Goal: Task Accomplishment & Management: Manage account settings

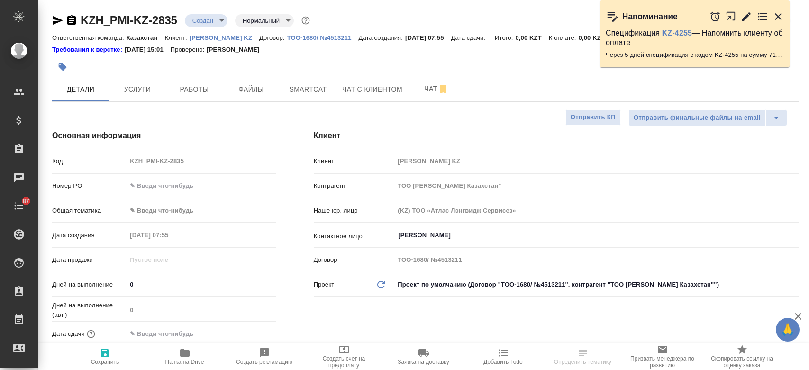
select select "RU"
click at [61, 63] on icon "button" at bounding box center [63, 67] width 8 height 8
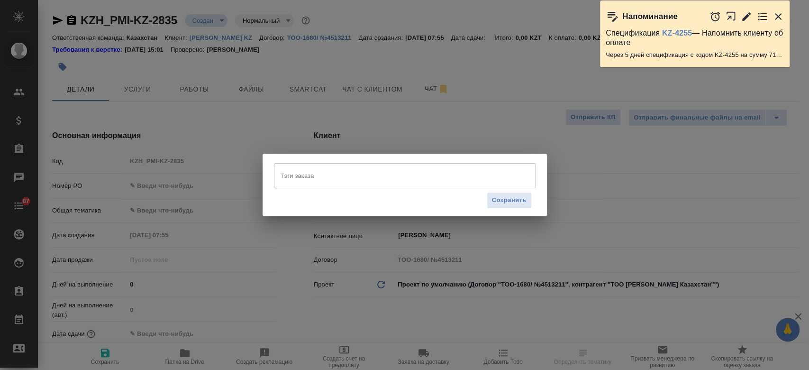
click at [324, 179] on input "Тэги заказа" at bounding box center [395, 175] width 235 height 16
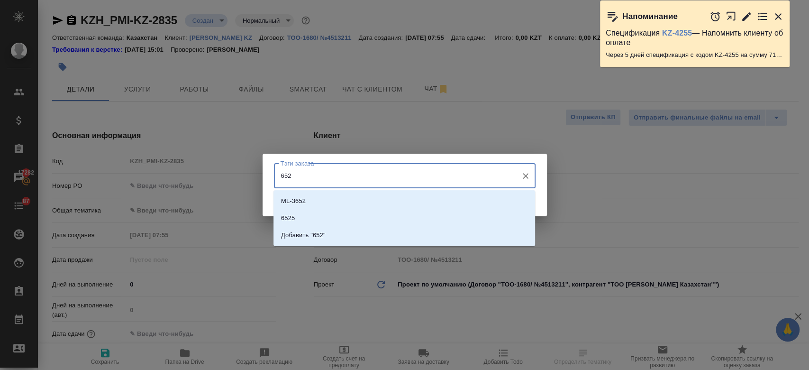
type input "6525"
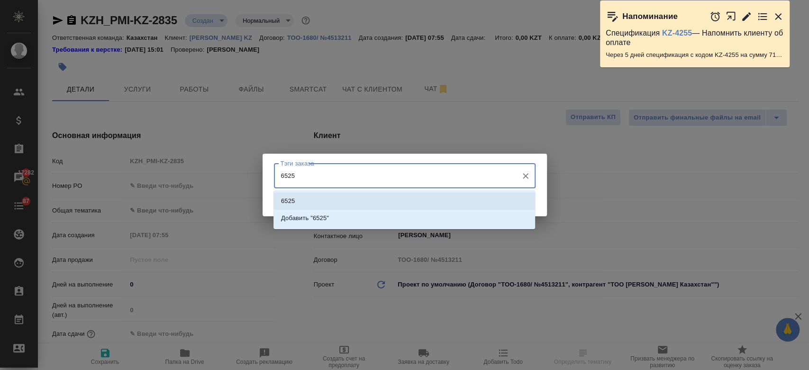
click at [296, 204] on li "6525" at bounding box center [405, 200] width 262 height 17
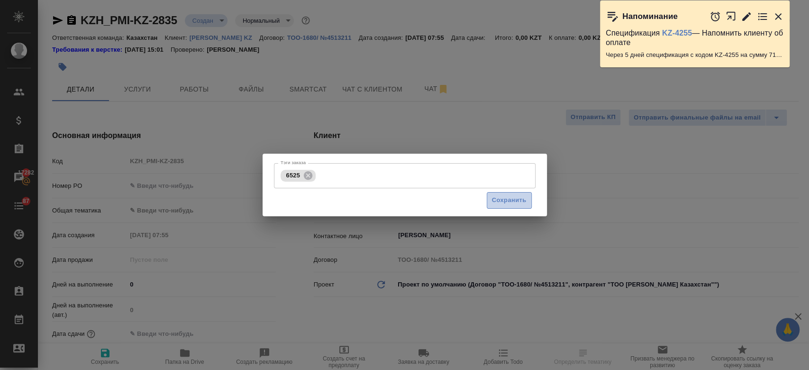
click at [508, 201] on span "Сохранить" at bounding box center [509, 200] width 35 height 11
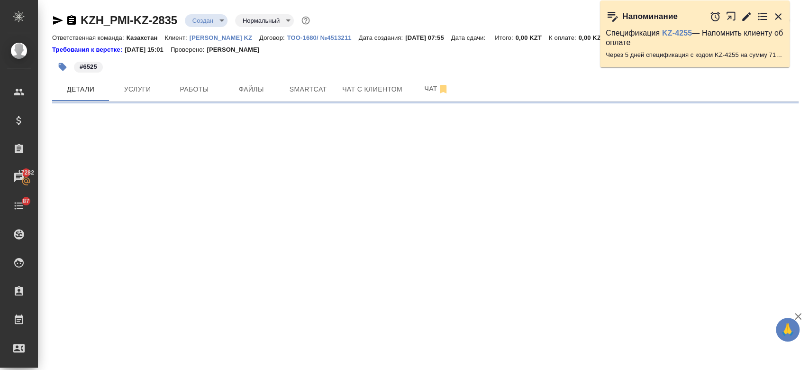
select select "RU"
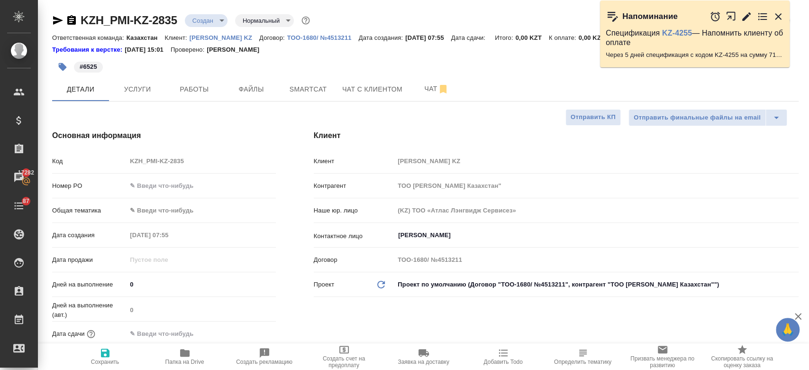
type textarea "x"
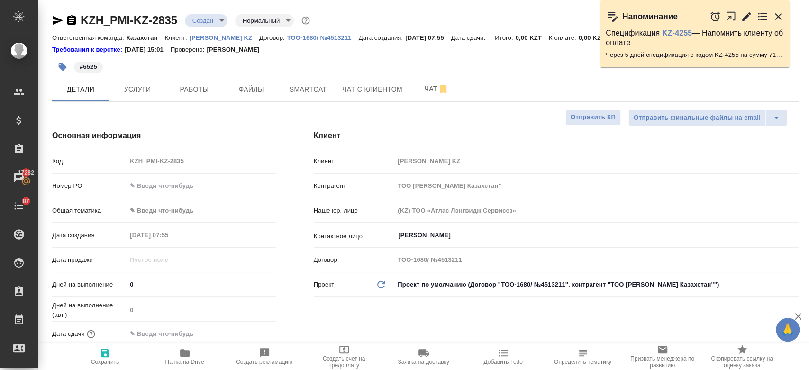
type textarea "x"
click at [133, 82] on button "Услуги" at bounding box center [137, 89] width 57 height 24
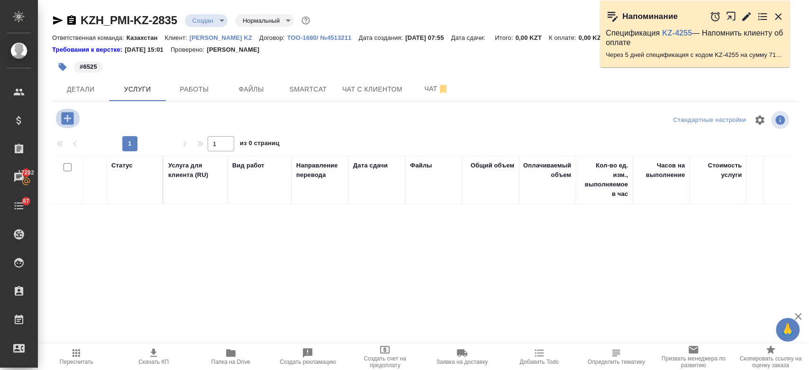
click at [65, 118] on icon "button" at bounding box center [67, 118] width 17 height 17
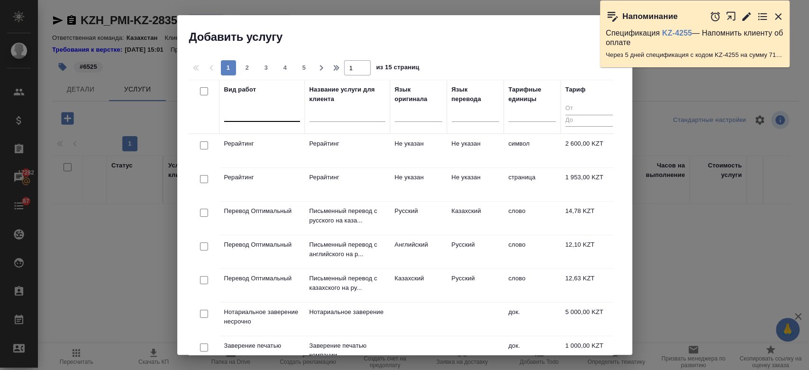
click at [264, 119] on div at bounding box center [262, 112] width 76 height 14
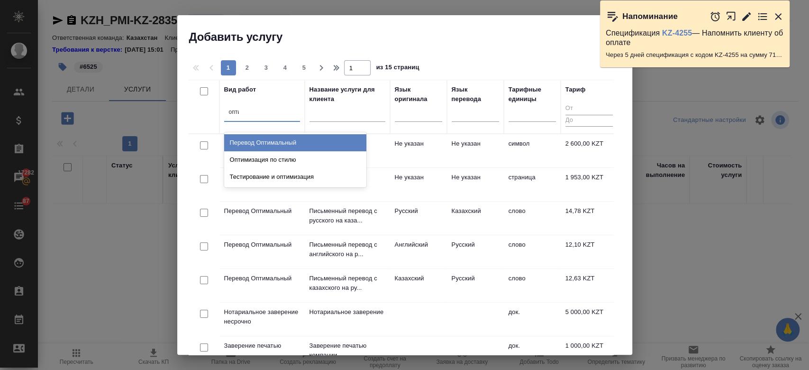
type input "оптим"
click at [264, 137] on div "Перевод Оптимальный" at bounding box center [295, 142] width 142 height 17
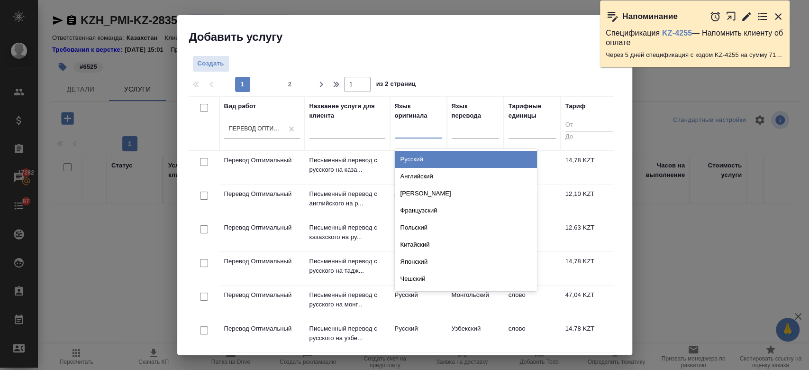
click at [411, 129] on div at bounding box center [418, 129] width 47 height 14
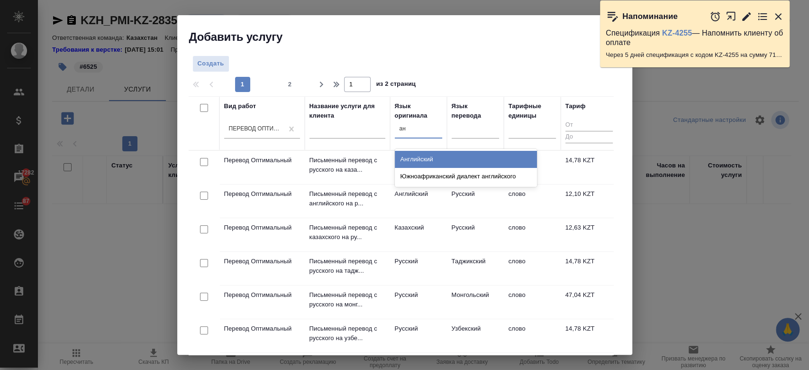
type input "анг"
click at [422, 163] on div "Английский" at bounding box center [466, 159] width 142 height 17
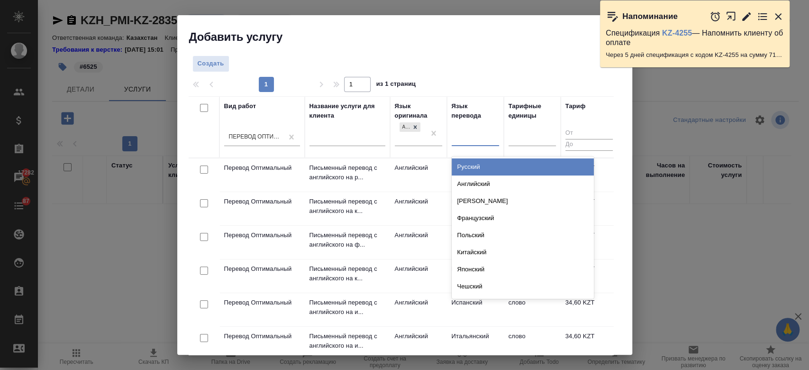
click at [466, 142] on div at bounding box center [475, 137] width 47 height 14
type input "рус"
click at [474, 174] on div "Русский" at bounding box center [523, 166] width 142 height 17
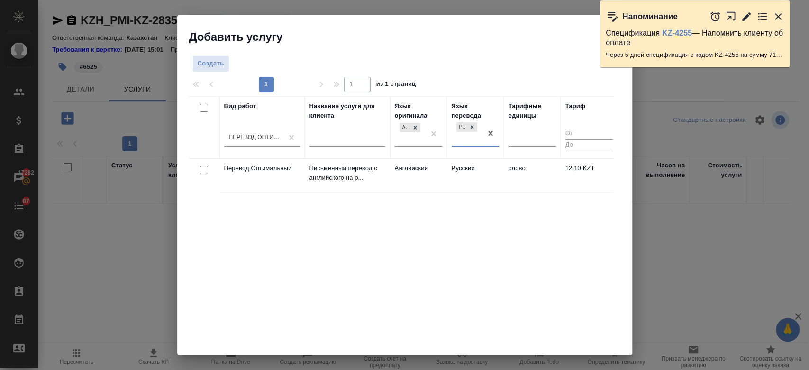
click at [436, 173] on td "Английский" at bounding box center [418, 175] width 57 height 33
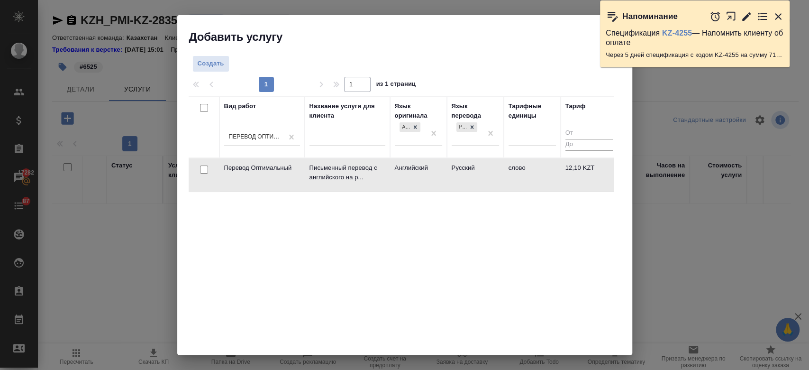
click at [436, 173] on td "Английский" at bounding box center [418, 174] width 57 height 33
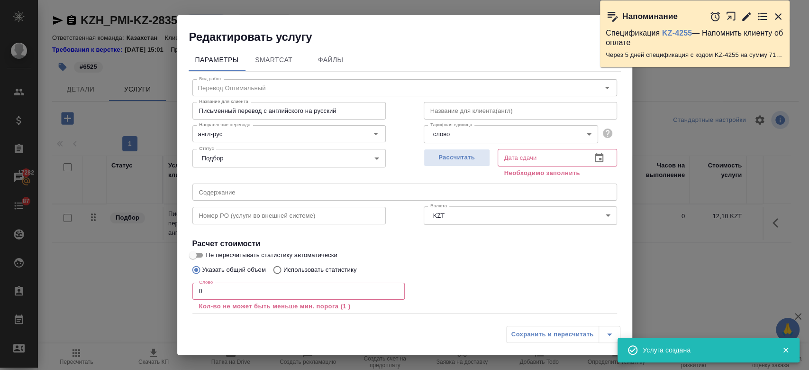
scroll to position [52, 0]
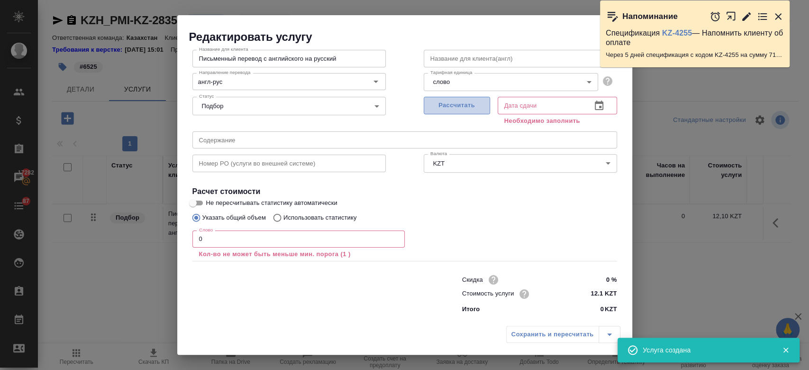
click at [447, 101] on span "Рассчитать" at bounding box center [457, 105] width 56 height 11
type input "15.09.2025 08:36"
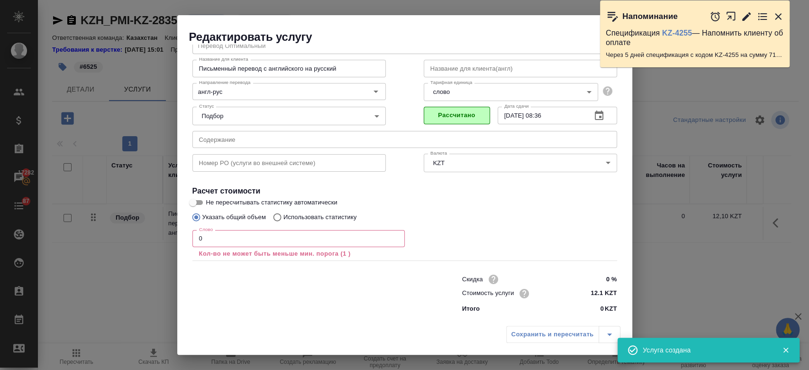
scroll to position [42, 0]
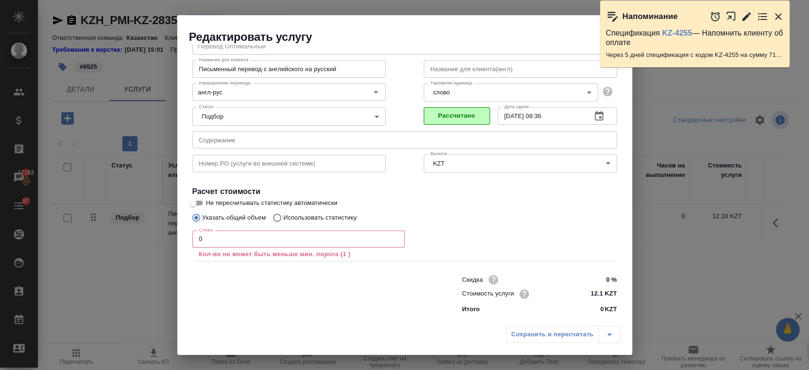
click at [531, 342] on div "Сохранить и пересчитать" at bounding box center [563, 334] width 114 height 17
click at [780, 17] on icon "button" at bounding box center [778, 16] width 11 height 11
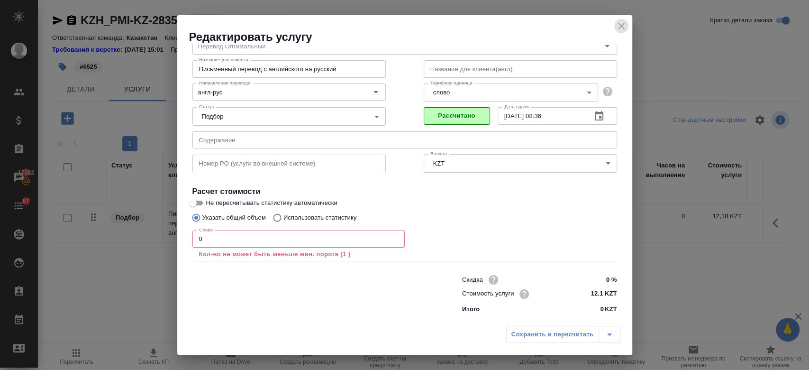
click at [626, 21] on icon "close" at bounding box center [621, 25] width 11 height 11
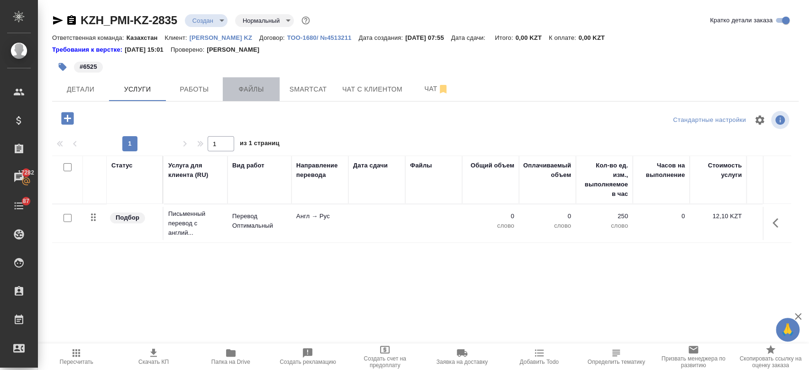
click at [257, 89] on span "Файлы" at bounding box center [251, 89] width 46 height 12
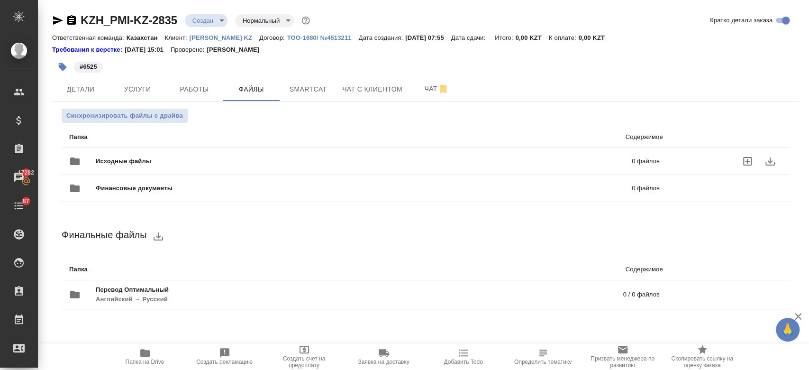
click at [208, 164] on span "Исходные файлы" at bounding box center [244, 160] width 296 height 9
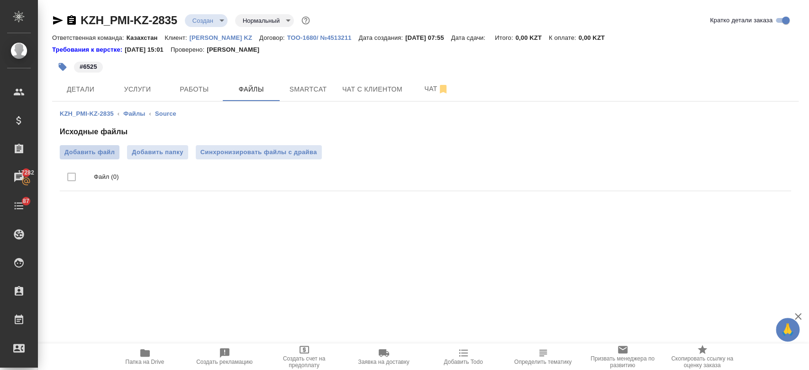
click at [92, 158] on label "Добавить файл" at bounding box center [90, 152] width 60 height 14
click at [0, 0] on input "Добавить файл" at bounding box center [0, 0] width 0 height 0
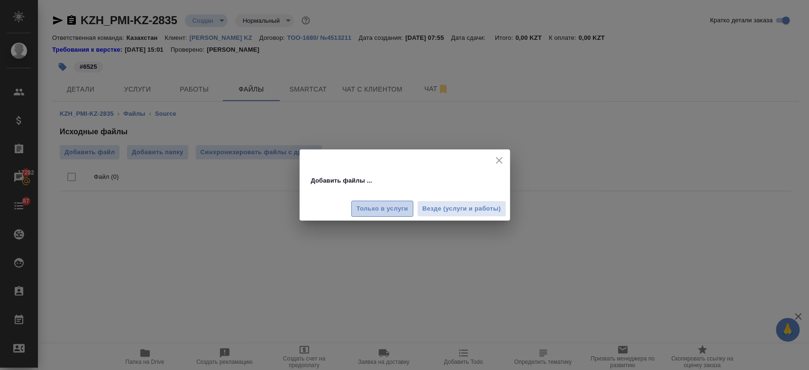
click at [378, 211] on span "Только в услуги" at bounding box center [382, 208] width 52 height 11
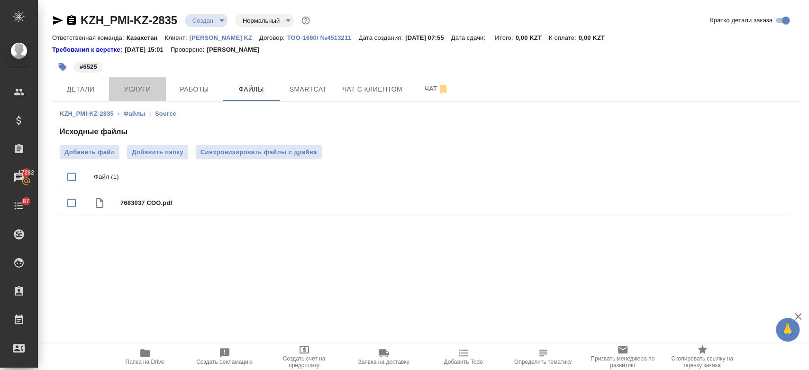
click at [138, 88] on span "Услуги" at bounding box center [138, 89] width 46 height 12
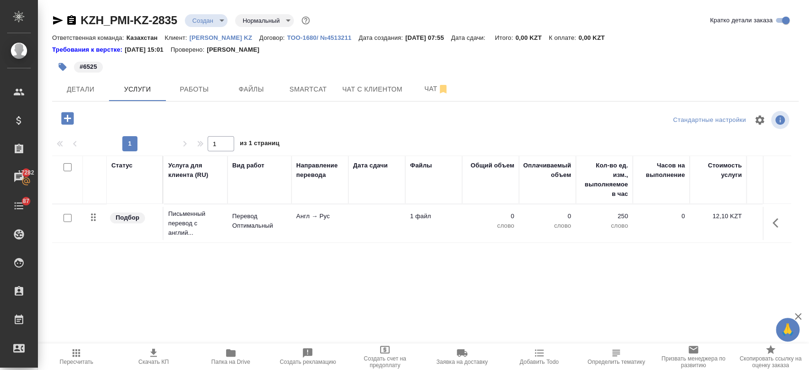
click at [64, 220] on input "checkbox" at bounding box center [68, 218] width 8 height 8
checkbox input "true"
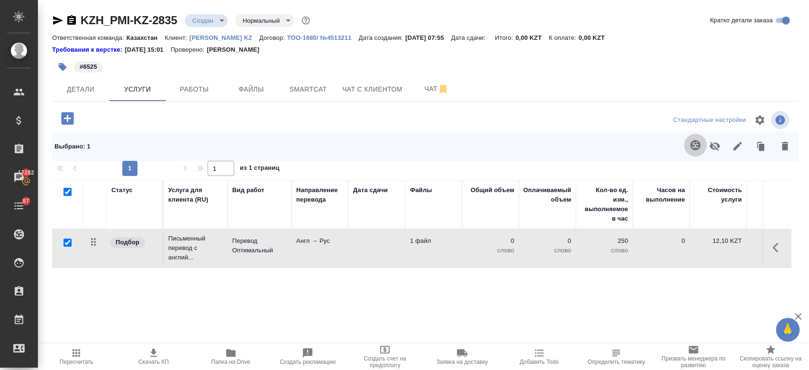
click at [689, 150] on button "button" at bounding box center [695, 145] width 23 height 23
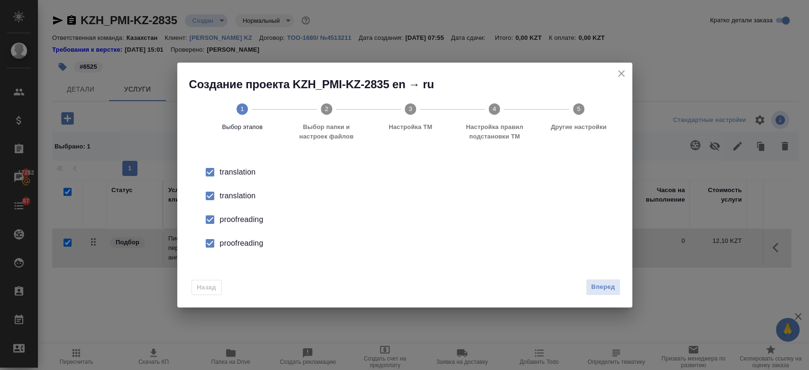
click at [244, 194] on div "translation" at bounding box center [415, 195] width 390 height 11
click at [244, 218] on div "proofreading" at bounding box center [415, 219] width 390 height 11
click at [250, 246] on div "proofreading" at bounding box center [415, 243] width 390 height 11
click at [613, 291] on span "Вперед" at bounding box center [603, 287] width 24 height 11
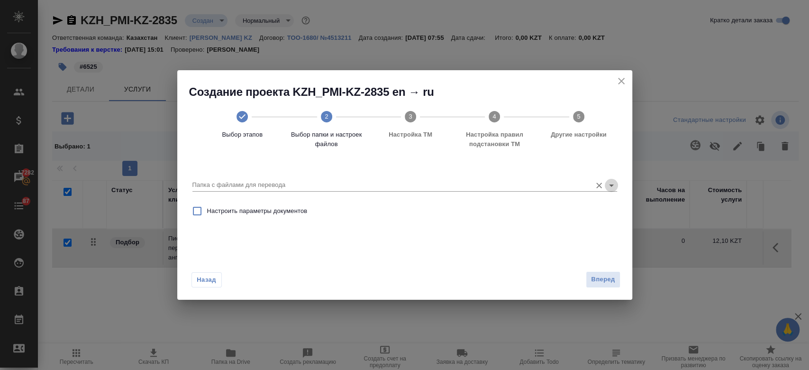
click at [613, 184] on icon "Open" at bounding box center [611, 185] width 11 height 11
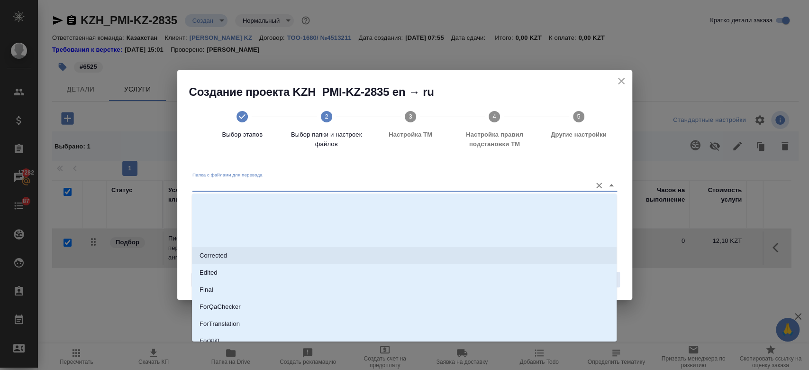
scroll to position [76, 0]
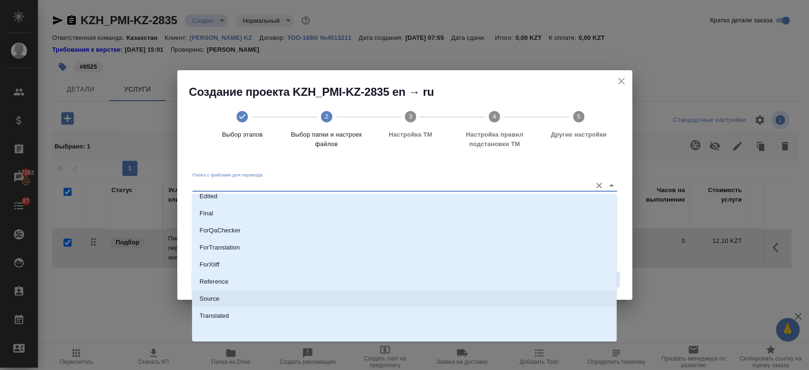
click at [348, 296] on li "Source" at bounding box center [404, 298] width 425 height 17
type input "Source"
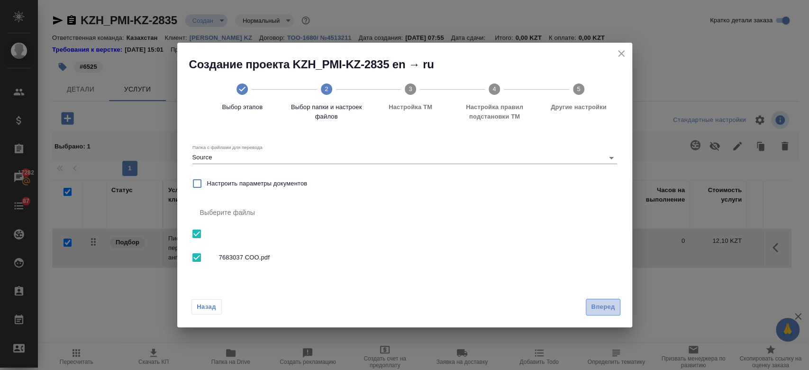
click at [595, 306] on span "Вперед" at bounding box center [603, 307] width 24 height 11
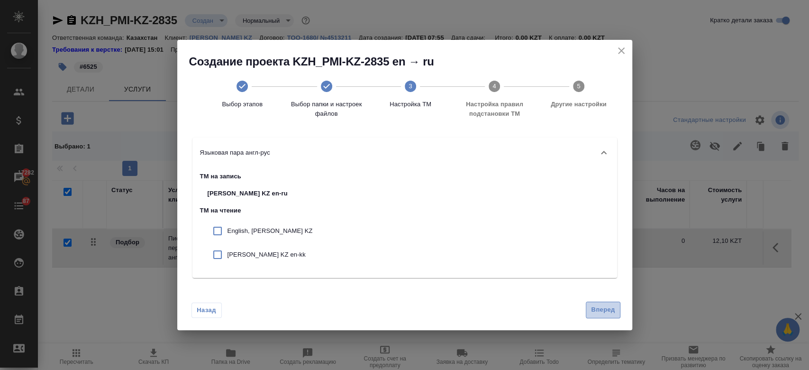
click at [602, 313] on span "Вперед" at bounding box center [603, 309] width 24 height 11
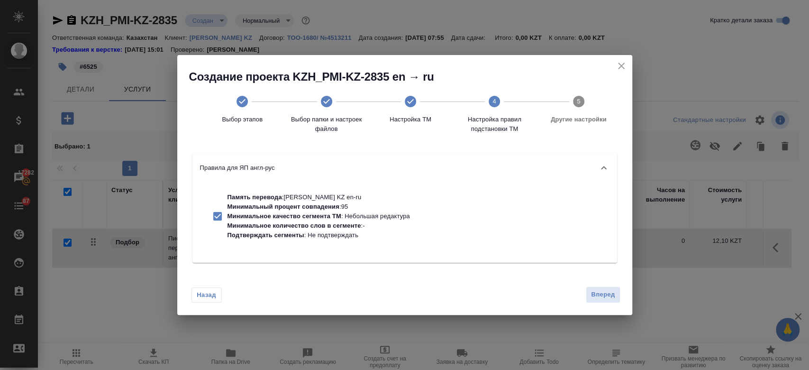
click at [394, 220] on p "Минимальное качество сегмента ТМ : Небольшая редактура" at bounding box center [319, 215] width 183 height 9
checkbox input "false"
click at [602, 290] on span "Вперед" at bounding box center [603, 294] width 24 height 11
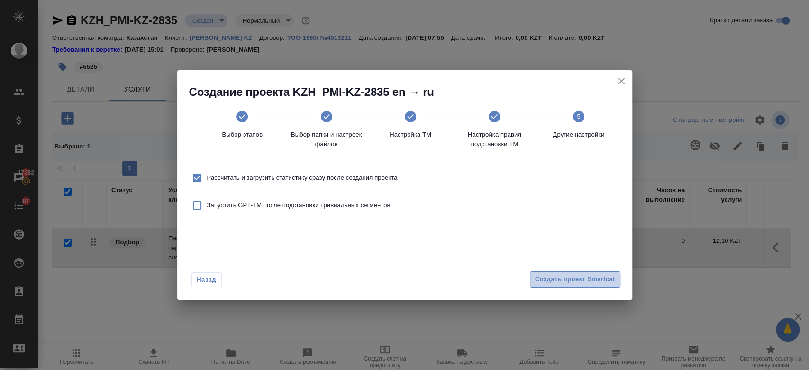
click at [580, 285] on button "Создать проект Smartcat" at bounding box center [575, 279] width 91 height 17
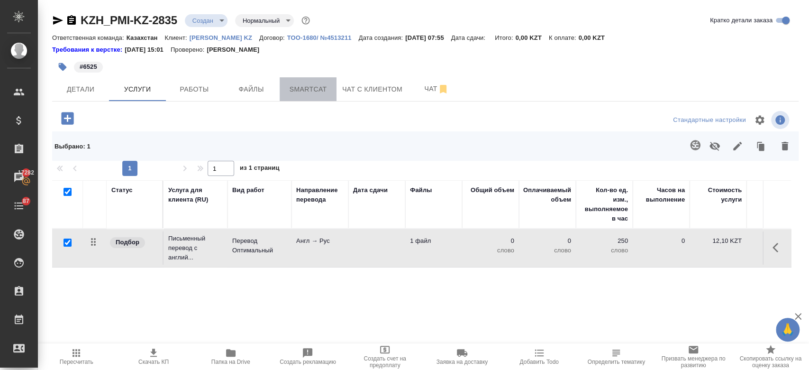
click at [306, 86] on span "Smartcat" at bounding box center [308, 89] width 46 height 12
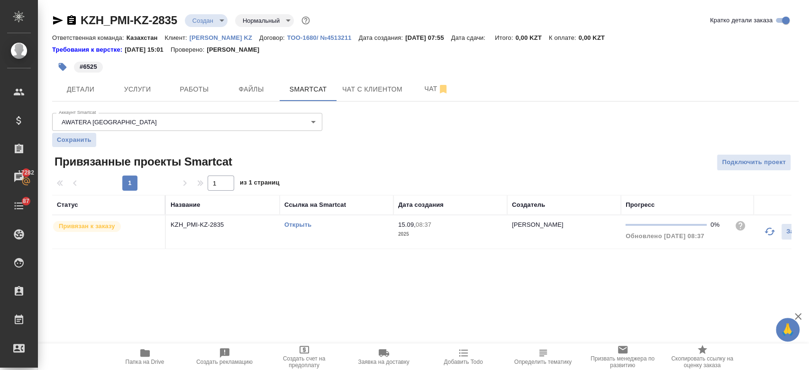
click at [300, 225] on link "Открыть" at bounding box center [297, 224] width 27 height 7
click at [152, 91] on span "Услуги" at bounding box center [138, 89] width 46 height 12
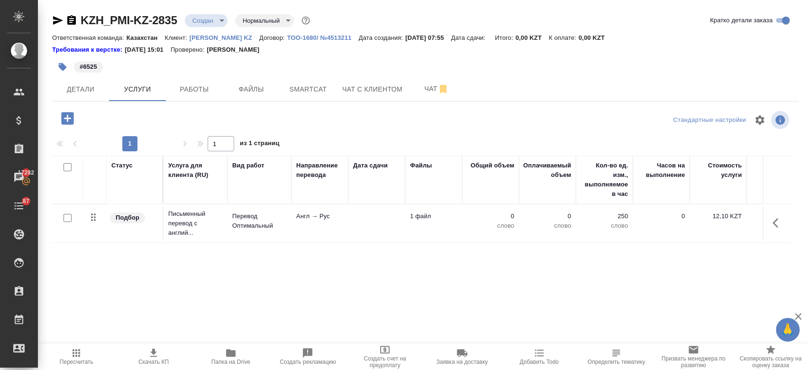
click at [305, 210] on td "Англ → Рус" at bounding box center [320, 223] width 57 height 33
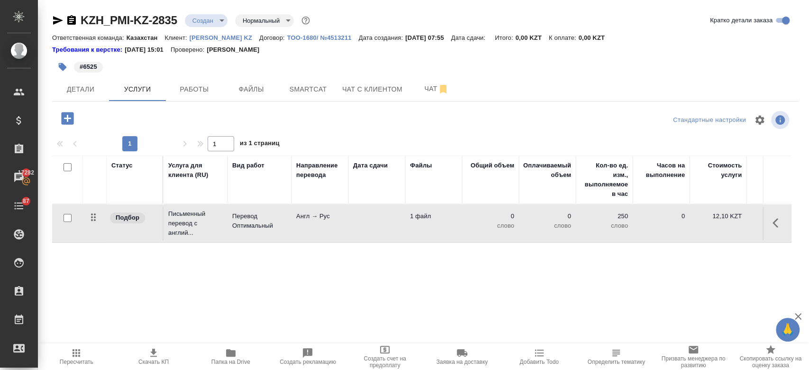
click at [305, 210] on td "Англ → Рус" at bounding box center [320, 223] width 57 height 33
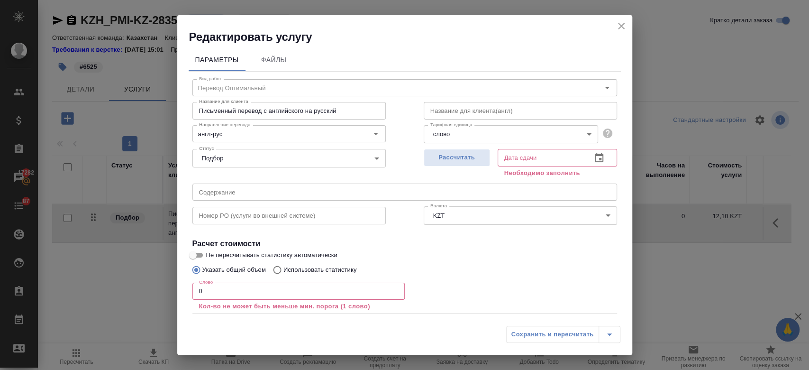
scroll to position [52, 0]
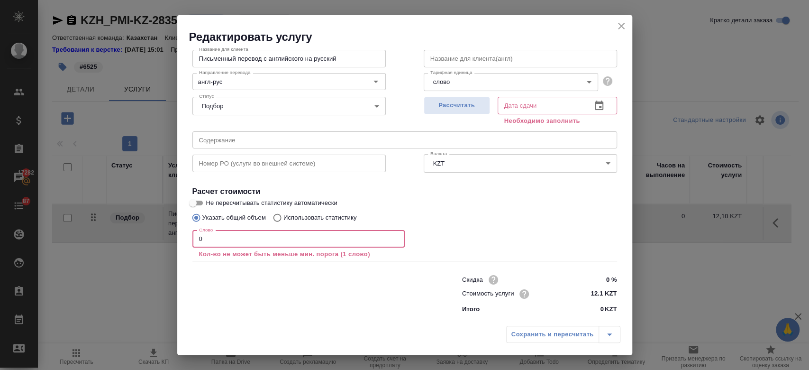
click at [297, 242] on input "0" at bounding box center [298, 238] width 212 height 17
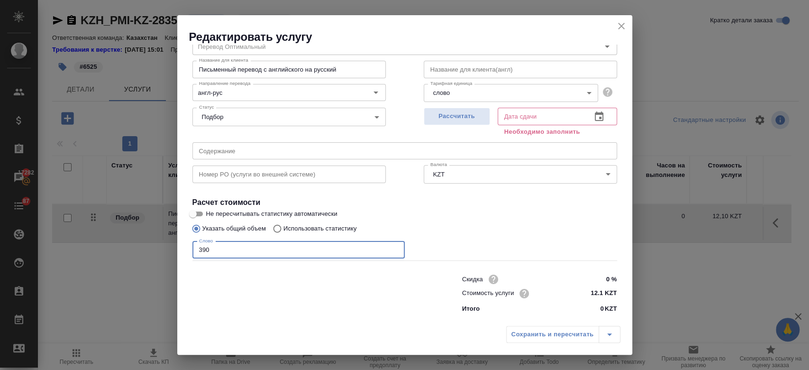
scroll to position [41, 0]
type input "390"
click at [198, 215] on input "Не пересчитывать статистику автоматически" at bounding box center [193, 214] width 34 height 11
checkbox input "true"
click at [451, 107] on div "Рассчитать" at bounding box center [457, 121] width 66 height 34
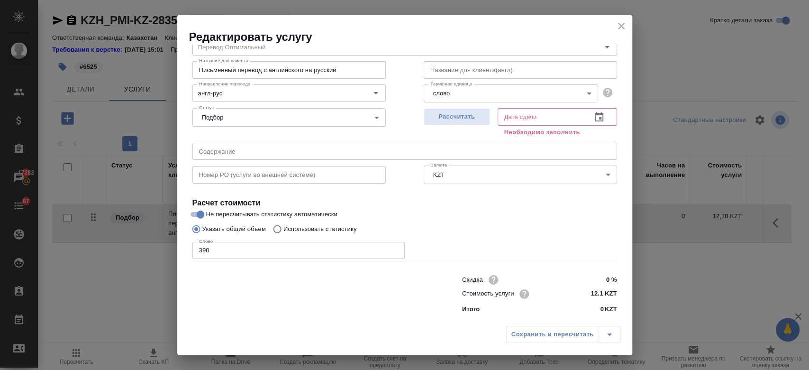
drag, startPoint x: 438, startPoint y: 114, endPoint x: 486, endPoint y: 254, distance: 148.3
click at [486, 254] on div "Вид работ Перевод Оптимальный Вид работ Название для клиента Письменный перевод…" at bounding box center [405, 174] width 432 height 287
click at [436, 124] on button "Рассчитать" at bounding box center [457, 117] width 66 height 18
type input "15.09.2025 11:34"
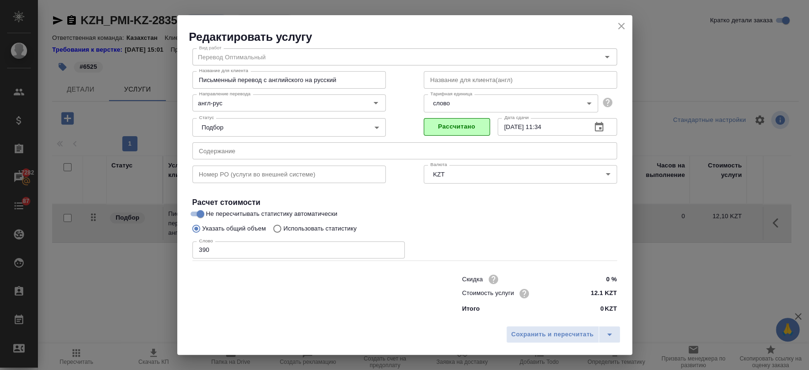
scroll to position [30, 0]
click at [526, 337] on span "Сохранить и пересчитать" at bounding box center [553, 334] width 82 height 11
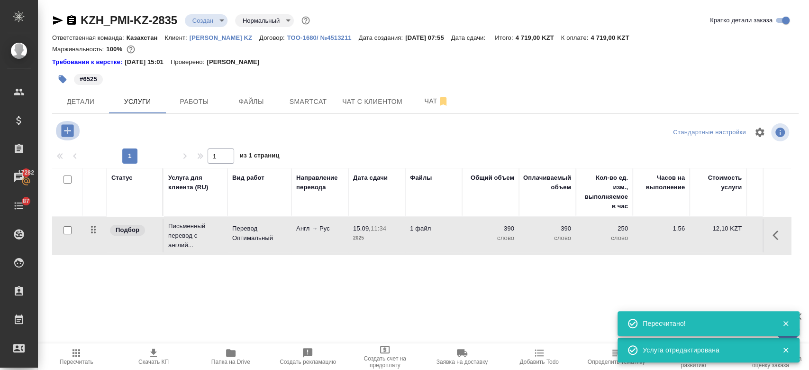
click at [67, 129] on icon "button" at bounding box center [67, 130] width 17 height 17
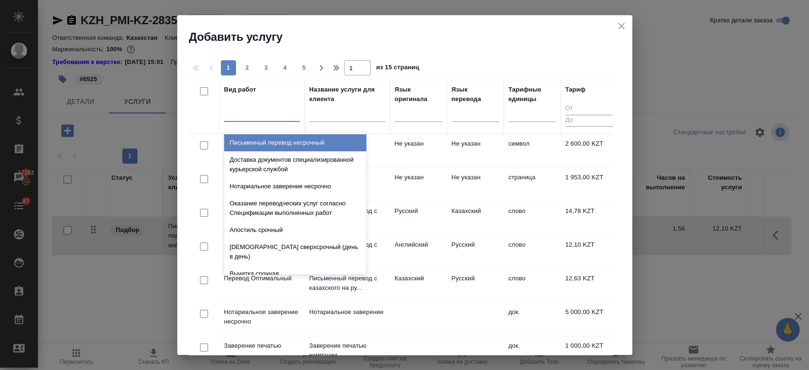
click at [268, 109] on div at bounding box center [262, 112] width 76 height 14
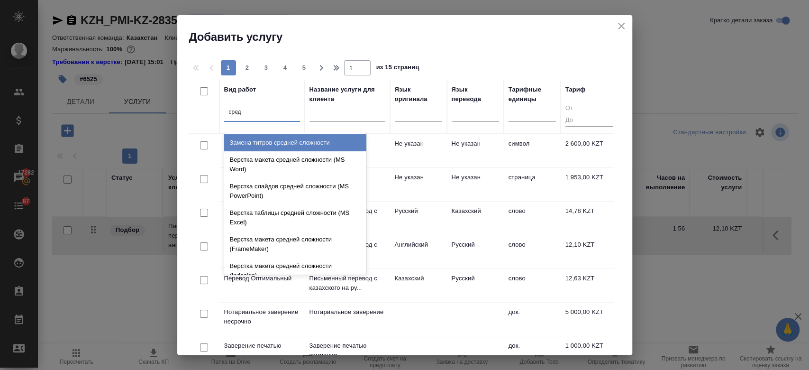
type input "средн"
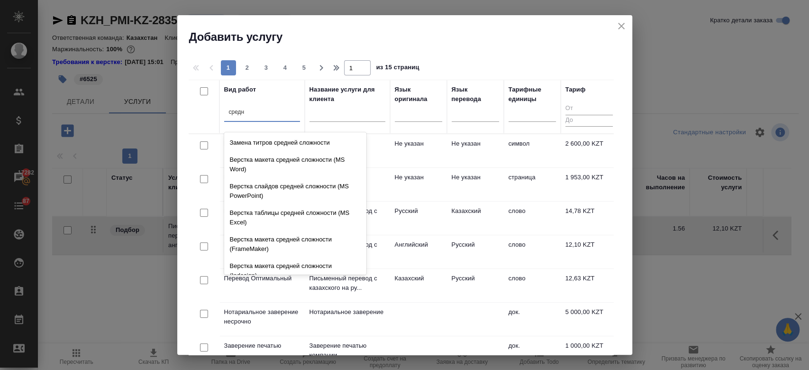
scroll to position [100, 0]
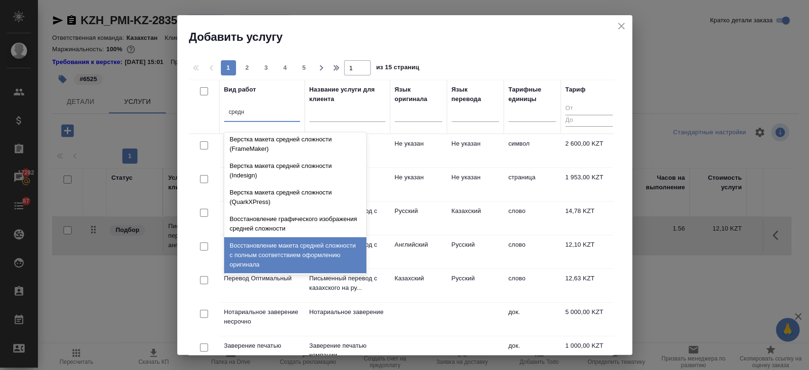
click at [273, 248] on div "Восстановление макета средней сложности с полным соответствием оформлению ориги…" at bounding box center [295, 255] width 142 height 36
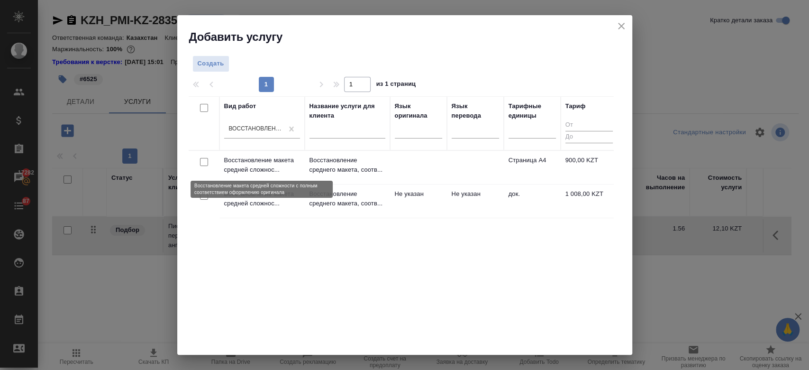
click at [275, 168] on p "Восстановление макета средней сложнос..." at bounding box center [262, 164] width 76 height 19
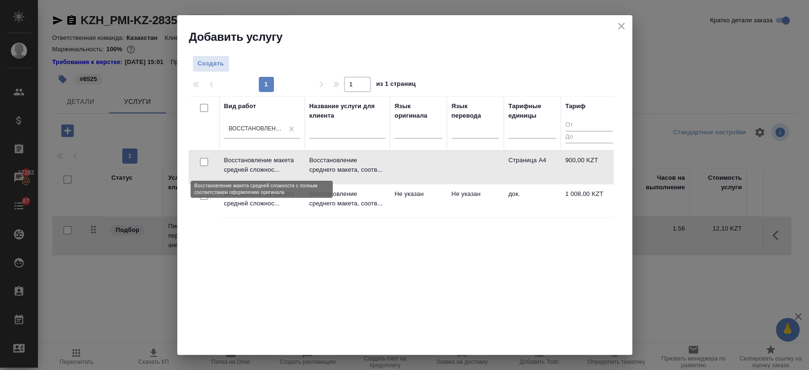
click at [275, 168] on p "Восстановление макета средней сложнос..." at bounding box center [262, 164] width 76 height 19
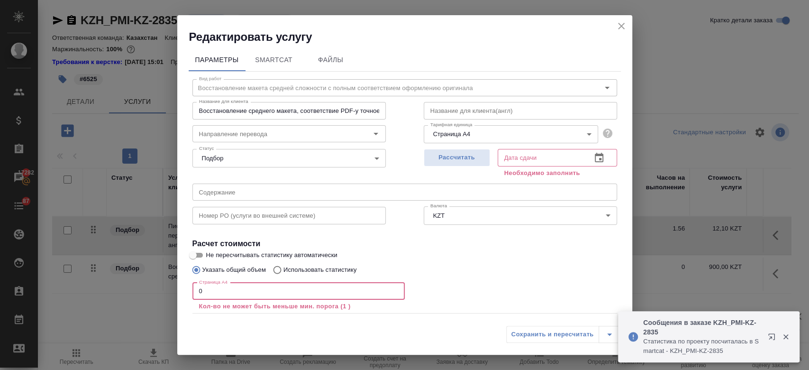
click at [215, 283] on input "0" at bounding box center [298, 291] width 212 height 17
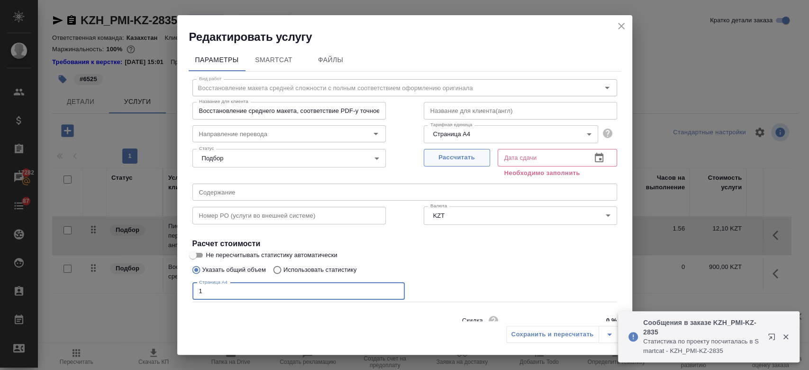
type input "1"
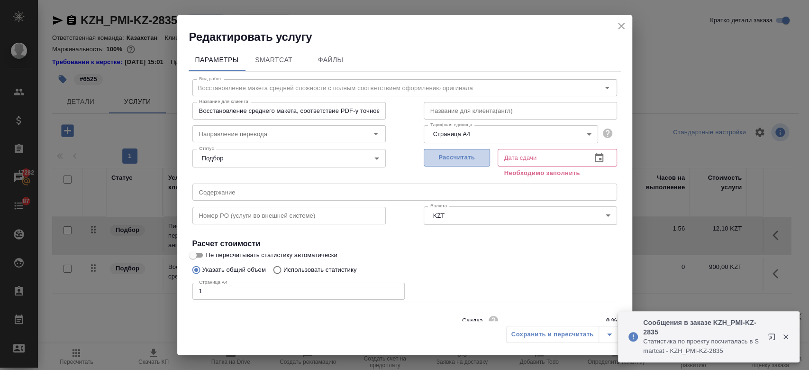
click at [469, 158] on span "Рассчитать" at bounding box center [457, 157] width 56 height 11
type input "15.09.2025 10:06"
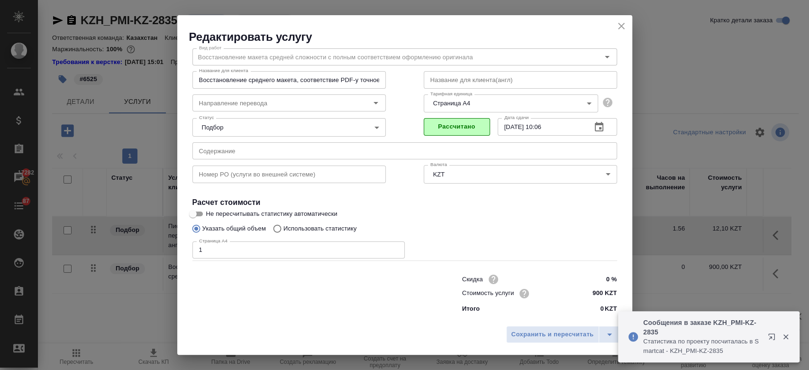
scroll to position [30, 0]
click at [534, 335] on span "Сохранить и пересчитать" at bounding box center [553, 334] width 82 height 11
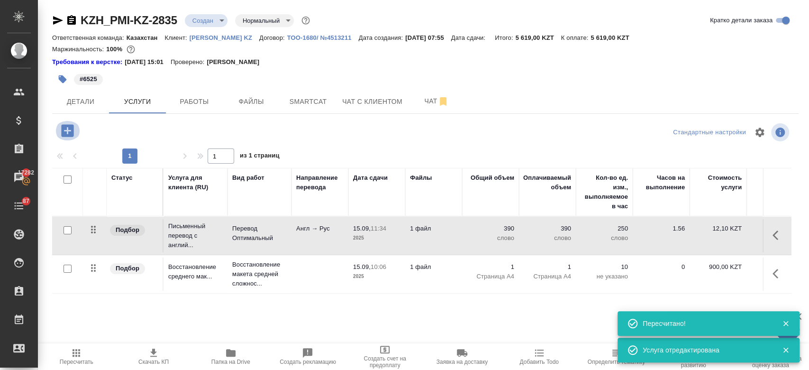
click at [67, 135] on icon "button" at bounding box center [67, 130] width 12 height 12
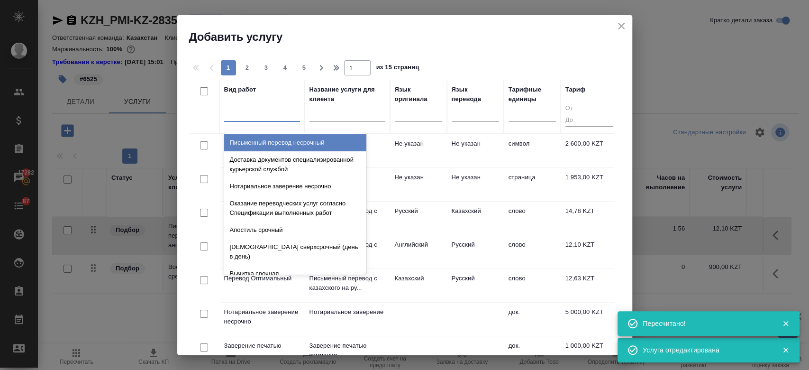
click at [247, 118] on div at bounding box center [262, 112] width 76 height 14
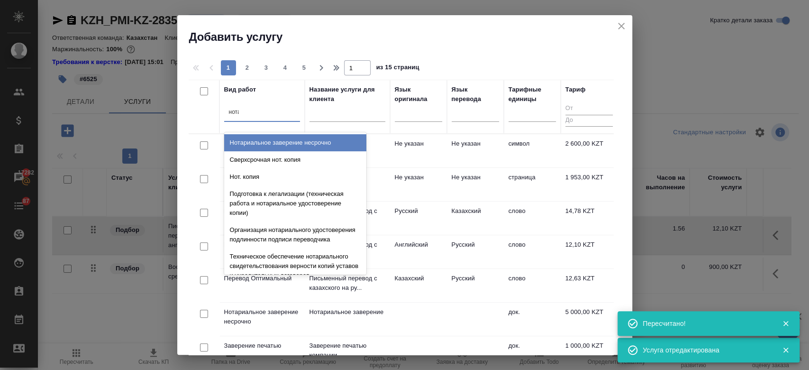
type input "нотар"
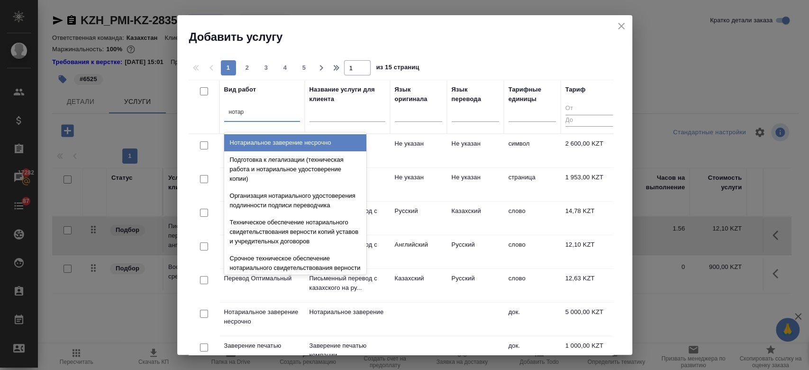
click at [274, 141] on div "Нотариальное заверение несрочно" at bounding box center [295, 142] width 142 height 17
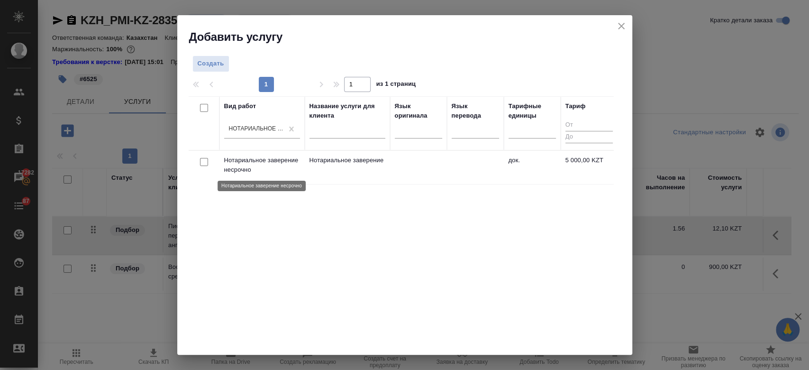
click at [273, 172] on p "Нотариальное заверение несрочно" at bounding box center [262, 164] width 76 height 19
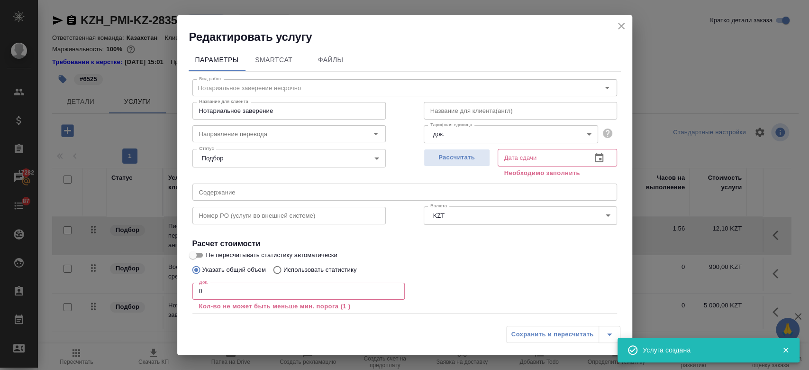
scroll to position [52, 0]
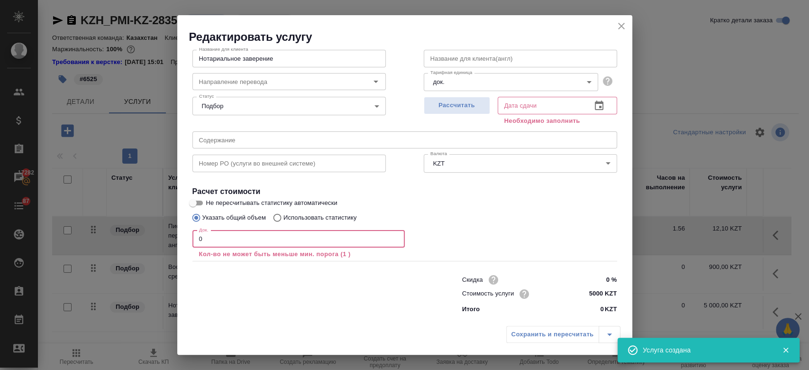
click at [242, 237] on input "0" at bounding box center [298, 238] width 212 height 17
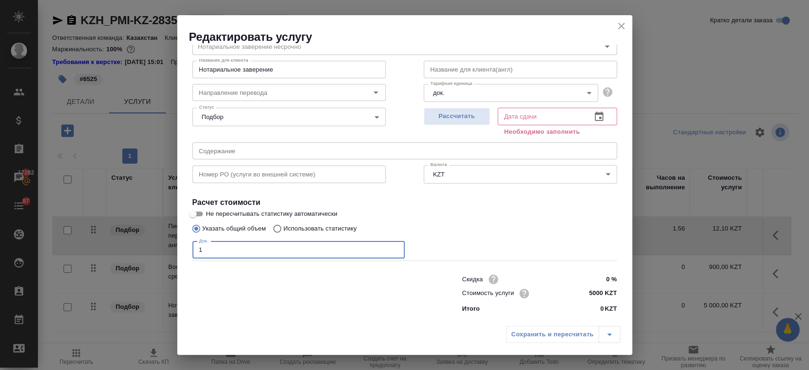
scroll to position [41, 0]
type input "1"
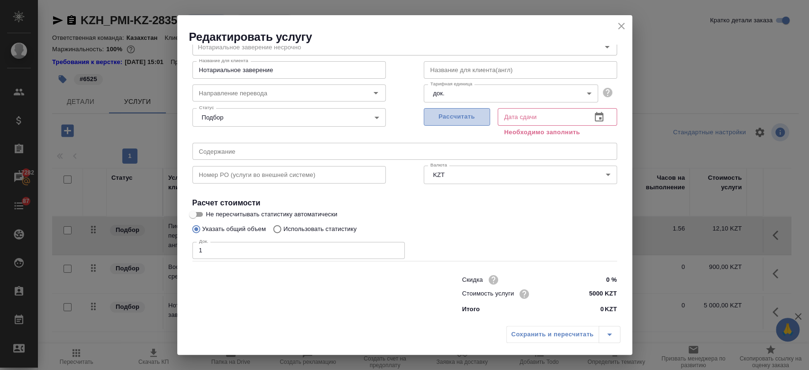
click at [463, 117] on span "Рассчитать" at bounding box center [457, 116] width 56 height 11
type input "15.09.2025 10:12"
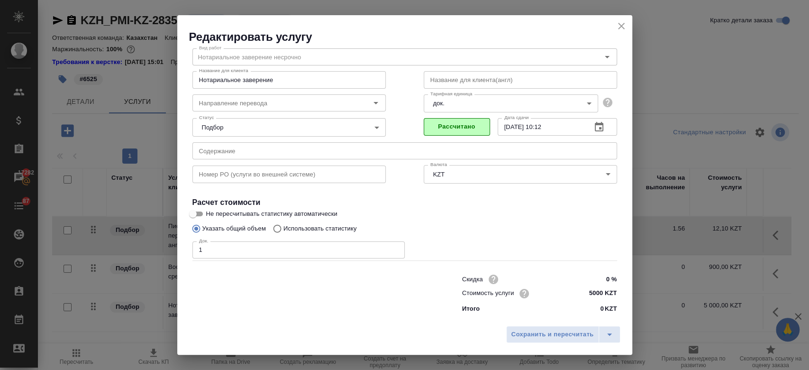
scroll to position [30, 0]
click at [554, 336] on span "Сохранить и пересчитать" at bounding box center [553, 334] width 82 height 11
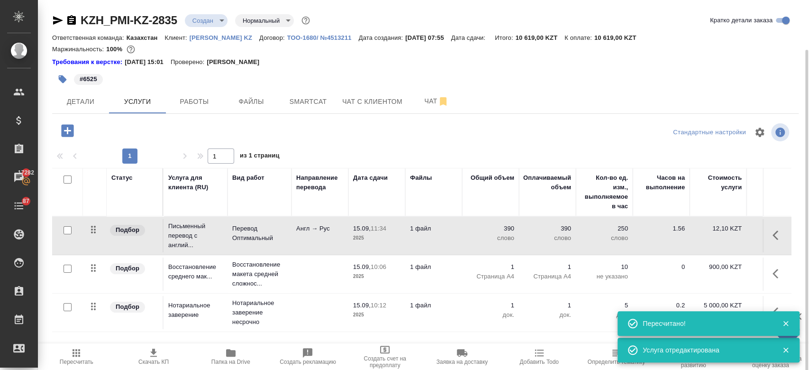
scroll to position [26, 0]
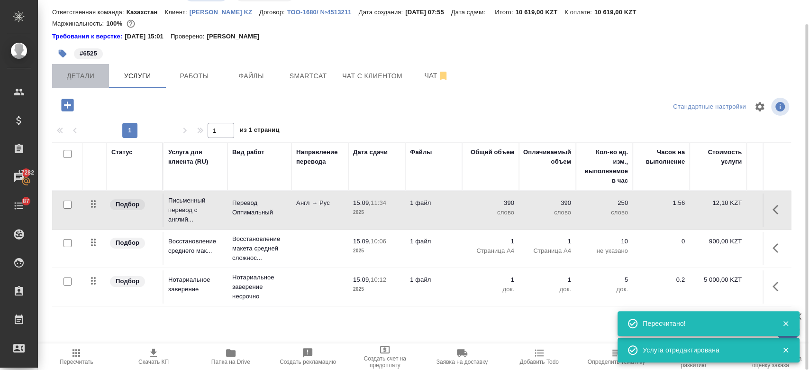
click at [86, 74] on span "Детали" at bounding box center [81, 76] width 46 height 12
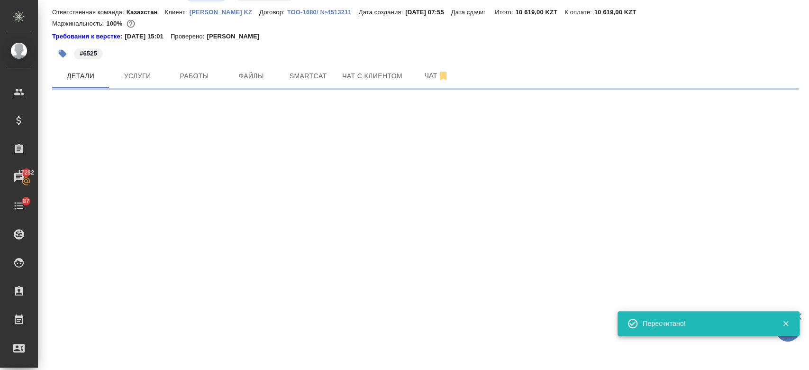
select select "RU"
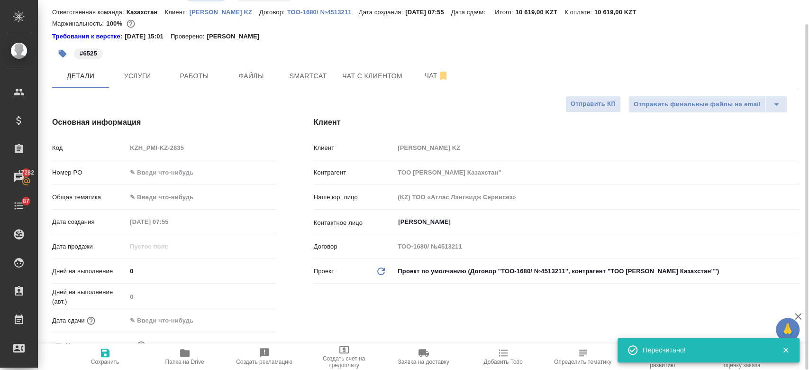
type textarea "x"
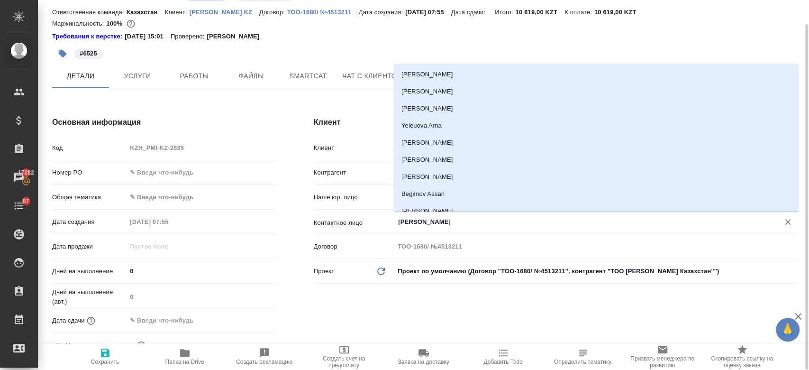
click at [424, 220] on input "Kim Darya" at bounding box center [580, 221] width 367 height 11
type textarea "x"
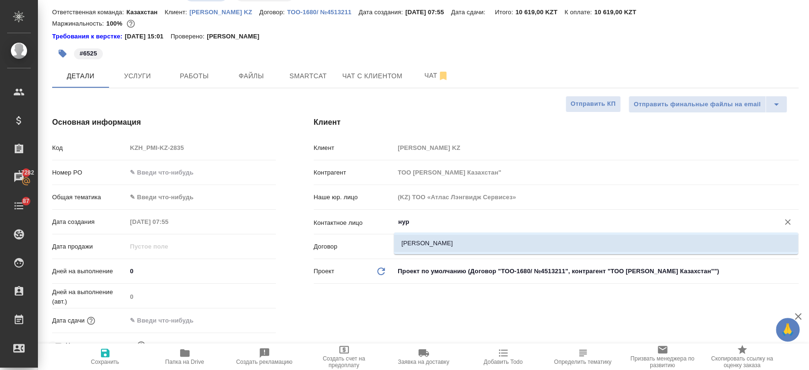
click at [428, 247] on li "Толубаев Нурмухаммед" at bounding box center [596, 243] width 404 height 17
type input "Толубаев Нурмухаммед"
type textarea "x"
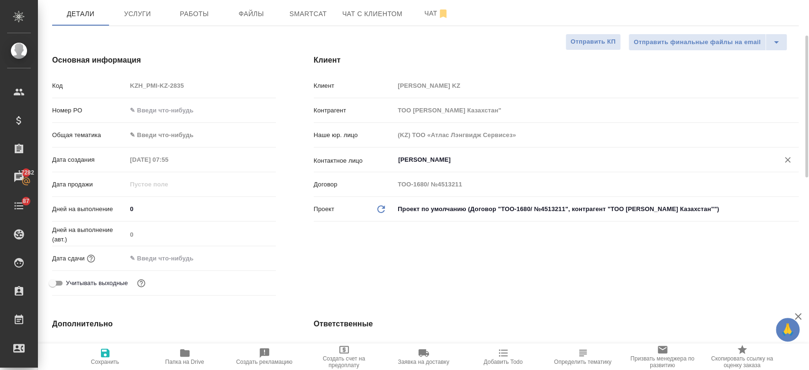
scroll to position [89, 0]
type input "Толубаев Нурмухаммед"
click at [173, 256] on input "text" at bounding box center [168, 257] width 83 height 14
click at [247, 257] on icon "button" at bounding box center [248, 256] width 11 height 11
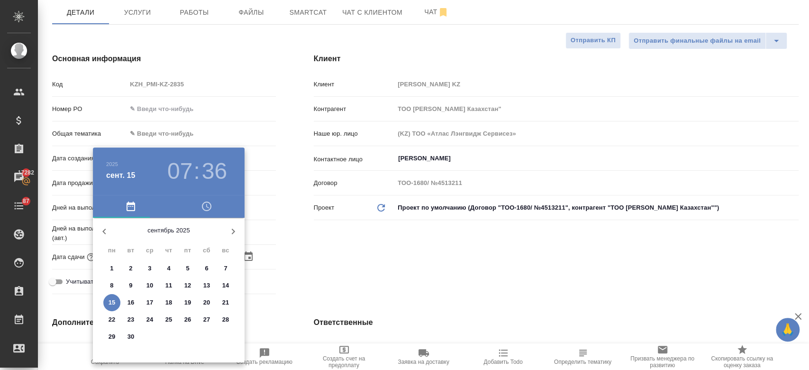
click at [125, 306] on span "16" at bounding box center [130, 302] width 17 height 9
type input "16.09.2025 07:36"
type textarea "x"
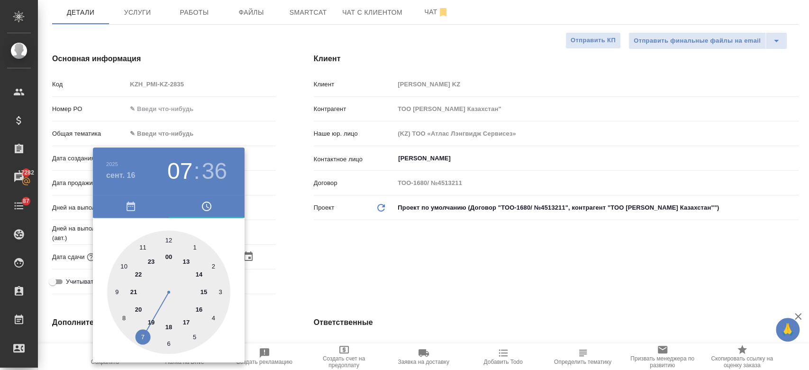
click at [167, 239] on div at bounding box center [168, 291] width 123 height 123
type input "16.09.2025 12:36"
type textarea "x"
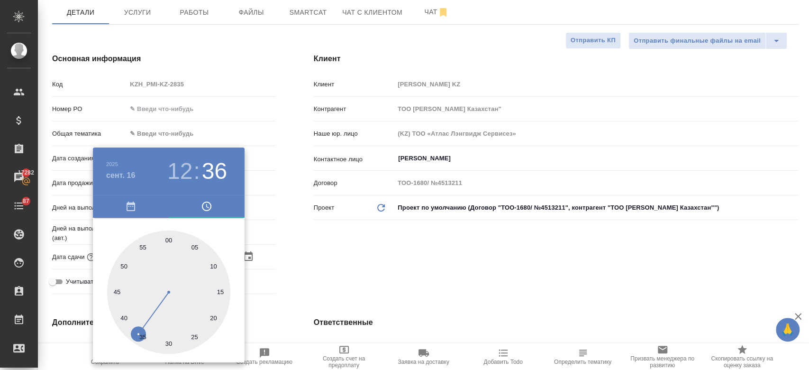
click at [321, 252] on div at bounding box center [404, 185] width 809 height 370
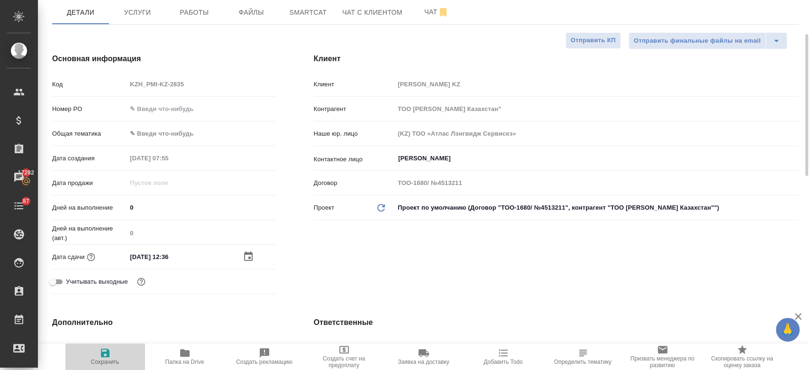
click at [103, 355] on icon "button" at bounding box center [105, 352] width 11 height 11
type textarea "x"
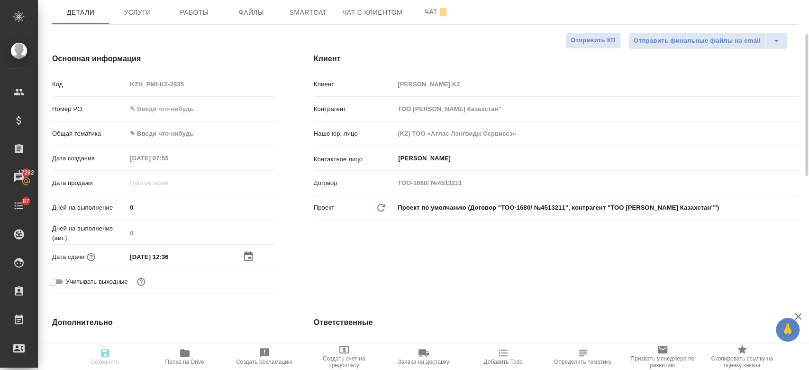
type textarea "x"
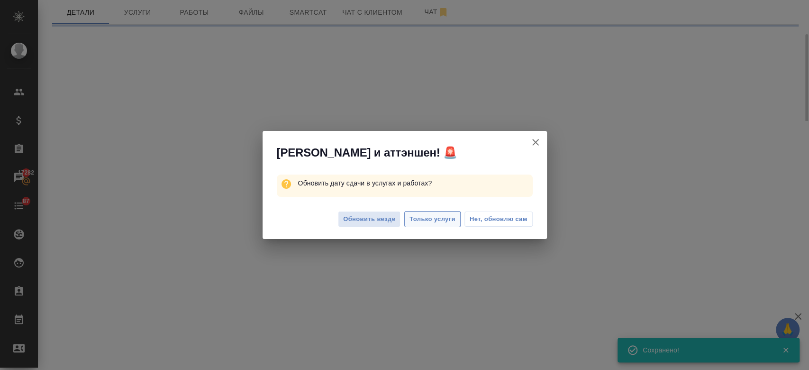
select select "RU"
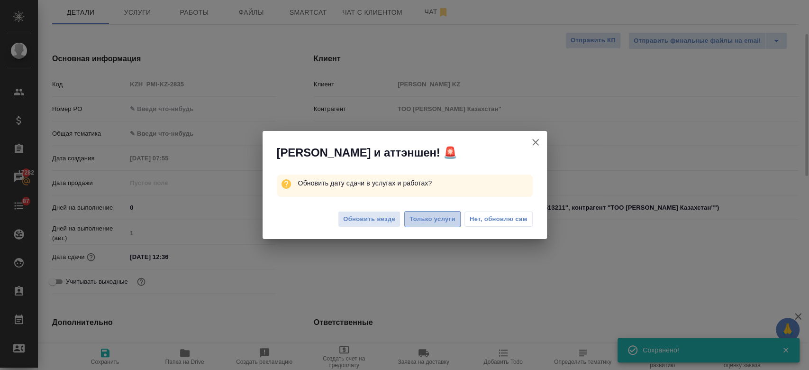
click at [439, 217] on span "Только услуги" at bounding box center [433, 219] width 46 height 11
type textarea "x"
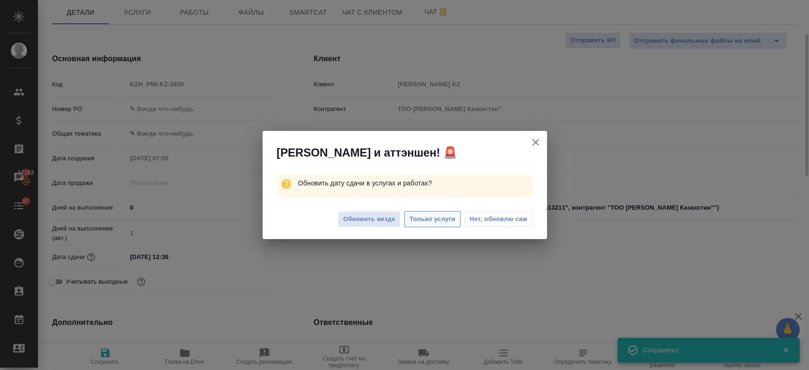
type textarea "x"
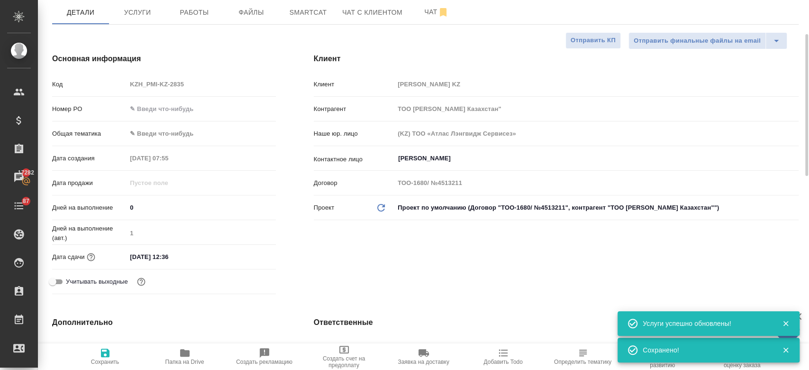
scroll to position [0, 0]
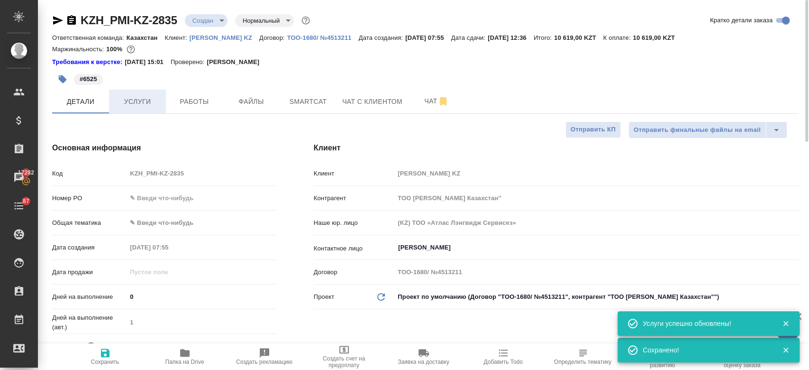
click at [138, 109] on button "Услуги" at bounding box center [137, 102] width 57 height 24
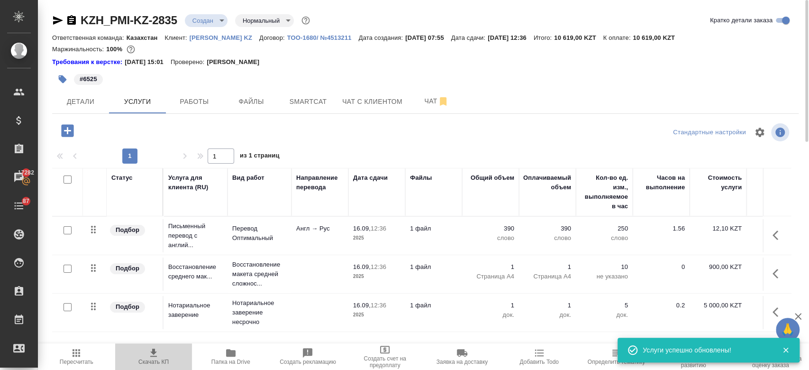
click at [157, 355] on icon "button" at bounding box center [153, 352] width 11 height 11
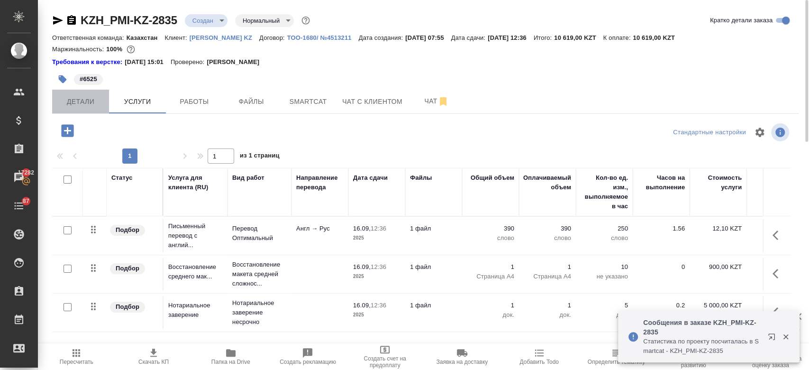
click at [91, 97] on span "Детали" at bounding box center [81, 102] width 46 height 12
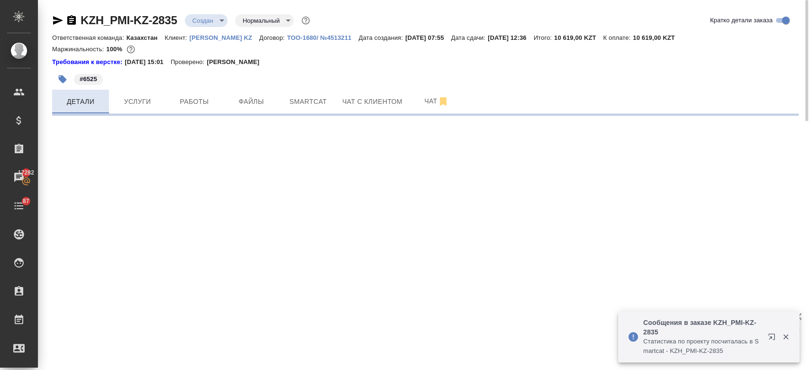
select select "RU"
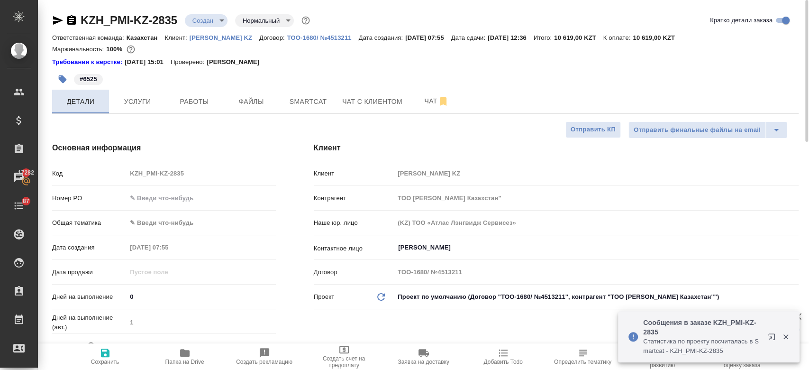
type textarea "x"
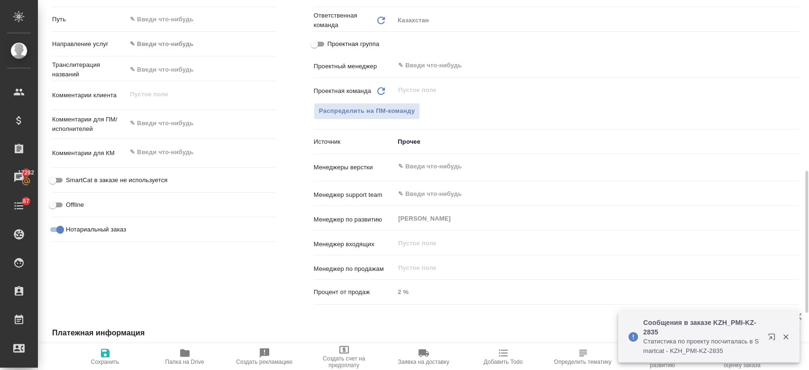
scroll to position [443, 0]
click at [345, 112] on span "Распределить на ПМ-команду" at bounding box center [367, 110] width 96 height 11
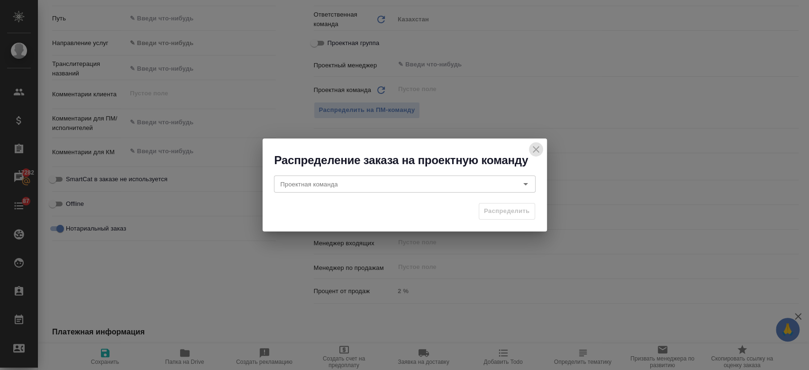
click at [535, 156] on button "close" at bounding box center [536, 149] width 14 height 14
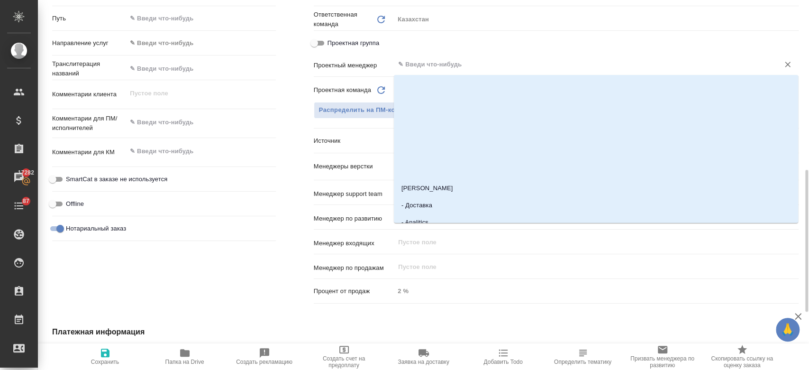
click at [436, 63] on input "text" at bounding box center [580, 64] width 367 height 11
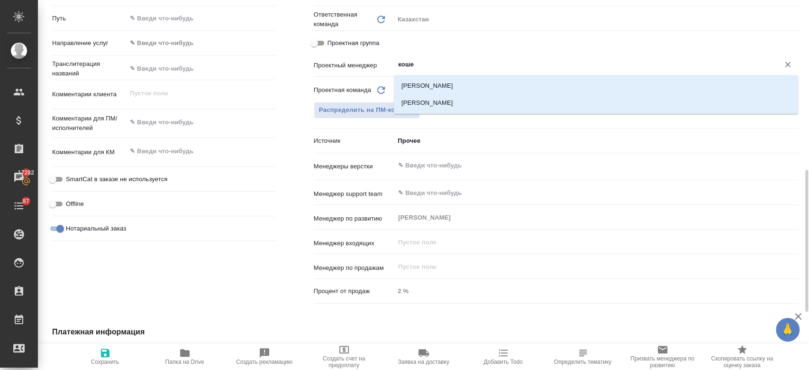
type input "кошер"
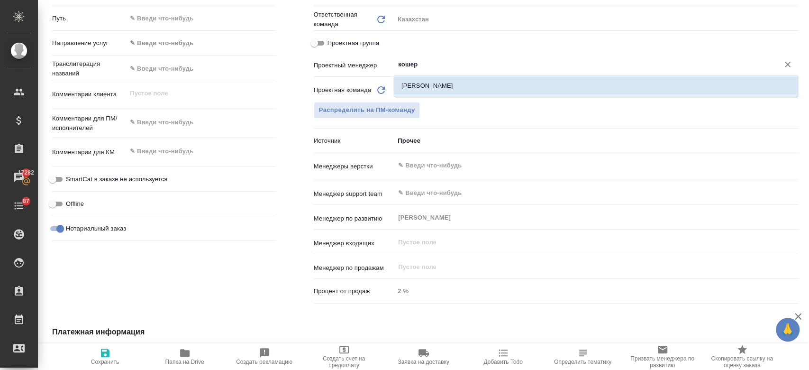
click at [421, 91] on li "[PERSON_NAME]" at bounding box center [596, 85] width 404 height 17
type textarea "x"
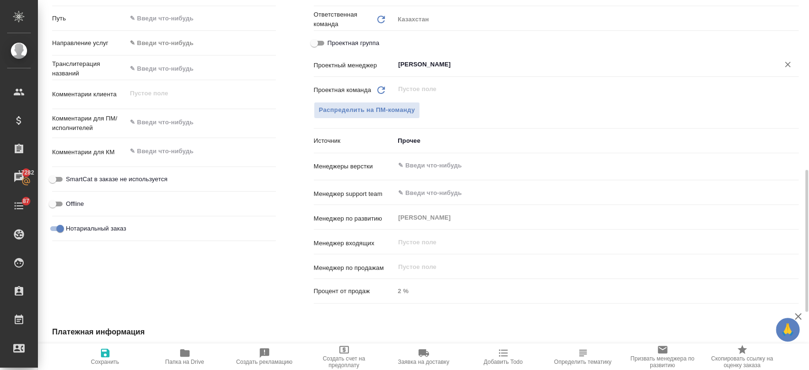
type input "[PERSON_NAME]"
click at [98, 356] on span "Сохранить" at bounding box center [105, 356] width 68 height 18
type textarea "x"
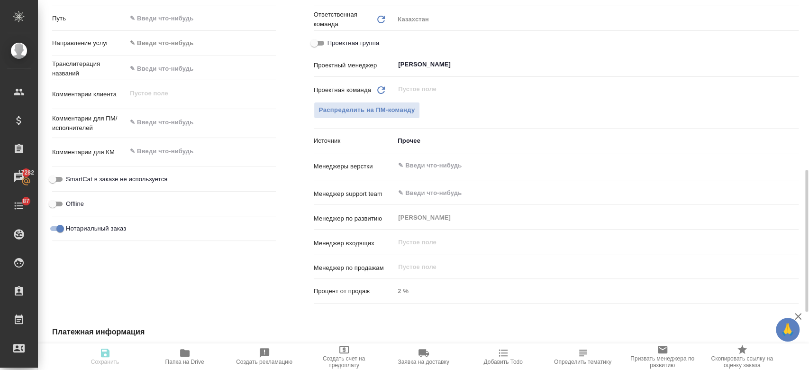
type textarea "x"
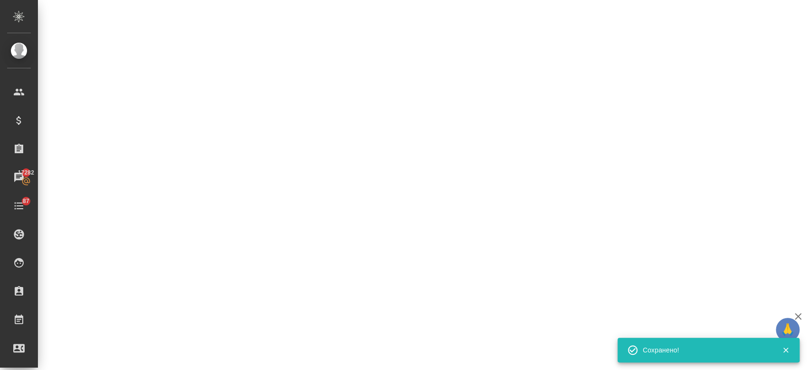
select select "RU"
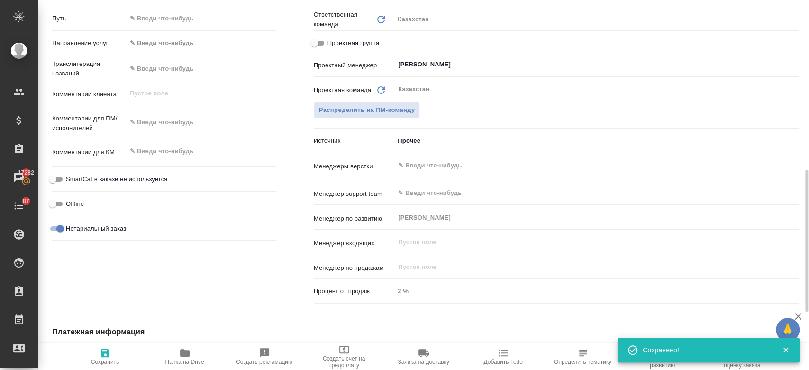
type textarea "x"
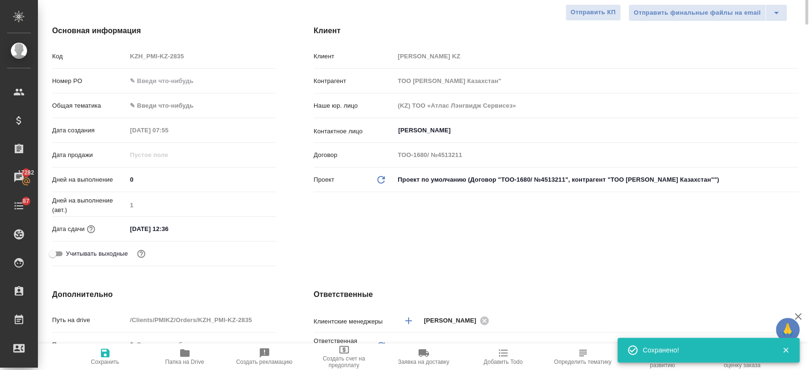
scroll to position [0, 0]
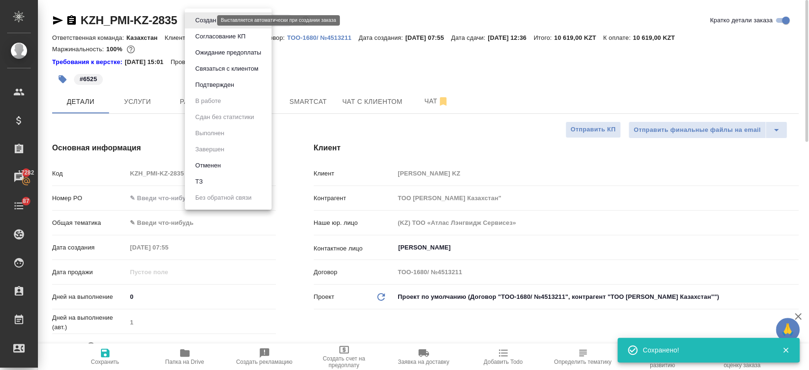
click at [207, 21] on body "🙏 .cls-1 fill:#fff; AWATERA Kosherbayeva Nazerke Клиенты Спецификации Заказы 17…" at bounding box center [404, 185] width 809 height 370
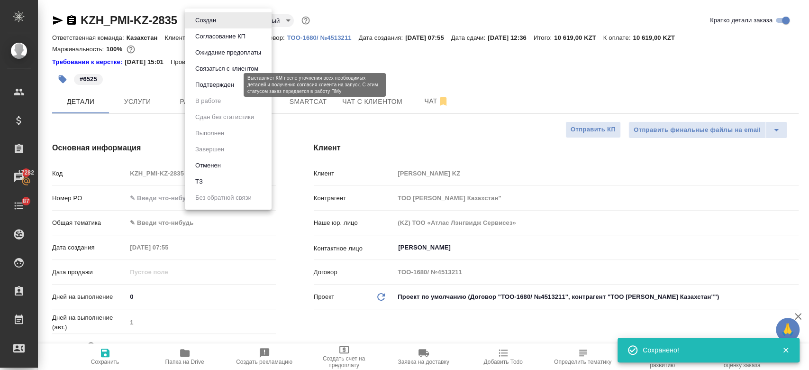
click at [211, 80] on button "Подтвержден" at bounding box center [214, 85] width 45 height 10
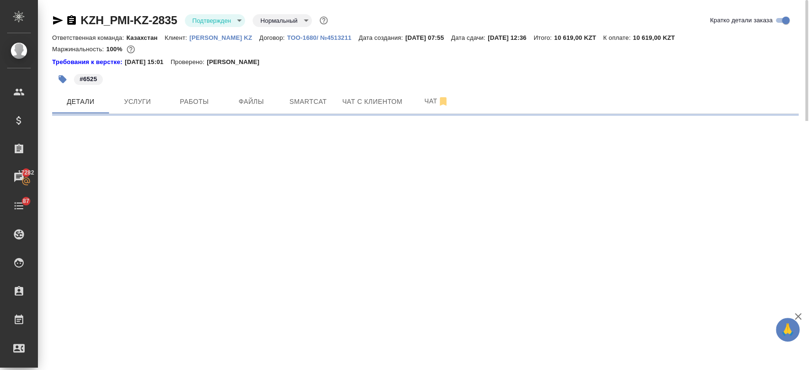
select select "RU"
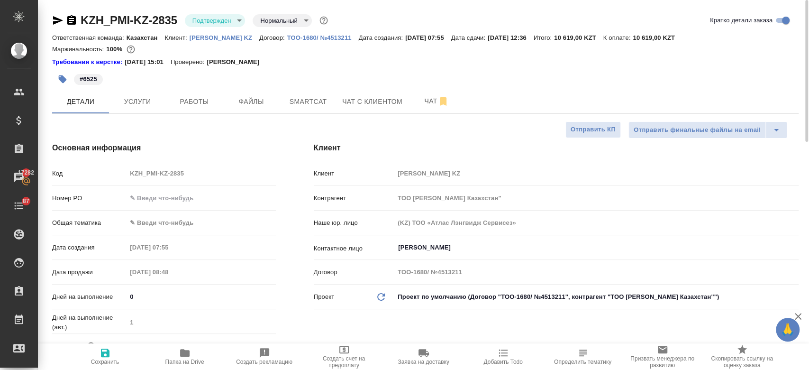
type textarea "x"
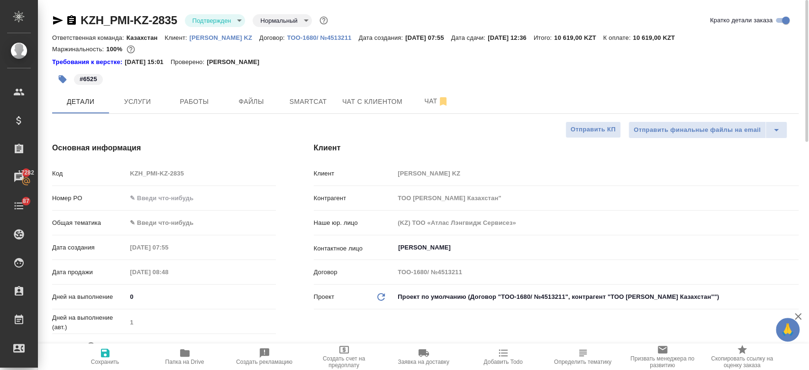
type textarea "x"
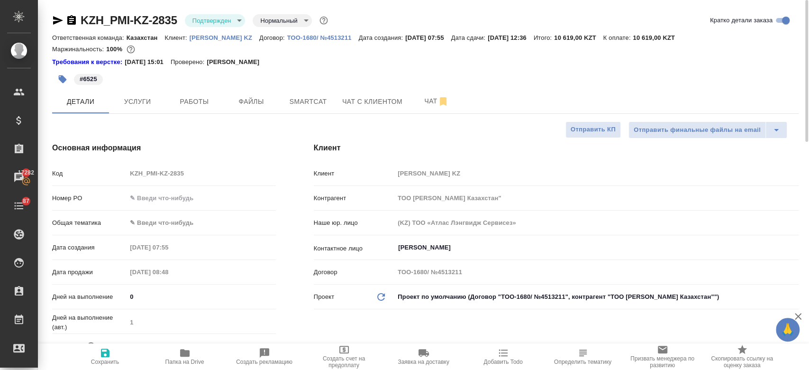
type textarea "x"
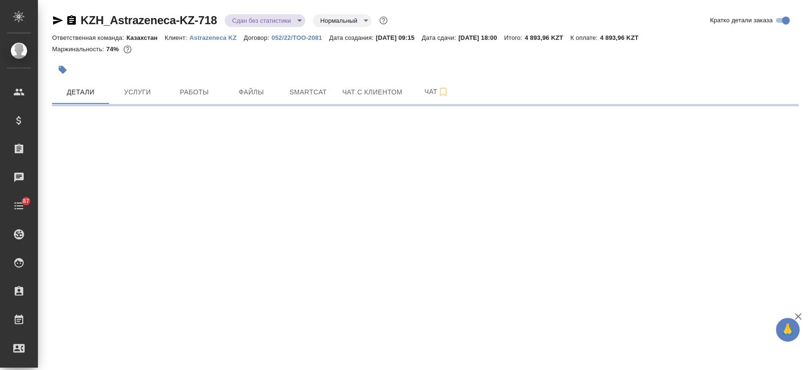
click at [201, 38] on p "Astrazeneca KZ" at bounding box center [217, 37] width 55 height 7
select select "RU"
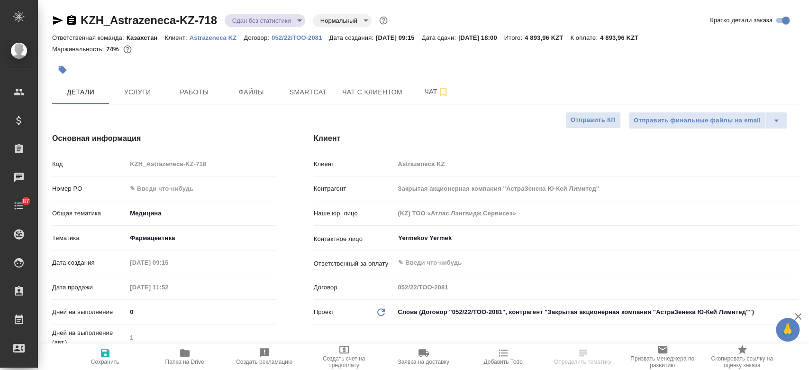
type textarea "x"
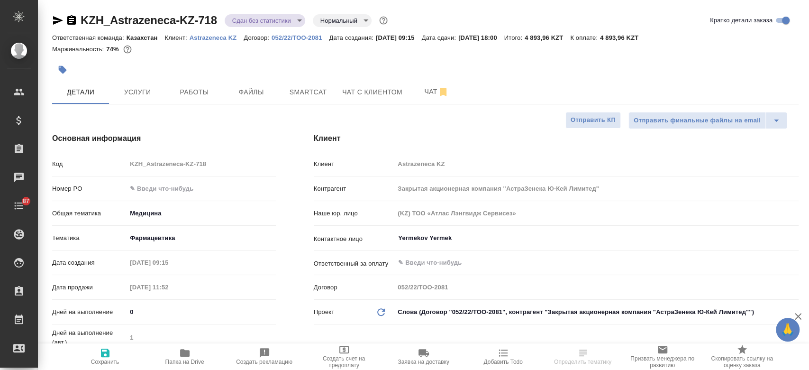
type textarea "x"
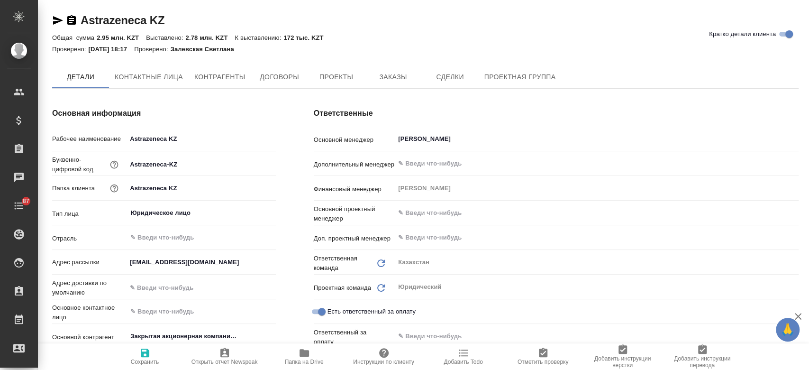
type textarea "x"
click at [391, 86] on button "Заказы" at bounding box center [393, 77] width 57 height 24
type textarea "x"
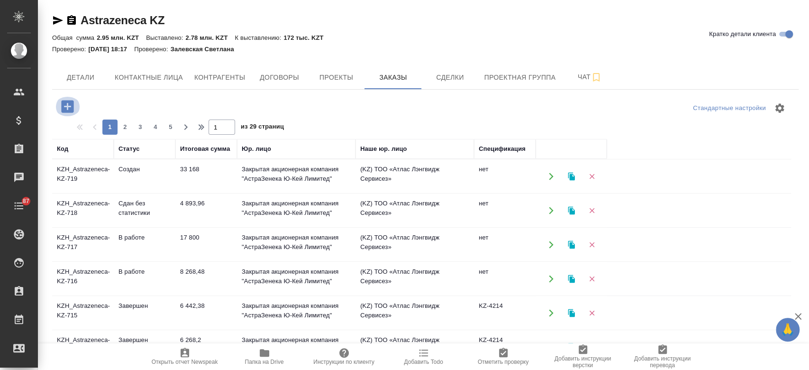
click at [66, 102] on icon "button" at bounding box center [67, 106] width 12 height 12
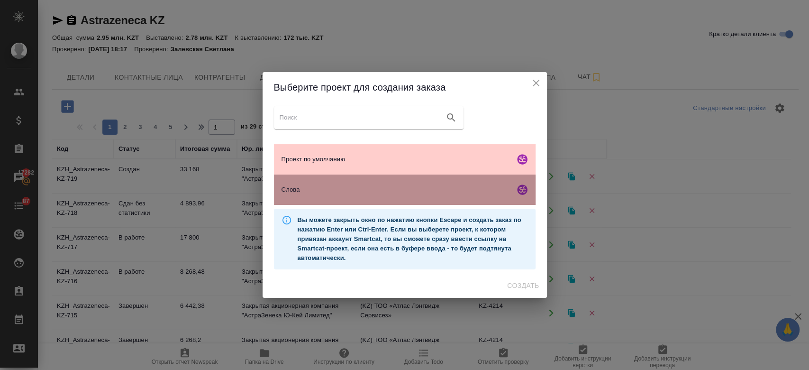
click at [326, 192] on span "Слова" at bounding box center [396, 189] width 229 height 9
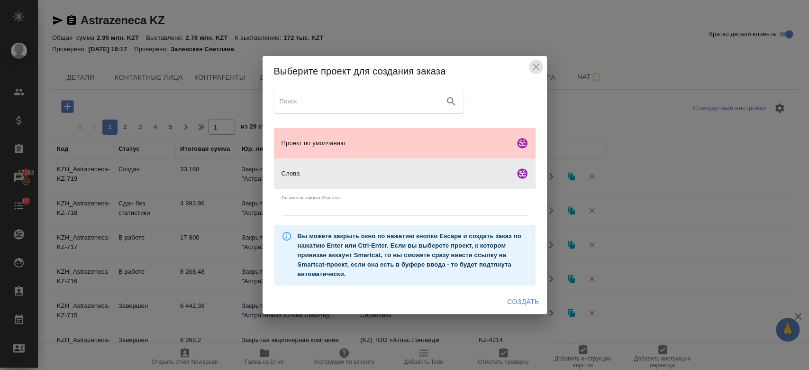
click at [535, 60] on button "close" at bounding box center [536, 67] width 14 height 14
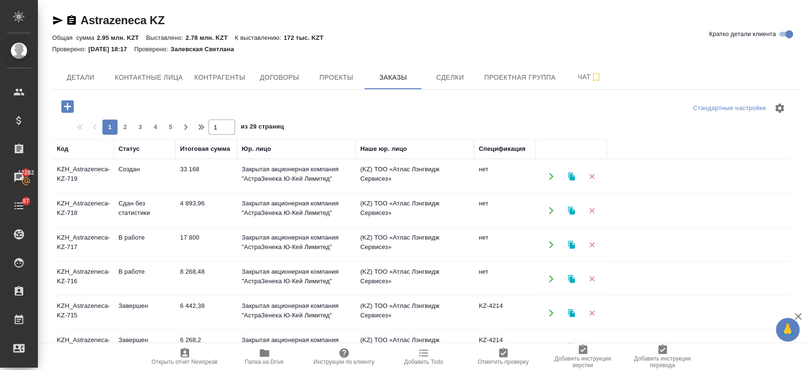
click at [210, 180] on td "33 168" at bounding box center [206, 176] width 62 height 33
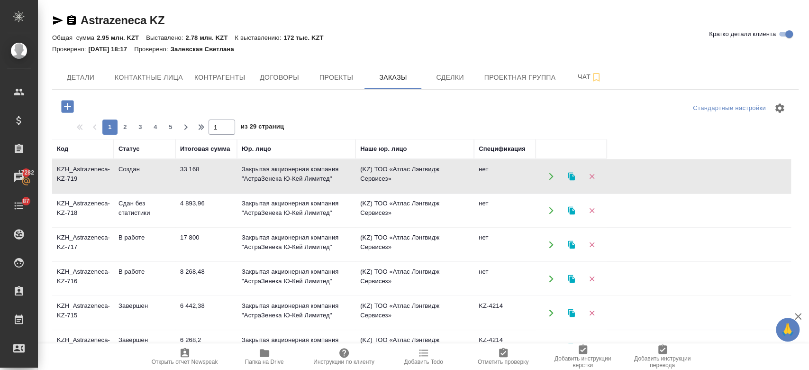
click at [128, 176] on td "Создан" at bounding box center [145, 176] width 62 height 33
click at [61, 105] on icon "button" at bounding box center [67, 106] width 17 height 17
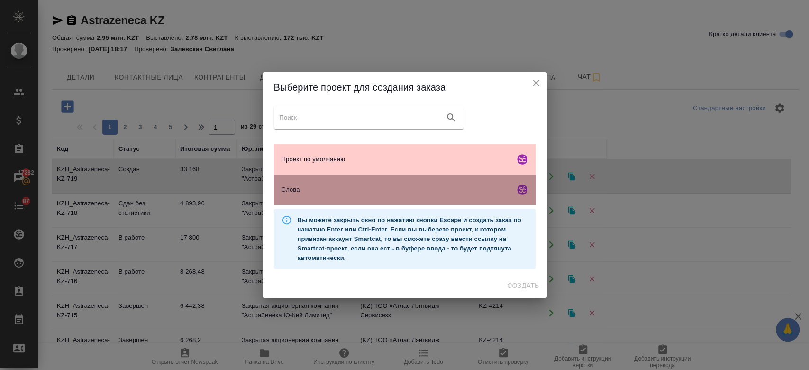
click at [341, 192] on span "Слова" at bounding box center [396, 189] width 229 height 9
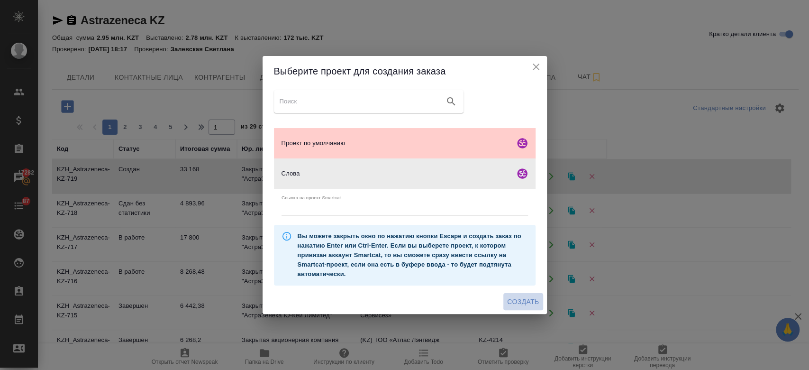
click at [527, 302] on span "Создать" at bounding box center [523, 302] width 32 height 12
click at [527, 302] on div "Создать" at bounding box center [405, 301] width 284 height 25
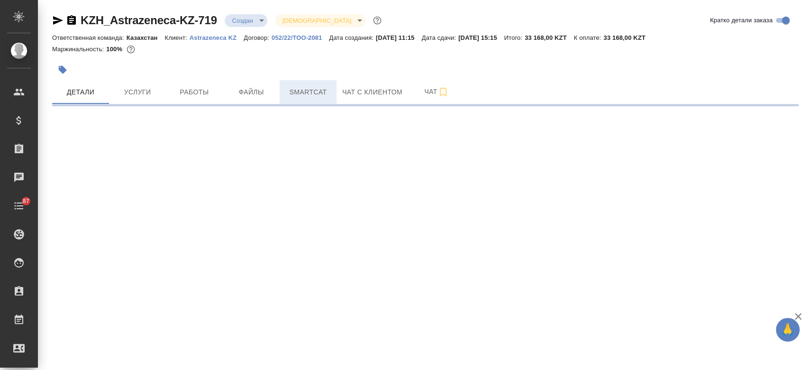
select select "RU"
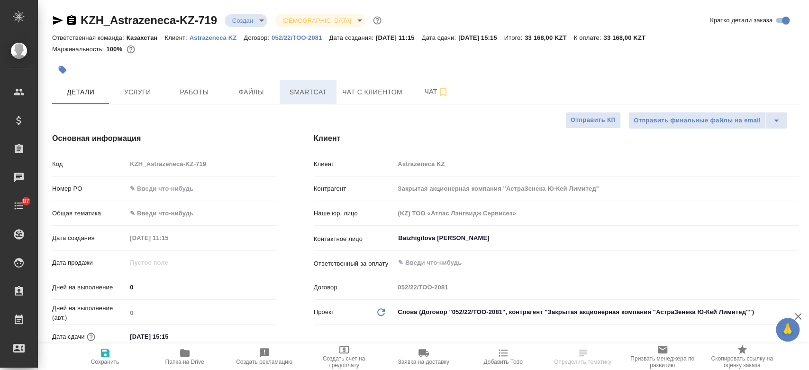
type textarea "x"
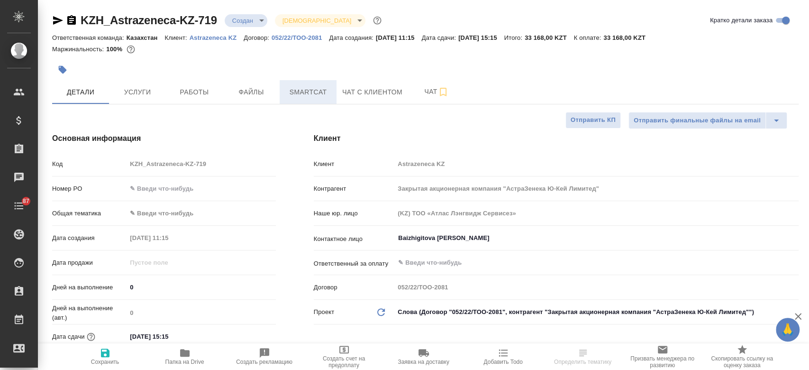
type textarea "x"
click at [293, 94] on span "Smartcat" at bounding box center [308, 92] width 46 height 12
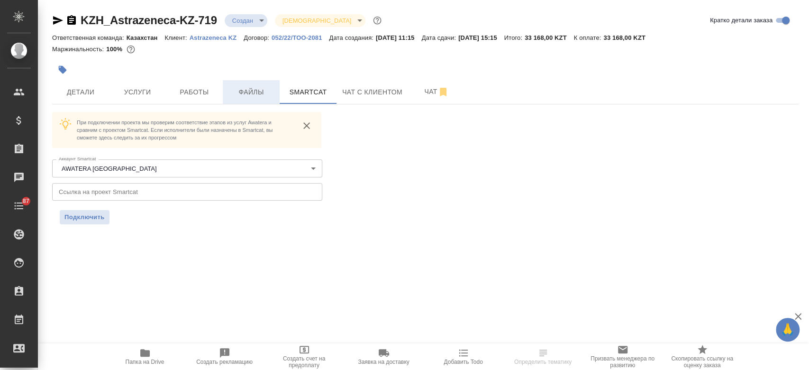
click at [241, 83] on button "Файлы" at bounding box center [251, 92] width 57 height 24
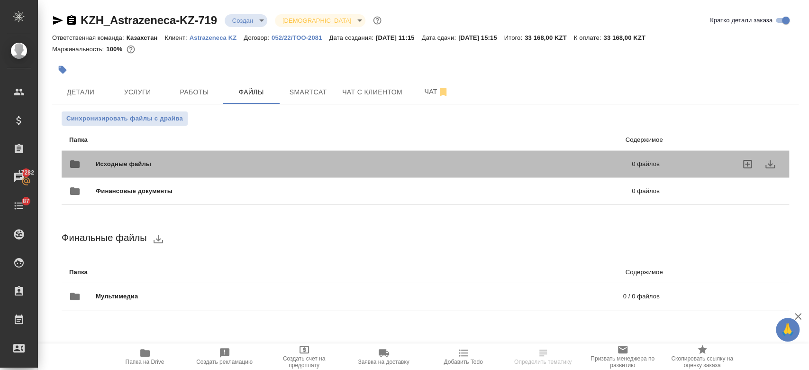
click at [208, 149] on div "Исходные файлы 0 файлов" at bounding box center [365, 164] width 610 height 42
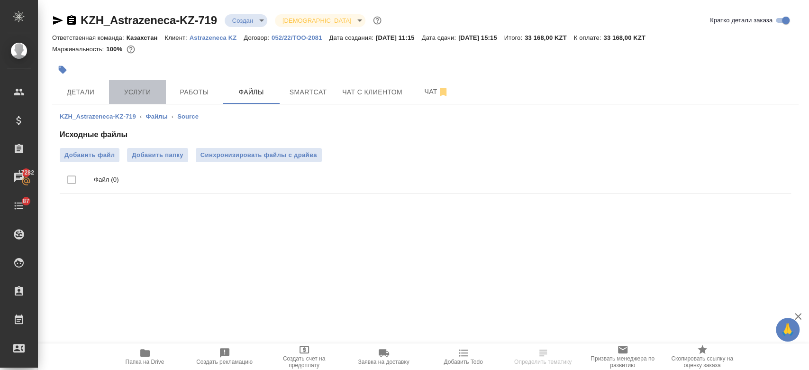
click at [144, 94] on span "Услуги" at bounding box center [138, 92] width 46 height 12
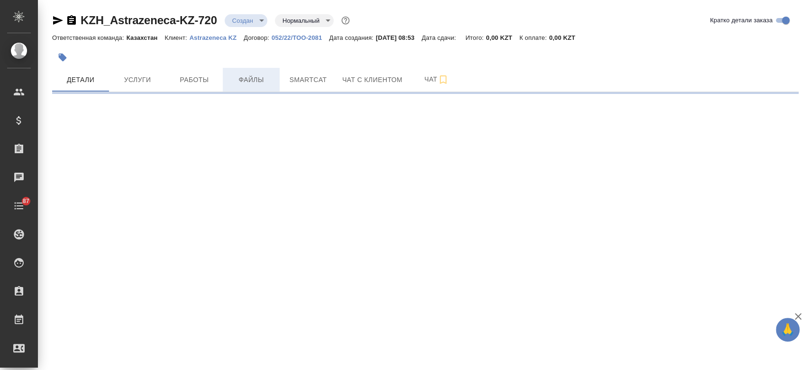
select select "RU"
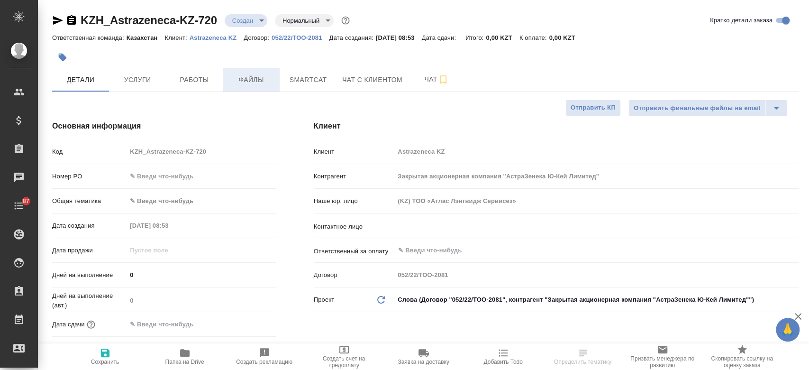
click at [251, 78] on span "Файлы" at bounding box center [251, 80] width 46 height 12
type textarea "x"
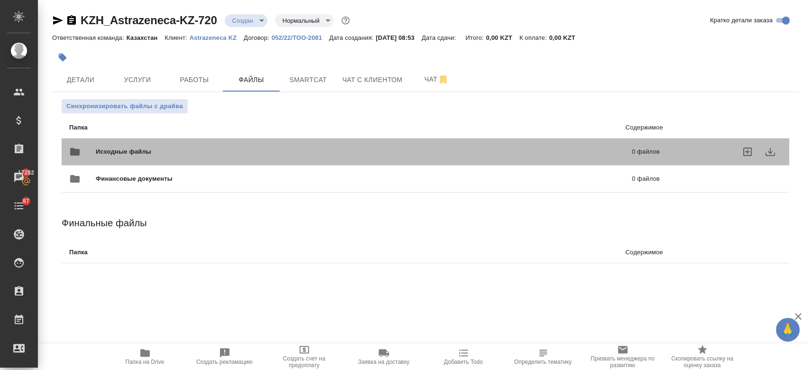
click at [224, 150] on span "Исходные файлы" at bounding box center [244, 151] width 296 height 9
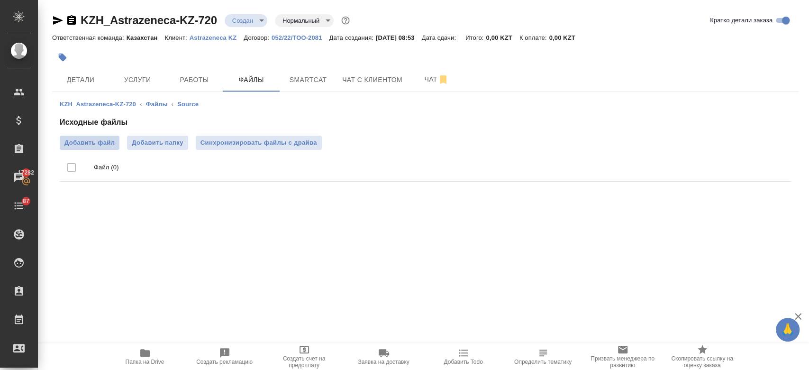
click at [91, 147] on label "Добавить файл" at bounding box center [90, 143] width 60 height 14
click at [0, 0] on input "Добавить файл" at bounding box center [0, 0] width 0 height 0
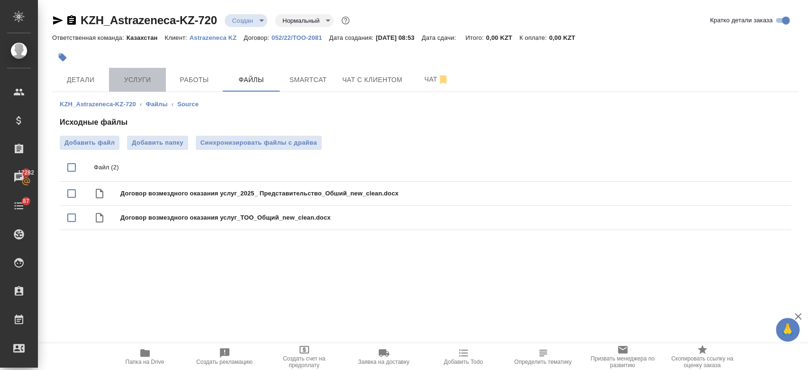
click at [156, 82] on span "Услуги" at bounding box center [138, 80] width 46 height 12
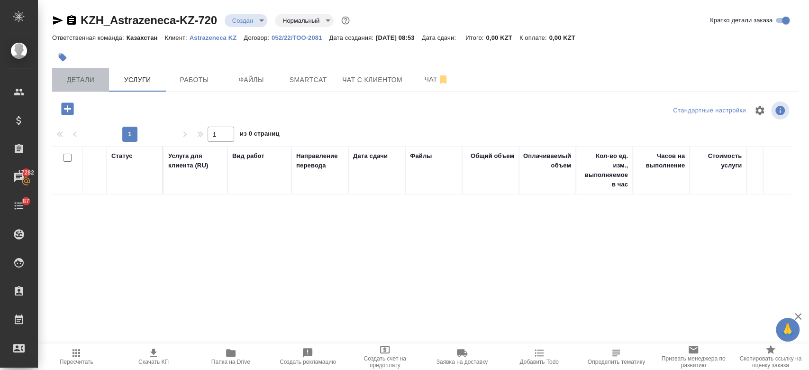
click at [76, 75] on span "Детали" at bounding box center [81, 80] width 46 height 12
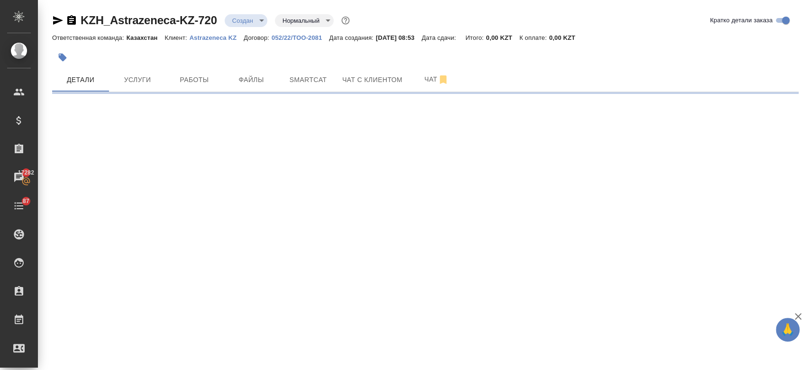
select select "RU"
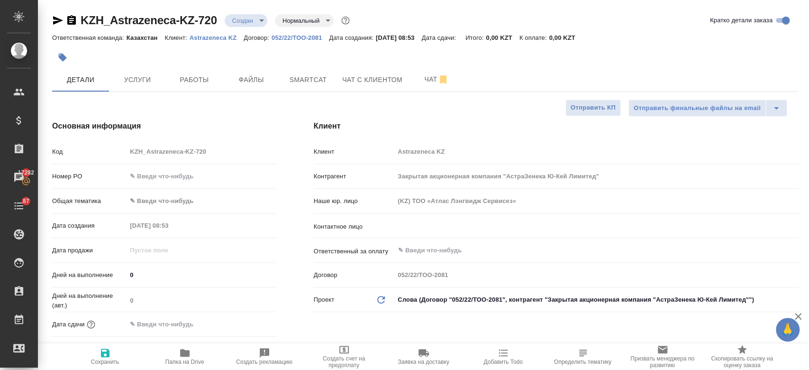
type textarea "x"
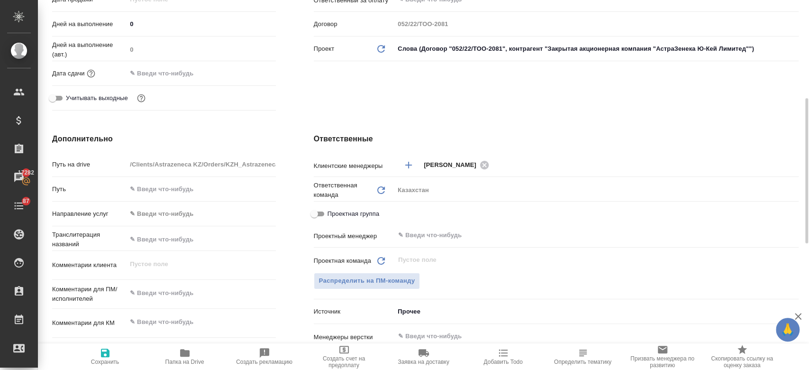
scroll to position [274, 0]
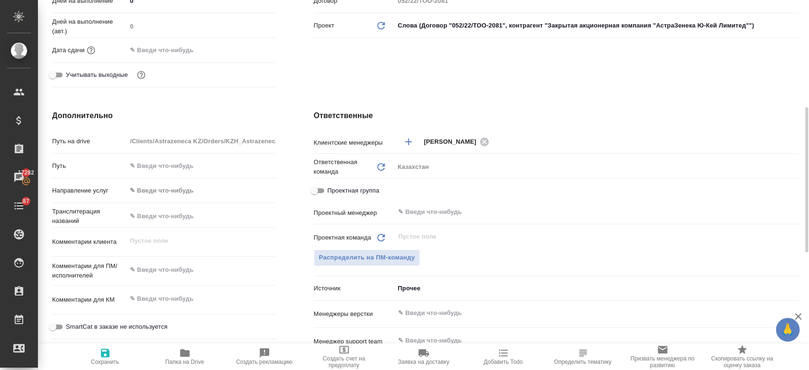
type textarea "x"
click at [166, 276] on textarea at bounding box center [201, 270] width 148 height 16
paste textarea "необходимо перевести на казахский язык прилагаемые Договоры, разместив перевод …"
type textarea "необходимо перевести на казахский язык прилагаемые Договоры, разместив перевод …"
type textarea "x"
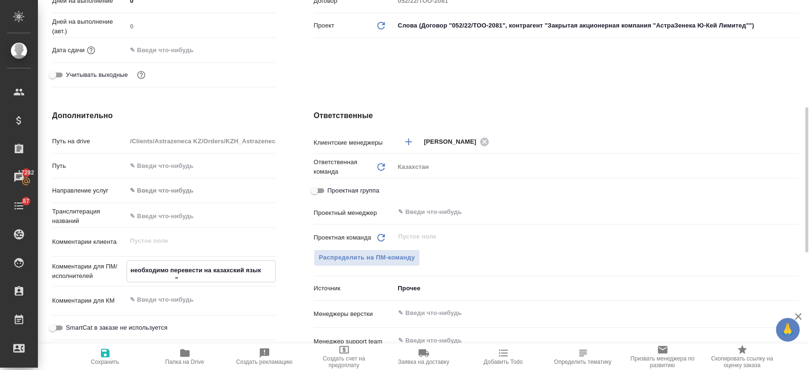
type textarea "x"
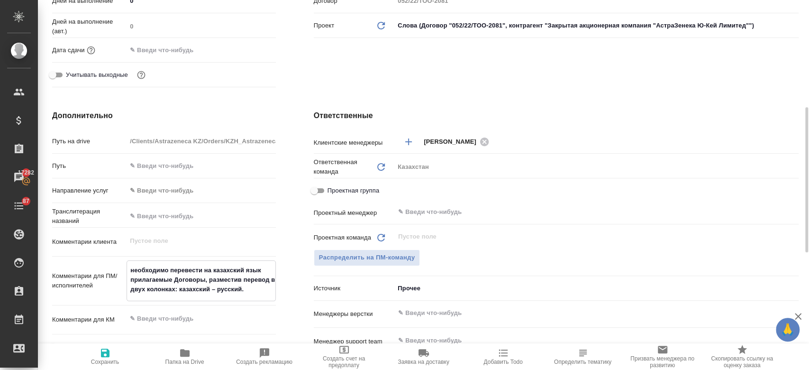
type textarea "необходимо перевести на казахский язык прилагаемые Договоры, разместив перевод …"
type textarea "x"
click at [107, 347] on icon "button" at bounding box center [105, 352] width 11 height 11
type textarea "x"
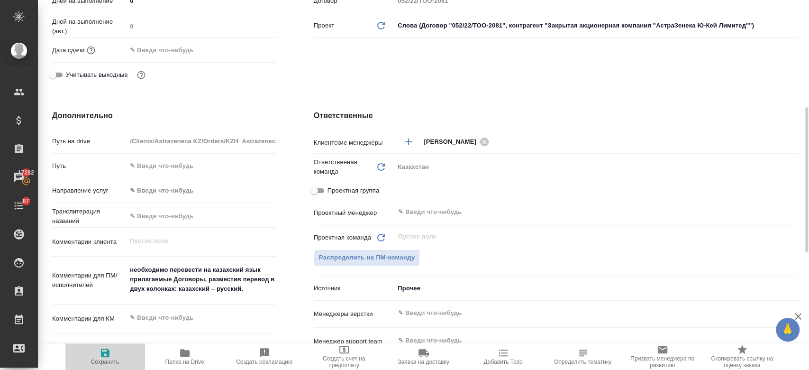
type textarea "x"
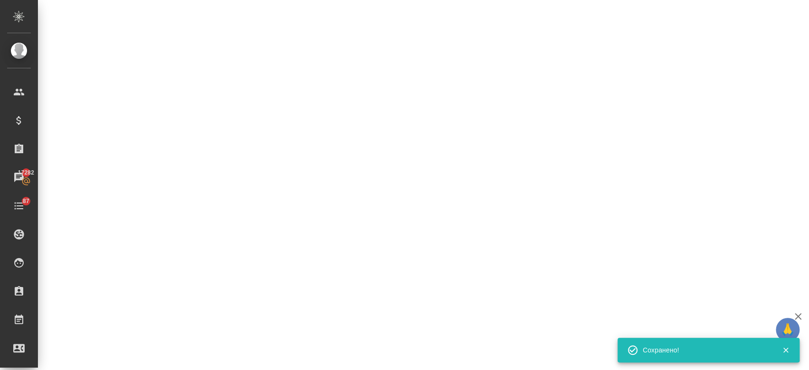
select select "RU"
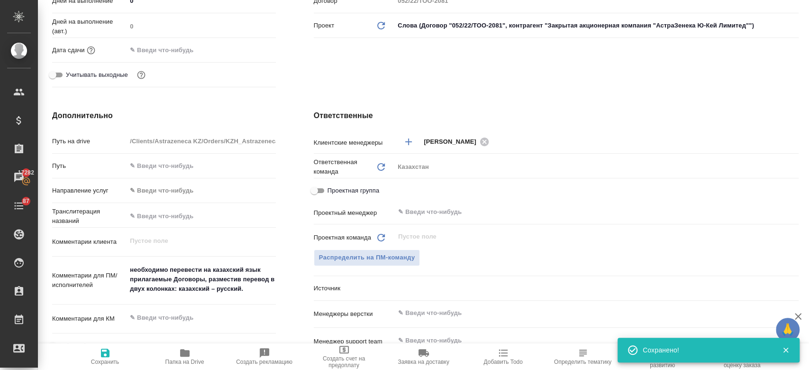
type textarea "x"
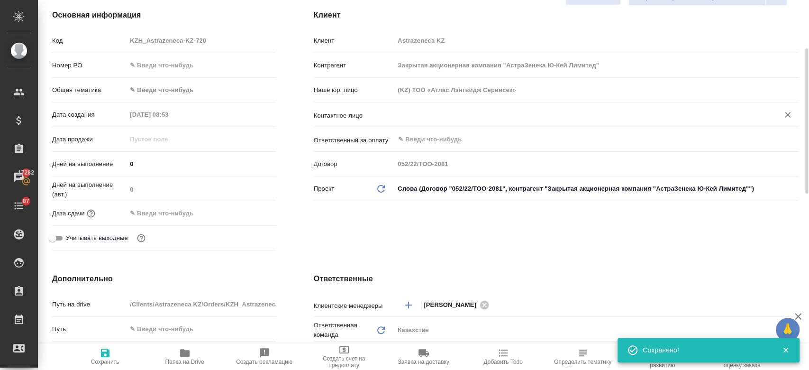
scroll to position [110, 0]
click at [426, 119] on input "text" at bounding box center [580, 115] width 367 height 11
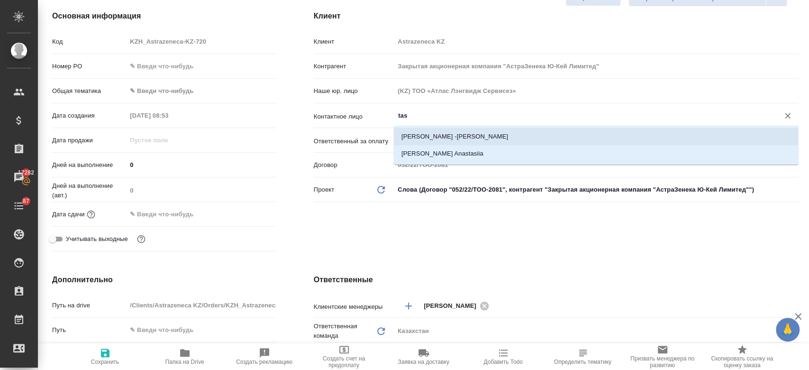
click at [436, 139] on li "Tlenchiyeva -Tas Saida" at bounding box center [596, 136] width 404 height 17
type input "Tlenchiyeva -Tas Saida"
type textarea "x"
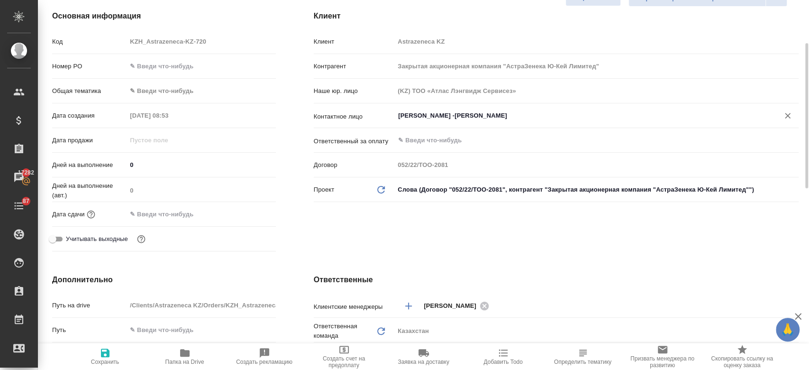
type input "Tlenchiyeva -Tas Saida"
click at [108, 359] on span "Сохранить" at bounding box center [105, 361] width 28 height 7
type textarea "x"
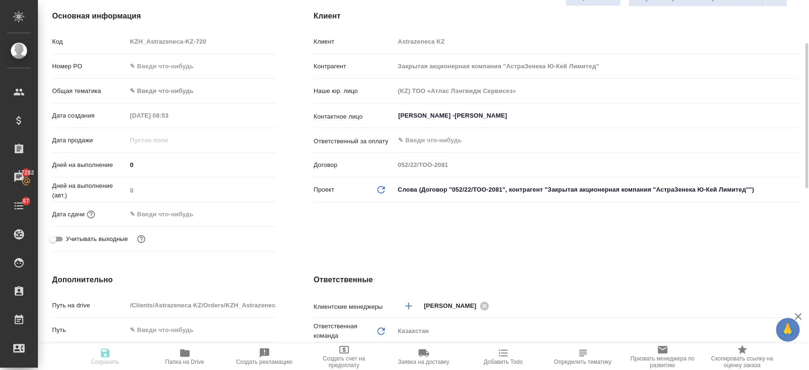
type textarea "x"
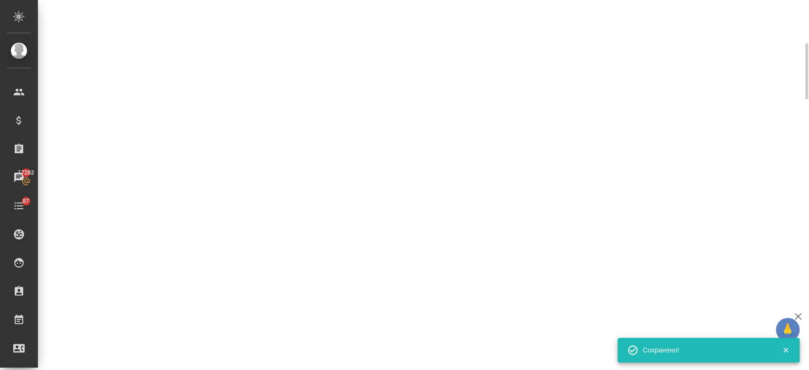
select select "RU"
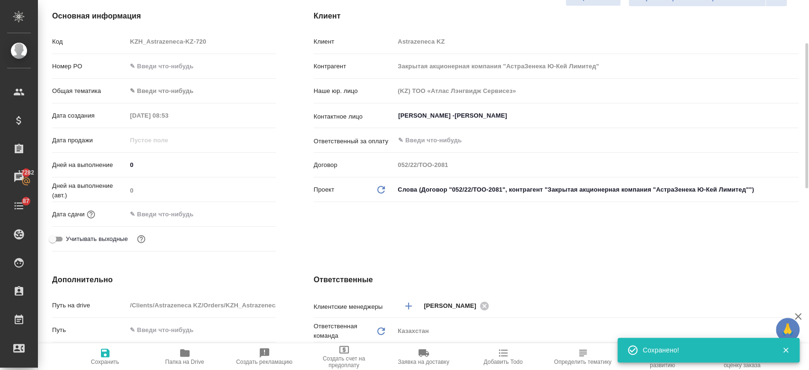
type textarea "x"
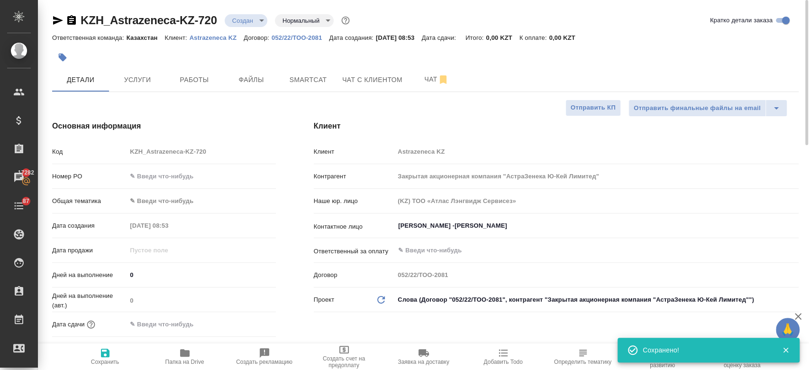
type textarea "x"
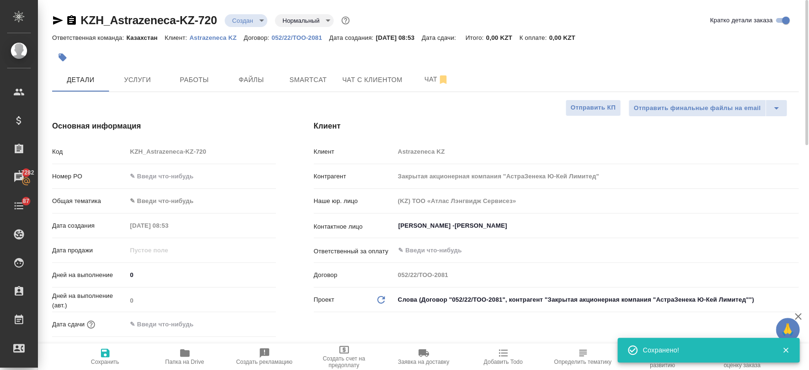
type textarea "x"
click at [145, 89] on button "Услуги" at bounding box center [137, 80] width 57 height 24
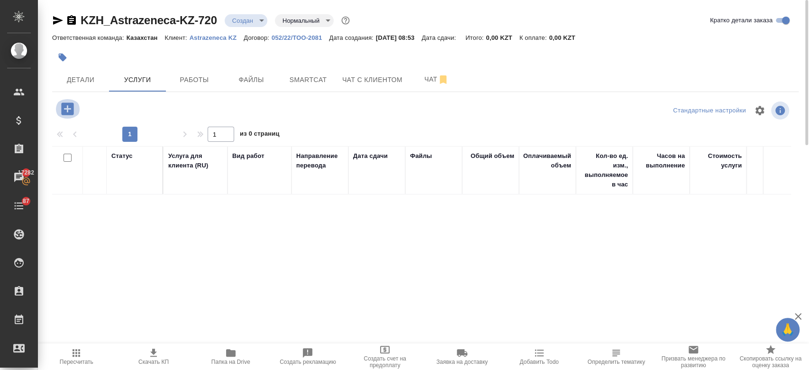
click at [66, 108] on icon "button" at bounding box center [67, 108] width 12 height 12
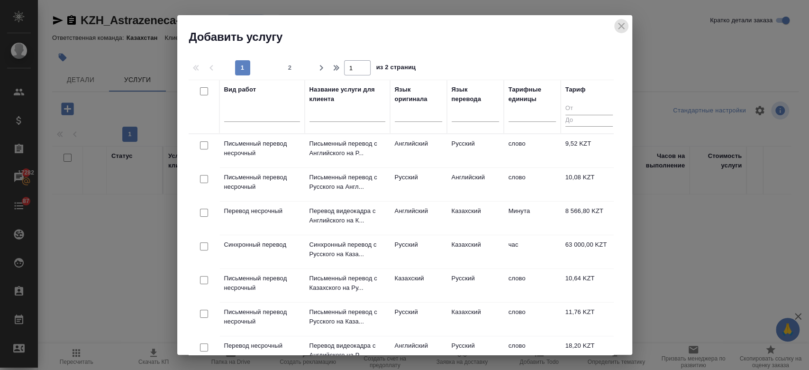
click at [623, 23] on icon "close" at bounding box center [621, 26] width 7 height 7
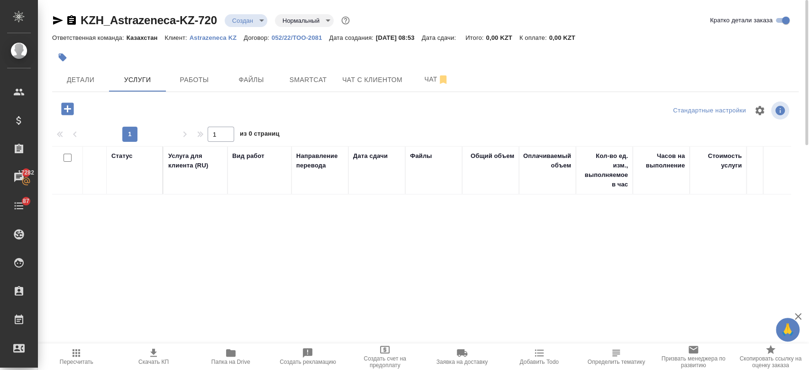
click at [253, 13] on div "KZH_Astrazeneca-KZ-720 Создан new Нормальный normal" at bounding box center [202, 20] width 300 height 15
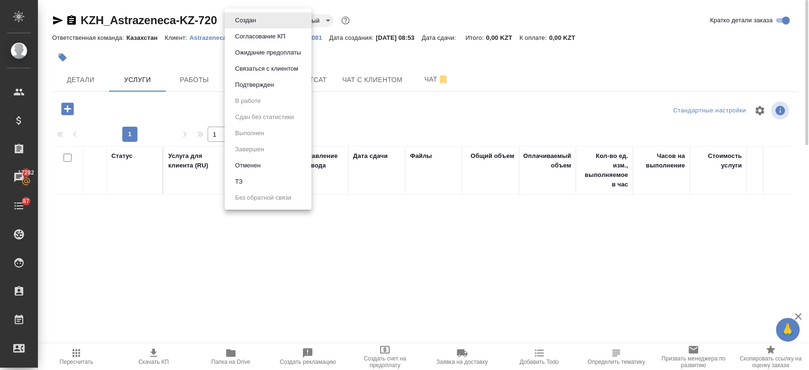
click at [251, 23] on body "🙏 .cls-1 fill:#fff; AWATERA Kosherbayeva Nazerke Клиенты Спецификации Заказы 17…" at bounding box center [404, 185] width 809 height 370
click at [260, 183] on li "ТЗ" at bounding box center [268, 182] width 87 height 16
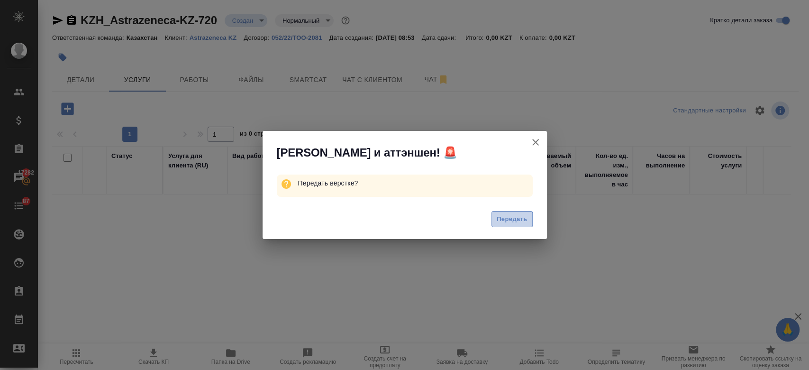
click at [510, 219] on span "Передать" at bounding box center [512, 219] width 31 height 11
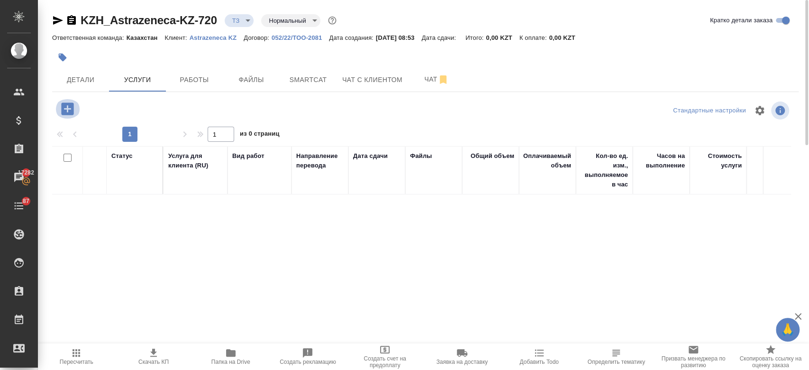
click at [67, 107] on icon "button" at bounding box center [67, 109] width 17 height 17
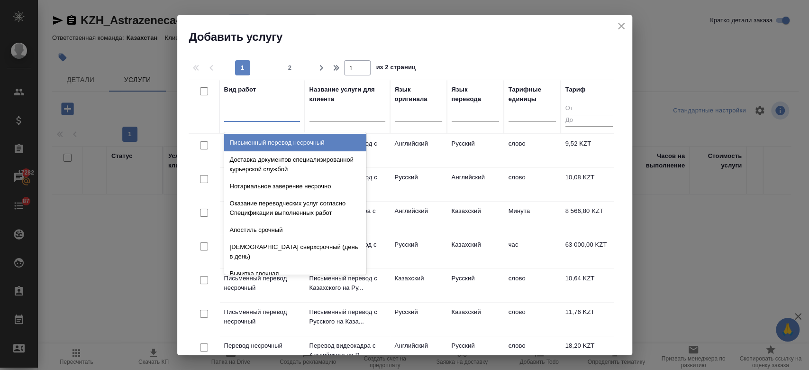
click at [256, 115] on div at bounding box center [262, 112] width 76 height 14
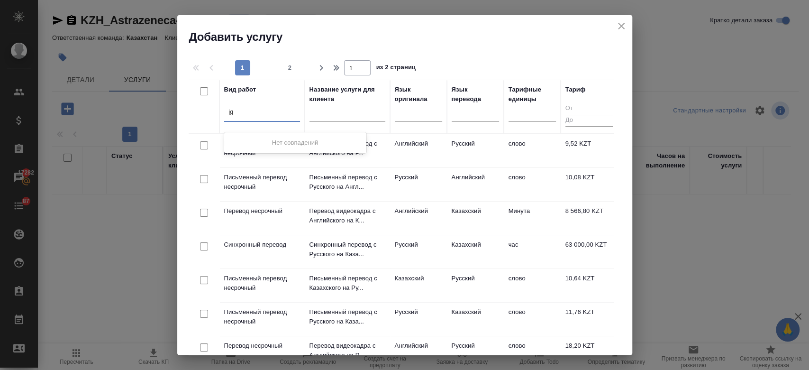
type input "j"
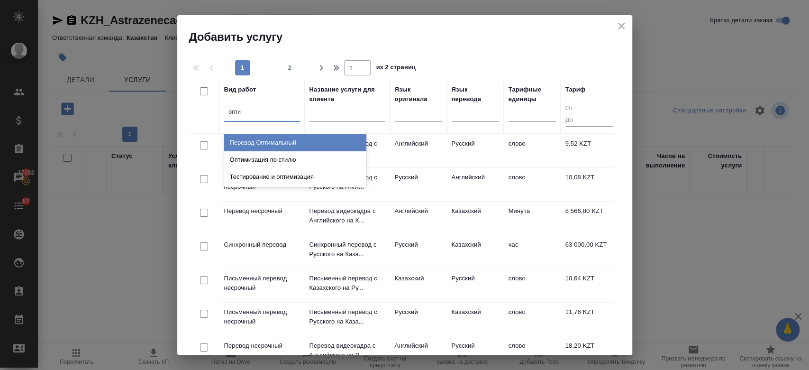
type input "оптим"
click at [265, 139] on div "Перевод Оптимальный" at bounding box center [295, 142] width 142 height 17
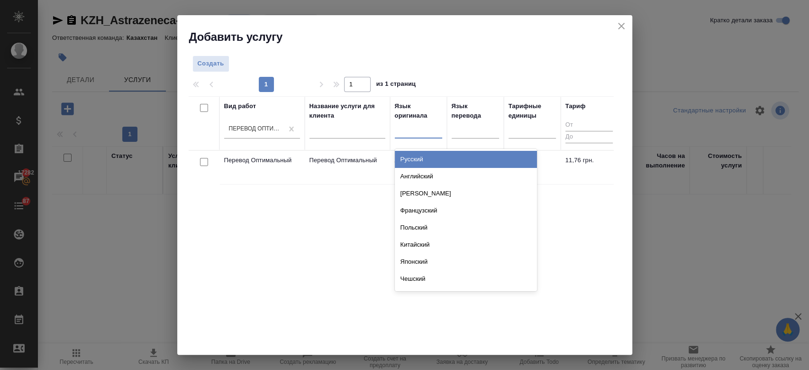
click at [406, 130] on div at bounding box center [418, 129] width 47 height 14
type input "рус"
click at [467, 149] on div "Русский Белорусский Русский (язык жестов)" at bounding box center [466, 176] width 142 height 55
click at [422, 161] on div "Русский" at bounding box center [466, 159] width 142 height 17
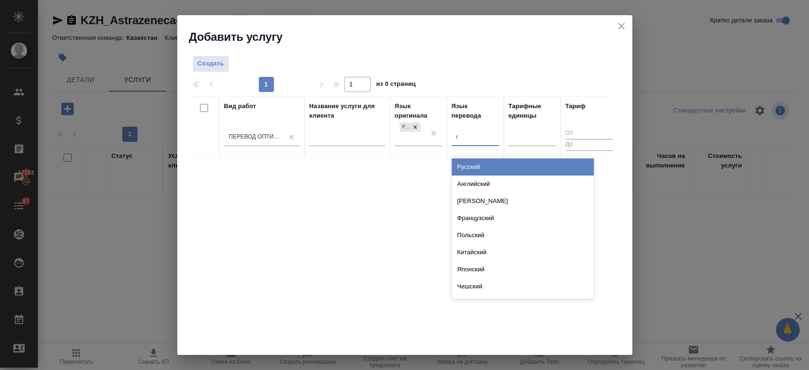
click at [469, 129] on div "к" at bounding box center [475, 137] width 47 height 18
type input "каза"
click at [465, 171] on div "Казахский" at bounding box center [523, 166] width 142 height 17
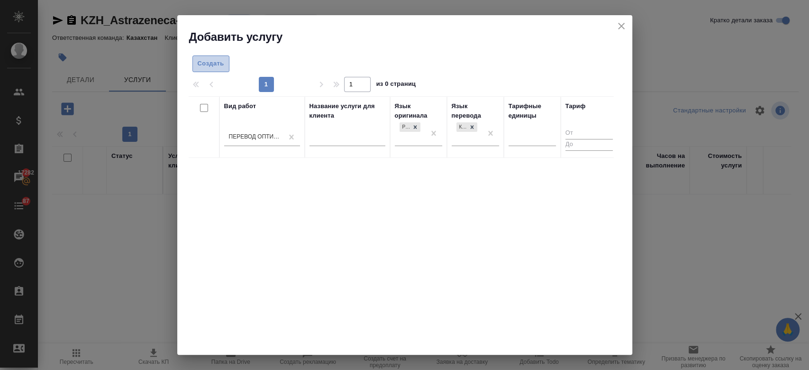
click at [221, 63] on span "Создать" at bounding box center [211, 63] width 27 height 11
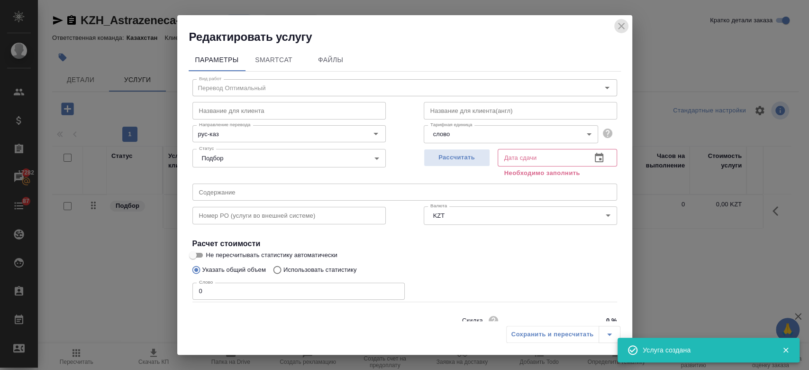
click at [624, 25] on icon "close" at bounding box center [621, 25] width 11 height 11
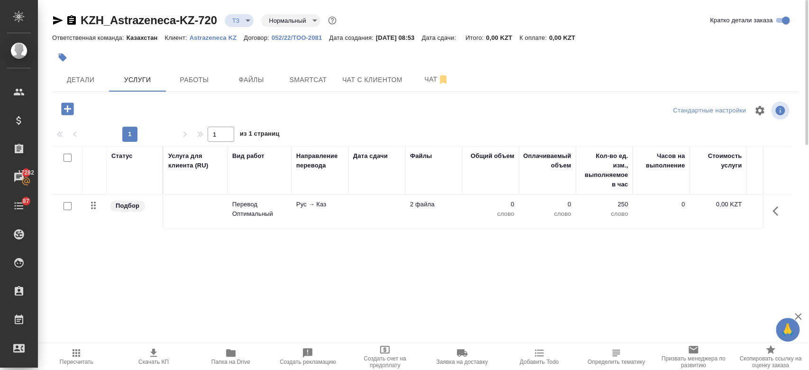
click at [68, 208] on input "checkbox" at bounding box center [68, 206] width 8 height 8
checkbox input "true"
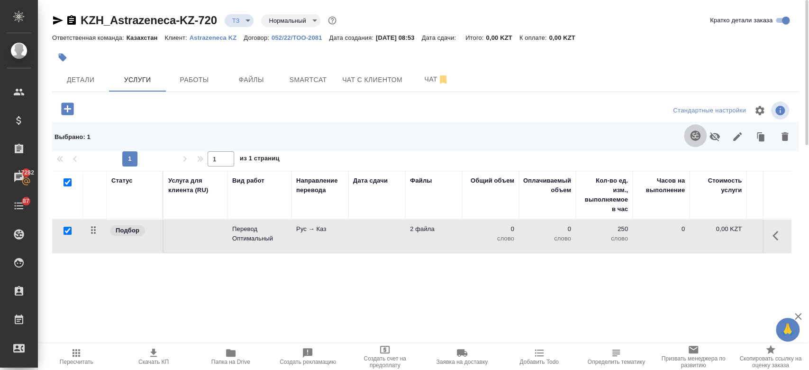
click at [690, 132] on icon "button" at bounding box center [695, 135] width 11 height 11
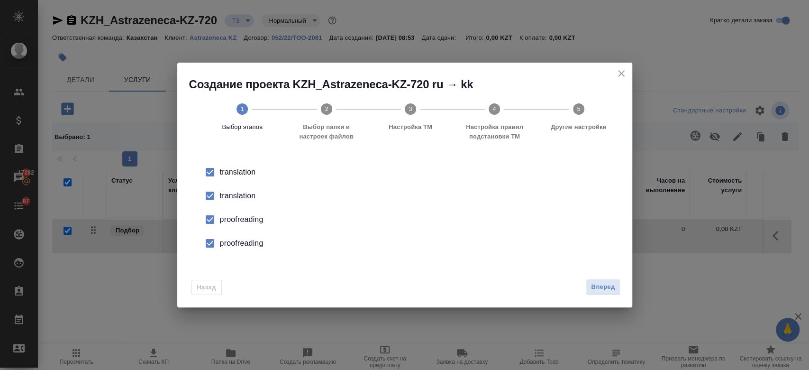
click at [234, 196] on div "translation" at bounding box center [415, 195] width 390 height 11
click at [248, 225] on div "proofreading" at bounding box center [415, 219] width 390 height 11
click at [247, 245] on div "proofreading" at bounding box center [415, 243] width 390 height 11
click at [605, 281] on button "Вперед" at bounding box center [603, 287] width 34 height 17
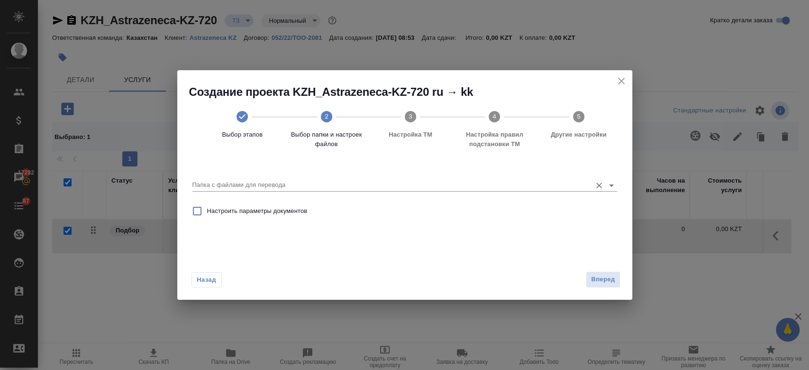
click at [608, 184] on icon "Open" at bounding box center [611, 185] width 11 height 11
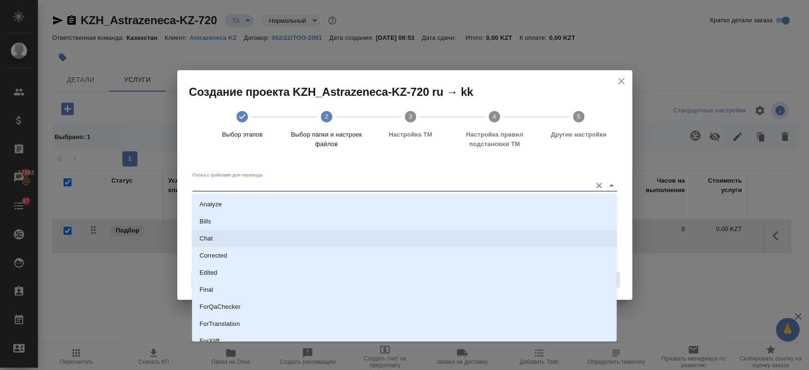
scroll to position [76, 0]
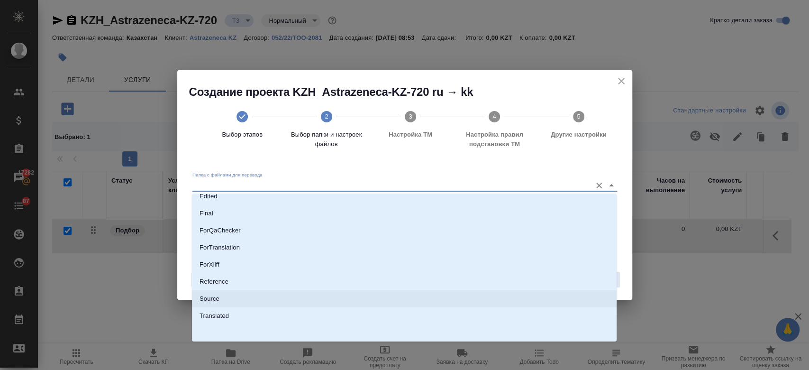
click at [389, 300] on li "Source" at bounding box center [404, 298] width 425 height 17
type input "Source"
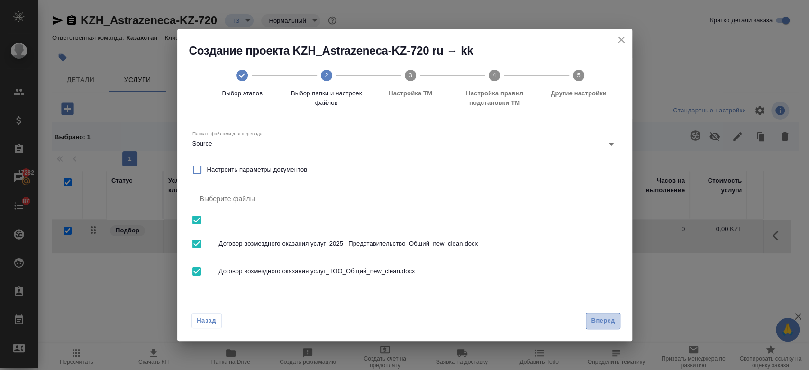
click at [607, 314] on button "Вперед" at bounding box center [603, 320] width 34 height 17
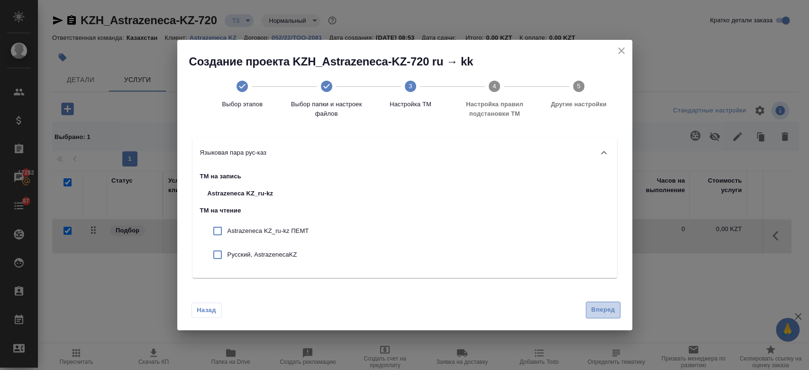
click at [600, 308] on span "Вперед" at bounding box center [603, 309] width 24 height 11
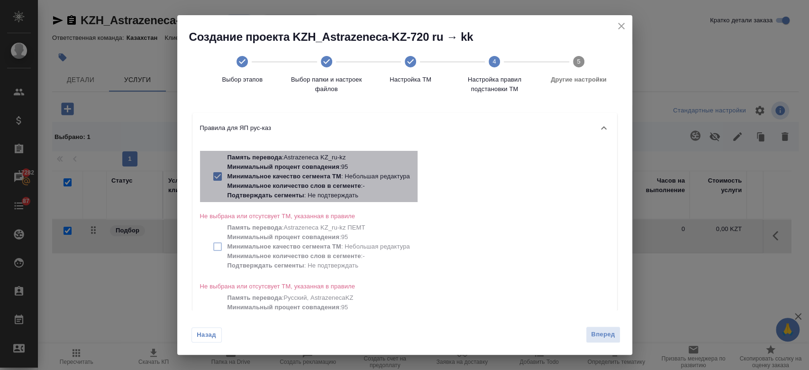
click at [323, 189] on p "Минимальное количество слов в сегменте : -" at bounding box center [319, 185] width 183 height 9
checkbox input "false"
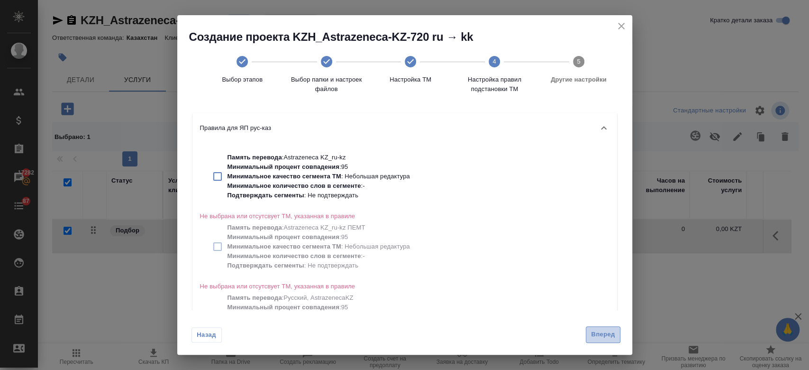
click at [600, 340] on button "Вперед" at bounding box center [603, 334] width 34 height 17
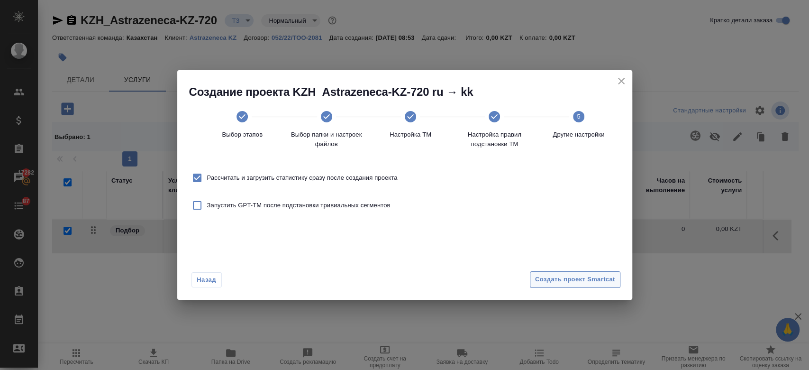
click at [565, 286] on button "Создать проект Smartcat" at bounding box center [575, 279] width 91 height 17
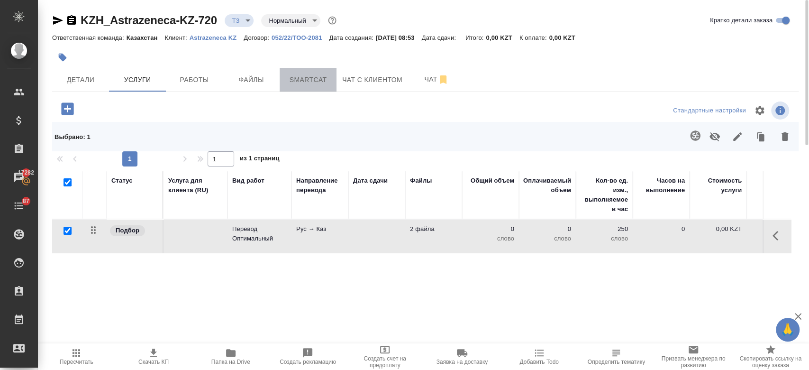
click at [305, 73] on button "Smartcat" at bounding box center [308, 80] width 57 height 24
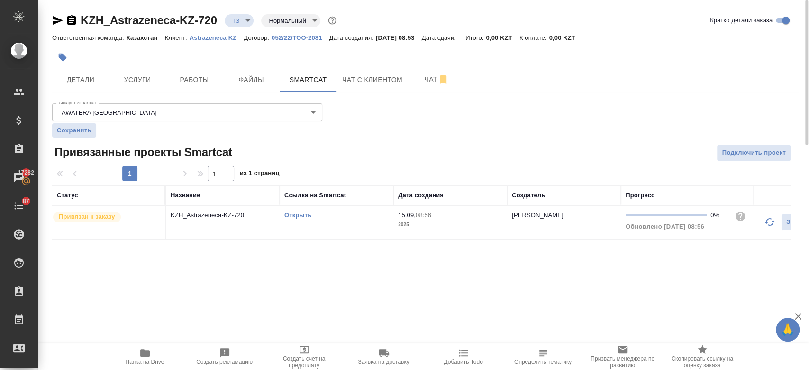
click at [295, 214] on link "Открыть" at bounding box center [297, 214] width 27 height 7
click at [138, 74] on span "Услуги" at bounding box center [138, 80] width 46 height 12
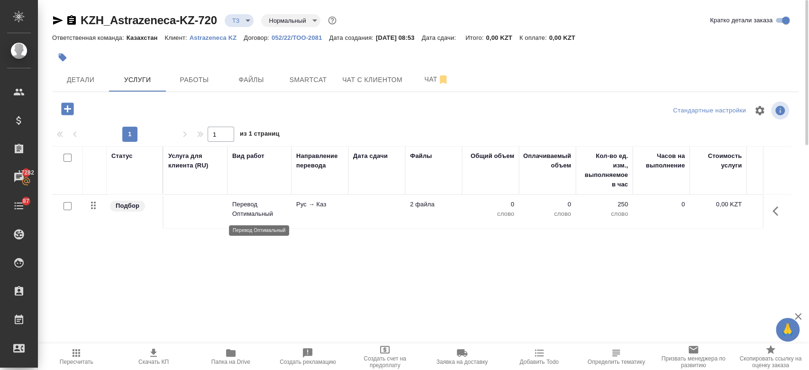
click at [257, 207] on p "Перевод Оптимальный" at bounding box center [259, 209] width 55 height 19
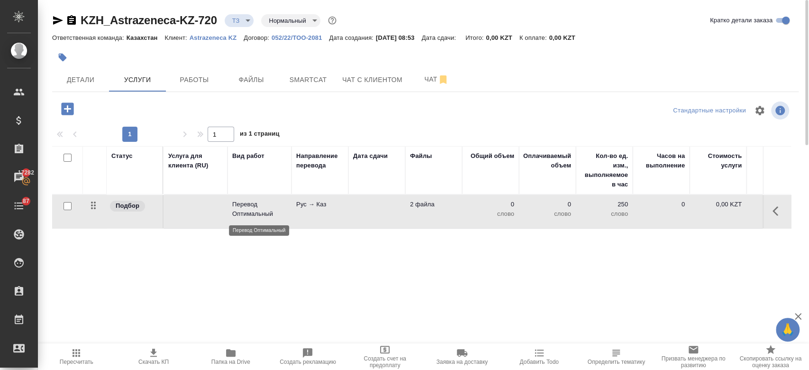
click at [257, 207] on p "Перевод Оптимальный" at bounding box center [259, 209] width 55 height 19
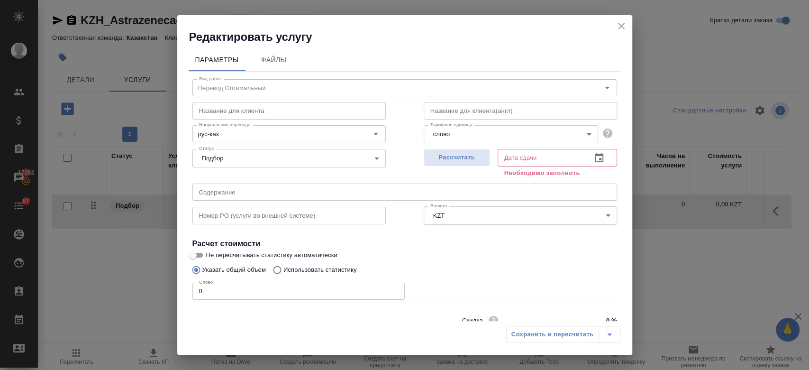
click at [276, 266] on input "Использовать статистику" at bounding box center [275, 270] width 15 height 18
radio input "true"
radio input "false"
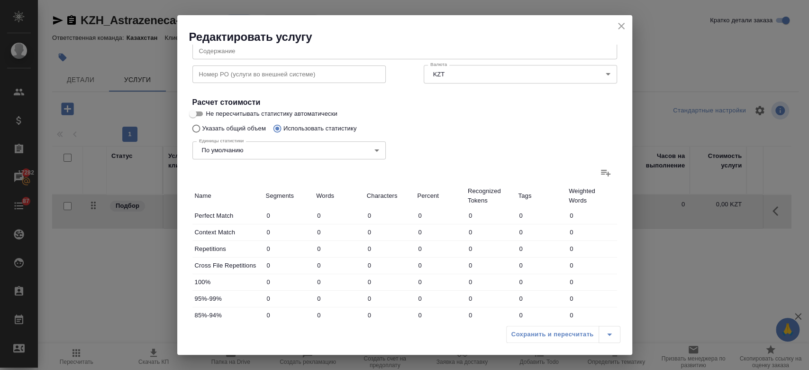
scroll to position [109, 0]
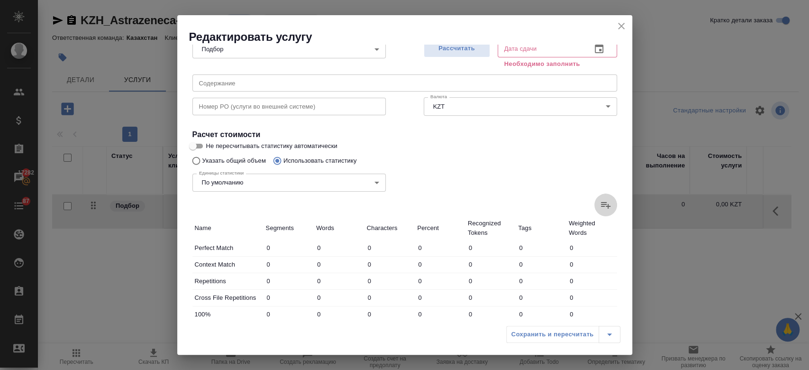
click at [600, 205] on icon at bounding box center [605, 204] width 11 height 11
click at [0, 0] on input "file" at bounding box center [0, 0] width 0 height 0
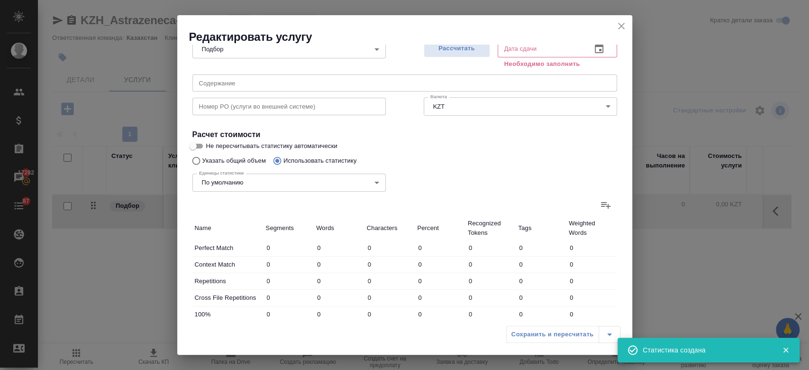
type input "3"
type input "17"
type input "103"
type input "1490"
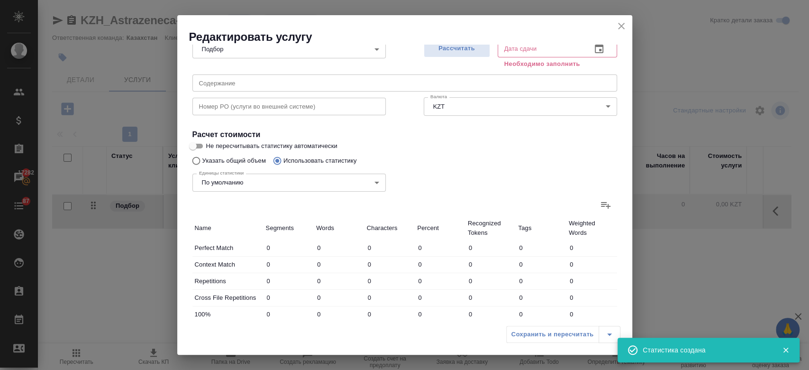
type input "12409"
type input "8"
type input "44"
type input "3"
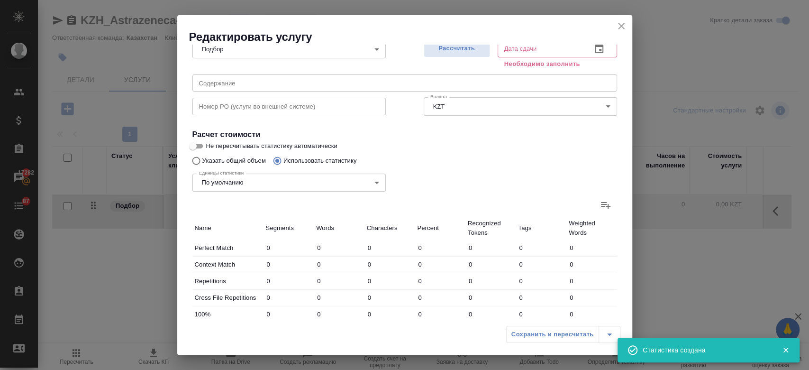
type input "5"
type input "71"
type input "4"
type input "29"
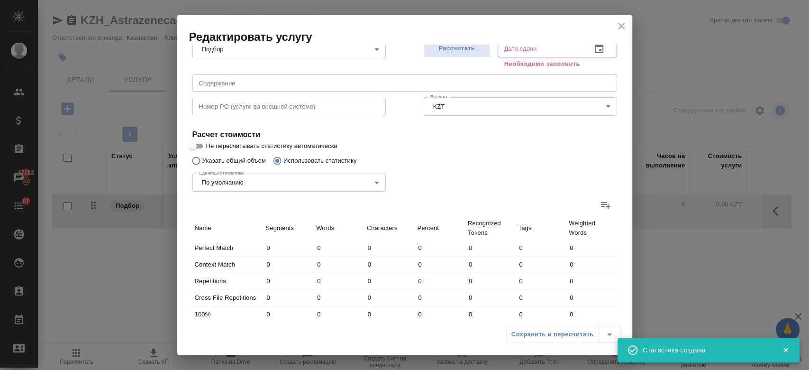
type input "219"
type input "4350"
type input "35998"
type input "234"
type input "4367"
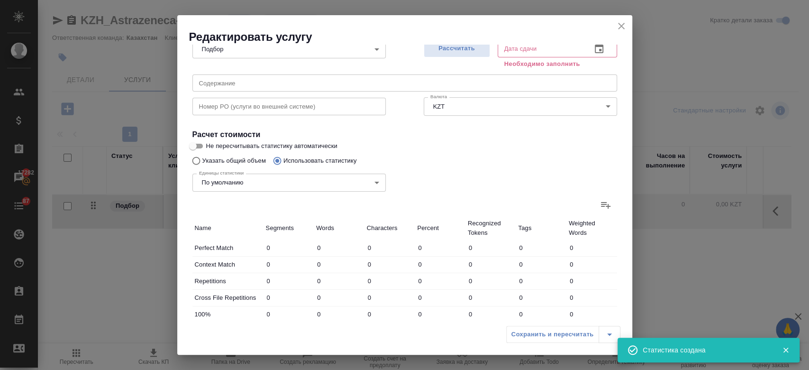
type input "36142"
type input "340"
type input "5860"
type input "48568"
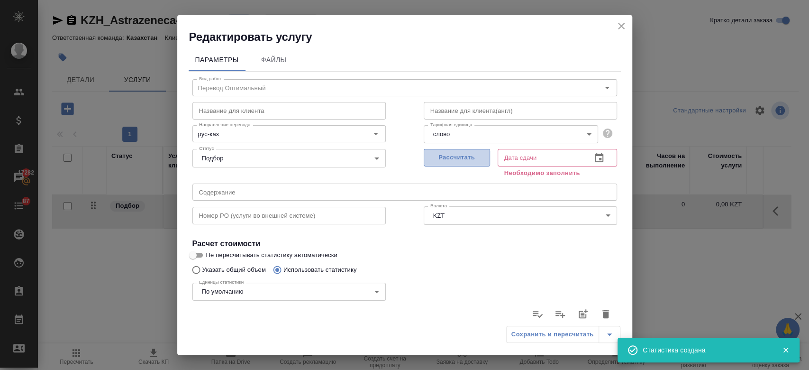
click at [442, 153] on span "Рассчитать" at bounding box center [457, 157] width 56 height 11
type input "15.09.2025 08:57"
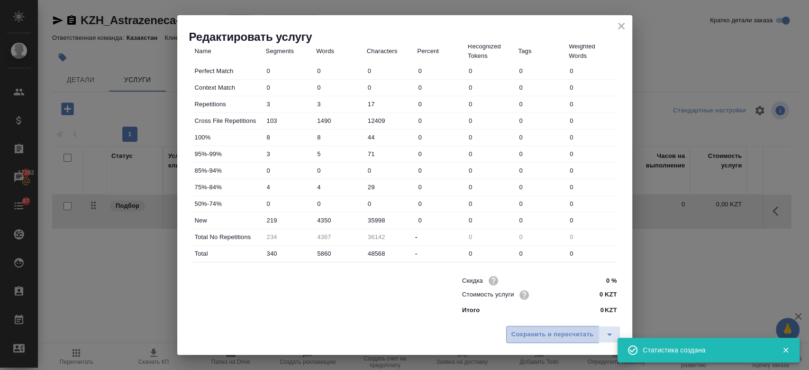
click at [544, 329] on span "Сохранить и пересчитать" at bounding box center [553, 334] width 82 height 11
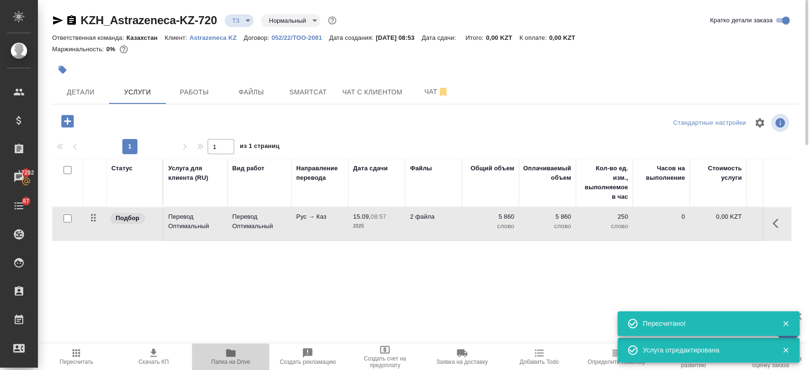
click at [233, 351] on icon "button" at bounding box center [230, 353] width 9 height 8
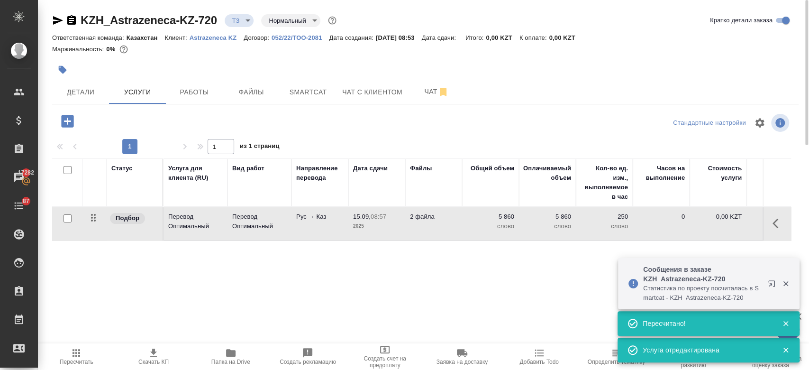
click at [300, 219] on p "Рус → Каз" at bounding box center [319, 216] width 47 height 9
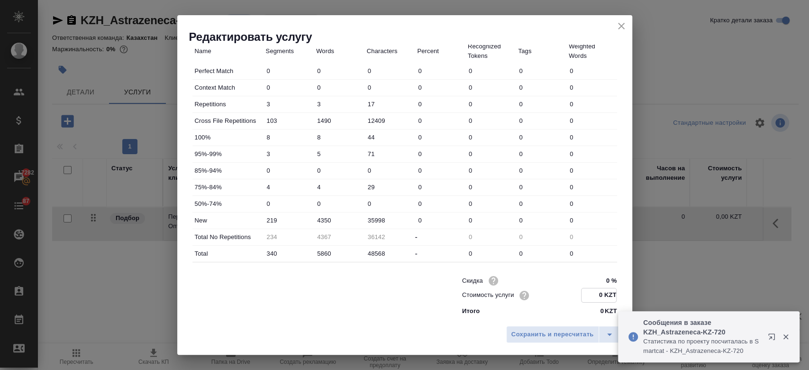
click at [593, 295] on input "0 KZT" at bounding box center [599, 295] width 35 height 14
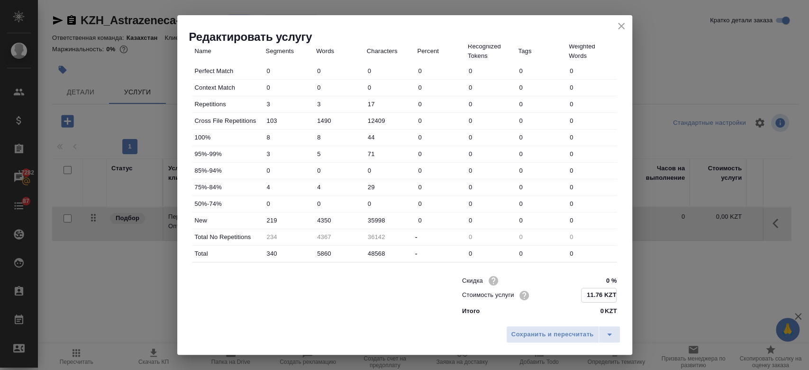
type input "11.76 KZT"
click at [479, 335] on div "Сохранить и пересчитать" at bounding box center [404, 338] width 455 height 34
click at [530, 332] on span "Сохранить и пересчитать" at bounding box center [553, 334] width 82 height 11
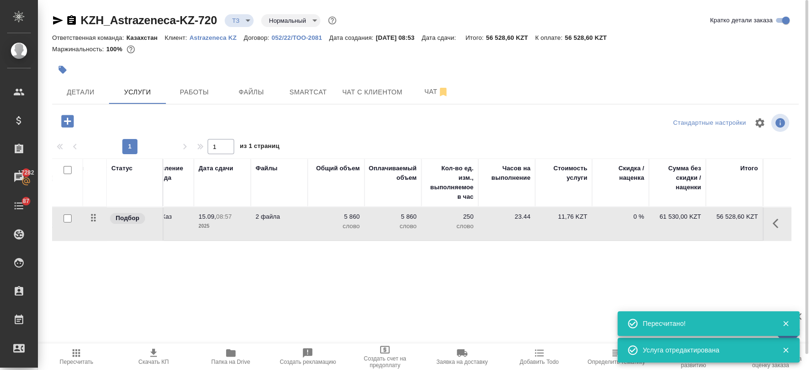
scroll to position [0, 0]
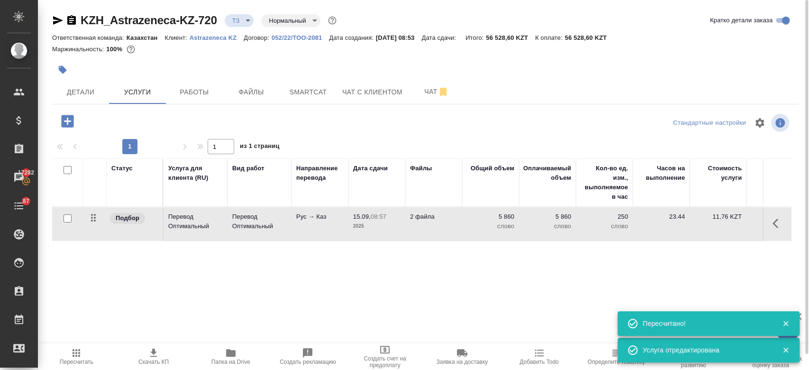
click at [223, 67] on div at bounding box center [301, 69] width 498 height 21
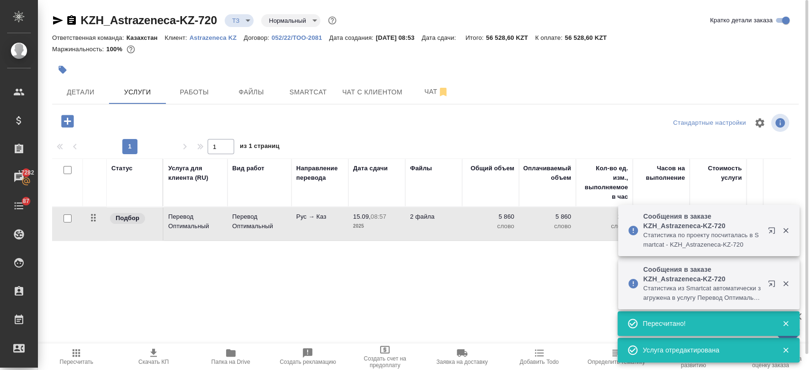
click at [375, 62] on div at bounding box center [301, 69] width 498 height 21
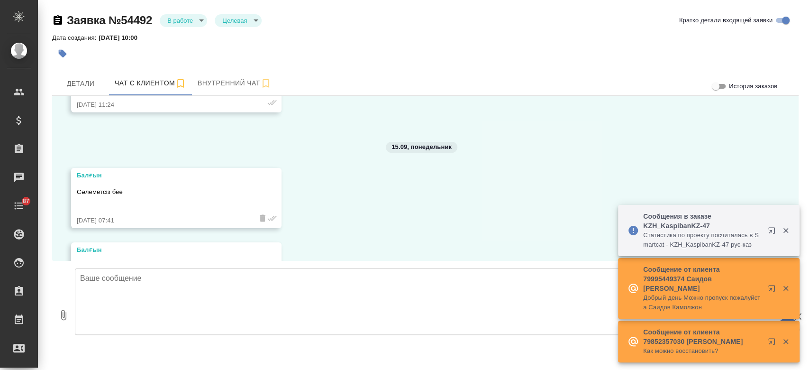
scroll to position [4888, 0]
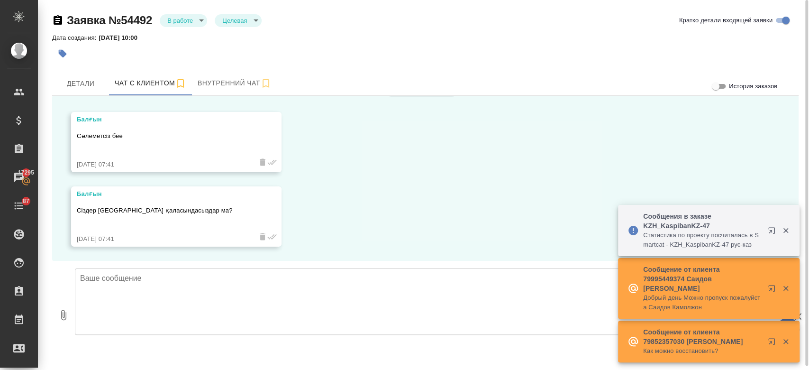
click at [187, 298] on textarea at bounding box center [429, 301] width 708 height 66
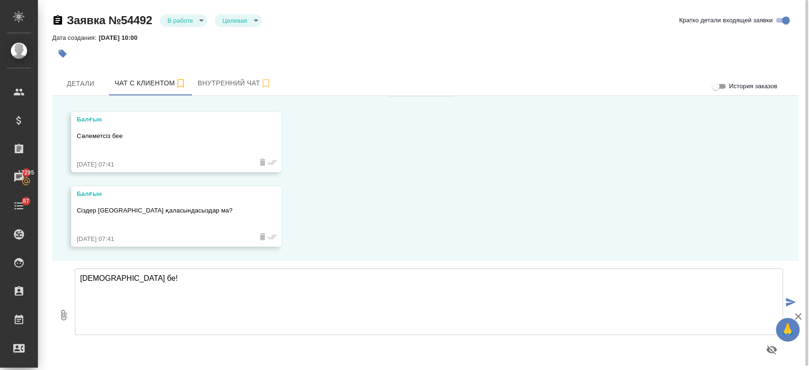
click at [90, 278] on textarea "САлеметсиз бе!" at bounding box center [429, 301] width 708 height 66
click at [193, 301] on textarea "Салеметсиз бе!" at bounding box center [429, 301] width 708 height 66
type textarea "Салеметсиз бе!"
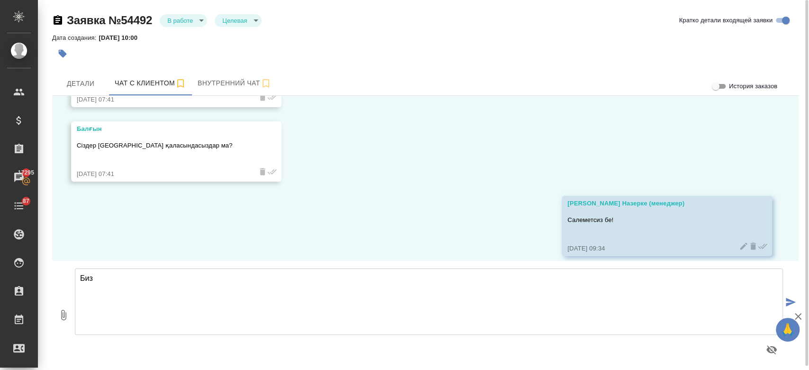
scroll to position [4962, 0]
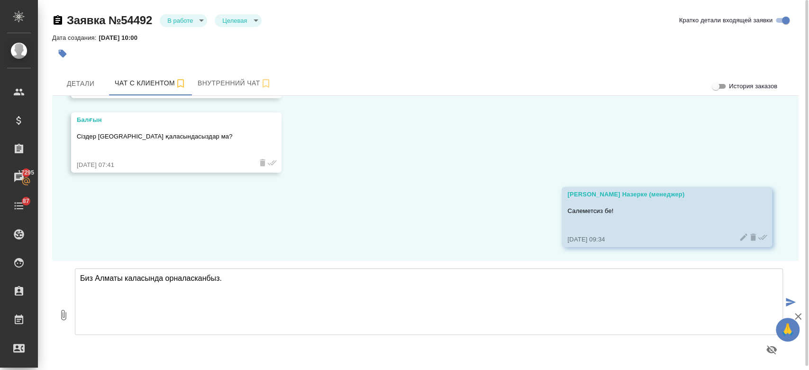
type textarea "Биз Алматы каласында орналасканбыз."
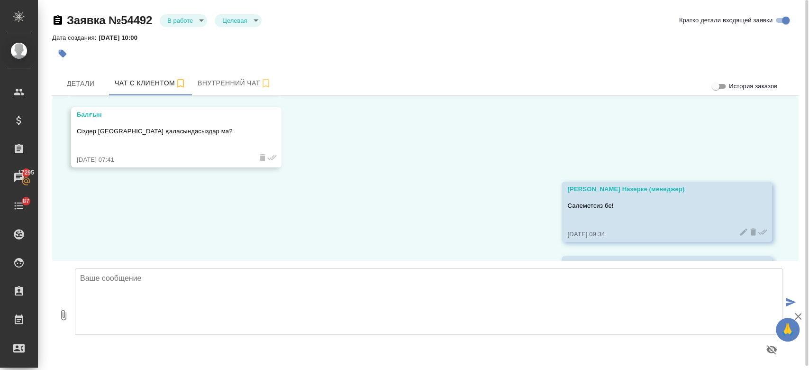
scroll to position [5036, 0]
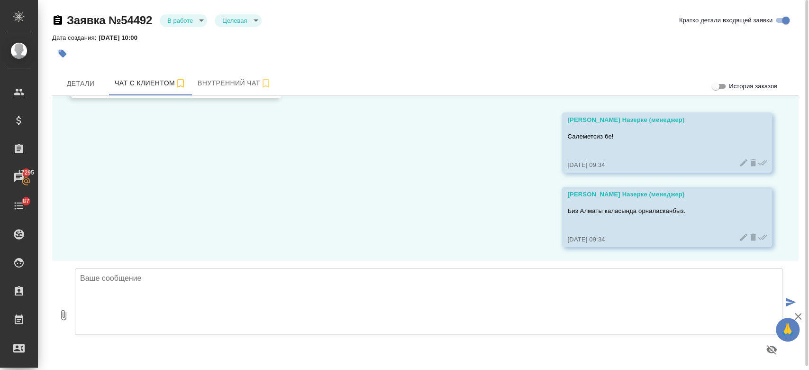
click at [265, 41] on div "Дата создания: 26.08.2025, 10:00" at bounding box center [425, 37] width 747 height 11
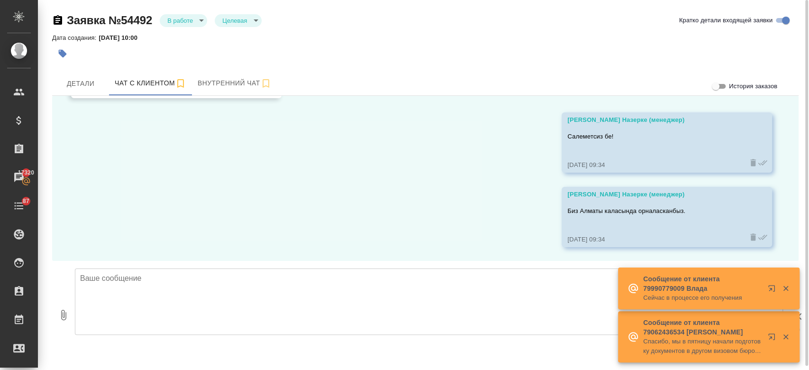
click at [329, 39] on div "Дата создания: 26.08.2025, 10:00" at bounding box center [425, 37] width 747 height 11
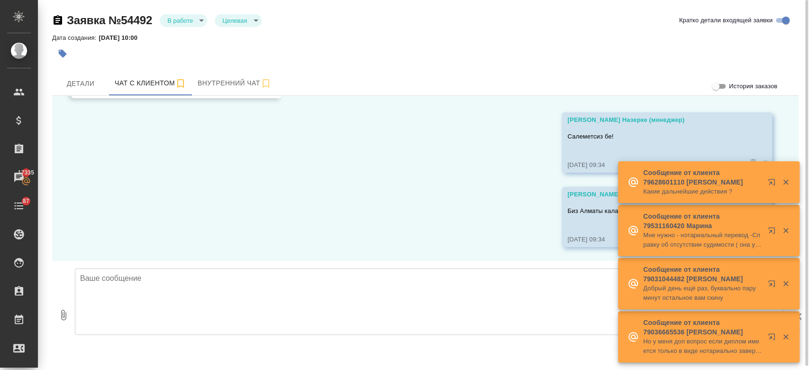
click at [321, 205] on div "26.08, вторник Балғын Сәлеметсіз бе 26.08.25, 08:13 Балғын 24-25 Қыркүйекте кон…" at bounding box center [425, 178] width 747 height 165
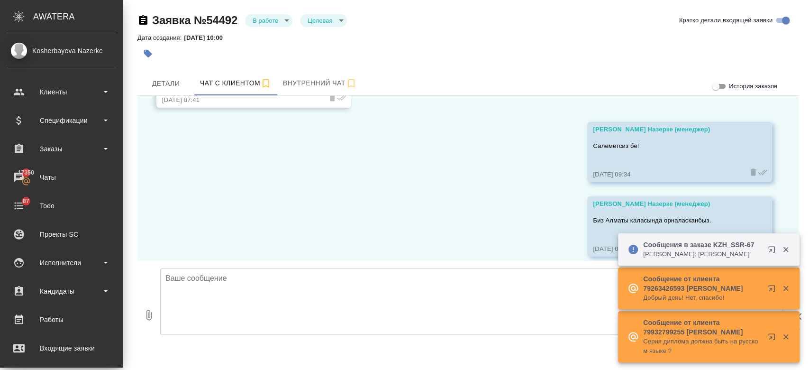
scroll to position [5055, 0]
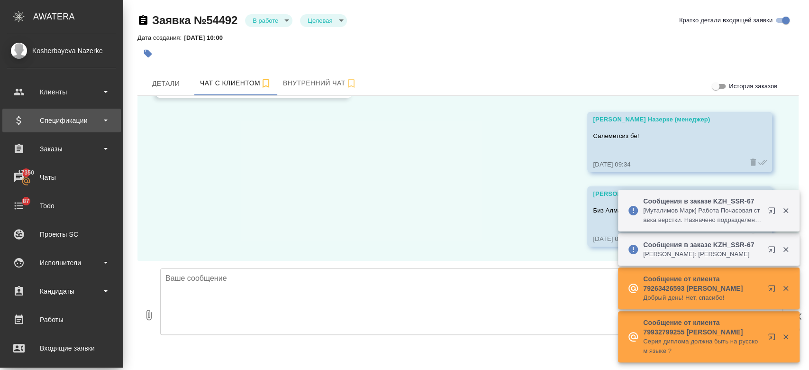
click at [52, 125] on div "Спецификации" at bounding box center [61, 120] width 109 height 14
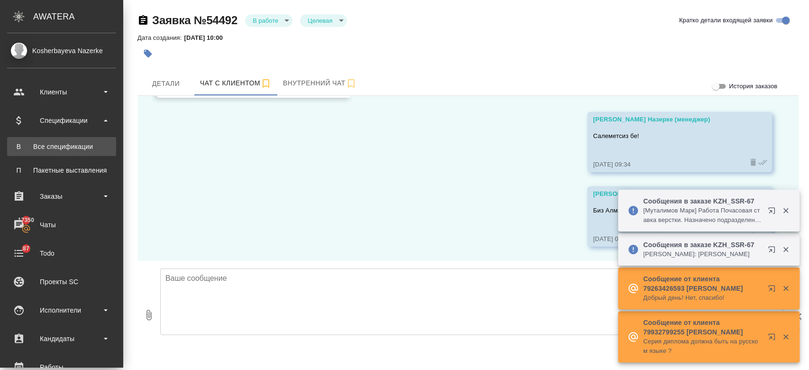
click at [52, 145] on div "Все спецификации" at bounding box center [62, 146] width 100 height 9
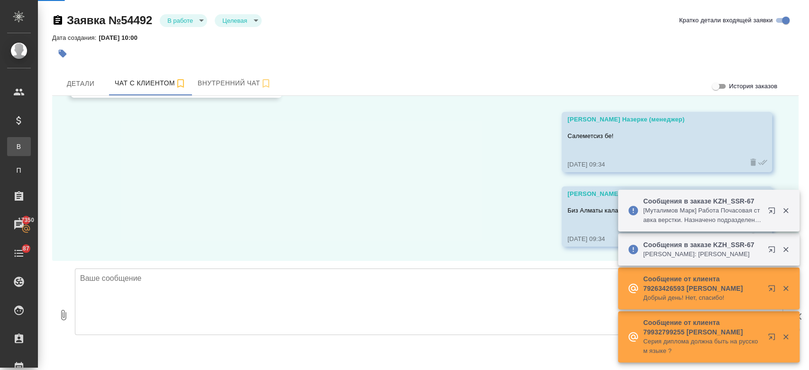
scroll to position [5036, 0]
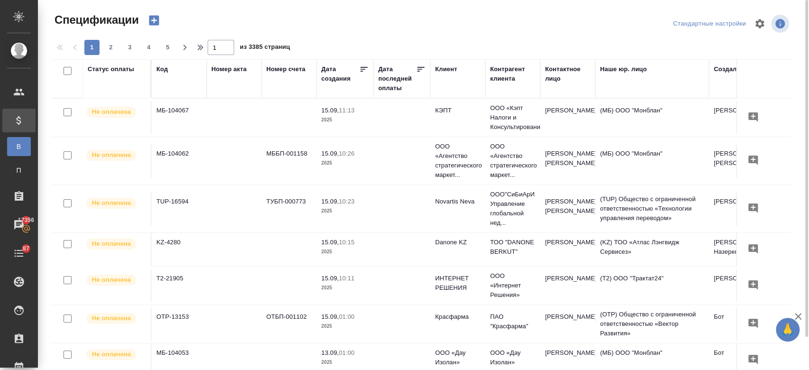
click at [436, 29] on div at bounding box center [425, 23] width 249 height 23
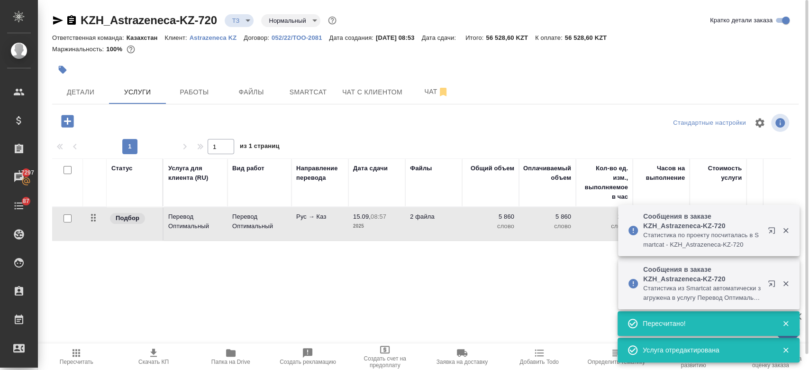
drag, startPoint x: 0, startPoint y: 0, endPoint x: 334, endPoint y: 58, distance: 338.8
click at [334, 58] on div at bounding box center [425, 58] width 747 height 2
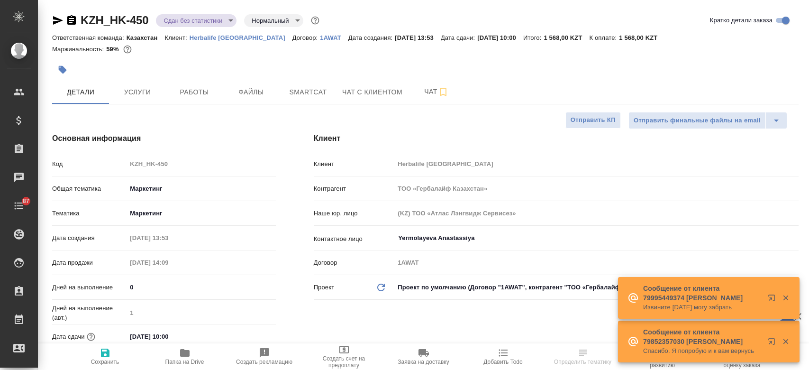
select select "RU"
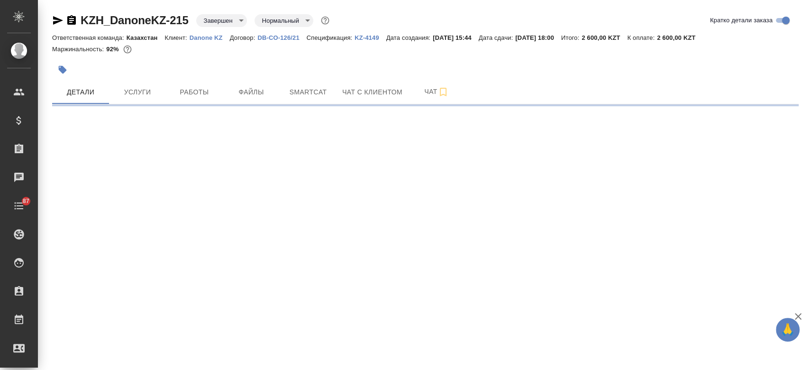
select select "RU"
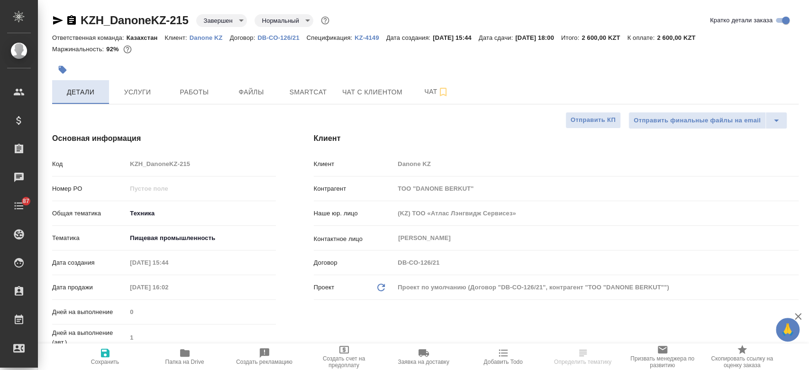
type textarea "x"
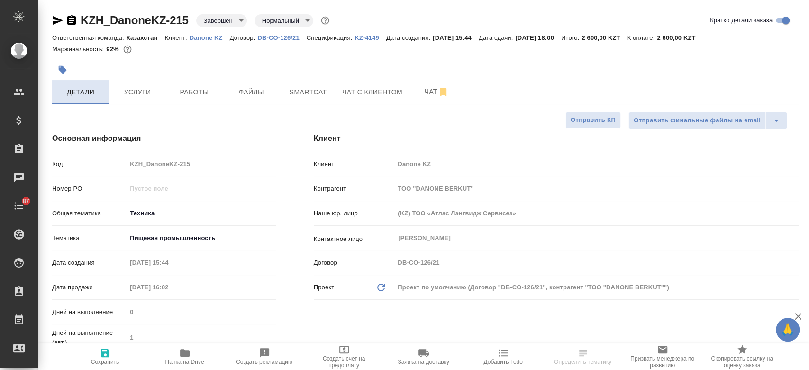
type textarea "x"
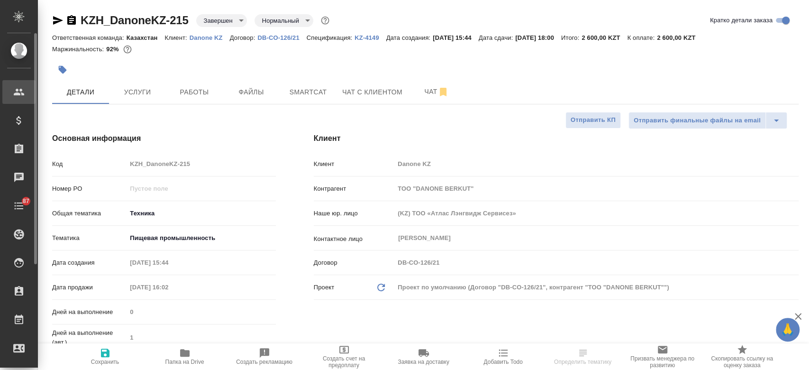
type textarea "x"
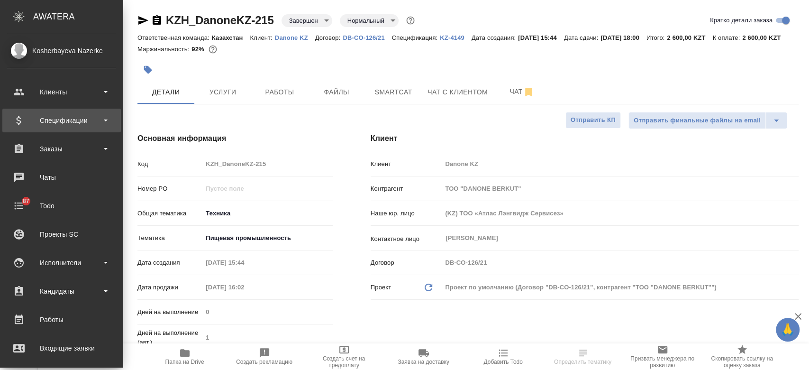
click at [68, 117] on div "Спецификации" at bounding box center [61, 120] width 109 height 14
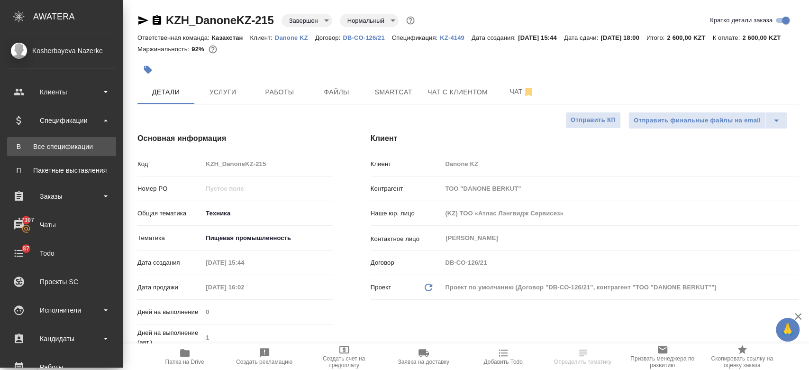
type textarea "x"
click at [70, 151] on div "Все спецификации" at bounding box center [62, 146] width 100 height 9
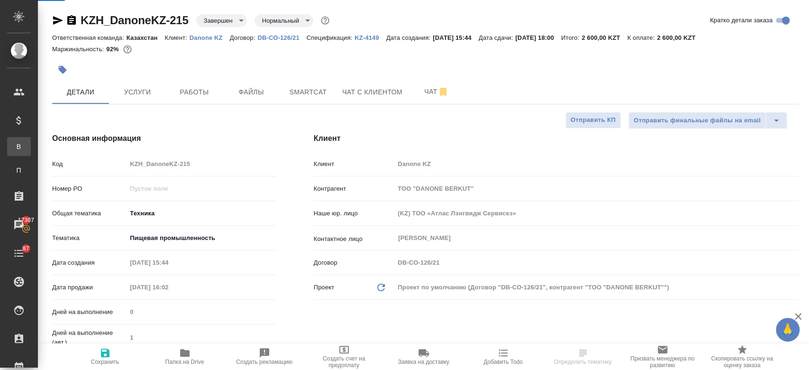
type textarea "x"
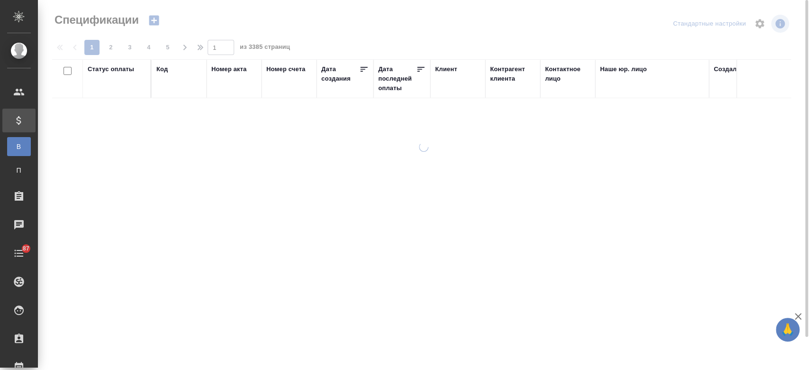
click at [157, 20] on icon "button" at bounding box center [154, 21] width 10 height 10
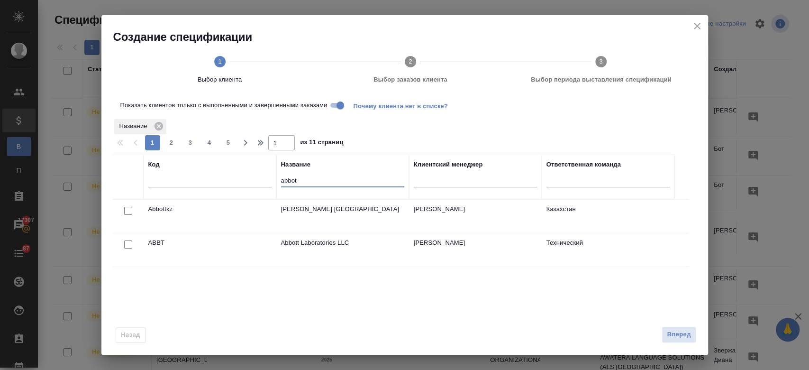
click at [315, 179] on input "abbot" at bounding box center [342, 181] width 123 height 12
type input "a"
type input "danon"
click at [127, 208] on input "checkbox" at bounding box center [128, 211] width 8 height 8
checkbox input "true"
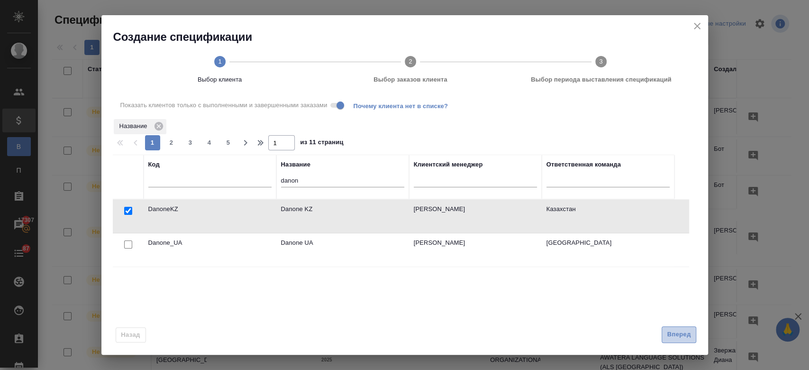
click at [667, 334] on span "Вперед" at bounding box center [679, 334] width 24 height 11
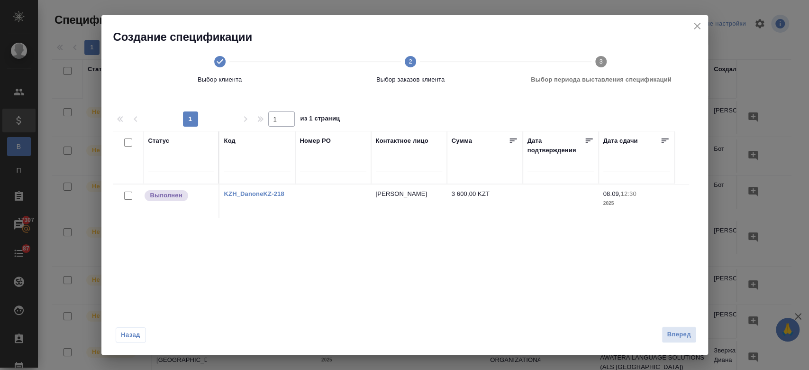
click at [121, 193] on div at bounding box center [128, 195] width 21 height 13
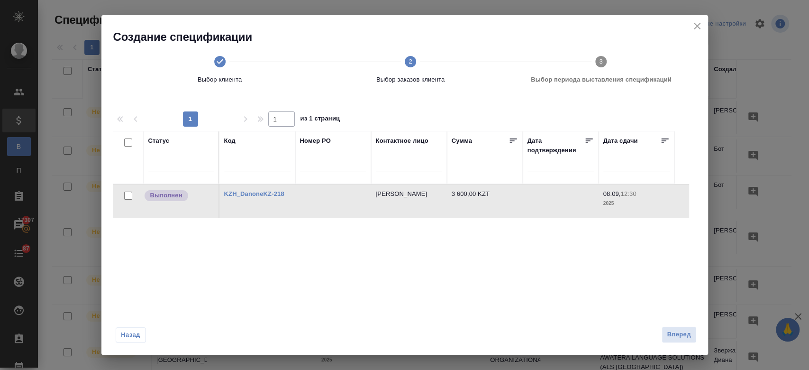
click at [129, 193] on input "checkbox" at bounding box center [128, 196] width 8 height 8
checkbox input "true"
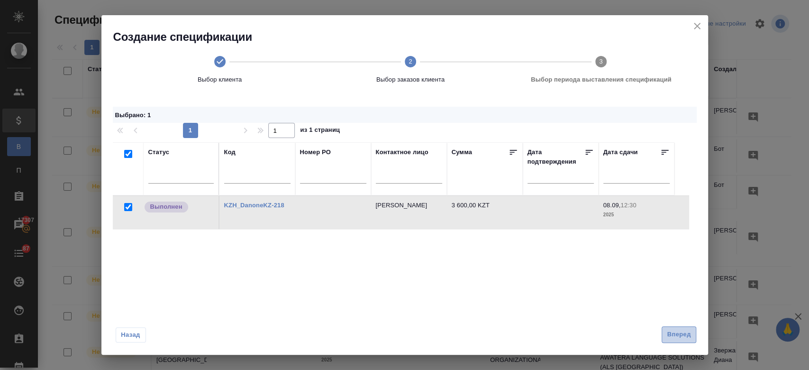
click at [674, 334] on span "Вперед" at bounding box center [679, 334] width 24 height 11
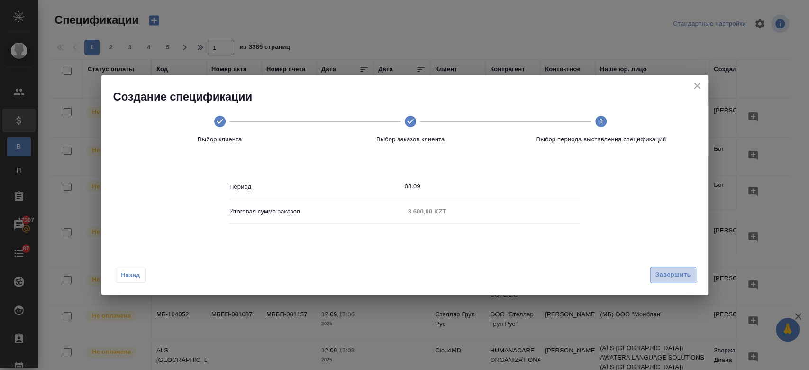
click at [661, 274] on span "Завершить" at bounding box center [674, 274] width 36 height 11
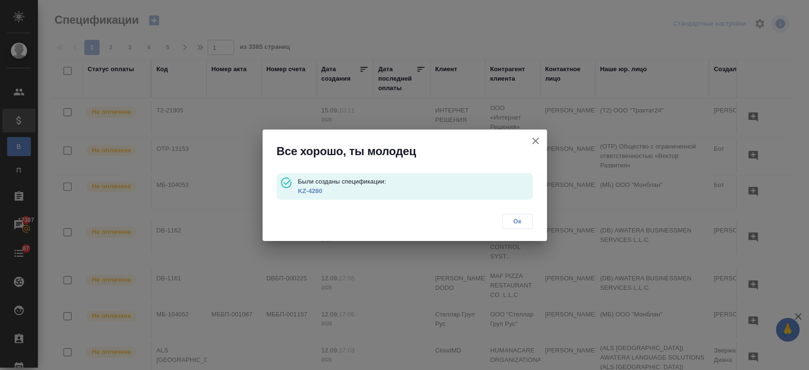
click at [317, 192] on link "KZ-4280" at bounding box center [310, 190] width 24 height 7
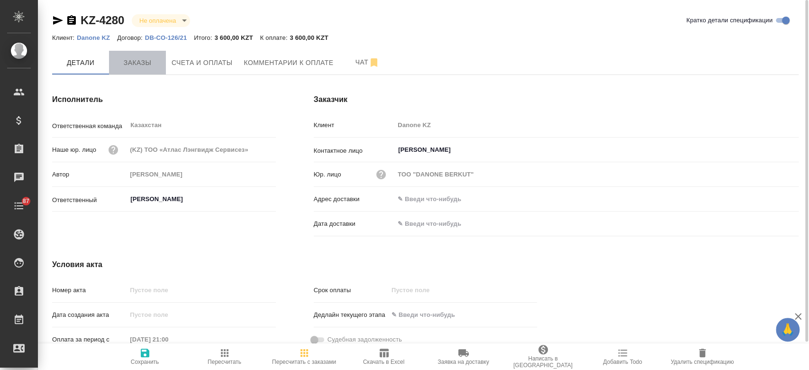
click at [145, 61] on span "Заказы" at bounding box center [138, 63] width 46 height 12
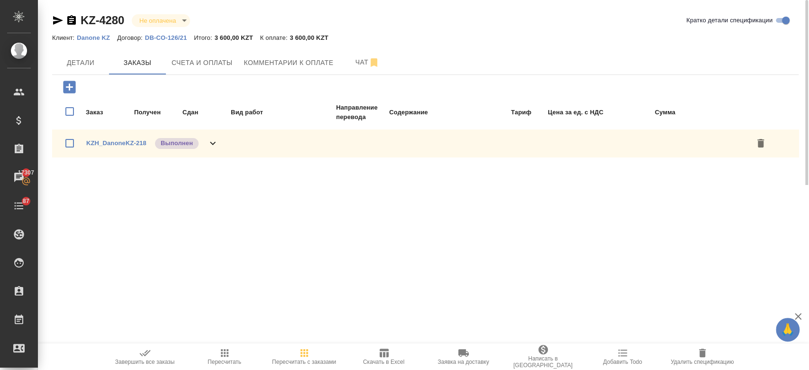
click at [141, 343] on div ".cls-1 fill:#fff; AWATERA Kosherbayeva Nazerke Клиенты Спецификации Заказы 1730…" at bounding box center [404, 185] width 809 height 370
click at [142, 357] on icon "button" at bounding box center [144, 352] width 11 height 11
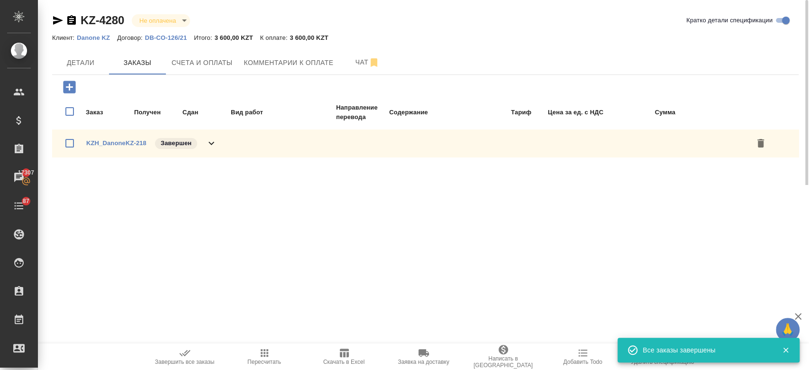
click at [56, 18] on icon "button" at bounding box center [58, 20] width 10 height 9
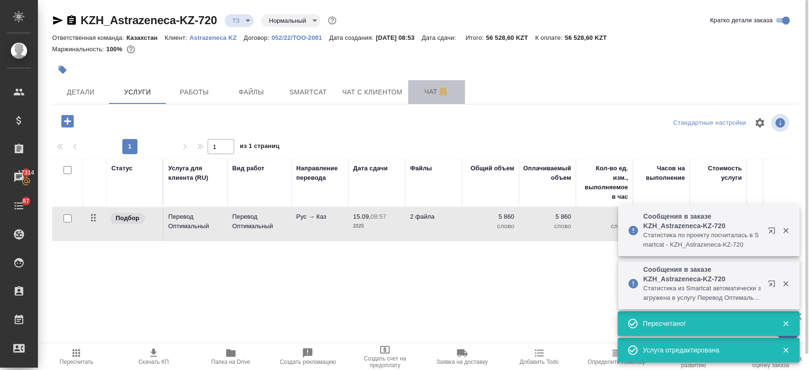
click at [428, 91] on span "Чат" at bounding box center [437, 92] width 46 height 12
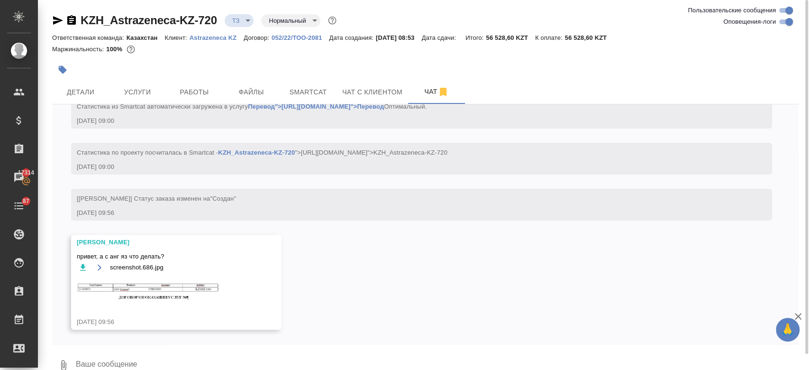
scroll to position [224, 0]
click at [144, 293] on img at bounding box center [148, 289] width 142 height 23
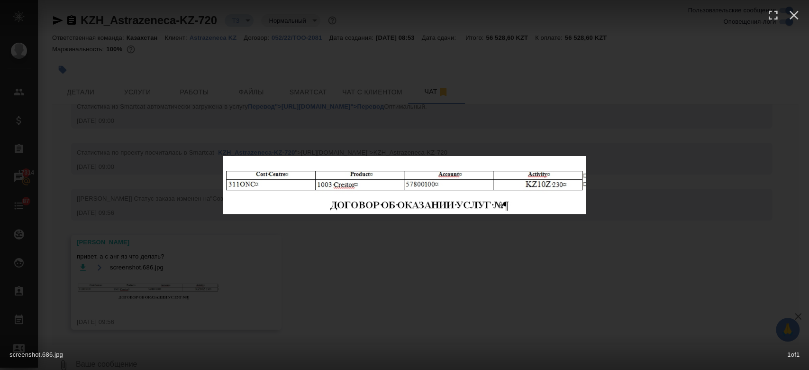
click at [150, 131] on div "screenshot.686.jpg 1 of 1" at bounding box center [404, 185] width 809 height 370
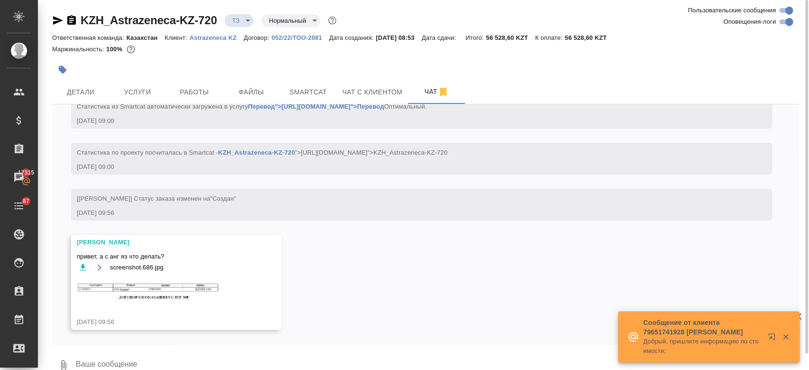
click at [220, 359] on textarea at bounding box center [437, 365] width 724 height 32
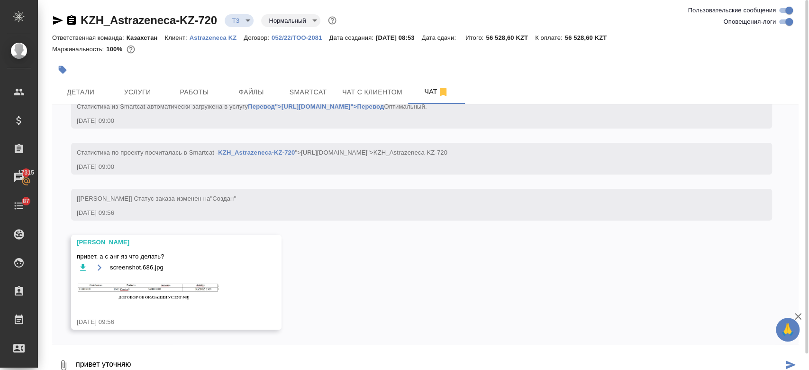
type textarea "привет уточняю"
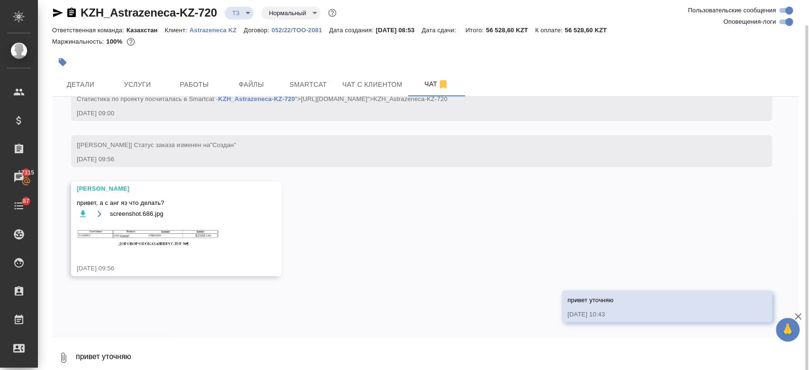
scroll to position [17, 0]
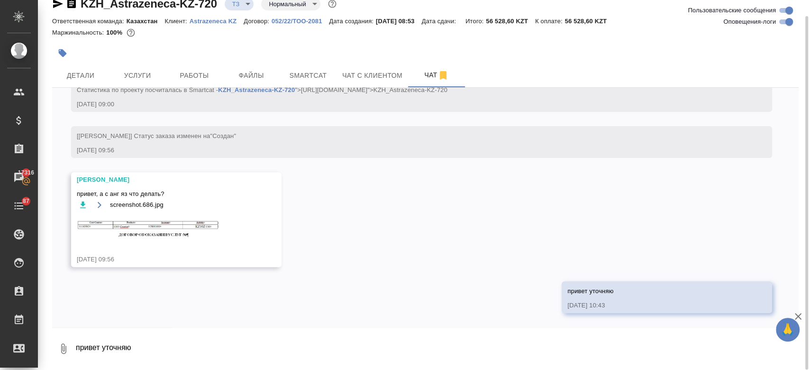
click at [163, 348] on textarea "привет уточняю" at bounding box center [437, 348] width 724 height 32
type textarea "тоже переводим на каз язык"
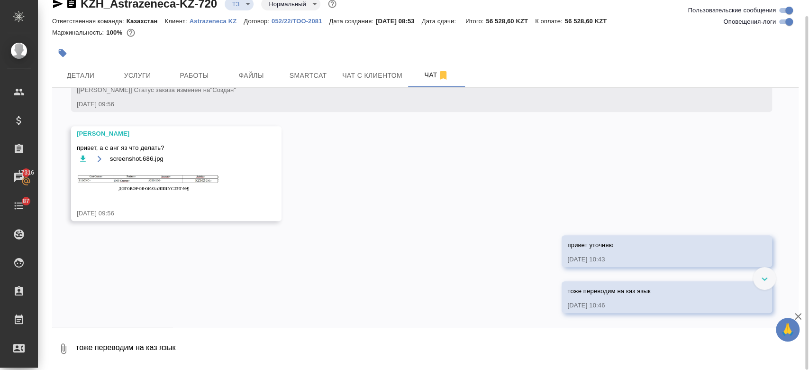
scroll to position [316, 0]
click at [142, 77] on span "Услуги" at bounding box center [138, 76] width 46 height 12
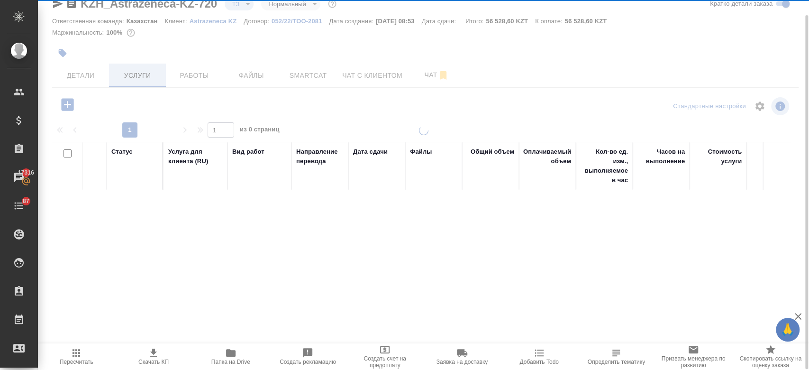
scroll to position [16, 0]
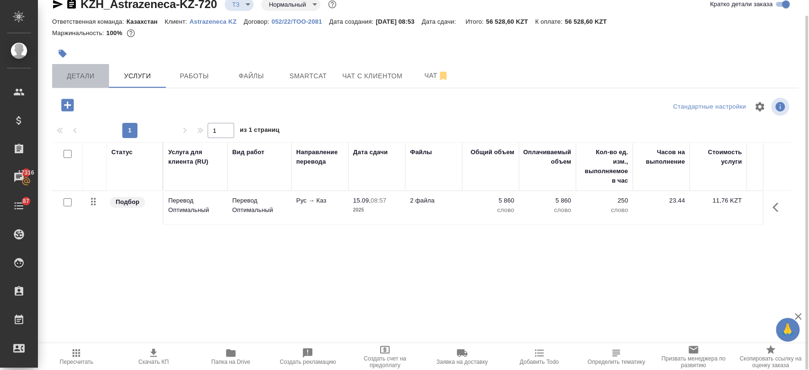
click at [85, 80] on span "Детали" at bounding box center [81, 76] width 46 height 12
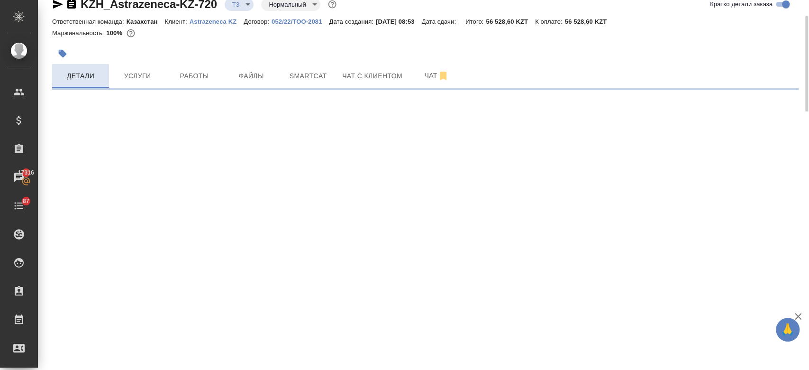
select select "RU"
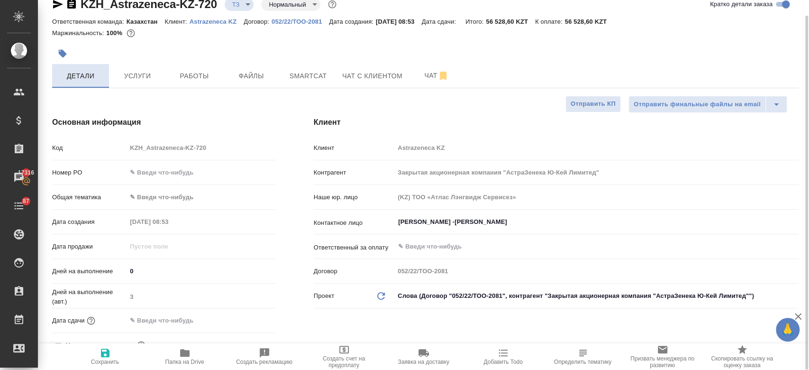
type textarea "x"
type input "[PERSON_NAME]"
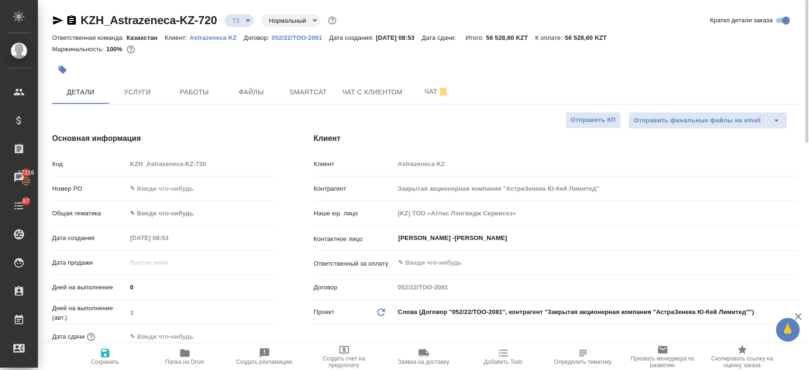
type textarea "x"
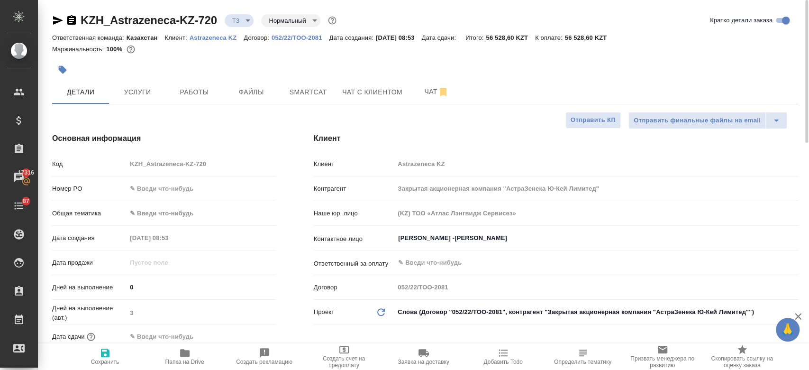
type textarea "x"
click at [417, 97] on button "Чат" at bounding box center [436, 92] width 57 height 24
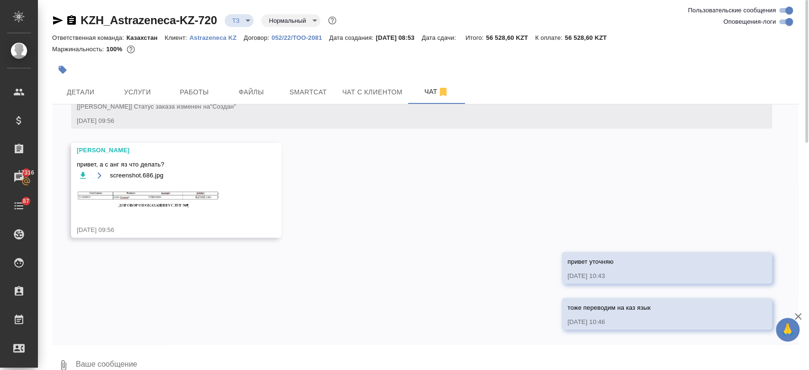
scroll to position [316, 0]
click at [191, 192] on img at bounding box center [148, 197] width 142 height 23
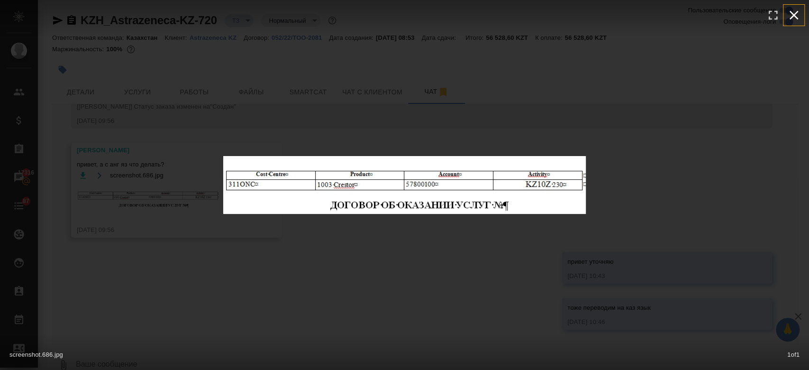
click at [791, 14] on icon "button" at bounding box center [793, 15] width 15 height 15
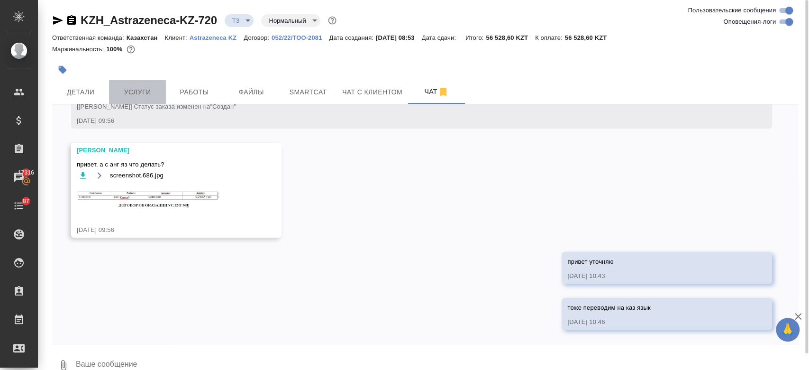
click at [135, 85] on button "Услуги" at bounding box center [137, 92] width 57 height 24
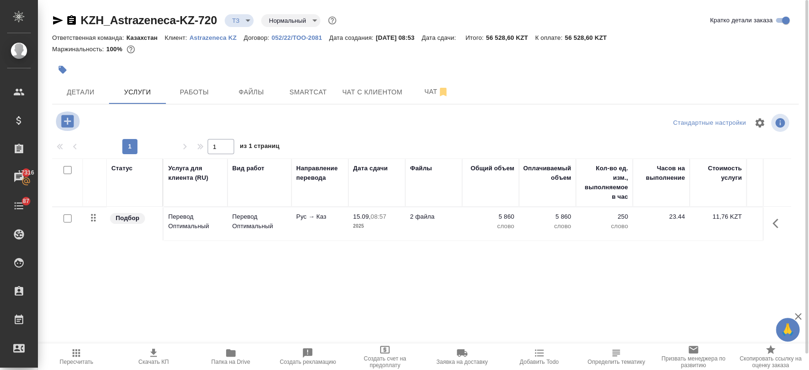
click at [67, 121] on icon "button" at bounding box center [67, 121] width 17 height 17
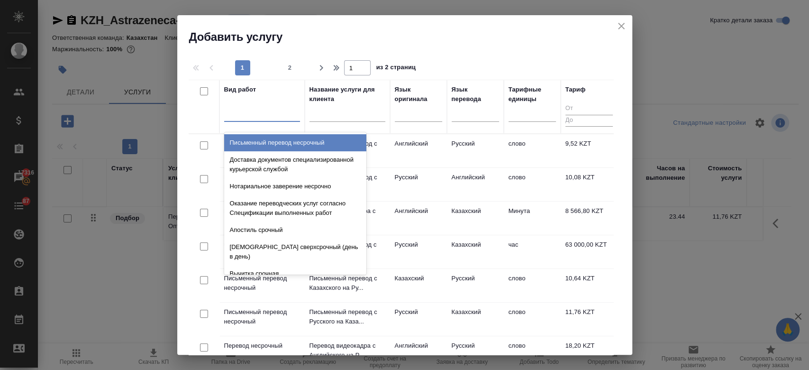
click at [281, 116] on div at bounding box center [262, 112] width 76 height 14
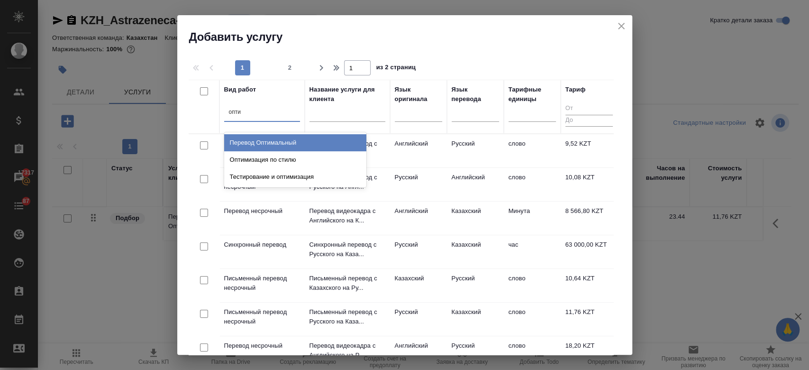
type input "опти"
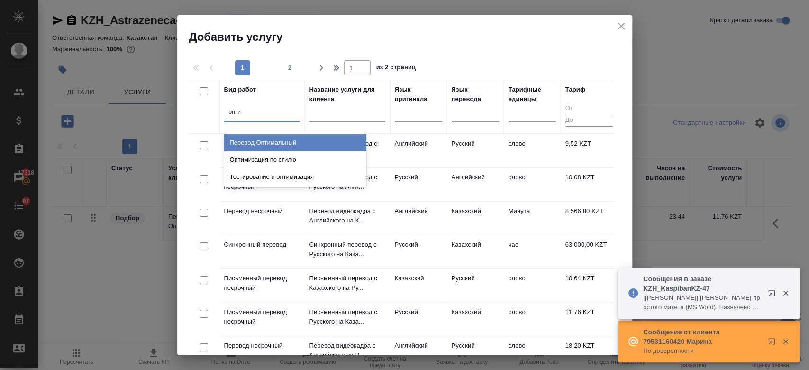
click at [294, 145] on div "Перевод Оптимальный" at bounding box center [295, 142] width 142 height 17
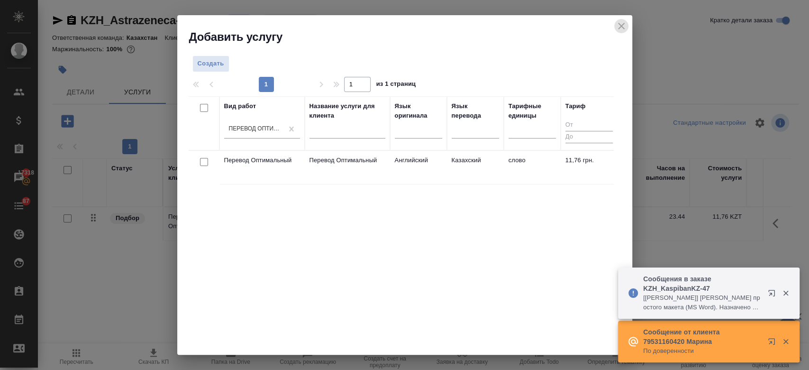
click at [622, 30] on icon "close" at bounding box center [621, 25] width 11 height 11
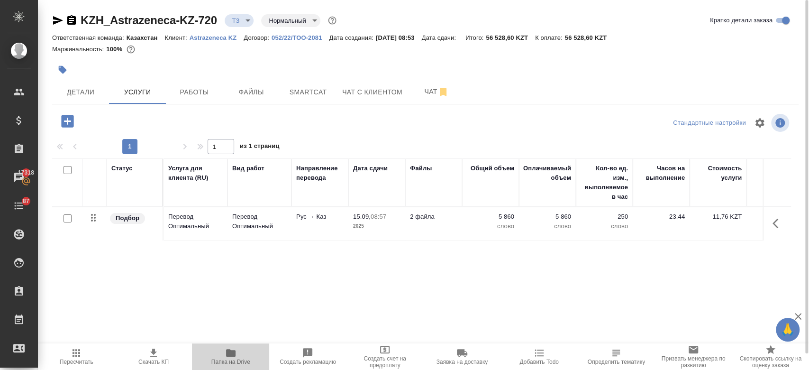
click at [229, 354] on icon "button" at bounding box center [230, 353] width 9 height 8
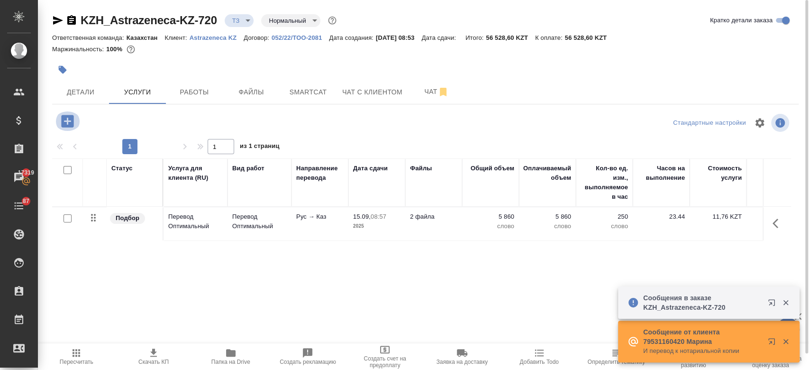
click at [69, 118] on icon "button" at bounding box center [67, 121] width 12 height 12
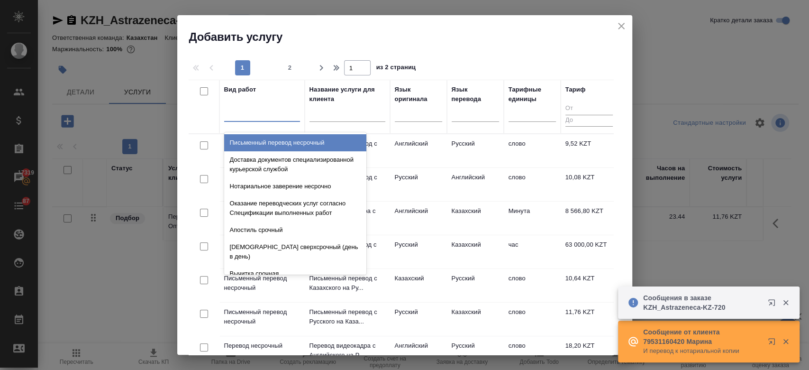
click at [271, 119] on div at bounding box center [262, 112] width 76 height 14
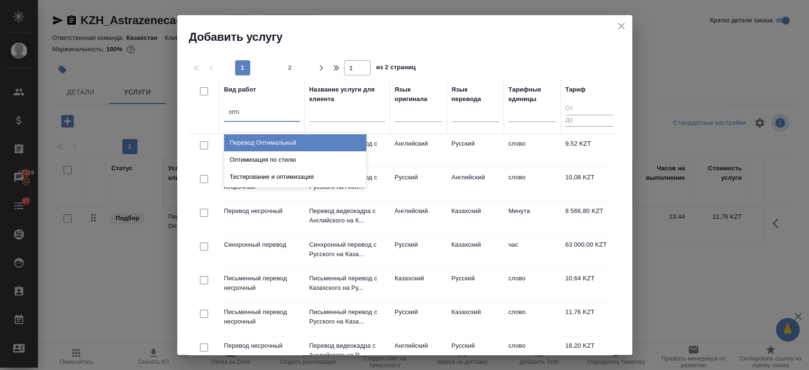
type input "оптим"
click at [265, 138] on div "Перевод Оптимальный" at bounding box center [295, 142] width 142 height 17
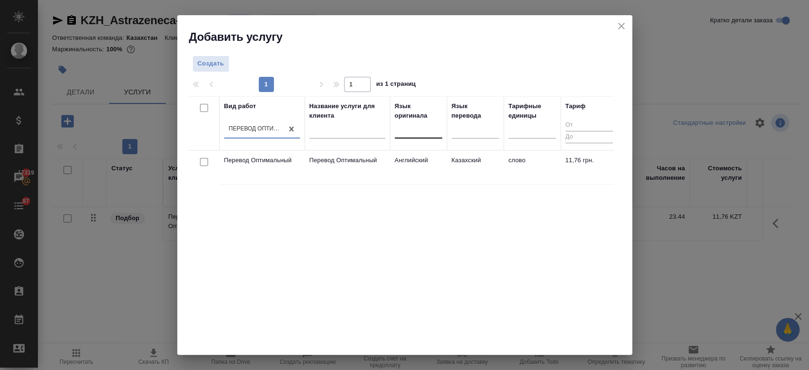
click at [413, 131] on div at bounding box center [418, 129] width 47 height 14
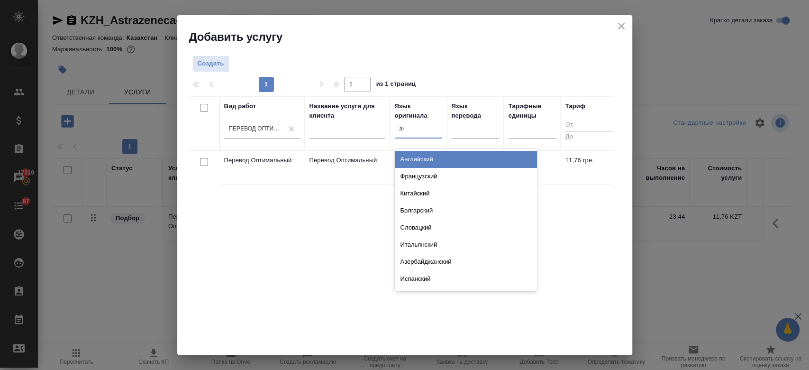
type input "анг"
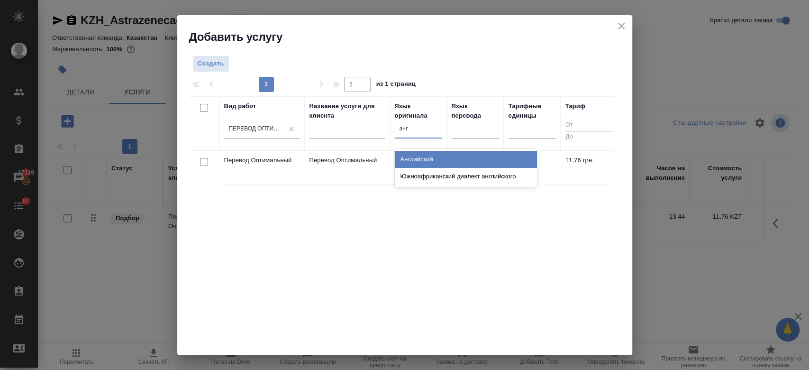
click at [438, 162] on div "Английский" at bounding box center [466, 159] width 142 height 17
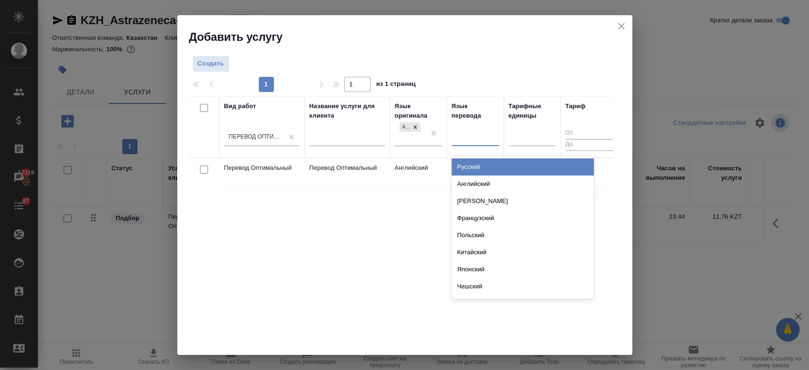
click at [477, 139] on div at bounding box center [475, 137] width 47 height 14
type input "рус"
click at [466, 162] on div "Русский" at bounding box center [523, 166] width 142 height 17
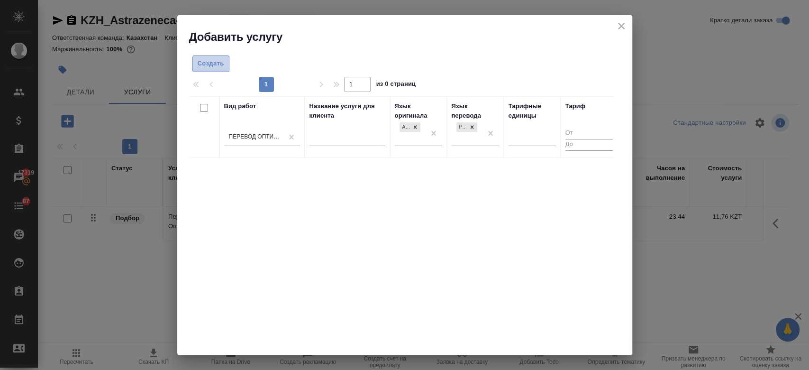
click at [215, 60] on span "Создать" at bounding box center [211, 63] width 27 height 11
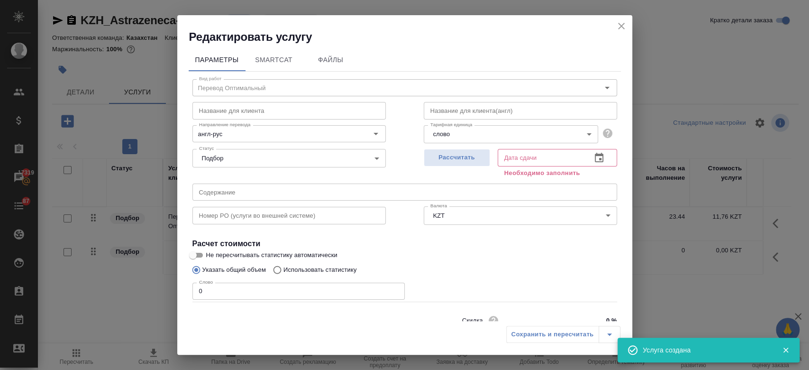
scroll to position [41, 0]
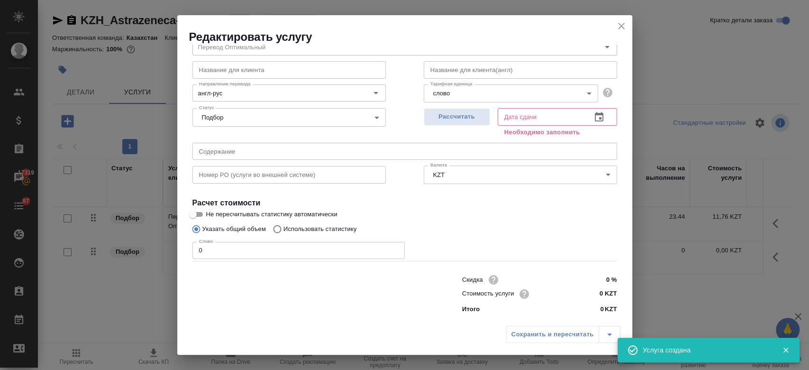
click at [598, 302] on div "Скидка 0 % Стоимость услуги 0 KZT Итого 0 KZT" at bounding box center [539, 293] width 155 height 41
click at [592, 299] on input "0 KZT" at bounding box center [599, 294] width 35 height 14
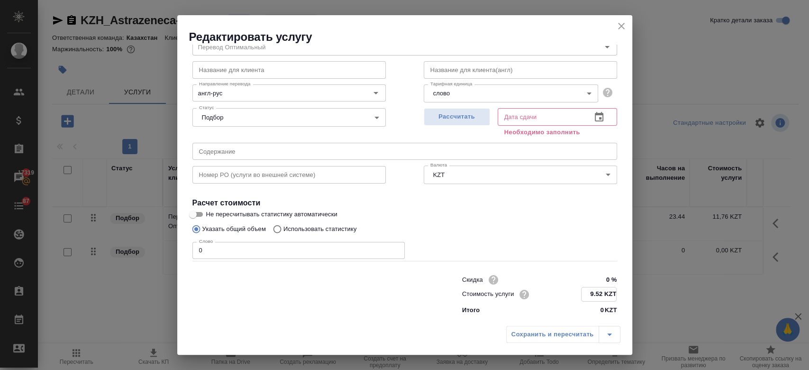
type input "9.52 KZT"
click at [555, 238] on div "Слово 0 Слово" at bounding box center [404, 249] width 425 height 23
click at [292, 254] on input "0" at bounding box center [298, 250] width 212 height 17
type input "250"
click at [203, 216] on input "Не пересчитывать статистику автоматически" at bounding box center [193, 214] width 34 height 11
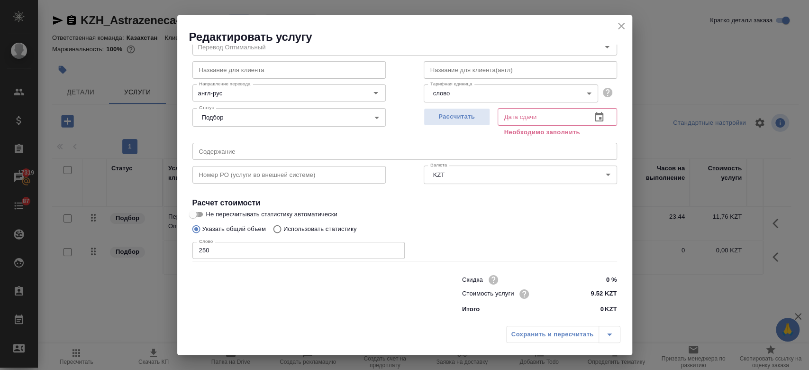
checkbox input "true"
click at [449, 123] on button "Рассчитать" at bounding box center [457, 117] width 66 height 18
type input "15.09.2025 11:57"
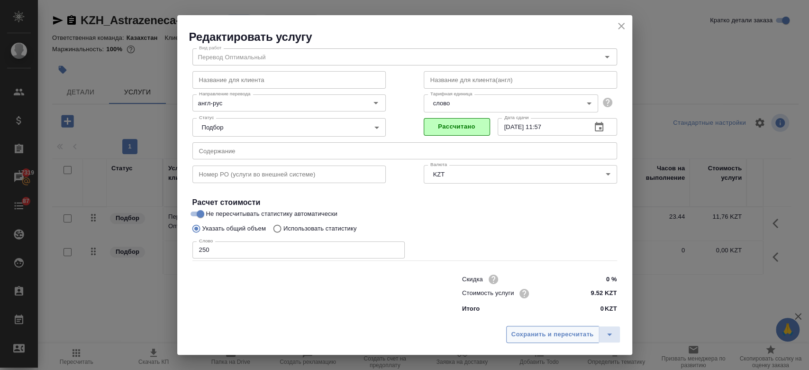
scroll to position [30, 0]
click at [541, 333] on span "Сохранить и пересчитать" at bounding box center [553, 334] width 82 height 11
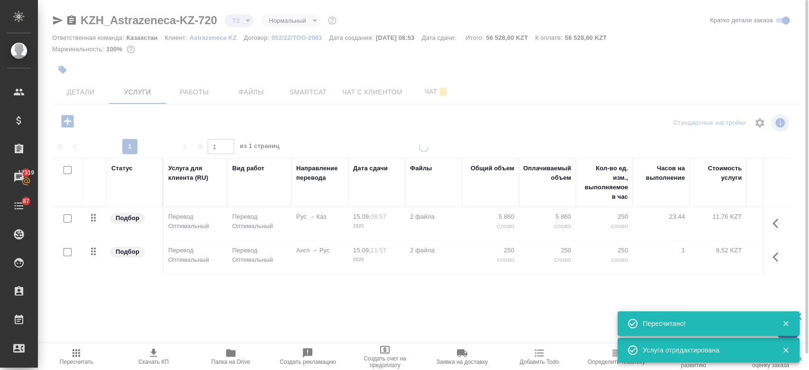
type input "new"
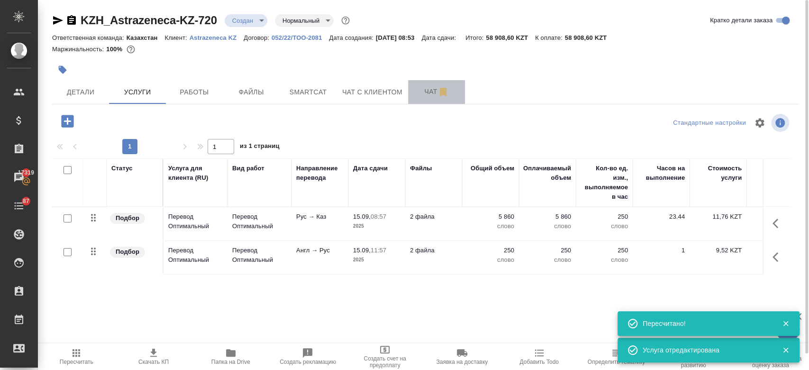
click at [429, 94] on span "Чат" at bounding box center [437, 92] width 46 height 12
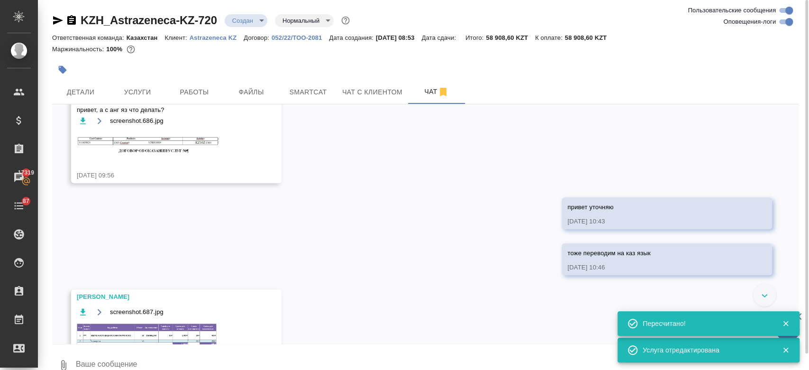
scroll to position [370, 0]
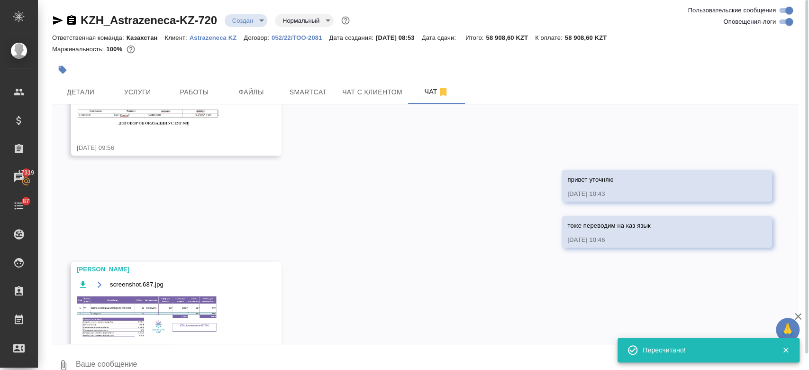
click at [176, 326] on img at bounding box center [148, 316] width 142 height 43
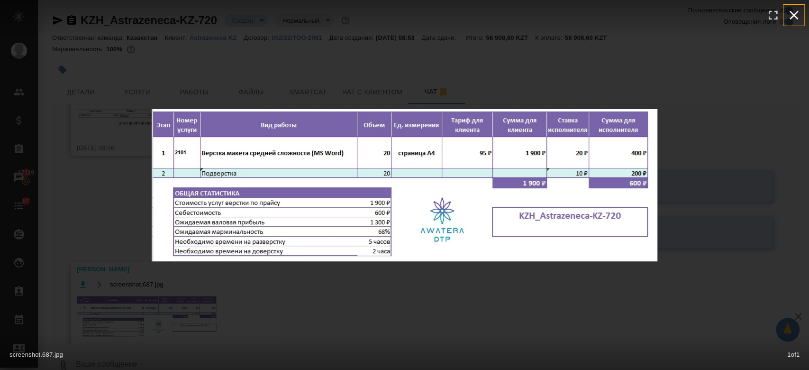
click at [793, 15] on icon "button" at bounding box center [793, 15] width 15 height 15
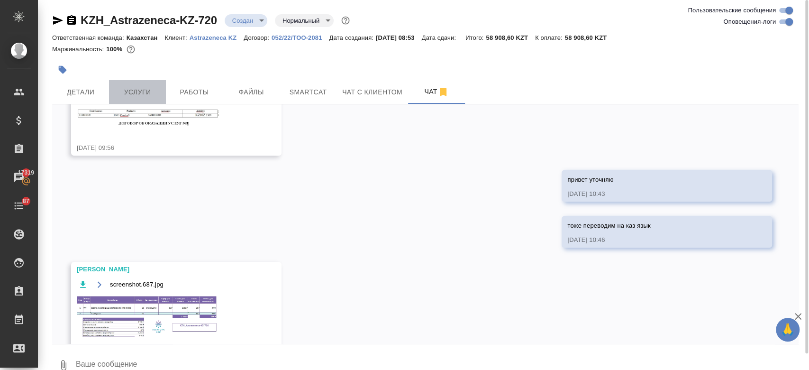
click at [126, 91] on span "Услуги" at bounding box center [138, 92] width 46 height 12
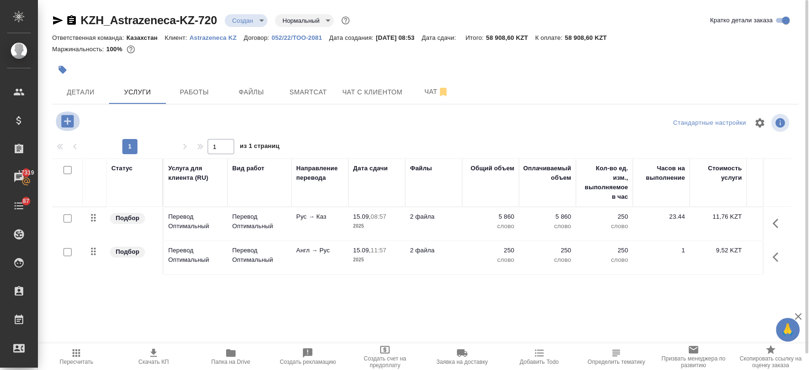
click at [63, 125] on icon "button" at bounding box center [67, 121] width 12 height 12
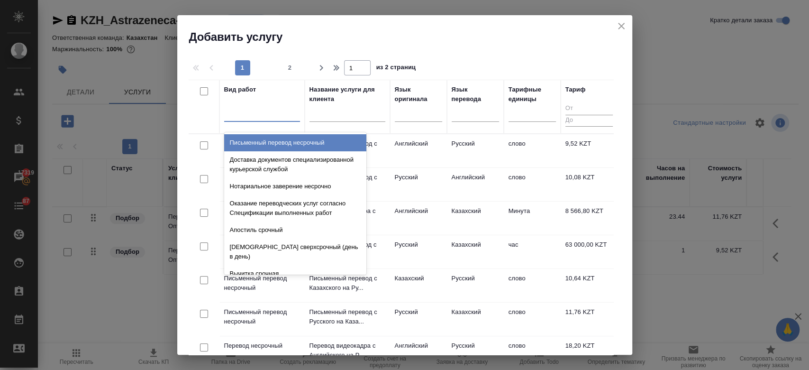
click at [277, 118] on div at bounding box center [262, 112] width 76 height 14
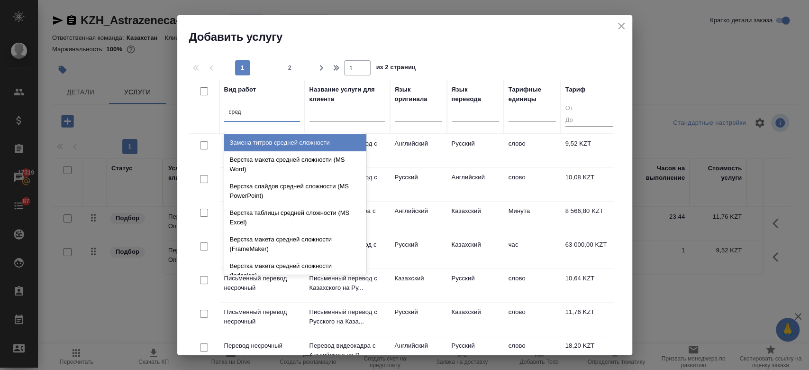
type input "средн"
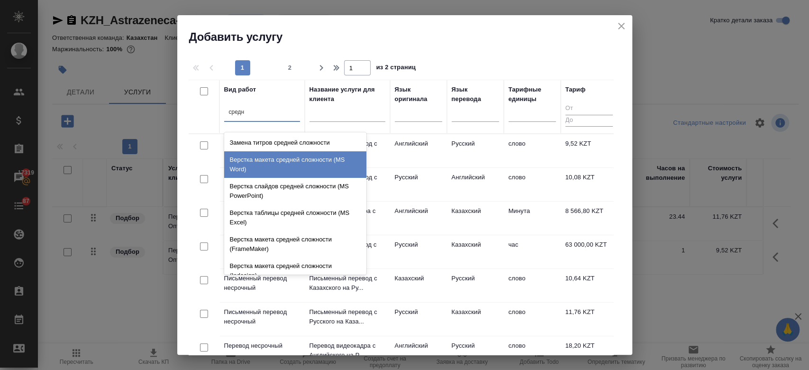
click at [285, 165] on div "Верстка макета средней сложности (MS Word)" at bounding box center [295, 164] width 142 height 27
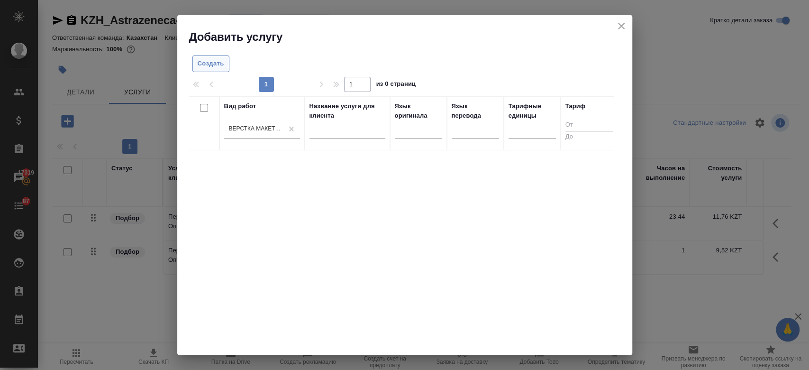
drag, startPoint x: 208, startPoint y: 54, endPoint x: 211, endPoint y: 63, distance: 9.4
click at [211, 63] on div "Создать 1 1 из 0 страниц Вид работ Верстка макета средней сложности (MS Word) Н…" at bounding box center [404, 200] width 455 height 310
click at [211, 63] on span "Создать" at bounding box center [211, 63] width 27 height 11
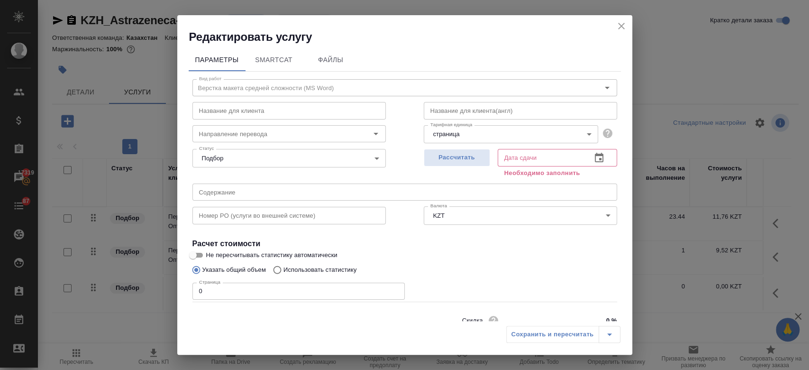
scroll to position [41, 0]
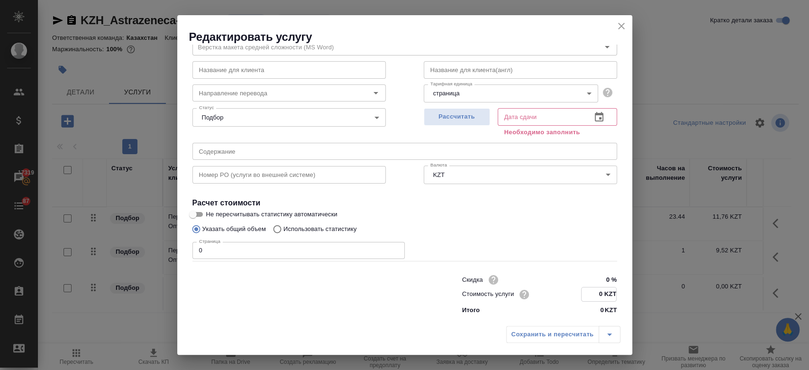
click at [602, 292] on input "0 KZT" at bounding box center [599, 294] width 35 height 14
type input "550 KZT"
click at [358, 246] on input "0" at bounding box center [298, 250] width 212 height 17
type input "20"
click at [440, 118] on span "Рассчитать" at bounding box center [457, 116] width 56 height 11
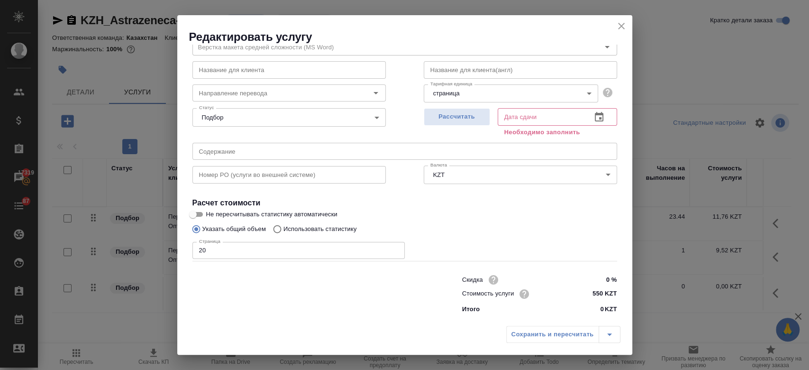
type input "15.09.2025 12:38"
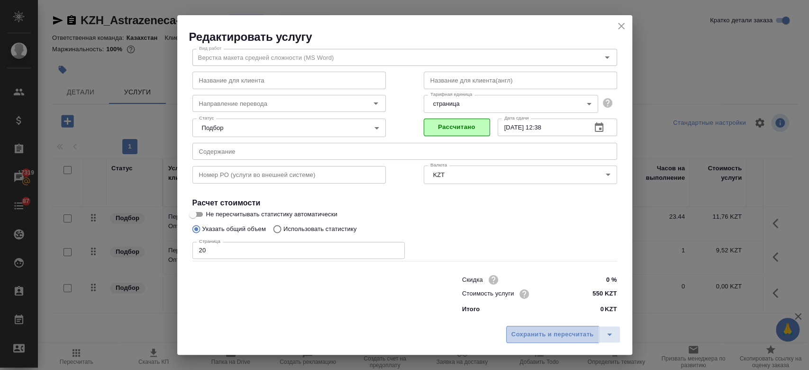
click at [541, 333] on span "Сохранить и пересчитать" at bounding box center [553, 334] width 82 height 11
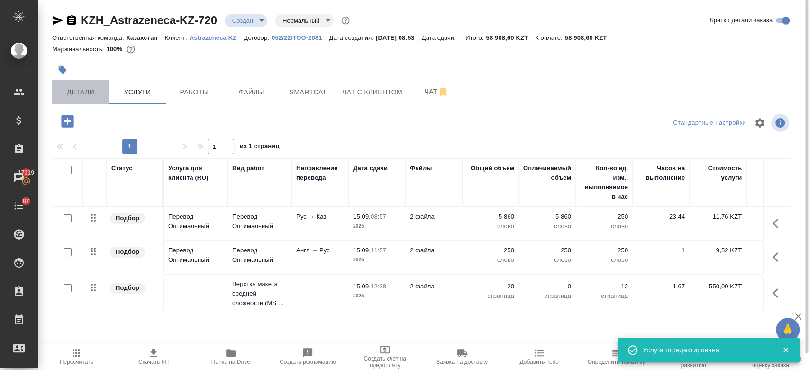
click at [76, 95] on span "Детали" at bounding box center [81, 92] width 46 height 12
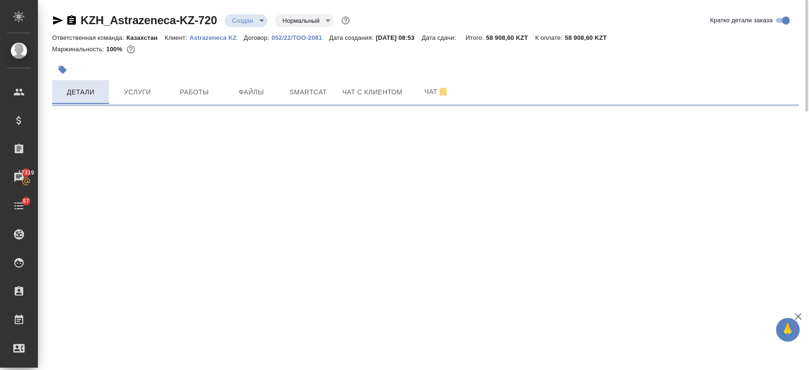
select select "RU"
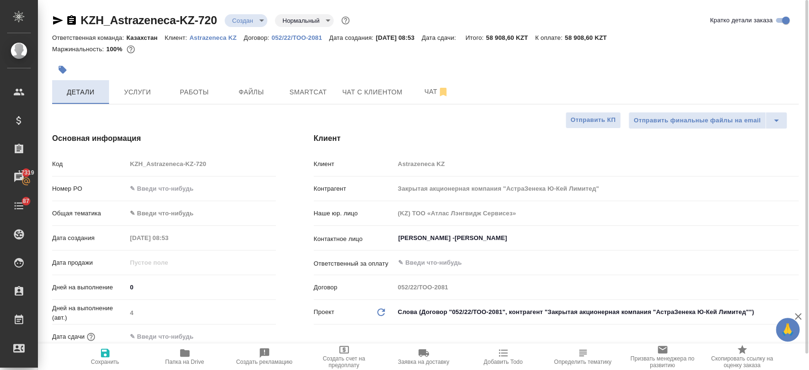
type textarea "x"
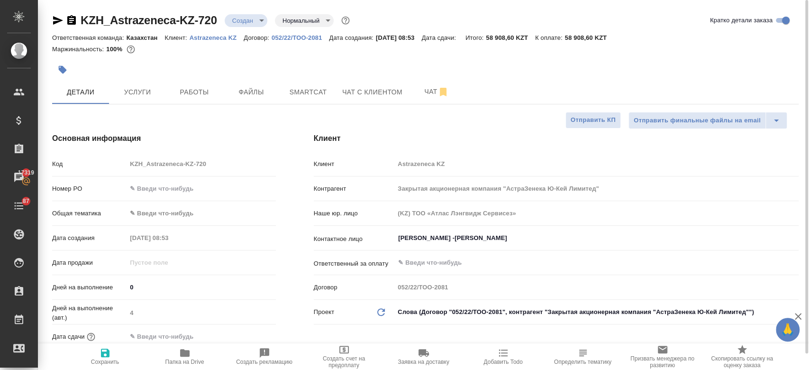
type textarea "x"
click at [152, 88] on span "Услуги" at bounding box center [138, 92] width 46 height 12
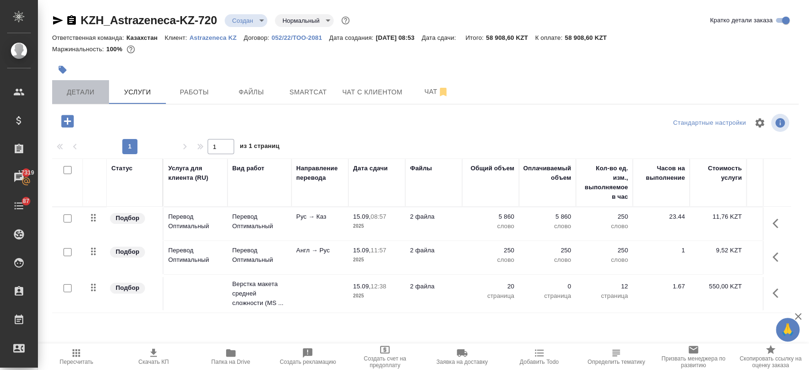
click at [80, 93] on span "Детали" at bounding box center [81, 92] width 46 height 12
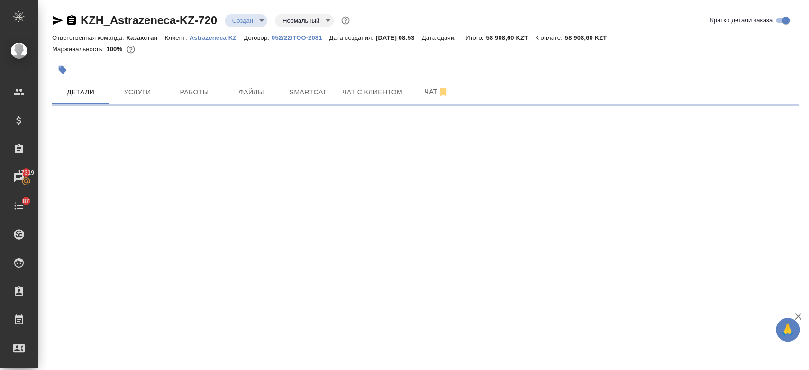
select select "RU"
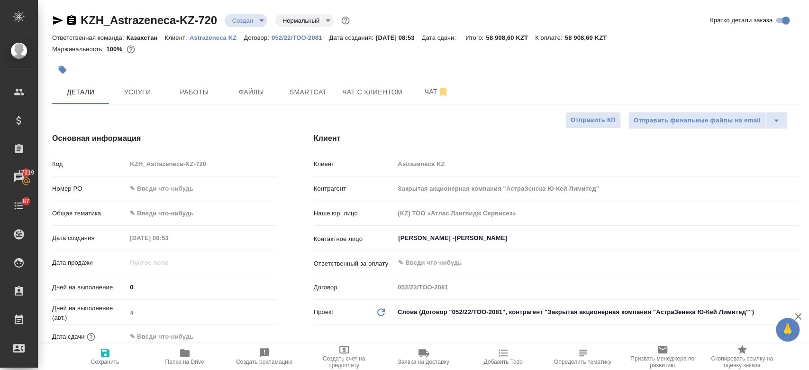
type textarea "x"
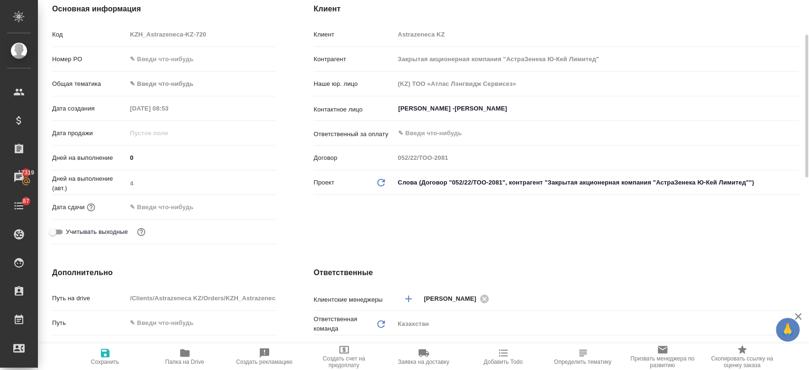
scroll to position [133, 0]
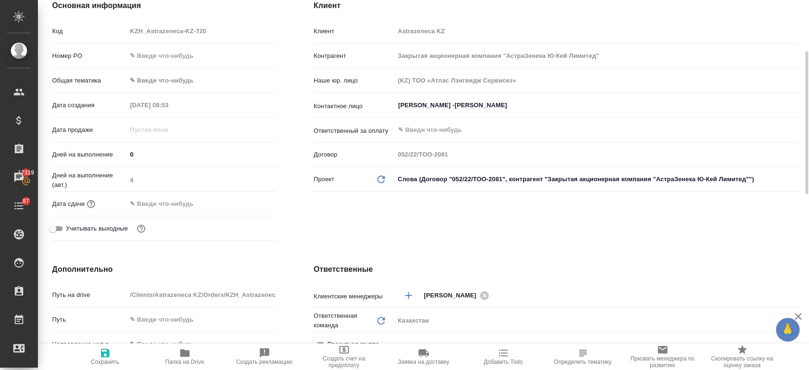
click at [155, 195] on div "Дата сдачи" at bounding box center [164, 203] width 224 height 17
click at [155, 199] on input "text" at bounding box center [168, 204] width 83 height 14
click at [247, 200] on icon "button" at bounding box center [248, 202] width 9 height 9
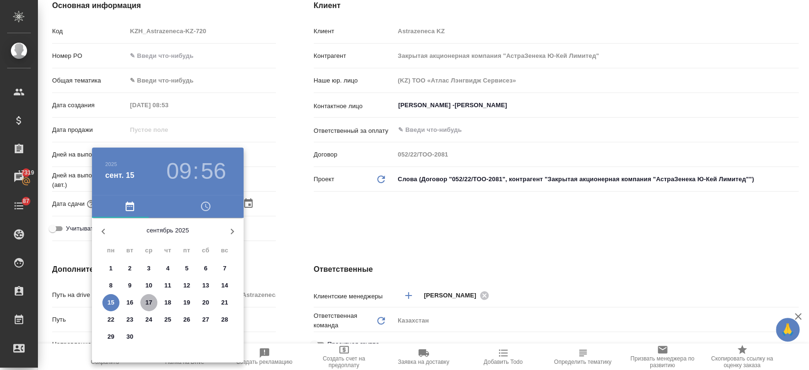
click at [147, 304] on p "17" at bounding box center [149, 302] width 7 height 9
type input "17.09.2025 09:56"
type textarea "x"
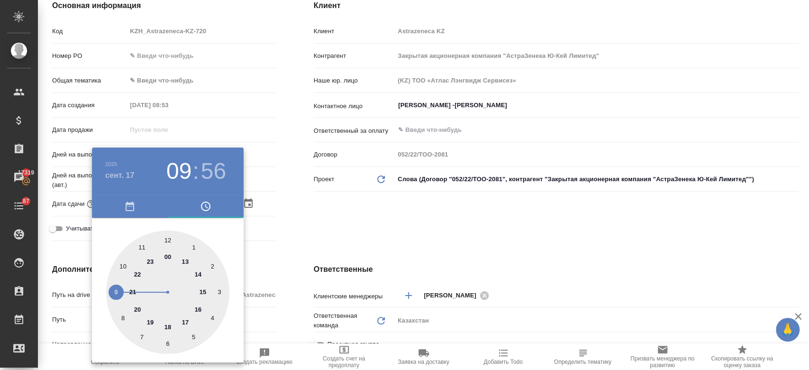
click at [201, 309] on div at bounding box center [167, 291] width 123 height 123
type input "17.09.2025 16:56"
type textarea "x"
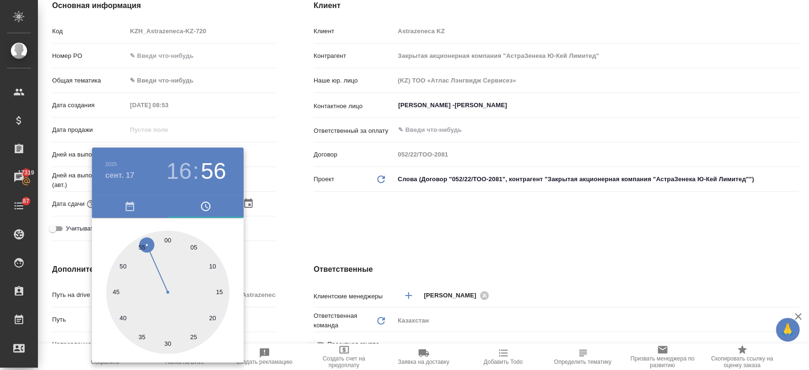
click at [167, 236] on div at bounding box center [167, 291] width 123 height 123
type input "17.09.2025 16:00"
type textarea "x"
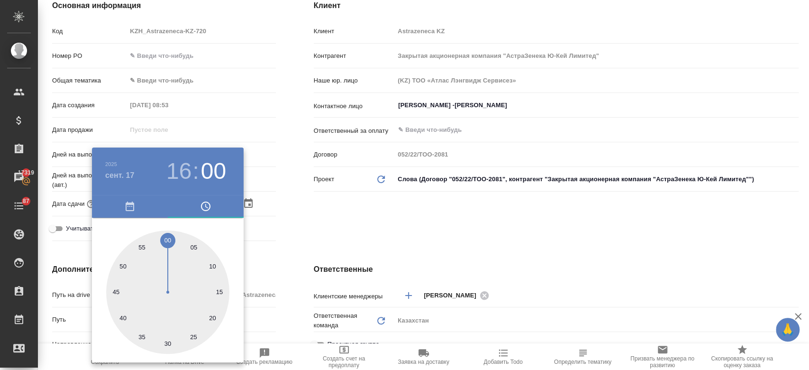
click at [323, 221] on div at bounding box center [404, 185] width 809 height 370
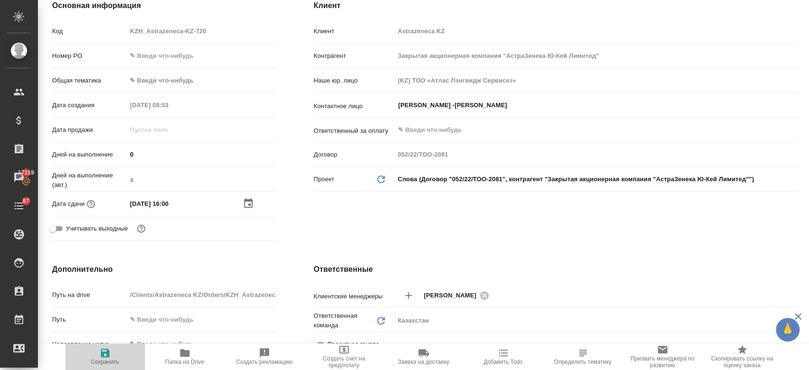
click at [110, 365] on button "Сохранить" at bounding box center [105, 356] width 80 height 27
type textarea "x"
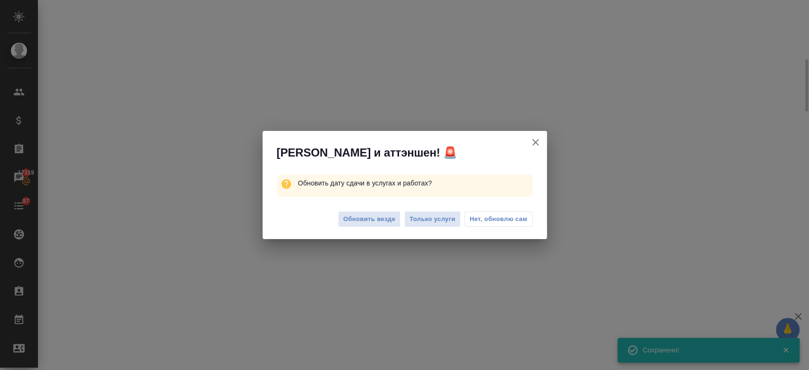
scroll to position [125, 0]
type input "urgent"
select select "RU"
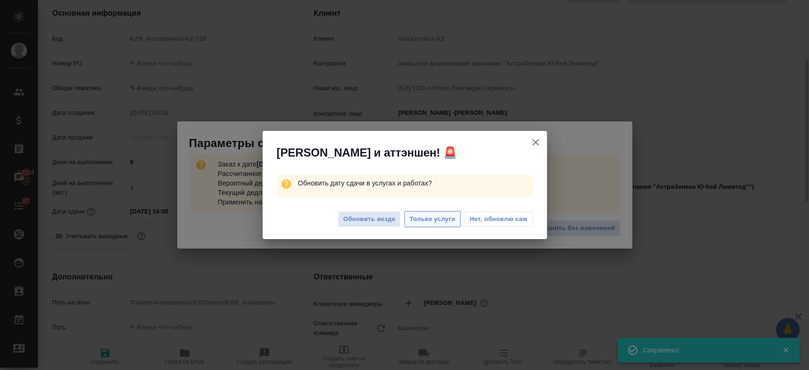
click at [441, 223] on span "Только услуги" at bounding box center [433, 219] width 46 height 11
type textarea "x"
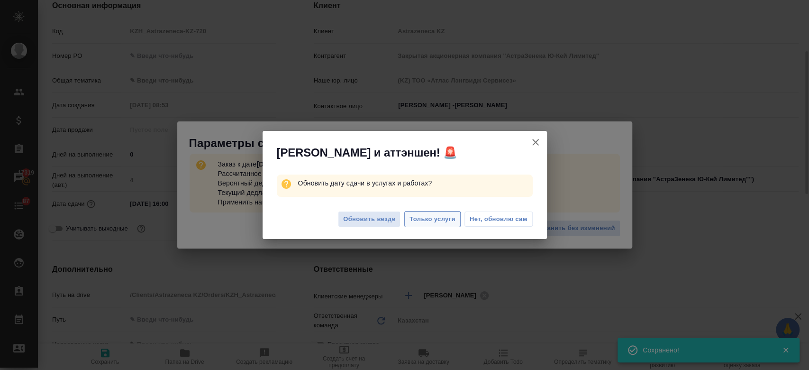
type textarea "x"
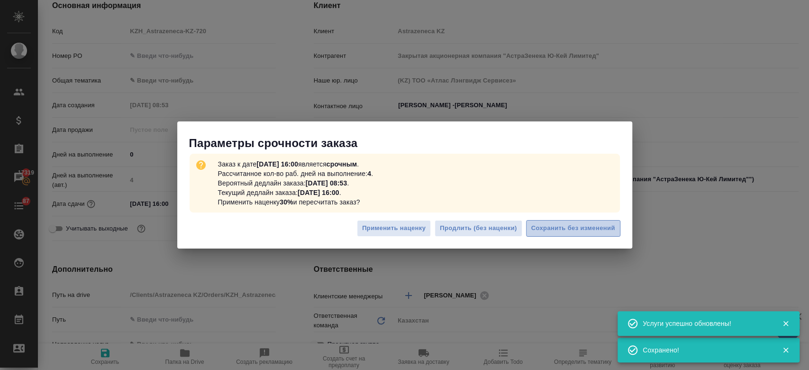
click at [591, 232] on span "Сохранить без изменений" at bounding box center [573, 228] width 84 height 11
type textarea "x"
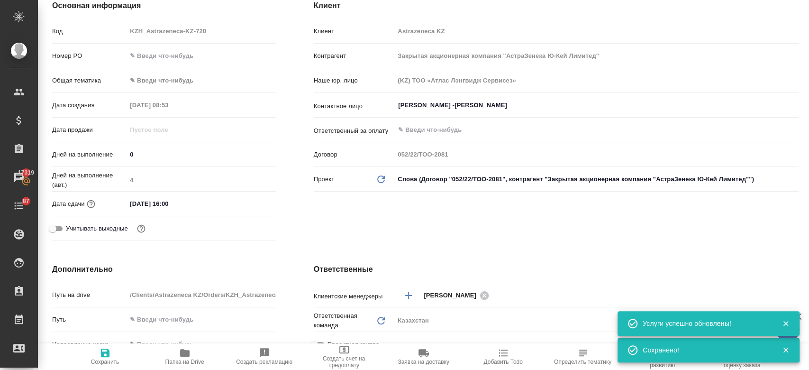
type textarea "x"
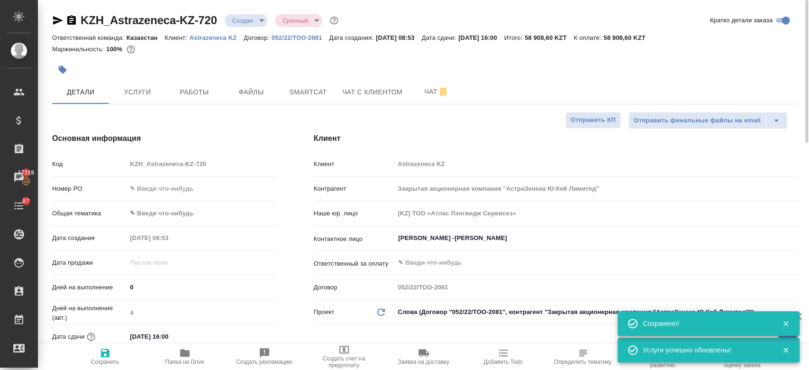
scroll to position [0, 0]
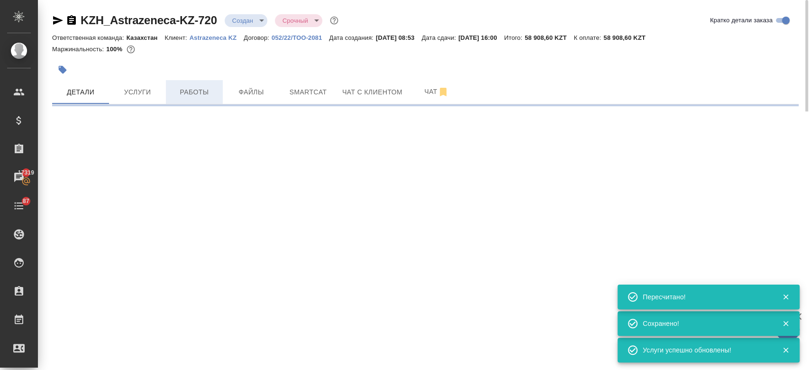
select select "RU"
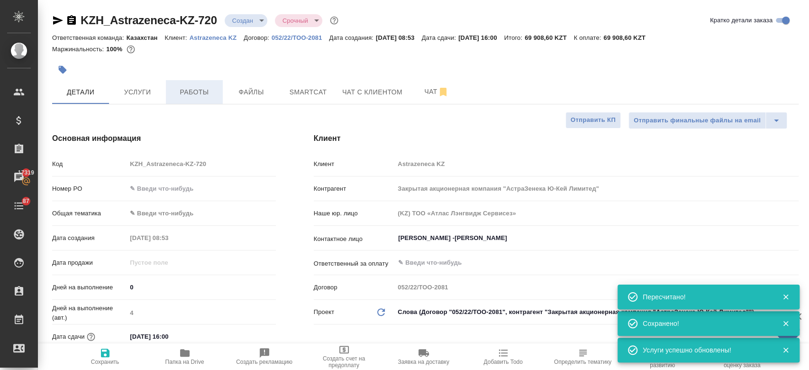
type textarea "x"
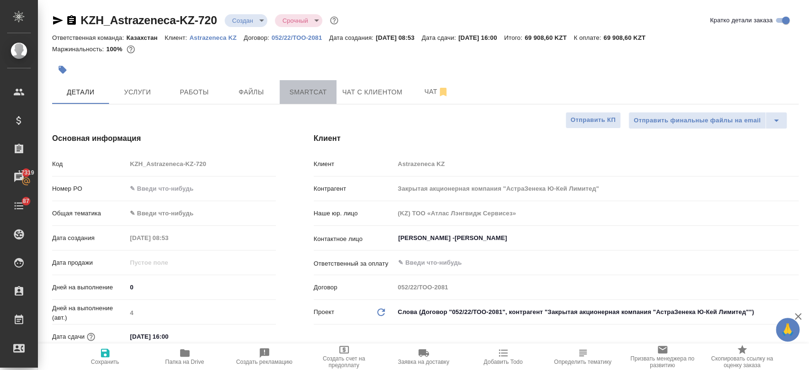
click at [295, 96] on span "Smartcat" at bounding box center [308, 92] width 46 height 12
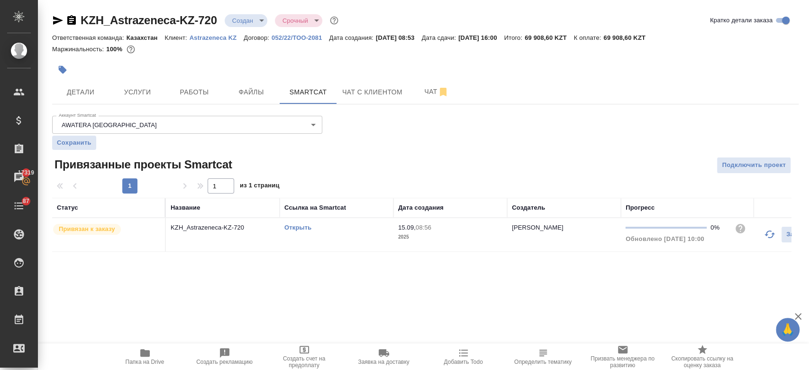
click at [301, 229] on link "Открыть" at bounding box center [297, 227] width 27 height 7
click at [140, 83] on button "Услуги" at bounding box center [137, 92] width 57 height 24
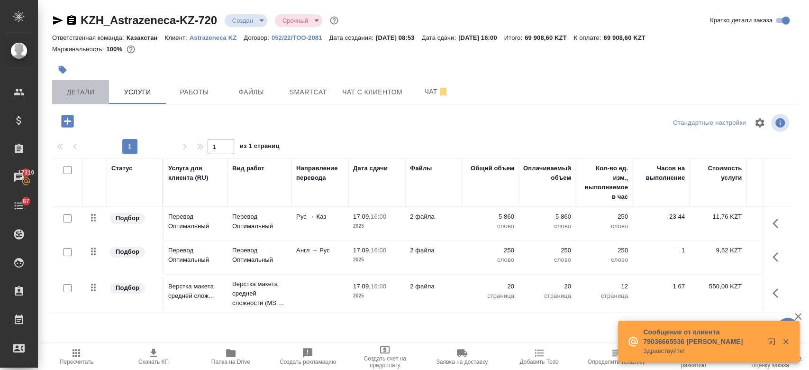
click at [77, 99] on button "Детали" at bounding box center [80, 92] width 57 height 24
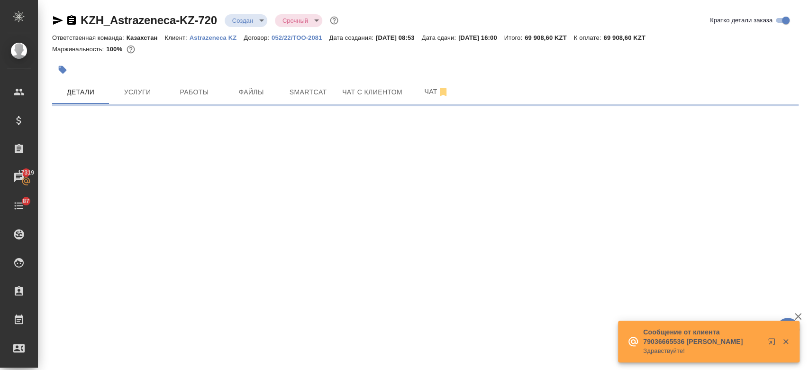
select select "RU"
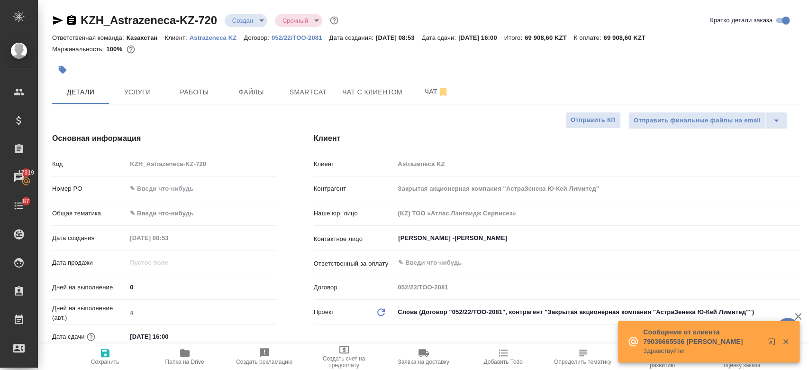
type textarea "x"
click at [54, 23] on icon "button" at bounding box center [58, 20] width 10 height 9
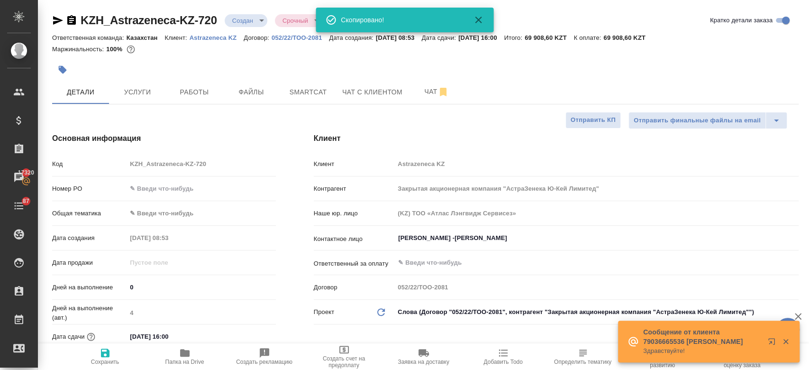
type textarea "x"
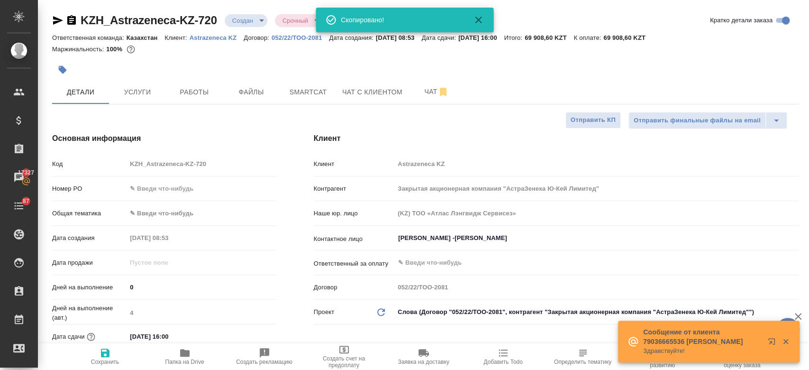
type textarea "x"
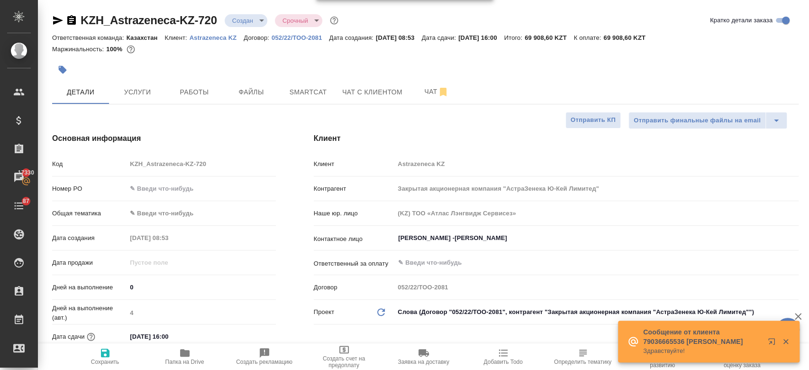
type textarea "x"
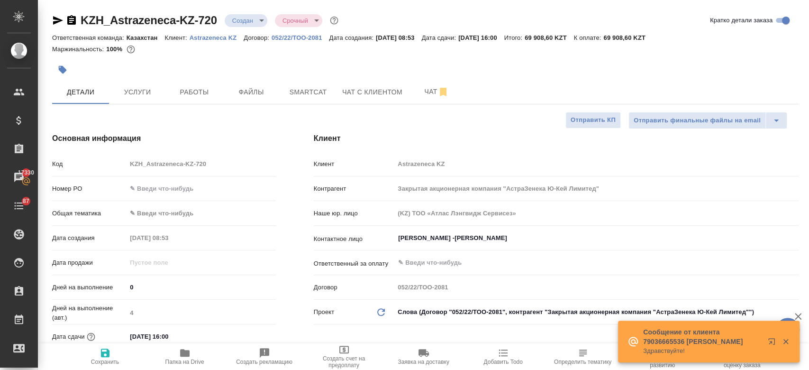
type textarea "x"
click at [425, 59] on div at bounding box center [301, 69] width 498 height 21
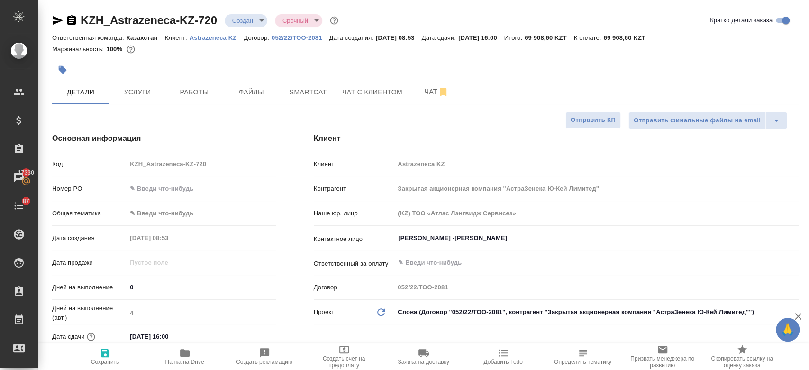
type textarea "x"
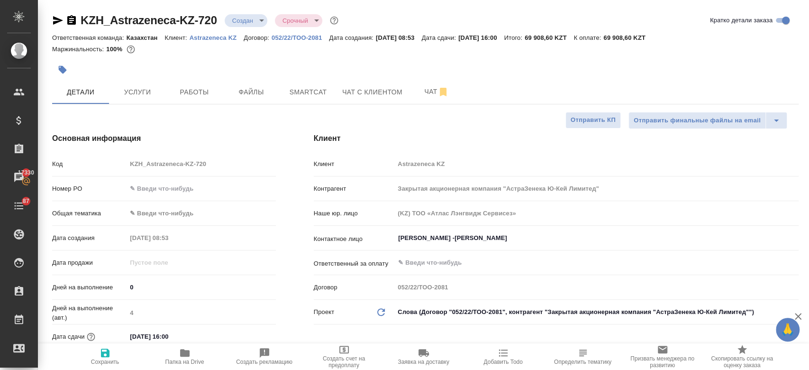
type textarea "x"
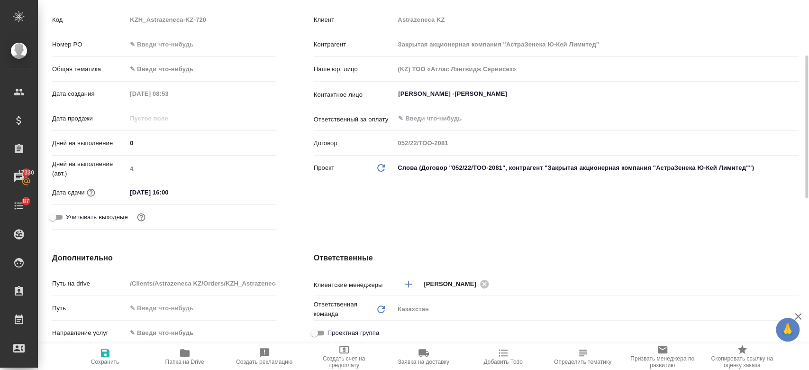
scroll to position [145, 0]
click at [149, 188] on input "17.09.2025 16:00" at bounding box center [168, 191] width 83 height 14
click at [244, 188] on icon "button" at bounding box center [248, 190] width 9 height 9
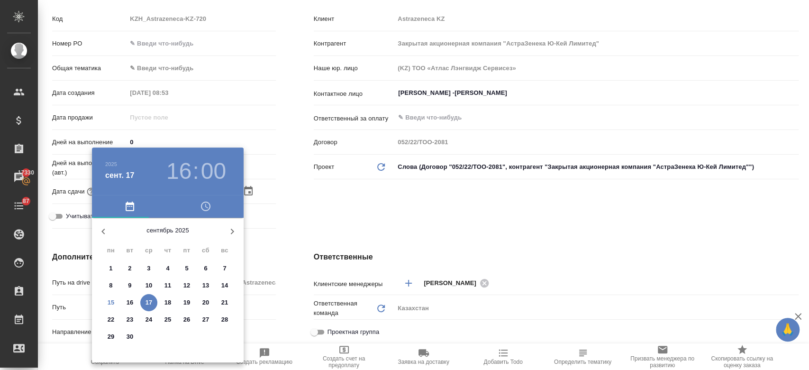
type textarea "x"
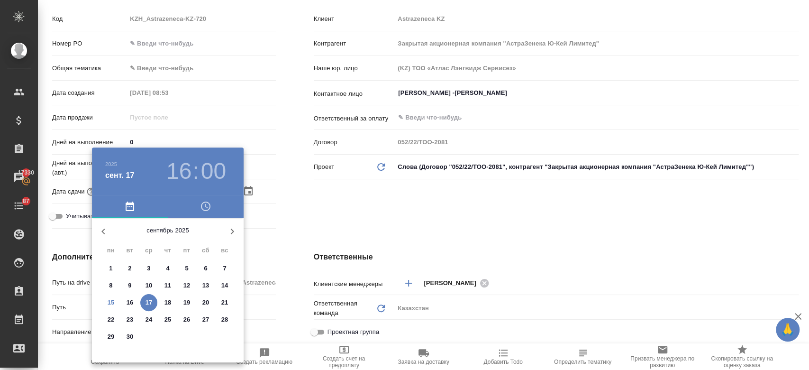
type textarea "x"
click at [187, 301] on p "19" at bounding box center [186, 302] width 7 height 9
type input "19.09.2025 16:00"
type textarea "x"
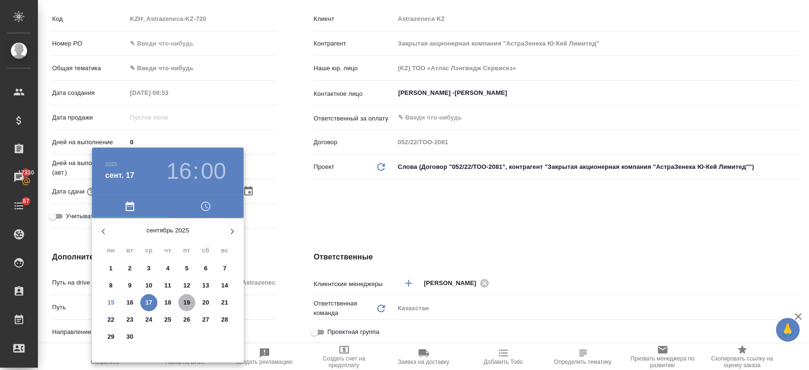
type textarea "x"
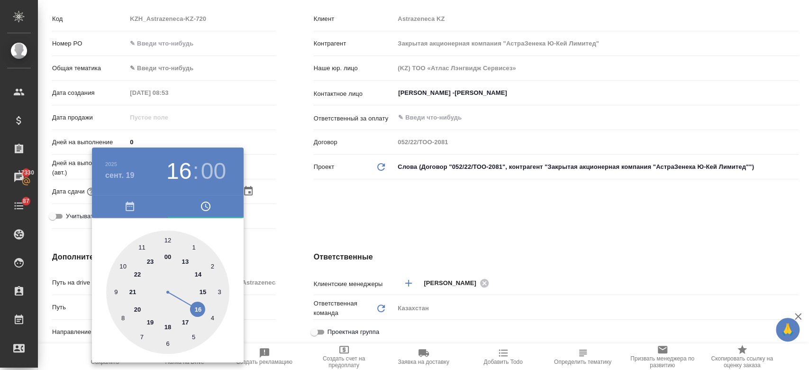
click at [199, 274] on div at bounding box center [167, 291] width 123 height 123
type input "19.09.2025 14:00"
type textarea "x"
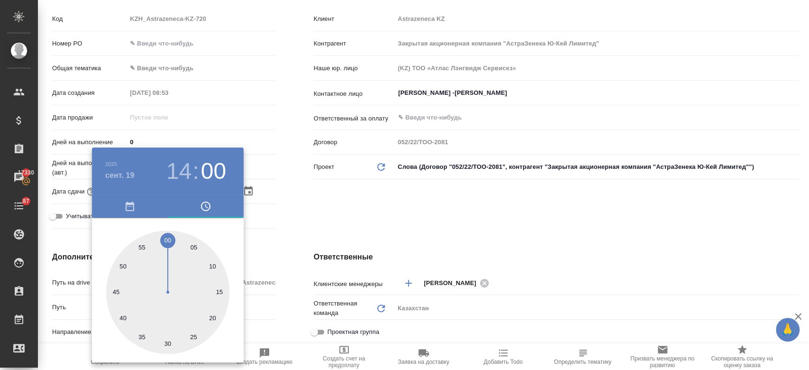
click at [314, 229] on div at bounding box center [404, 185] width 809 height 370
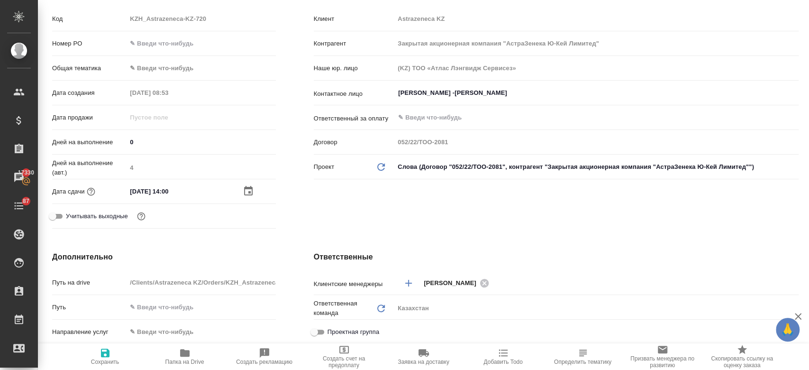
click at [107, 361] on span "Сохранить" at bounding box center [105, 361] width 28 height 7
type textarea "x"
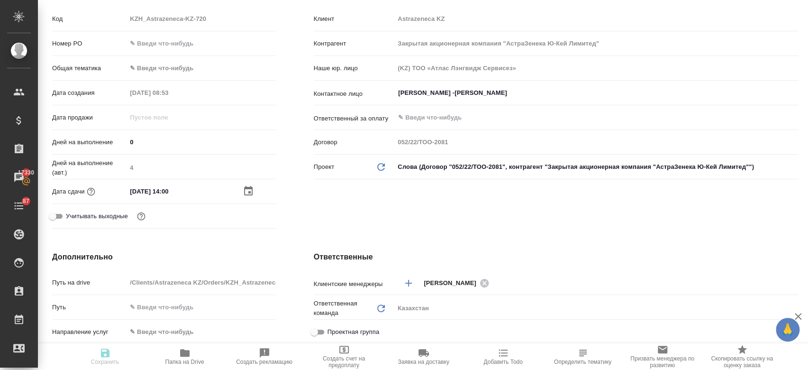
type textarea "x"
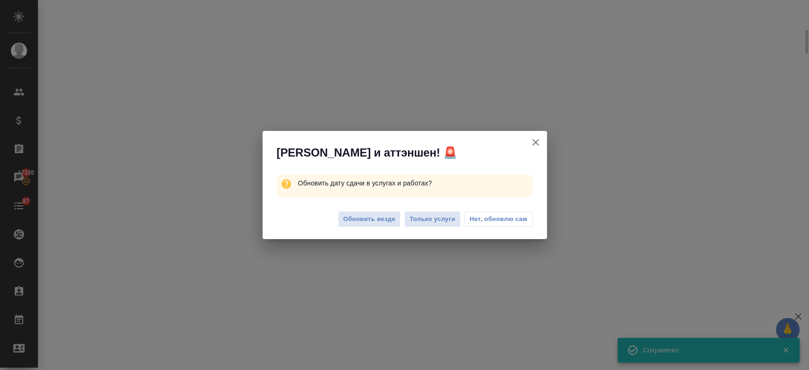
scroll to position [137, 0]
select select "RU"
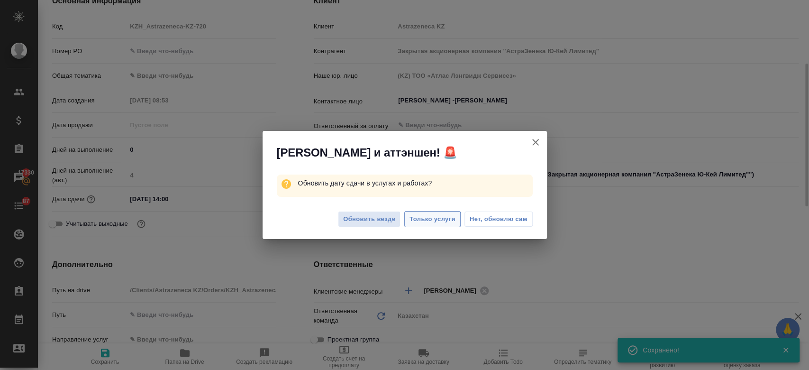
type textarea "x"
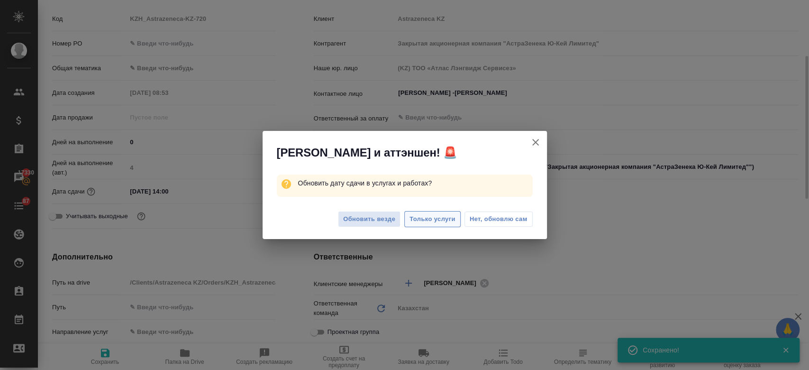
click at [436, 218] on span "Только услуги" at bounding box center [433, 219] width 46 height 11
type textarea "x"
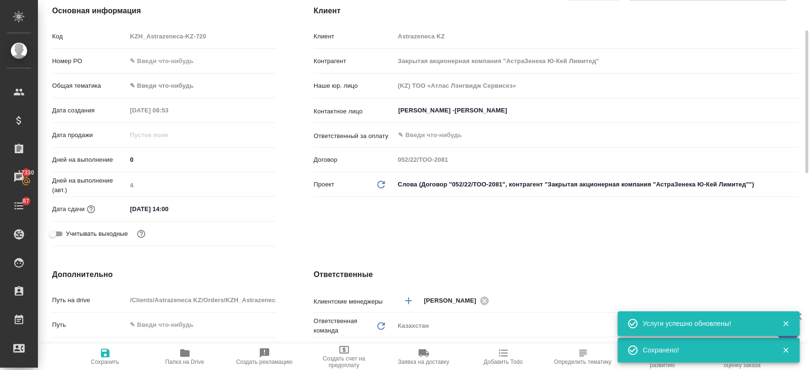
scroll to position [0, 0]
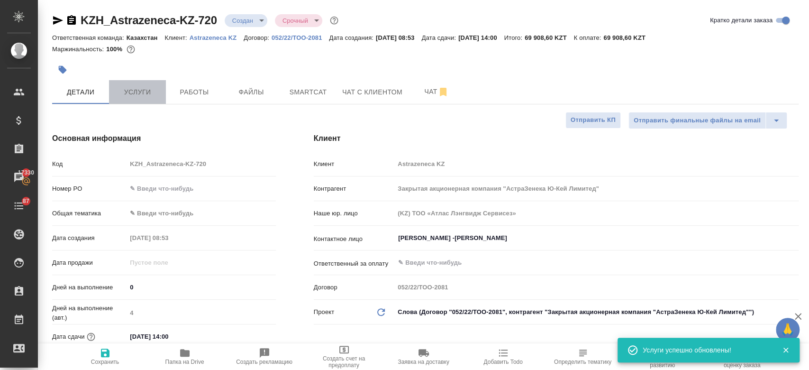
click at [121, 88] on span "Услуги" at bounding box center [138, 92] width 46 height 12
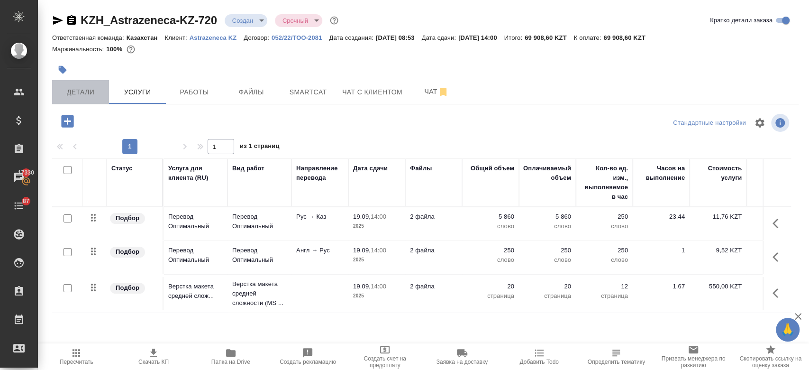
click at [75, 82] on button "Детали" at bounding box center [80, 92] width 57 height 24
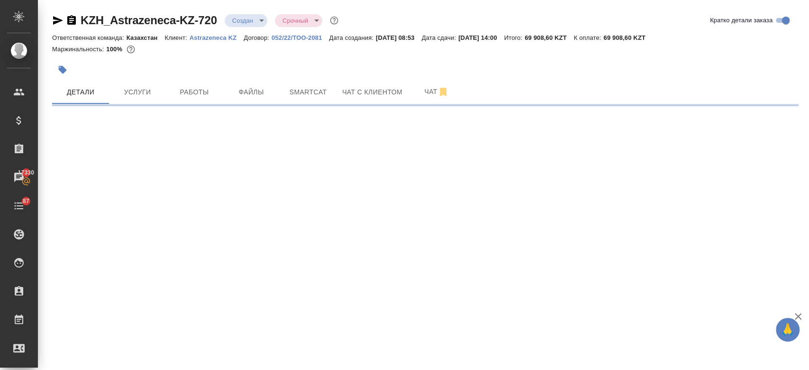
select select "RU"
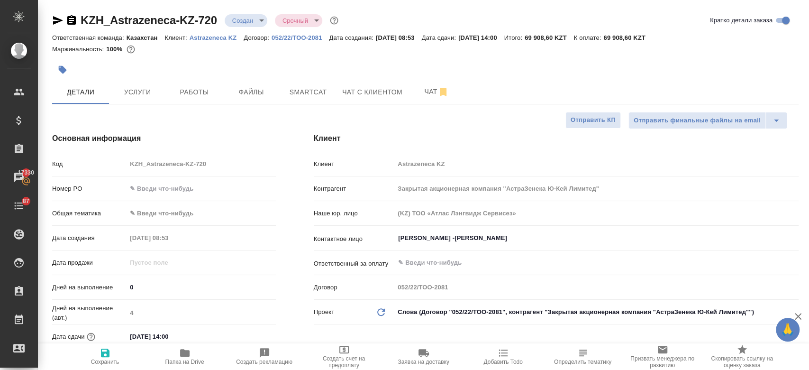
type textarea "x"
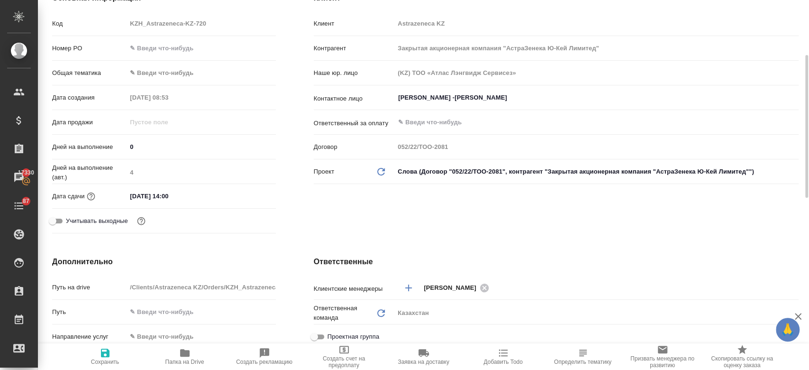
scroll to position [141, 0]
click at [243, 190] on div "19.09.2025 14:00" at bounding box center [201, 196] width 149 height 14
click at [182, 191] on input "19.09.2025 14:00" at bounding box center [168, 196] width 83 height 14
click at [243, 193] on icon "button" at bounding box center [248, 194] width 11 height 11
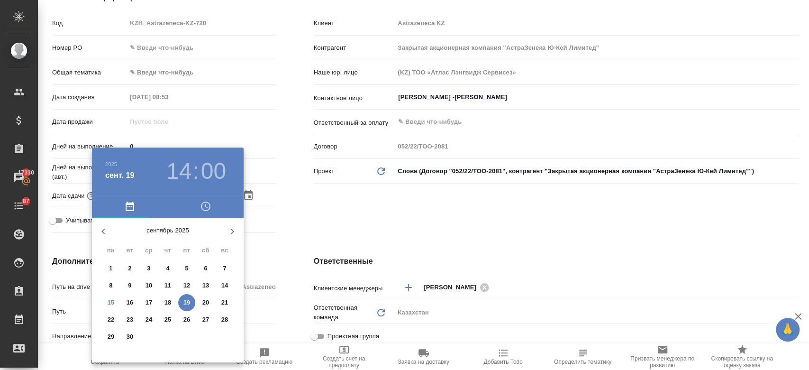
click at [311, 219] on div at bounding box center [404, 185] width 809 height 370
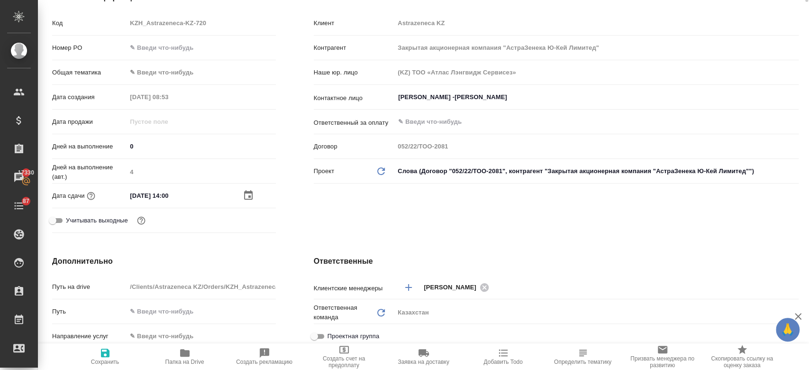
scroll to position [0, 0]
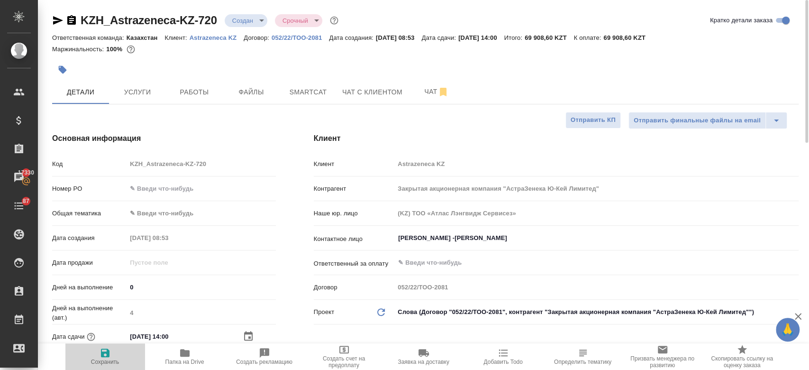
click at [107, 347] on icon "button" at bounding box center [105, 352] width 11 height 11
type textarea "x"
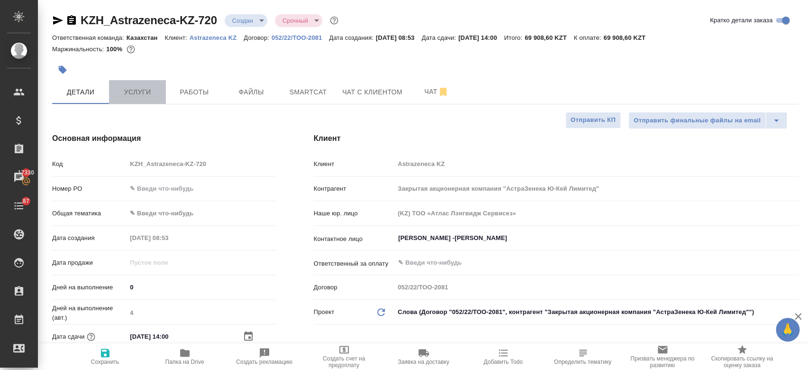
type textarea "x"
click at [146, 96] on span "Услуги" at bounding box center [138, 92] width 46 height 12
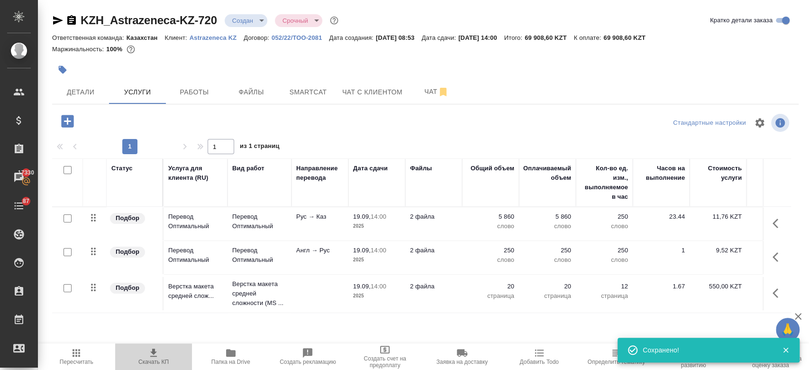
click at [155, 353] on icon "button" at bounding box center [153, 352] width 7 height 8
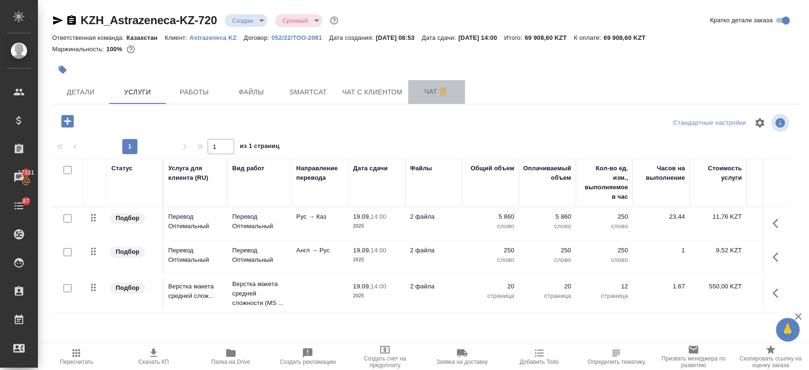
click at [414, 98] on button "Чат" at bounding box center [436, 92] width 57 height 24
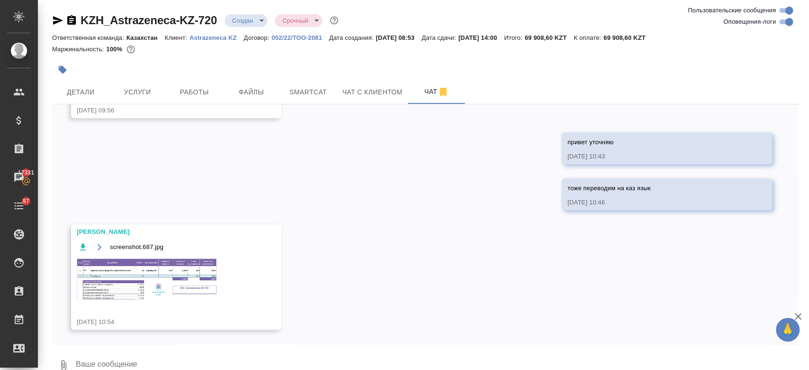
scroll to position [436, 0]
click at [480, 63] on div at bounding box center [301, 69] width 498 height 21
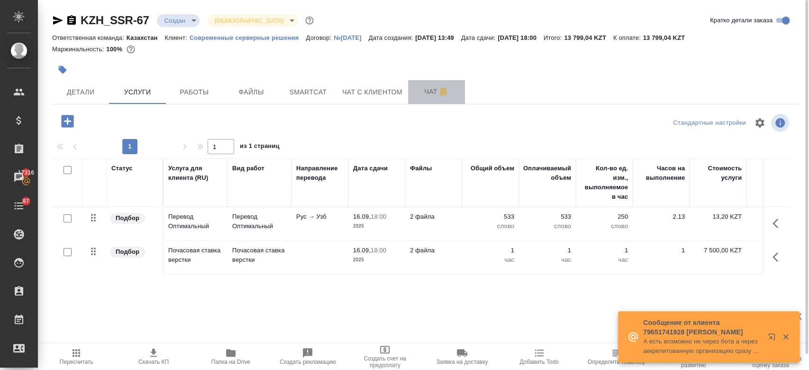
click at [430, 91] on span "Чат" at bounding box center [437, 92] width 46 height 12
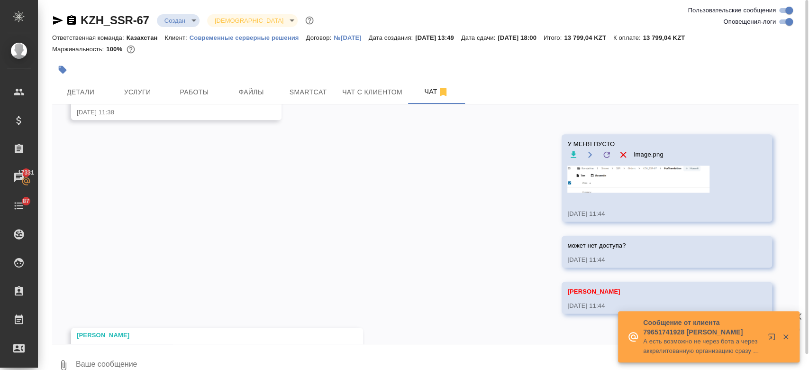
scroll to position [1039, 0]
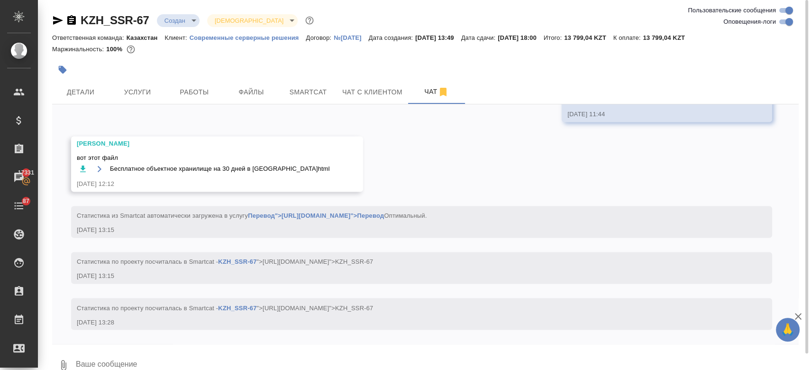
click at [327, 57] on div at bounding box center [425, 58] width 747 height 2
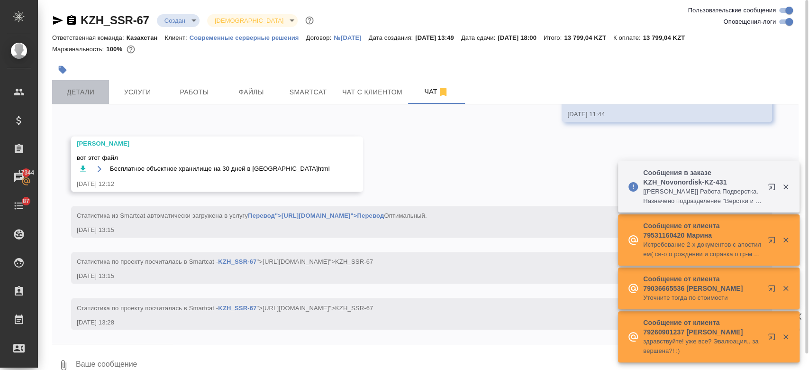
click at [69, 101] on button "Детали" at bounding box center [80, 92] width 57 height 24
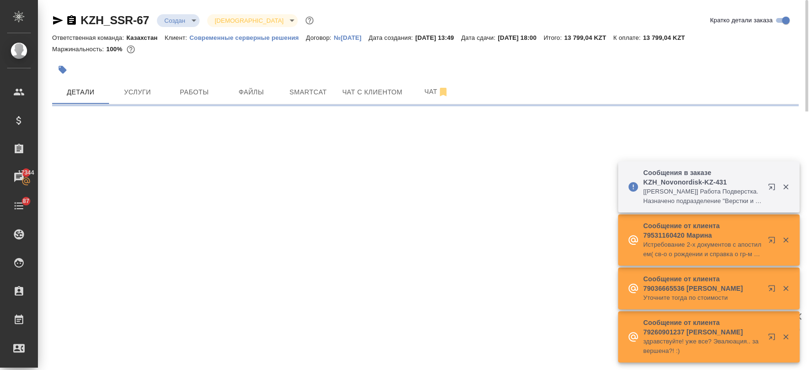
select select "RU"
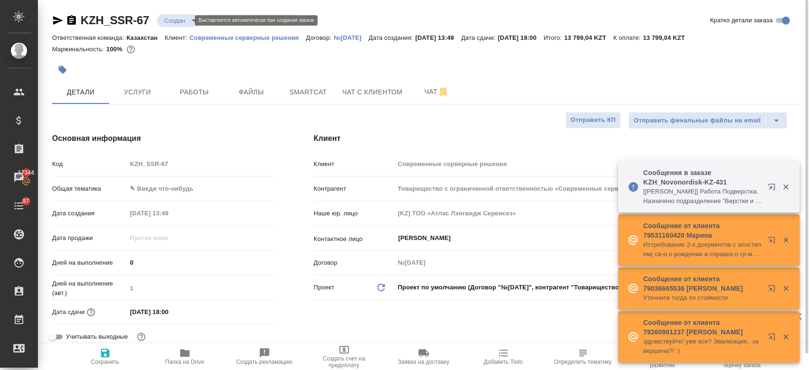
type textarea "x"
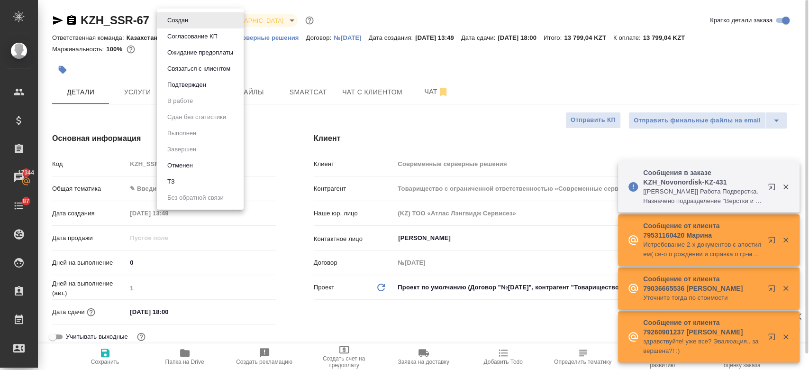
click at [176, 23] on body "🙏 .cls-1 fill:#fff; AWATERA Kosherbayeva Nazerke Клиенты Спецификации Заказы 17…" at bounding box center [404, 185] width 809 height 370
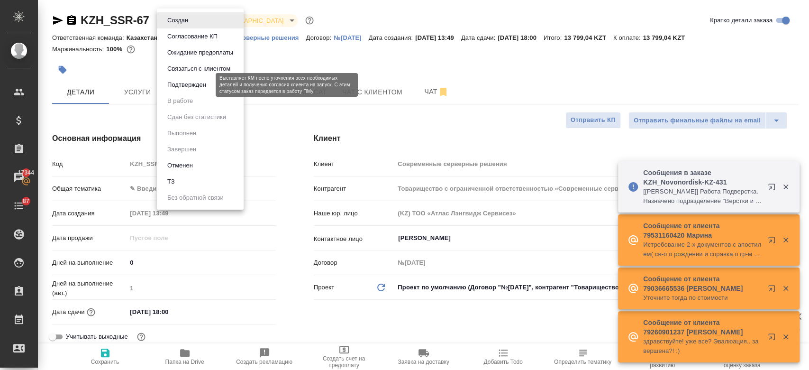
click at [188, 81] on button "Подтвержден" at bounding box center [186, 85] width 45 height 10
type textarea "x"
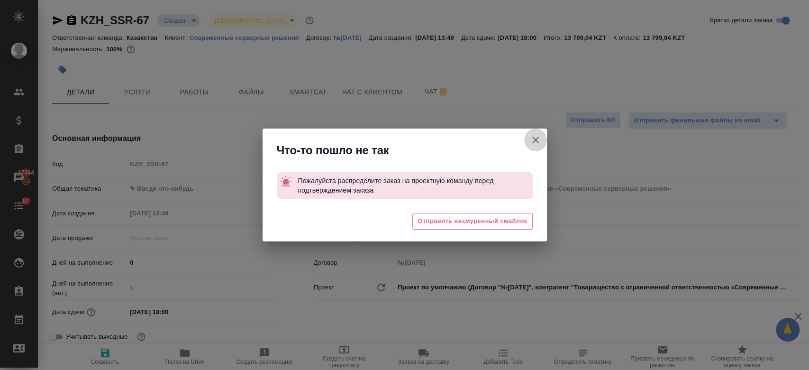
click at [538, 137] on icon "button" at bounding box center [535, 140] width 7 height 7
type textarea "x"
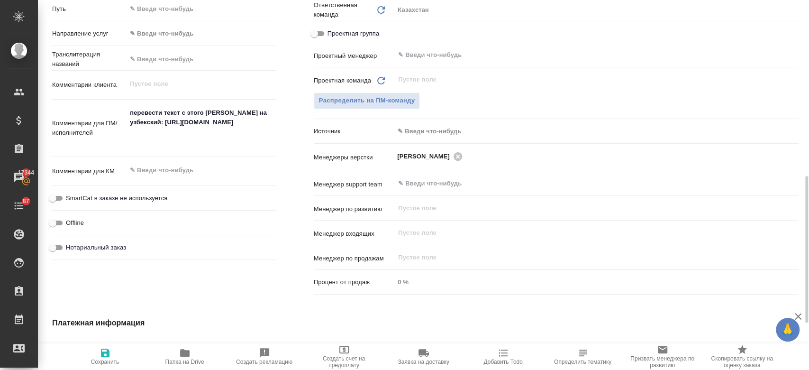
scroll to position [427, 0]
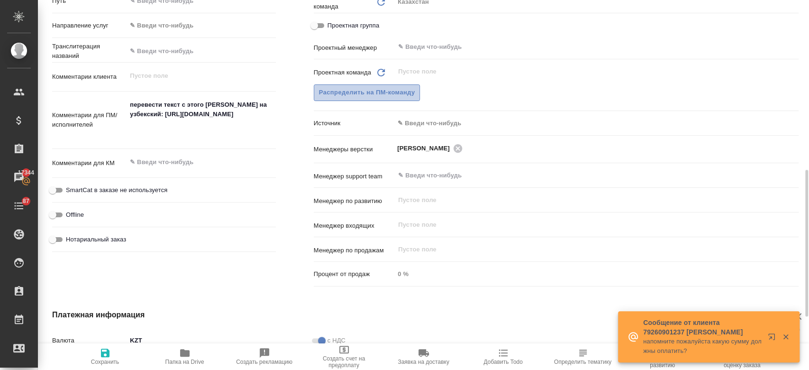
click at [384, 98] on button "Распределить на ПМ-команду" at bounding box center [367, 92] width 107 height 17
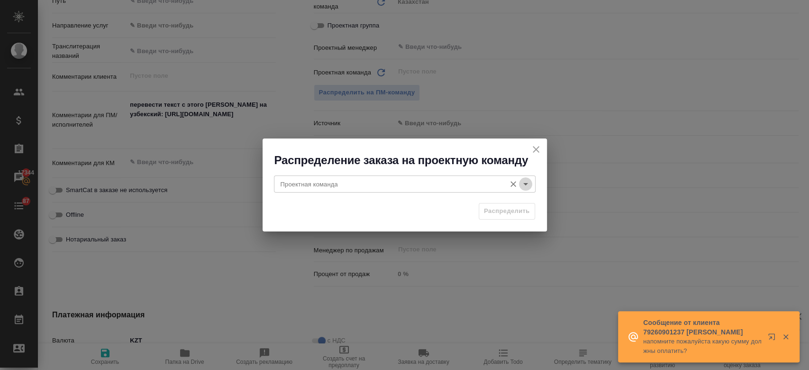
click at [525, 186] on icon "Open" at bounding box center [525, 183] width 11 height 11
click at [536, 149] on icon "close" at bounding box center [536, 149] width 7 height 7
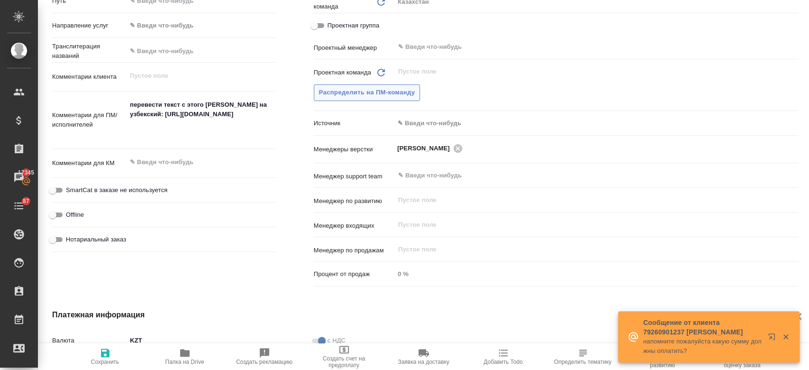
scroll to position [0, 0]
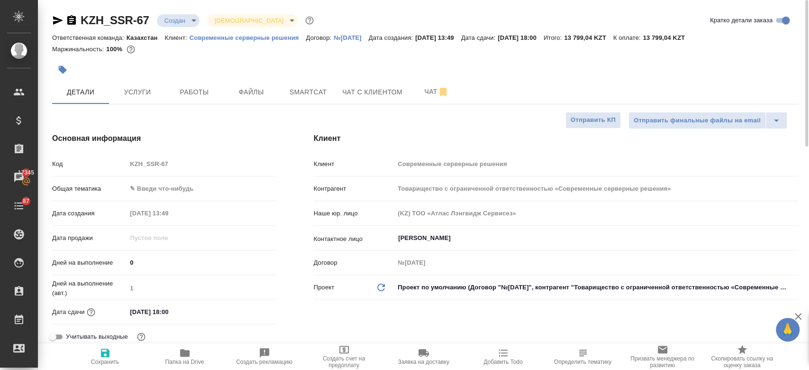
type textarea "x"
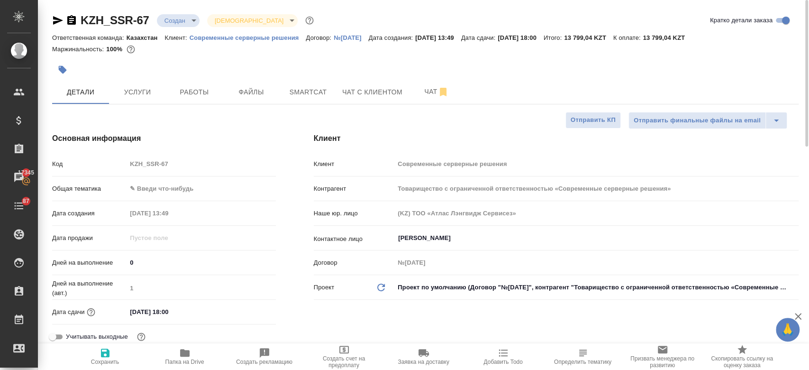
type textarea "x"
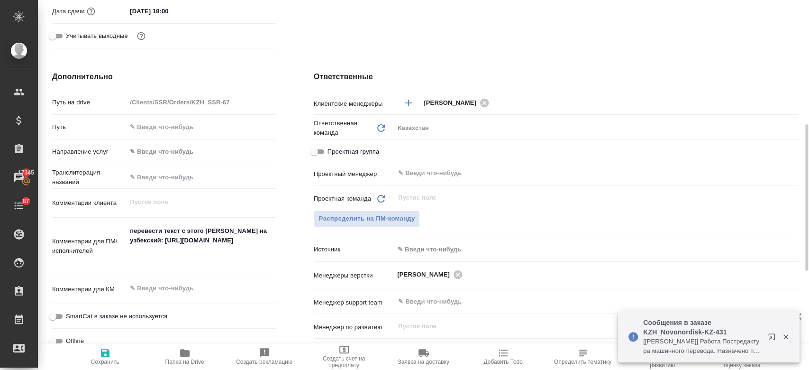
scroll to position [330, 0]
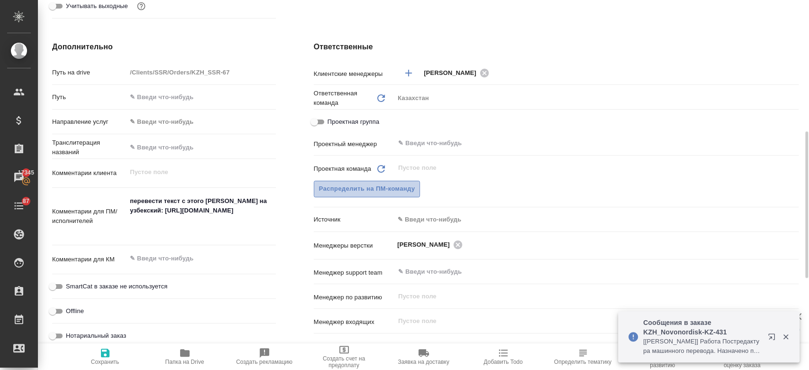
click at [396, 194] on button "Распределить на ПМ-команду" at bounding box center [367, 189] width 107 height 17
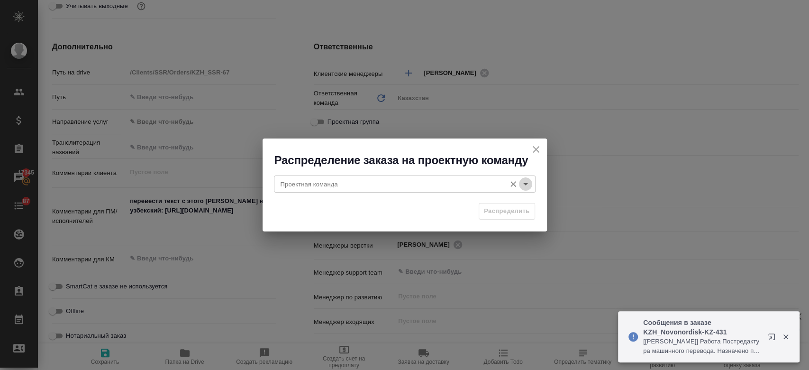
click at [524, 183] on icon "Open" at bounding box center [525, 183] width 11 height 11
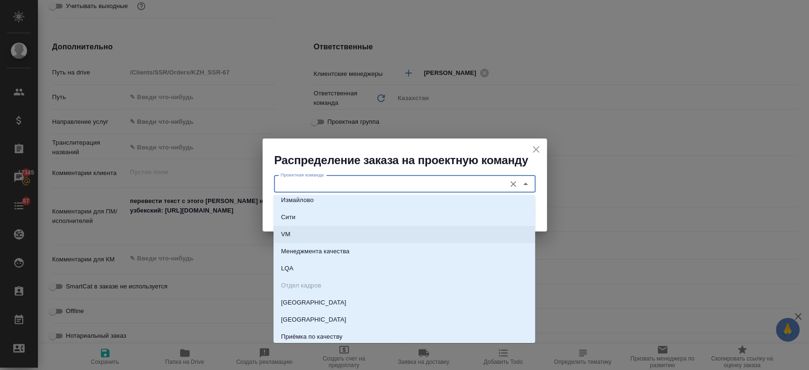
scroll to position [518, 0]
click at [355, 263] on li "LQA" at bounding box center [405, 267] width 262 height 17
type input "LQA"
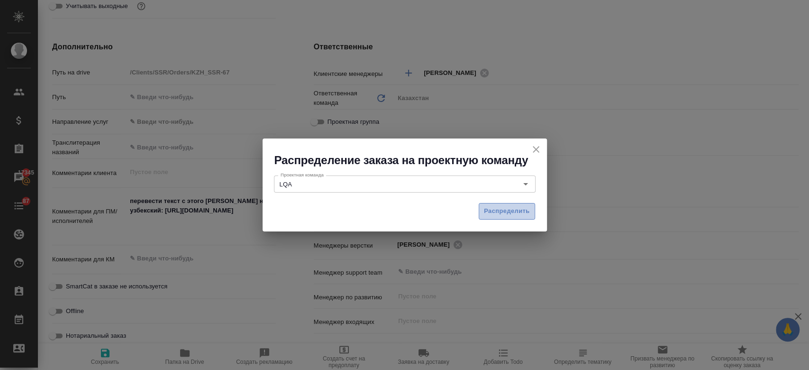
click at [499, 207] on span "Распределить" at bounding box center [507, 211] width 46 height 11
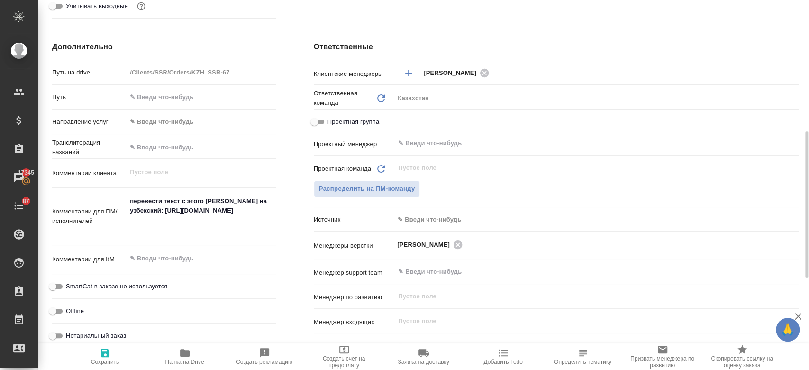
type textarea "x"
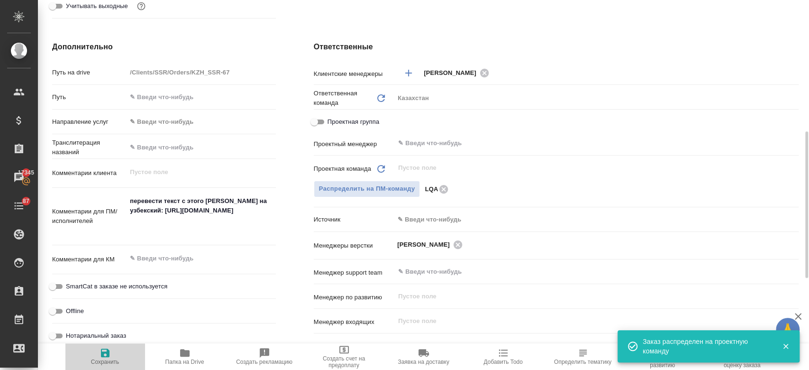
click at [106, 362] on span "Сохранить" at bounding box center [105, 361] width 28 height 7
type textarea "x"
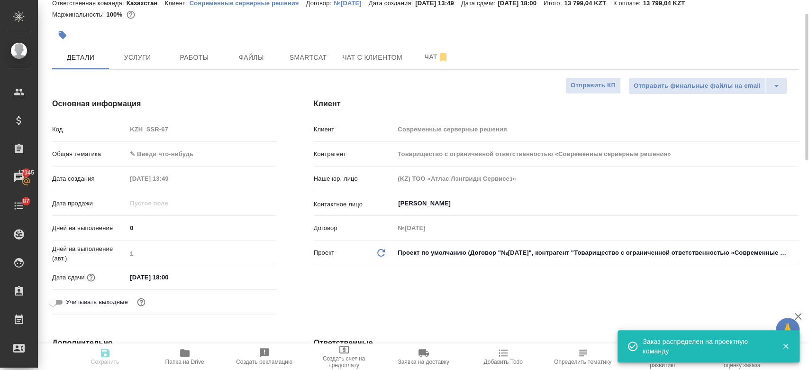
scroll to position [0, 0]
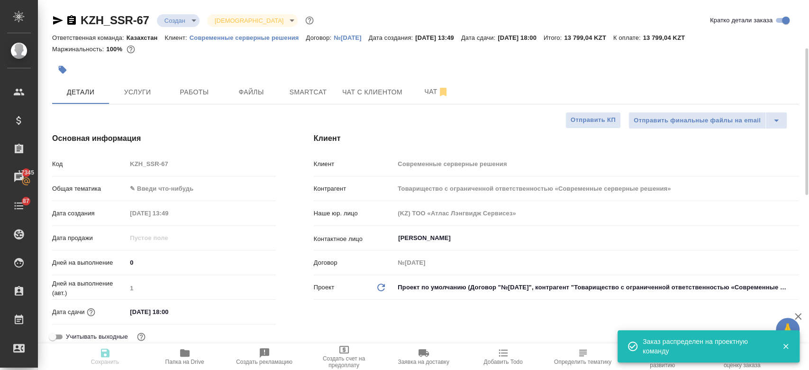
type textarea "x"
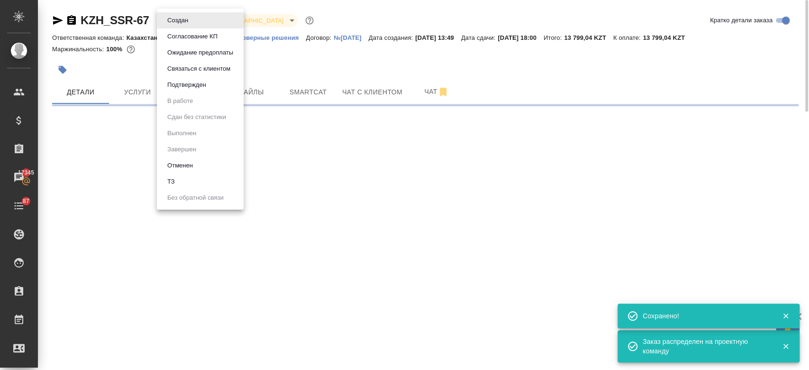
click at [175, 23] on body "🙏 .cls-1 fill:#fff; AWATERA Kosherbayeva Nazerke Клиенты Спецификации Заказы 17…" at bounding box center [404, 185] width 809 height 370
select select "RU"
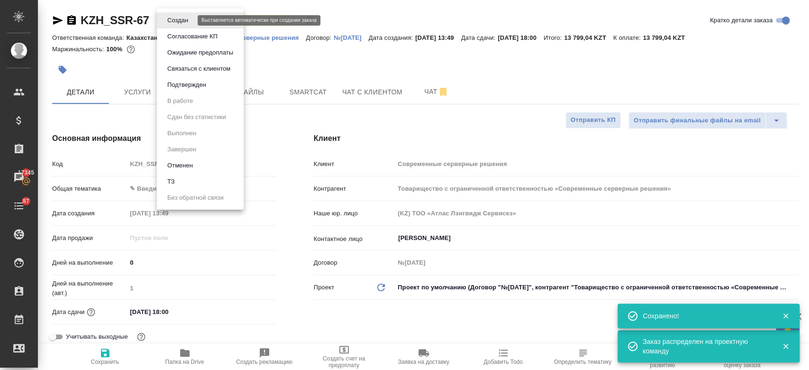
type textarea "x"
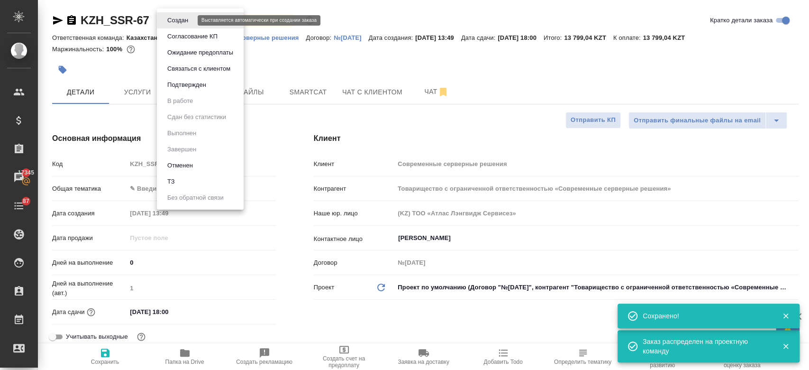
type textarea "x"
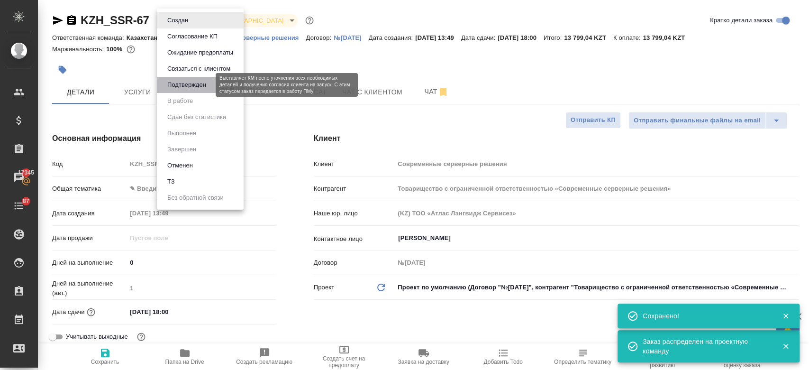
click at [186, 87] on button "Подтвержден" at bounding box center [186, 85] width 45 height 10
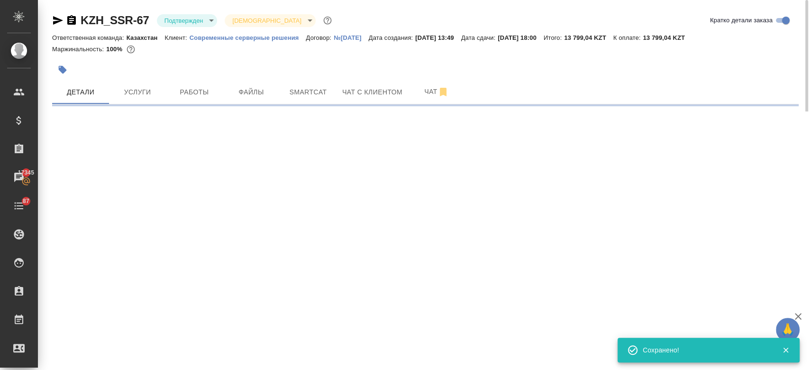
select select "RU"
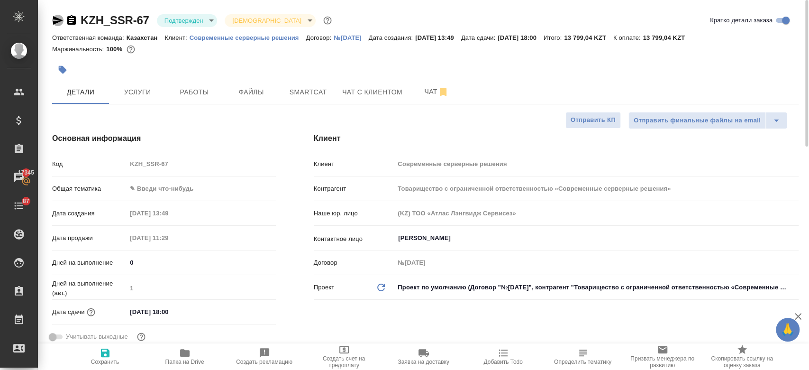
click at [54, 24] on icon "button" at bounding box center [58, 20] width 10 height 9
type textarea "x"
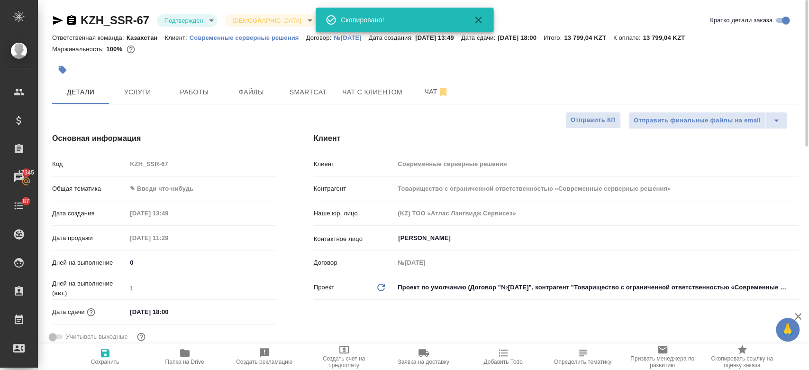
type textarea "x"
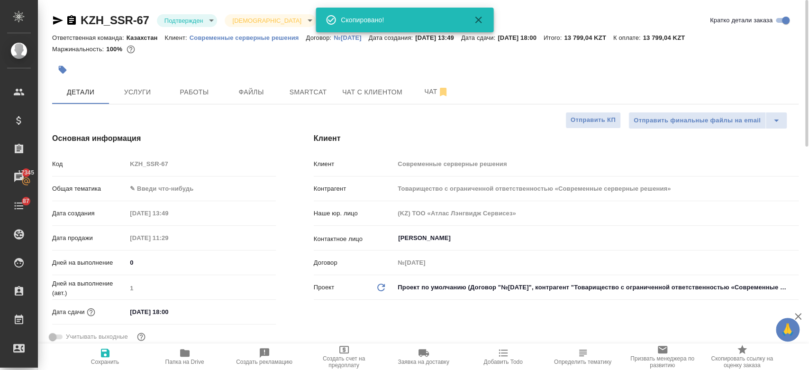
type textarea "x"
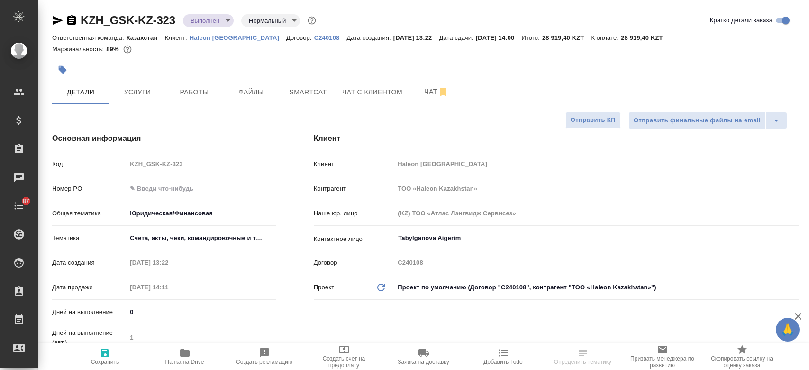
select select "RU"
click at [193, 354] on span "Папка на Drive" at bounding box center [185, 356] width 68 height 18
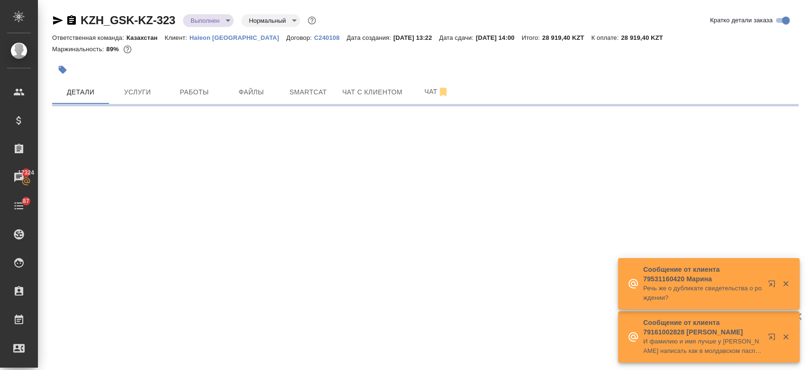
select select "RU"
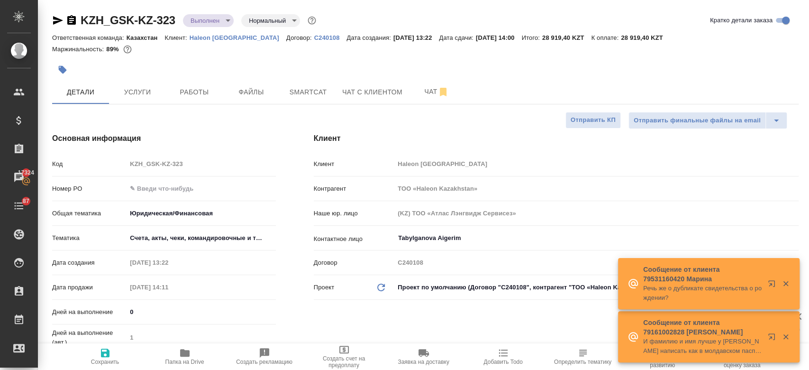
type textarea "x"
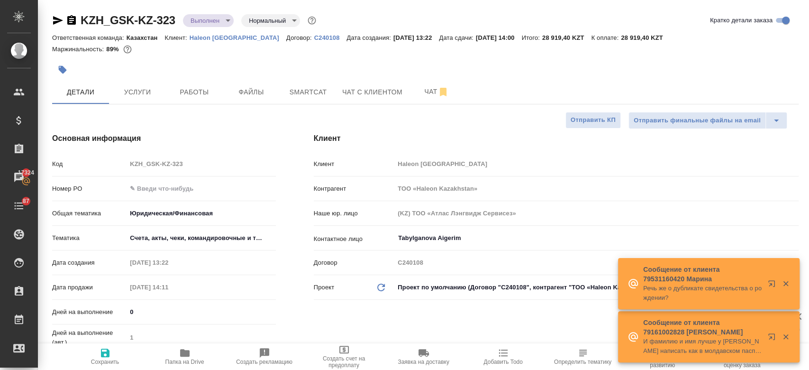
type textarea "x"
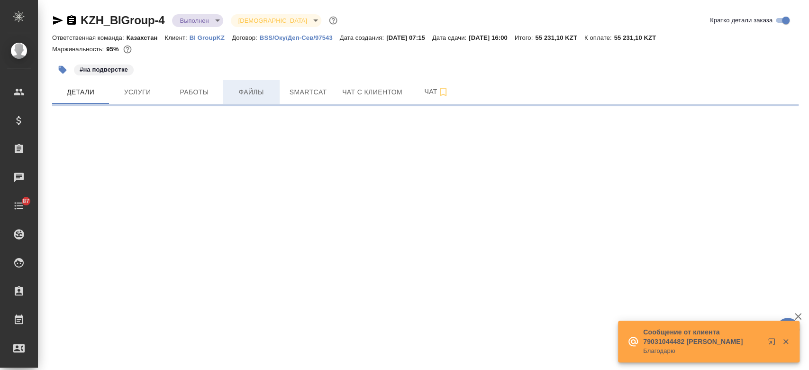
click at [246, 93] on span "Файлы" at bounding box center [251, 92] width 46 height 12
select select "RU"
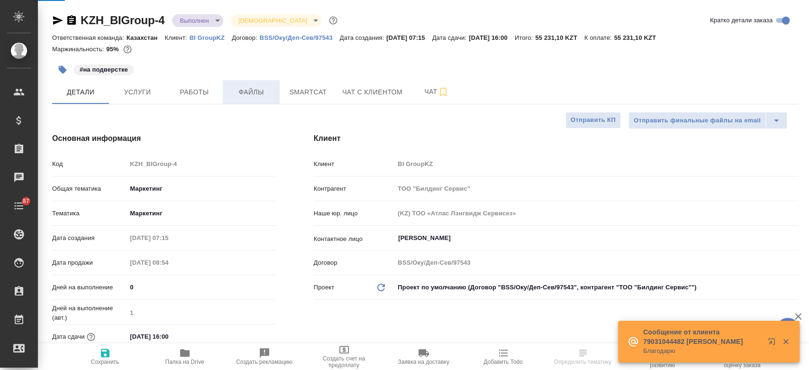
type textarea "x"
type input "Matveeva Anastasia"
type input "[PERSON_NAME]"
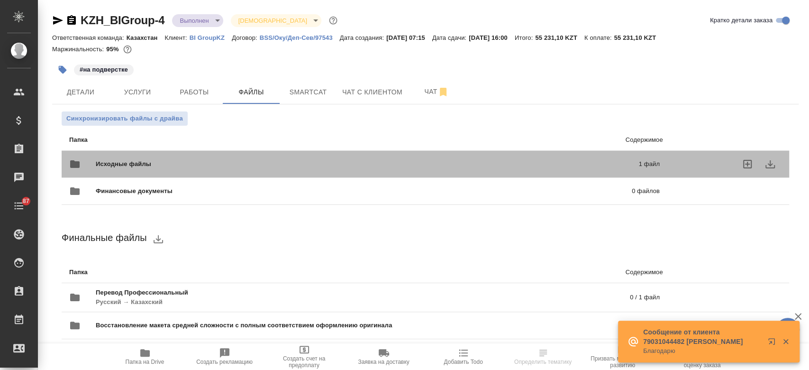
click at [229, 152] on div "Исходные файлы 1 файл" at bounding box center [365, 164] width 610 height 42
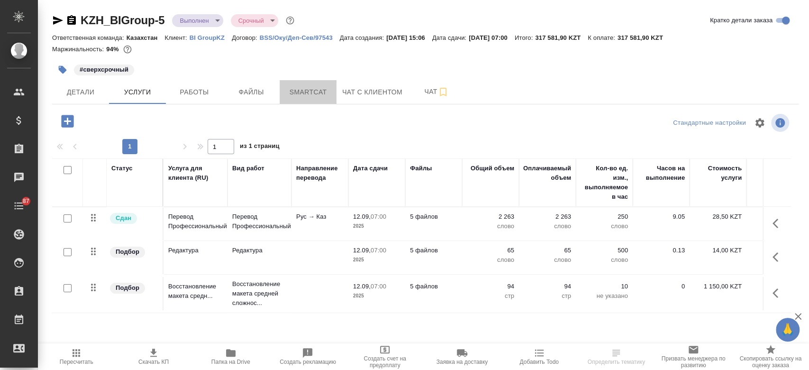
click at [321, 89] on span "Smartcat" at bounding box center [308, 92] width 46 height 12
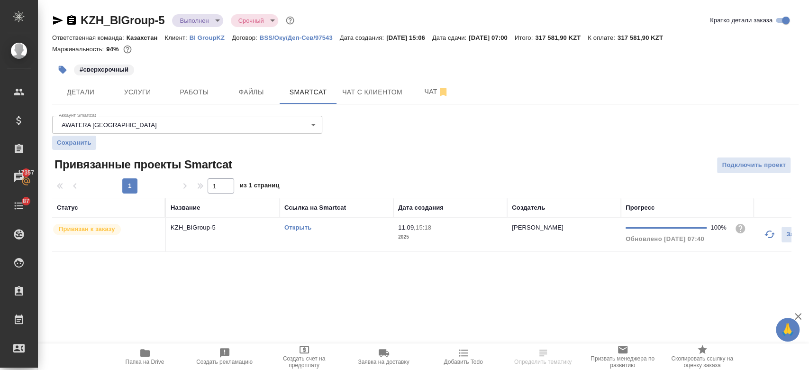
click at [292, 225] on link "Открыть" at bounding box center [297, 227] width 27 height 7
click at [144, 89] on span "Услуги" at bounding box center [138, 92] width 46 height 12
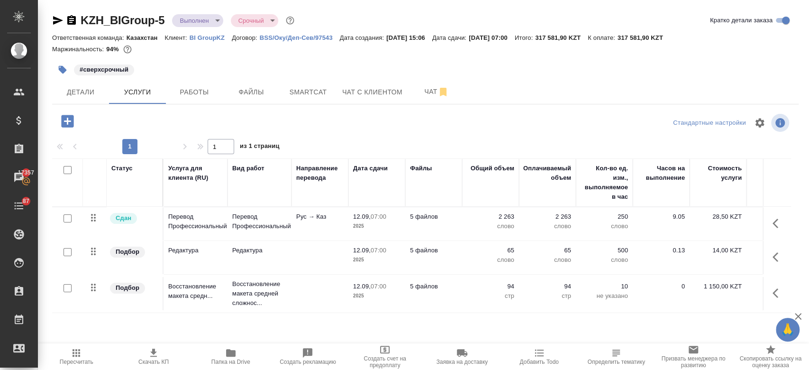
scroll to position [16, 0]
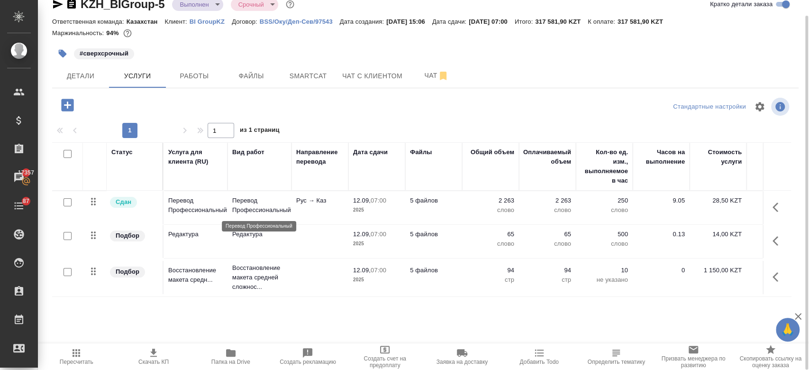
click at [253, 201] on p "Перевод Профессиональный" at bounding box center [259, 205] width 55 height 19
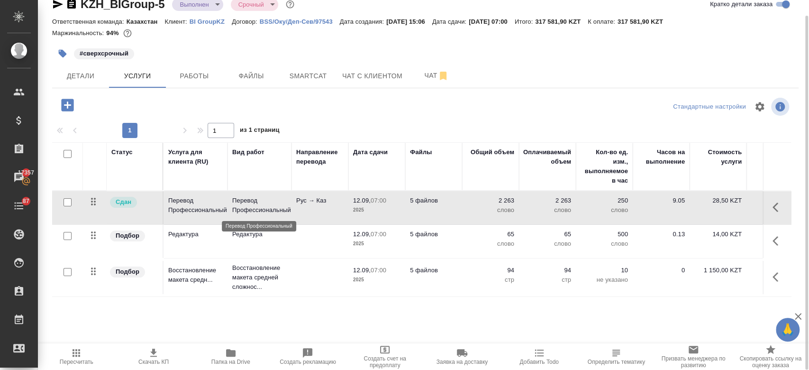
click at [253, 201] on p "Перевод Профессиональный" at bounding box center [259, 205] width 55 height 19
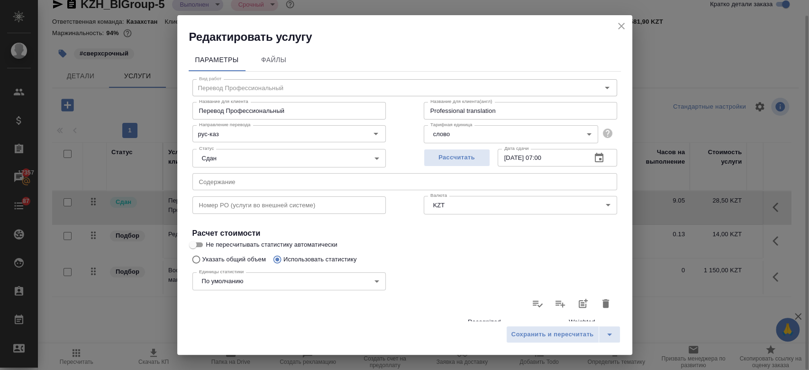
scroll to position [91, 0]
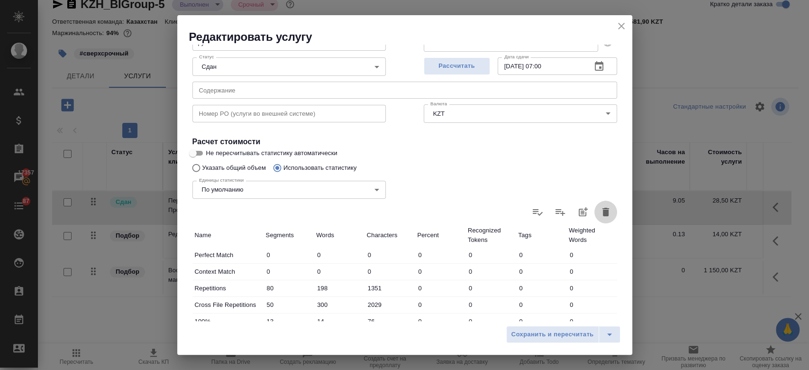
click at [603, 215] on icon "button" at bounding box center [606, 212] width 7 height 9
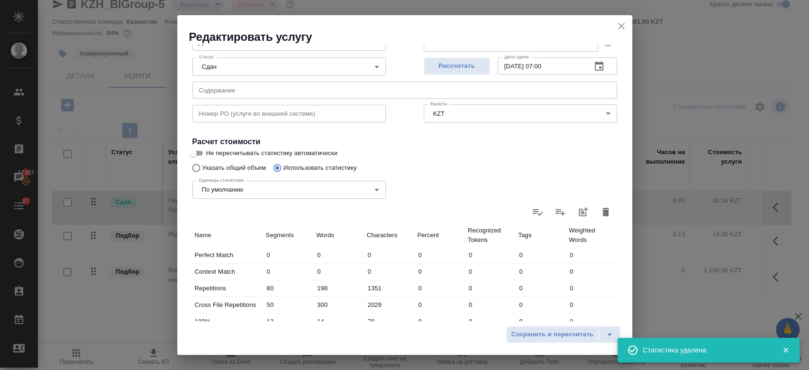
type input "0"
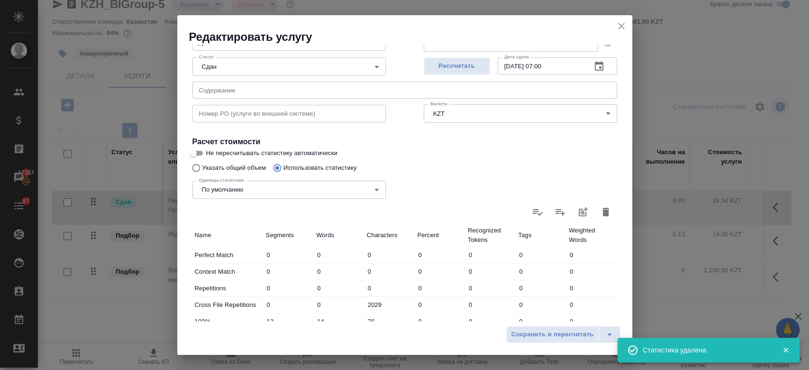
type input "0"
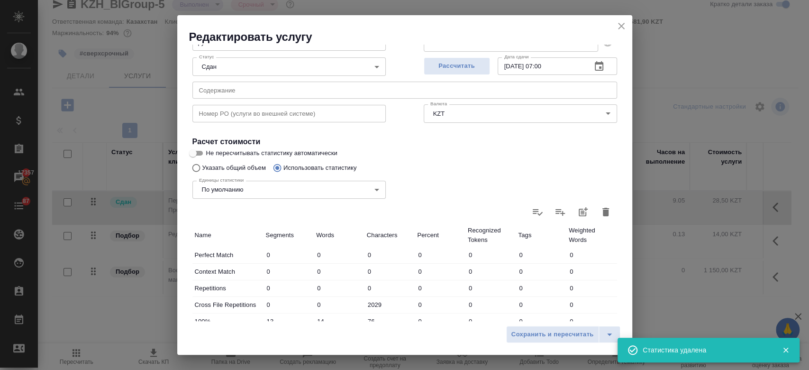
type input "0"
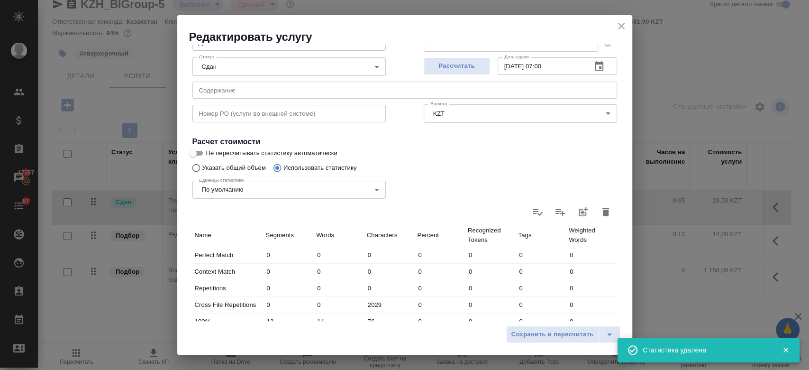
type input "0"
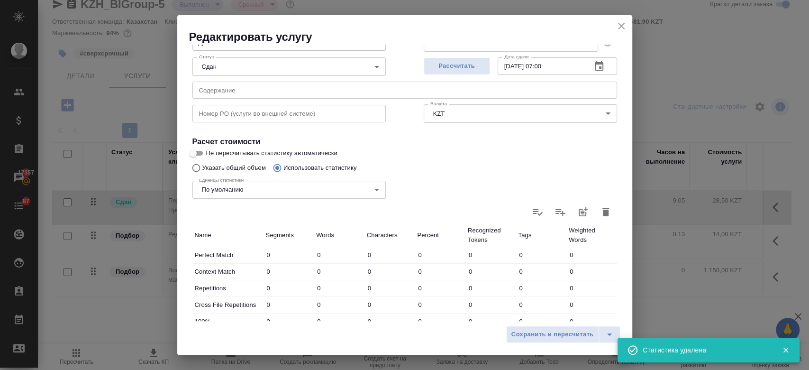
type input "0"
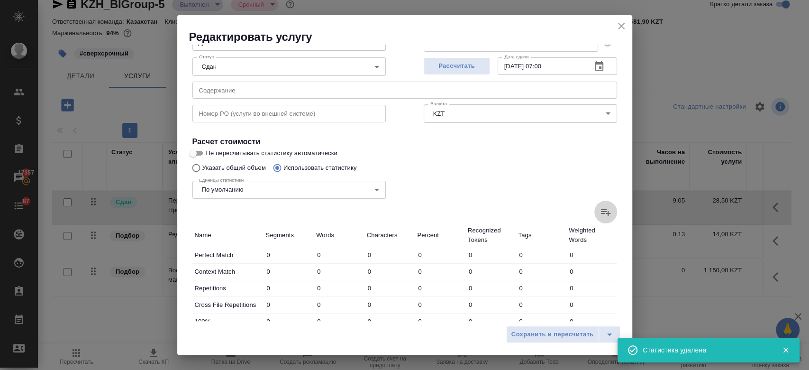
click at [602, 215] on label at bounding box center [605, 212] width 23 height 23
click at [0, 0] on input "file" at bounding box center [0, 0] width 0 height 0
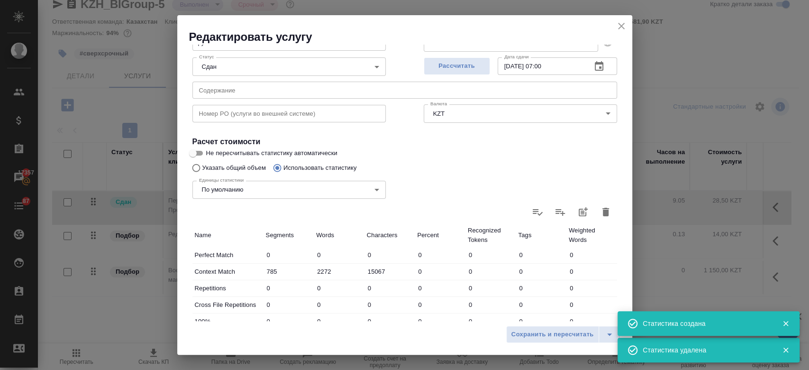
type input "785"
type input "2272"
type input "15067"
type input "31"
type input "57"
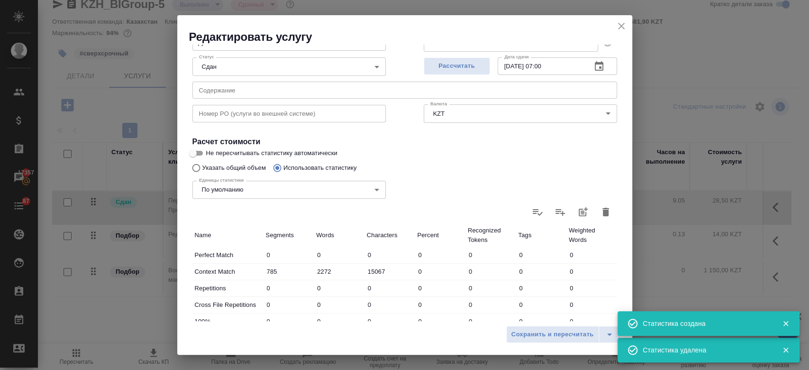
type input "396"
type input "4"
type input "6"
type input "34"
type input "1"
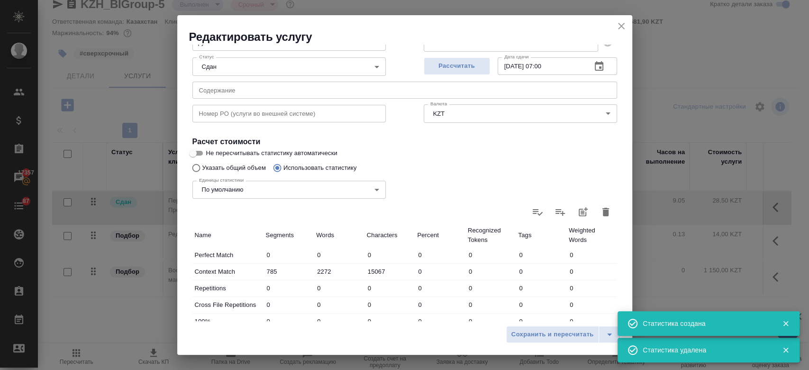
type input "1"
type input "9"
type input "2"
type input "6"
type input "35"
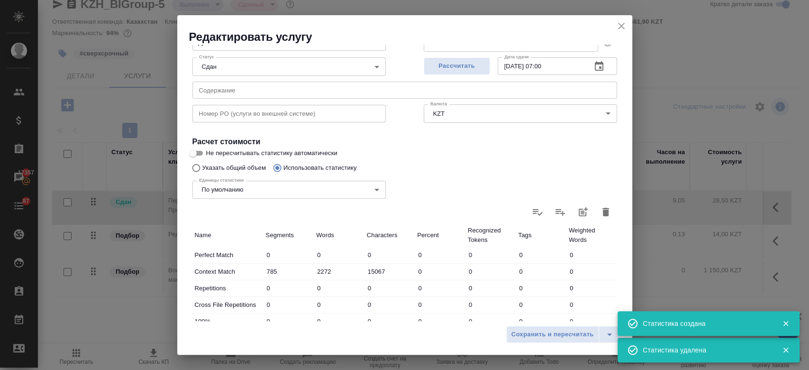
type input "121"
type input "359"
type input "2385"
type input "913"
type input "2644"
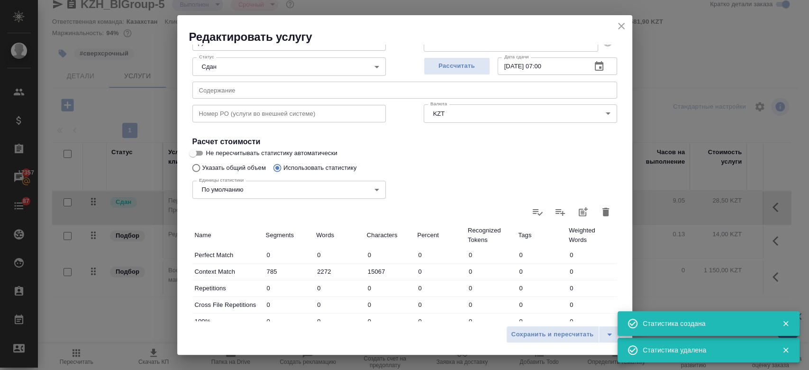
type input "17530"
type input "944"
type input "2701"
type input "17926"
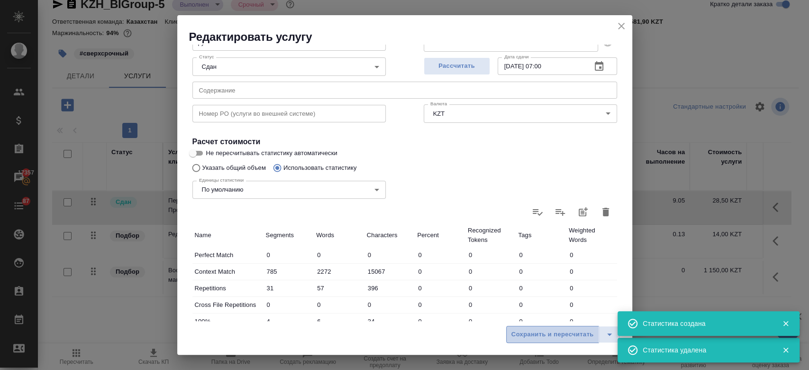
click at [519, 332] on span "Сохранить и пересчитать" at bounding box center [553, 334] width 82 height 11
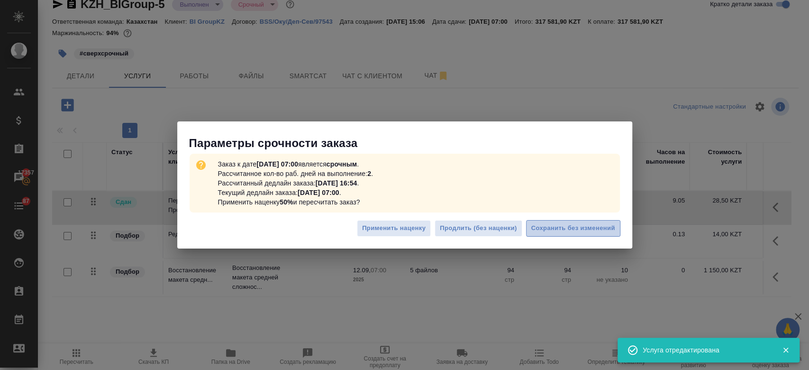
click at [569, 233] on span "Сохранить без изменений" at bounding box center [573, 228] width 84 height 11
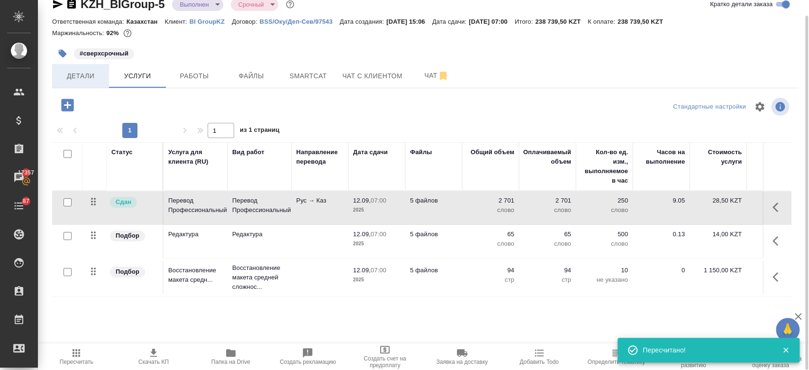
click at [89, 86] on button "Детали" at bounding box center [80, 76] width 57 height 24
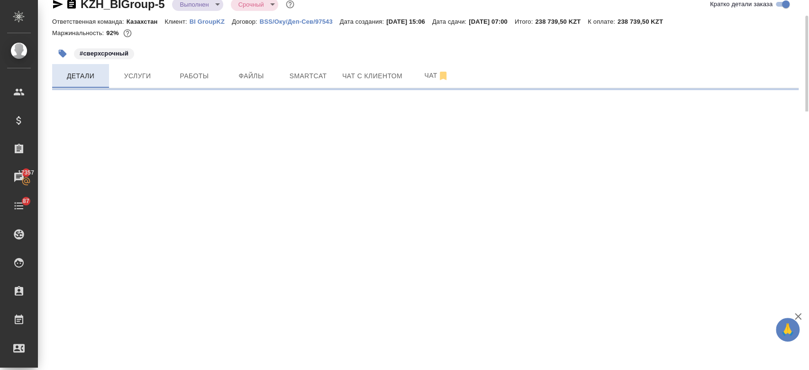
select select "RU"
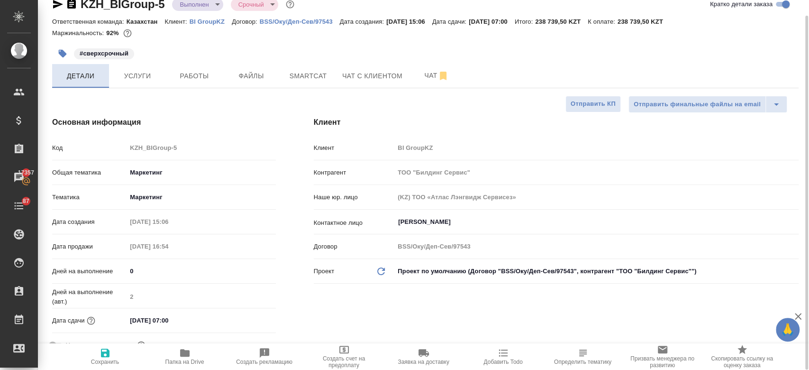
type textarea "x"
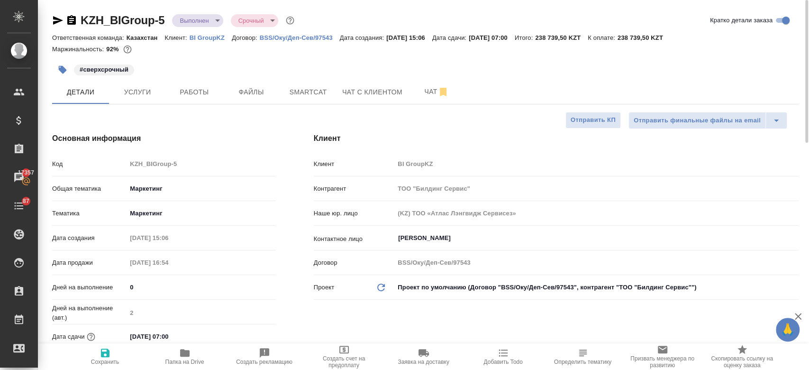
click at [108, 357] on icon "button" at bounding box center [105, 352] width 11 height 11
type textarea "x"
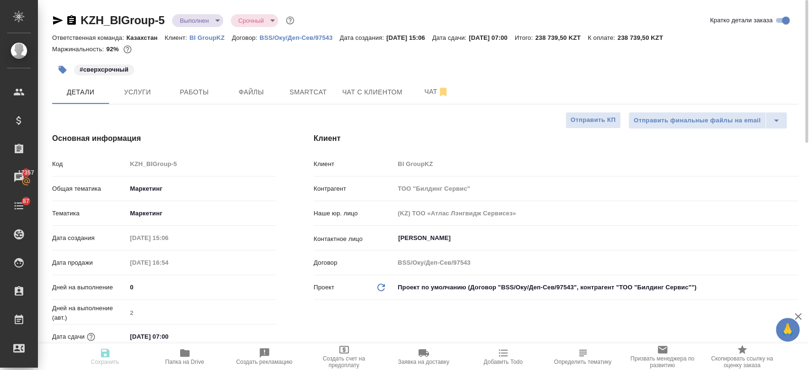
type textarea "x"
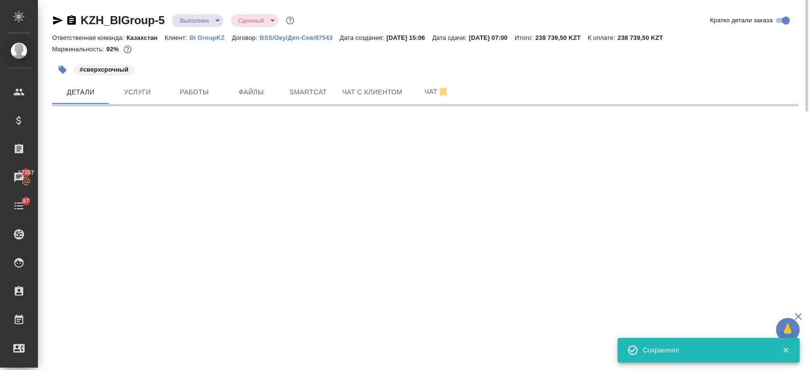
select select "RU"
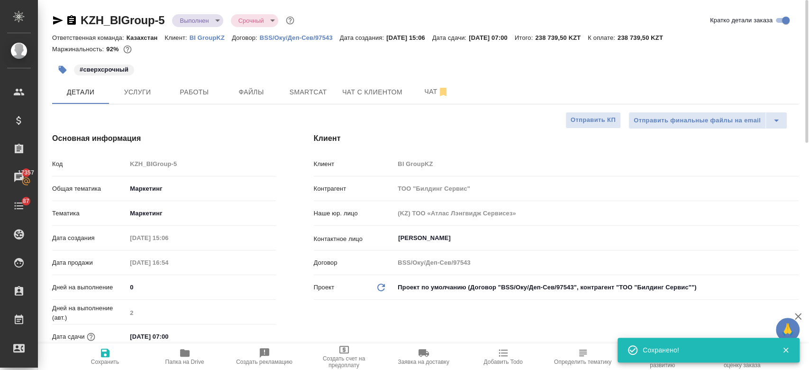
type textarea "x"
click at [146, 98] on button "Услуги" at bounding box center [137, 92] width 57 height 24
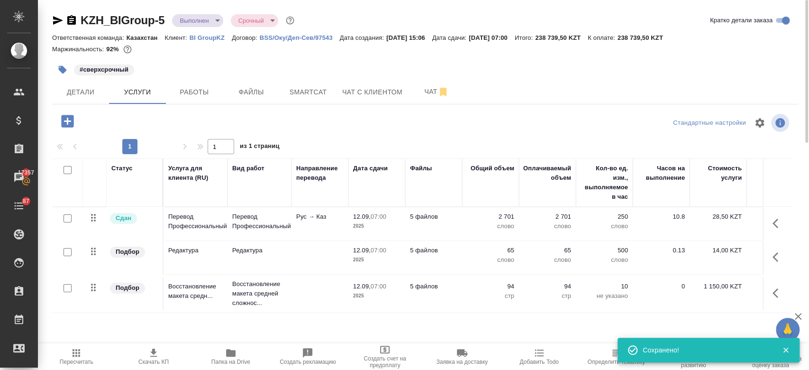
click at [311, 230] on td "Рус → Каз" at bounding box center [320, 223] width 57 height 33
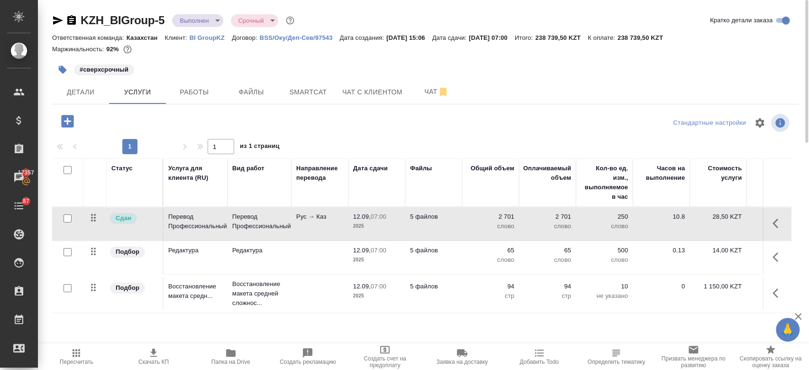
click at [311, 230] on td "Рус → Каз" at bounding box center [320, 223] width 57 height 33
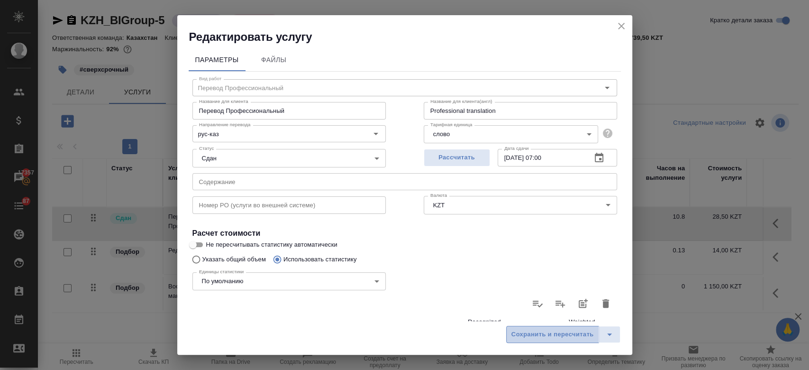
click at [544, 333] on span "Сохранить и пересчитать" at bounding box center [553, 334] width 82 height 11
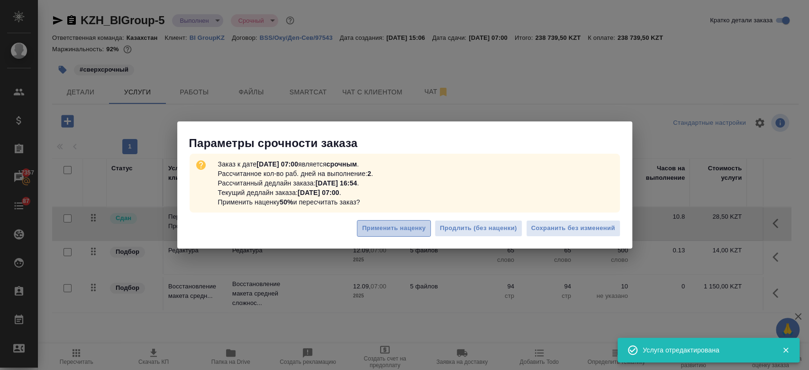
click at [407, 226] on span "Применить наценку" at bounding box center [394, 228] width 64 height 11
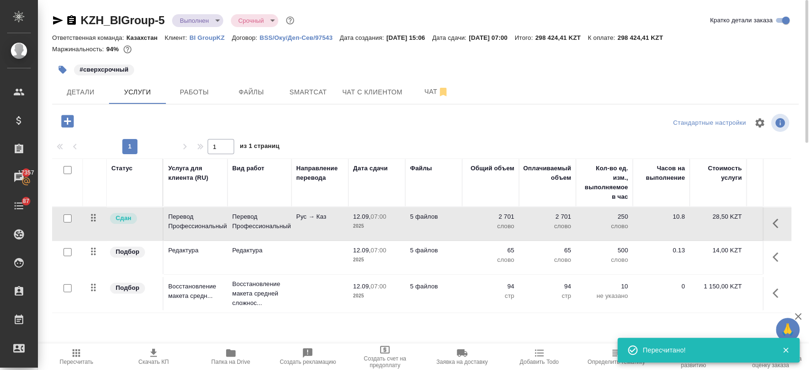
click at [89, 104] on div "KZH_BIGroup-5 Выполнен completed Срочный urgent Кратко детали заказа Ответствен…" at bounding box center [425, 193] width 757 height 386
click at [81, 96] on span "Детали" at bounding box center [81, 92] width 46 height 12
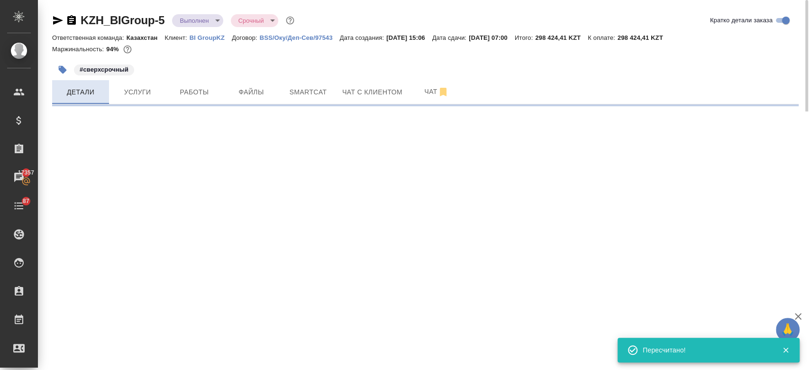
select select "RU"
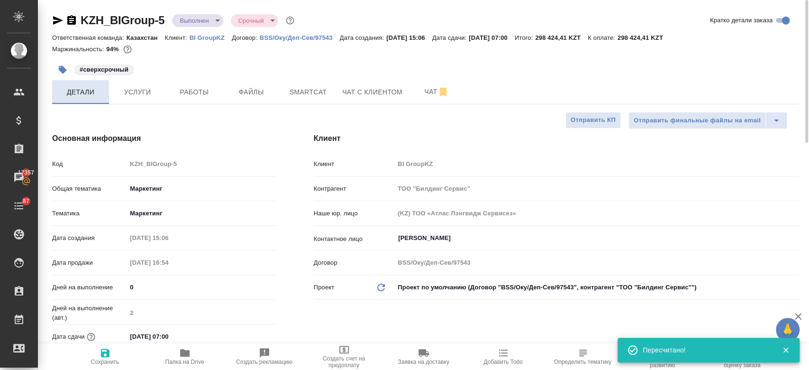
type textarea "x"
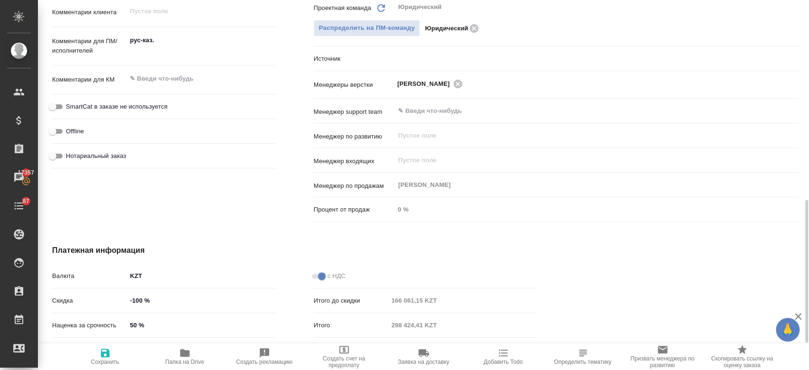
scroll to position [585, 0]
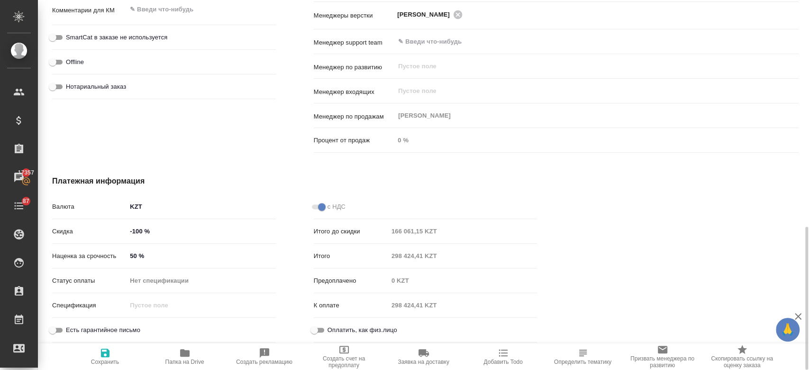
click at [144, 233] on input "-100 %" at bounding box center [201, 231] width 149 height 14
type input "-"
type textarea "x"
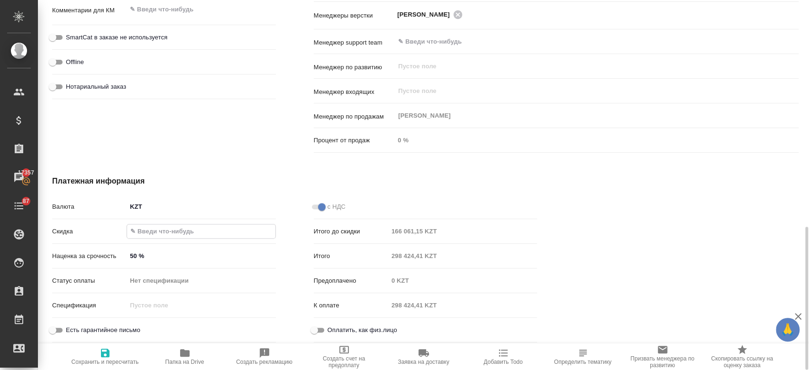
type input "-"
type textarea "x"
type input "-1 %"
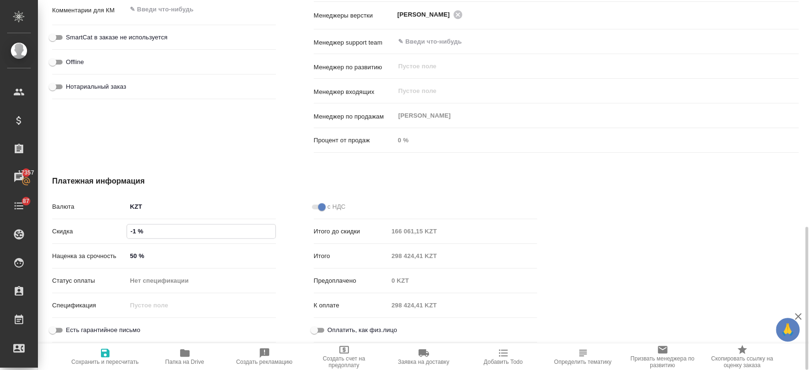
type textarea "x"
type input "-100 %"
type textarea "x"
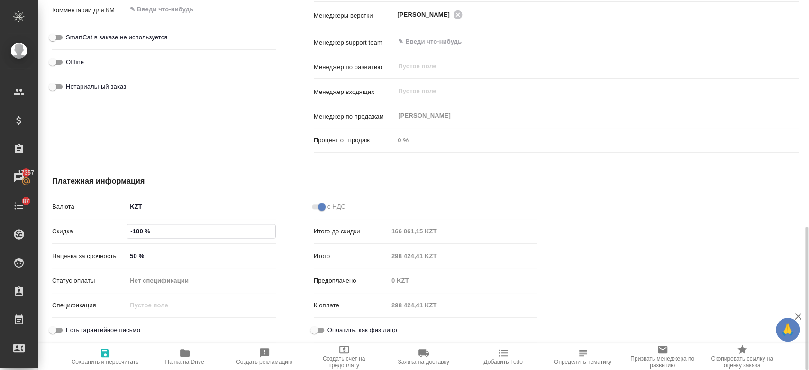
type textarea "x"
click at [107, 356] on icon "button" at bounding box center [105, 352] width 9 height 9
type textarea "x"
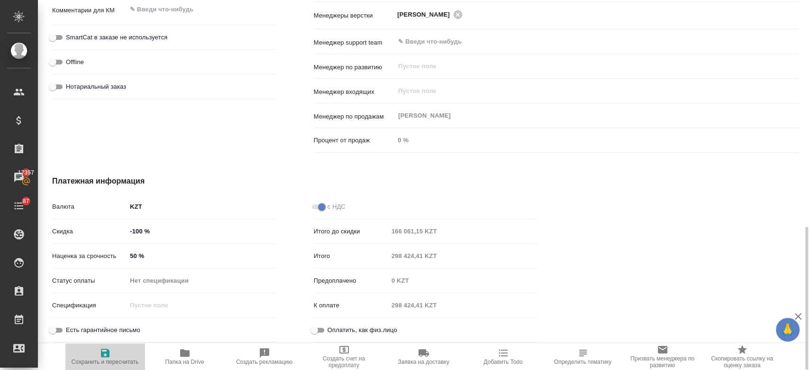
type textarea "x"
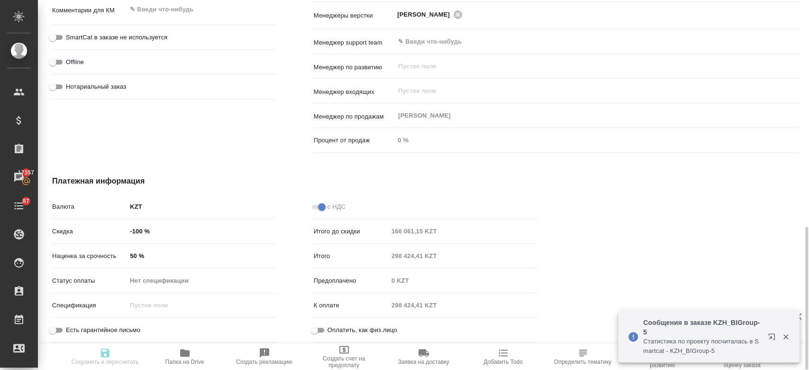
type textarea "x"
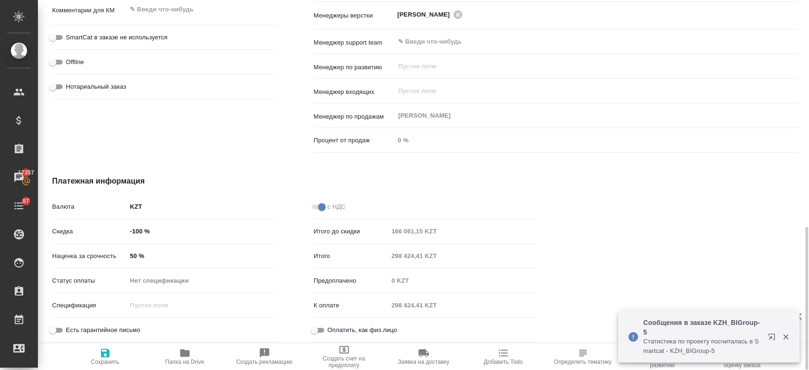
type textarea "x"
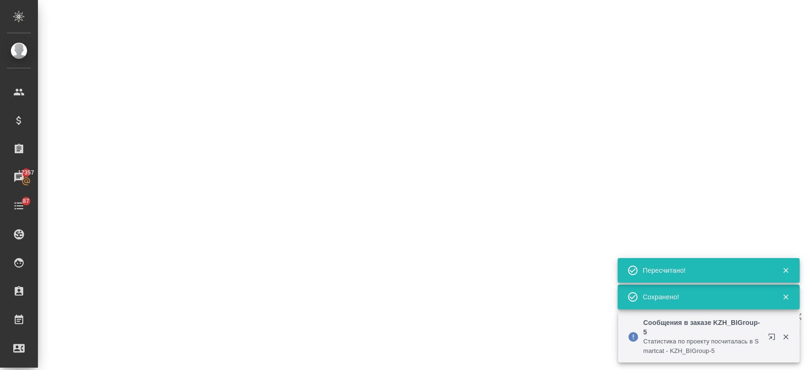
select select "RU"
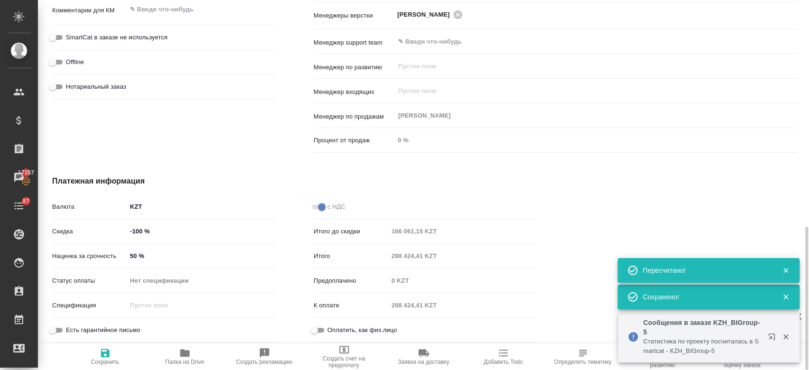
type textarea "x"
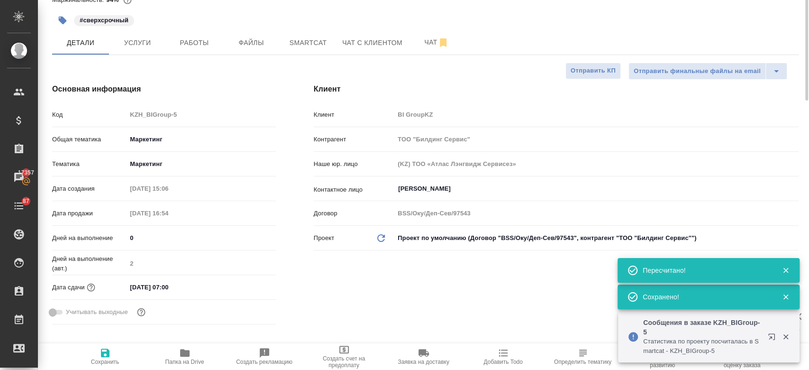
scroll to position [0, 0]
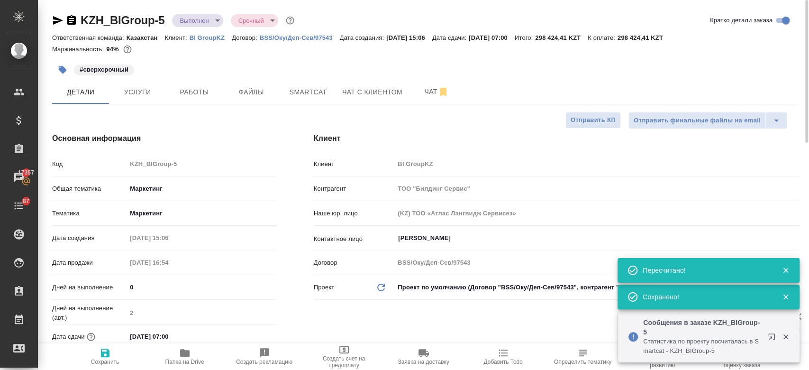
click at [101, 354] on icon "button" at bounding box center [105, 352] width 9 height 9
type textarea "x"
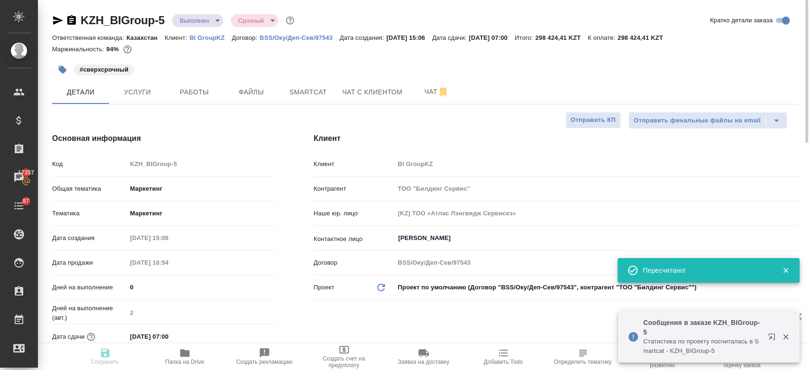
type textarea "x"
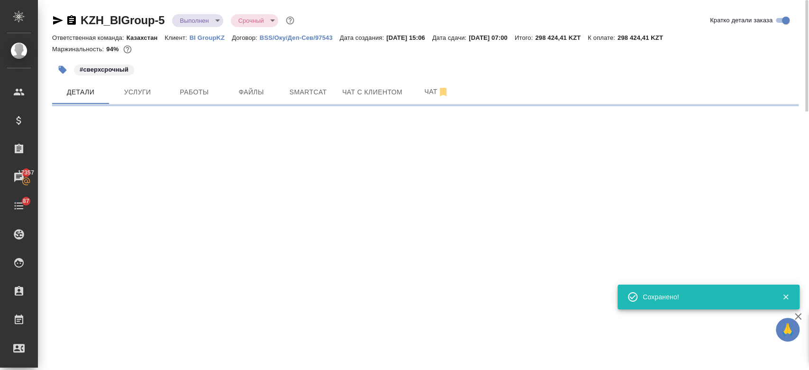
select select "RU"
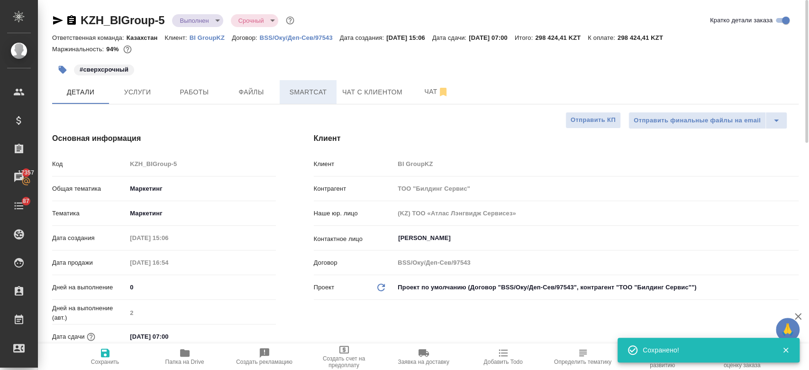
type textarea "x"
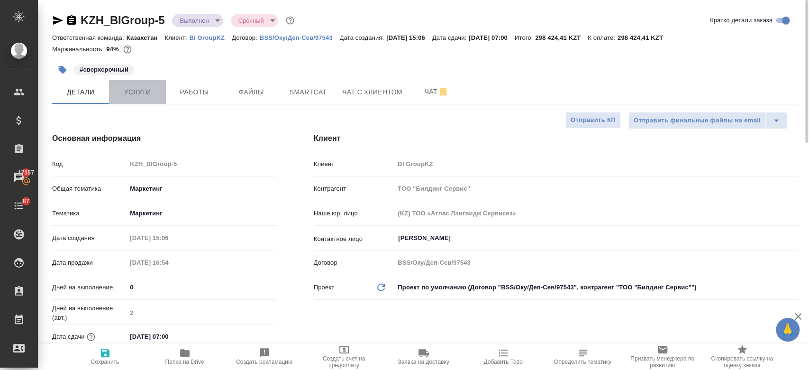
click at [152, 91] on span "Услуги" at bounding box center [138, 92] width 46 height 12
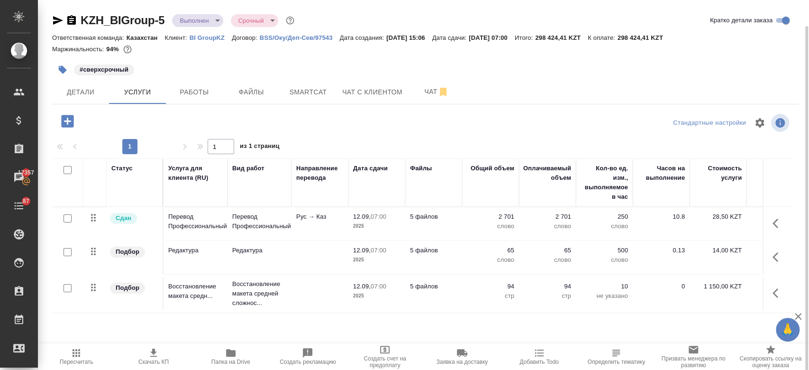
scroll to position [16, 0]
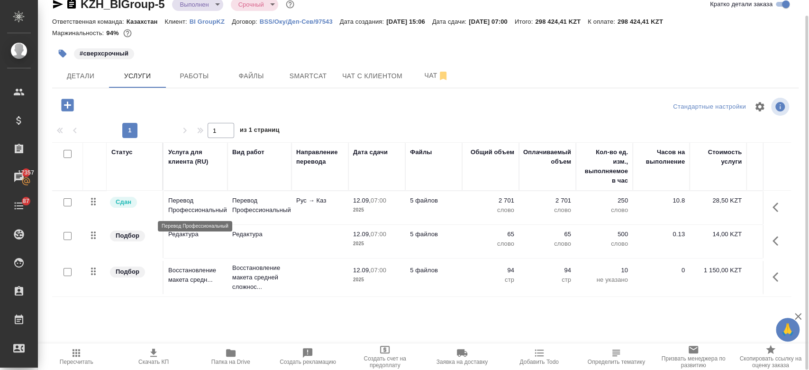
click at [212, 211] on p "Перевод Профессиональный" at bounding box center [195, 205] width 55 height 19
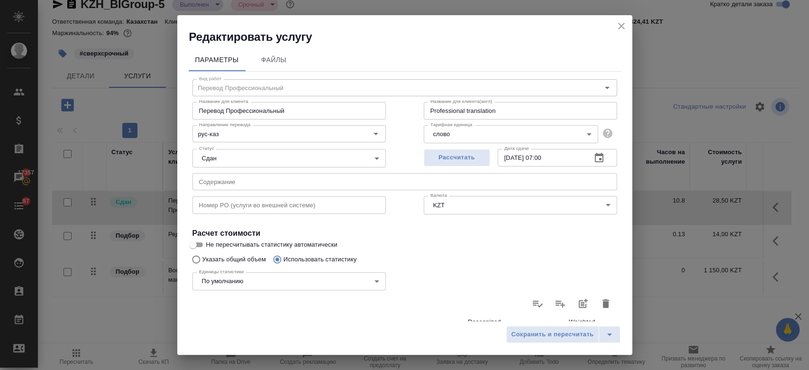
scroll to position [275, 0]
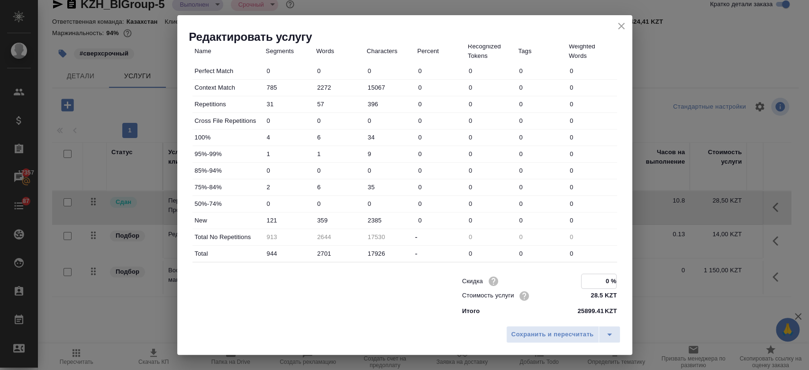
click at [603, 276] on input "0 %" at bounding box center [599, 281] width 35 height 14
type input "-100 %"
drag, startPoint x: 531, startPoint y: 345, endPoint x: 523, endPoint y: 333, distance: 13.9
click at [523, 333] on div "Сохранить и пересчитать" at bounding box center [404, 338] width 455 height 34
click at [523, 333] on span "Сохранить и пересчитать" at bounding box center [553, 334] width 82 height 11
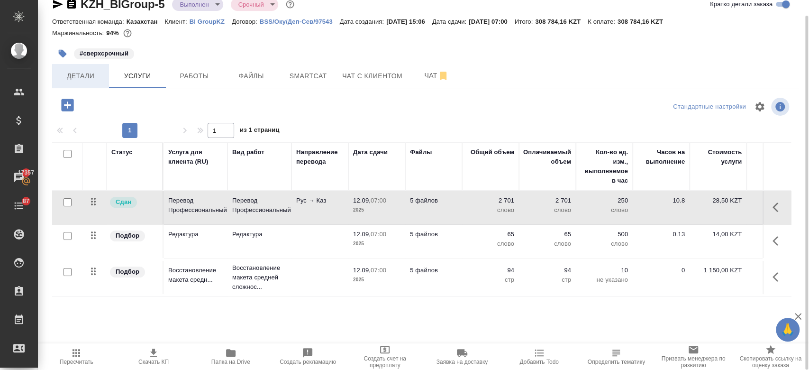
click at [82, 69] on button "Детали" at bounding box center [80, 76] width 57 height 24
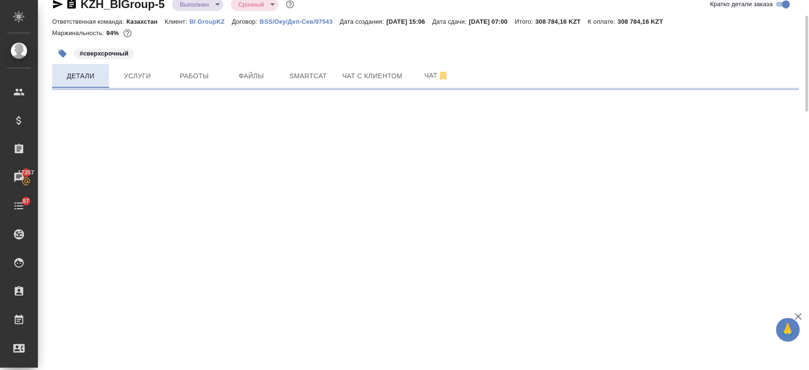
select select "RU"
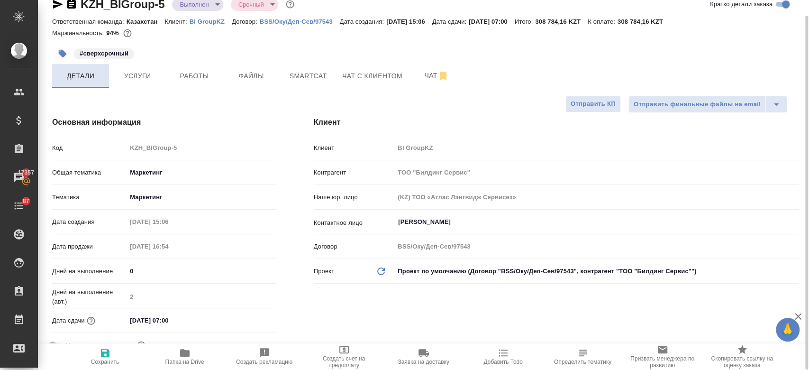
type textarea "x"
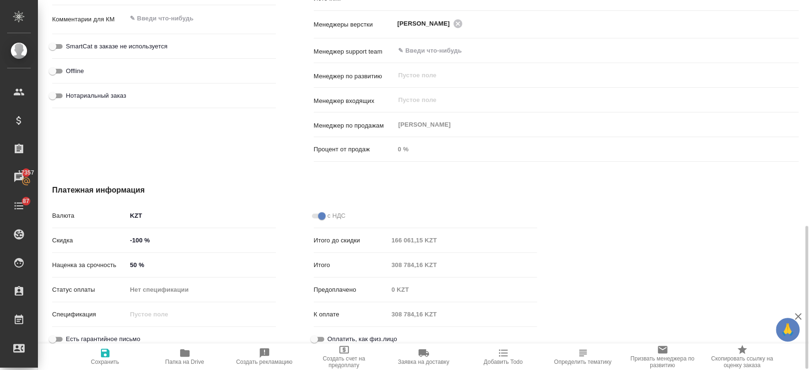
scroll to position [585, 0]
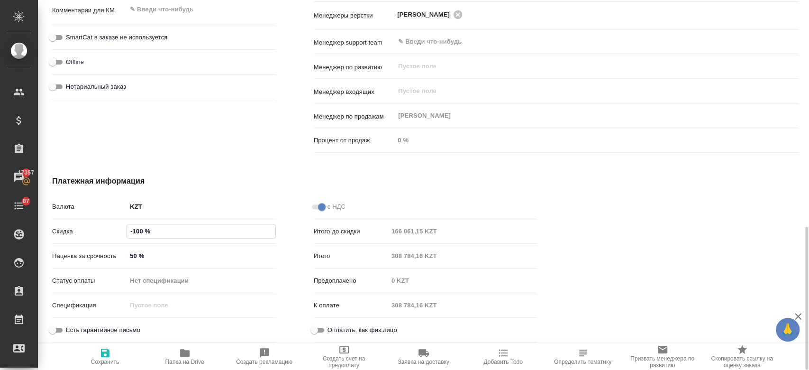
click at [143, 231] on input "-100 %" at bounding box center [201, 231] width 148 height 14
type textarea "x"
type input "-1 %"
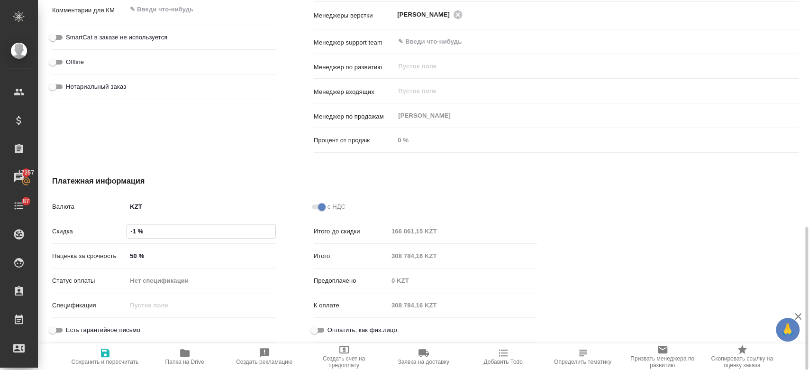
type textarea "x"
type input "-"
type textarea "x"
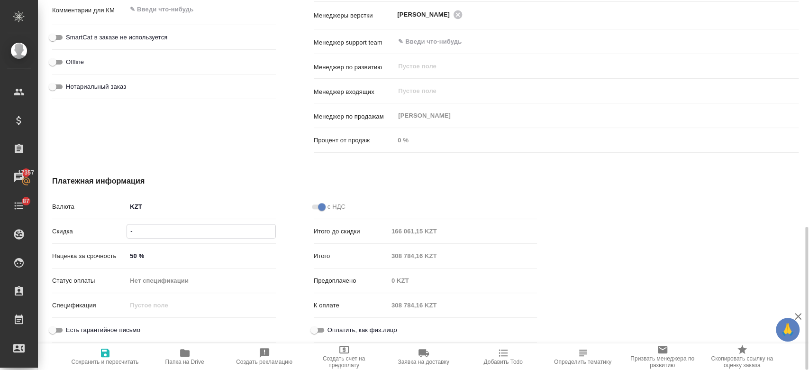
type textarea "x"
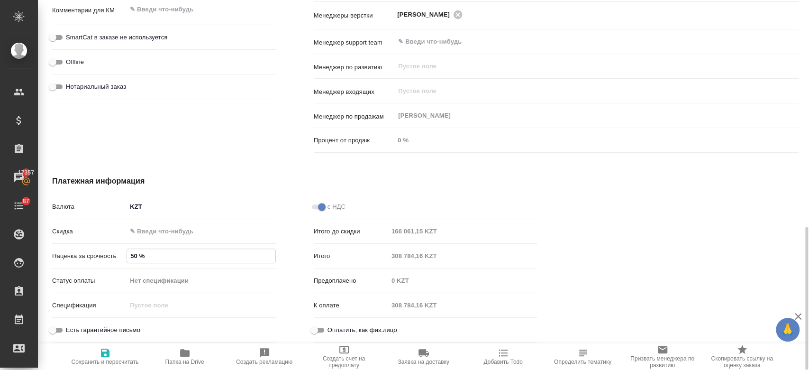
click at [141, 253] on input "50 %" at bounding box center [201, 256] width 148 height 14
type input "5 %"
type textarea "x"
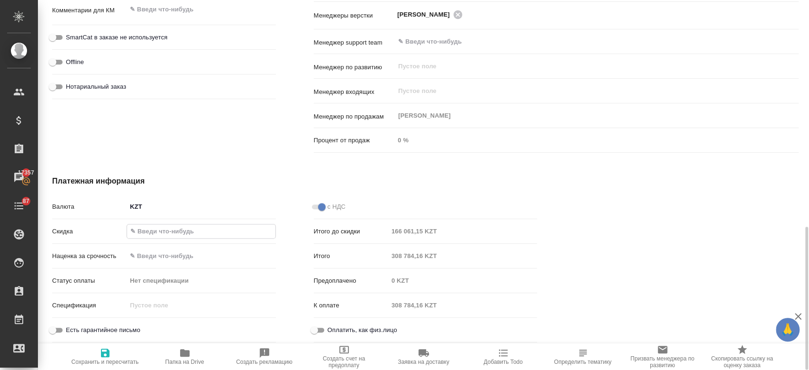
click at [140, 233] on input "text" at bounding box center [201, 231] width 148 height 14
type input "-"
type textarea "x"
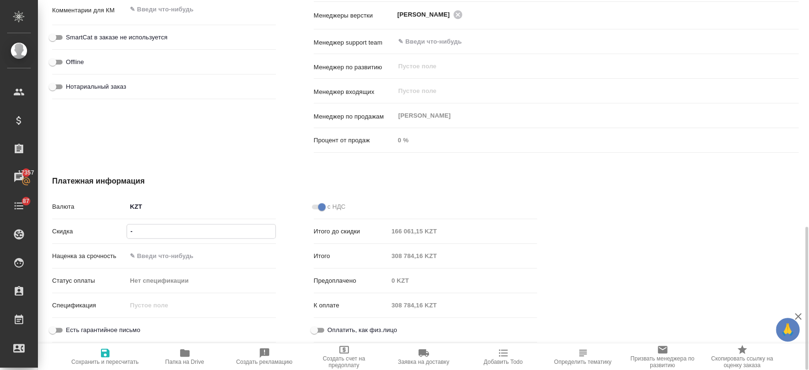
type input "-1 %"
type textarea "x"
type input "-10 %"
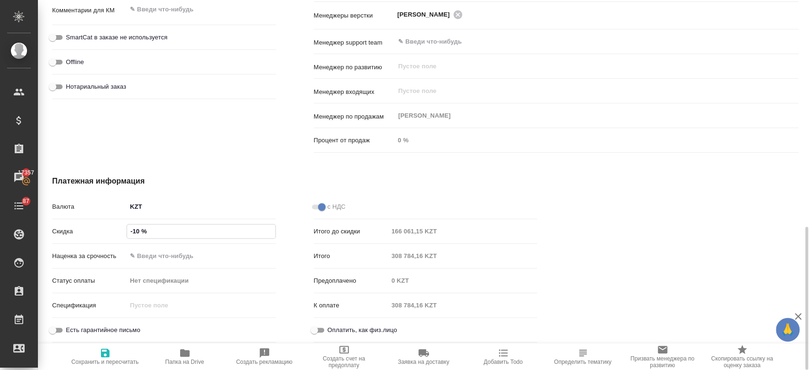
type textarea "x"
type input "-100 %"
type textarea "x"
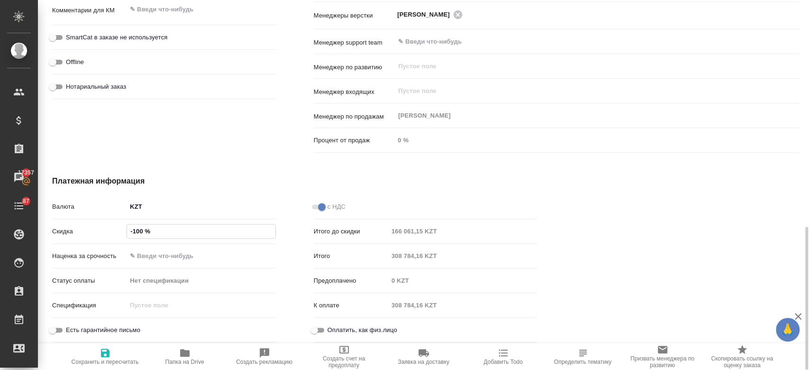
type textarea "x"
type input "-100 %"
click at [107, 351] on icon "button" at bounding box center [105, 352] width 9 height 9
type textarea "x"
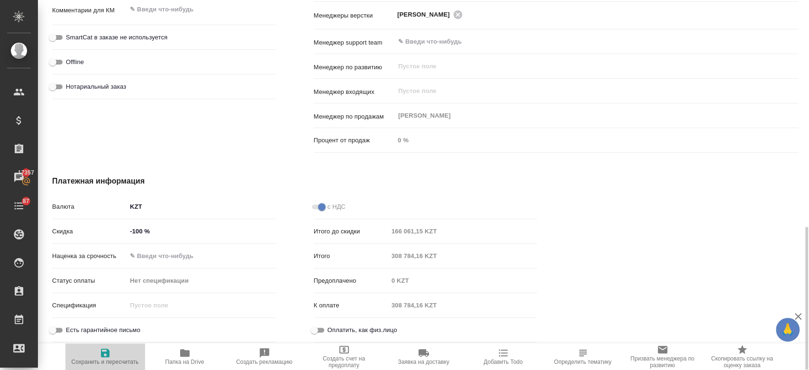
type textarea "x"
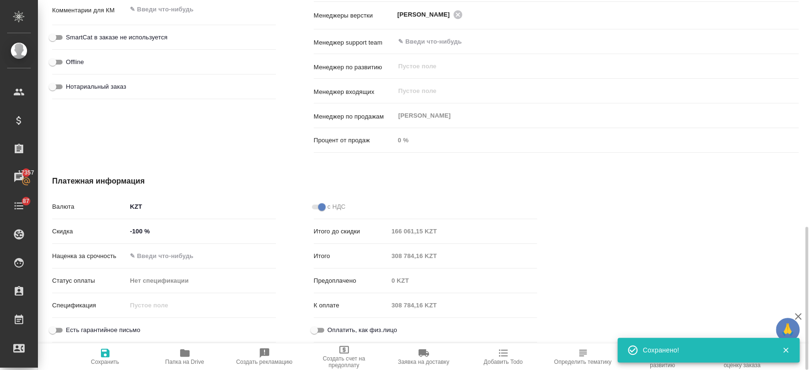
type textarea "x"
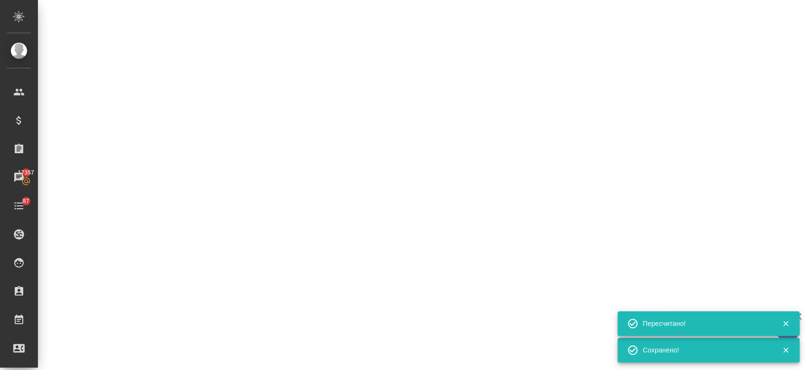
select select "RU"
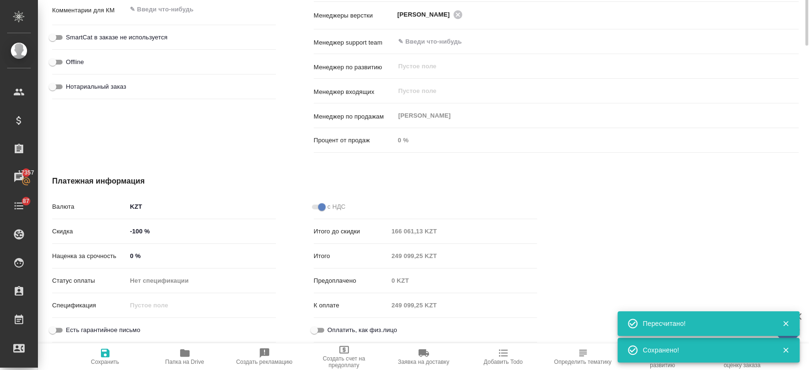
scroll to position [136, 0]
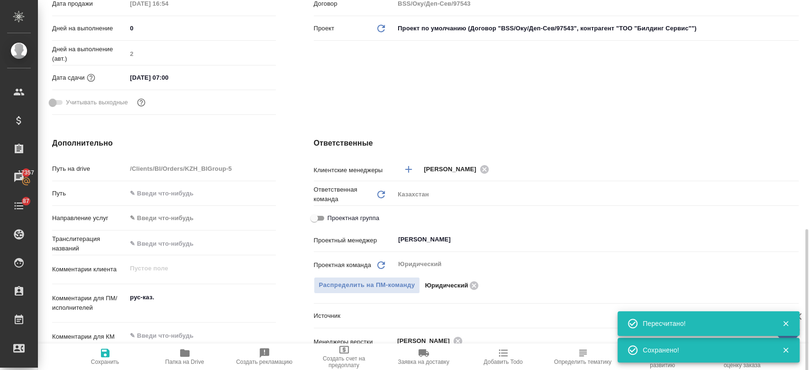
type textarea "x"
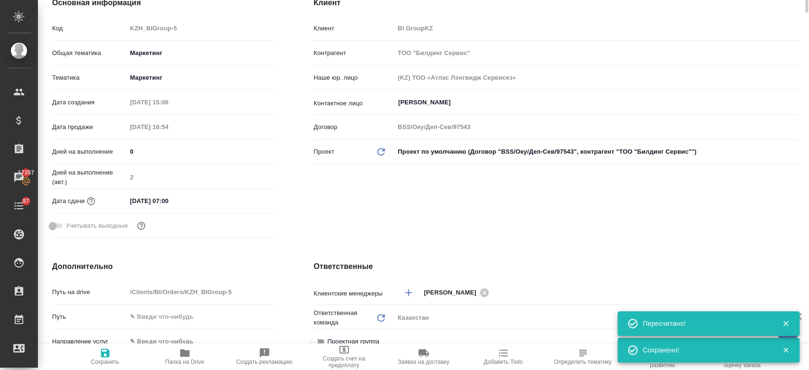
scroll to position [0, 0]
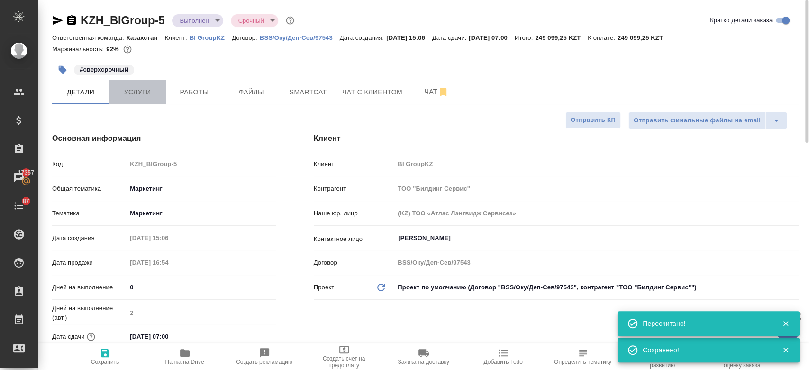
click at [133, 91] on span "Услуги" at bounding box center [138, 92] width 46 height 12
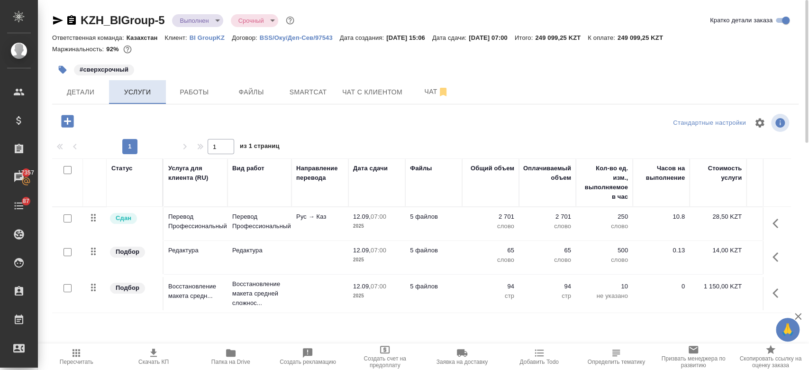
scroll to position [16, 0]
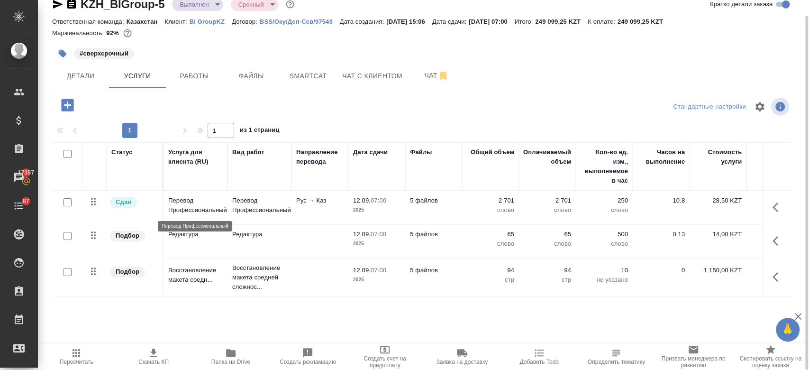
click at [216, 203] on p "Перевод Профессиональный" at bounding box center [195, 205] width 55 height 19
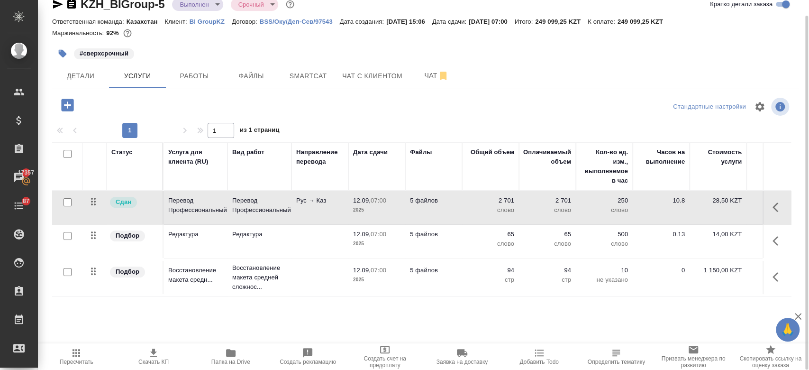
click at [373, 210] on p "2025" at bounding box center [376, 209] width 47 height 9
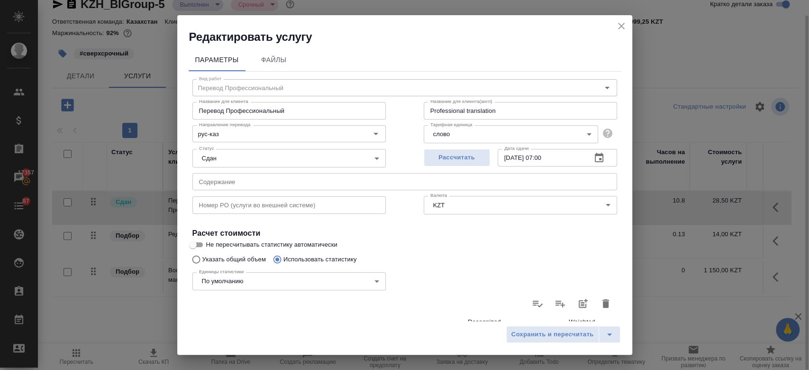
scroll to position [275, 0]
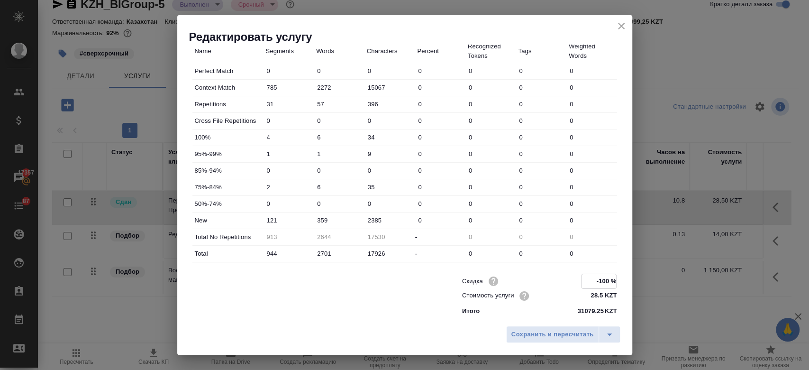
click at [603, 278] on input "-100 %" at bounding box center [599, 281] width 35 height 14
type input "-"
type input "0 %"
click at [516, 337] on span "Сохранить и пересчитать" at bounding box center [553, 334] width 82 height 11
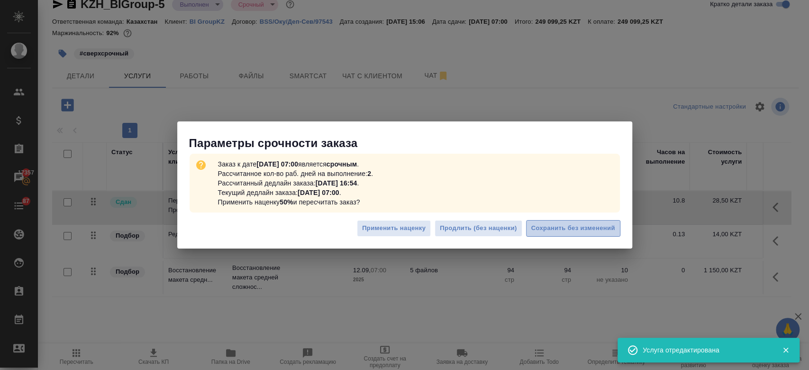
click at [556, 222] on button "Сохранить без изменений" at bounding box center [573, 228] width 94 height 17
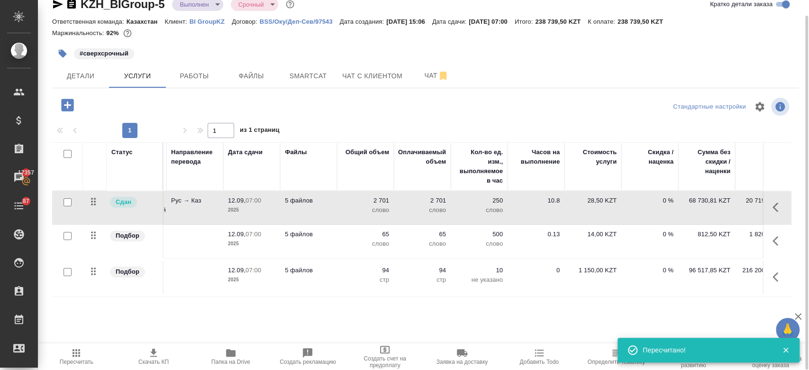
scroll to position [0, 155]
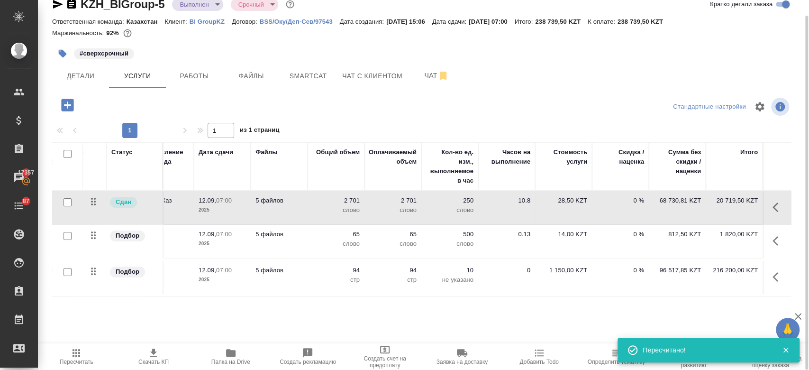
click at [385, 265] on p "94" at bounding box center [392, 269] width 47 height 9
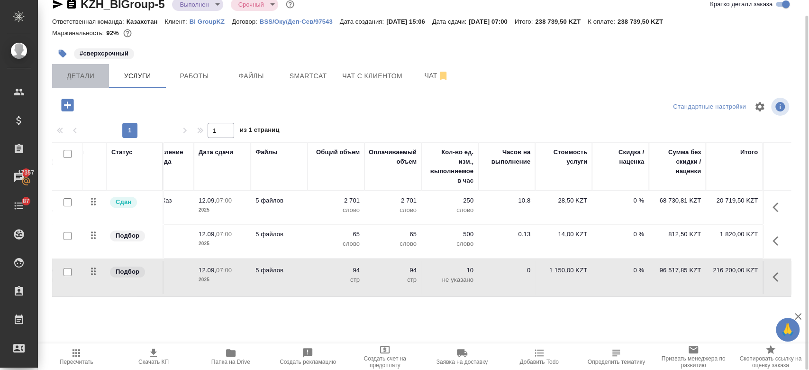
click at [53, 82] on button "Детали" at bounding box center [80, 76] width 57 height 24
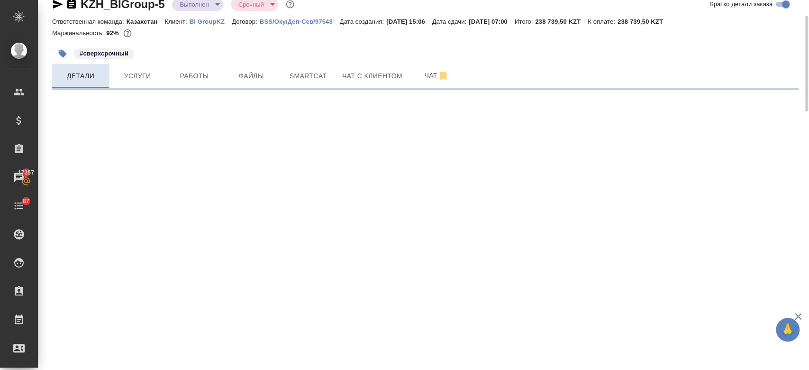
select select "RU"
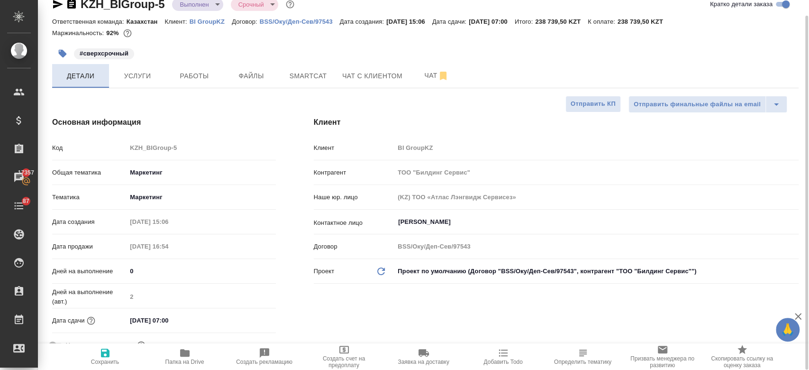
type textarea "x"
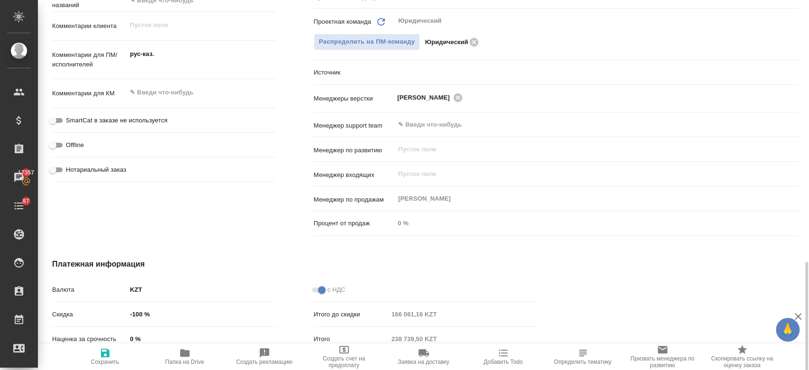
scroll to position [585, 0]
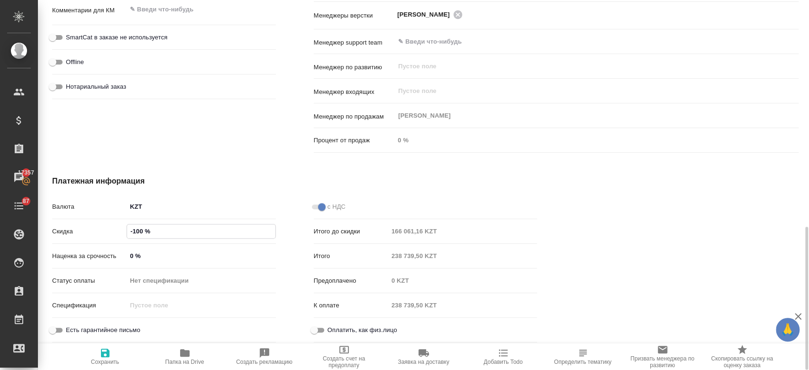
click at [142, 232] on input "-100 %" at bounding box center [201, 231] width 148 height 14
type input "-1 %"
type textarea "x"
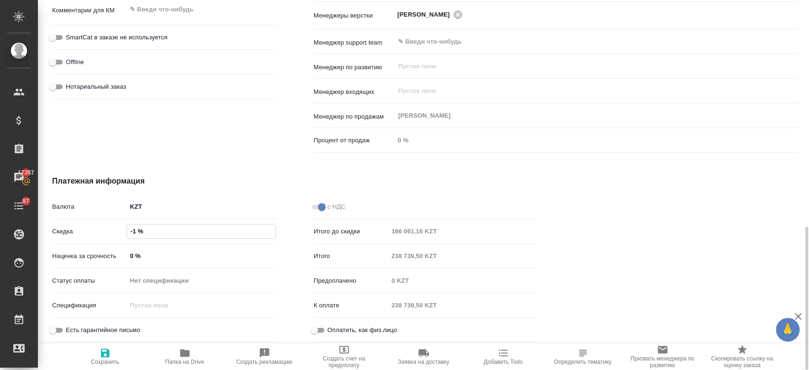
type input "-"
type textarea "x"
type input "0 %"
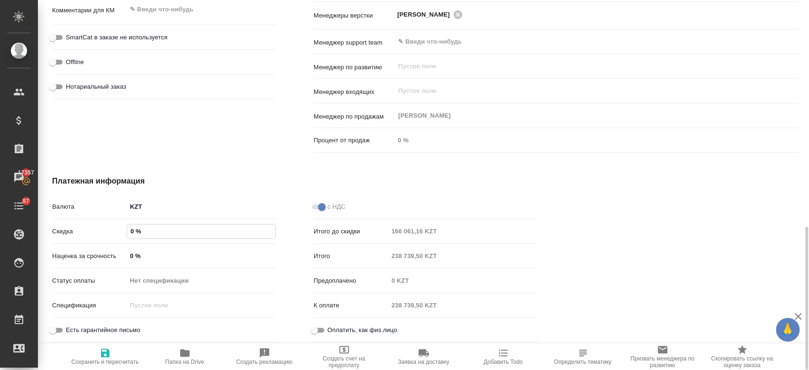
type textarea "x"
type input "0 %"
click at [100, 357] on icon "button" at bounding box center [105, 352] width 11 height 11
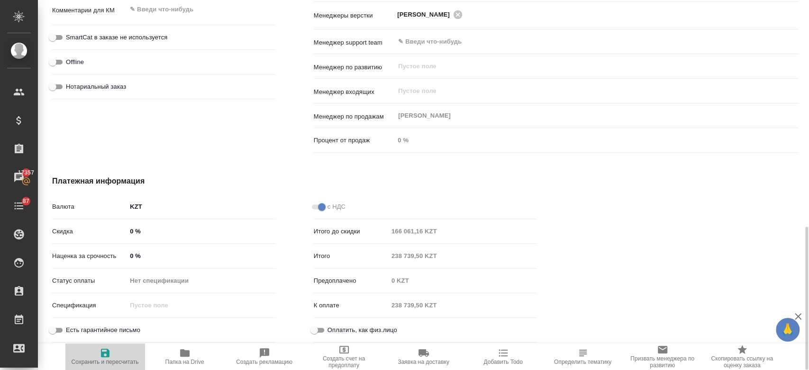
type textarea "x"
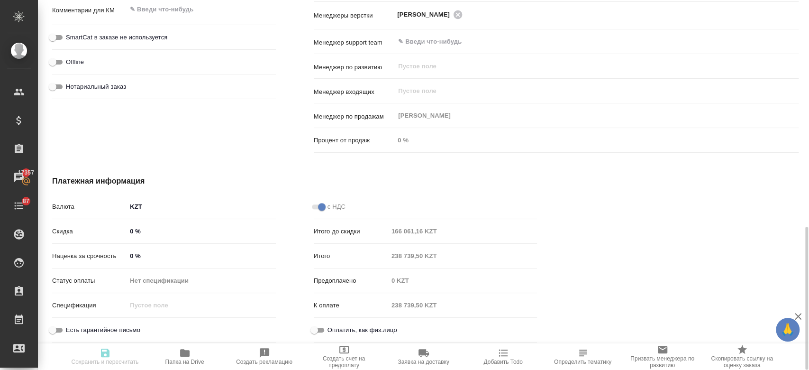
type textarea "x"
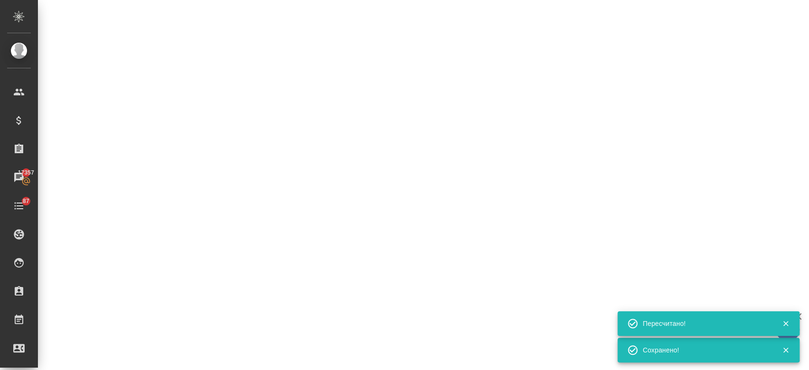
select select "RU"
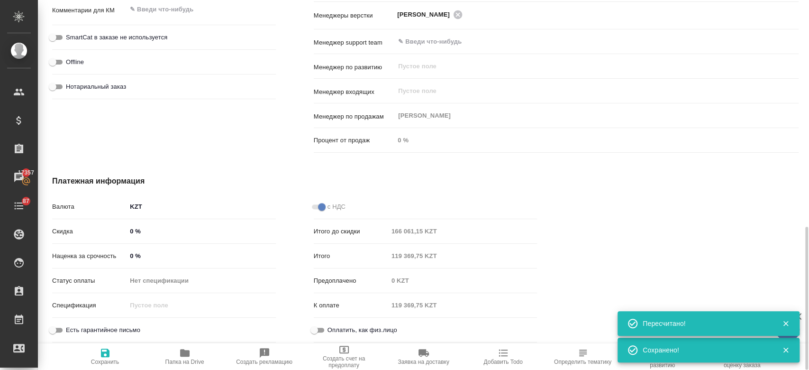
type textarea "x"
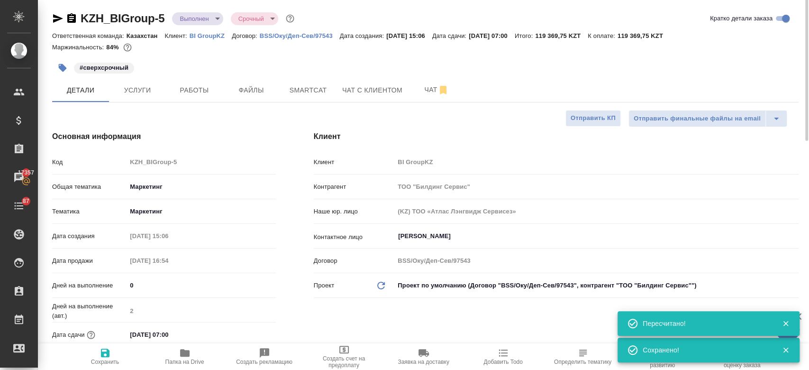
scroll to position [0, 0]
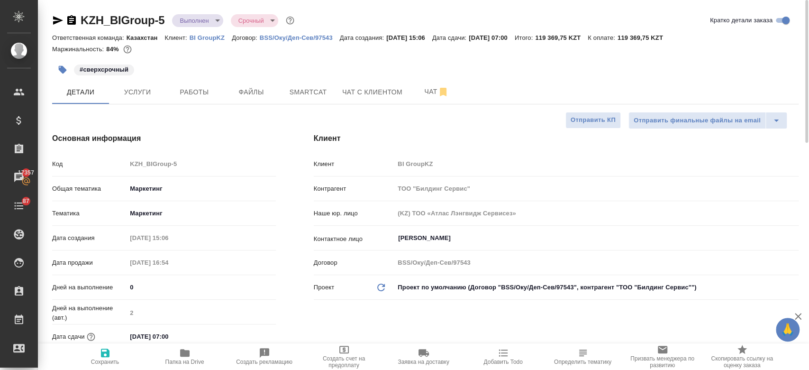
click at [189, 59] on div "#сверхсрочный" at bounding box center [301, 69] width 498 height 21
type textarea "x"
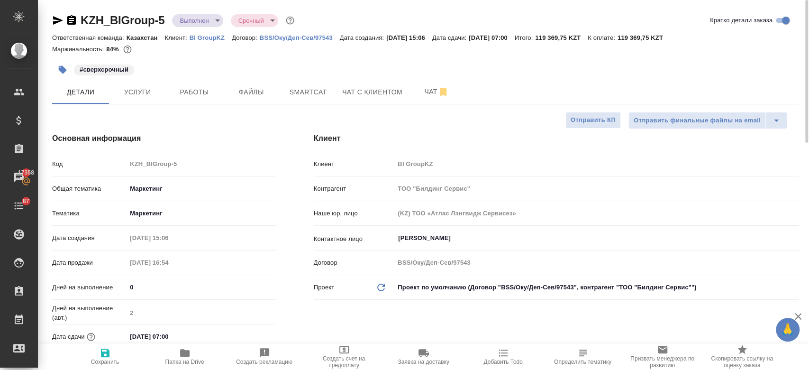
type textarea "x"
click at [132, 82] on button "Услуги" at bounding box center [137, 92] width 57 height 24
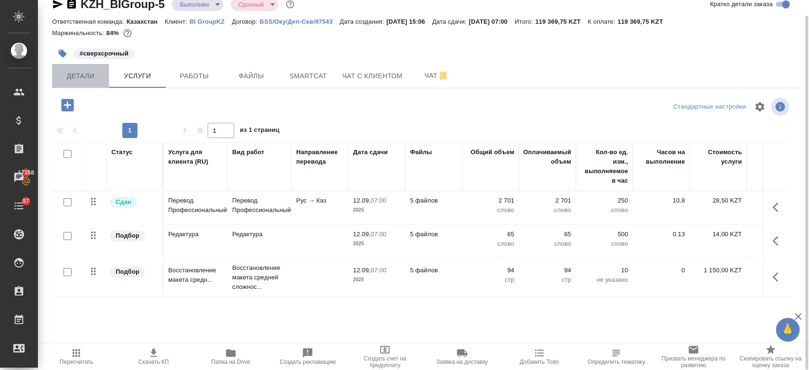
click at [89, 82] on button "Детали" at bounding box center [80, 76] width 57 height 24
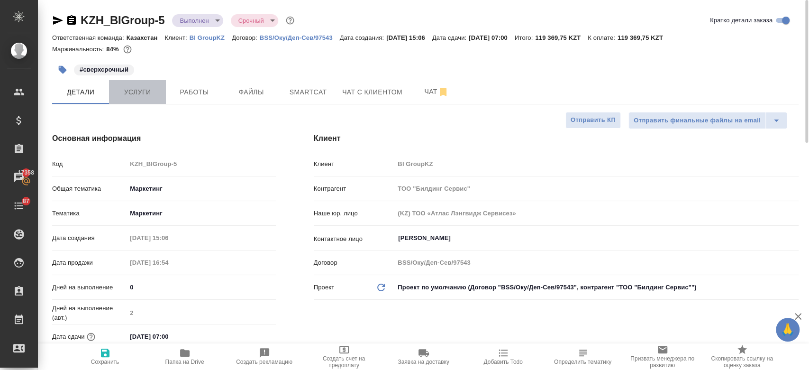
click at [133, 81] on button "Услуги" at bounding box center [137, 92] width 57 height 24
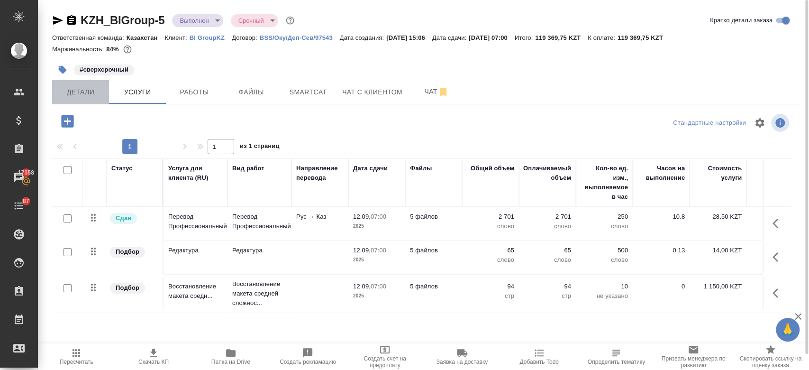
click at [85, 86] on span "Детали" at bounding box center [81, 92] width 46 height 12
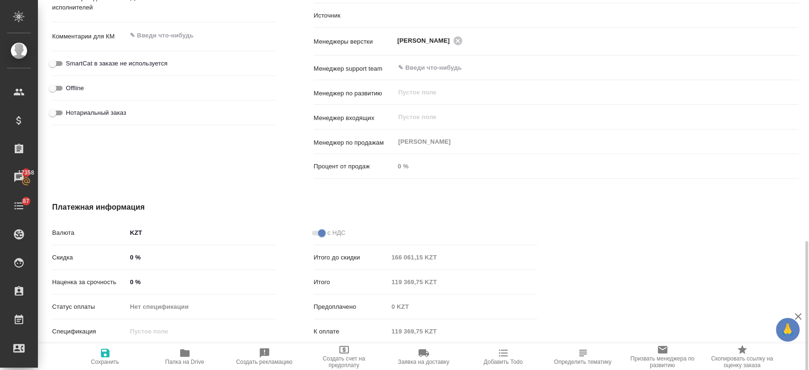
scroll to position [585, 0]
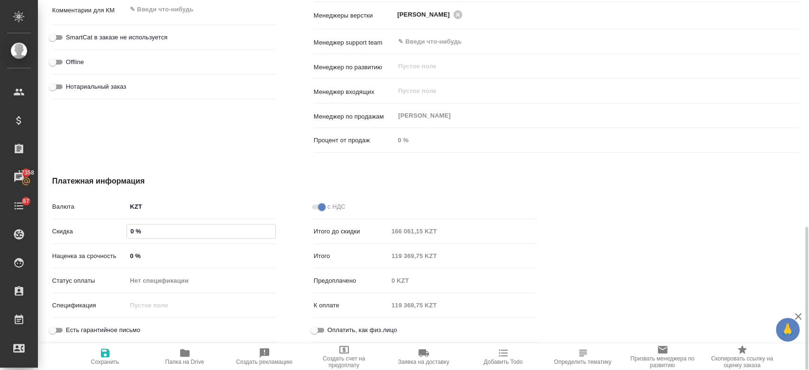
click at [133, 231] on input "0 %" at bounding box center [201, 231] width 148 height 14
click at [101, 356] on icon "button" at bounding box center [105, 352] width 9 height 9
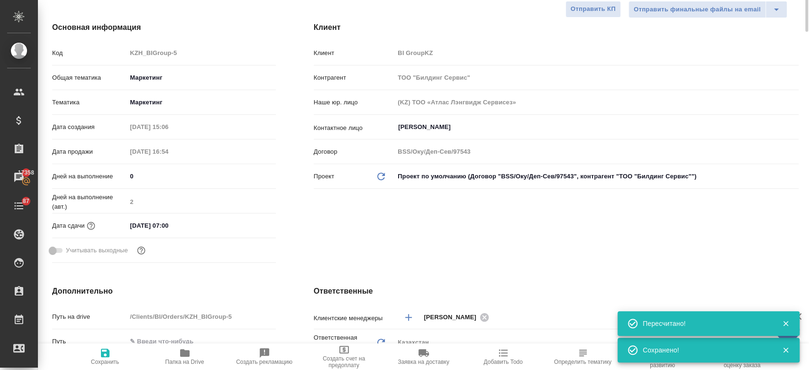
scroll to position [0, 0]
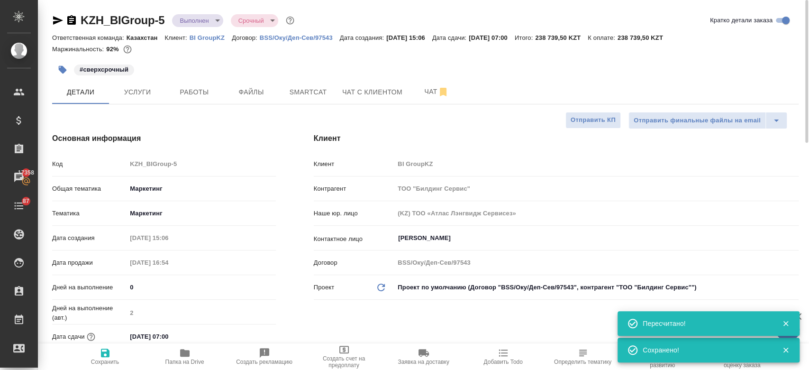
click at [240, 47] on div "Маржинальность: 92%" at bounding box center [425, 49] width 747 height 12
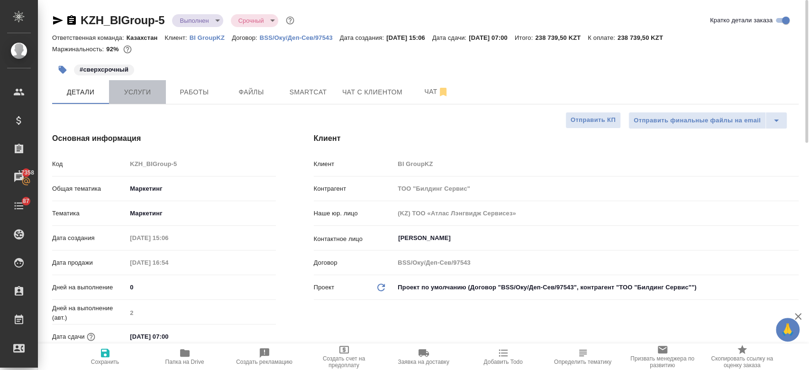
click at [155, 101] on button "Услуги" at bounding box center [137, 92] width 57 height 24
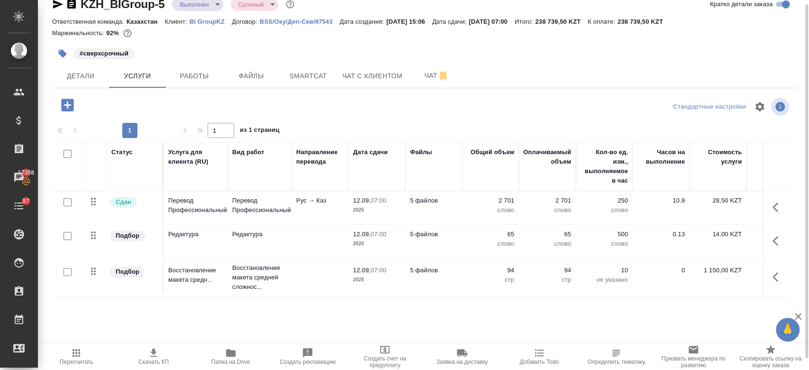
scroll to position [10, 0]
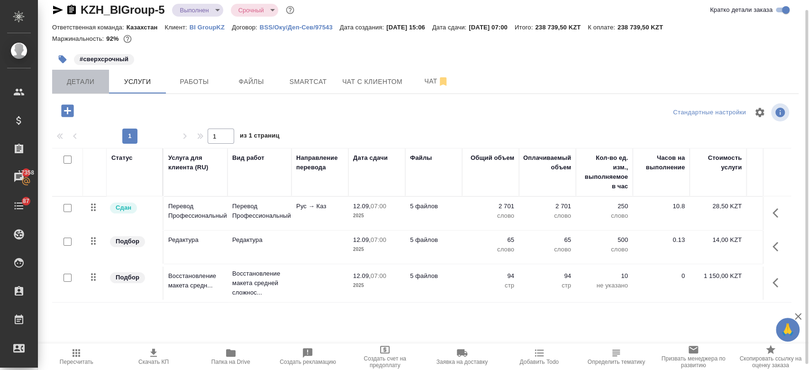
click at [81, 78] on span "Детали" at bounding box center [81, 82] width 46 height 12
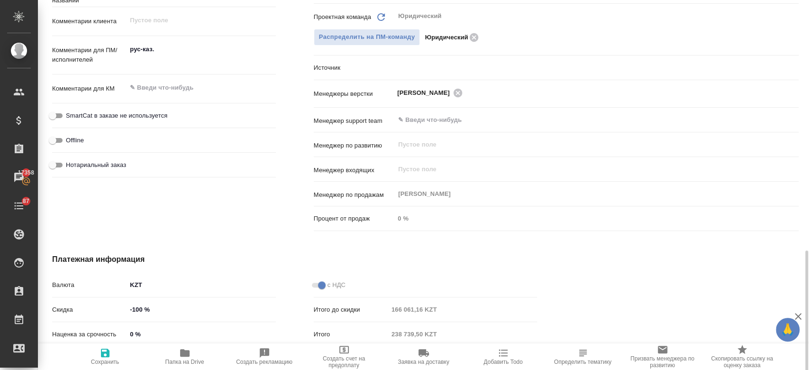
scroll to position [576, 0]
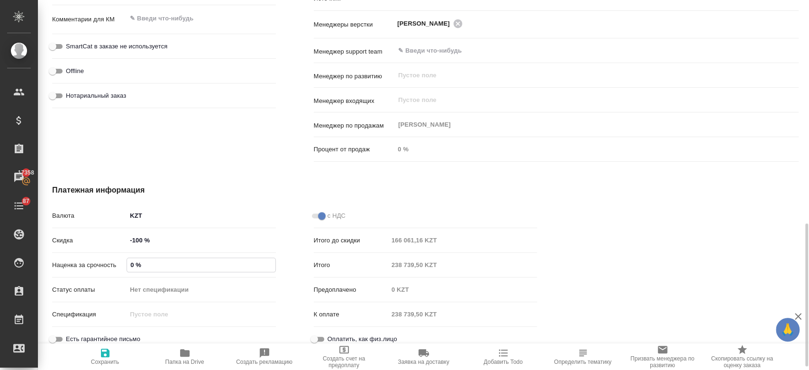
click at [135, 265] on input "0 %" at bounding box center [201, 265] width 148 height 14
click at [105, 354] on icon "button" at bounding box center [105, 352] width 11 height 11
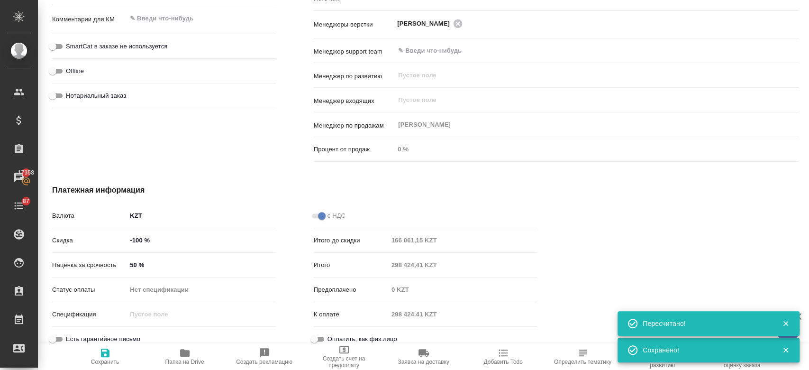
scroll to position [0, 0]
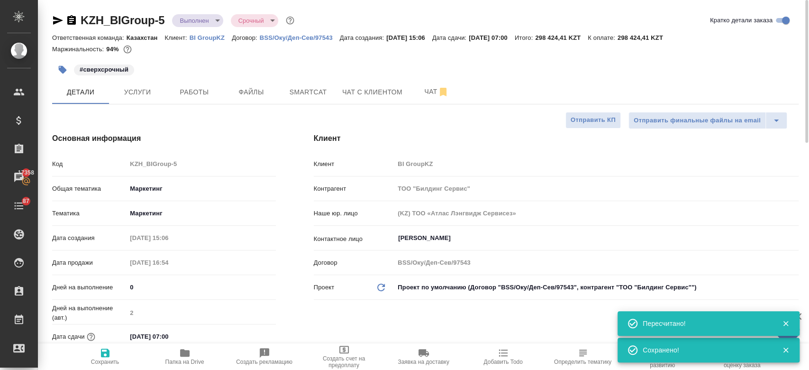
click at [178, 54] on div "Маржинальность: 94%" at bounding box center [425, 49] width 747 height 12
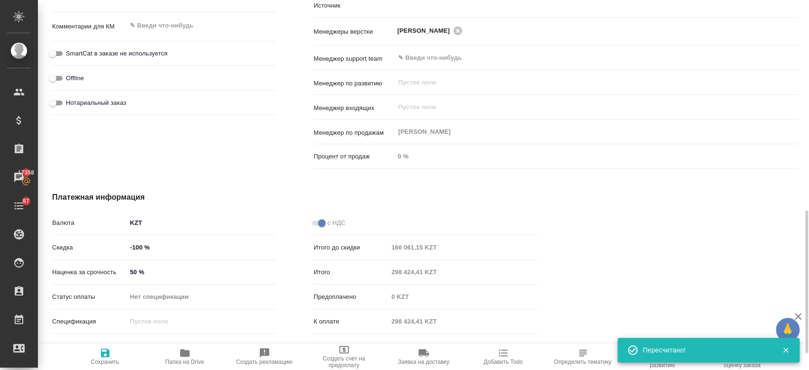
scroll to position [579, 0]
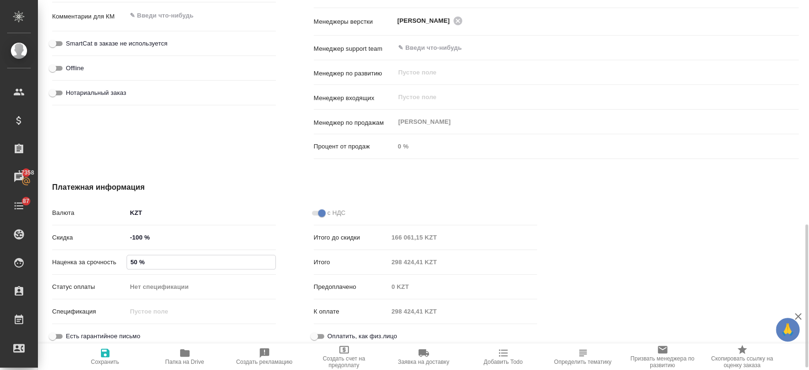
click at [137, 262] on input "50 %" at bounding box center [201, 262] width 148 height 14
click at [115, 355] on span "Сохранить и пересчитать" at bounding box center [105, 356] width 68 height 18
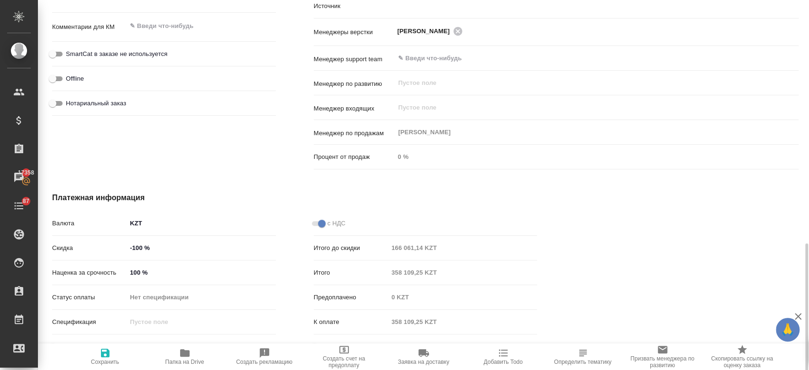
scroll to position [585, 0]
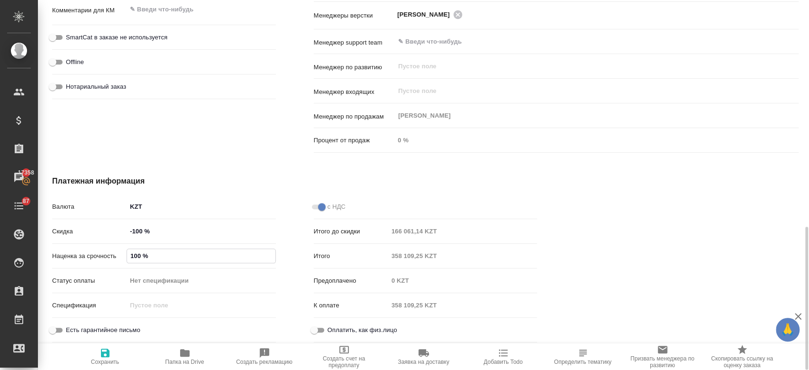
click at [139, 256] on input "100 %" at bounding box center [201, 256] width 148 height 14
click at [112, 359] on span "Сохранить и пересчитать" at bounding box center [105, 361] width 67 height 7
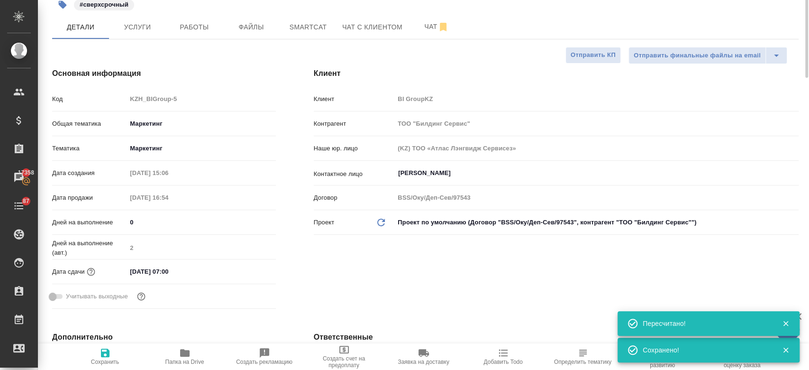
scroll to position [0, 0]
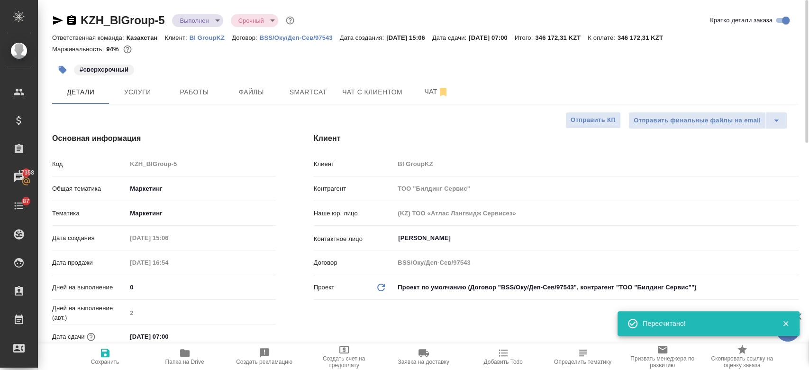
click at [244, 66] on div "#сверхсрочный" at bounding box center [301, 69] width 498 height 21
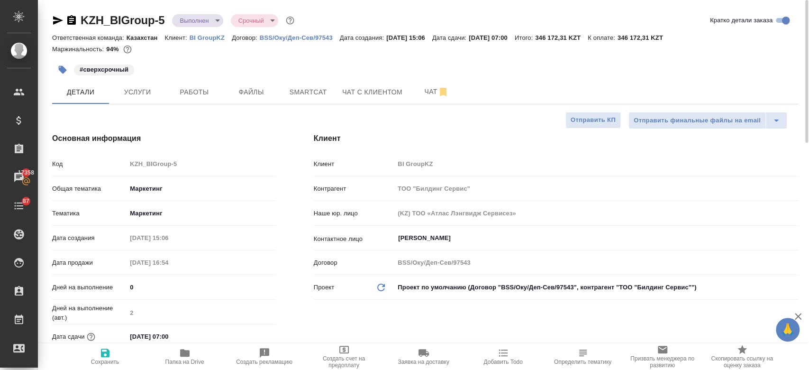
click at [436, 19] on div "KZH_BIGroup-5 Выполнен completed Срочный urgent Кратко детали заказа" at bounding box center [425, 20] width 747 height 15
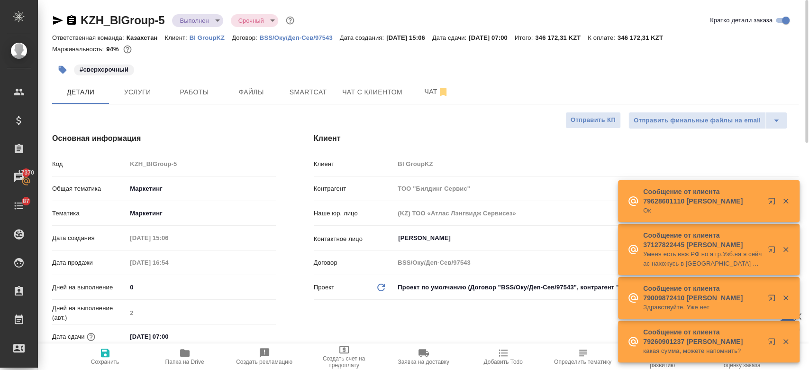
click at [353, 70] on div "#сверхсрочный" at bounding box center [301, 69] width 498 height 21
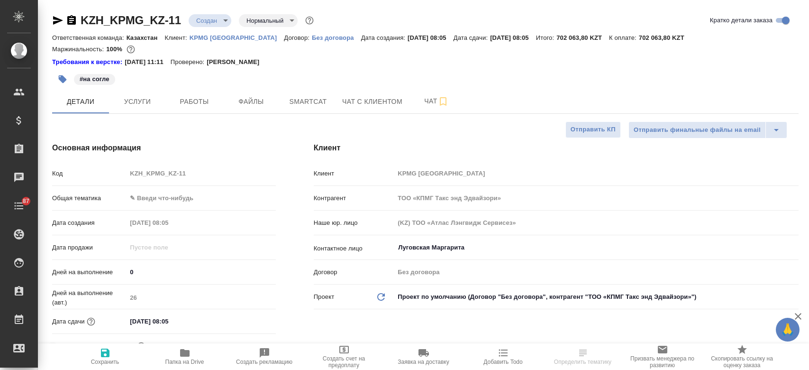
select select "RU"
click at [206, 39] on p "KPMG [GEOGRAPHIC_DATA]" at bounding box center [237, 37] width 95 height 7
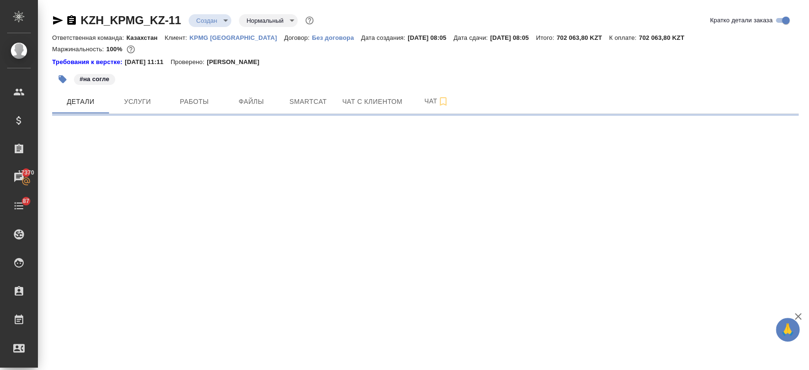
select select "RU"
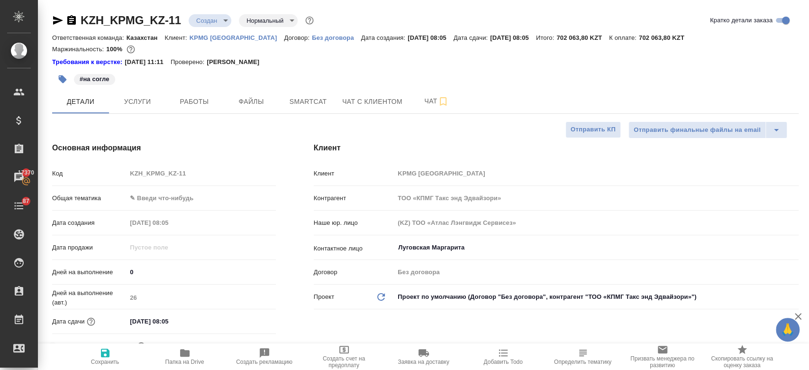
type textarea "x"
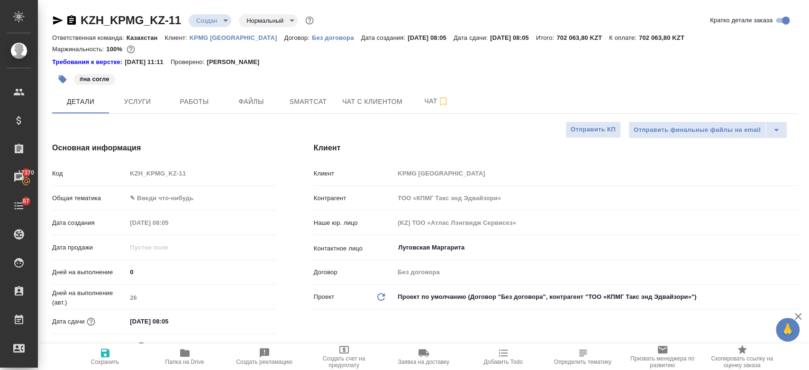
type textarea "x"
click at [57, 18] on icon "button" at bounding box center [57, 20] width 11 height 11
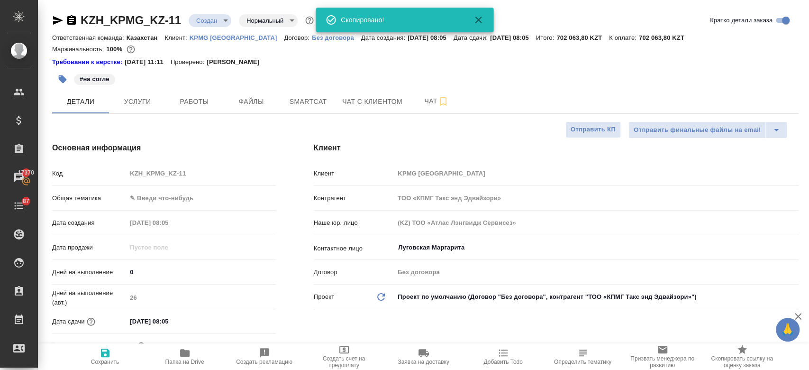
type textarea "x"
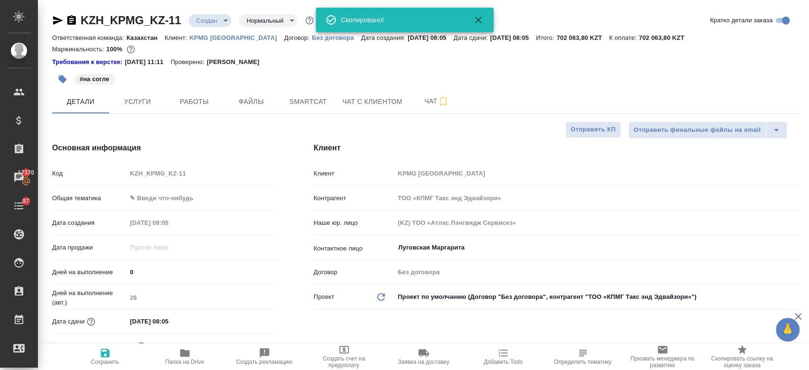
type textarea "x"
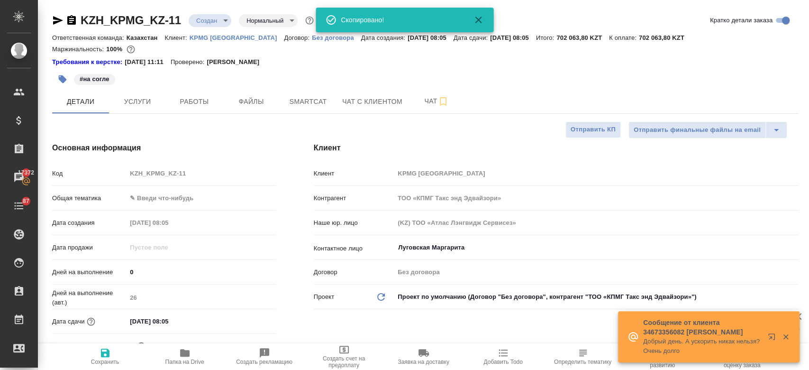
type textarea "x"
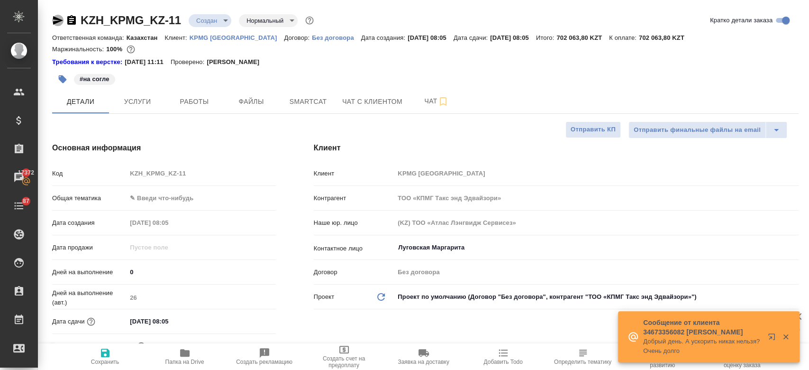
click at [57, 19] on icon "button" at bounding box center [58, 20] width 10 height 9
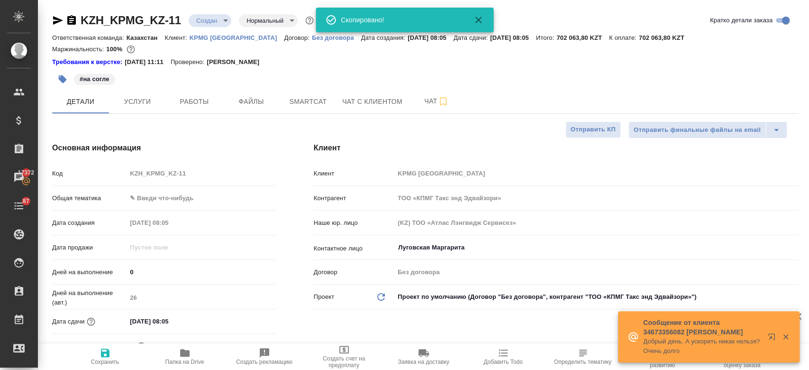
type textarea "x"
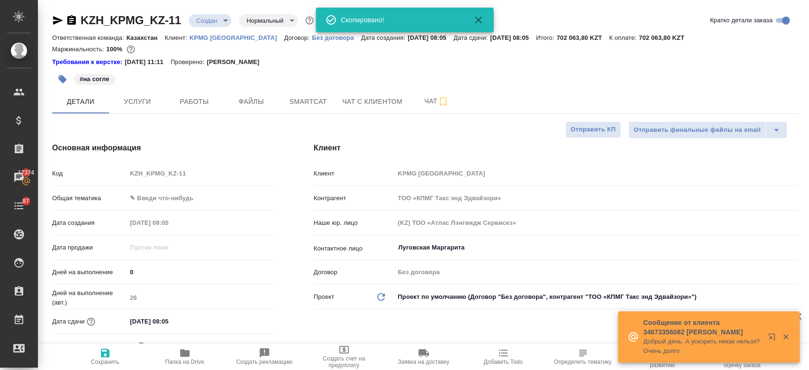
type textarea "x"
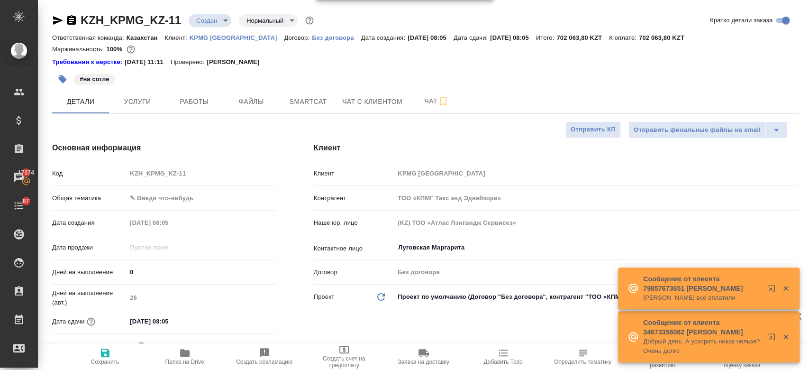
type textarea "x"
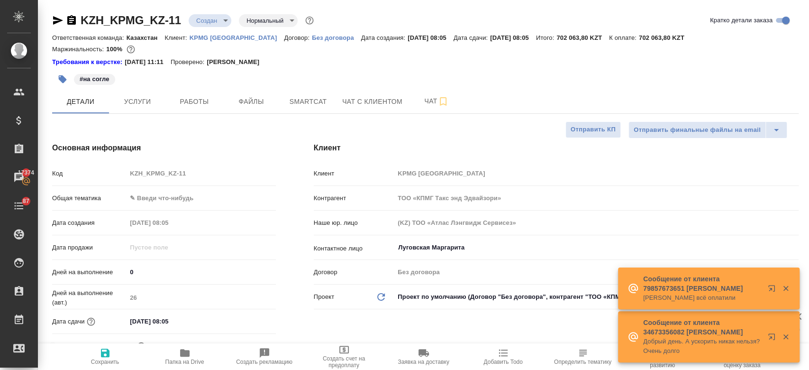
type textarea "x"
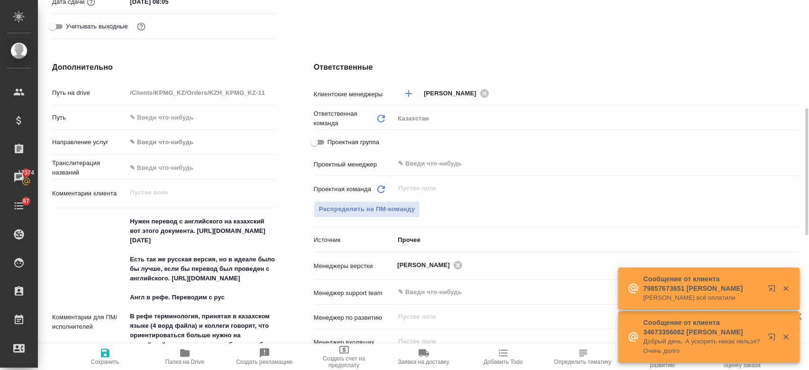
scroll to position [320, 0]
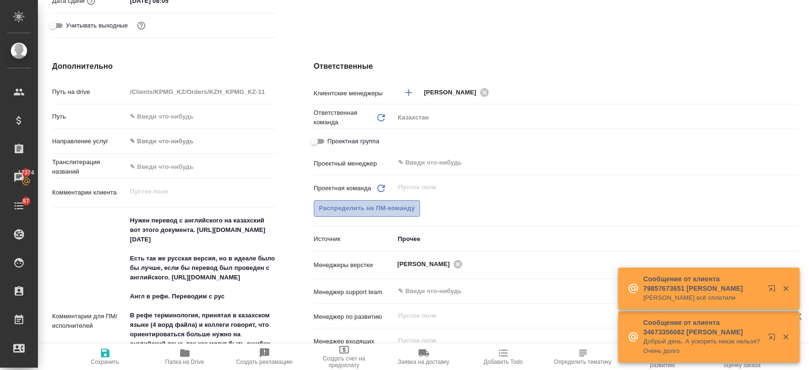
click at [385, 200] on button "Распределить на ПМ-команду" at bounding box center [367, 208] width 107 height 17
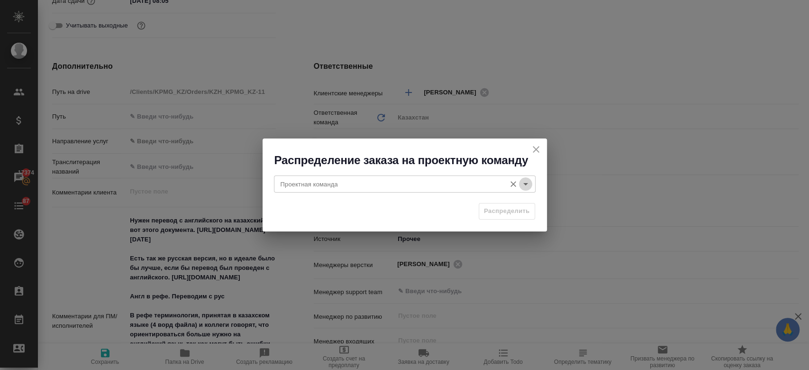
click at [525, 185] on icon "Open" at bounding box center [525, 184] width 5 height 2
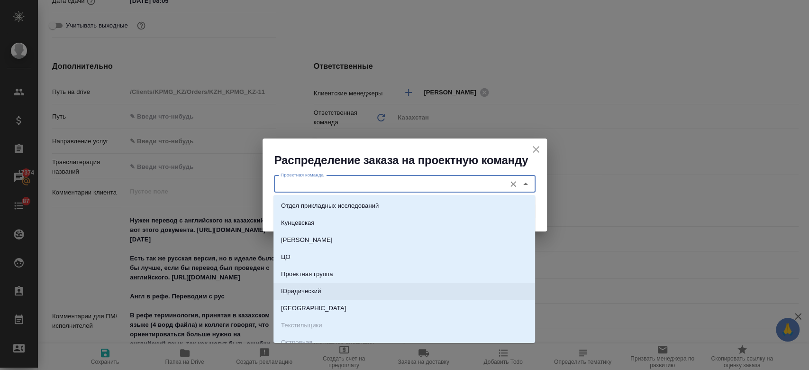
click at [327, 288] on li "Юридический" at bounding box center [405, 291] width 262 height 17
type input "Юридический"
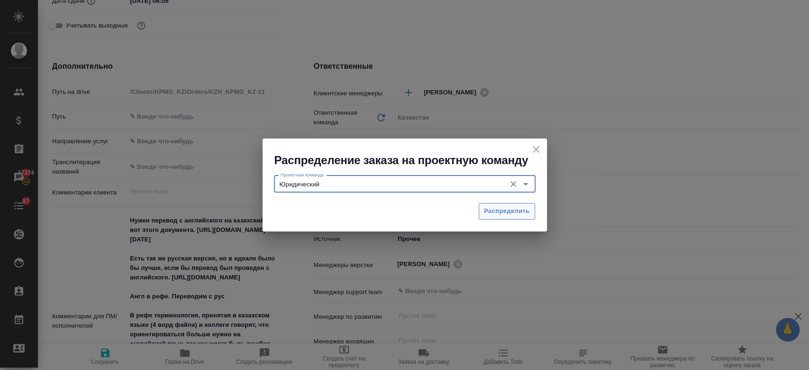
click at [512, 211] on span "Распределить" at bounding box center [507, 211] width 46 height 11
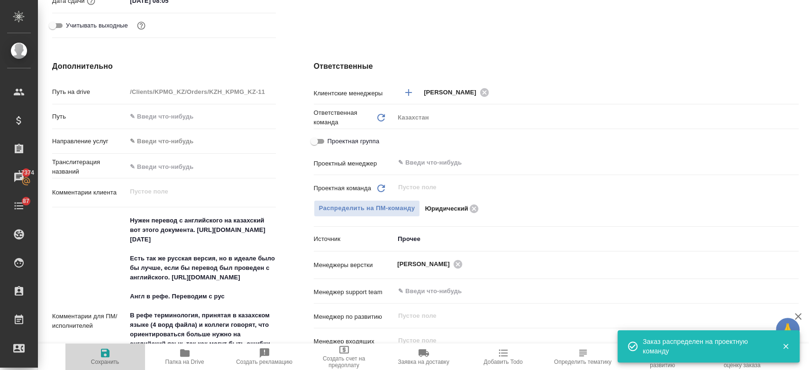
type textarea "x"
click at [109, 355] on icon "button" at bounding box center [105, 352] width 9 height 9
type textarea "x"
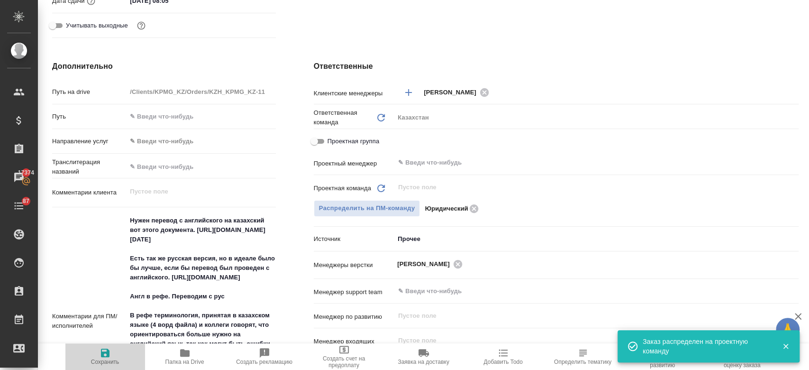
type textarea "x"
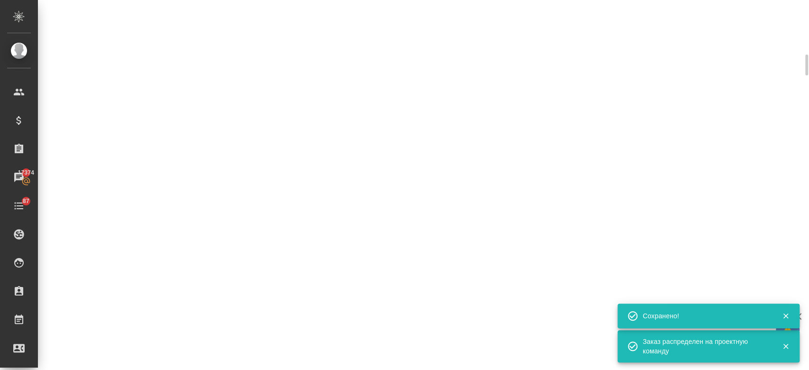
scroll to position [311, 0]
select select "RU"
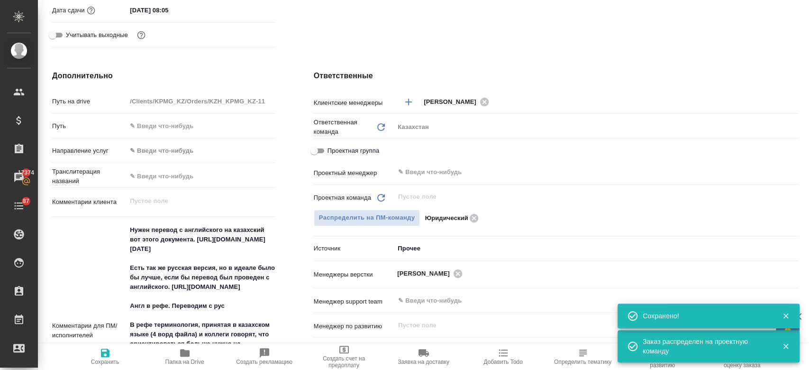
type textarea "x"
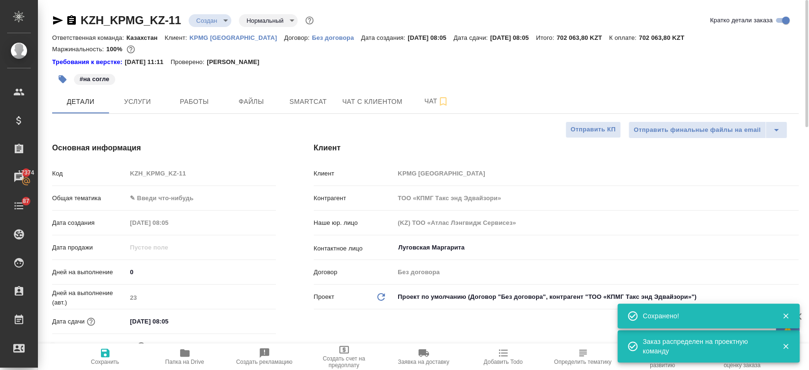
type textarea "x"
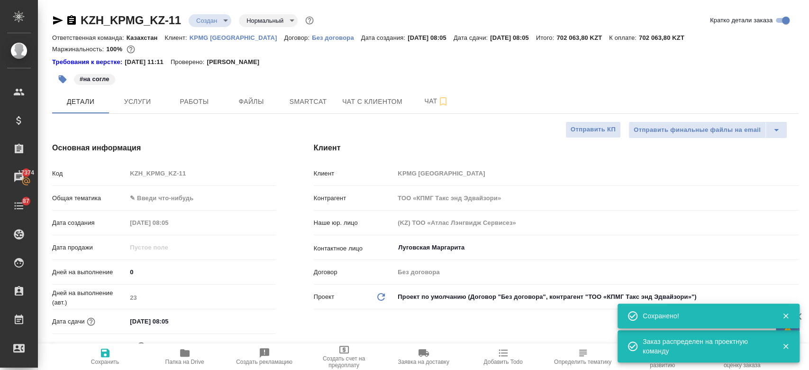
type textarea "x"
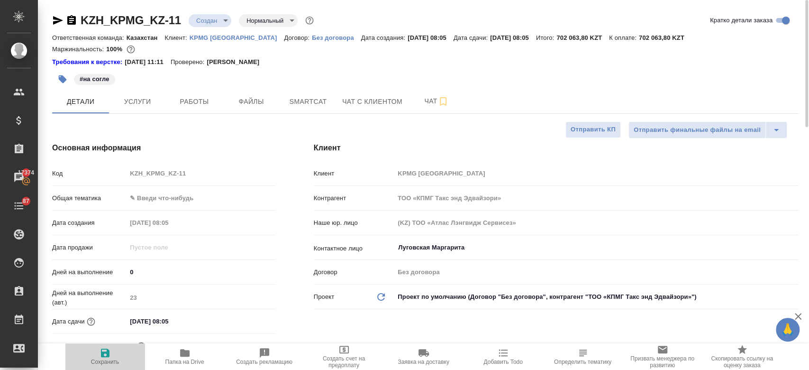
click at [110, 349] on icon "button" at bounding box center [105, 352] width 11 height 11
type textarea "x"
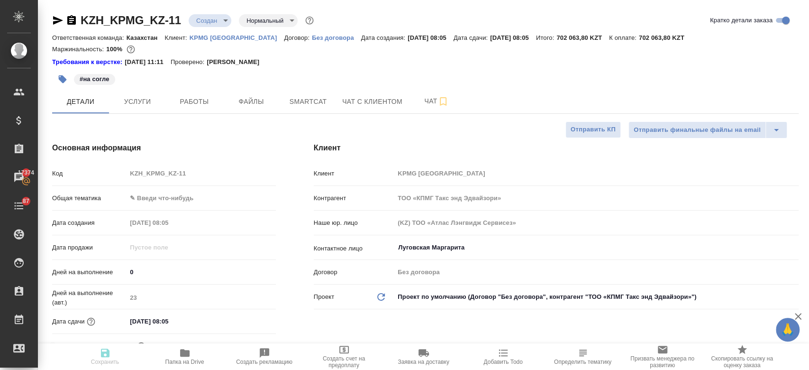
type textarea "x"
click at [215, 23] on body "🙏 .cls-1 fill:#fff; AWATERA Kosherbayeva Nazerke Клиенты Спецификации Заказы 17…" at bounding box center [404, 185] width 809 height 370
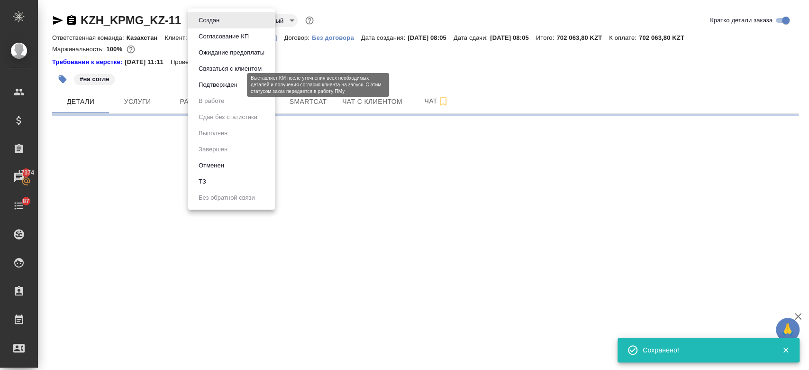
click at [219, 84] on button "Подтвержден" at bounding box center [218, 85] width 45 height 10
select select "RU"
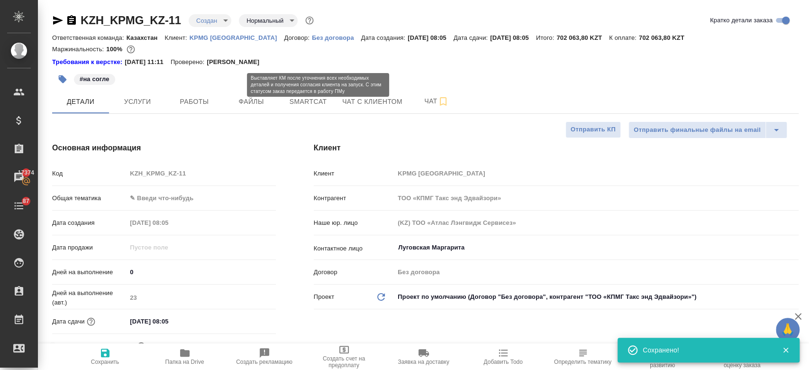
type textarea "x"
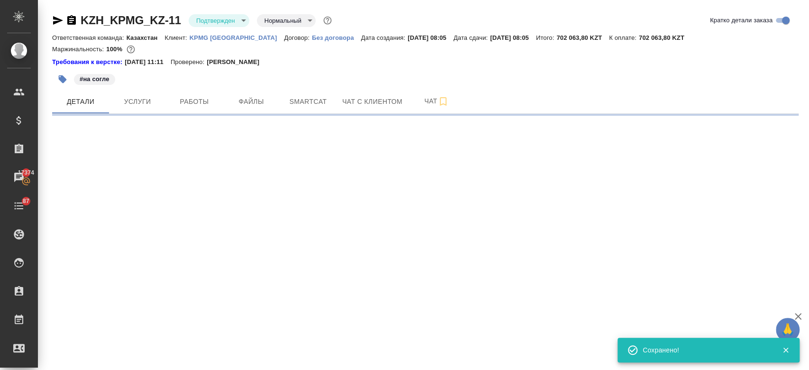
select select "RU"
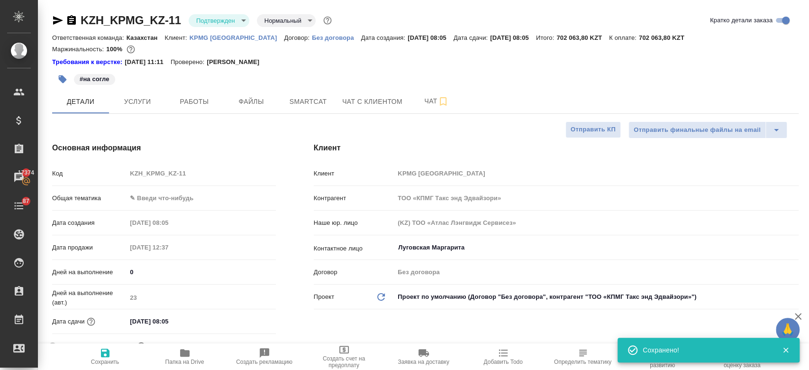
type textarea "x"
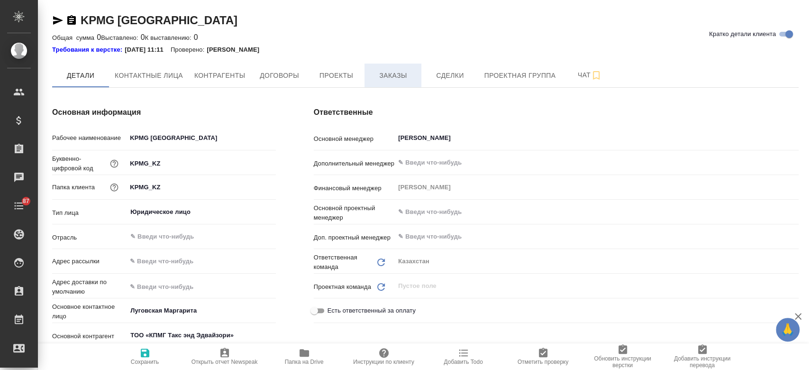
click at [392, 64] on button "Заказы" at bounding box center [393, 76] width 57 height 24
type textarea "x"
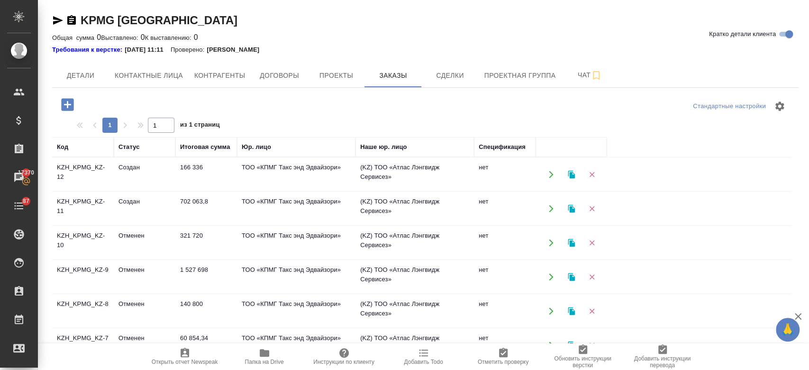
click at [75, 172] on td "KZH_KPMG_KZ-12" at bounding box center [83, 174] width 62 height 33
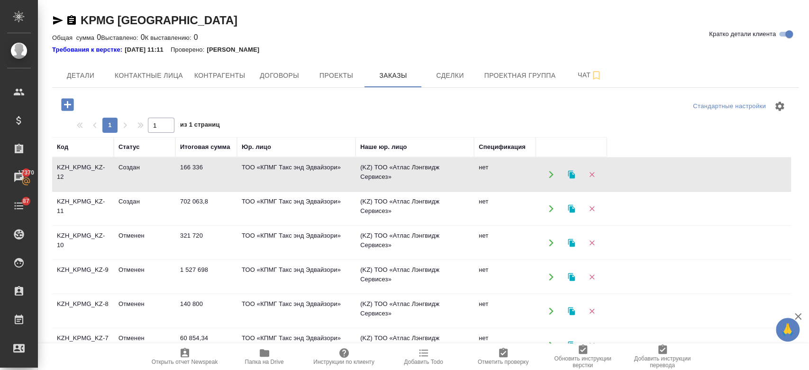
click at [75, 172] on td "KZH_KPMG_KZ-12" at bounding box center [83, 174] width 62 height 33
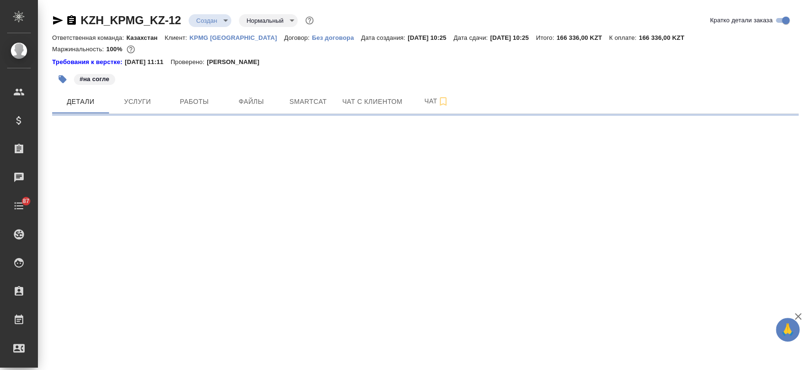
select select "RU"
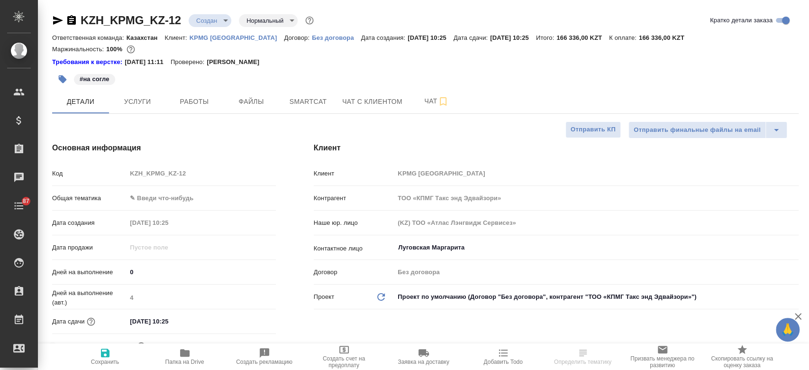
type textarea "x"
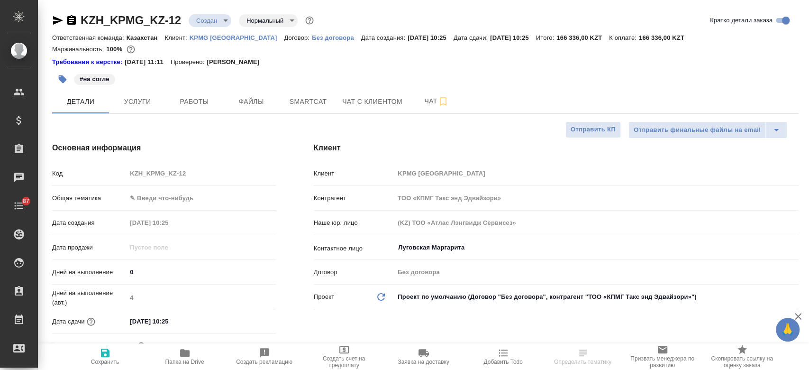
type textarea "x"
select select "RU"
type textarea "x"
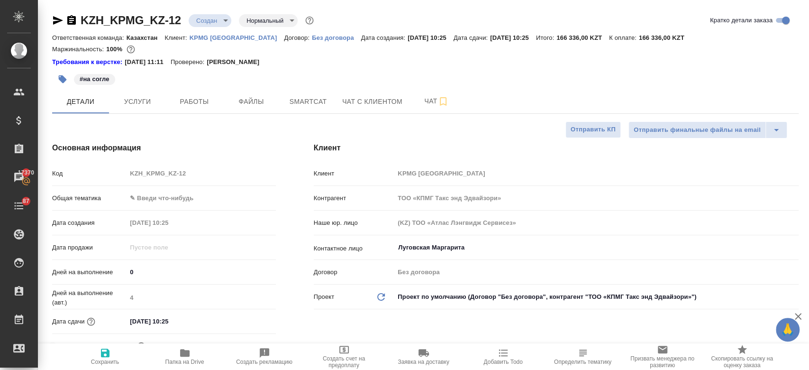
type textarea "x"
click at [53, 21] on icon "button" at bounding box center [58, 20] width 10 height 9
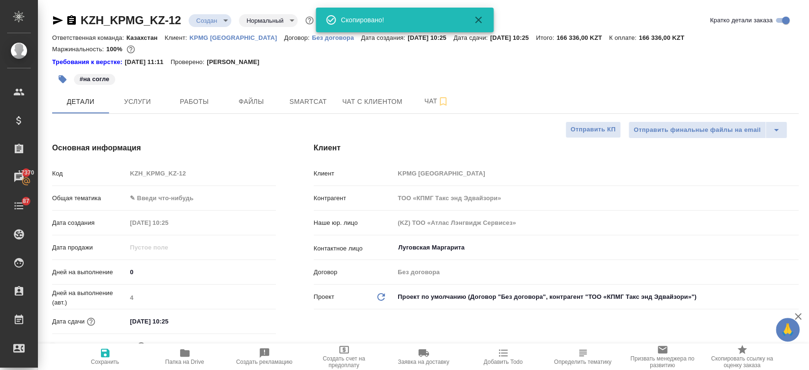
type textarea "x"
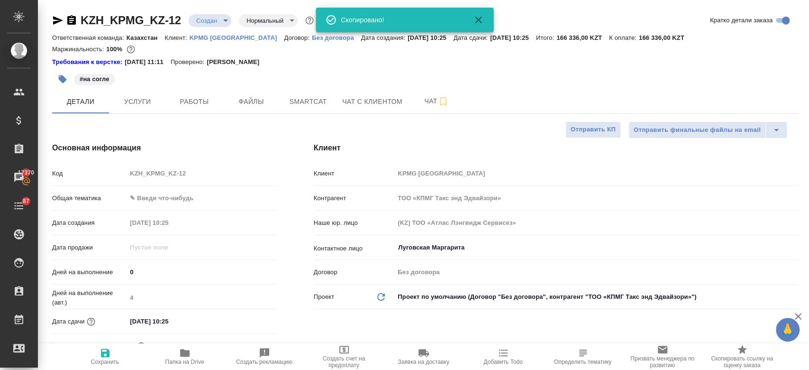
type textarea "x"
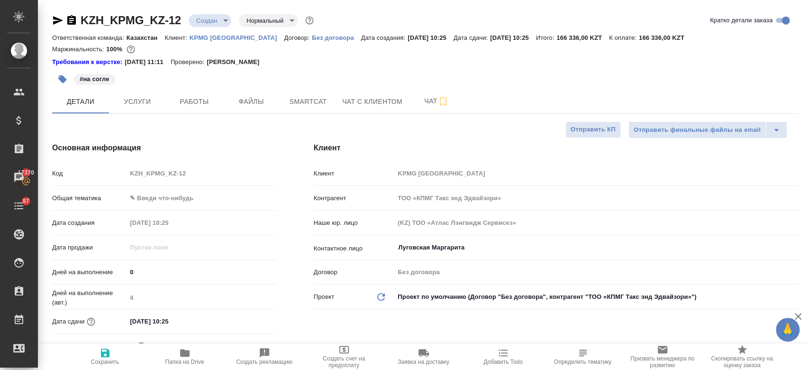
click at [294, 56] on div "Требования к верстке: [DATE] 11:11 Проверено: [PERSON_NAME]" at bounding box center [425, 60] width 747 height 11
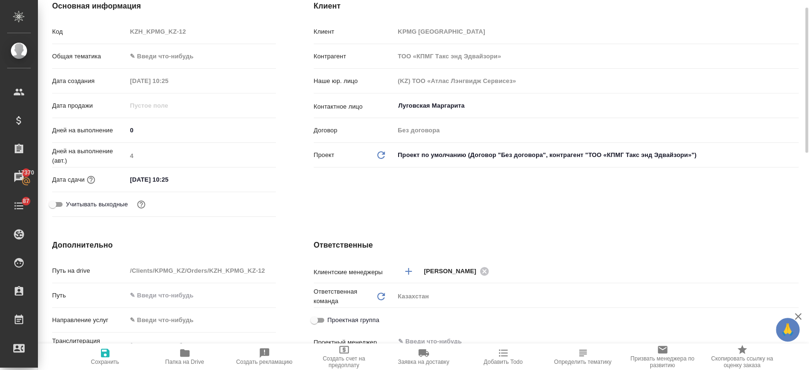
scroll to position [91, 0]
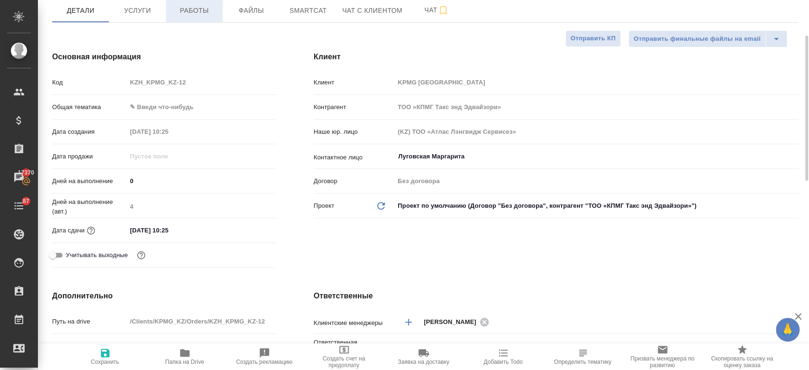
type textarea "x"
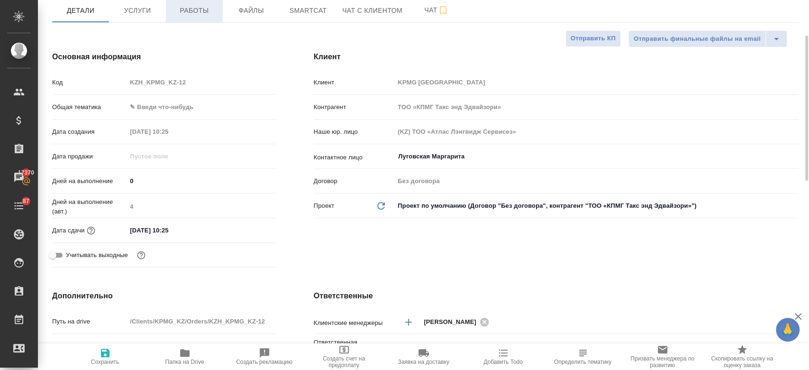
type textarea "x"
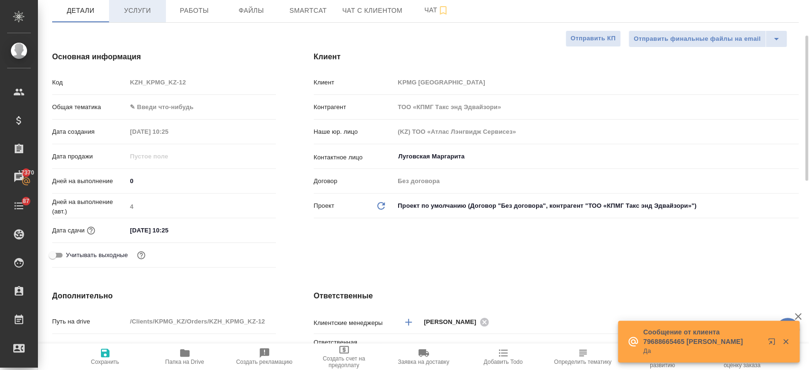
type textarea "x"
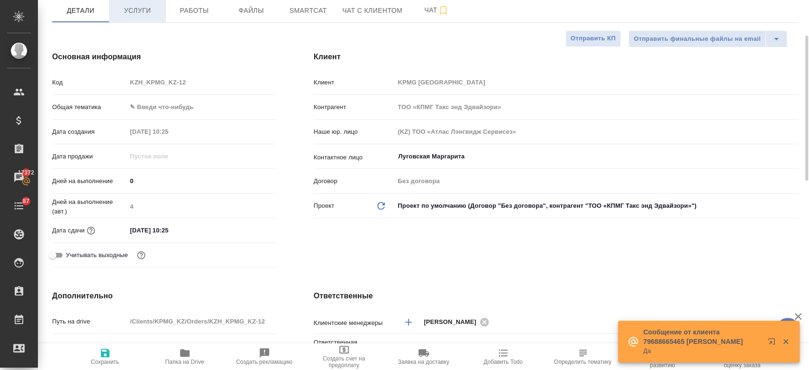
type textarea "x"
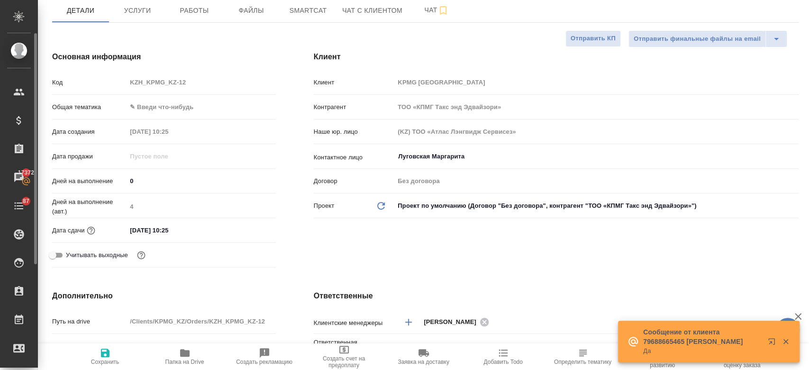
type textarea "x"
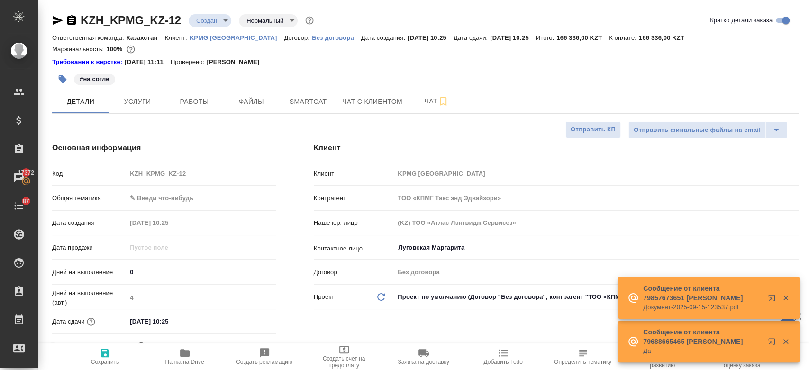
click at [53, 16] on icon "button" at bounding box center [57, 20] width 11 height 11
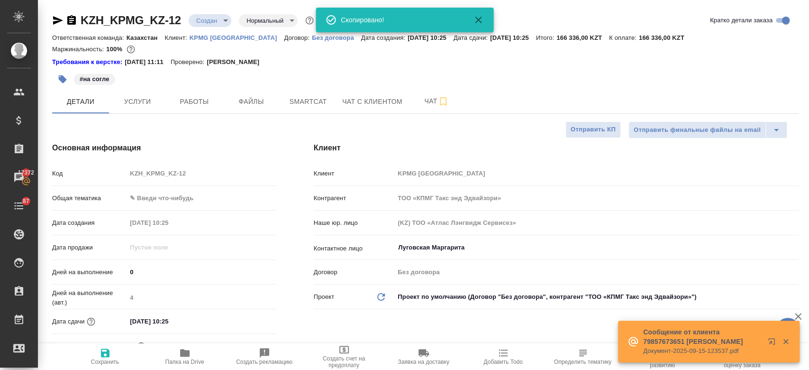
type textarea "x"
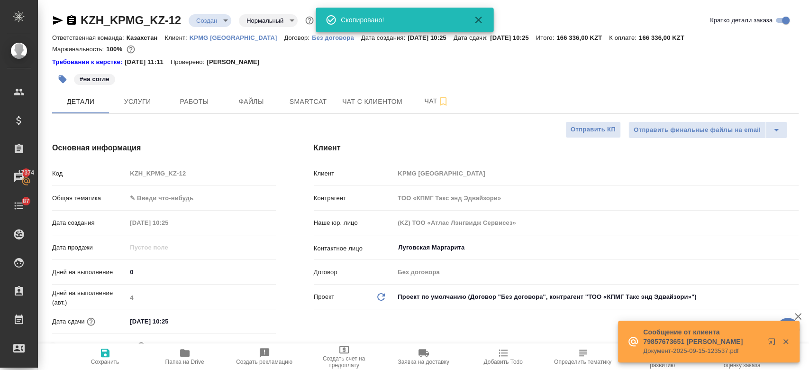
type textarea "x"
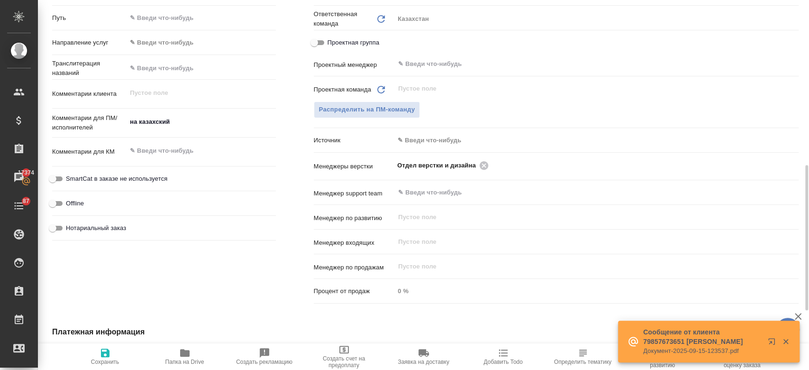
scroll to position [420, 0]
click at [387, 101] on button "Распределить на ПМ-команду" at bounding box center [367, 109] width 107 height 17
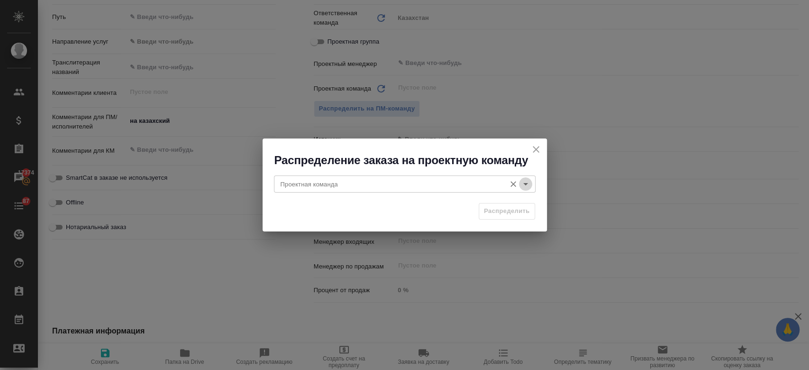
click at [527, 188] on icon "Open" at bounding box center [525, 183] width 11 height 11
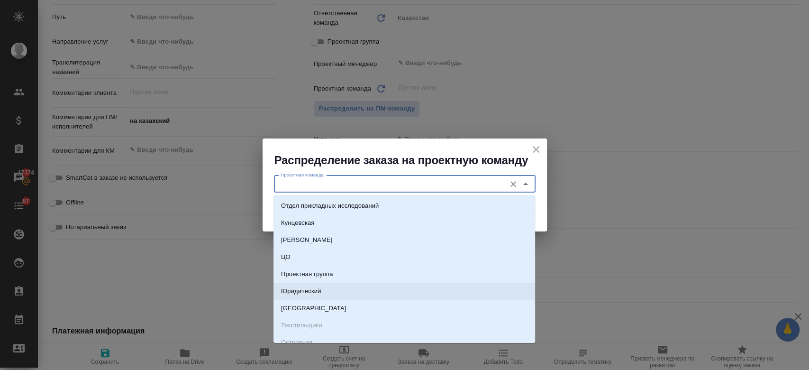
click at [422, 289] on li "Юридический" at bounding box center [405, 291] width 262 height 17
type input "Юридический"
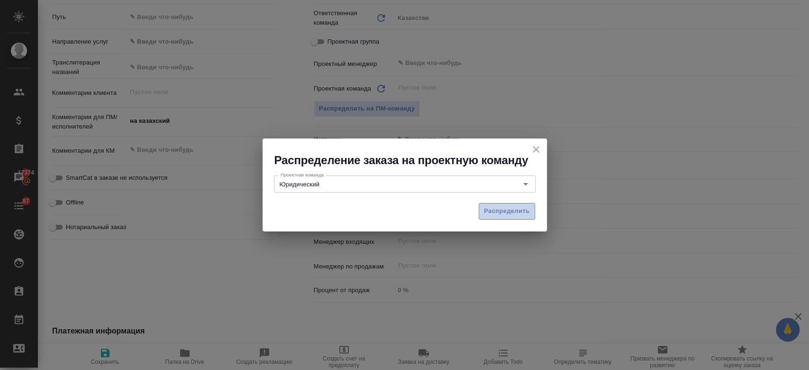
click at [516, 206] on span "Распределить" at bounding box center [507, 211] width 46 height 11
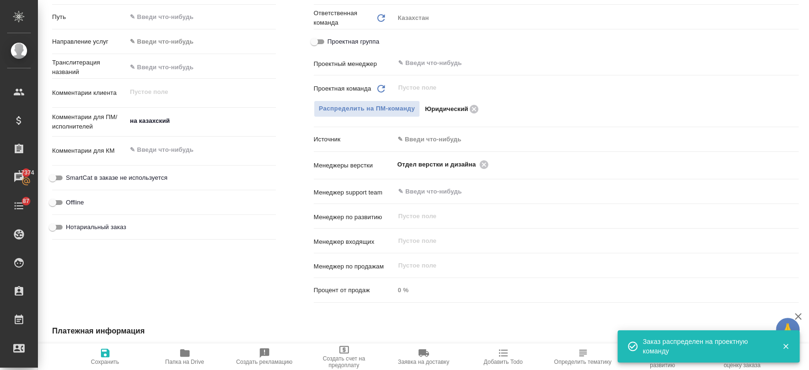
type textarea "x"
click at [104, 348] on icon "button" at bounding box center [105, 352] width 11 height 11
type textarea "x"
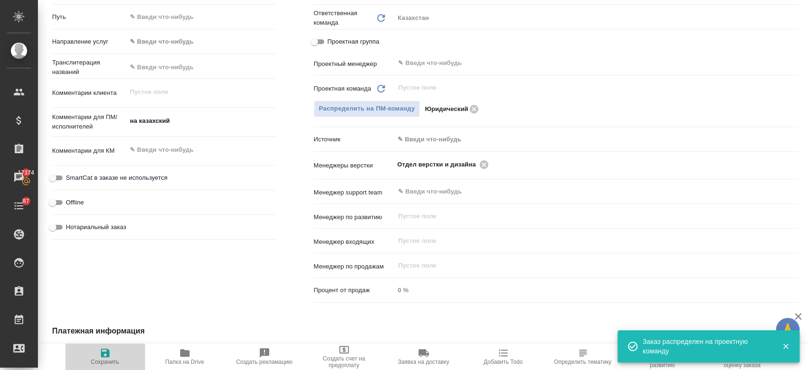
type textarea "x"
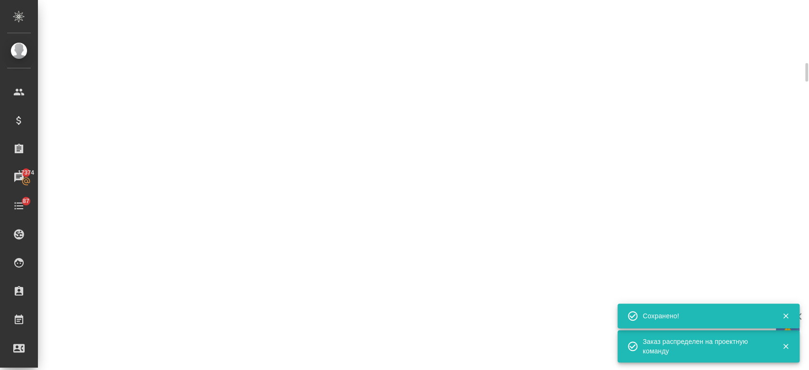
scroll to position [412, 0]
select select "RU"
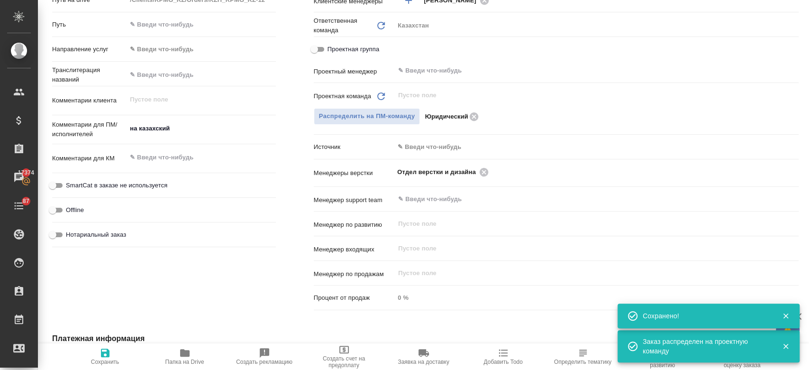
scroll to position [0, 0]
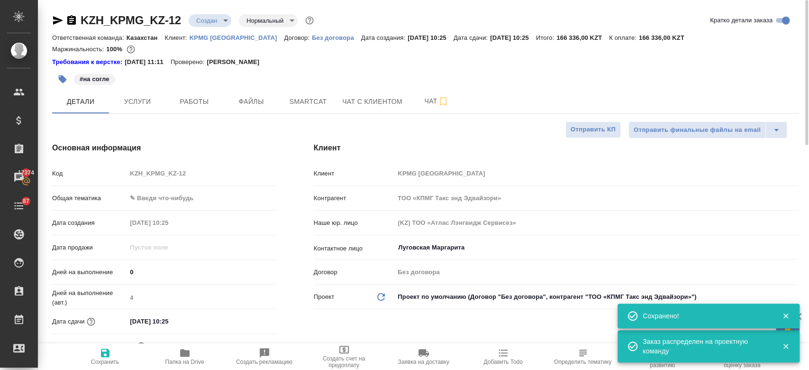
type textarea "x"
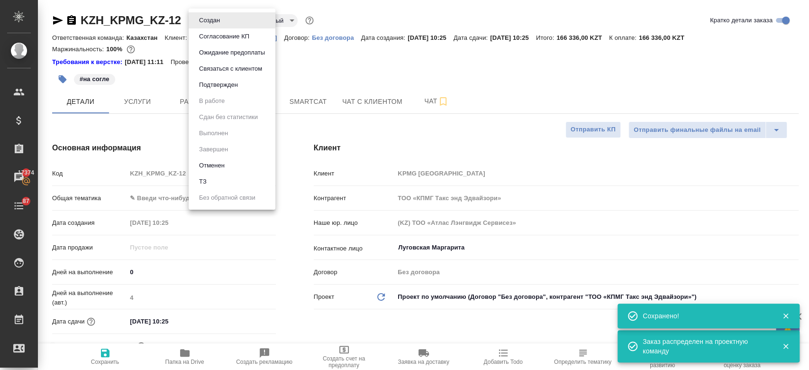
click at [220, 17] on body "🙏 .cls-1 fill:#fff; AWATERA Kosherbayeva Nazerke Клиенты Спецификации Заказы 17…" at bounding box center [404, 185] width 809 height 370
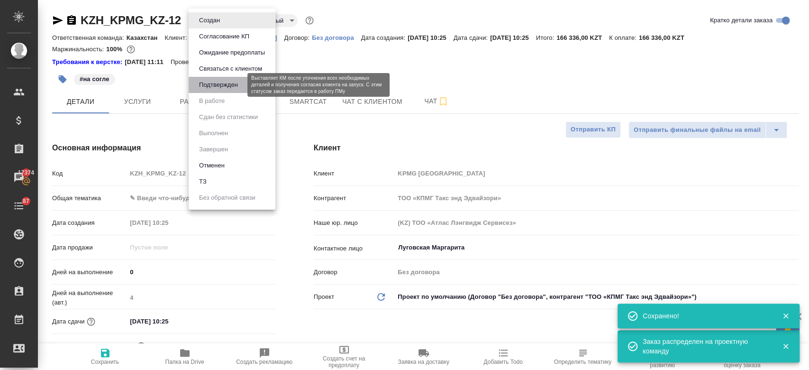
click at [219, 81] on button "Подтвержден" at bounding box center [218, 85] width 45 height 10
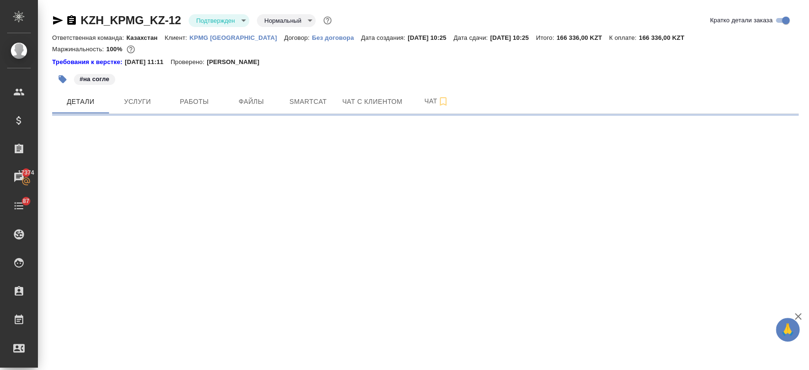
select select "RU"
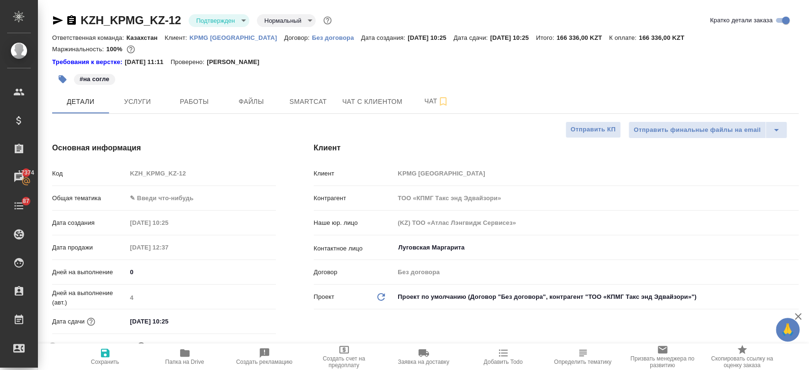
type textarea "x"
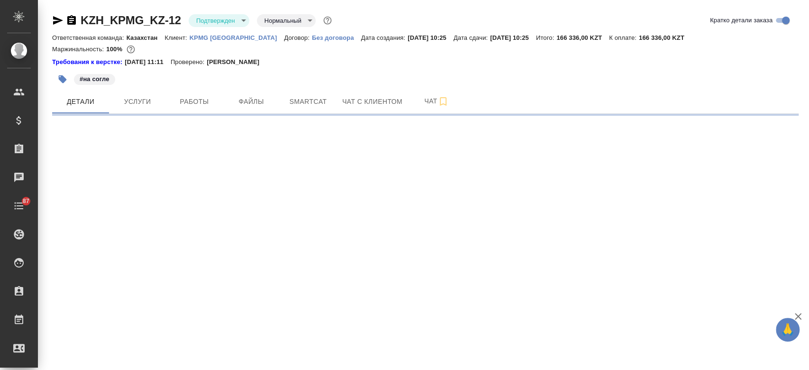
select select "RU"
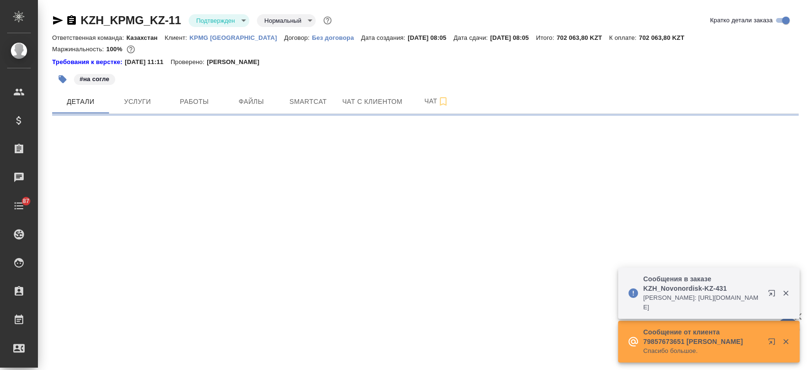
select select "RU"
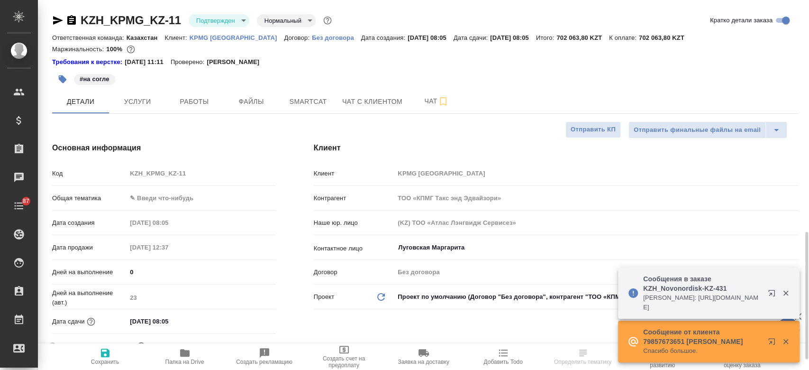
type textarea "x"
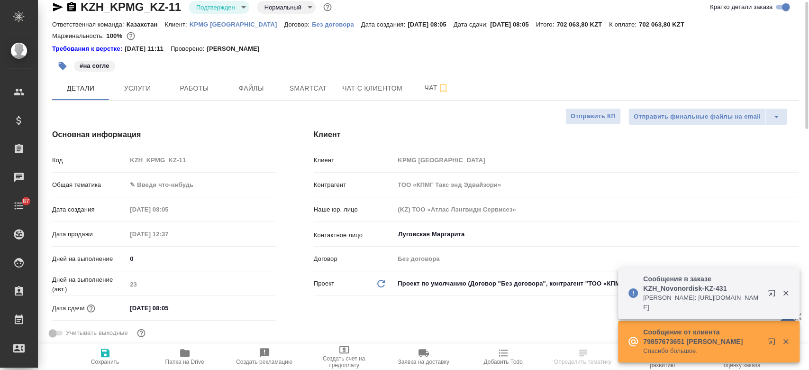
scroll to position [11, 0]
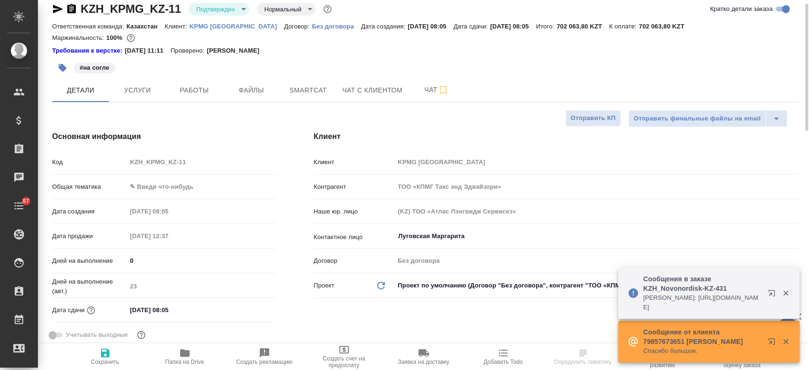
type textarea "x"
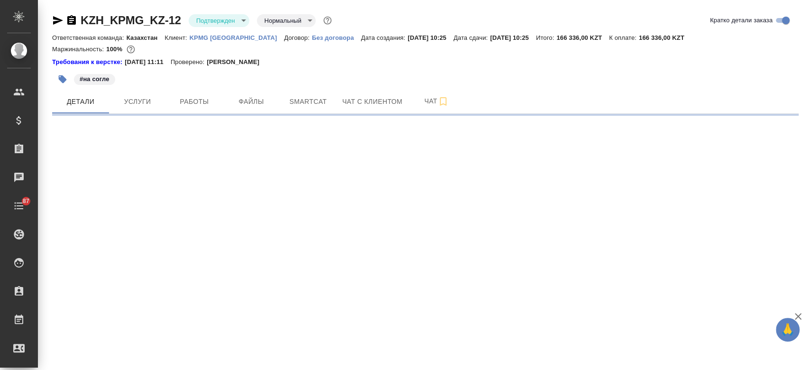
select select "RU"
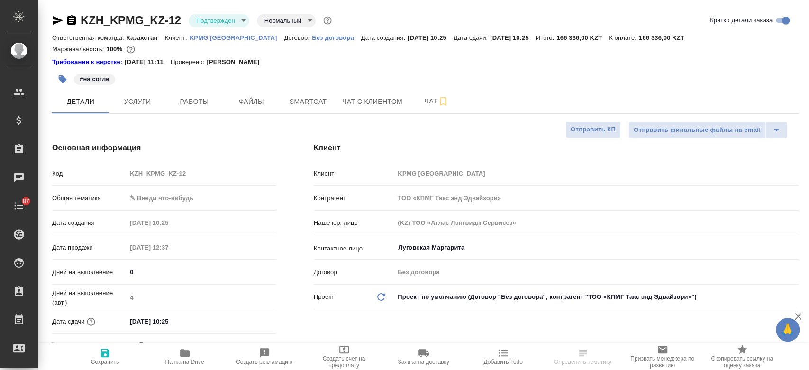
type textarea "x"
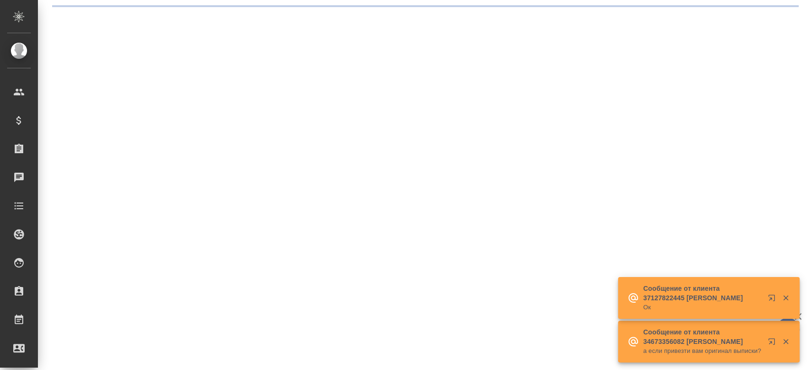
select select "RU"
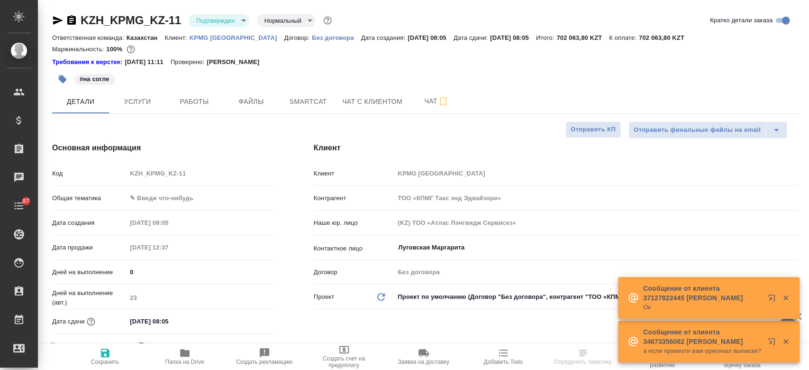
type textarea "x"
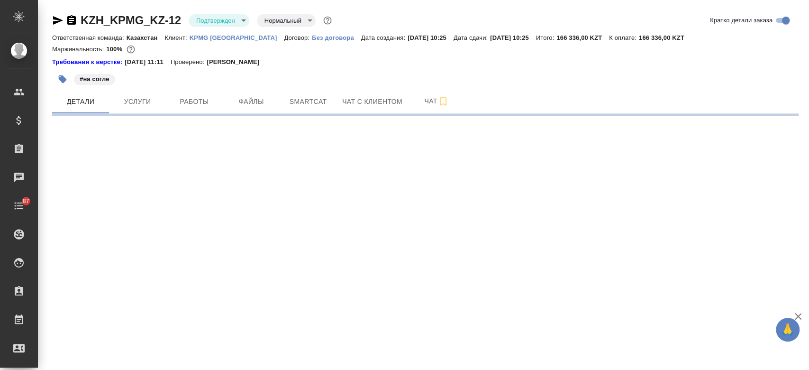
select select "RU"
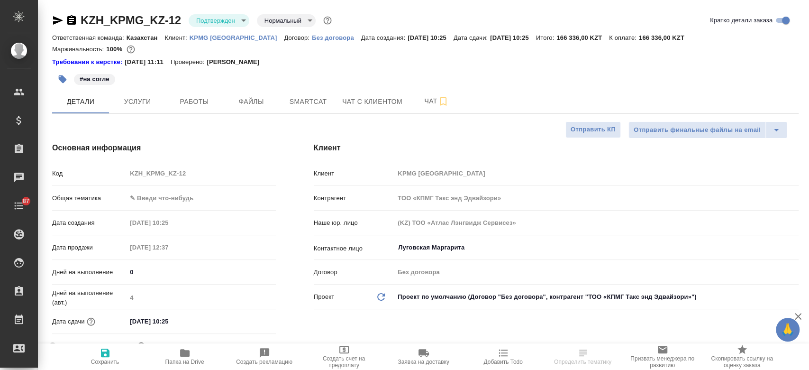
type textarea "x"
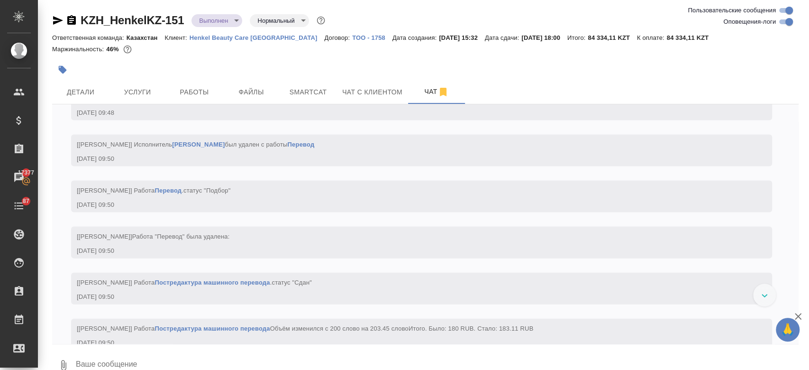
click at [149, 78] on div at bounding box center [301, 69] width 498 height 21
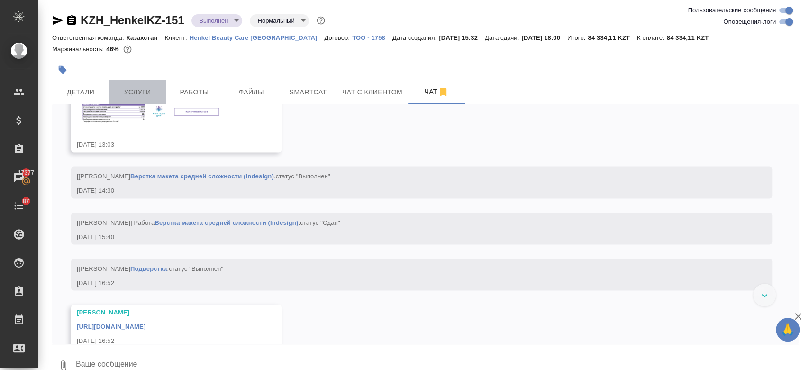
click at [144, 85] on button "Услуги" at bounding box center [137, 92] width 57 height 24
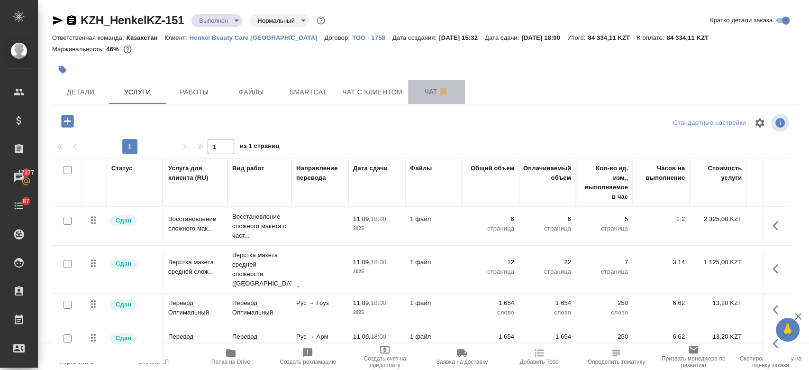
click at [431, 101] on button "Чат" at bounding box center [436, 92] width 57 height 24
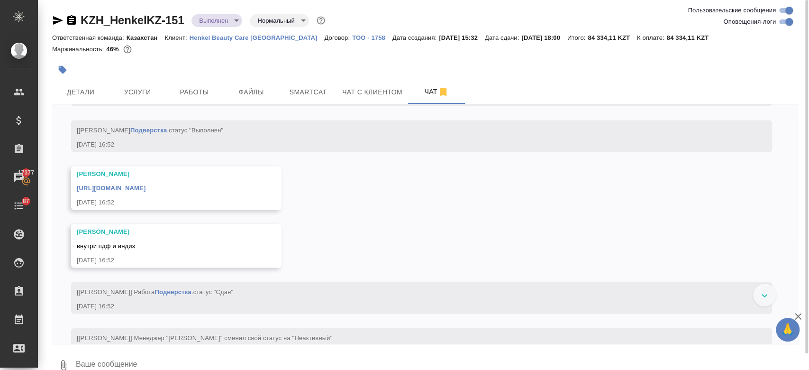
scroll to position [10928, 0]
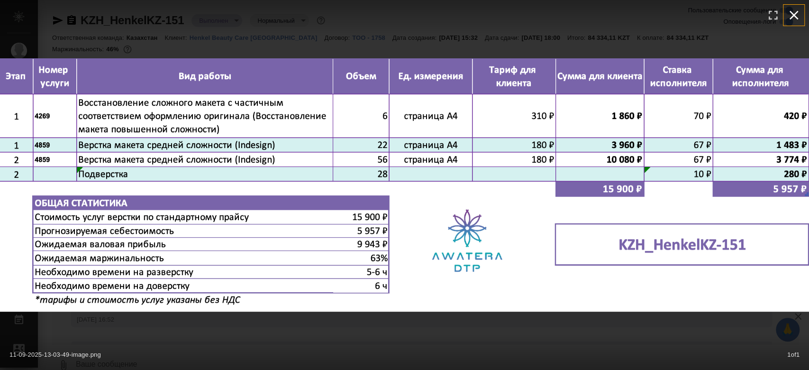
click at [798, 11] on icon "button" at bounding box center [793, 15] width 15 height 15
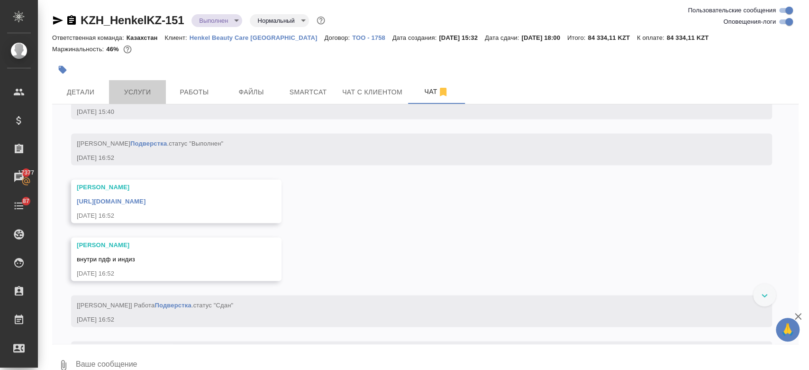
click at [145, 88] on span "Услуги" at bounding box center [138, 92] width 46 height 12
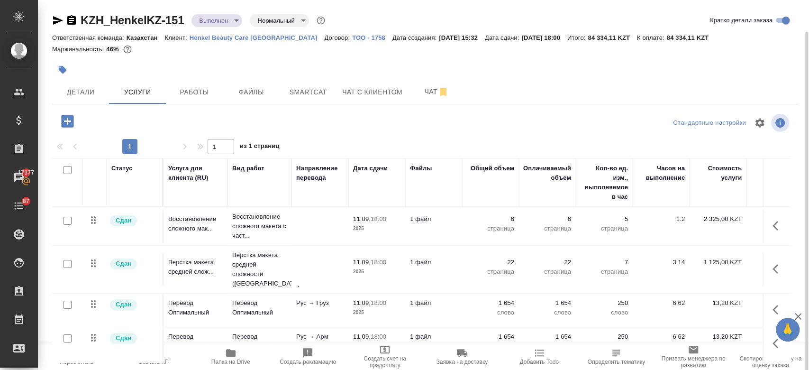
scroll to position [16, 0]
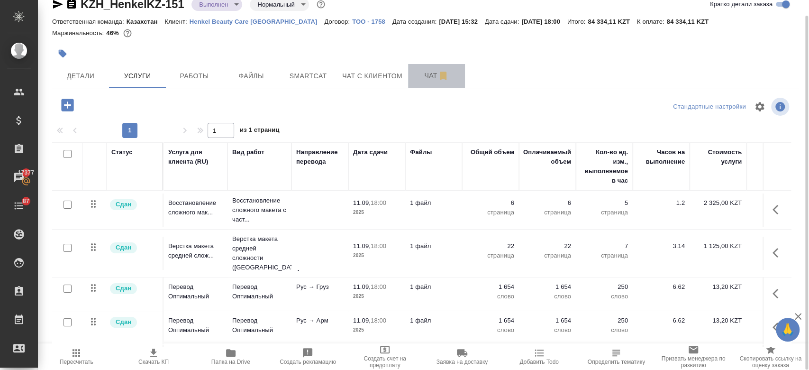
click at [426, 82] on button "Чат" at bounding box center [436, 76] width 57 height 24
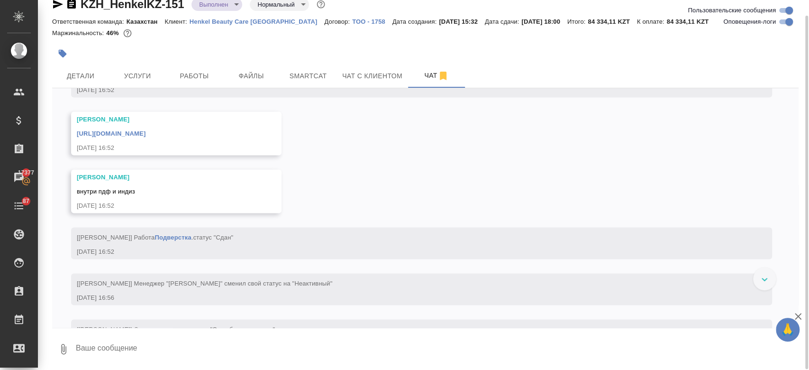
scroll to position [10978, 0]
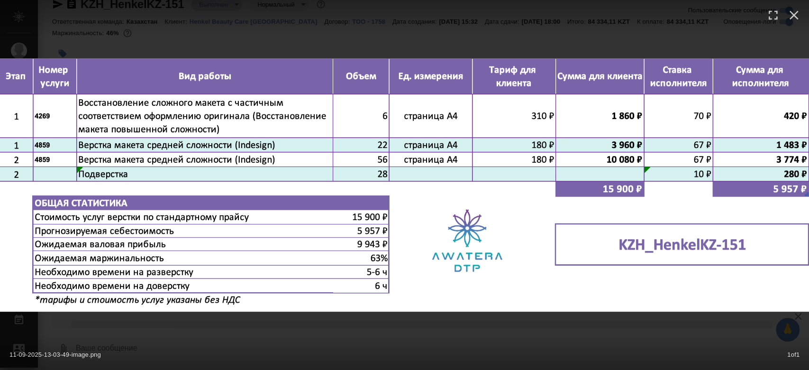
click at [340, 18] on div at bounding box center [404, 18] width 809 height 36
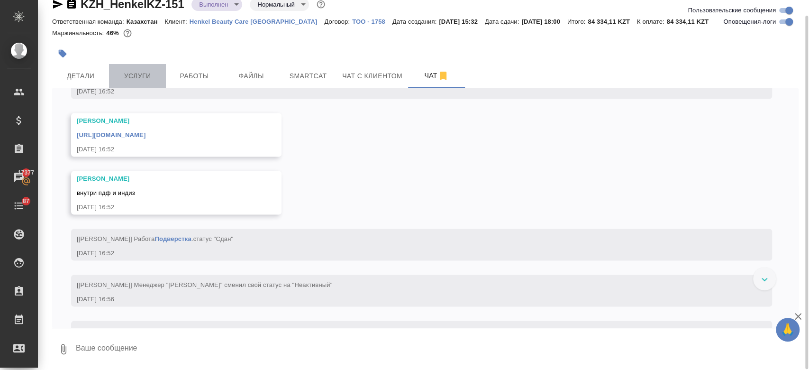
click at [129, 78] on span "Услуги" at bounding box center [138, 76] width 46 height 12
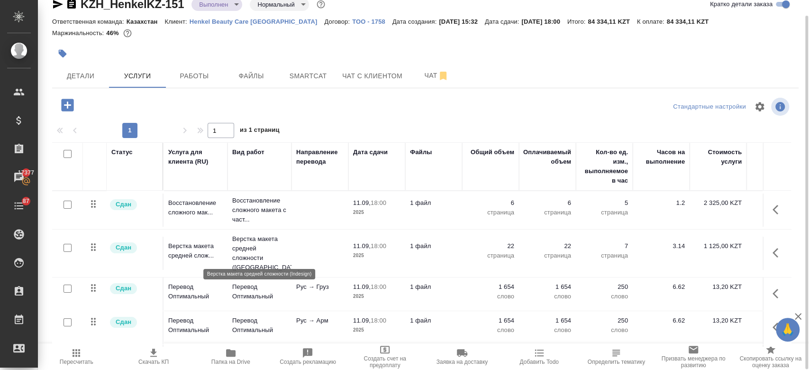
click at [270, 255] on p "Верстка макета средней сложности (Ind..." at bounding box center [259, 253] width 55 height 38
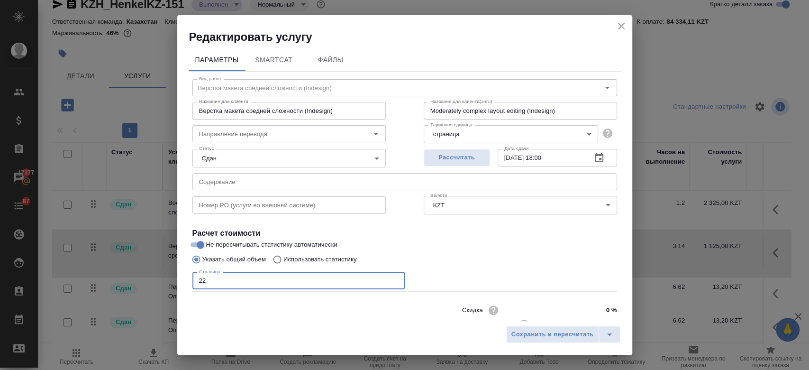
click at [230, 282] on input "22" at bounding box center [298, 280] width 212 height 17
type input "2"
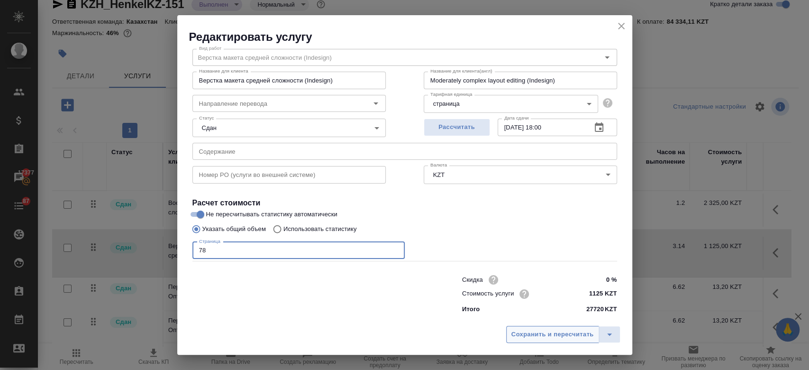
type input "78"
click at [523, 336] on span "Сохранить и пересчитать" at bounding box center [553, 334] width 82 height 11
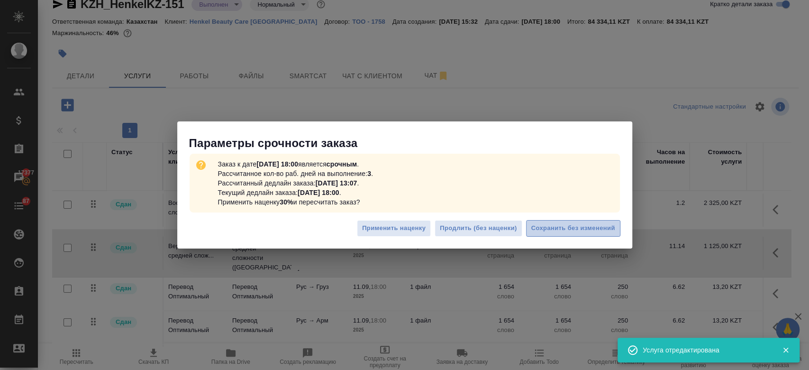
click at [578, 221] on button "Сохранить без изменений" at bounding box center [573, 228] width 94 height 17
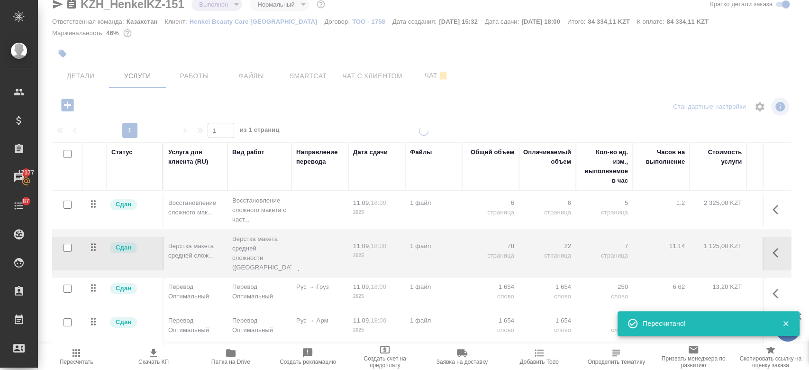
type input "urgent"
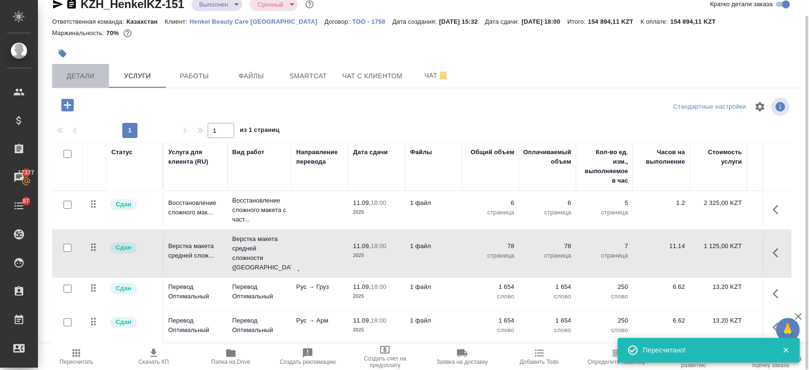
click at [87, 74] on span "Детали" at bounding box center [81, 76] width 46 height 12
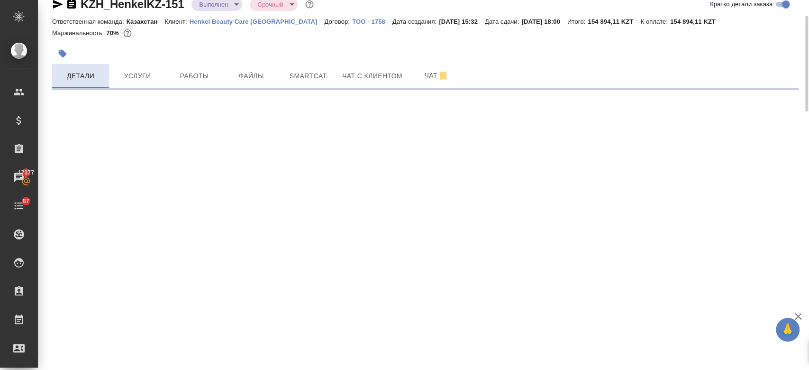
select select "RU"
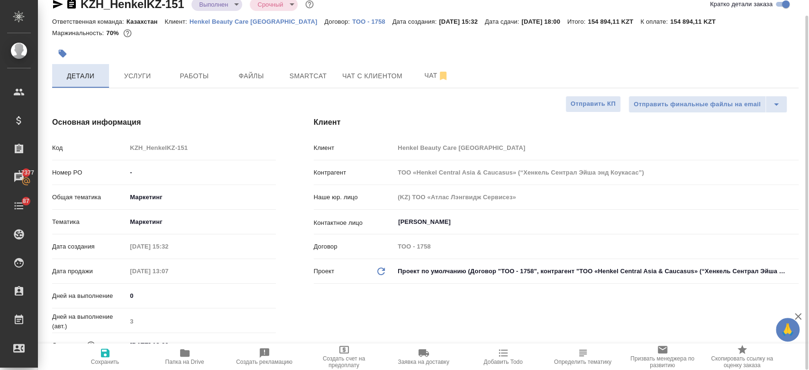
type textarea "x"
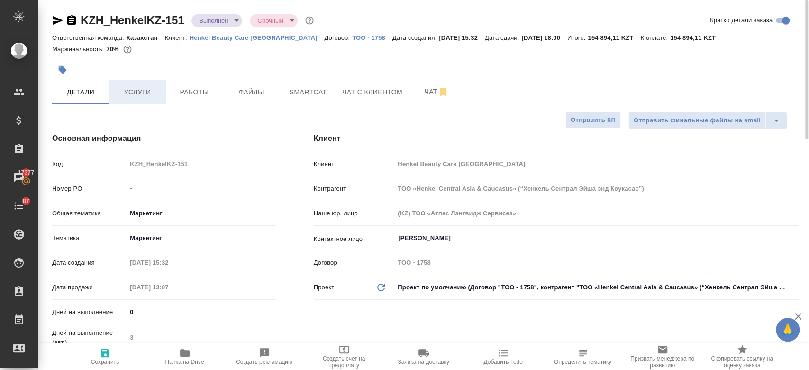
click at [141, 81] on button "Услуги" at bounding box center [137, 92] width 57 height 24
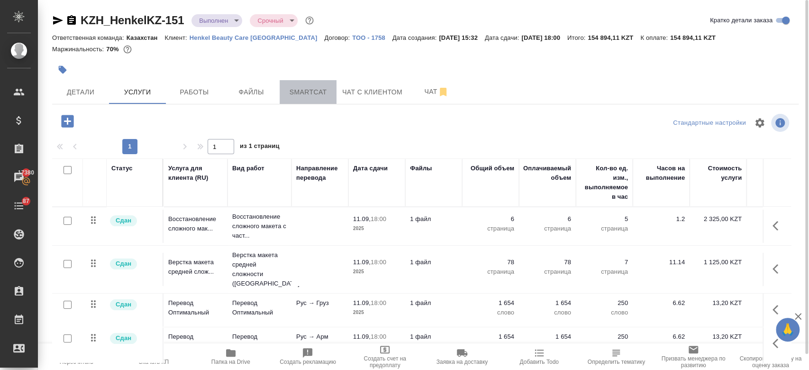
click at [295, 88] on span "Smartcat" at bounding box center [308, 92] width 46 height 12
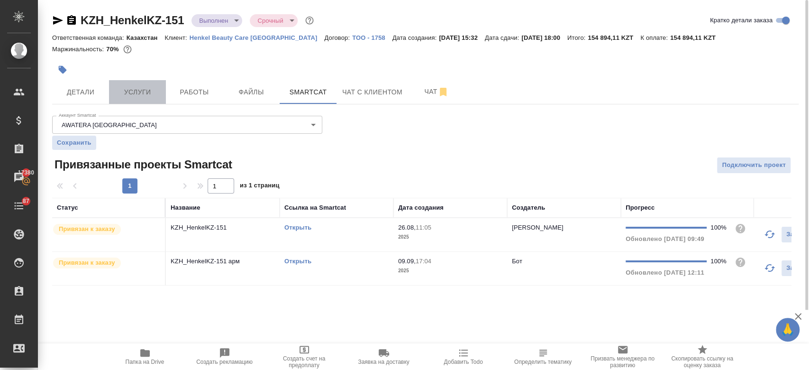
click at [149, 90] on span "Услуги" at bounding box center [138, 92] width 46 height 12
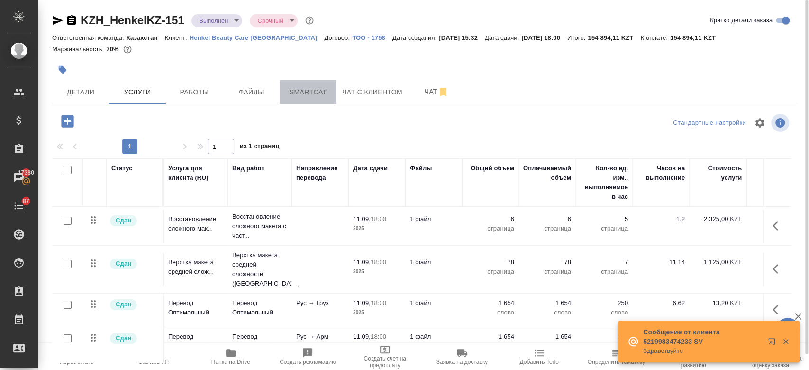
click at [289, 92] on span "Smartcat" at bounding box center [308, 92] width 46 height 12
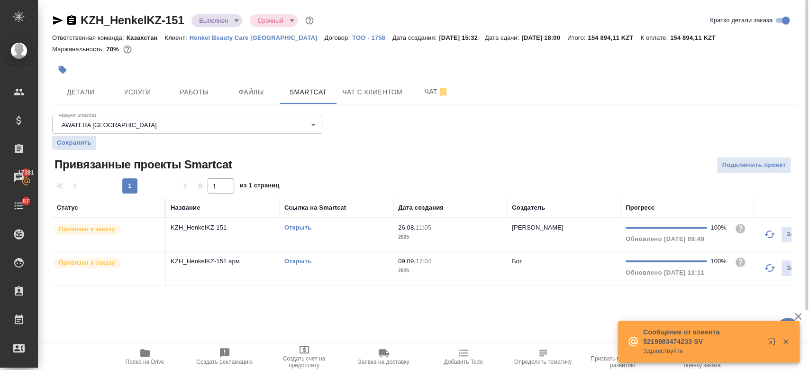
click at [294, 227] on link "Открыть" at bounding box center [297, 227] width 27 height 7
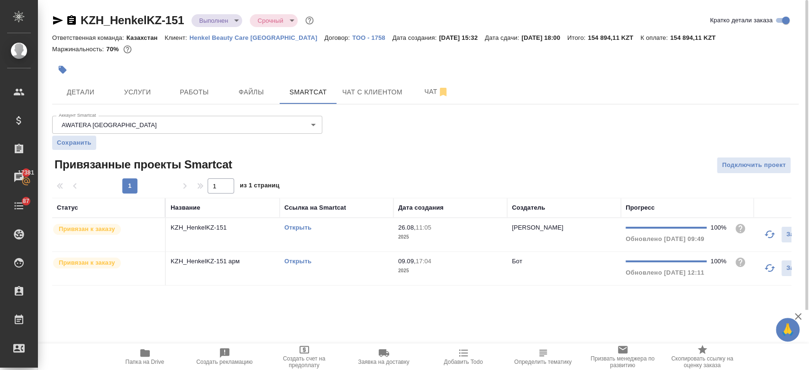
click at [298, 260] on link "Открыть" at bounding box center [297, 260] width 27 height 7
click at [149, 86] on span "Услуги" at bounding box center [138, 92] width 46 height 12
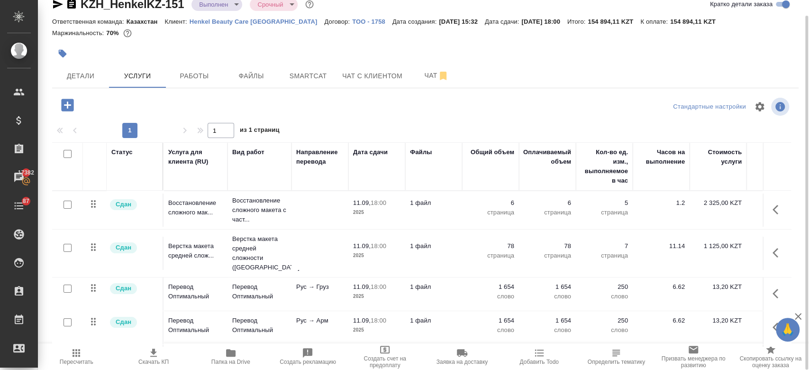
scroll to position [32, 0]
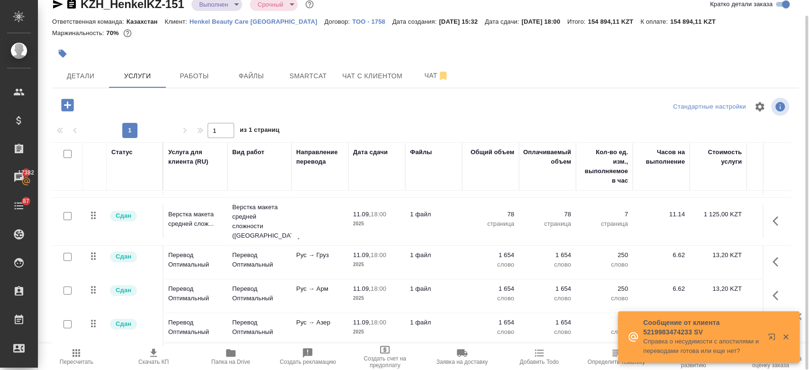
click at [474, 260] on p "слово" at bounding box center [490, 264] width 47 height 9
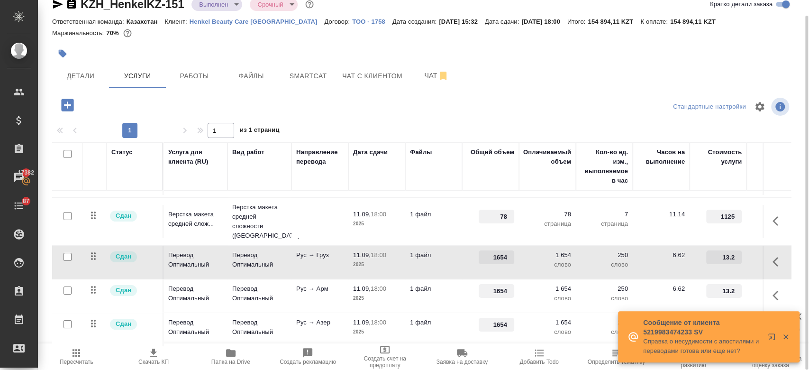
click at [474, 256] on td "1654" at bounding box center [490, 262] width 57 height 33
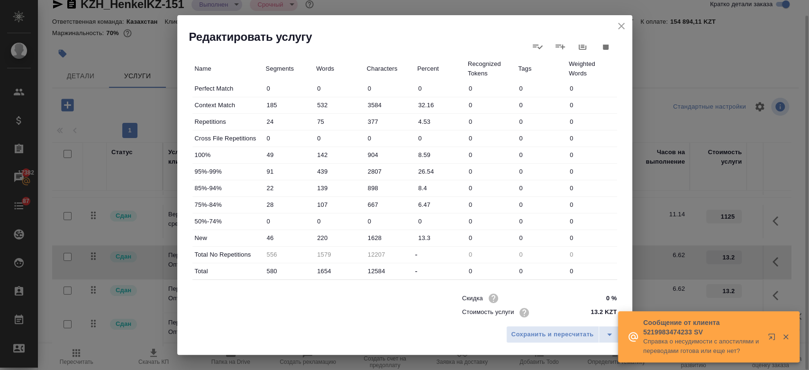
scroll to position [252, 0]
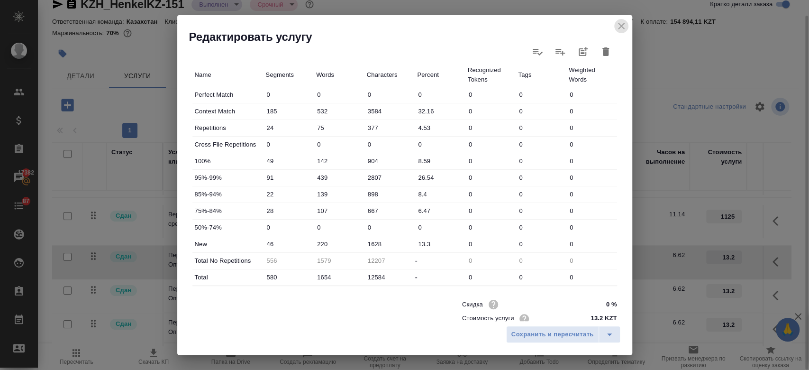
click at [626, 25] on icon "close" at bounding box center [621, 25] width 11 height 11
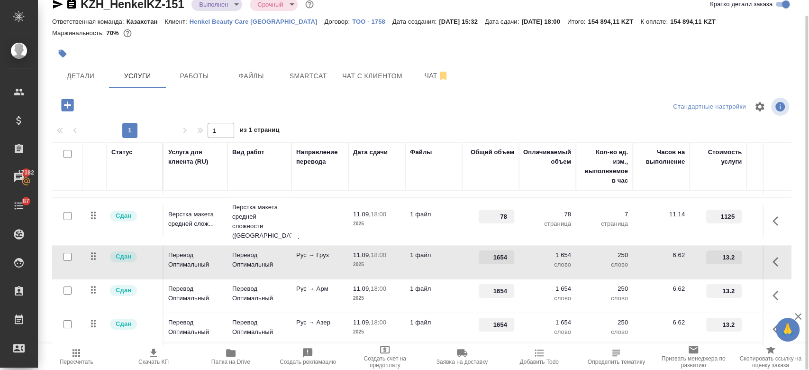
click at [334, 288] on td "Рус → Арм" at bounding box center [320, 295] width 57 height 33
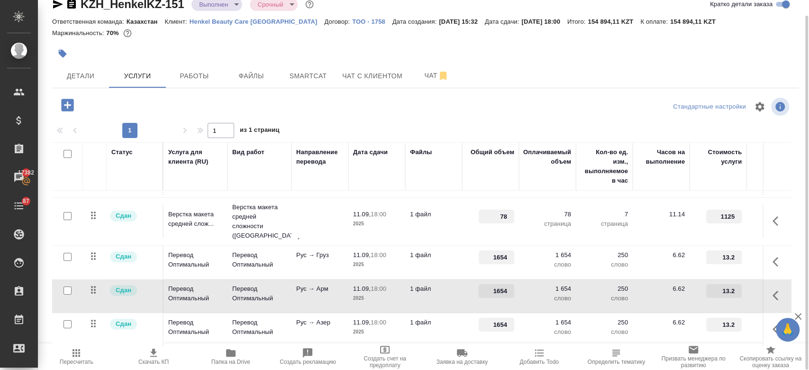
click at [334, 288] on td "Рус → Арм" at bounding box center [320, 295] width 57 height 33
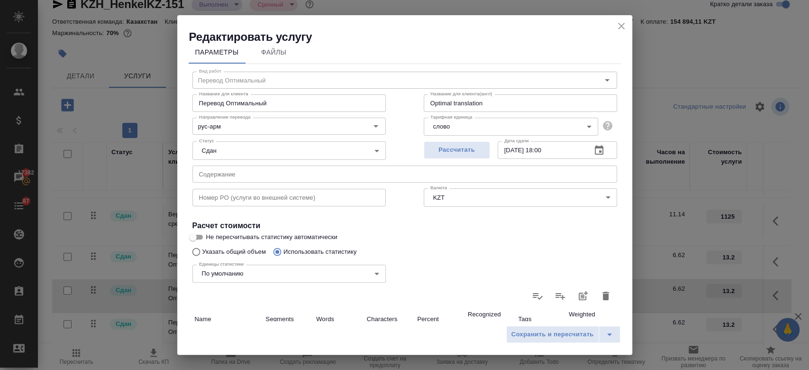
scroll to position [0, 0]
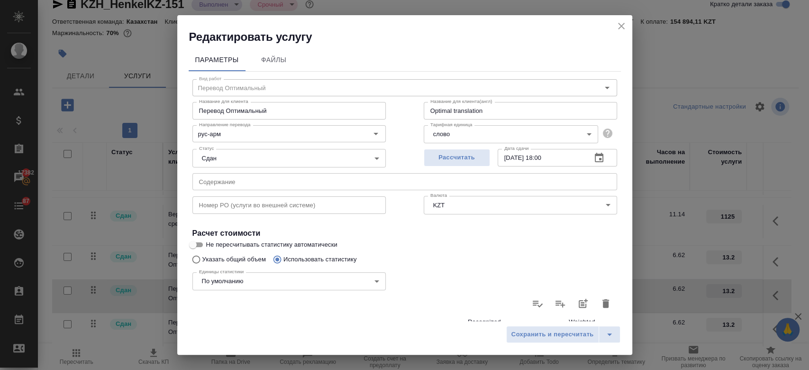
click at [622, 29] on icon "close" at bounding box center [621, 25] width 11 height 11
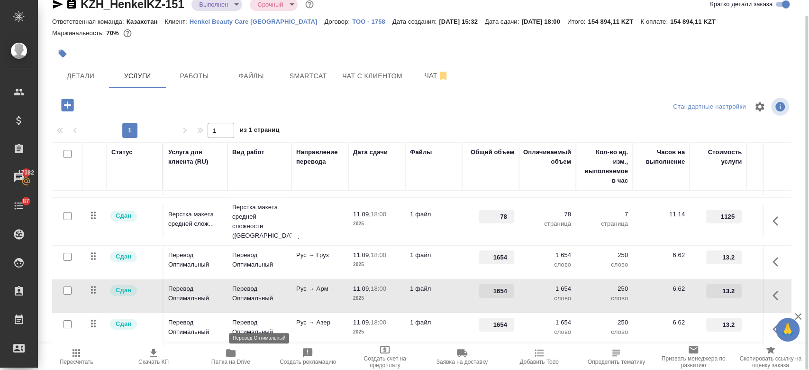
click at [273, 324] on p "Перевод Оптимальный" at bounding box center [259, 327] width 55 height 19
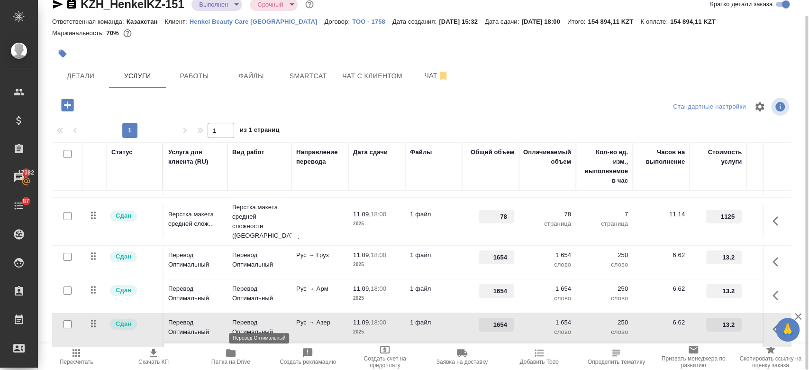
click at [273, 324] on p "Перевод Оптимальный" at bounding box center [259, 327] width 55 height 19
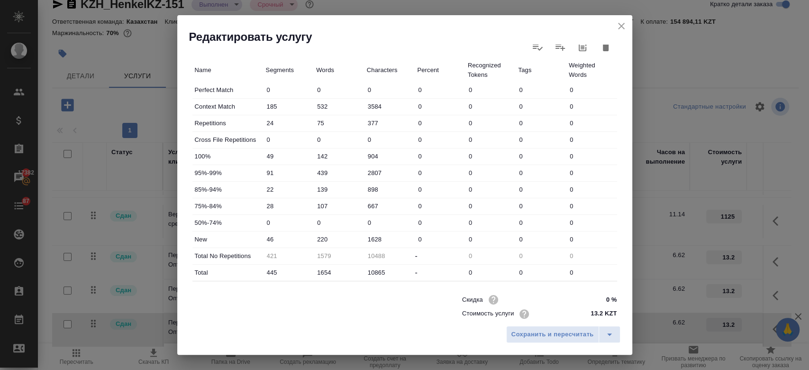
scroll to position [257, 0]
click at [623, 25] on icon "close" at bounding box center [621, 25] width 11 height 11
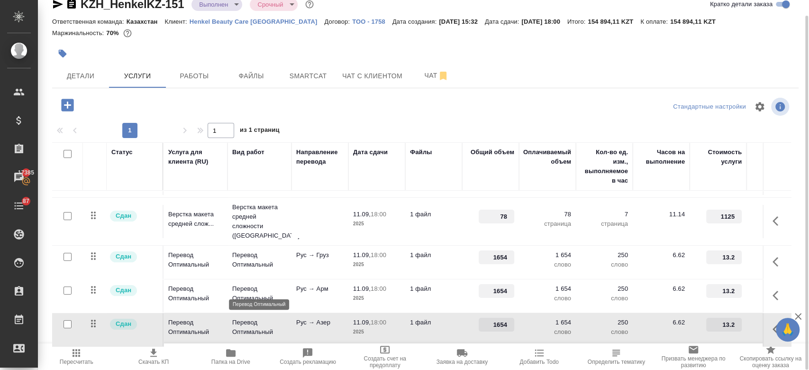
click at [275, 284] on p "Перевод Оптимальный" at bounding box center [259, 293] width 55 height 19
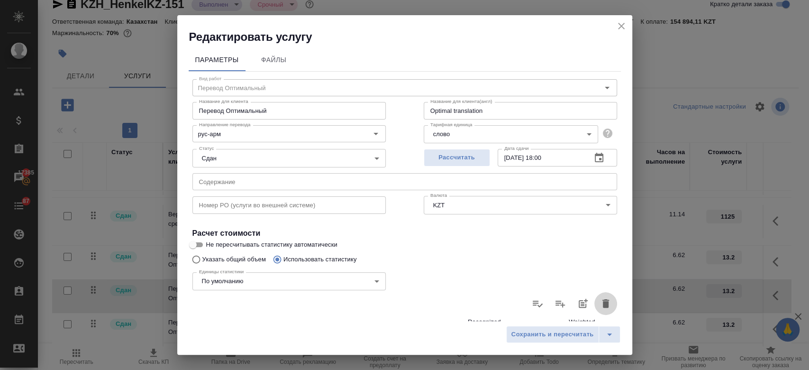
click at [603, 305] on icon "button" at bounding box center [606, 303] width 7 height 9
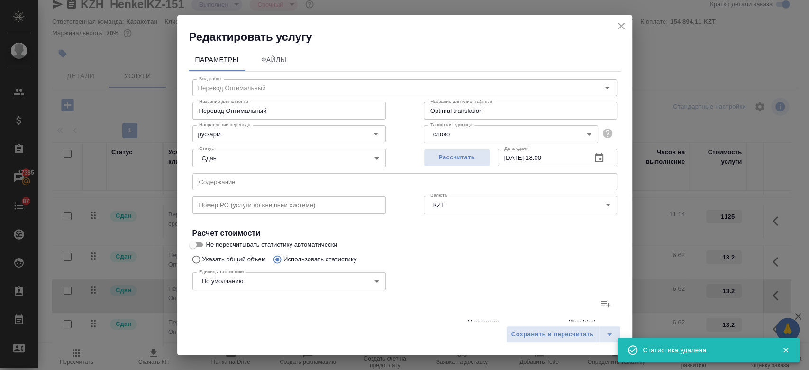
type input "0"
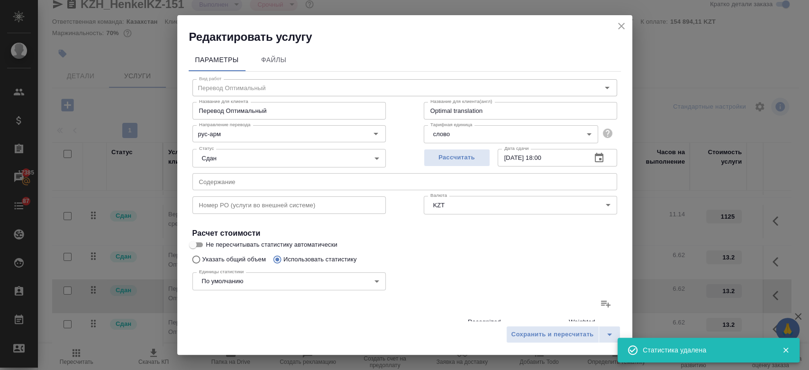
type input "0"
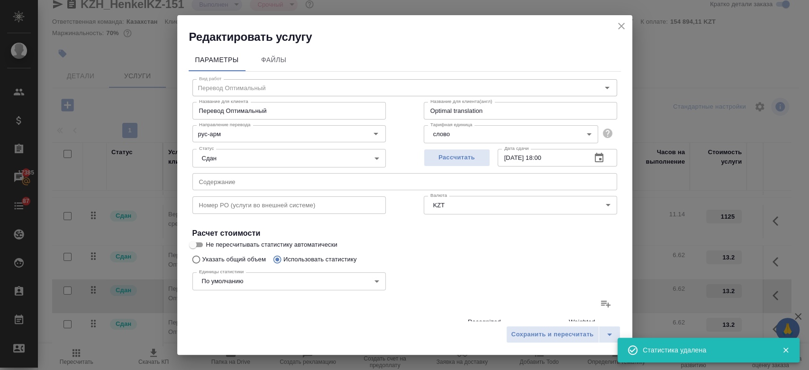
type input "0"
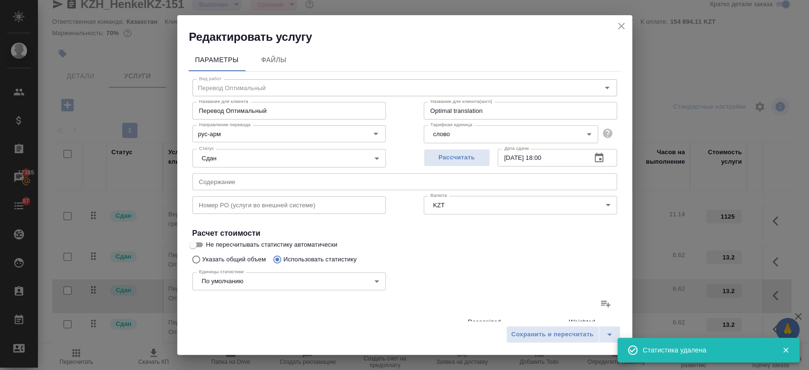
type input "0"
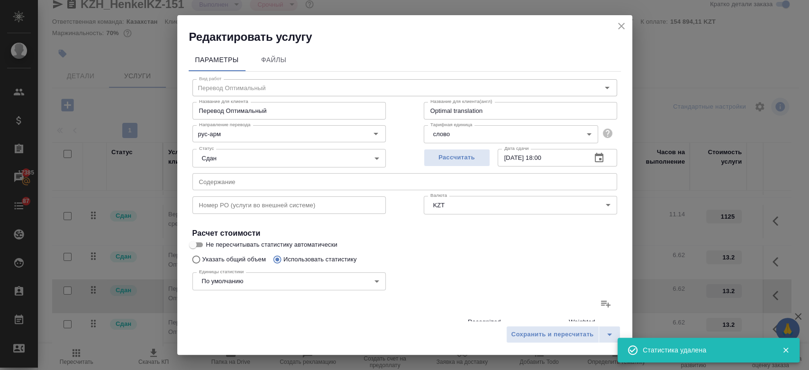
type input "0"
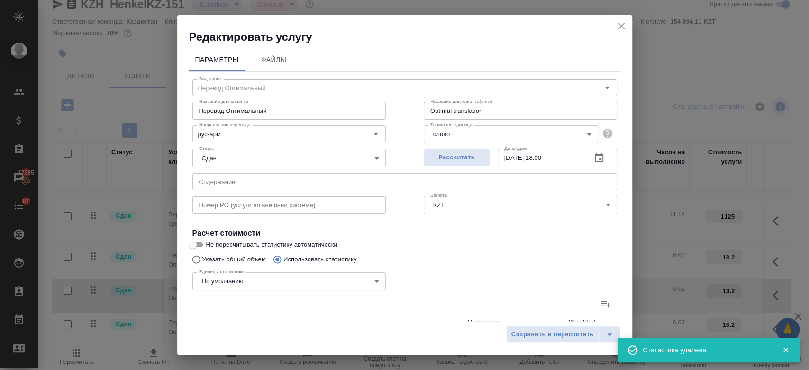
type input "0"
click at [601, 302] on icon at bounding box center [605, 304] width 9 height 7
click at [0, 0] on input "file" at bounding box center [0, 0] width 0 height 0
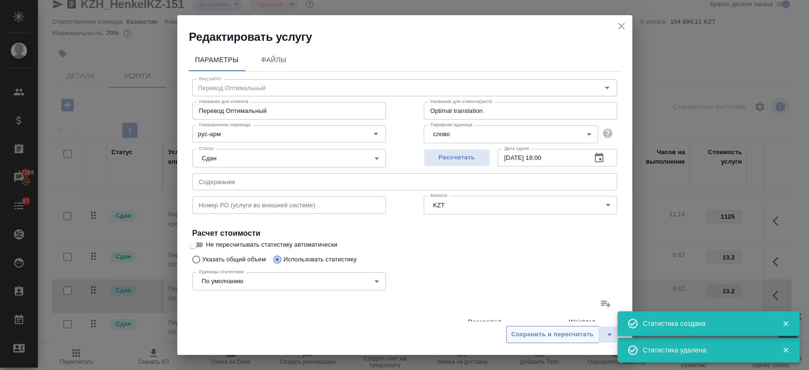
type input "22"
type input "91"
type input "604"
type input "64"
type input "148"
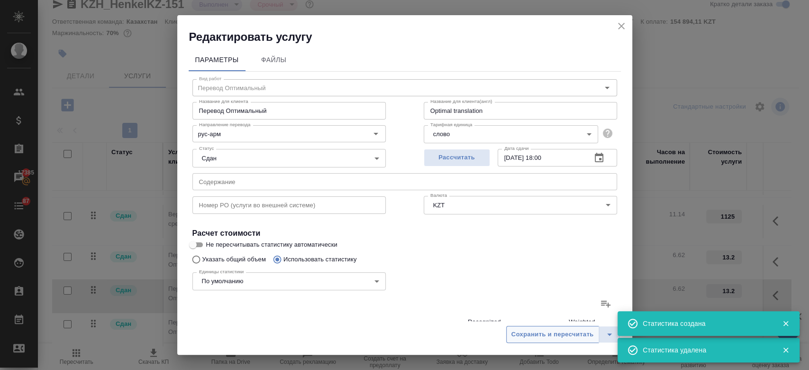
type input "854"
type input "46"
type input "99"
type input "643"
type input "31"
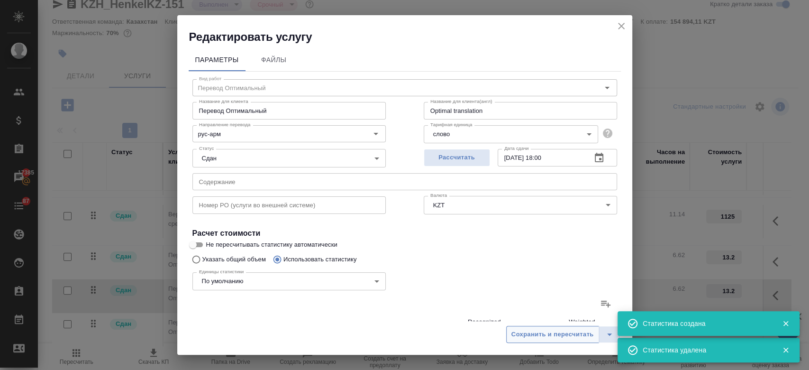
type input "90"
type input "621"
type input "6"
type input "44"
type input "299"
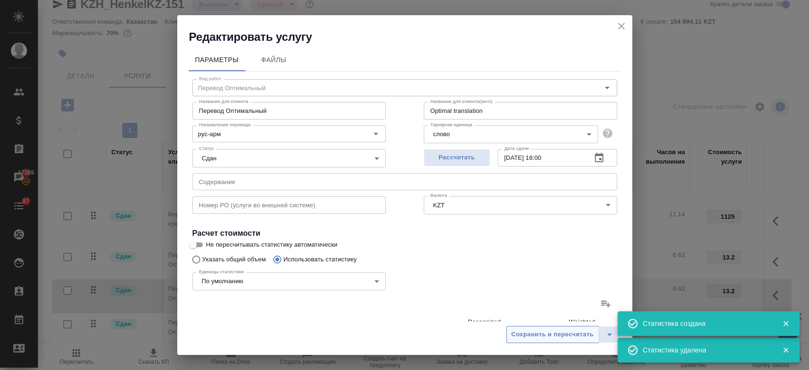
type input "36"
type input "142"
type input "906"
type input "243"
type input "1077"
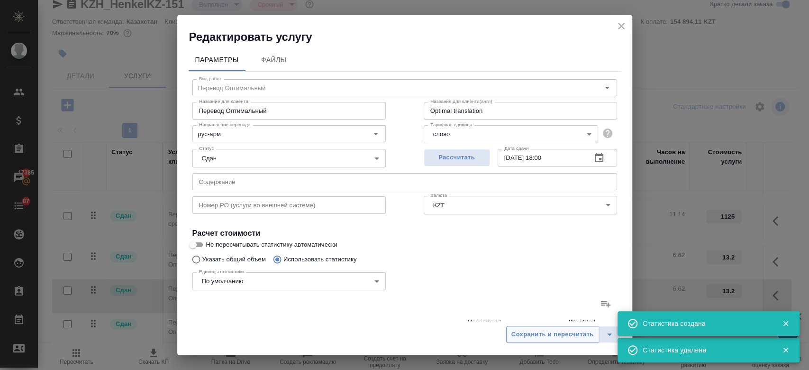
type input "7371"
type input "384"
type input "1543"
type input "10444"
type input "448"
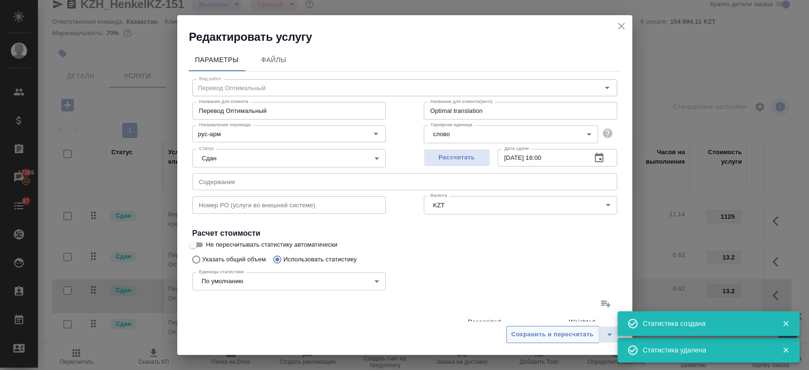
type input "1691"
type input "11298"
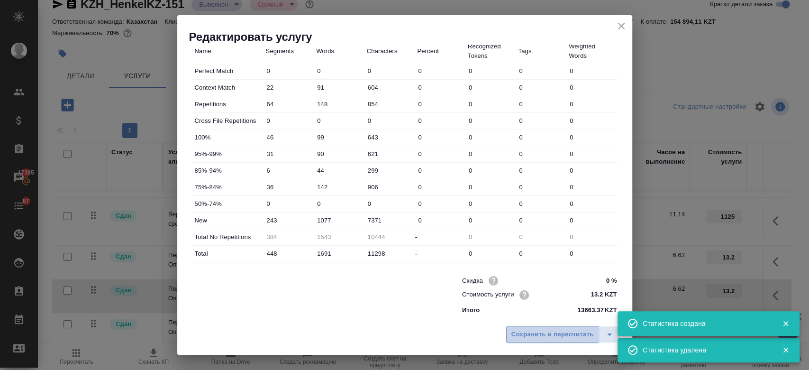
click at [522, 333] on span "Сохранить и пересчитать" at bounding box center [553, 334] width 82 height 11
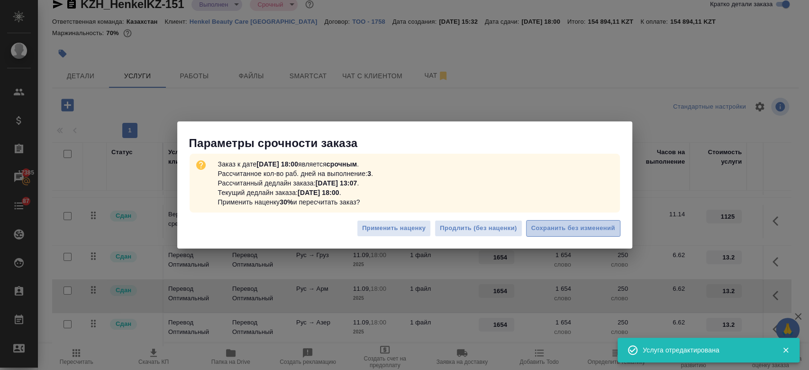
click at [564, 230] on span "Сохранить без изменений" at bounding box center [573, 228] width 84 height 11
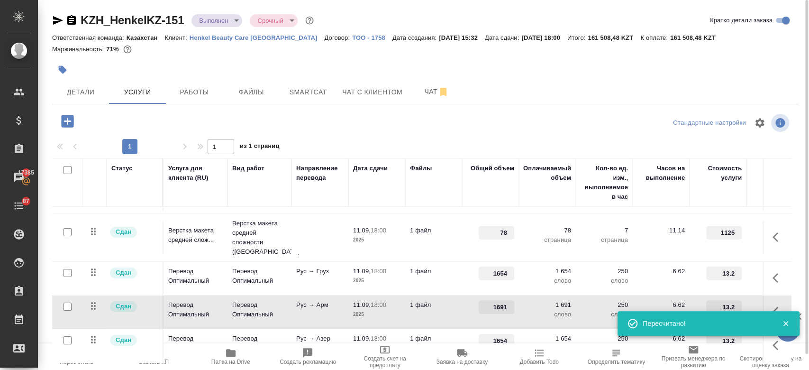
scroll to position [0, 0]
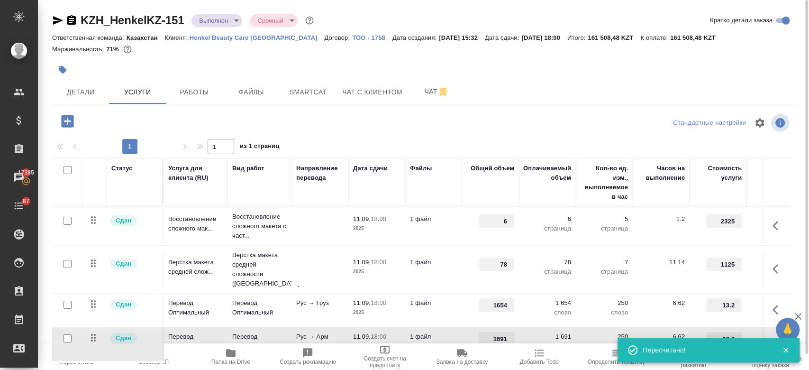
click at [155, 73] on div at bounding box center [301, 69] width 498 height 21
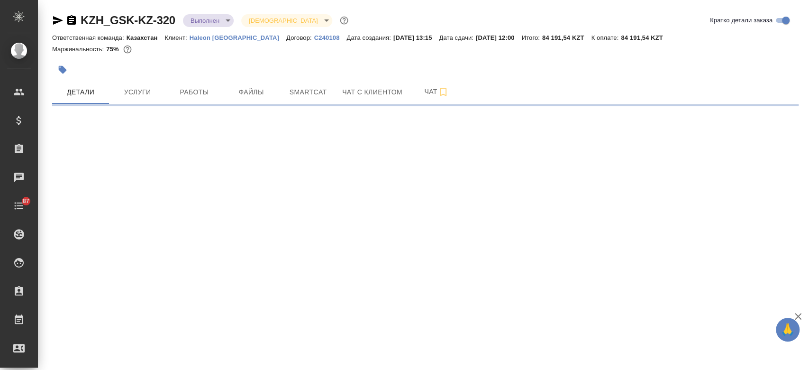
select select "RU"
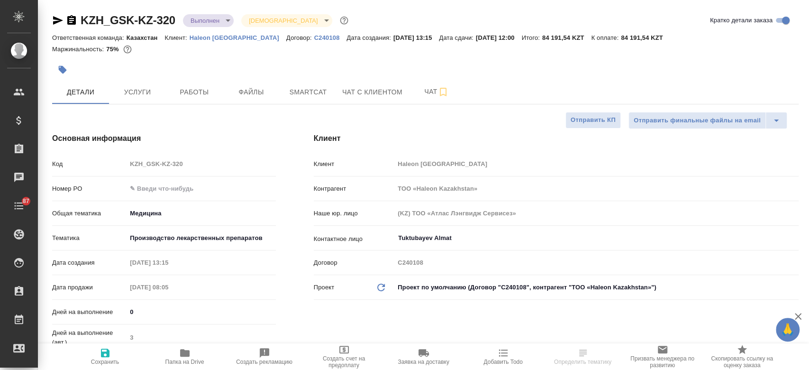
type textarea "x"
click at [213, 39] on p "Haleon [GEOGRAPHIC_DATA]" at bounding box center [238, 37] width 97 height 7
type textarea "x"
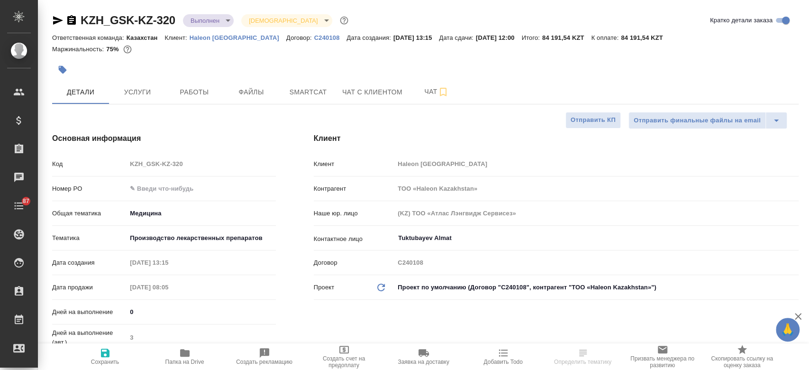
type textarea "x"
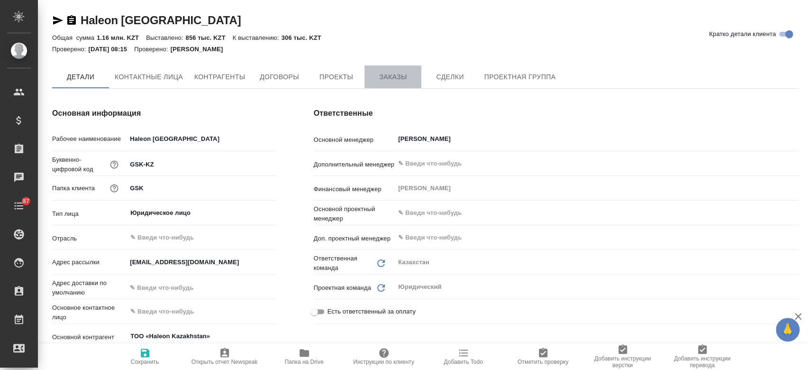
click at [385, 72] on span "Заказы" at bounding box center [393, 77] width 46 height 12
type textarea "x"
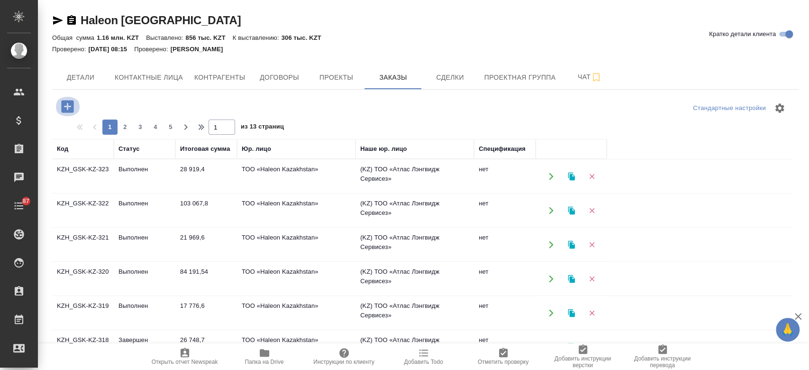
click at [61, 104] on icon "button" at bounding box center [67, 106] width 12 height 12
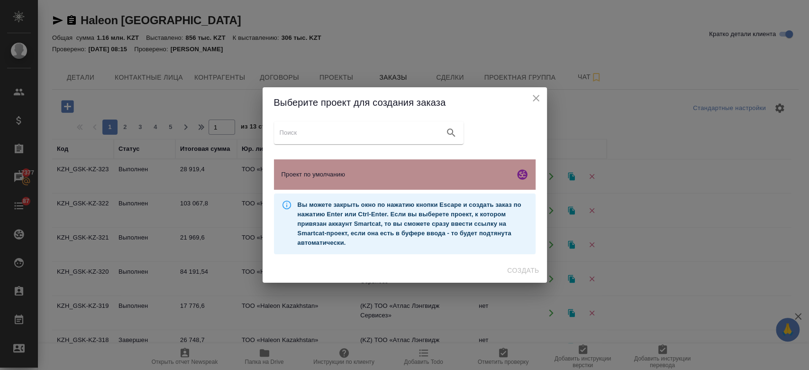
click at [315, 176] on span "Проект по умолчанию" at bounding box center [396, 174] width 229 height 9
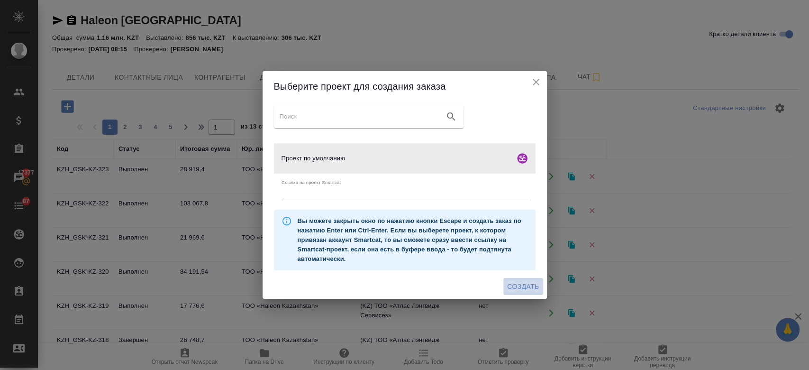
click at [524, 284] on span "Создать" at bounding box center [523, 287] width 32 height 12
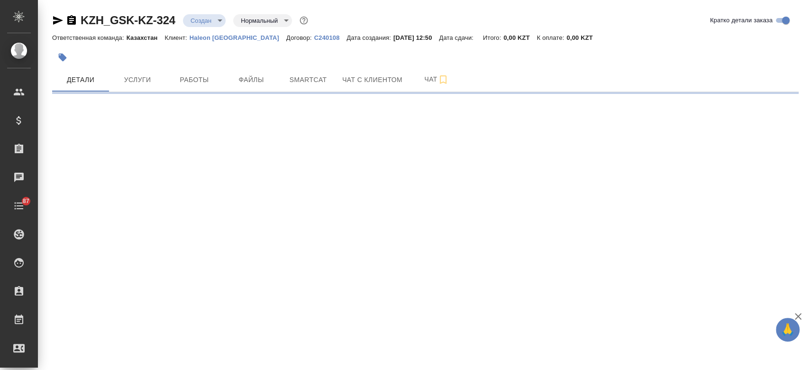
select select "RU"
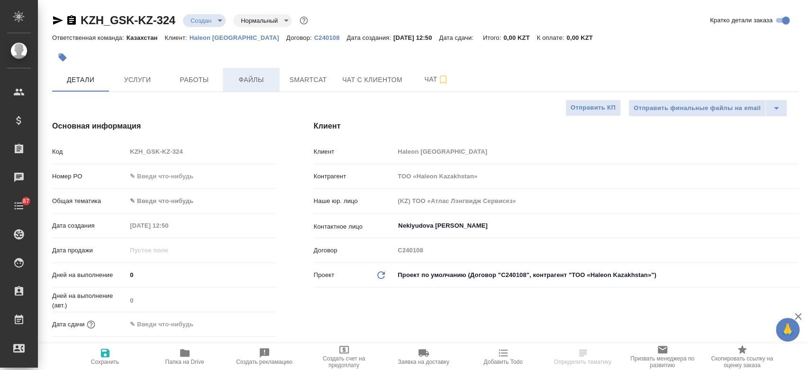
type textarea "x"
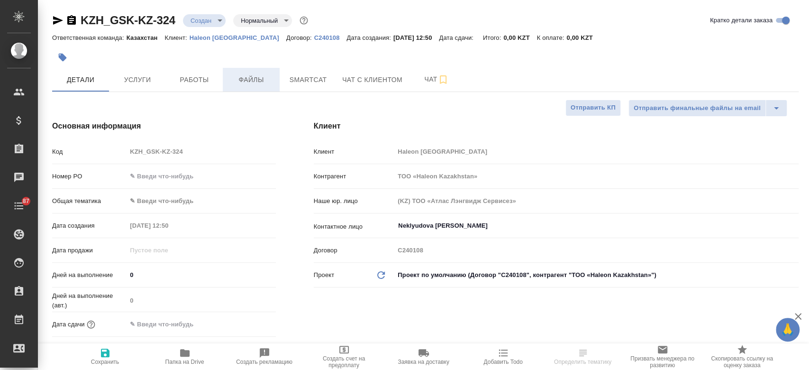
type textarea "x"
click at [247, 83] on span "Файлы" at bounding box center [251, 80] width 46 height 12
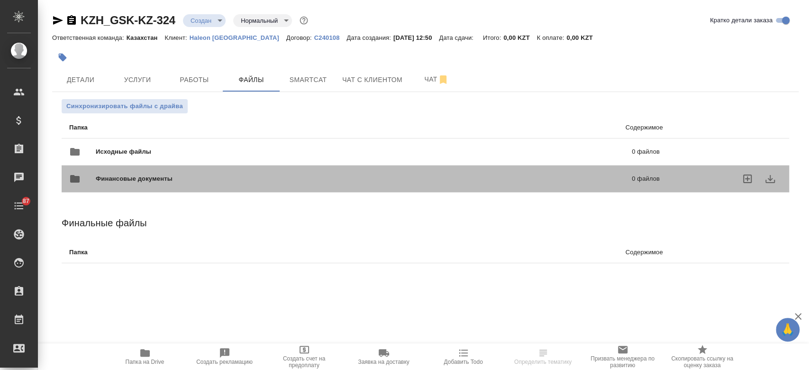
click at [165, 158] on div "Финансовые документы 0 файлов" at bounding box center [365, 179] width 610 height 42
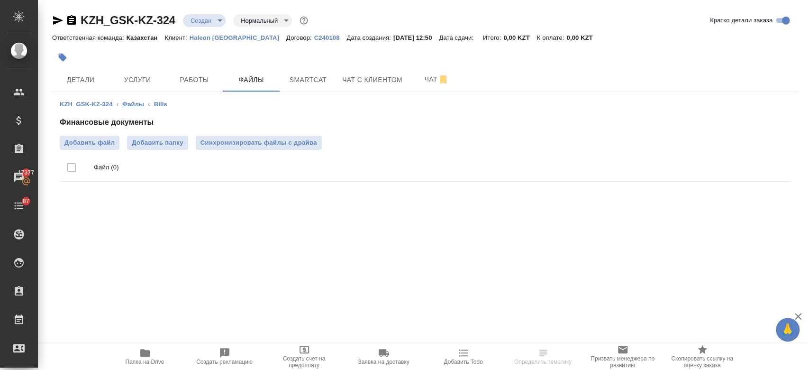
click at [132, 104] on link "Файлы" at bounding box center [133, 104] width 22 height 7
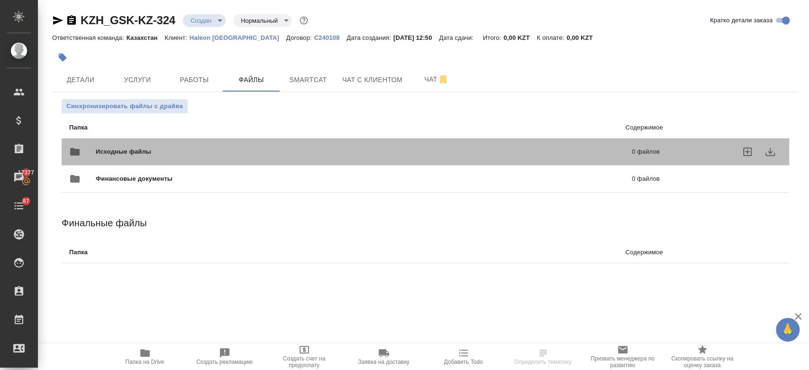
click at [150, 149] on span "Исходные файлы" at bounding box center [244, 151] width 296 height 9
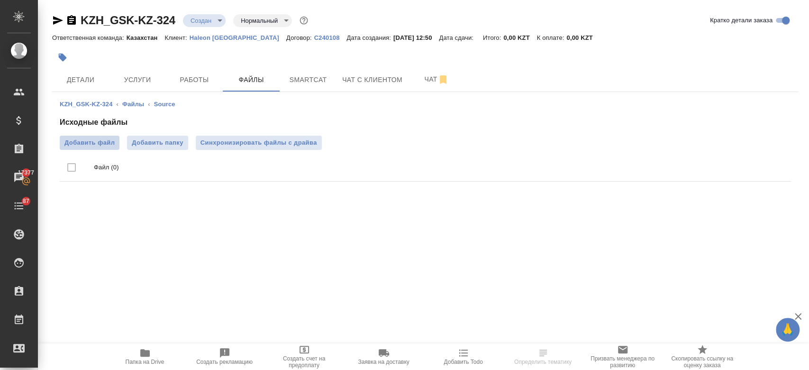
click at [94, 146] on span "Добавить файл" at bounding box center [89, 142] width 50 height 9
click at [0, 0] on input "Добавить файл" at bounding box center [0, 0] width 0 height 0
click at [79, 84] on span "Детали" at bounding box center [81, 80] width 46 height 12
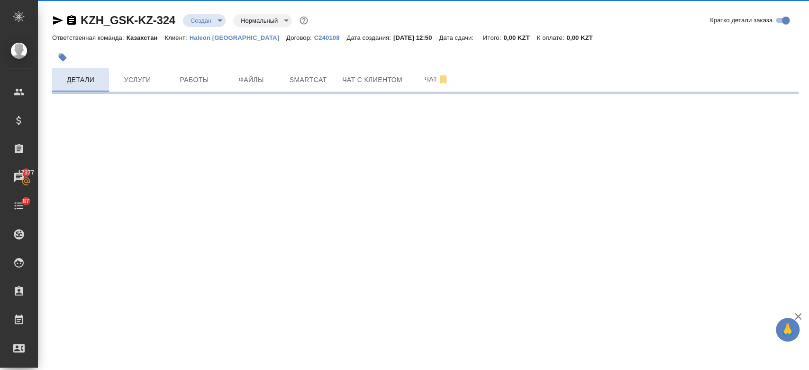
select select "RU"
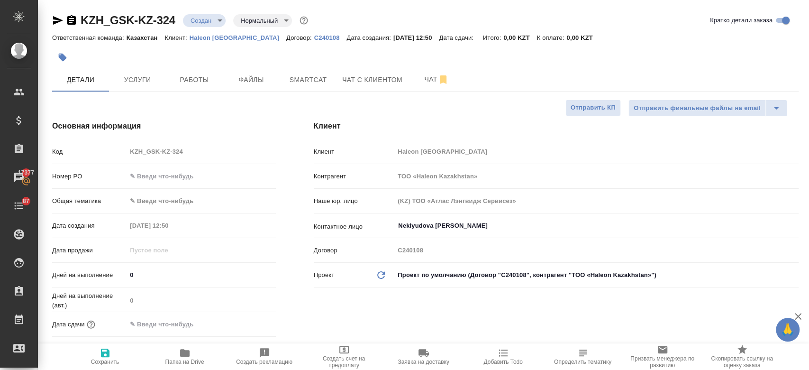
type textarea "x"
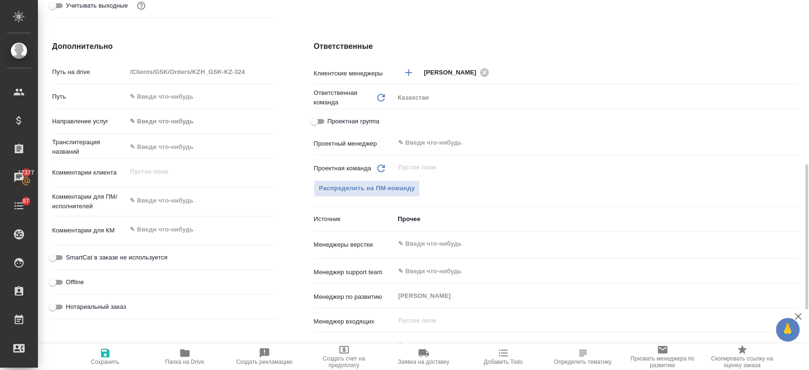
scroll to position [365, 0]
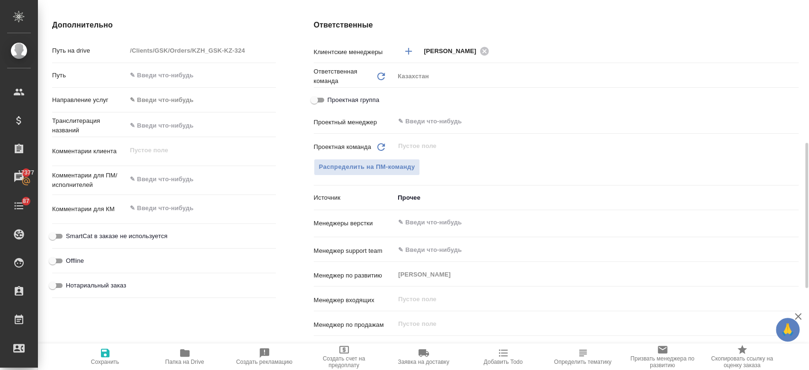
type textarea "x"
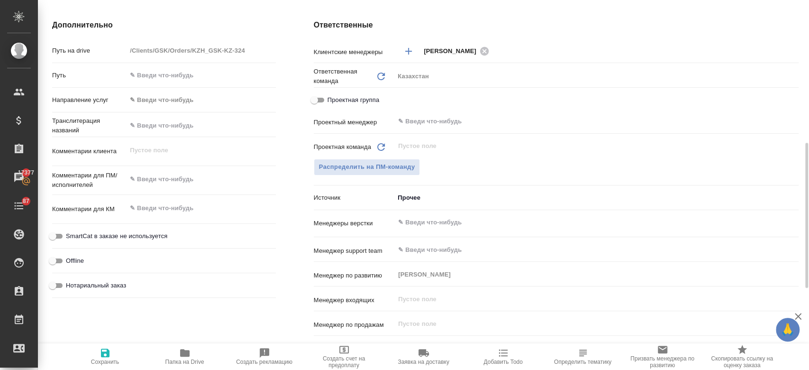
type textarea "x"
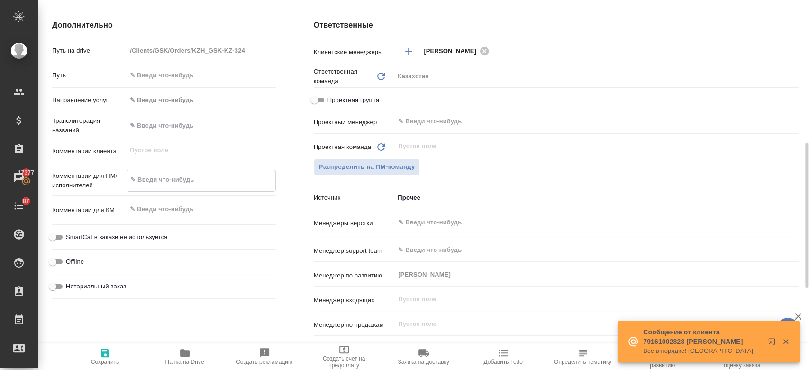
click at [161, 184] on textarea at bounding box center [201, 180] width 148 height 16
paste textarea "проверить перевод на казахский с русского – маркетингового текста на А4 плакате…"
type textarea "проверить перевод на казахский с русского – маркетингового текста на А4 плакате…"
type textarea "x"
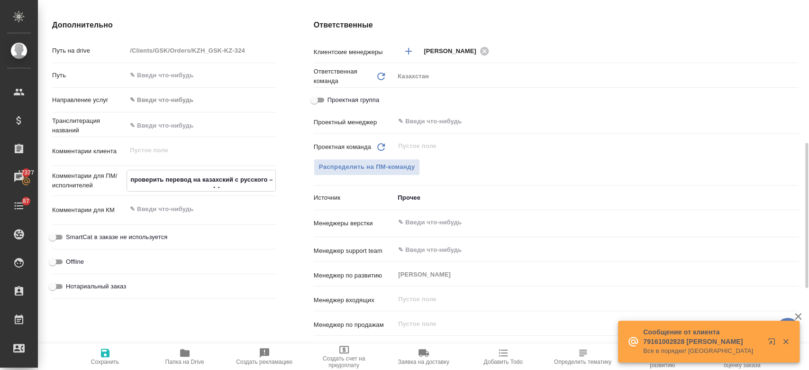
type textarea "x"
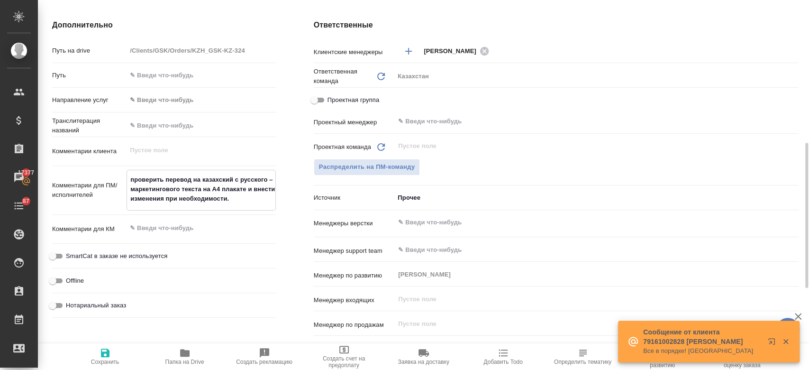
type textarea "проверить перевод на казахский с русского – маркетингового текста на А4 плакате…"
type textarea "x"
click at [104, 356] on icon "button" at bounding box center [105, 352] width 9 height 9
type textarea "x"
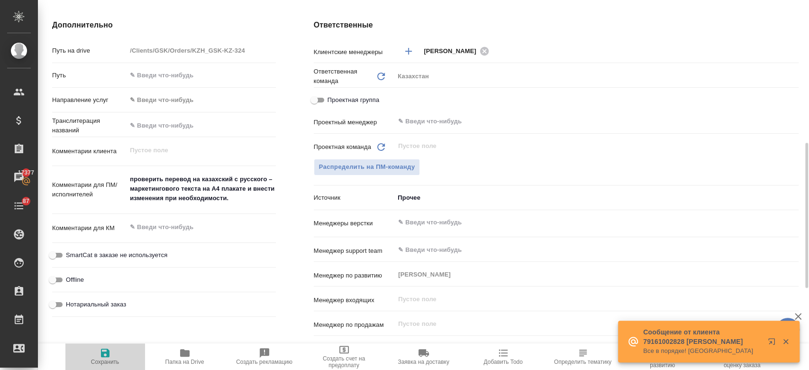
type textarea "x"
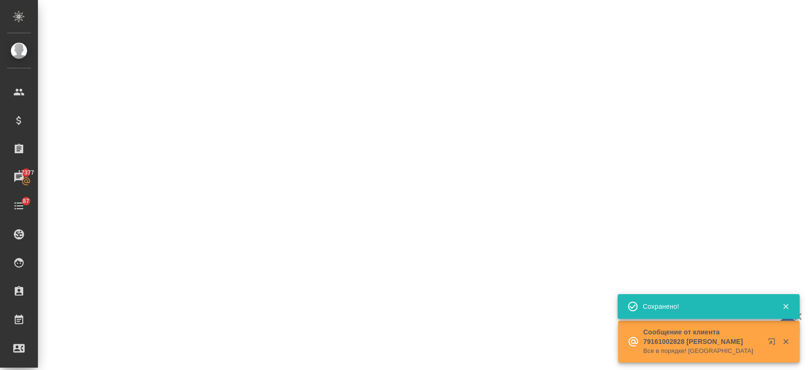
select select "RU"
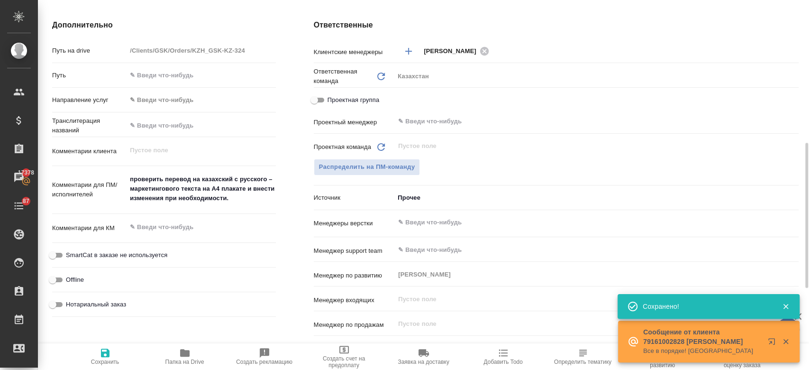
type textarea "x"
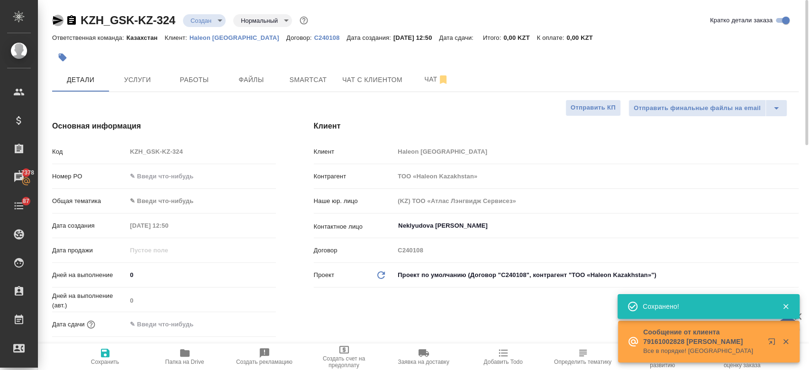
click at [56, 21] on icon "button" at bounding box center [57, 20] width 11 height 11
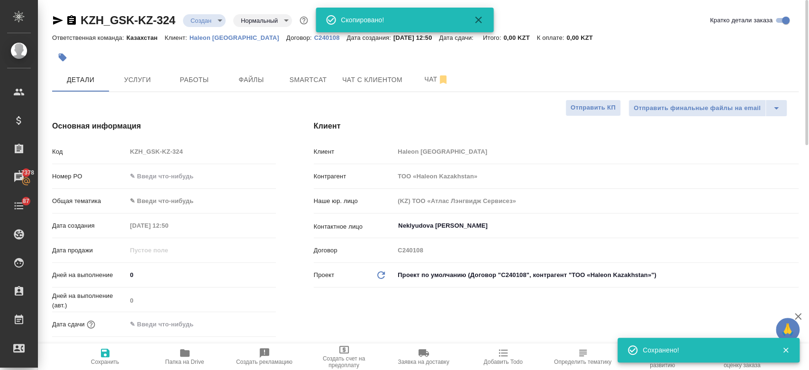
type textarea "x"
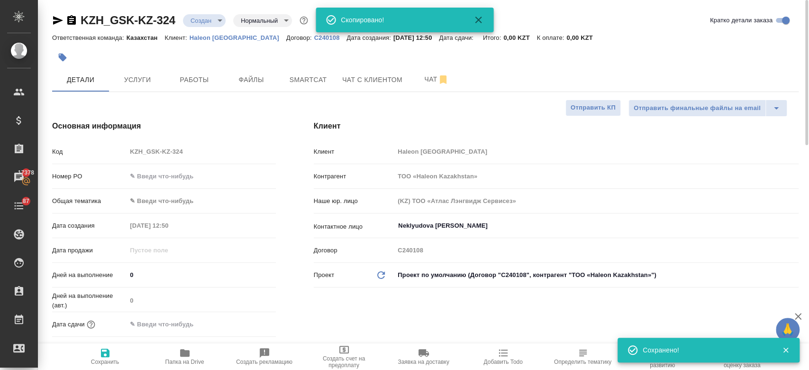
type textarea "x"
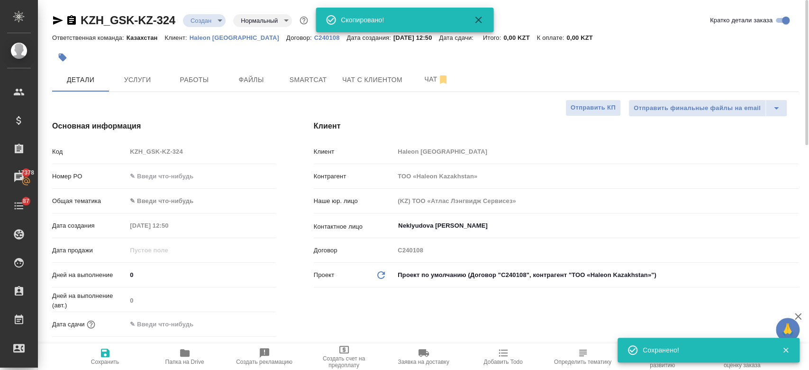
type textarea "x"
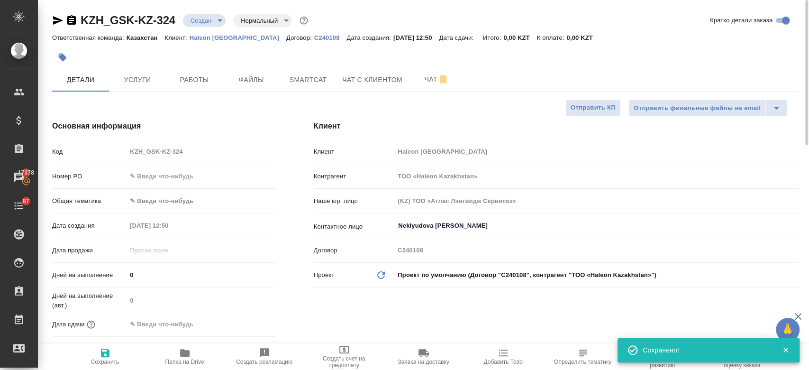
type textarea "x"
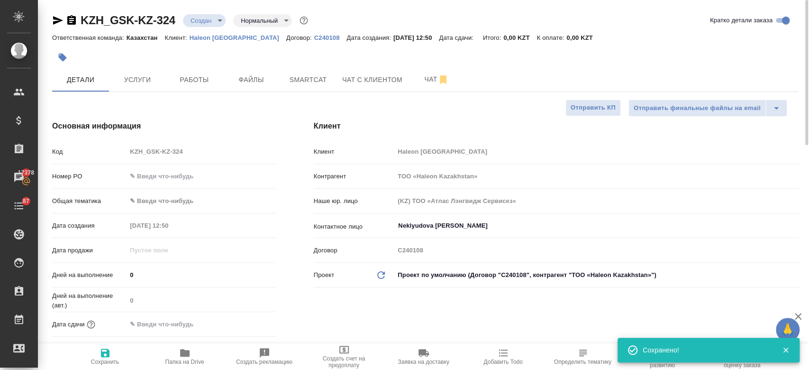
type textarea "x"
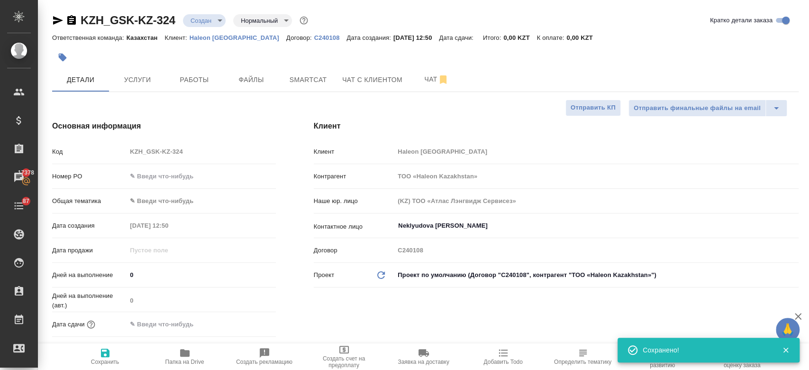
type textarea "x"
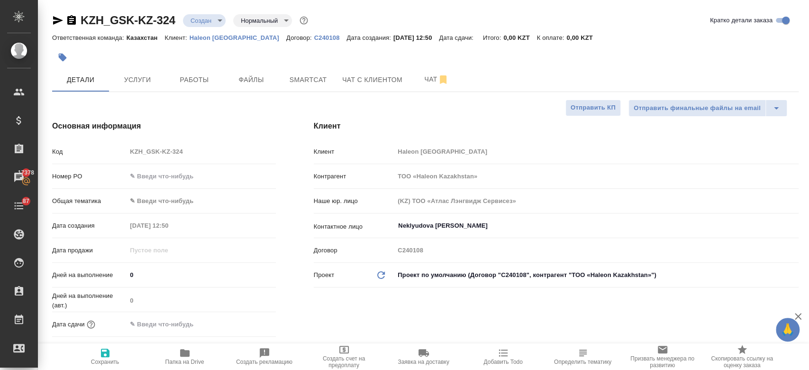
type textarea "x"
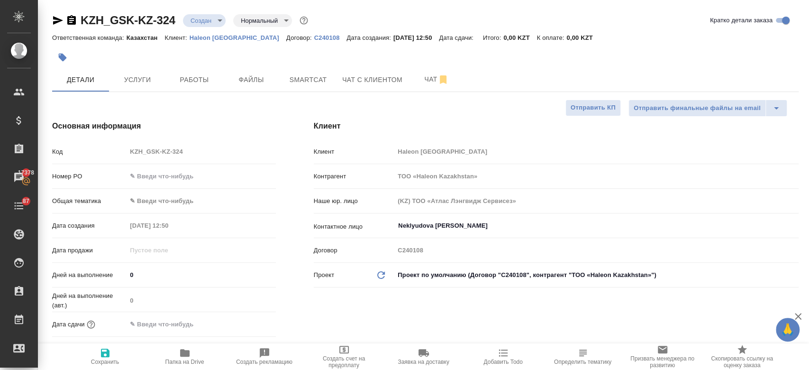
type textarea "x"
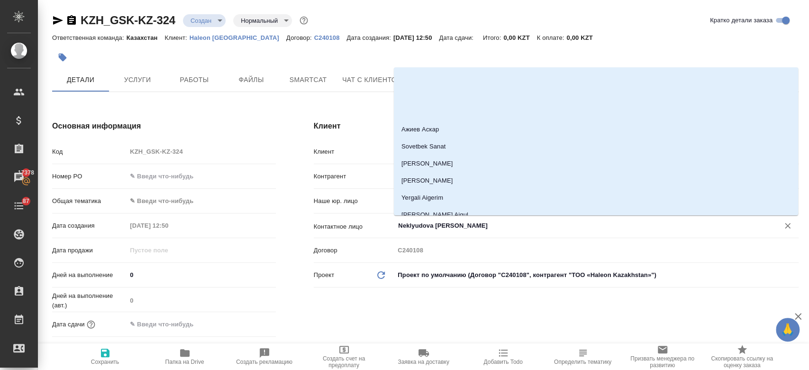
click at [440, 227] on input "Neklyudova Yuliya" at bounding box center [580, 225] width 367 height 11
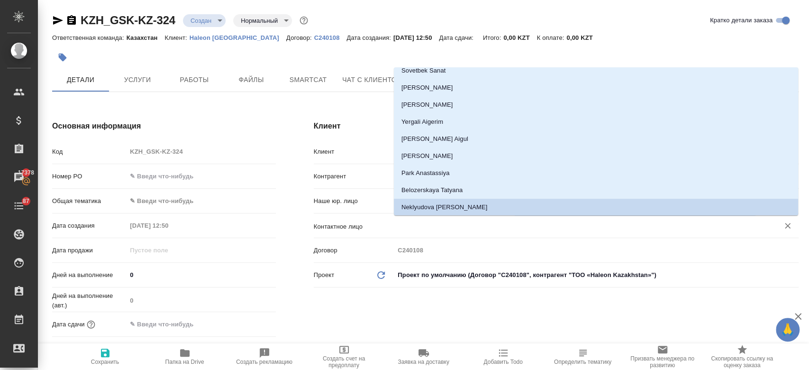
type textarea "x"
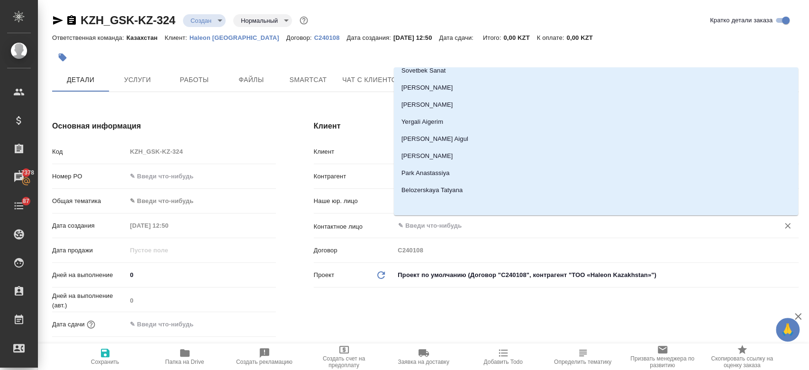
scroll to position [0, 0]
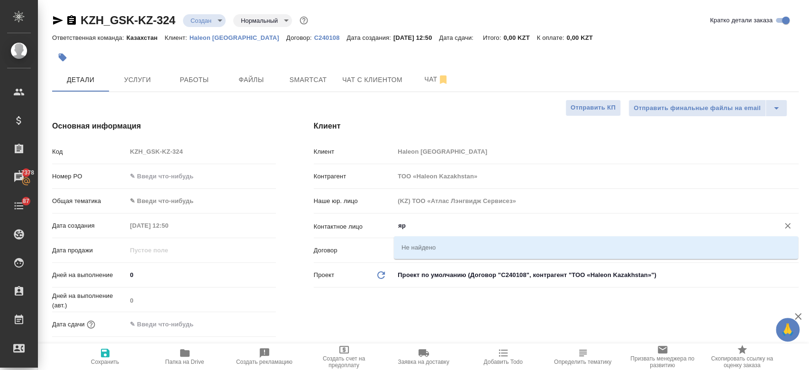
type input "я"
type textarea "x"
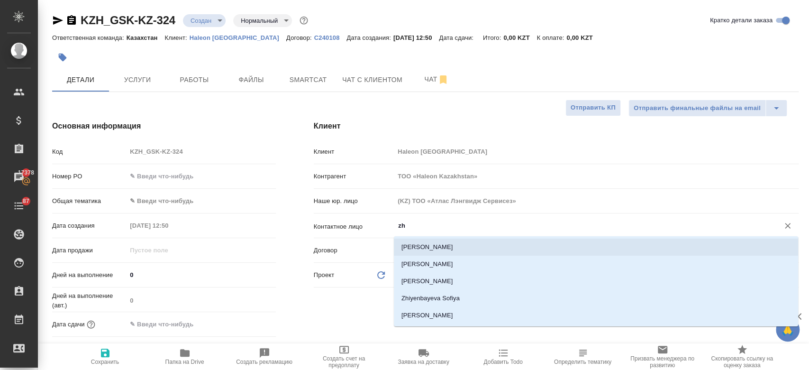
type input "z"
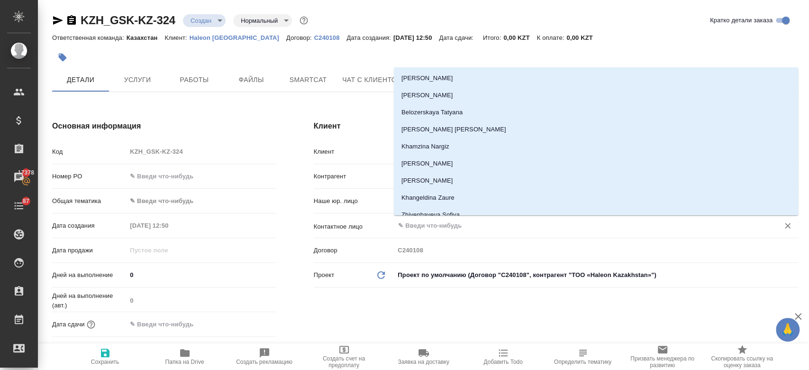
type textarea "x"
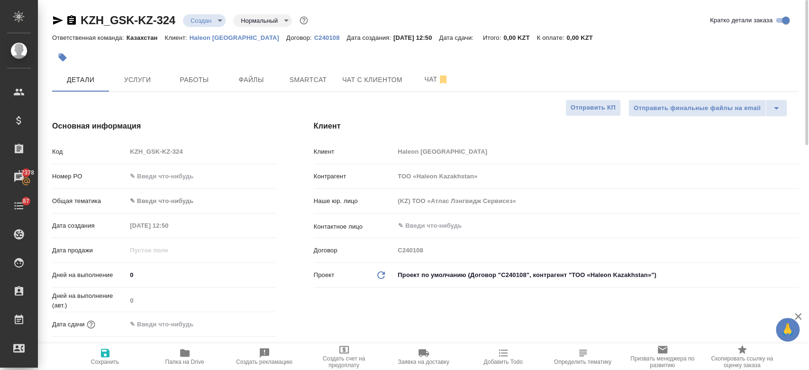
type textarea "x"
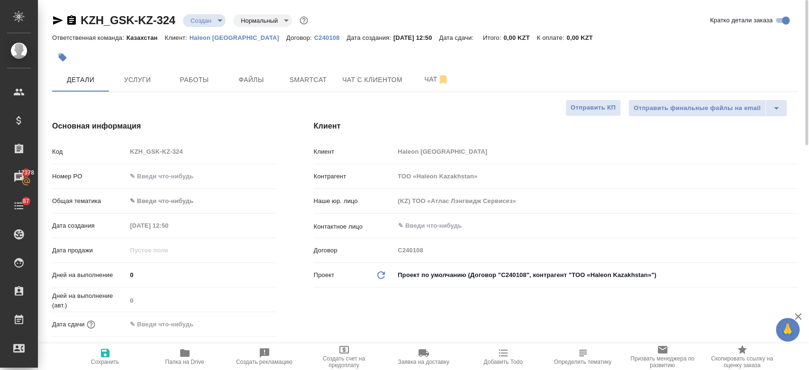
type textarea "x"
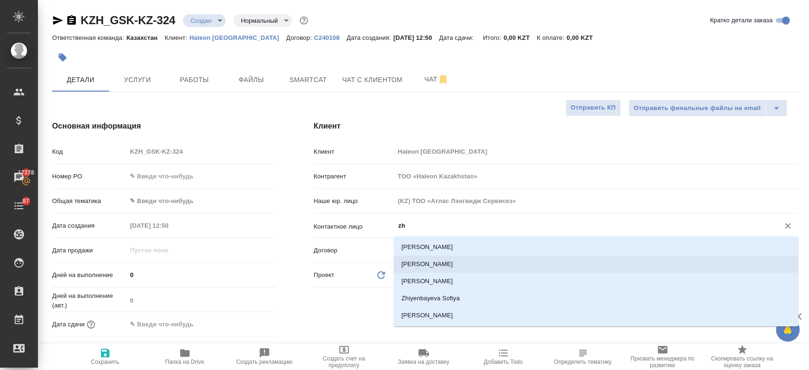
scroll to position [15, 0]
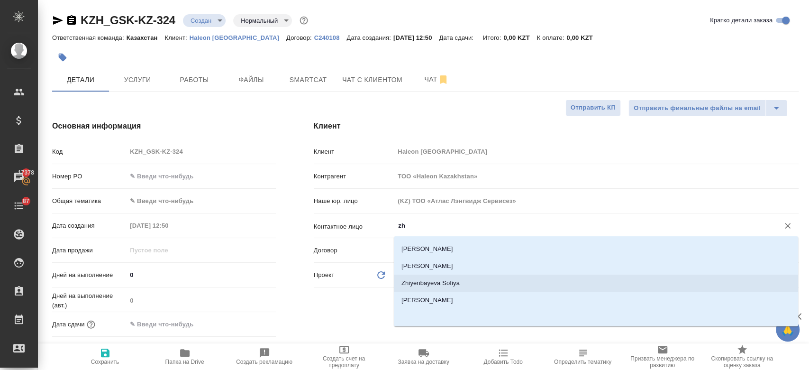
type input "z"
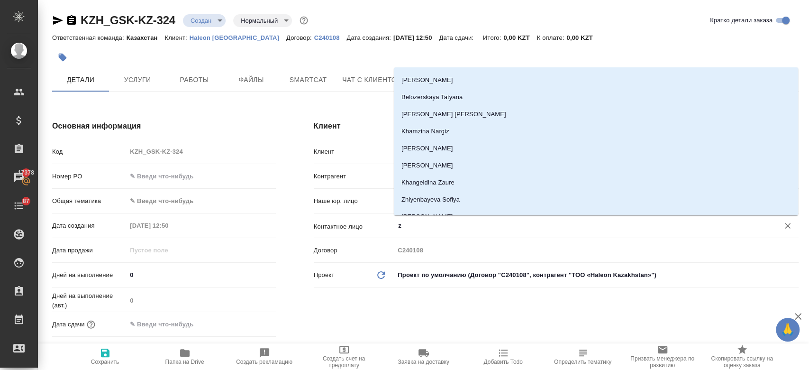
scroll to position [0, 0]
type textarea "x"
paste input "Zhamilya Idrissova"
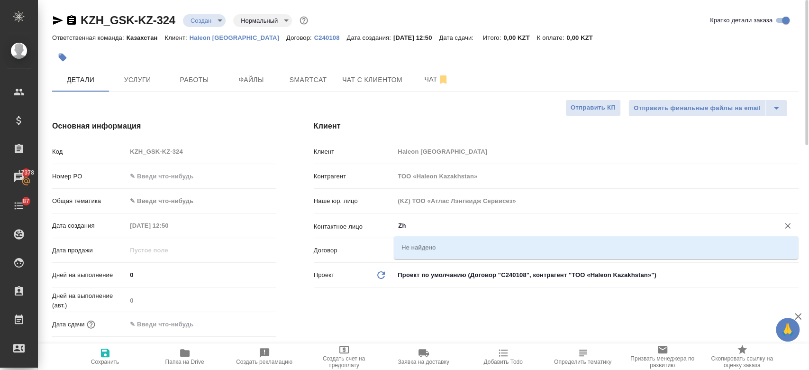
type input "Z"
type textarea "x"
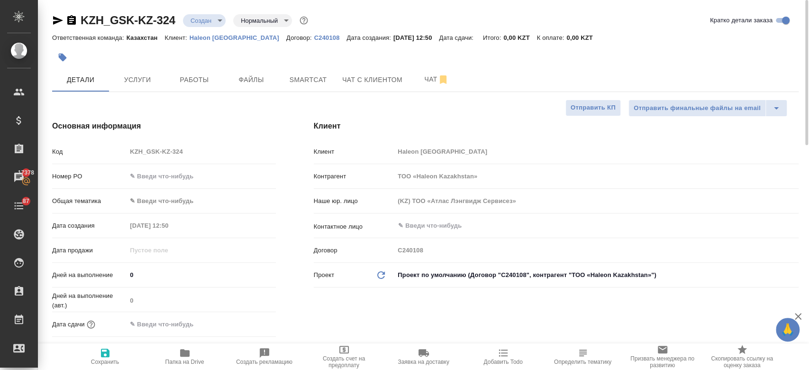
type textarea "x"
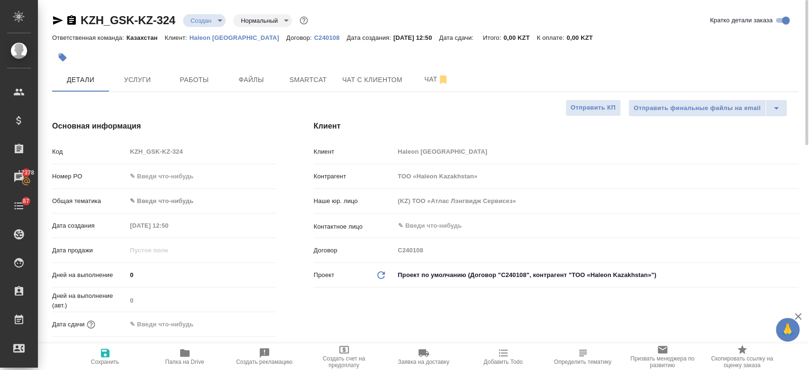
type textarea "x"
click at [212, 32] on div "Ответственная команда: Казахстан Клиент: Haleon Kazakhstan Договор: С240108 Дат…" at bounding box center [425, 37] width 747 height 11
click at [209, 39] on p "Haleon Kazakhstan" at bounding box center [238, 37] width 97 height 7
type textarea "x"
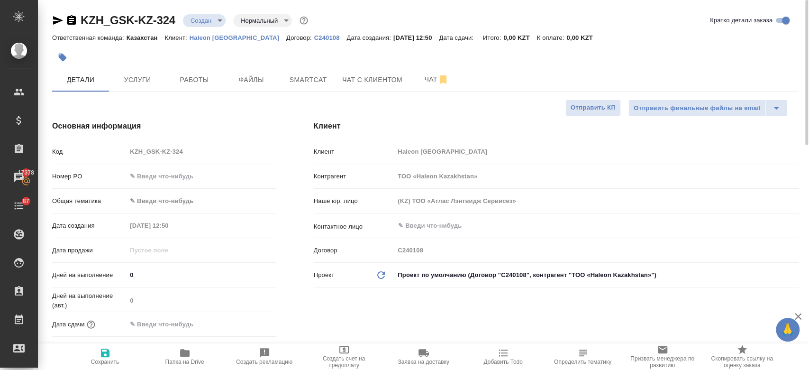
type textarea "x"
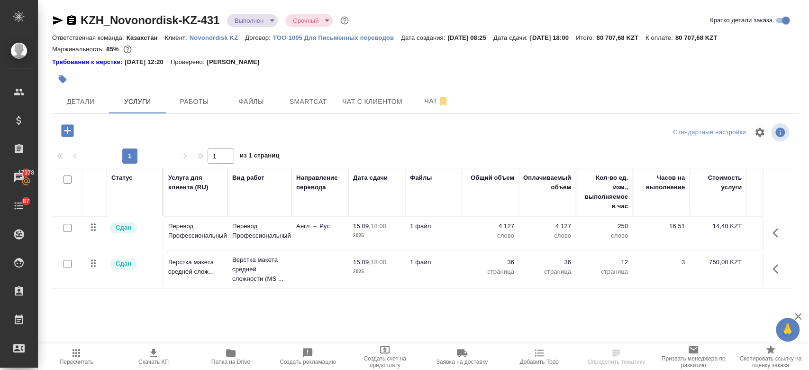
click at [232, 359] on span "Папка на Drive" at bounding box center [230, 361] width 39 height 7
click at [71, 108] on button "Детали" at bounding box center [80, 102] width 57 height 24
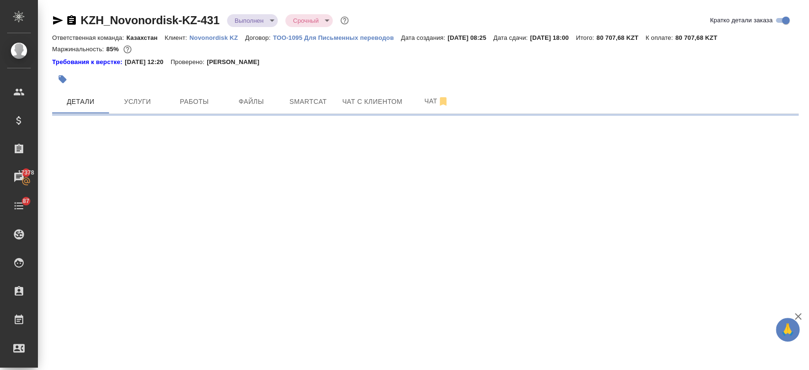
select select "RU"
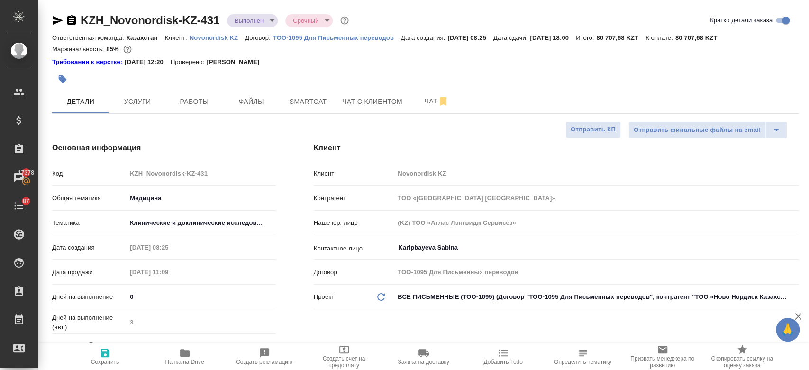
type textarea "x"
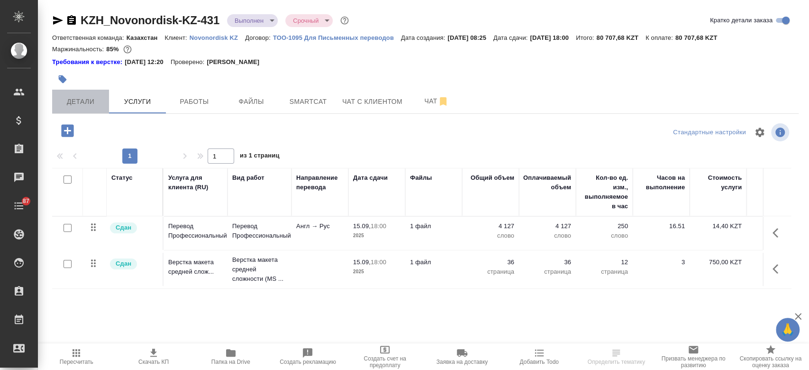
click at [81, 102] on span "Детали" at bounding box center [81, 102] width 46 height 12
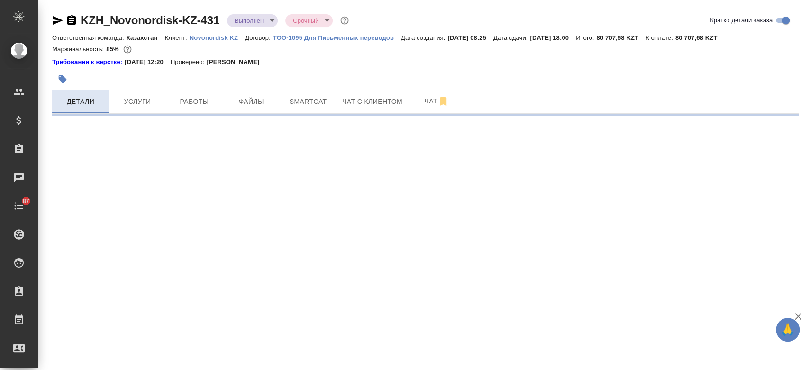
select select "RU"
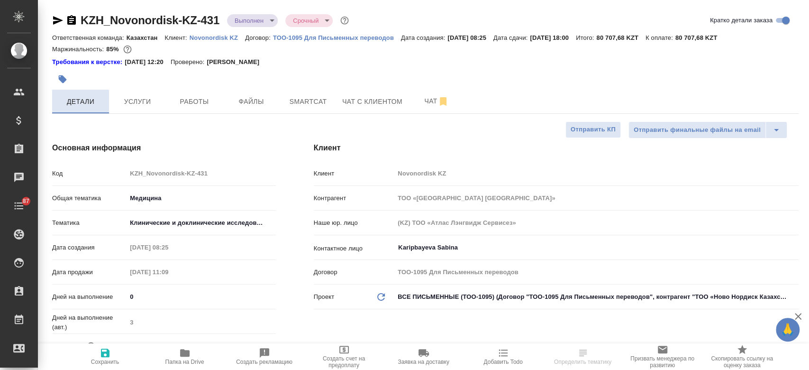
type textarea "x"
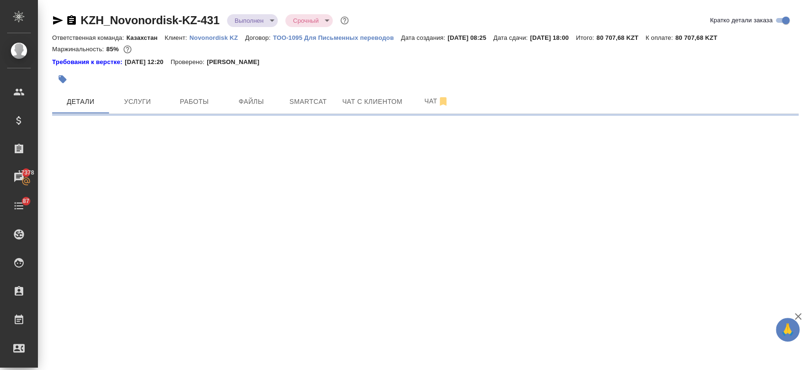
select select "RU"
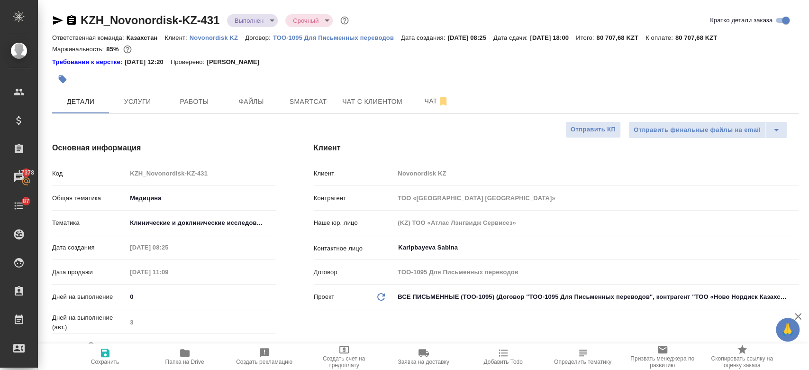
type textarea "x"
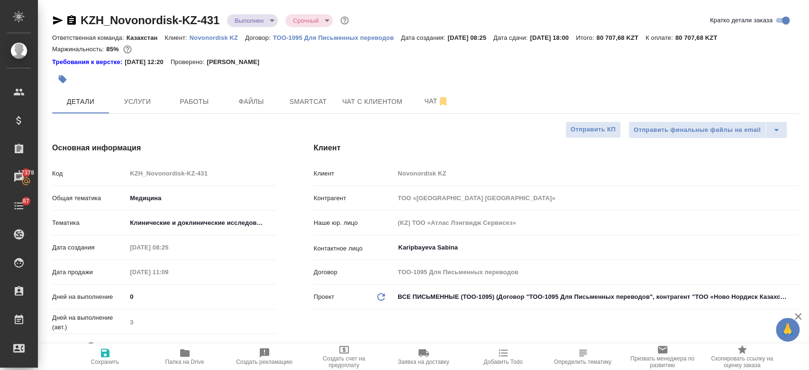
type textarea "x"
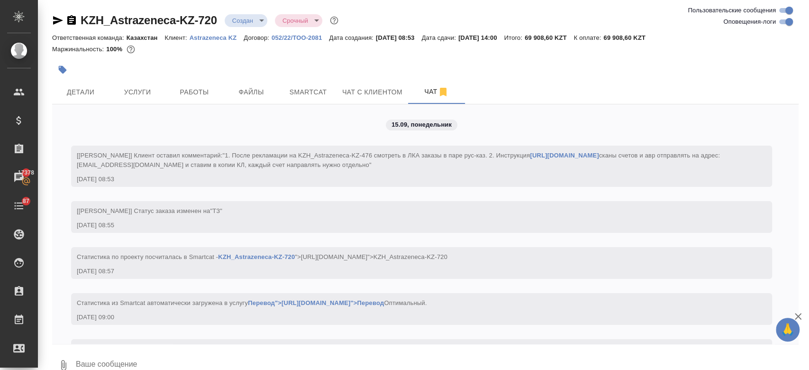
scroll to position [436, 0]
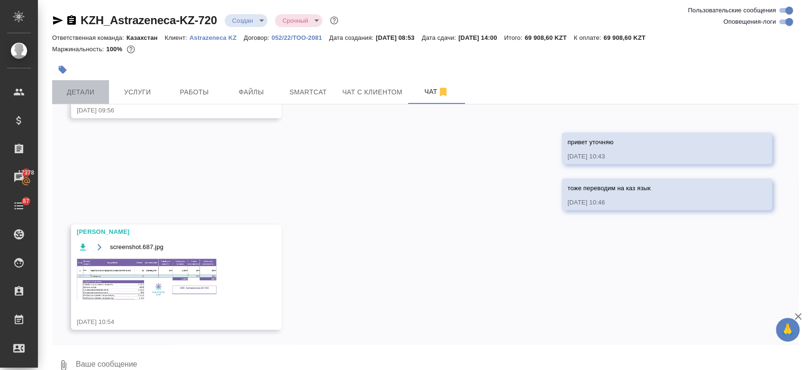
click at [86, 98] on button "Детали" at bounding box center [80, 92] width 57 height 24
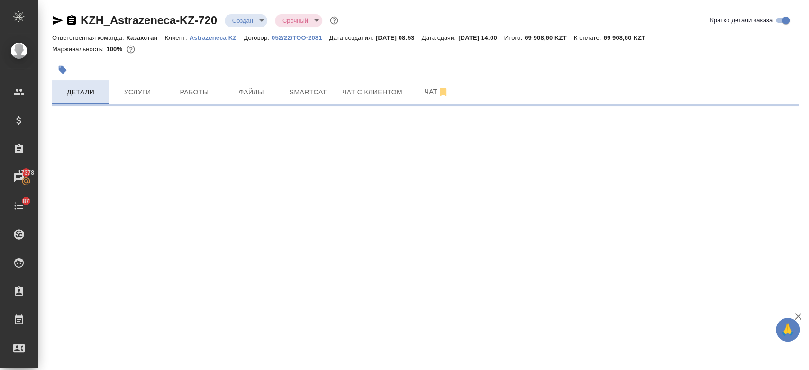
select select "RU"
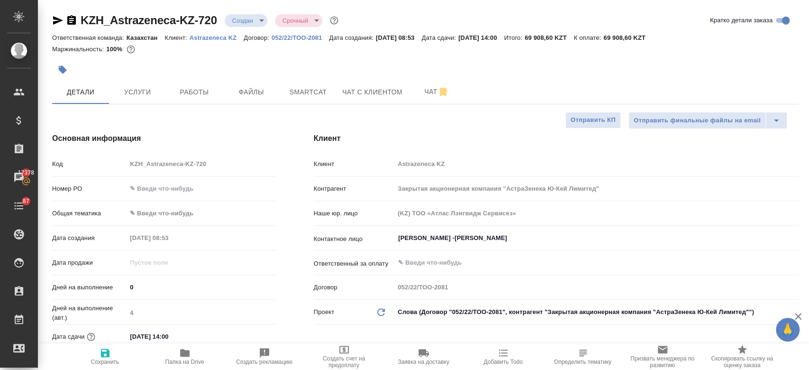
type textarea "x"
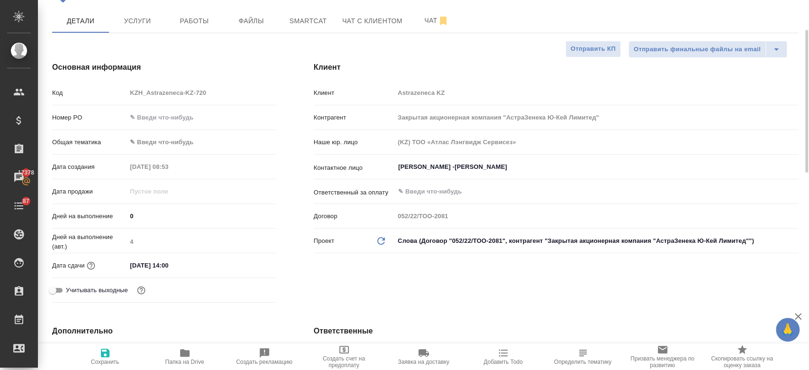
scroll to position [73, 0]
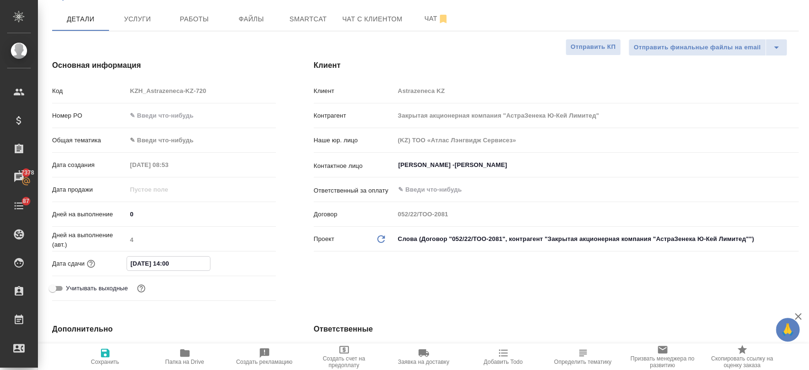
click at [159, 267] on input "[DATE] 14:00" at bounding box center [168, 263] width 83 height 14
click at [247, 264] on icon "button" at bounding box center [248, 262] width 9 height 9
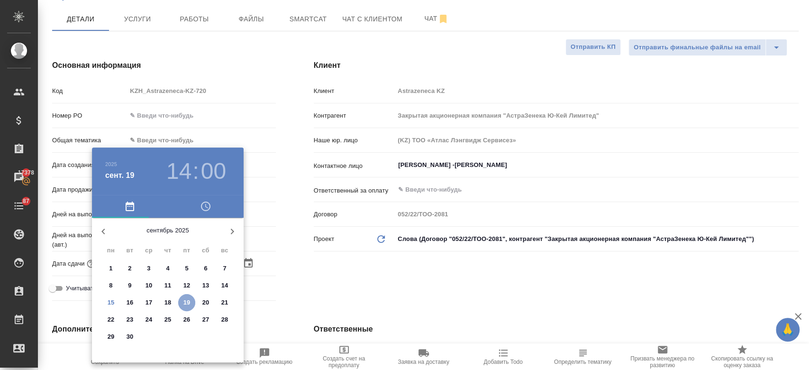
click at [189, 302] on p "19" at bounding box center [186, 302] width 7 height 9
type textarea "x"
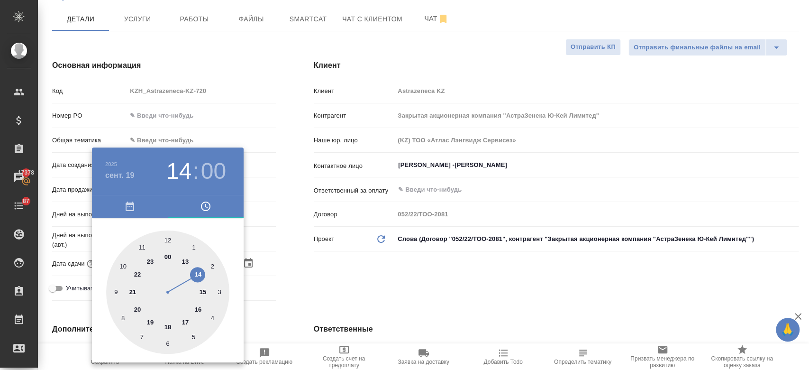
click at [204, 289] on div at bounding box center [167, 291] width 123 height 123
type input "[DATE] 15:00"
type textarea "x"
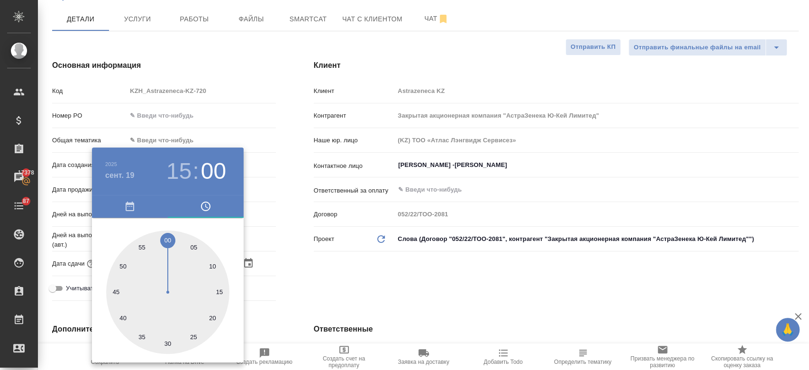
click at [338, 303] on div at bounding box center [404, 185] width 809 height 370
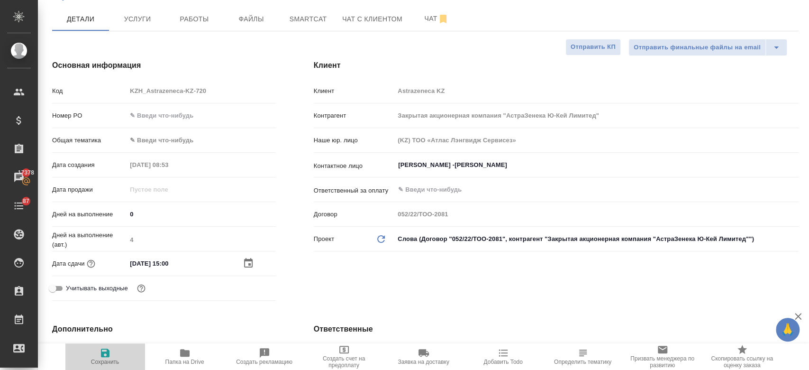
click at [102, 355] on icon "button" at bounding box center [105, 352] width 9 height 9
type textarea "x"
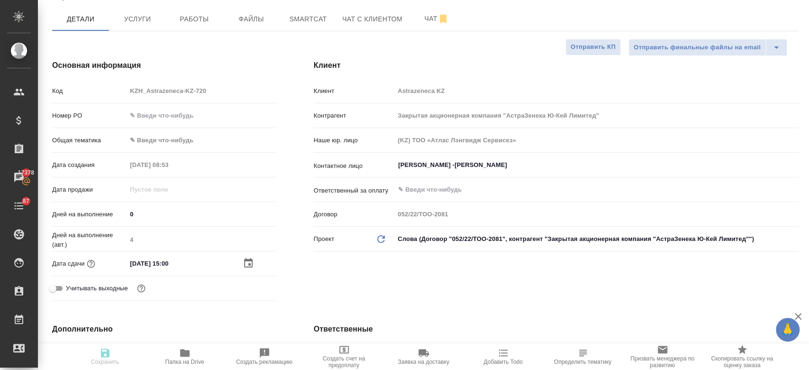
type textarea "x"
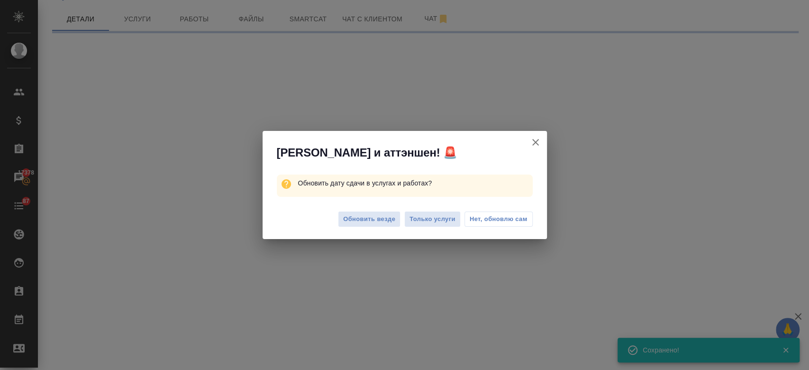
select select "RU"
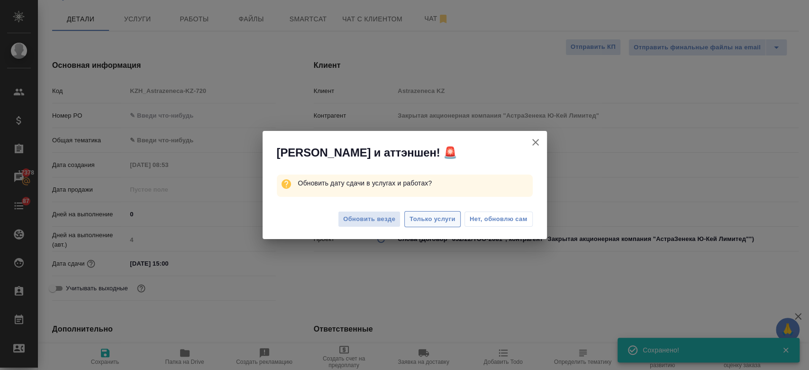
type textarea "x"
click at [424, 220] on span "Только услуги" at bounding box center [433, 219] width 46 height 11
type textarea "x"
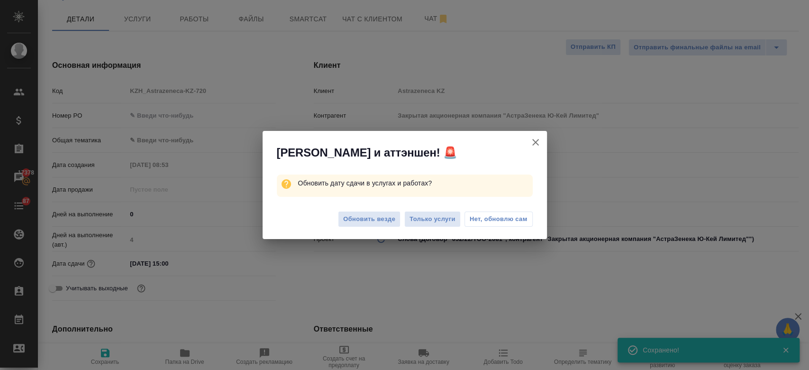
type textarea "x"
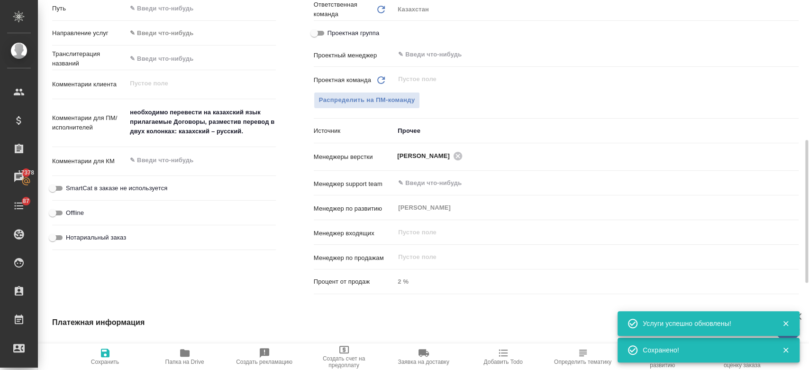
scroll to position [446, 0]
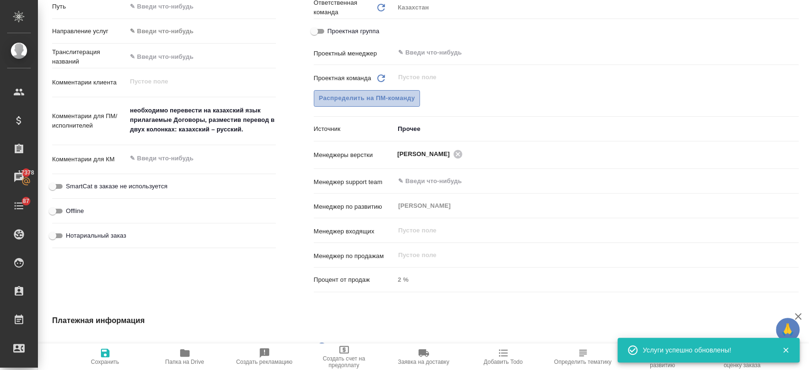
click at [368, 93] on span "Распределить на ПМ-команду" at bounding box center [367, 98] width 96 height 11
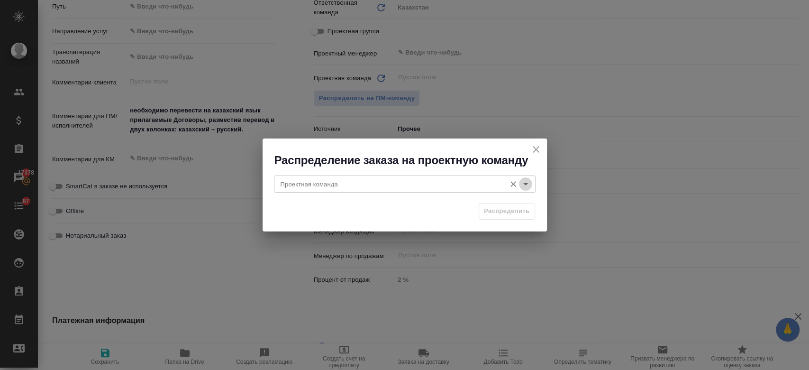
click at [520, 184] on icon "Open" at bounding box center [525, 183] width 11 height 11
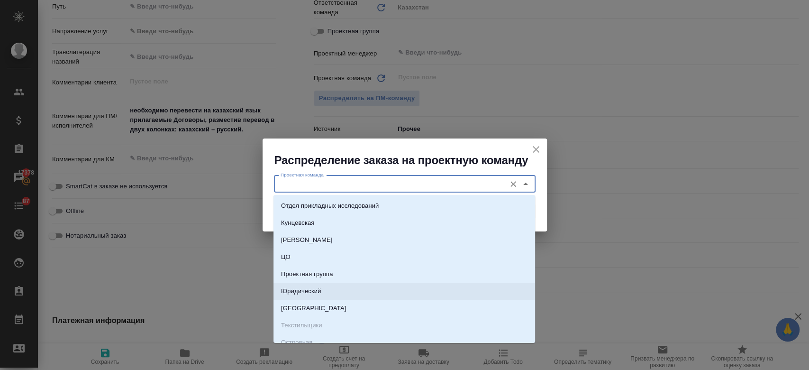
drag, startPoint x: 423, startPoint y: 290, endPoint x: 455, endPoint y: 296, distance: 32.7
click at [455, 296] on li "Юридический" at bounding box center [405, 291] width 262 height 17
type input "Юридический"
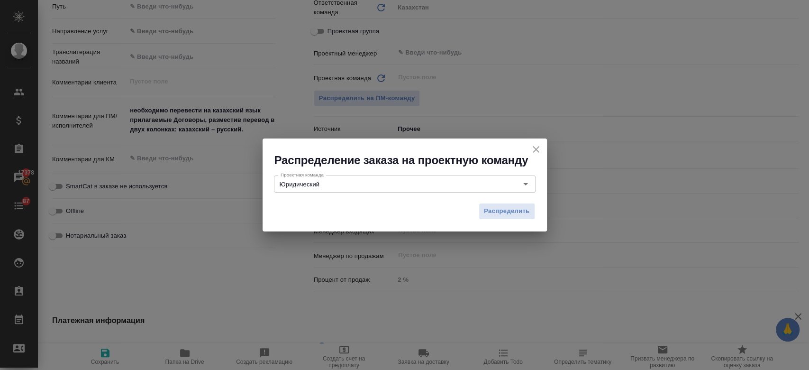
click at [455, 296] on div "Распределение заказа на проектную команду Проектная команда Юридический Проектн…" at bounding box center [404, 185] width 809 height 370
click at [492, 210] on span "Распределить" at bounding box center [507, 211] width 46 height 11
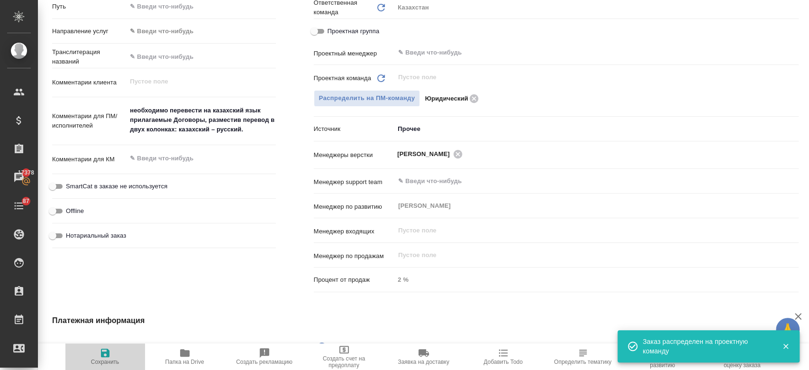
type textarea "x"
click at [104, 346] on button "Сохранить" at bounding box center [105, 356] width 80 height 27
type textarea "x"
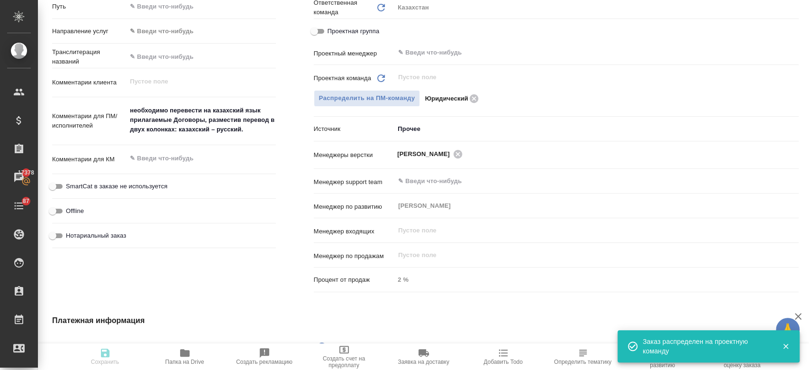
type textarea "x"
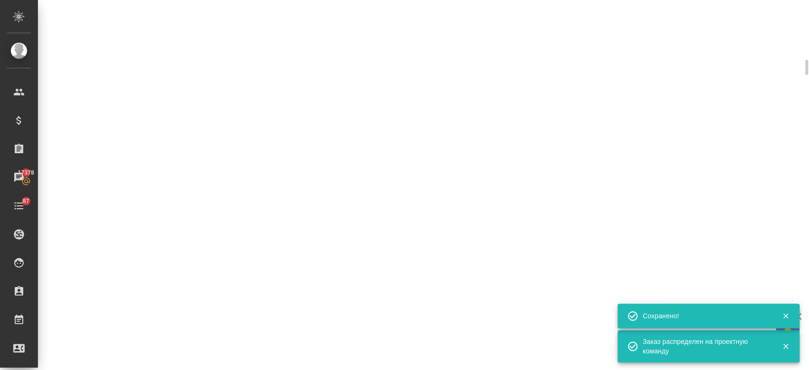
scroll to position [438, 0]
select select "RU"
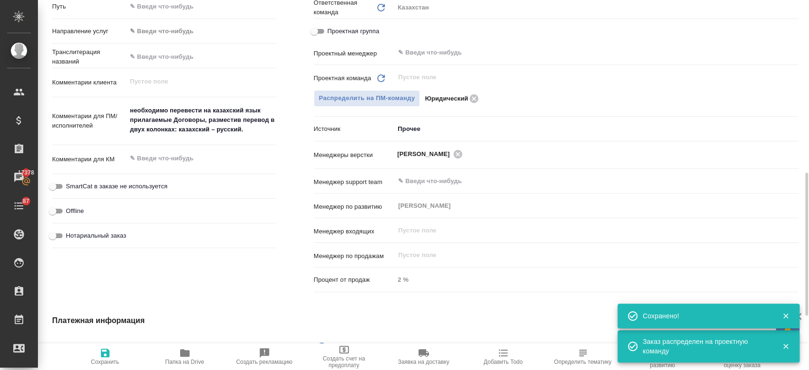
type textarea "x"
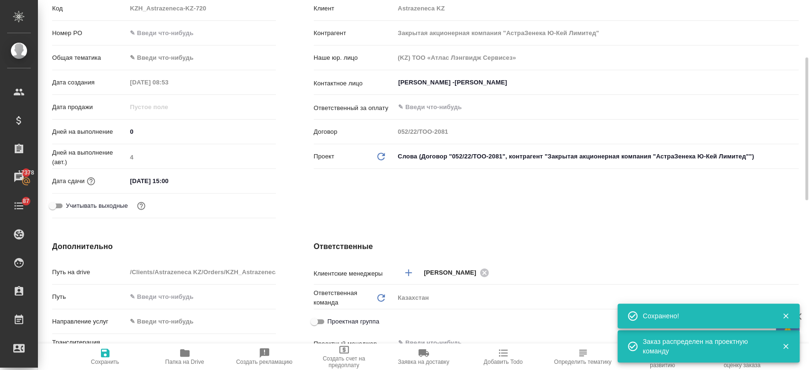
scroll to position [157, 0]
click at [161, 174] on input "19.09.2025 15:00" at bounding box center [168, 179] width 83 height 14
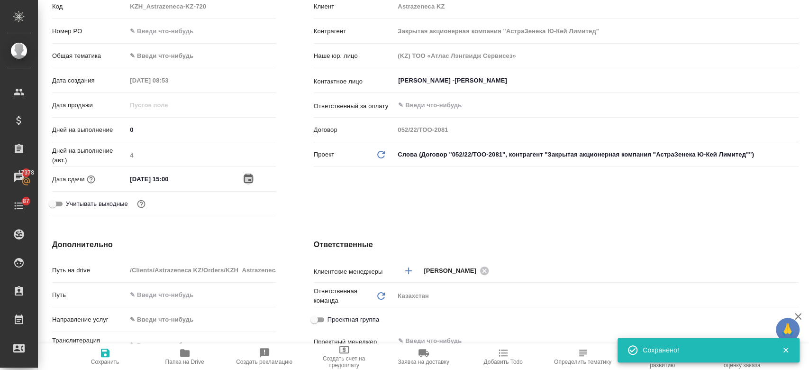
click at [243, 178] on icon "button" at bounding box center [248, 178] width 11 height 11
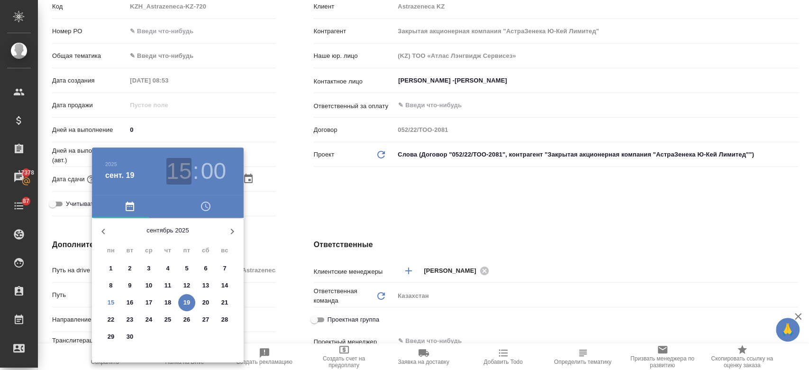
click at [185, 180] on h3 "15" at bounding box center [178, 171] width 25 height 27
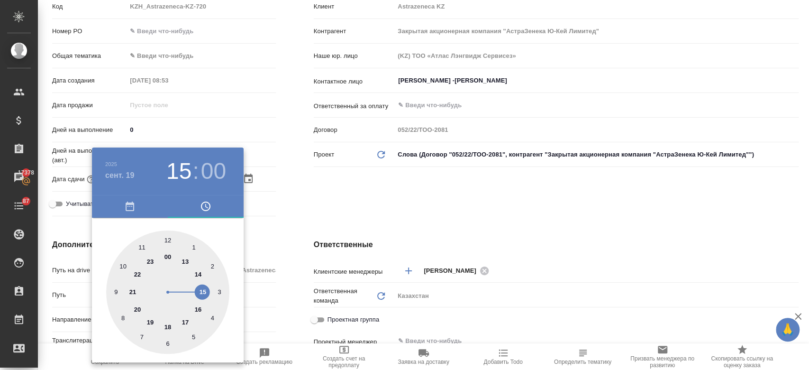
click at [200, 308] on div at bounding box center [167, 291] width 123 height 123
type input "19.09.2025 16:00"
type textarea "x"
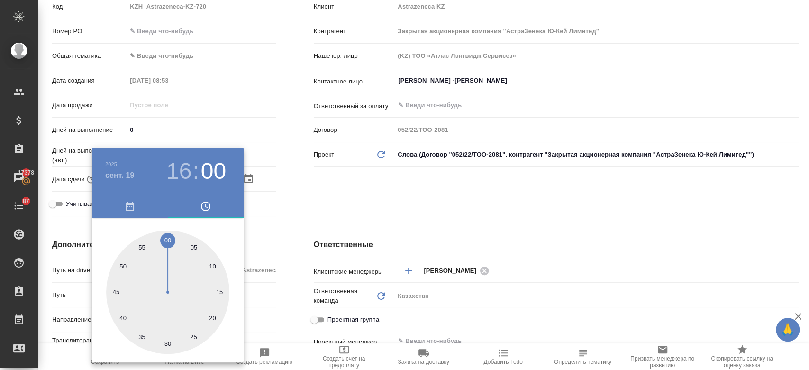
click at [304, 191] on div at bounding box center [404, 185] width 809 height 370
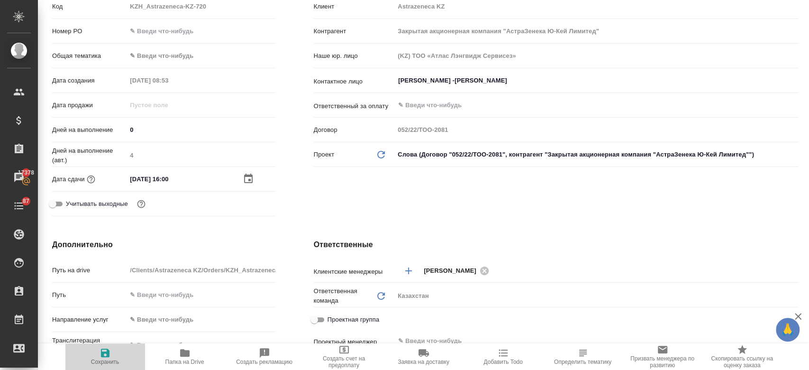
click at [95, 361] on span "Сохранить" at bounding box center [105, 361] width 28 height 7
type textarea "x"
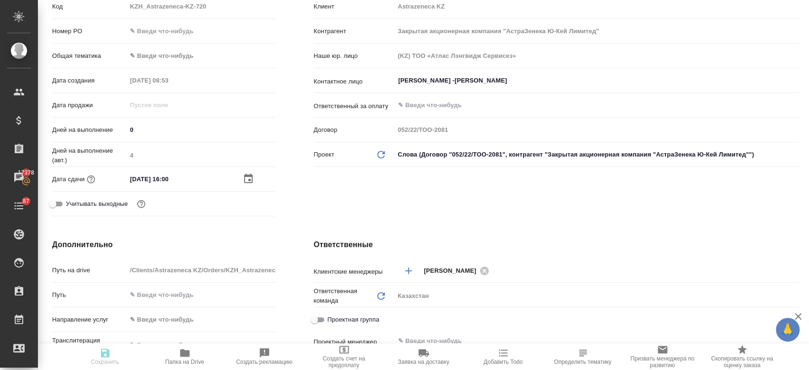
type textarea "x"
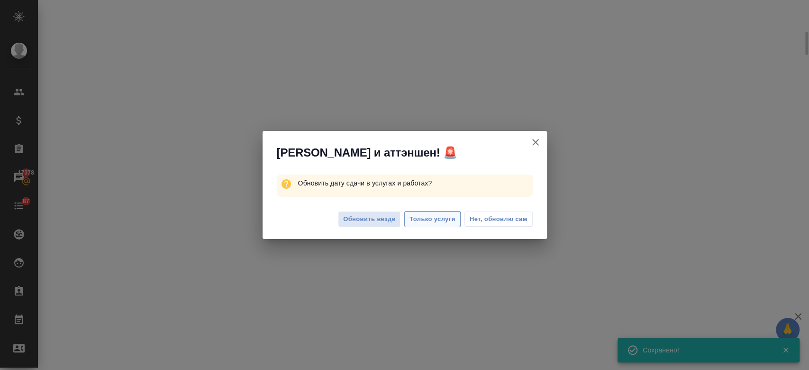
select select "RU"
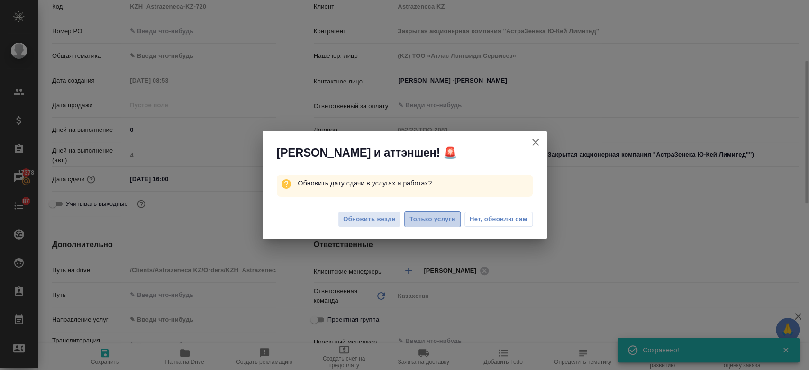
click at [453, 218] on span "Только услуги" at bounding box center [433, 219] width 46 height 11
type textarea "x"
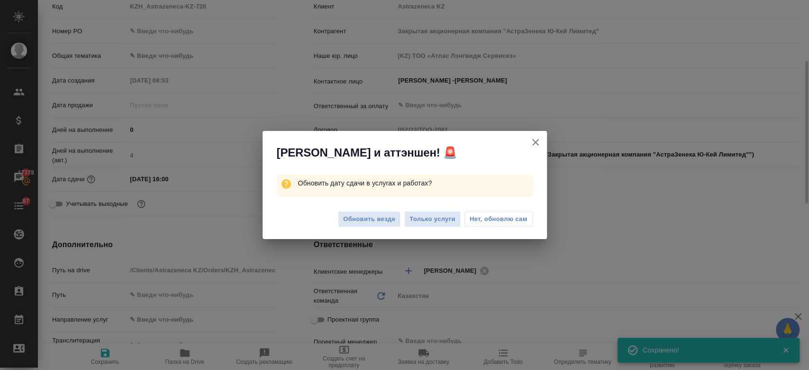
type textarea "x"
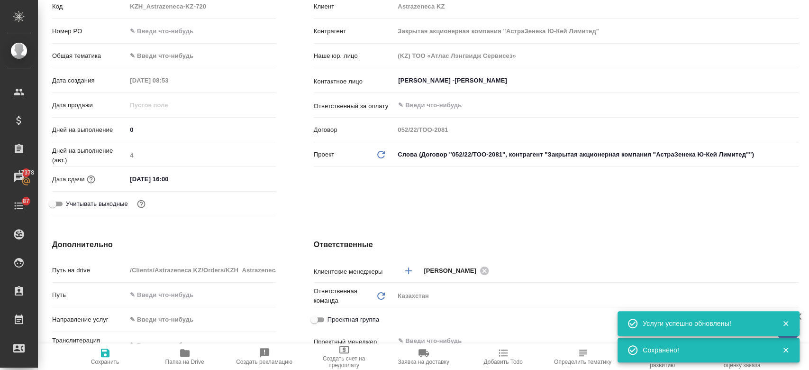
scroll to position [0, 0]
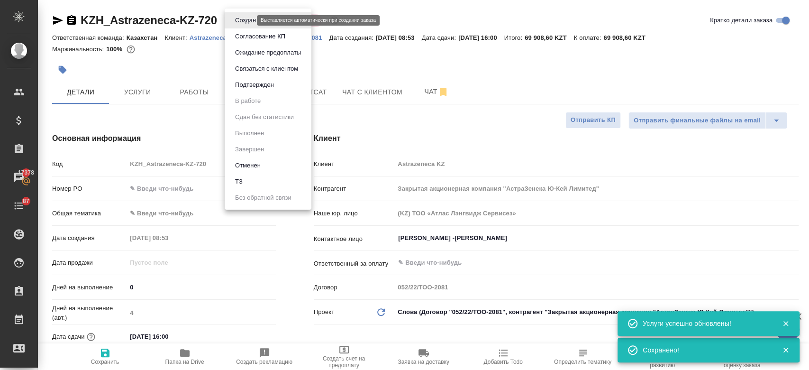
click at [243, 17] on body "🙏 .cls-1 fill:#fff; AWATERA Kosherbayeva Nazerke Клиенты Спецификации Заказы 17…" at bounding box center [404, 185] width 809 height 370
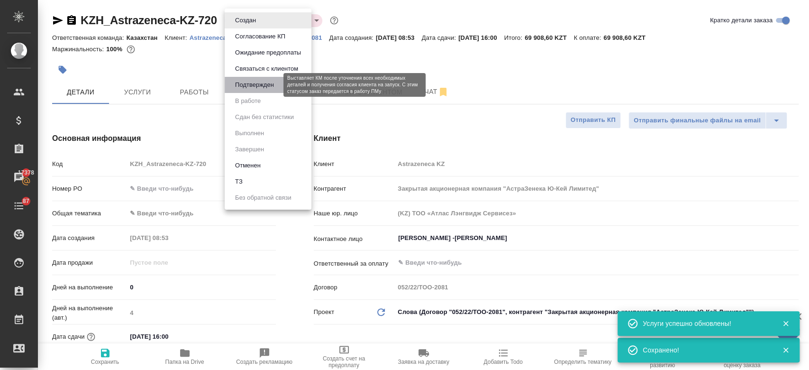
click at [252, 82] on button "Подтвержден" at bounding box center [254, 85] width 45 height 10
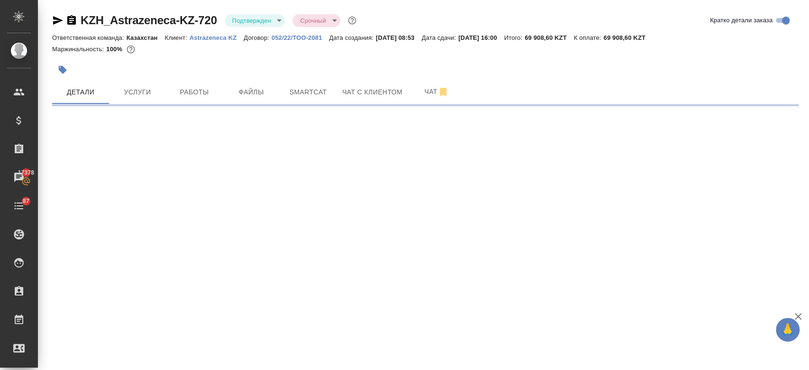
select select "RU"
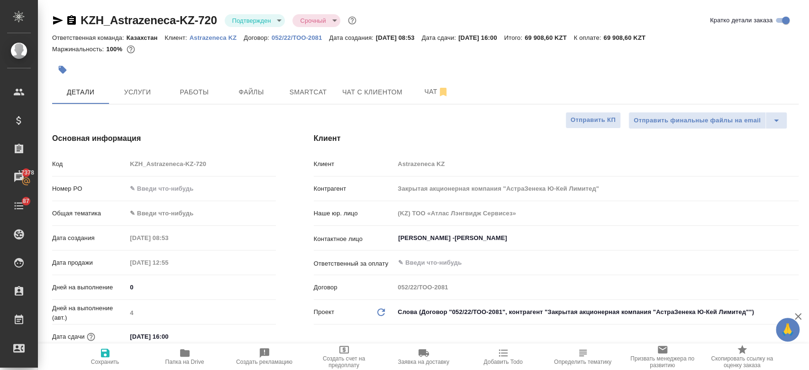
type textarea "x"
click at [54, 19] on icon "button" at bounding box center [58, 20] width 10 height 9
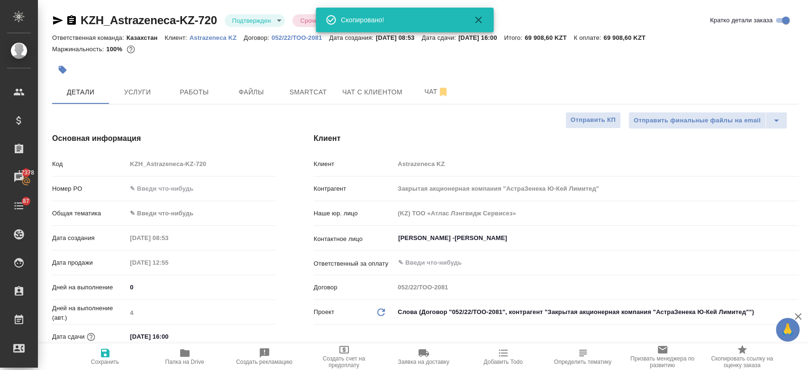
type textarea "x"
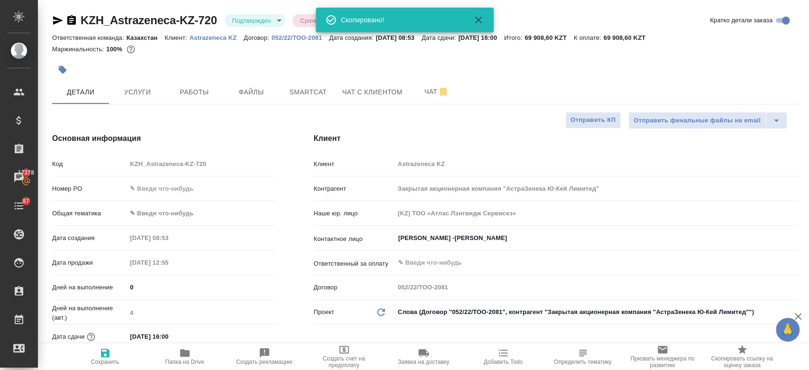
type textarea "x"
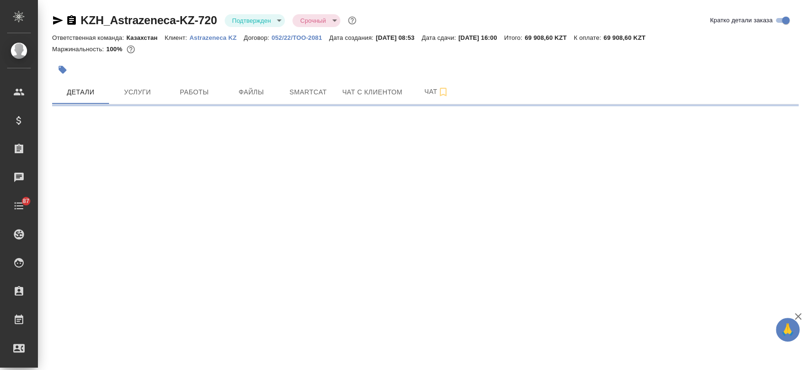
select select "RU"
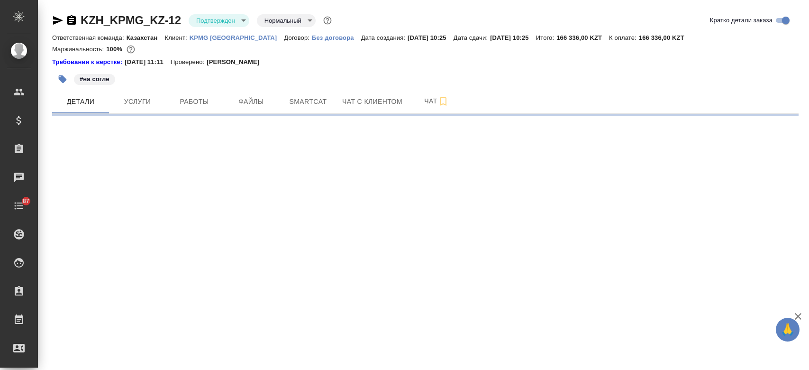
select select "RU"
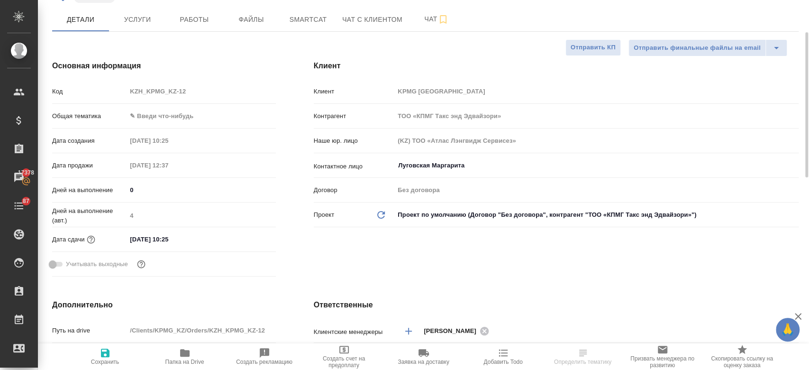
scroll to position [89, 0]
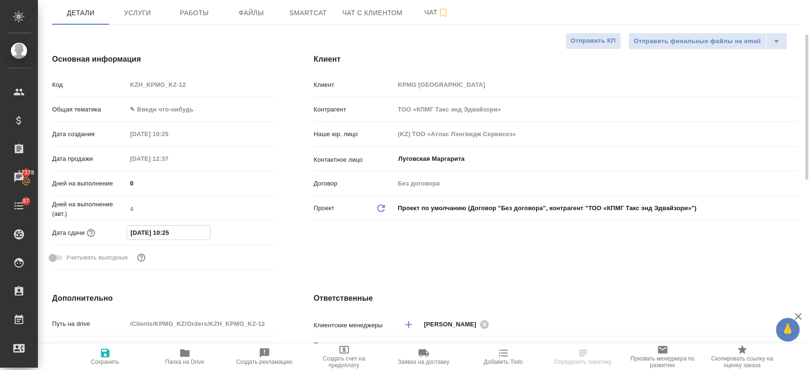
click at [164, 231] on input "[DATE] 10:25" at bounding box center [168, 233] width 83 height 14
click at [249, 230] on icon "button" at bounding box center [248, 231] width 11 height 11
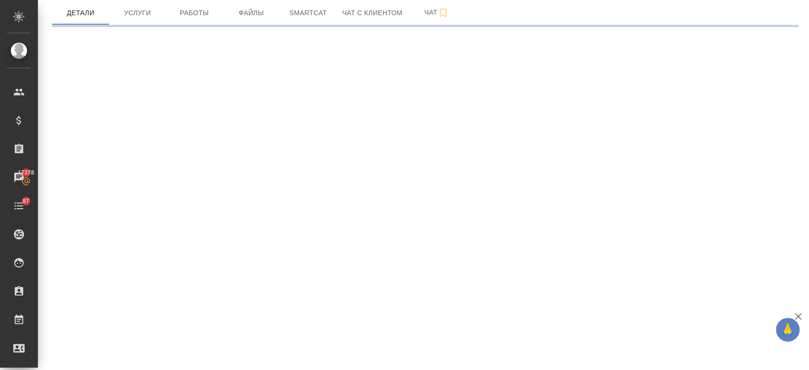
select select "RU"
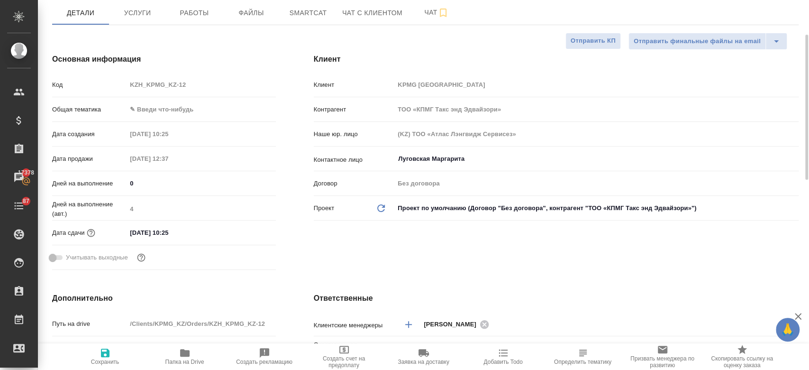
type textarea "x"
click at [220, 238] on div "19.08.2025 10:25" at bounding box center [201, 233] width 149 height 14
click at [185, 236] on input "19.08.2025 10:25" at bounding box center [168, 233] width 83 height 14
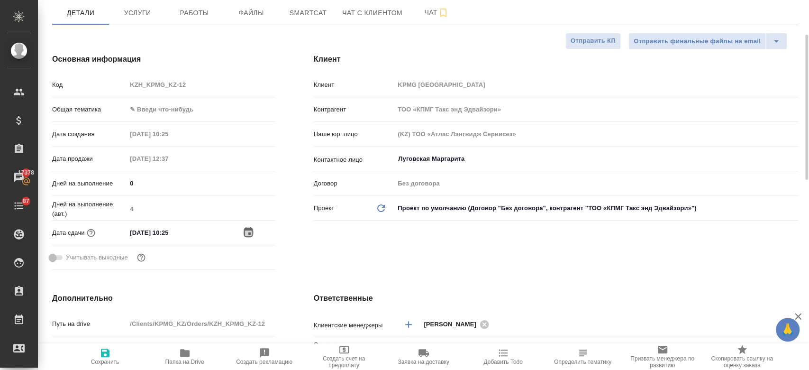
click at [243, 235] on icon "button" at bounding box center [248, 232] width 11 height 11
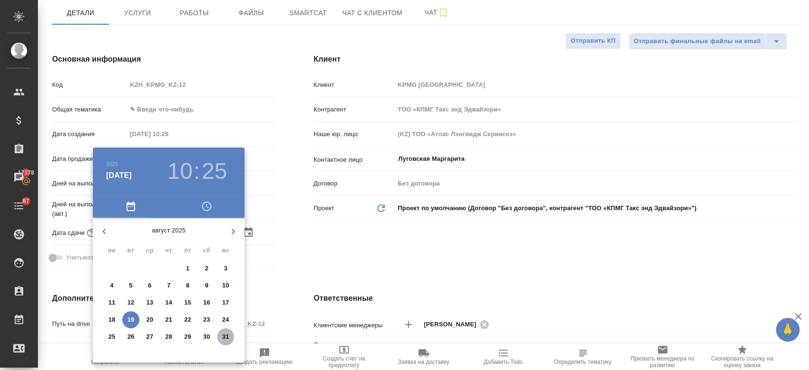
click at [226, 335] on p "31" at bounding box center [225, 336] width 7 height 9
type input "31.08.2025 10:25"
type textarea "x"
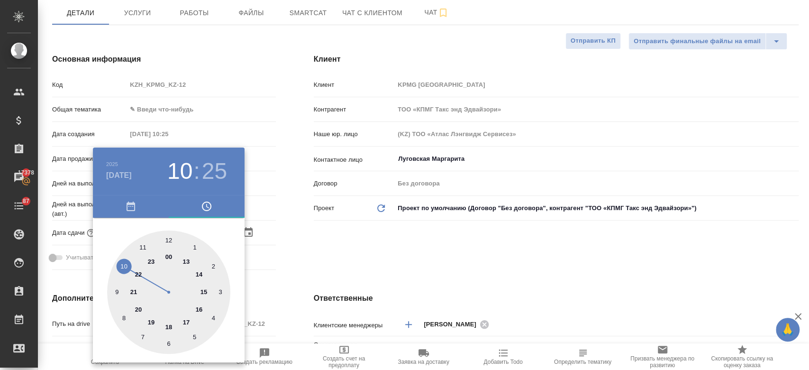
click at [168, 331] on div at bounding box center [168, 291] width 123 height 123
type input "31.08.2025 18:25"
type textarea "x"
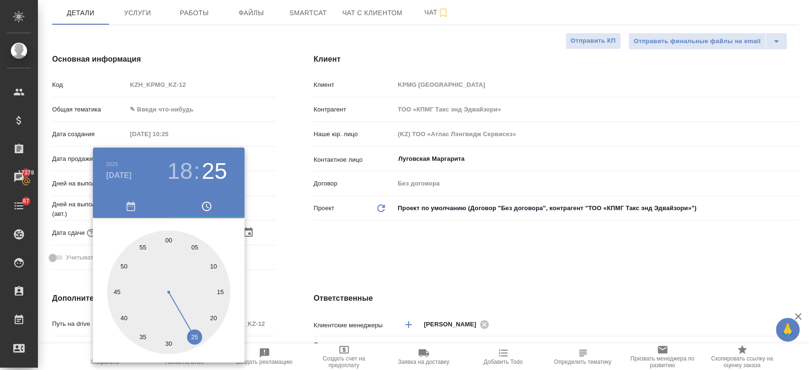
click at [168, 242] on div at bounding box center [168, 291] width 123 height 123
type input "31.08.2025 18:00"
type textarea "x"
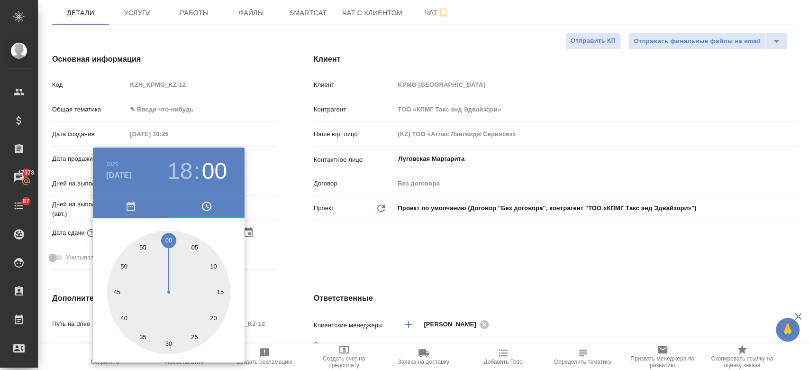
click at [320, 234] on div at bounding box center [404, 185] width 809 height 370
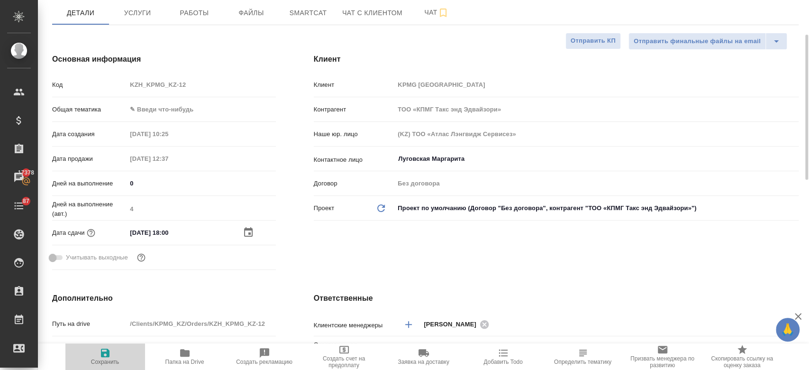
click at [106, 353] on icon "button" at bounding box center [105, 352] width 9 height 9
type textarea "x"
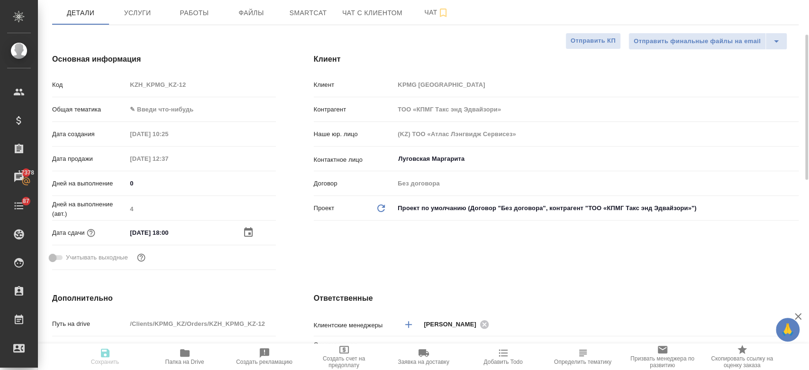
type textarea "x"
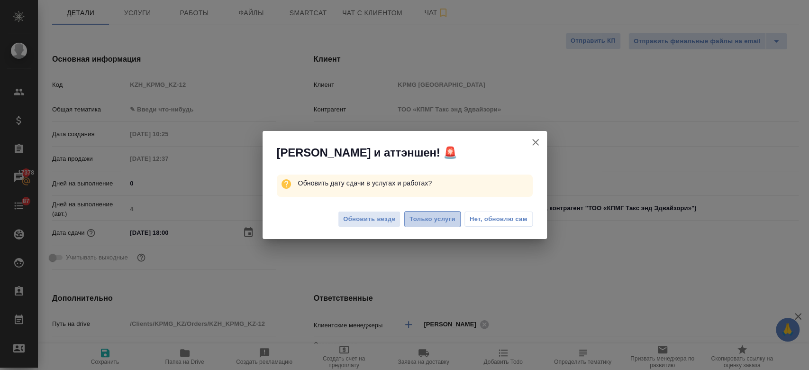
click at [437, 223] on span "Только услуги" at bounding box center [433, 219] width 46 height 11
click at [429, 222] on span "Только услуги" at bounding box center [433, 219] width 46 height 11
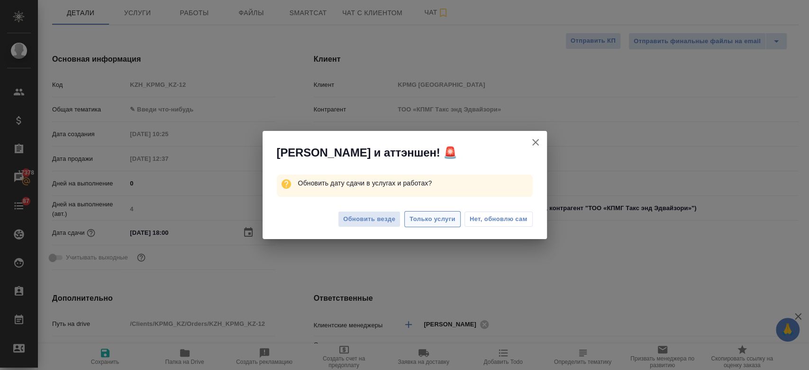
click at [429, 222] on span "Только услуги" at bounding box center [433, 219] width 46 height 11
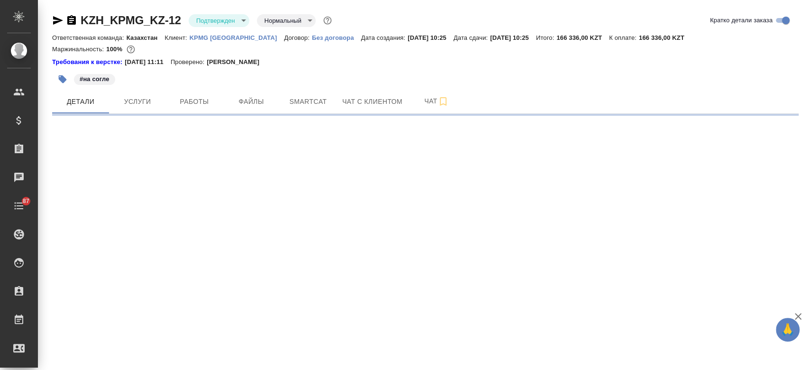
select select "RU"
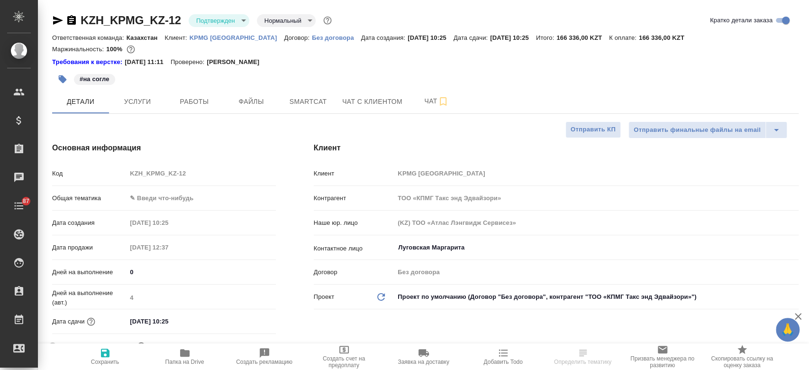
type textarea "x"
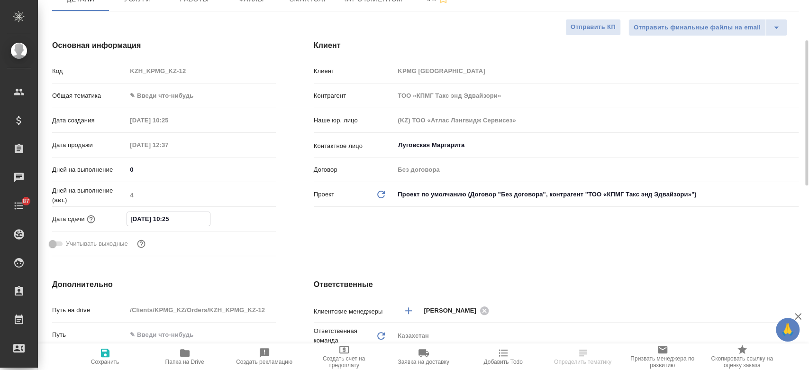
click at [157, 219] on input "[DATE] 10:25" at bounding box center [168, 219] width 83 height 14
click at [248, 223] on icon "button" at bounding box center [248, 218] width 11 height 11
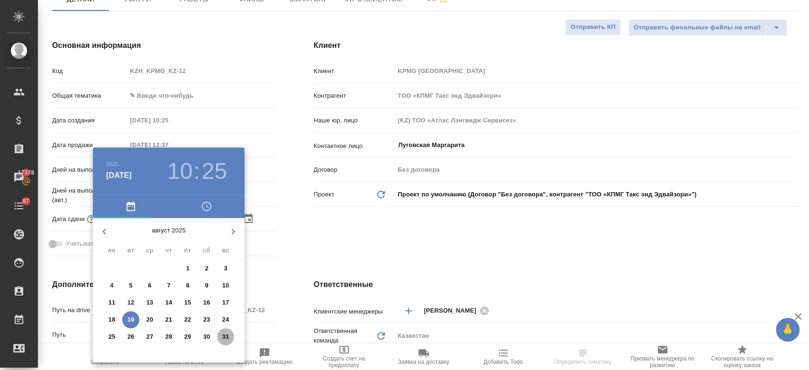
click at [225, 338] on p "31" at bounding box center [225, 336] width 7 height 9
type input "[DATE] 10:25"
type textarea "x"
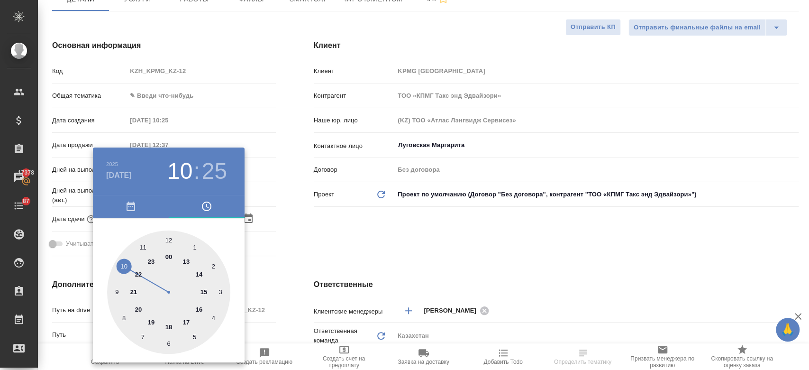
click at [167, 326] on div at bounding box center [168, 291] width 123 height 123
type input "[DATE] 18:25"
type textarea "x"
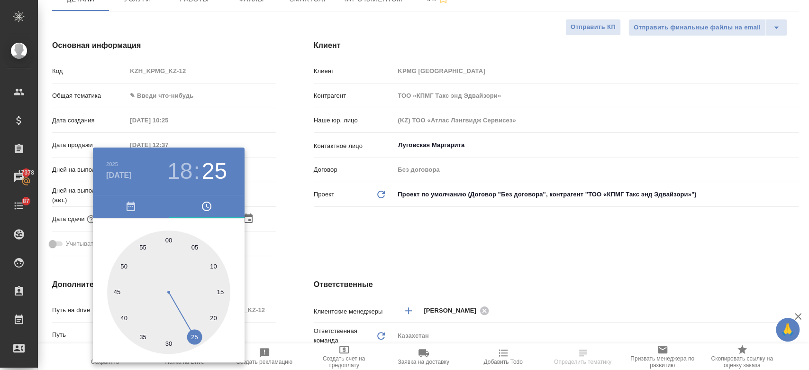
click at [167, 237] on div at bounding box center [168, 291] width 123 height 123
type input "[DATE] 18:00"
type textarea "x"
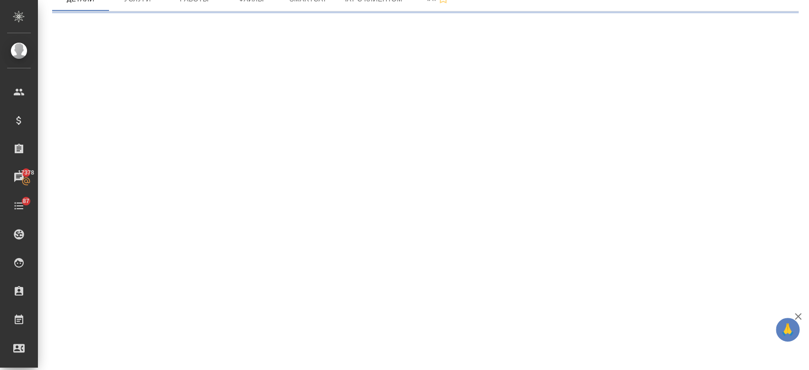
click at [334, 249] on div ".cls-1 fill:#fff; AWATERA Kosherbayeva Nazerke Клиенты Спецификации Заказы 1737…" at bounding box center [404, 185] width 809 height 370
select select "RU"
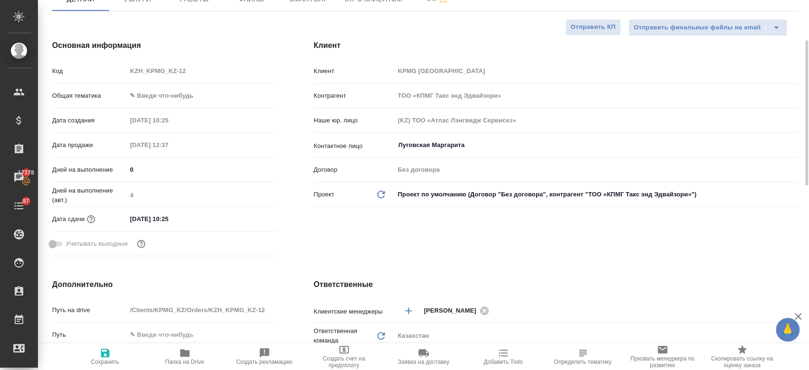
type textarea "x"
click at [160, 215] on input "[DATE] 10:25" at bounding box center [168, 219] width 83 height 14
click at [253, 219] on icon "button" at bounding box center [248, 218] width 11 height 11
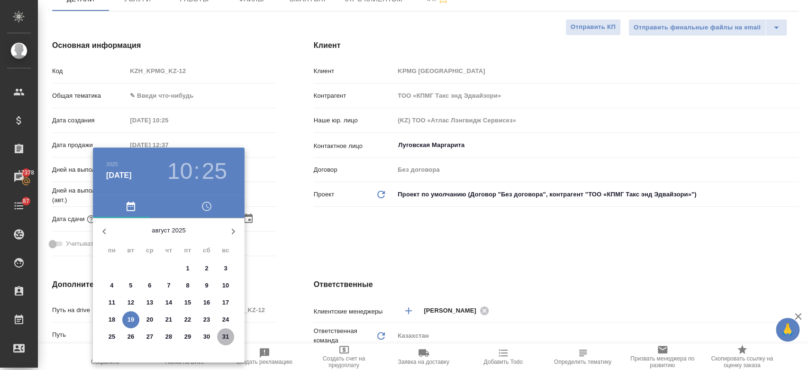
click at [220, 336] on span "31" at bounding box center [225, 336] width 17 height 9
type input "31.08.2025 10:25"
type textarea "x"
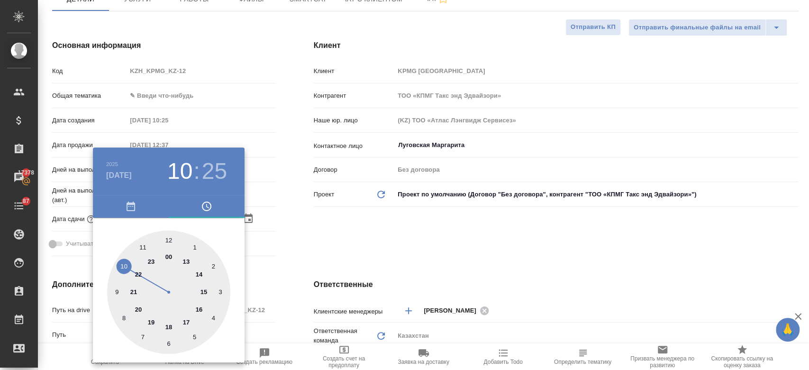
click at [167, 324] on div at bounding box center [168, 291] width 123 height 123
type input "31.08.2025 18:25"
type textarea "x"
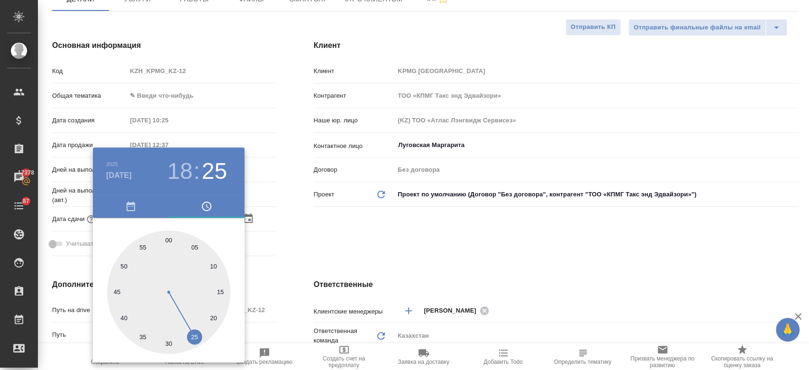
click at [166, 241] on div at bounding box center [168, 291] width 123 height 123
type input "31.08.2025 18:59"
type textarea "x"
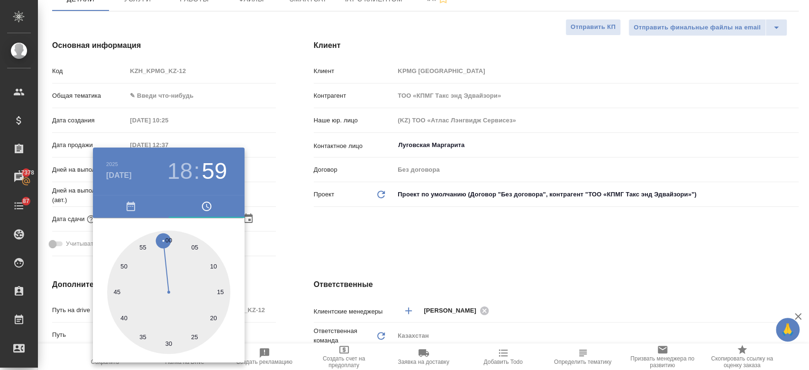
click at [170, 241] on div at bounding box center [168, 291] width 123 height 123
type input "31.08.2025 18:00"
type textarea "x"
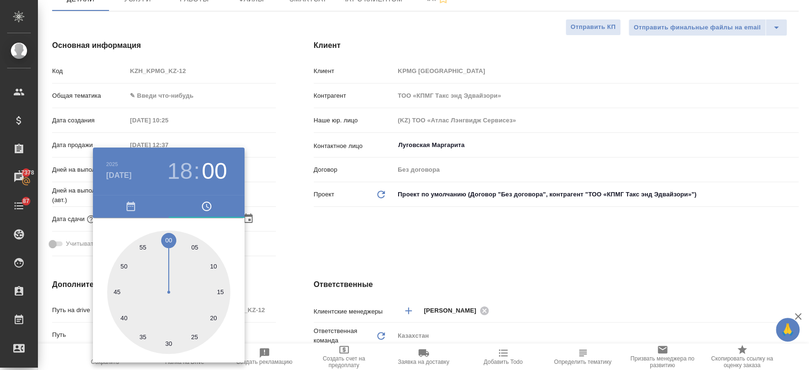
click at [310, 234] on div at bounding box center [404, 185] width 809 height 370
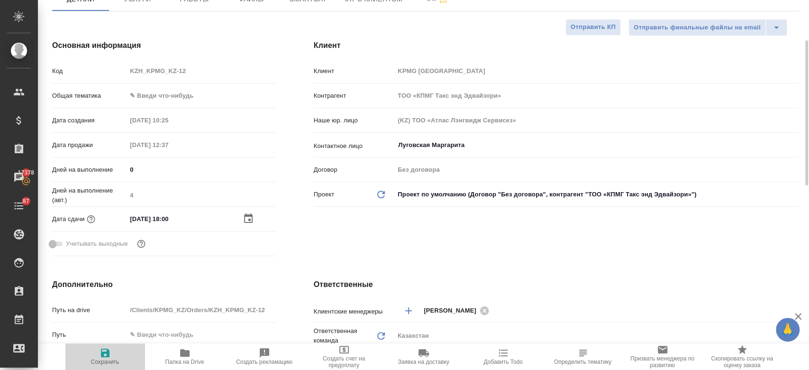
click at [111, 363] on span "Сохранить" at bounding box center [105, 361] width 28 height 7
type textarea "x"
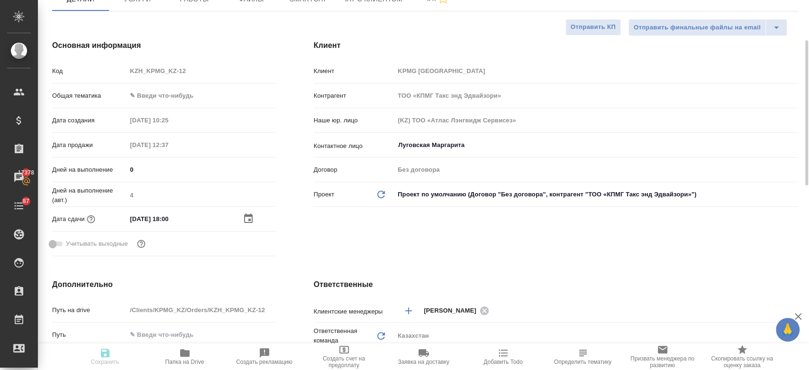
type textarea "x"
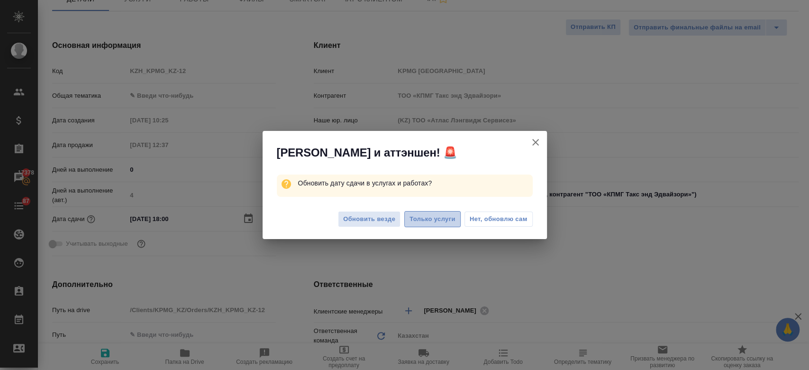
click at [444, 219] on span "Только услуги" at bounding box center [433, 219] width 46 height 11
click at [424, 223] on span "Только услуги" at bounding box center [433, 219] width 46 height 11
drag, startPoint x: 439, startPoint y: 209, endPoint x: 436, endPoint y: 216, distance: 7.0
click at [436, 216] on div "Обновить везде Только услуги Нет, обновлю сам" at bounding box center [405, 220] width 284 height 38
click at [436, 216] on span "Только услуги" at bounding box center [433, 219] width 46 height 11
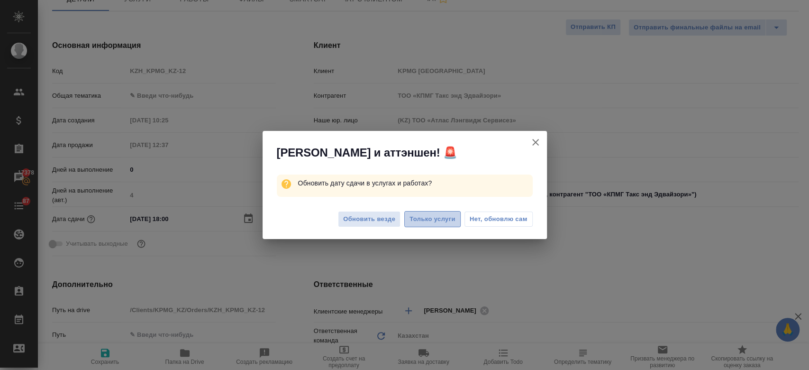
click at [436, 216] on span "Только услуги" at bounding box center [433, 219] width 46 height 11
drag, startPoint x: 436, startPoint y: 216, endPoint x: 383, endPoint y: 223, distance: 53.6
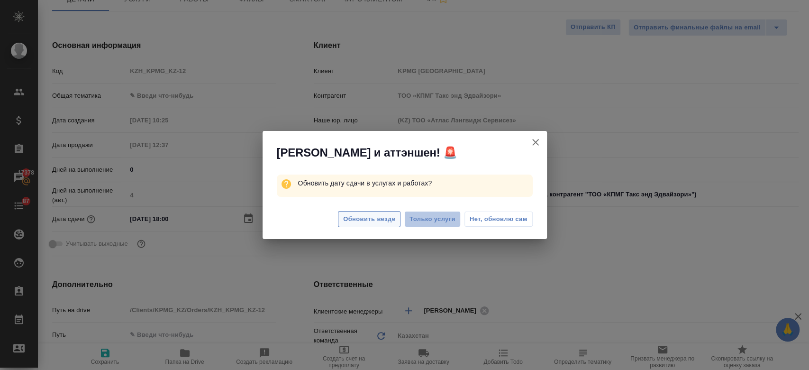
click at [383, 223] on div "Обновить везде Только услуги Нет, обновлю сам" at bounding box center [405, 220] width 284 height 38
click at [383, 223] on span "Обновить везде" at bounding box center [369, 219] width 52 height 11
type textarea "x"
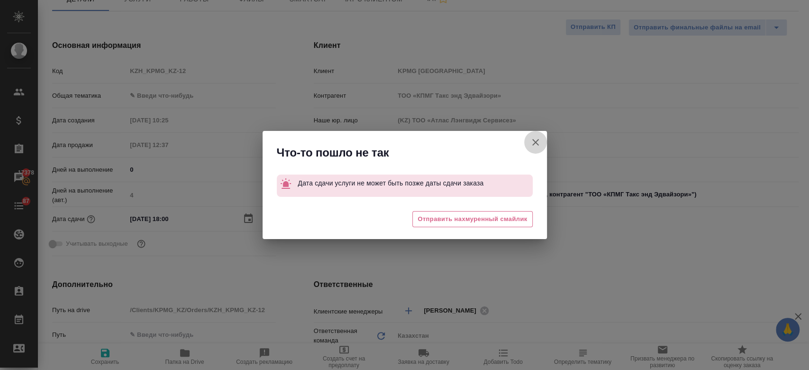
click at [529, 145] on button "Клиент не указал номер" at bounding box center [535, 142] width 23 height 23
type textarea "x"
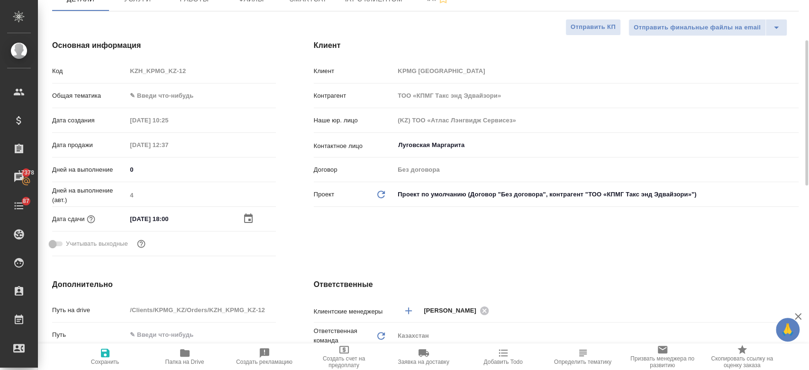
scroll to position [0, 0]
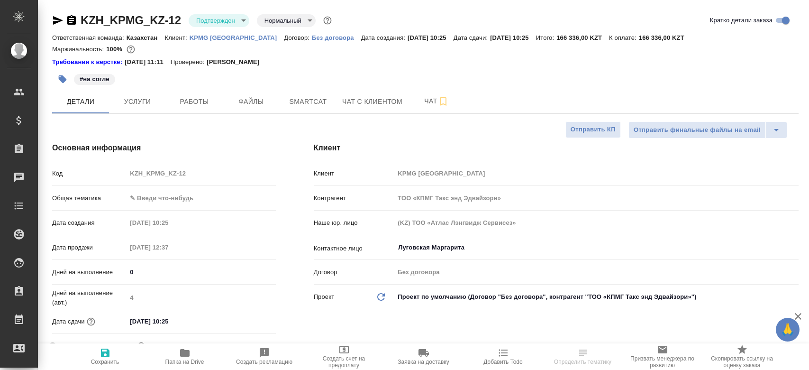
select select "RU"
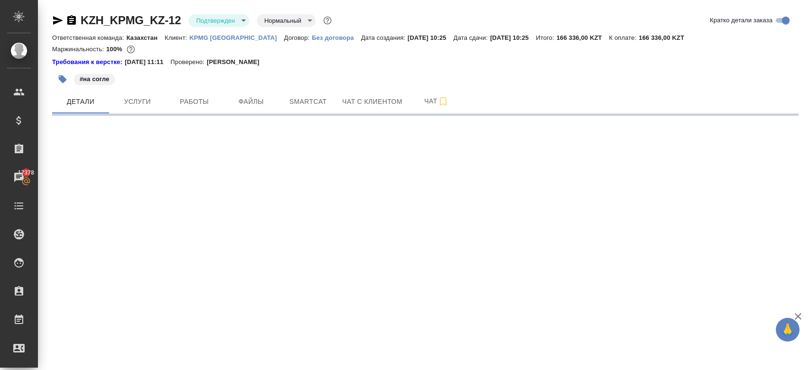
select select "RU"
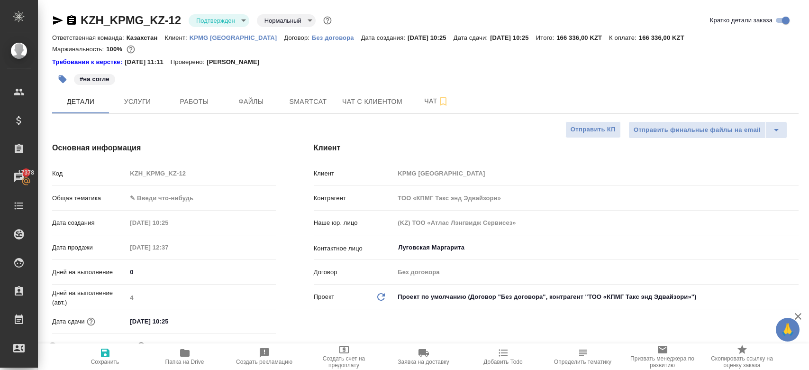
type textarea "x"
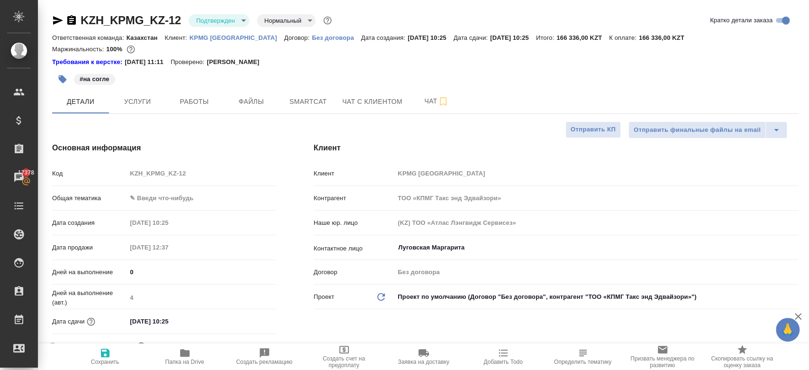
type textarea "x"
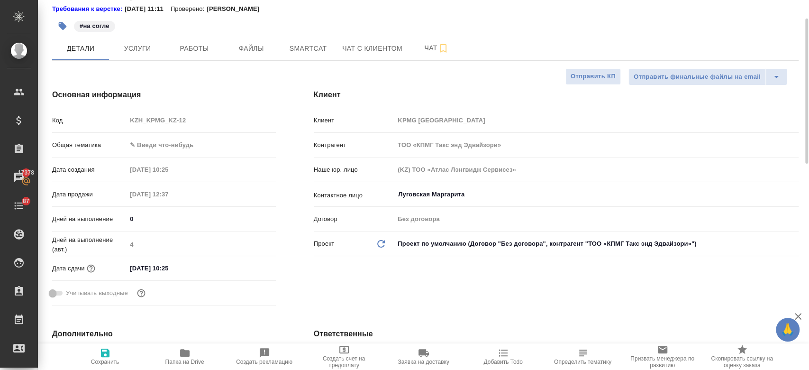
scroll to position [54, 0]
click at [155, 269] on input "[DATE] 10:25" at bounding box center [168, 268] width 83 height 14
click at [248, 264] on icon "button" at bounding box center [248, 266] width 9 height 9
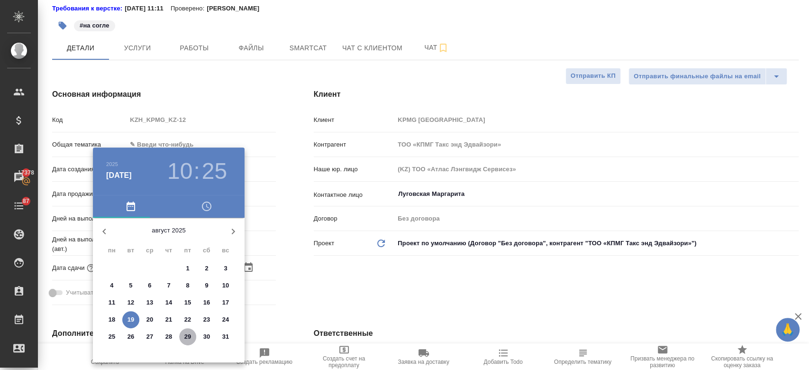
click at [187, 337] on p "29" at bounding box center [187, 336] width 7 height 9
type input "[DATE] 10:25"
type textarea "x"
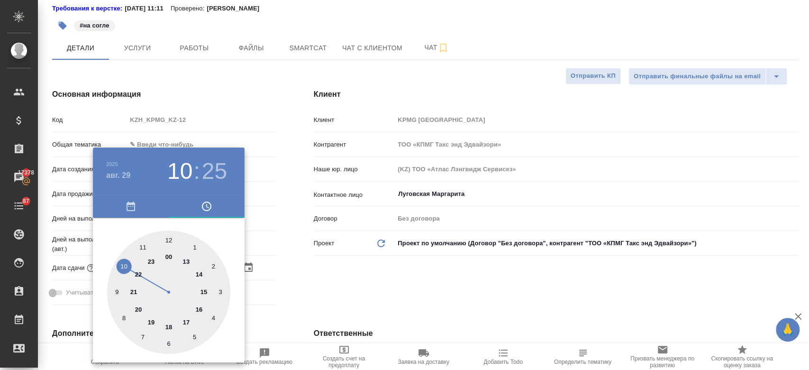
click at [199, 311] on div at bounding box center [168, 291] width 123 height 123
type input "29.08.2025 16:25"
type textarea "x"
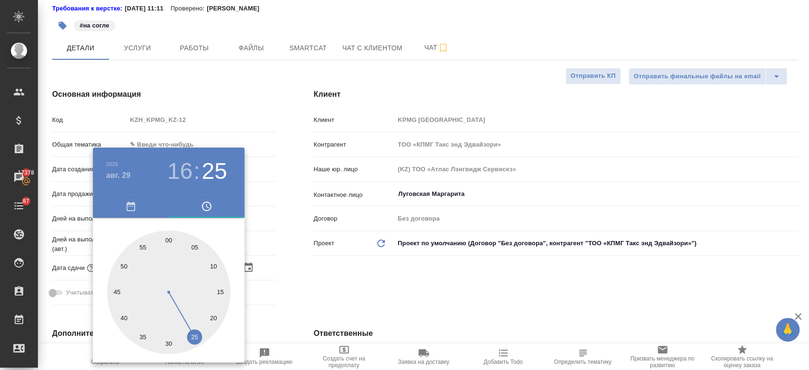
click at [170, 242] on div at bounding box center [168, 291] width 123 height 123
type input "29.08.2025 16:00"
type textarea "x"
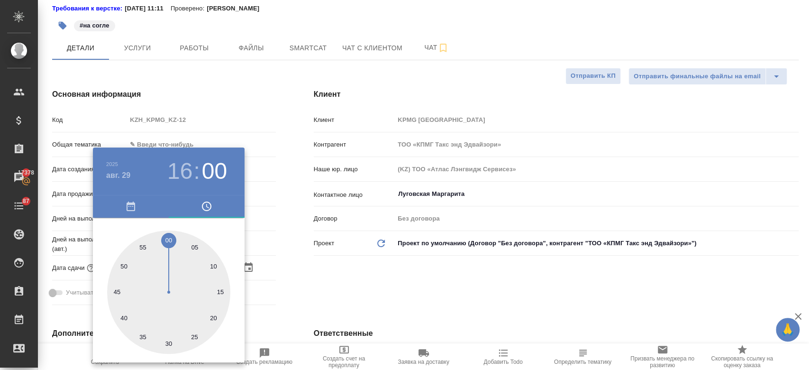
click at [351, 299] on div at bounding box center [404, 185] width 809 height 370
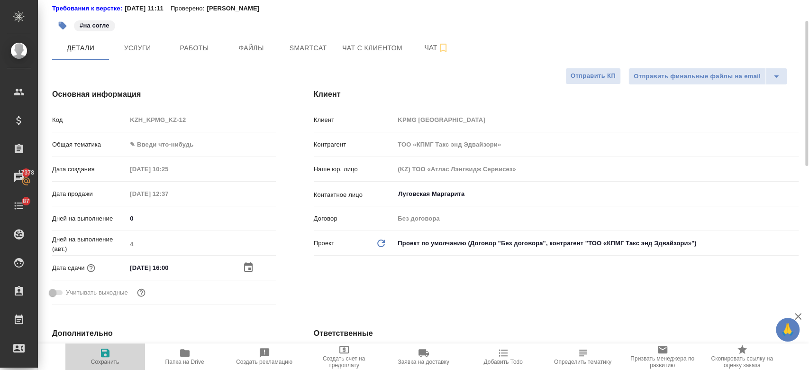
click at [102, 352] on icon "button" at bounding box center [105, 352] width 9 height 9
type textarea "x"
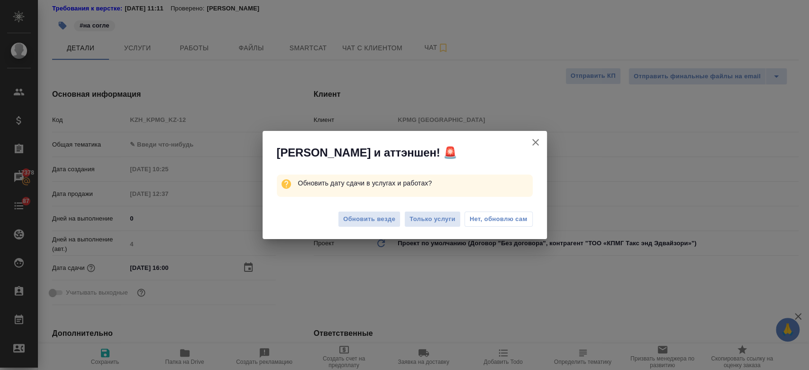
type textarea "x"
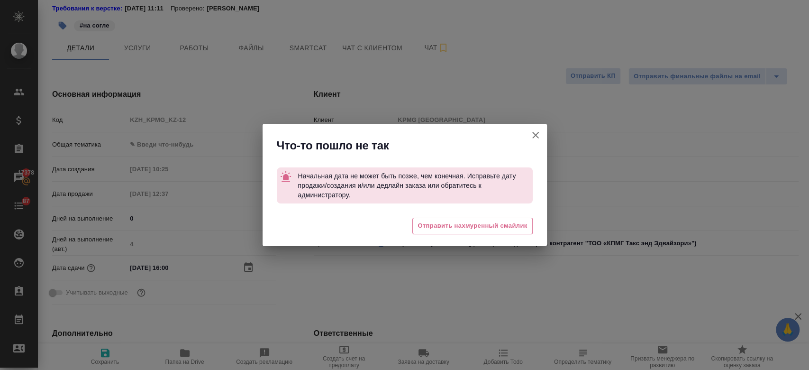
click at [542, 135] on button "Клиент не указал номер" at bounding box center [535, 135] width 23 height 23
type textarea "x"
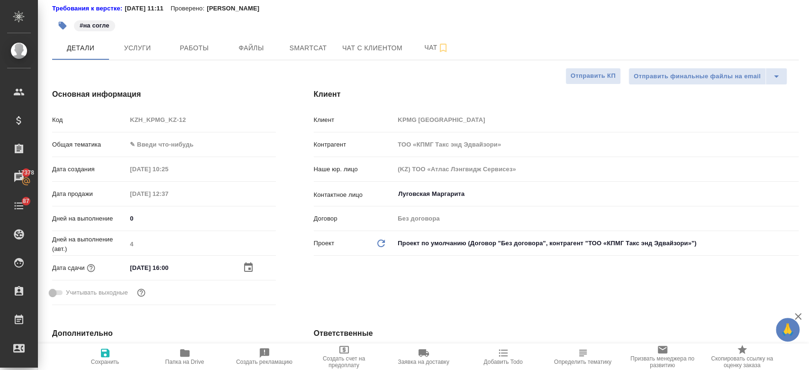
type textarea "x"
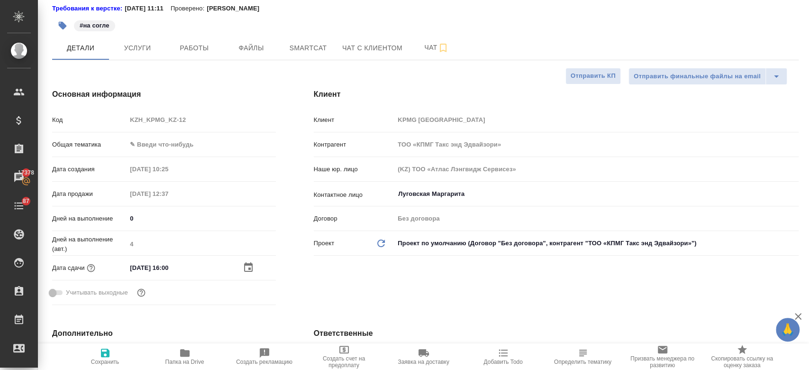
type textarea "x"
click at [247, 263] on icon "button" at bounding box center [248, 266] width 9 height 9
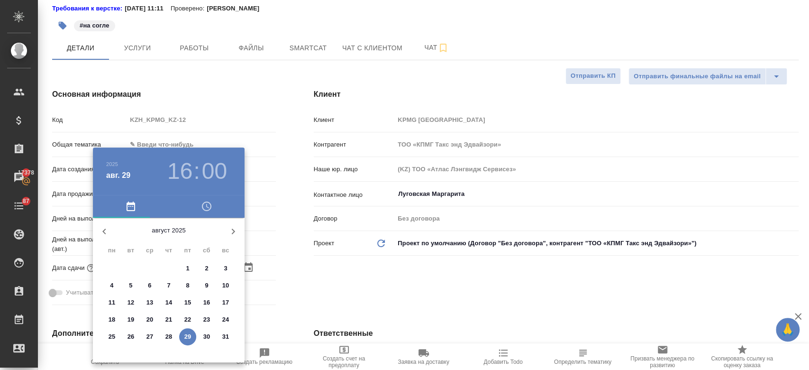
click at [188, 320] on p "22" at bounding box center [187, 319] width 7 height 9
type input "22.08.2025 16:00"
type textarea "x"
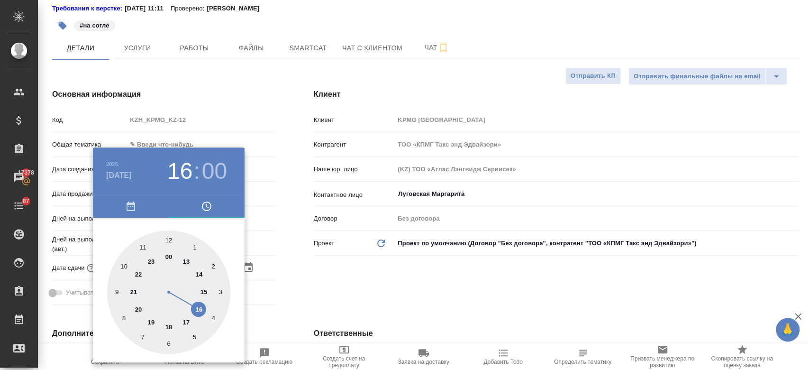
click at [338, 273] on div at bounding box center [404, 185] width 809 height 370
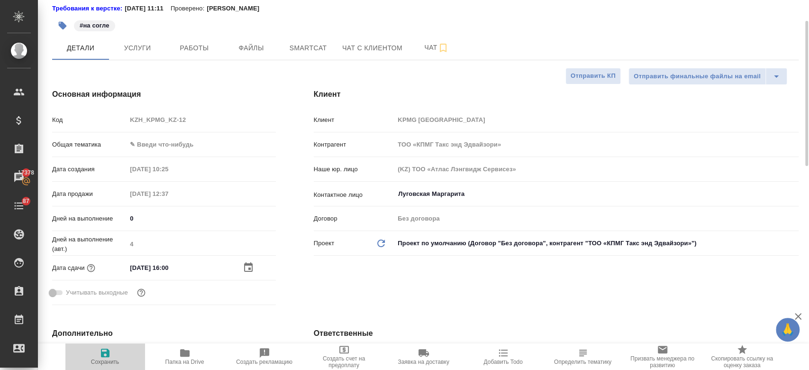
click at [109, 349] on icon "button" at bounding box center [105, 352] width 11 height 11
type textarea "x"
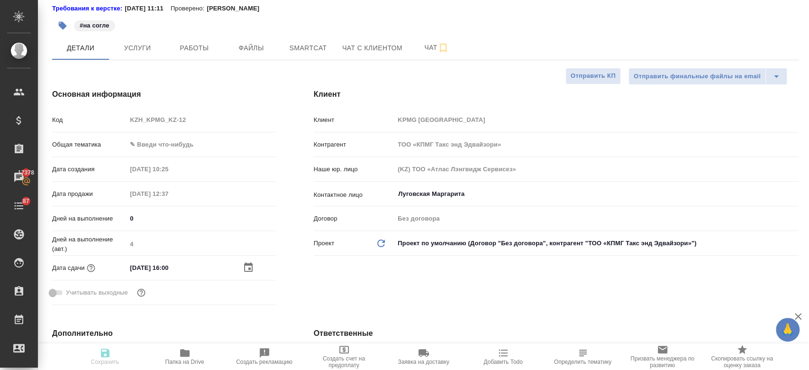
type textarea "x"
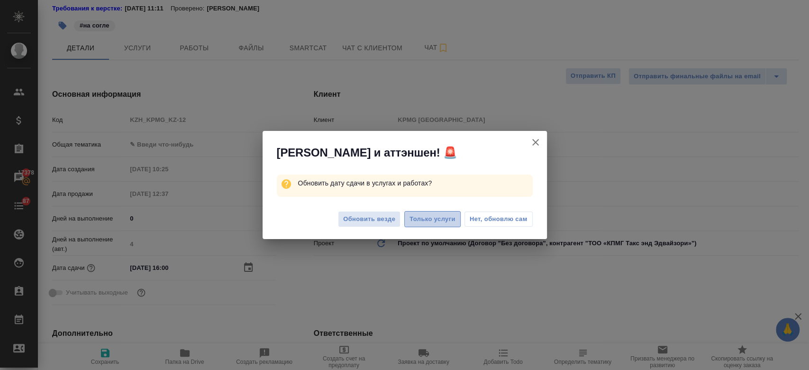
click at [417, 214] on span "Только услуги" at bounding box center [433, 219] width 46 height 11
type textarea "x"
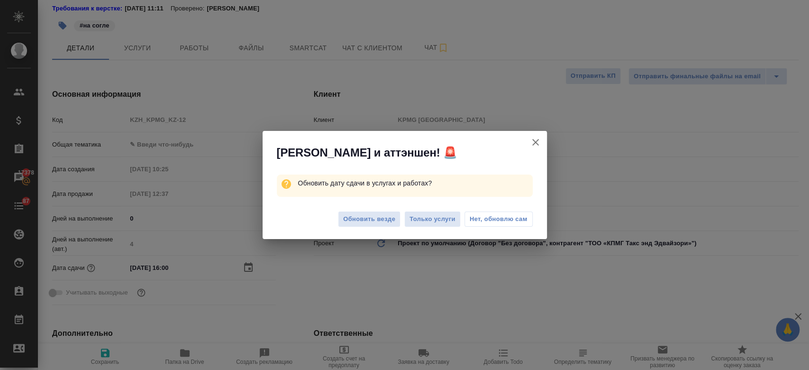
type textarea "x"
click at [442, 214] on span "Только услуги" at bounding box center [433, 219] width 46 height 11
click at [247, 267] on div "Алоха и аттэншен! 🚨 Обновить дату сдачи в услугах и работах? Обновить везде Тол…" at bounding box center [404, 185] width 809 height 370
click at [539, 142] on icon "button" at bounding box center [535, 142] width 11 height 11
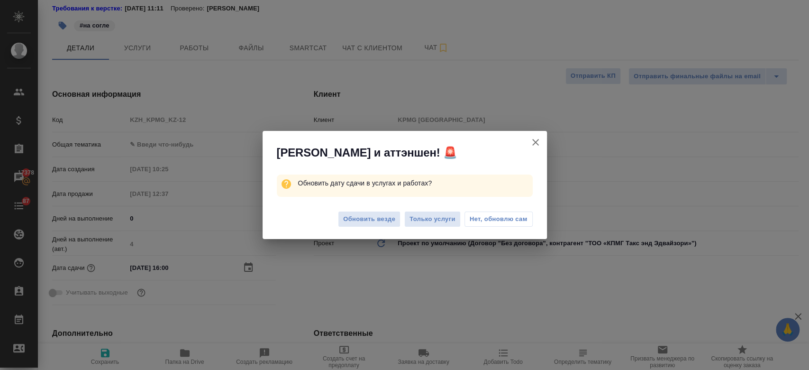
type textarea "x"
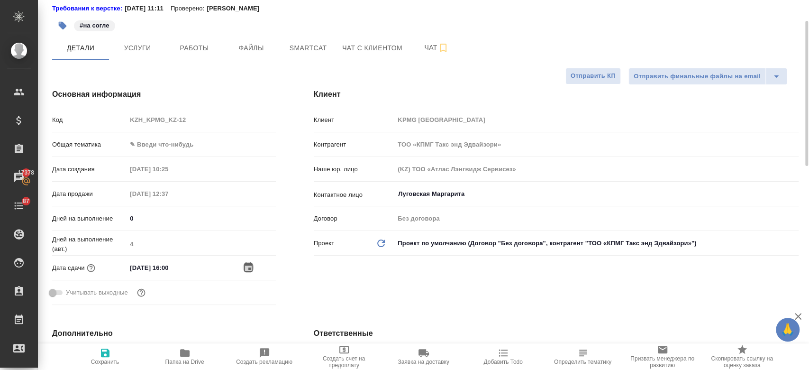
click at [247, 269] on icon "button" at bounding box center [248, 267] width 11 height 11
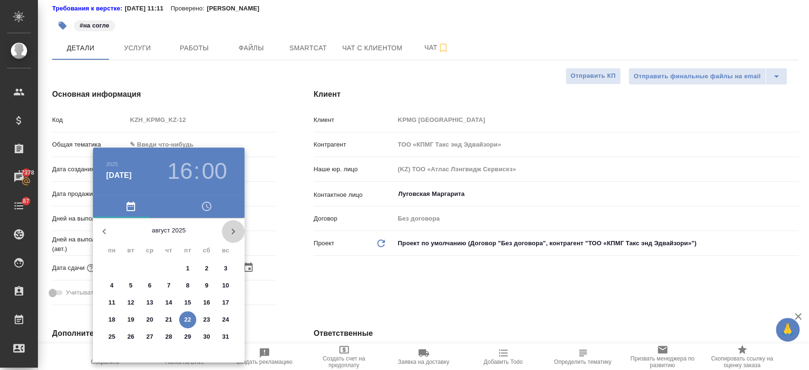
click at [226, 231] on button "button" at bounding box center [233, 231] width 23 height 23
click at [114, 320] on p "22" at bounding box center [112, 319] width 7 height 9
type input "22.09.2025 16:00"
type textarea "x"
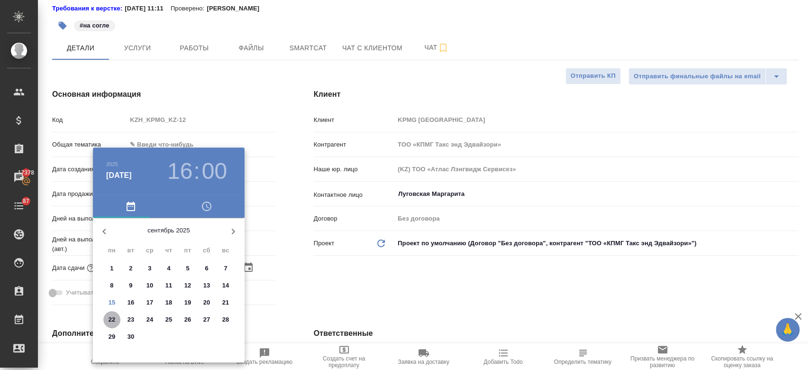
type textarea "x"
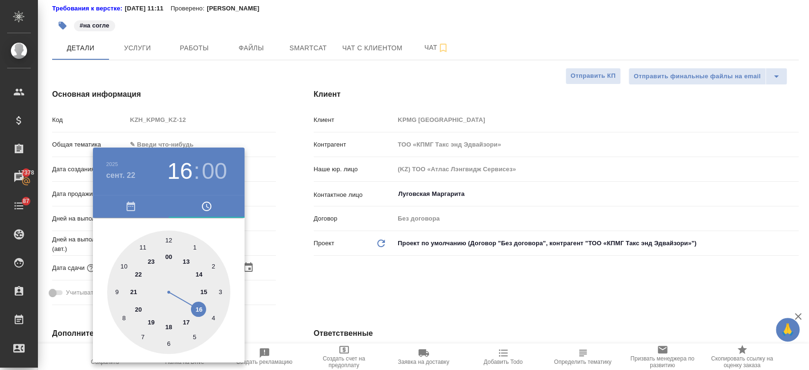
click at [317, 302] on div at bounding box center [404, 185] width 809 height 370
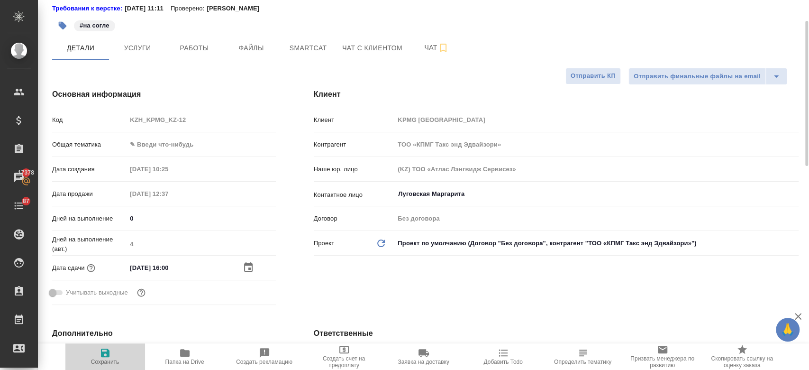
click at [109, 356] on icon "button" at bounding box center [105, 352] width 11 height 11
type textarea "x"
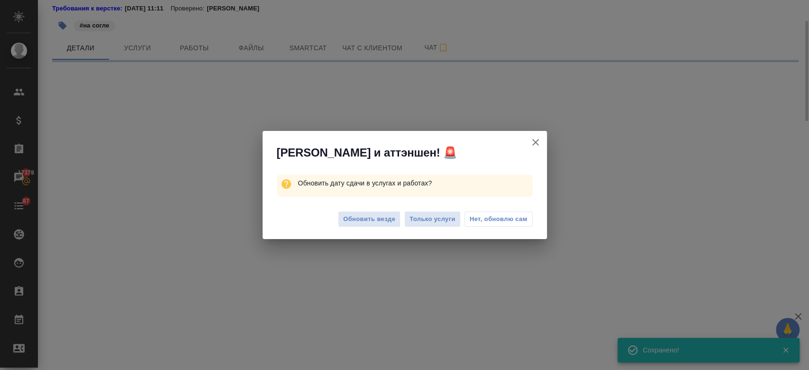
select select "RU"
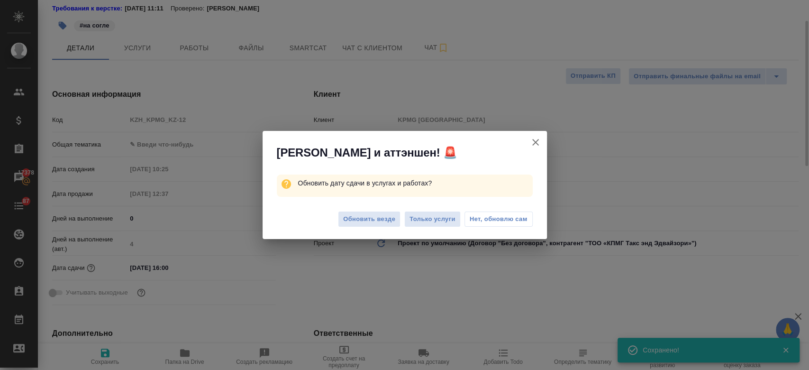
type textarea "x"
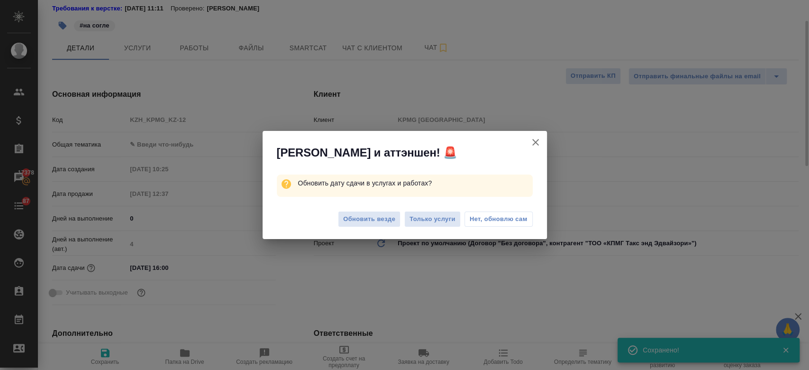
type textarea "x"
click at [439, 217] on span "Только услуги" at bounding box center [433, 219] width 46 height 11
type textarea "x"
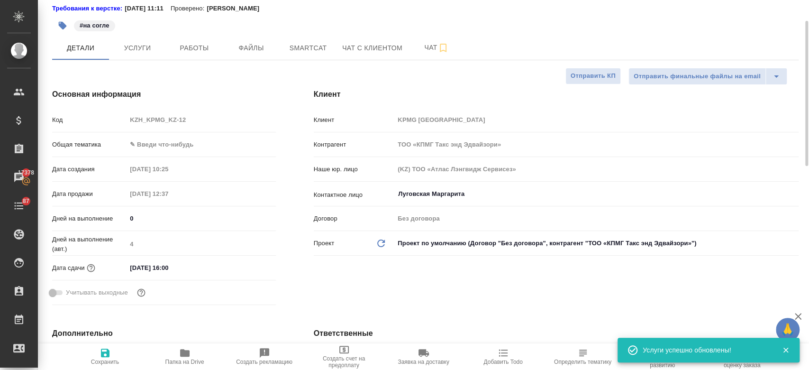
scroll to position [0, 0]
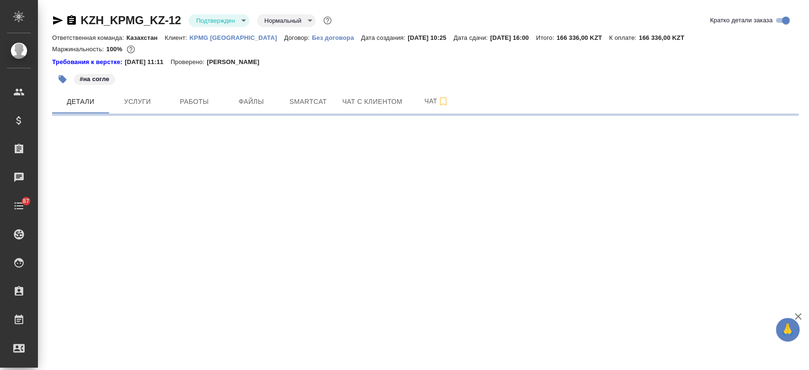
select select "RU"
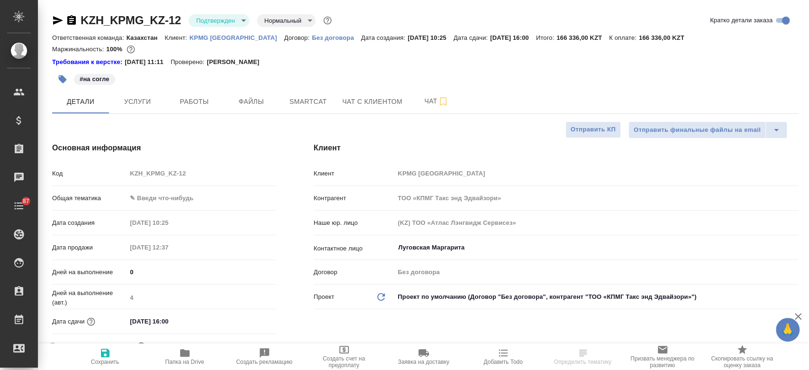
type textarea "x"
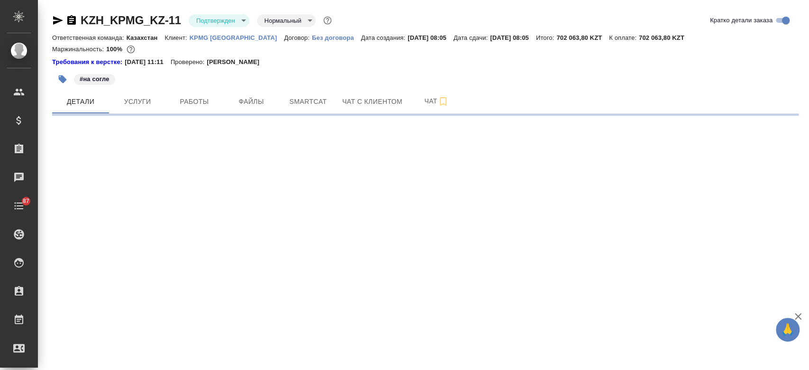
select select "RU"
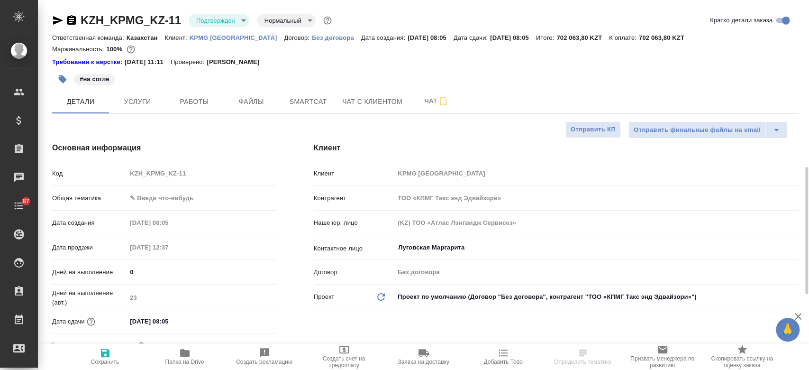
type textarea "x"
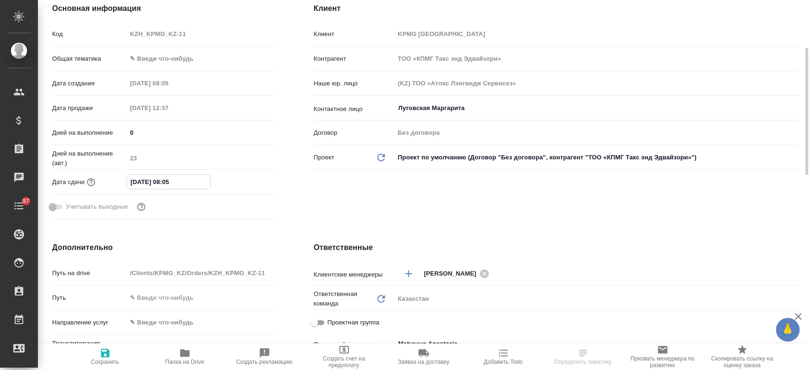
click at [167, 184] on input "17.09.2025 08:05" at bounding box center [168, 182] width 83 height 14
click at [247, 179] on icon "button" at bounding box center [248, 181] width 11 height 11
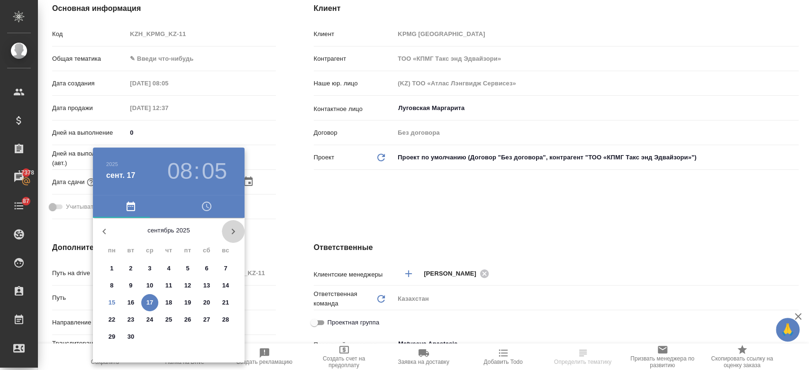
click at [230, 230] on icon "button" at bounding box center [233, 231] width 11 height 11
click at [187, 283] on p "10" at bounding box center [187, 285] width 7 height 9
type input "10.10.2025 08:05"
type textarea "x"
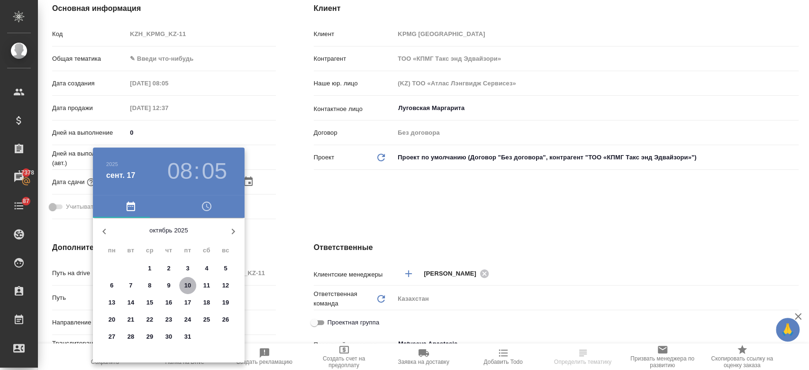
type textarea "x"
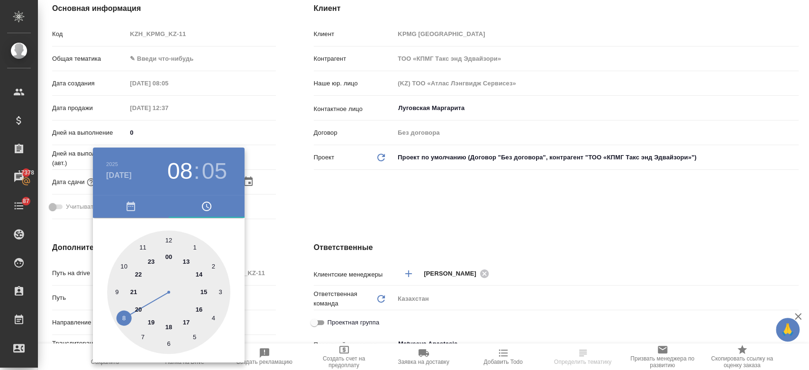
click at [201, 305] on div at bounding box center [168, 291] width 123 height 123
type input "10.10.2025 16:05"
type textarea "x"
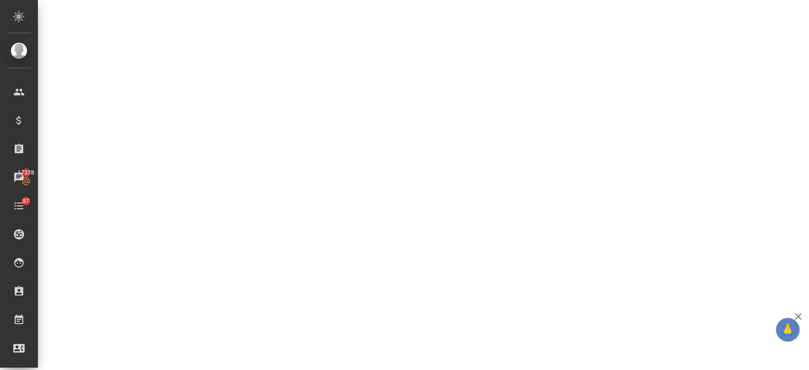
click at [164, 237] on div ".cls-1 fill:#fff; AWATERA Kosherbayeva Nazerke Клиенты Спецификации Заказы 1737…" at bounding box center [404, 185] width 809 height 370
select select "RU"
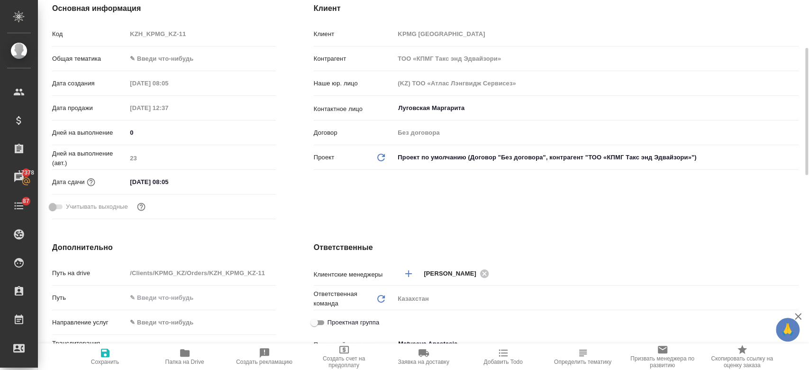
type textarea "x"
click at [190, 181] on input "17.09.2025 08:05" at bounding box center [168, 182] width 83 height 14
click at [250, 180] on icon "button" at bounding box center [248, 181] width 11 height 11
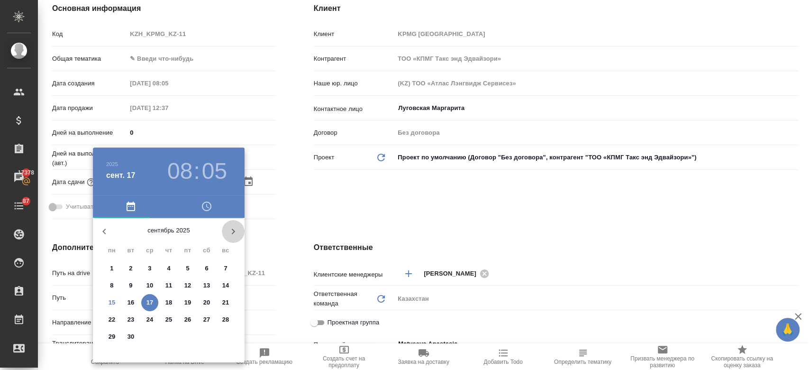
click at [228, 228] on icon "button" at bounding box center [233, 231] width 11 height 11
click at [184, 283] on p "10" at bounding box center [187, 285] width 7 height 9
type input "10.10.2025 08:05"
type textarea "x"
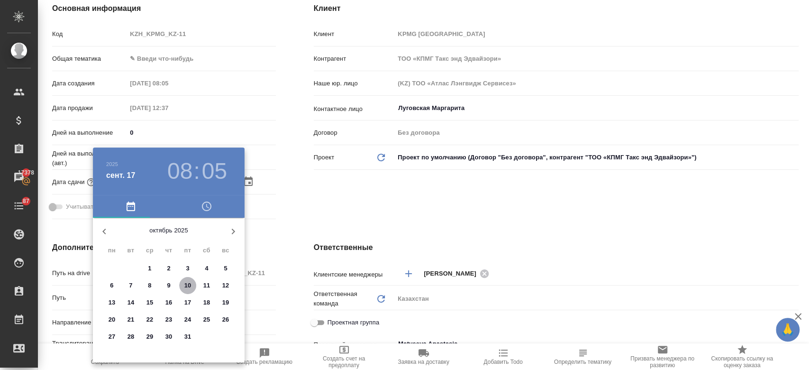
type textarea "x"
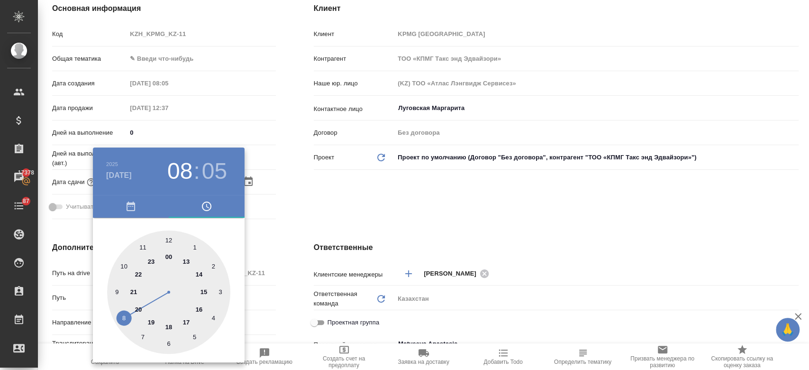
click at [201, 307] on div at bounding box center [168, 291] width 123 height 123
type input "10.10.2025 16:05"
type textarea "x"
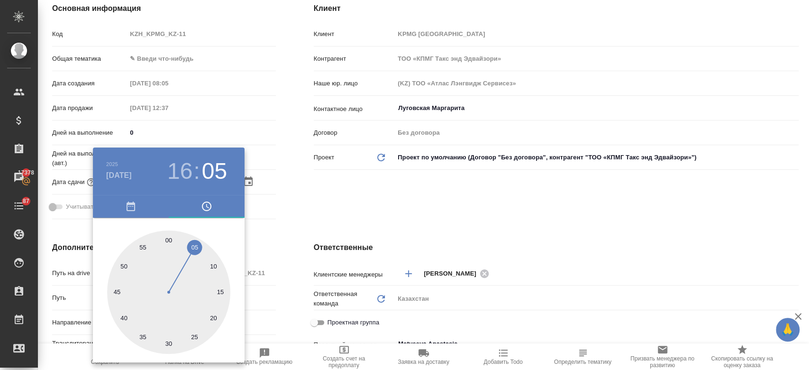
click at [167, 240] on div at bounding box center [168, 291] width 123 height 123
type input "10.10.2025 16:00"
type textarea "x"
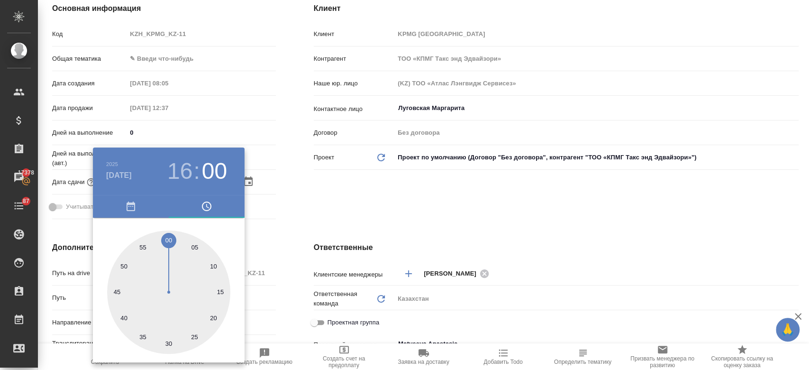
click at [318, 214] on div at bounding box center [404, 185] width 809 height 370
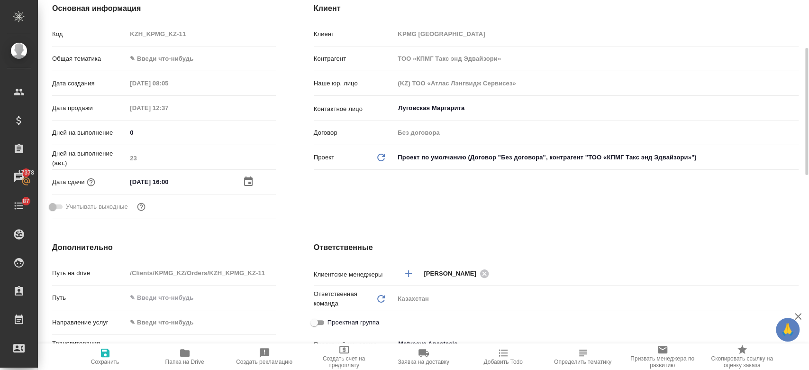
click at [105, 352] on icon "button" at bounding box center [105, 352] width 9 height 9
type textarea "x"
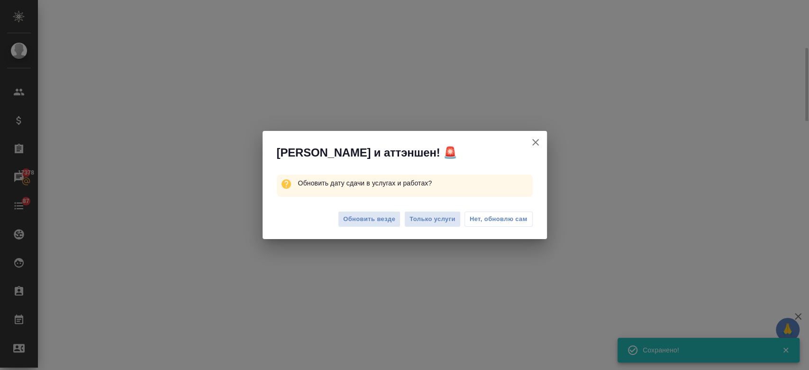
select select "RU"
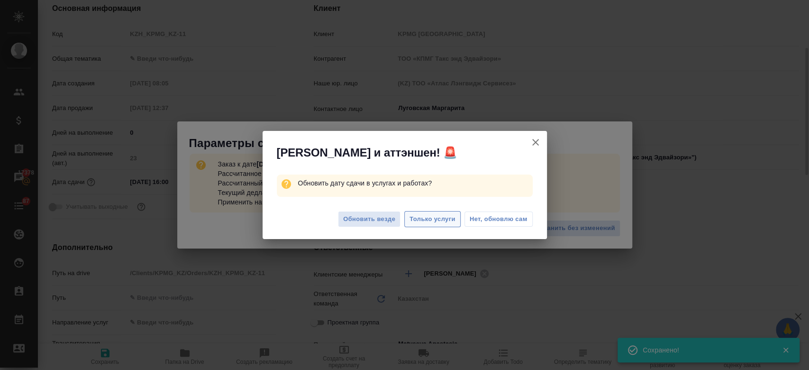
click at [441, 217] on span "Только услуги" at bounding box center [433, 219] width 46 height 11
type textarea "x"
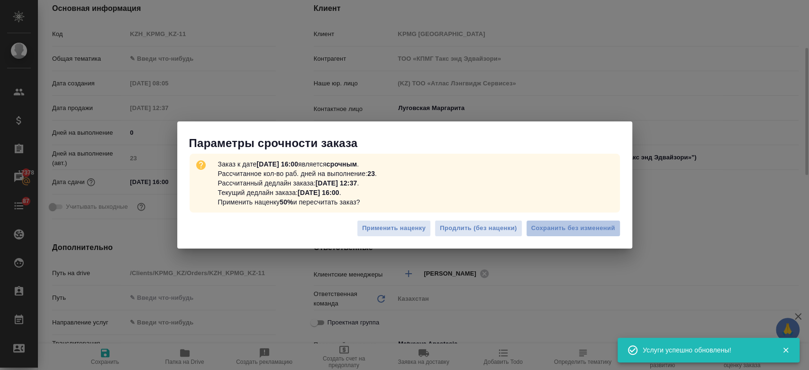
click at [557, 227] on span "Сохранить без изменений" at bounding box center [573, 228] width 84 height 11
type textarea "x"
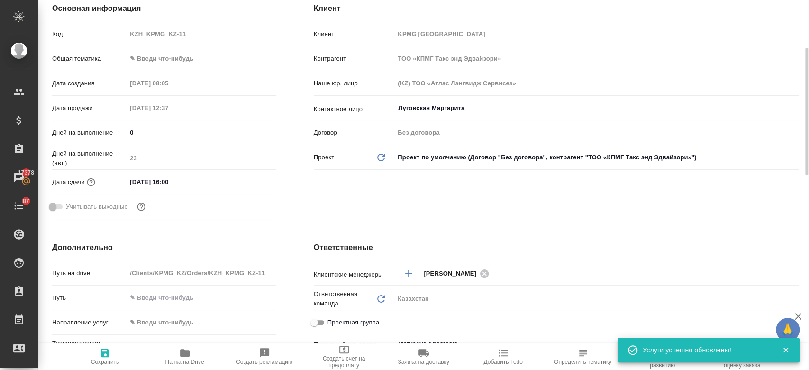
type textarea "x"
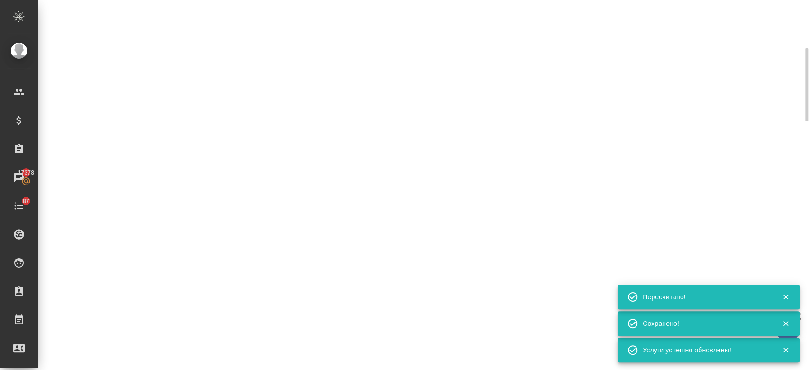
type input "urgent"
select select "RU"
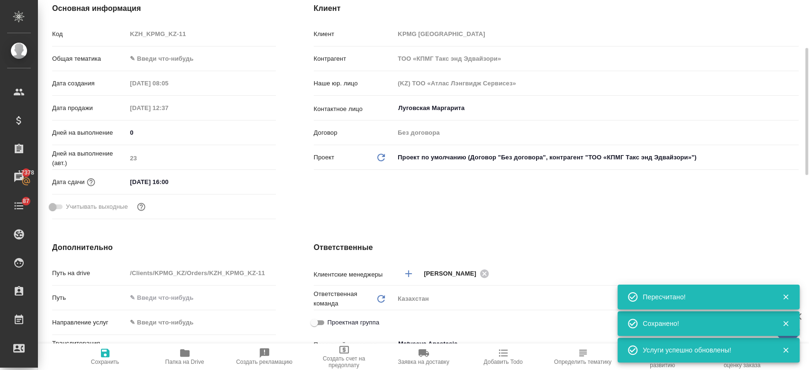
type textarea "x"
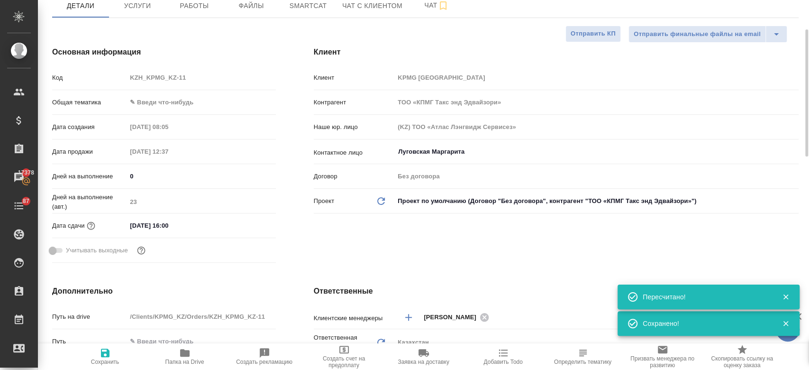
scroll to position [0, 0]
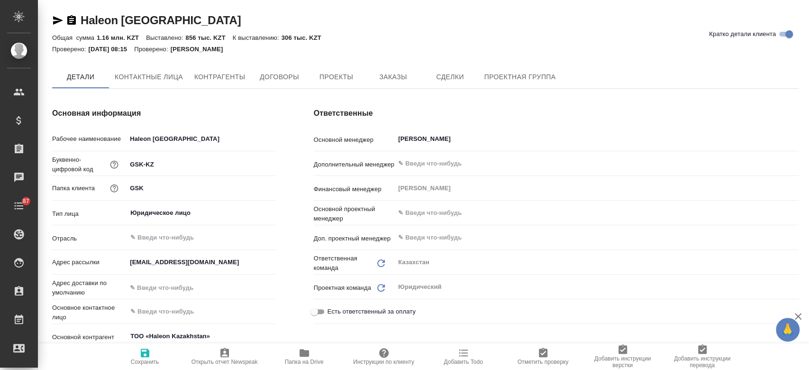
type textarea "x"
click at [131, 82] on span "Контактные лица" at bounding box center [149, 78] width 68 height 12
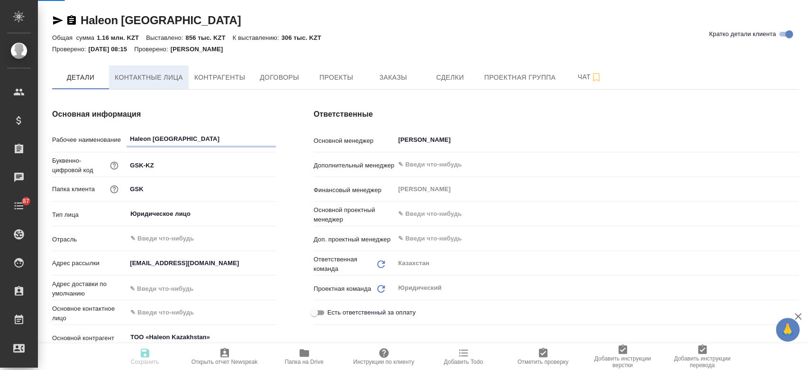
type textarea "x"
select select "RU"
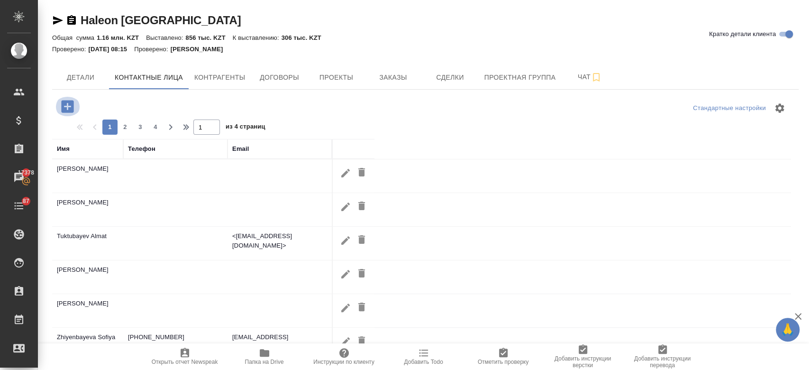
click at [66, 107] on icon "button" at bounding box center [67, 106] width 12 height 12
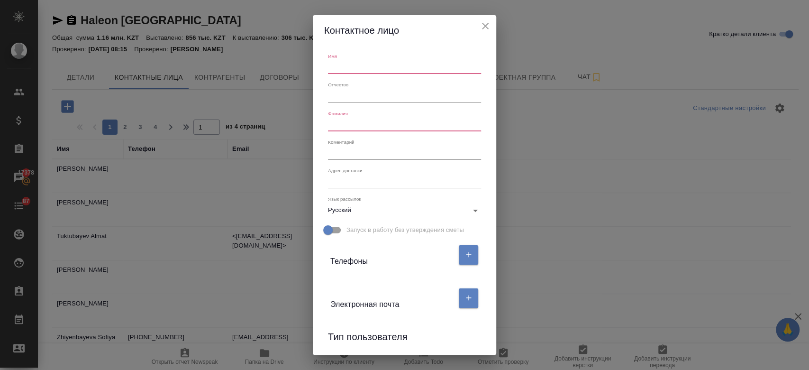
click at [346, 69] on input "text" at bounding box center [404, 67] width 153 height 13
paste input "[PERSON_NAME]"
drag, startPoint x: 385, startPoint y: 68, endPoint x: 352, endPoint y: 68, distance: 32.7
click at [352, 68] on input "[PERSON_NAME]" at bounding box center [404, 67] width 153 height 13
type input "Zhamilya"
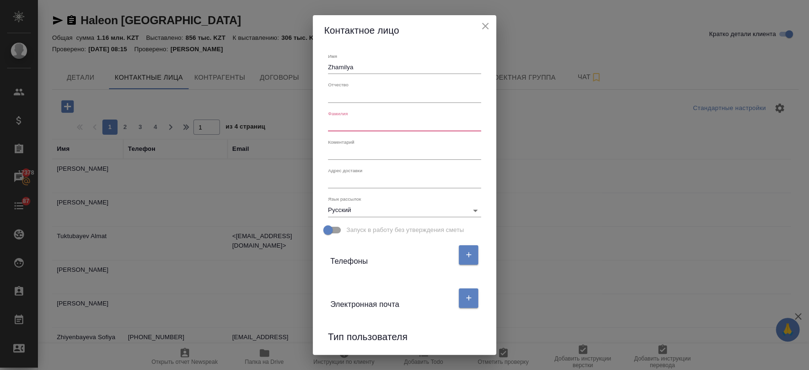
click at [346, 122] on input "text" at bounding box center [404, 124] width 153 height 13
paste input "[PERSON_NAME]"
click at [346, 122] on input "[PERSON_NAME]" at bounding box center [404, 124] width 153 height 13
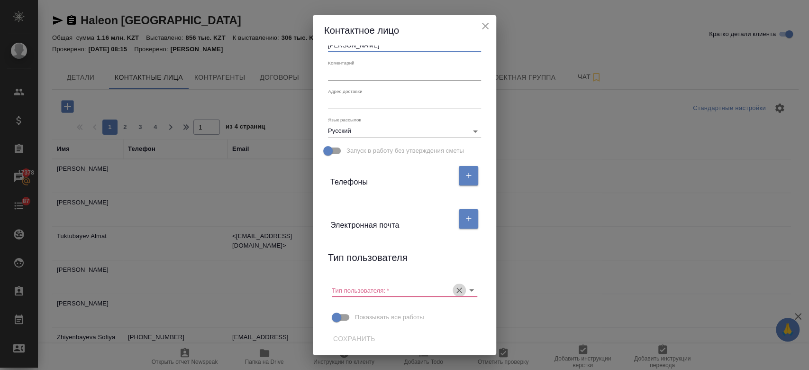
click at [455, 288] on icon "Очистить" at bounding box center [459, 289] width 9 height 9
type input "[PERSON_NAME]"
click at [351, 336] on span "Сохранить" at bounding box center [354, 339] width 42 height 12
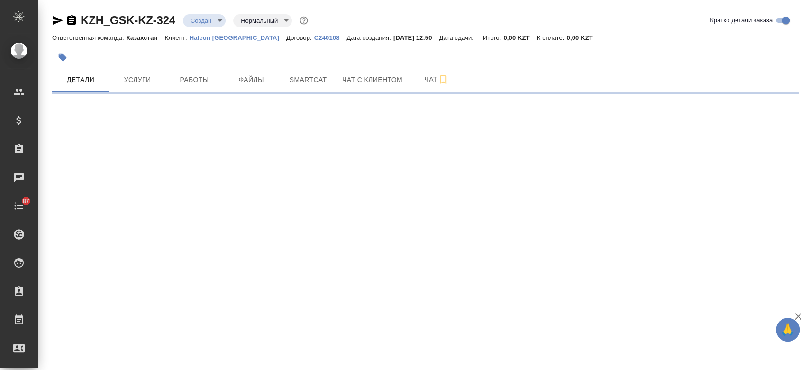
select select "RU"
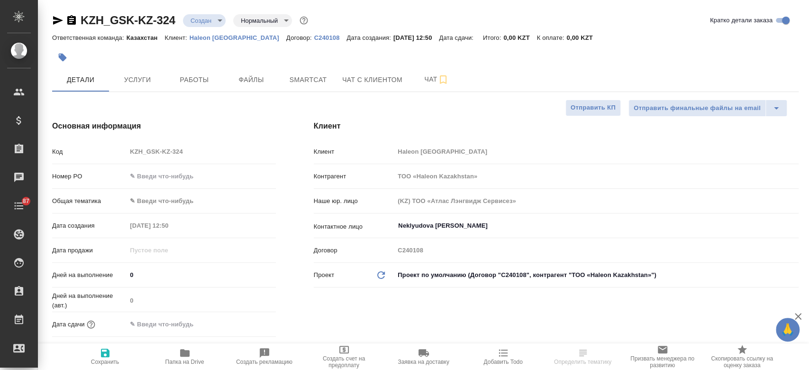
type textarea "x"
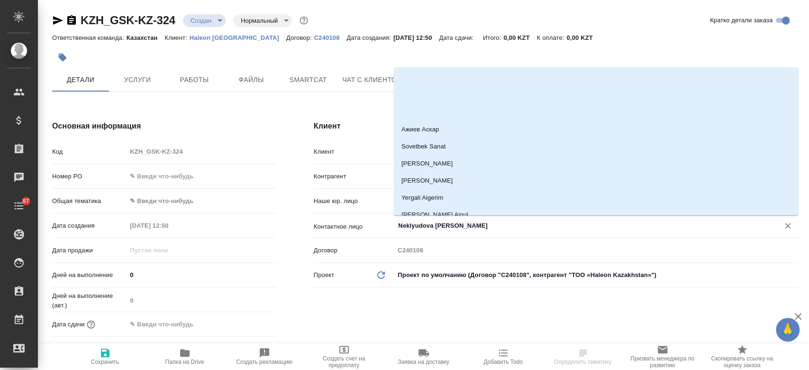
click at [432, 228] on input "Neklyudova [PERSON_NAME]" at bounding box center [580, 225] width 367 height 11
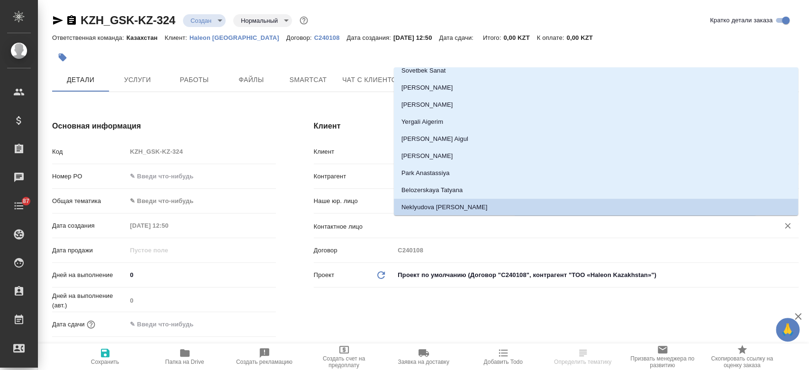
type textarea "x"
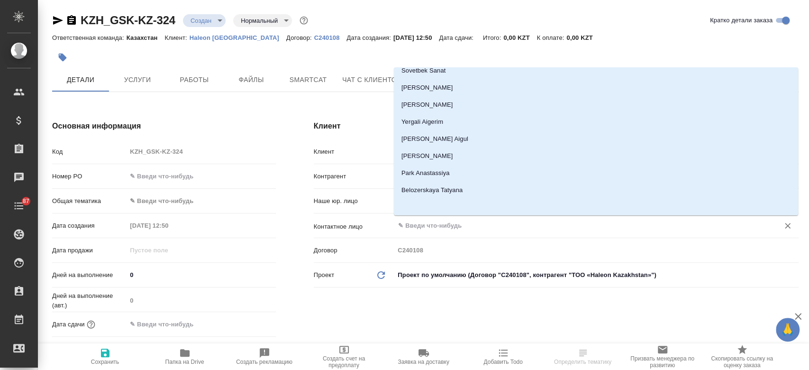
scroll to position [0, 0]
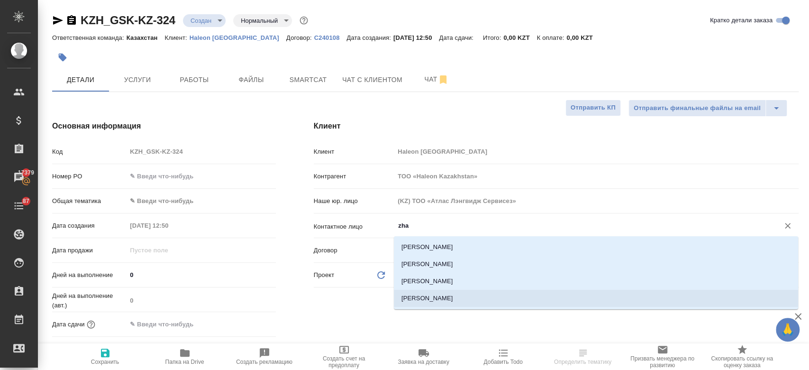
click at [429, 298] on li "[PERSON_NAME]" at bounding box center [596, 298] width 404 height 17
type input "[PERSON_NAME]"
type textarea "x"
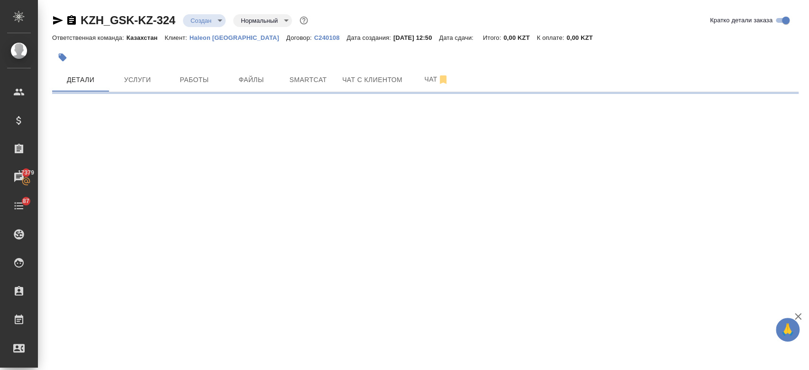
select select "RU"
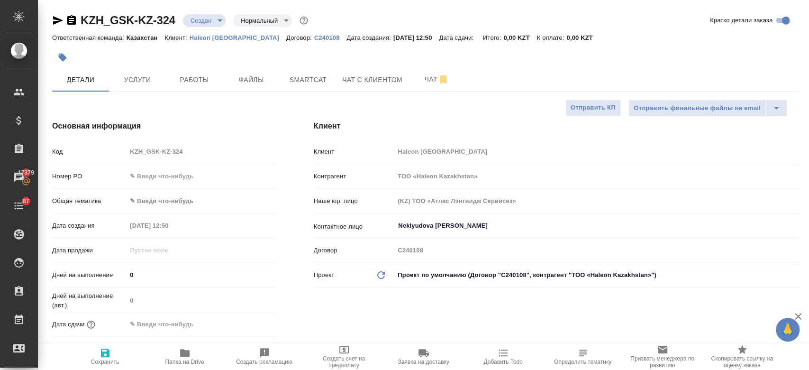
type textarea "x"
click at [100, 360] on span "Сохранить" at bounding box center [105, 361] width 28 height 7
type textarea "x"
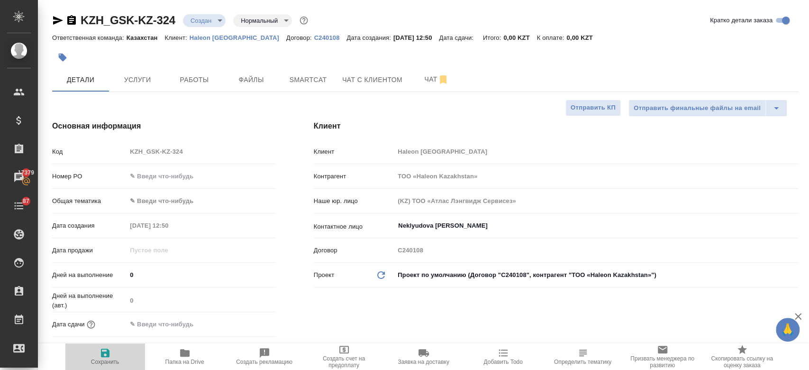
type textarea "x"
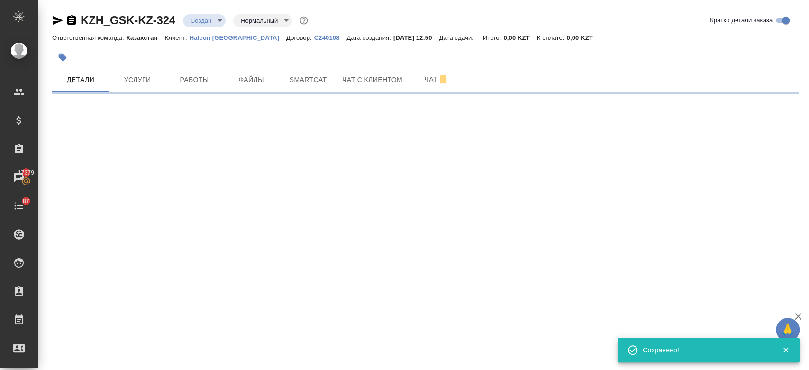
select select "RU"
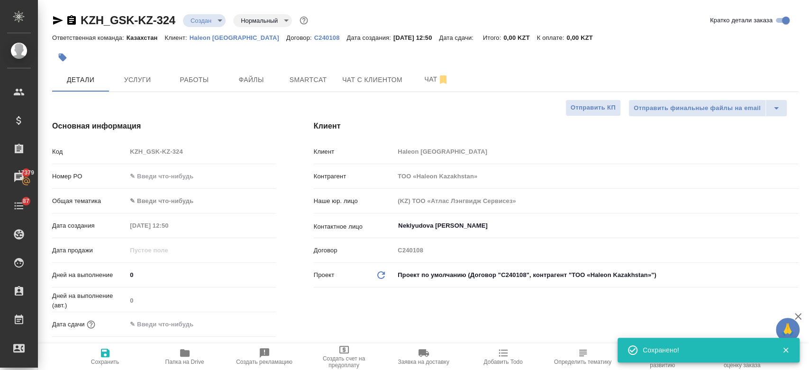
type textarea "x"
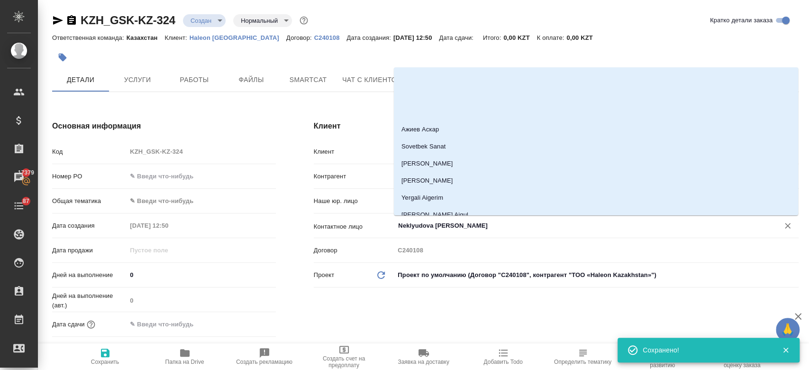
click at [436, 220] on input "Neklyudova Yuliya" at bounding box center [580, 225] width 367 height 11
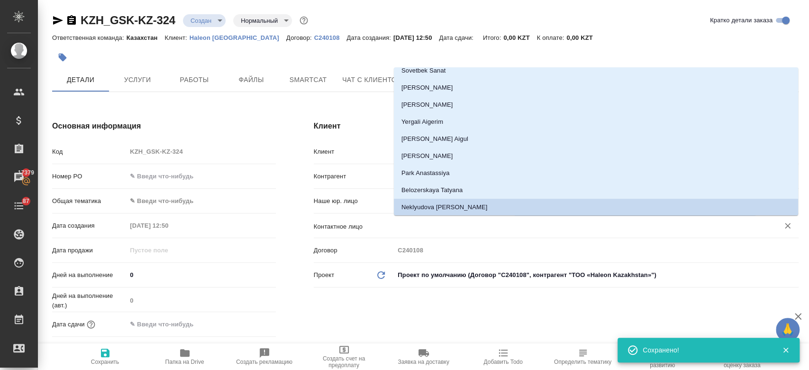
type textarea "x"
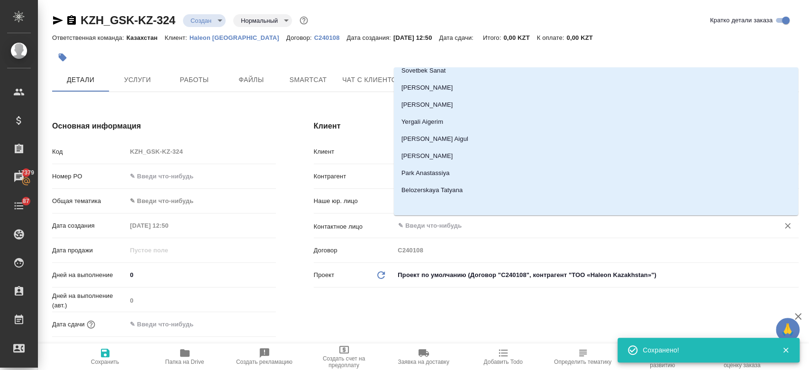
scroll to position [0, 0]
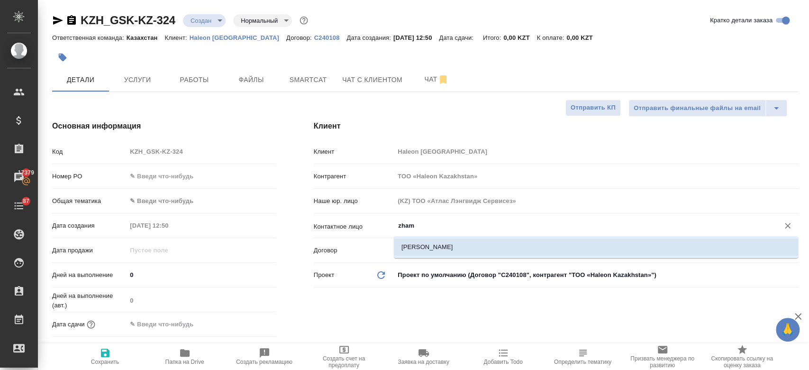
click at [433, 241] on li "[PERSON_NAME]" at bounding box center [596, 246] width 404 height 17
type input "[PERSON_NAME]"
type textarea "x"
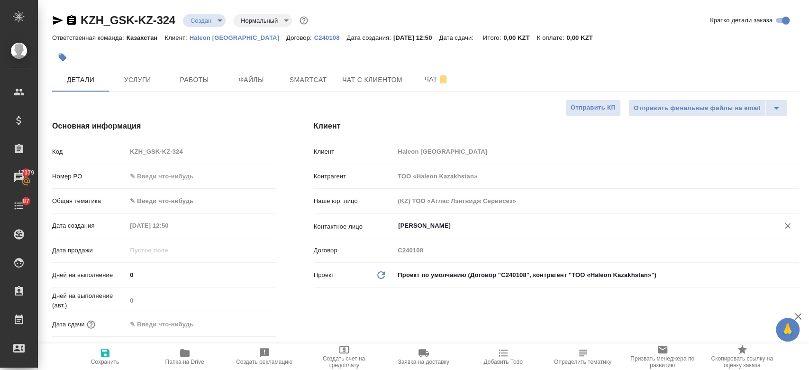
type input "[PERSON_NAME]"
click at [106, 359] on span "Сохранить" at bounding box center [105, 361] width 28 height 7
type textarea "x"
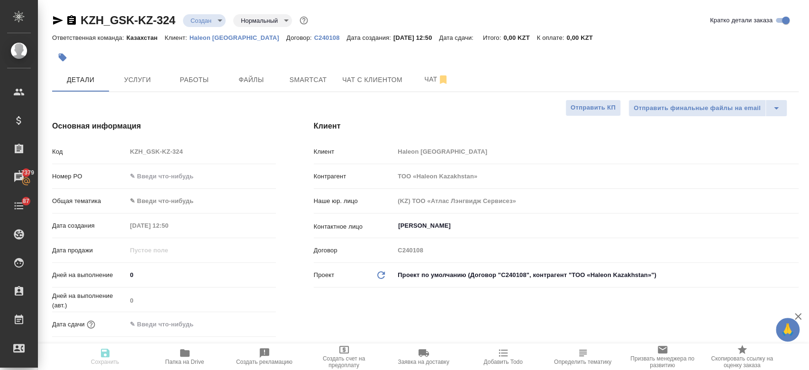
type textarea "x"
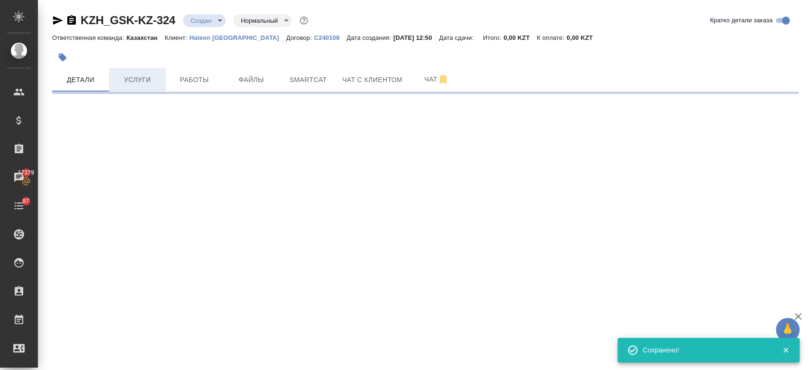
type input "holyTrinity"
select select "RU"
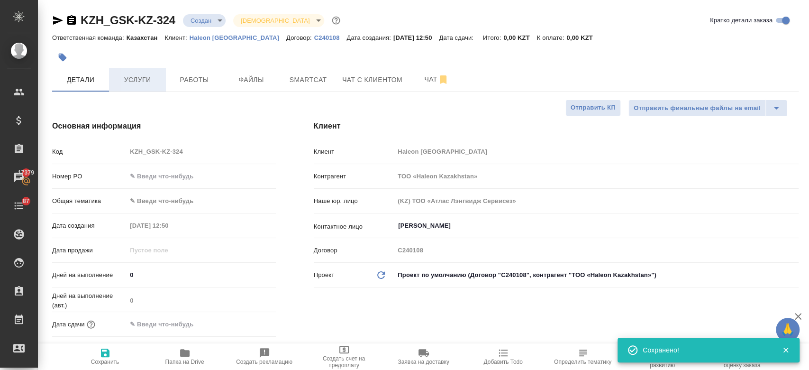
type textarea "x"
click at [146, 75] on span "Услуги" at bounding box center [138, 80] width 46 height 12
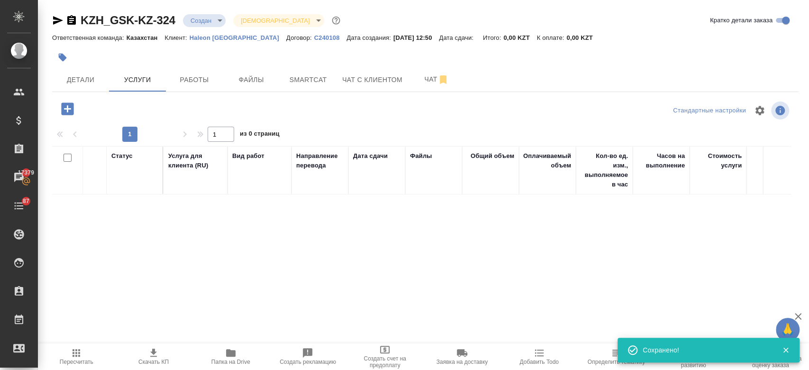
click at [68, 110] on icon "button" at bounding box center [67, 108] width 12 height 12
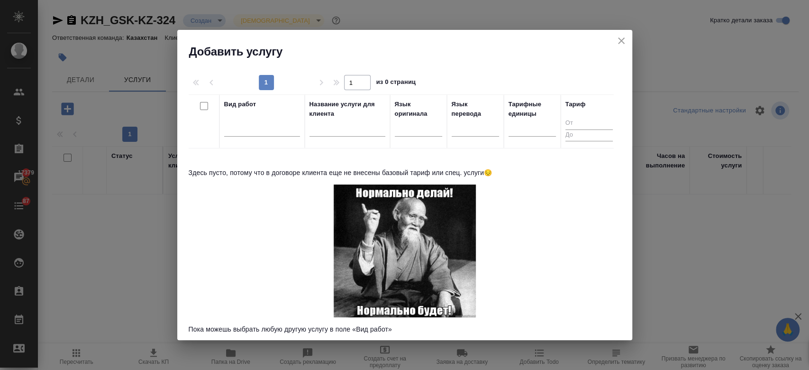
click at [249, 117] on div "Вид работ" at bounding box center [262, 122] width 76 height 44
click at [251, 130] on div at bounding box center [262, 127] width 76 height 14
type input "h"
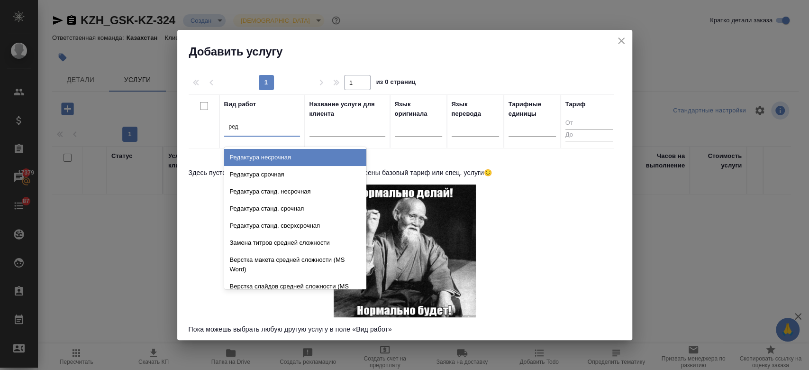
type input "реда"
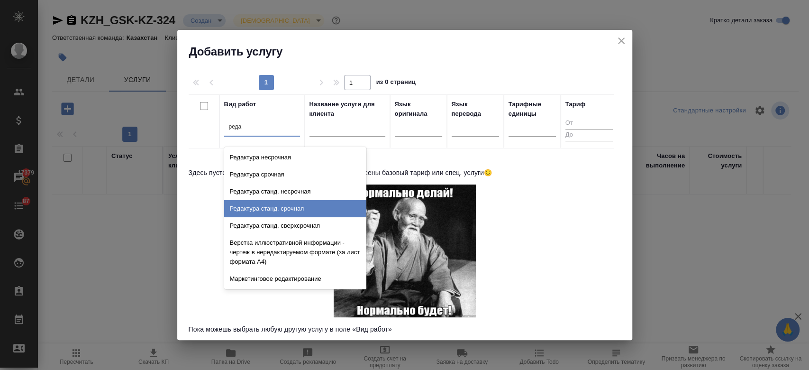
scroll to position [187, 0]
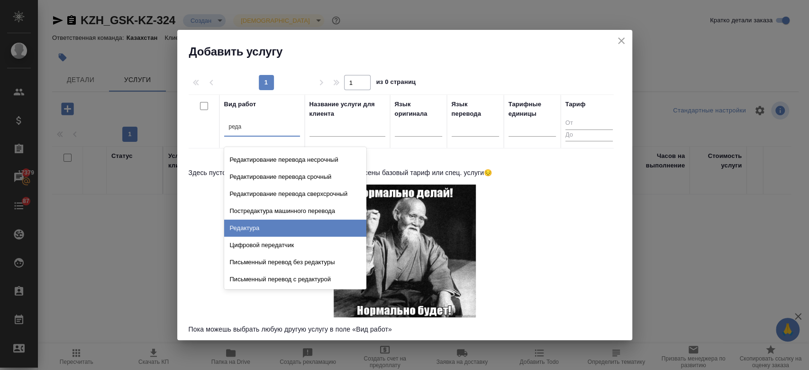
click at [270, 225] on div "Редактура" at bounding box center [295, 227] width 142 height 17
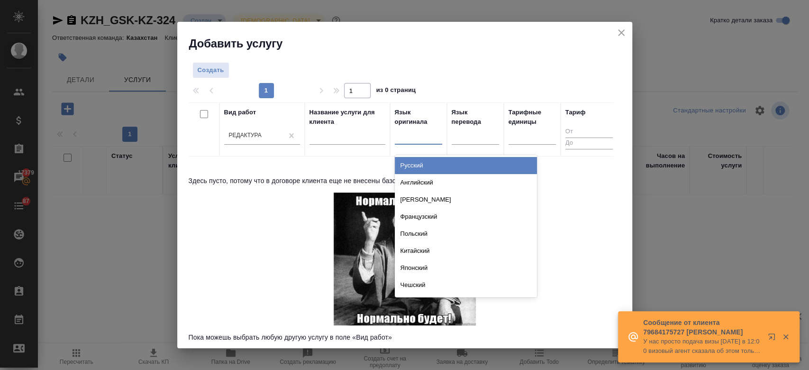
click at [416, 135] on div at bounding box center [418, 135] width 47 height 14
type input "ру"
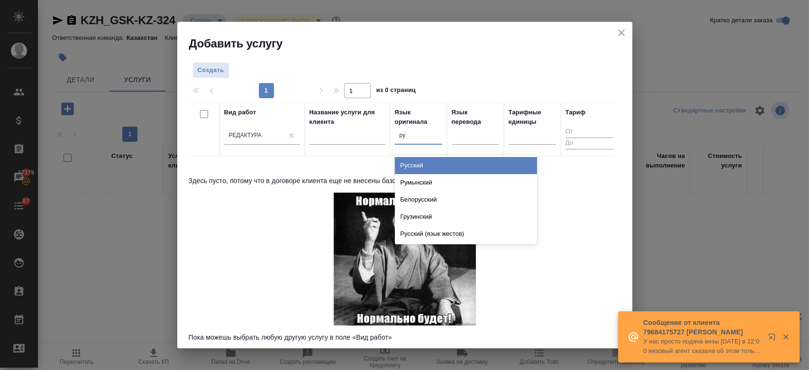
click at [416, 158] on div "Русский" at bounding box center [466, 165] width 142 height 17
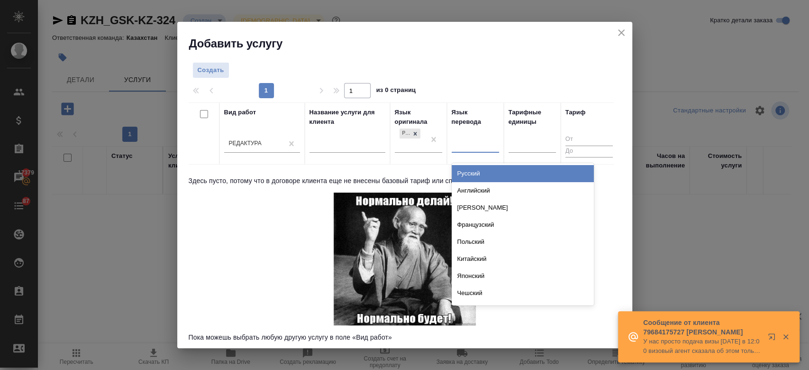
click at [482, 143] on div at bounding box center [475, 144] width 47 height 14
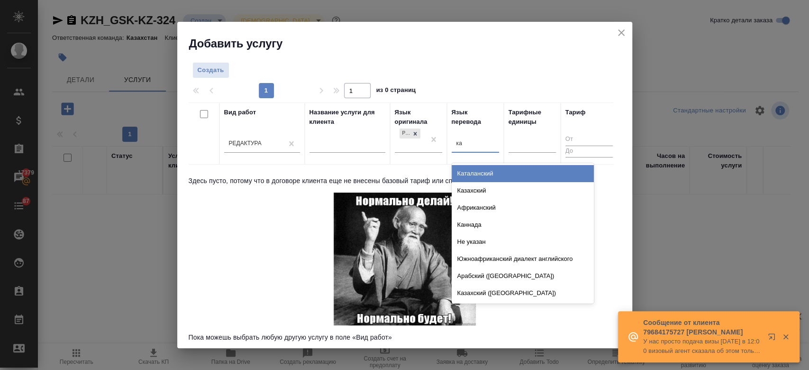
type input "каз"
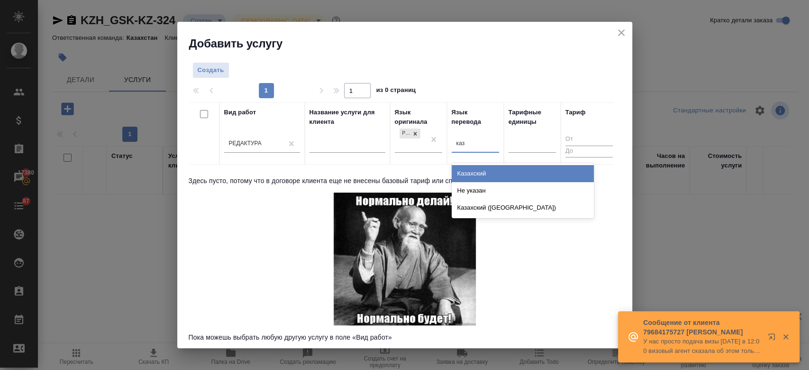
click at [465, 177] on div "Казахский" at bounding box center [523, 173] width 142 height 17
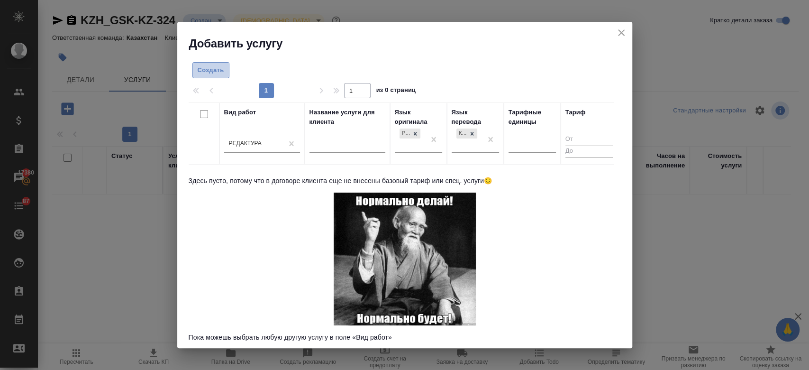
click at [220, 74] on span "Создать" at bounding box center [211, 70] width 27 height 11
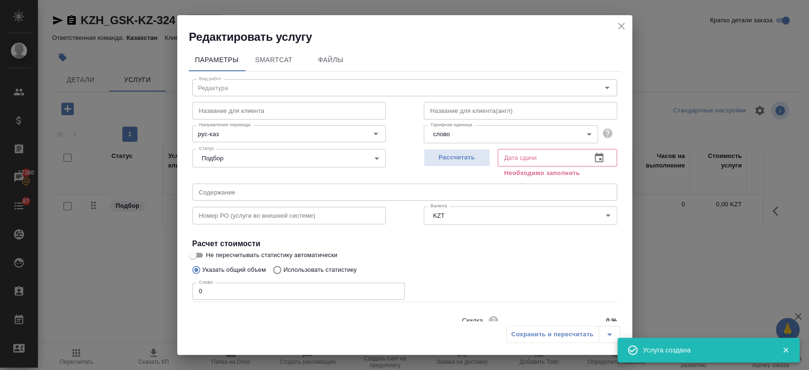
scroll to position [41, 0]
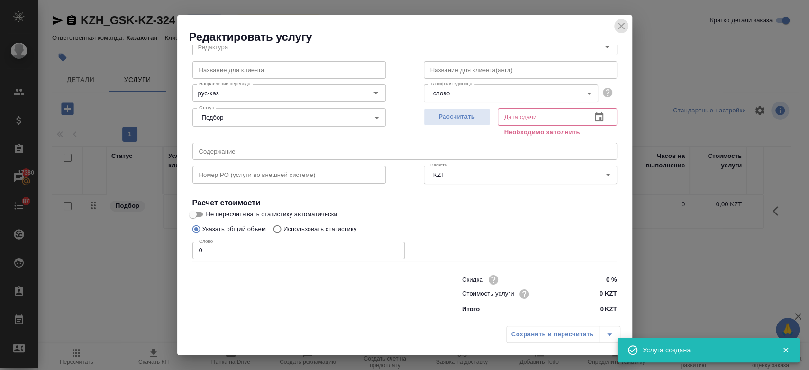
click at [625, 27] on icon "close" at bounding box center [621, 25] width 11 height 11
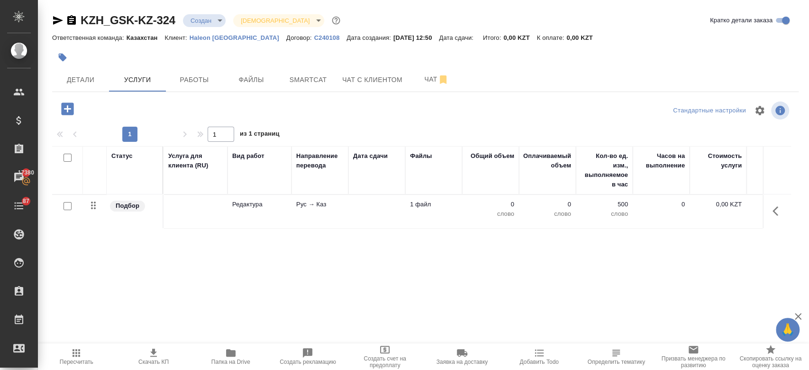
click at [65, 203] on input "checkbox" at bounding box center [68, 206] width 8 height 8
checkbox input "true"
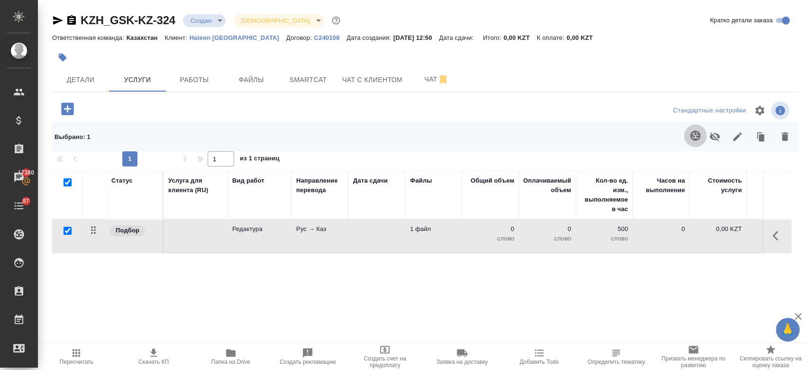
click at [697, 130] on icon "button" at bounding box center [695, 135] width 11 height 11
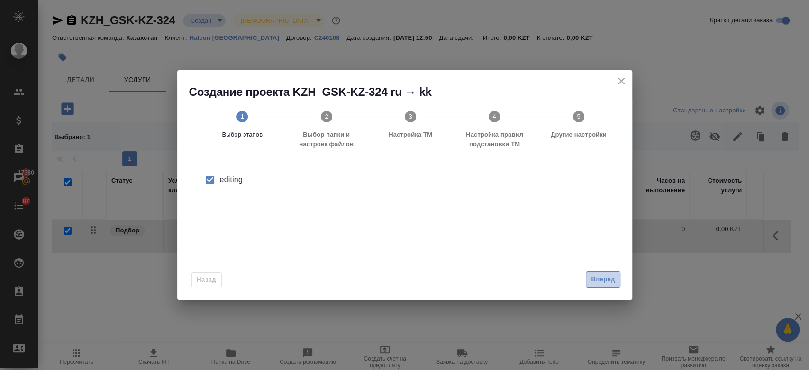
click at [608, 275] on span "Вперед" at bounding box center [603, 279] width 24 height 11
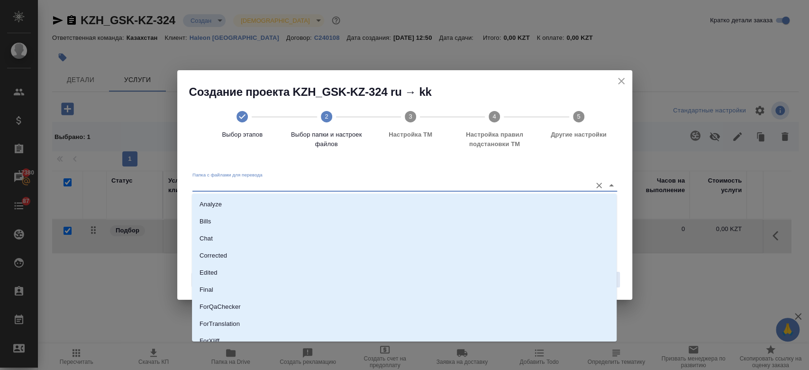
click at [528, 186] on input "Папка с файлами для перевода" at bounding box center [389, 184] width 394 height 11
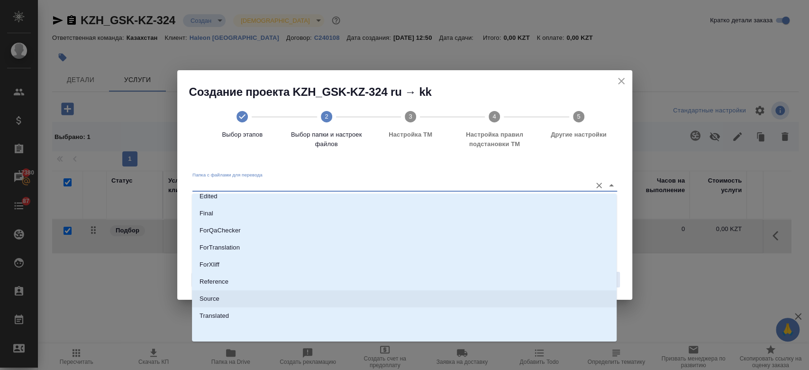
click at [414, 295] on li "Source" at bounding box center [404, 298] width 425 height 17
type input "Source"
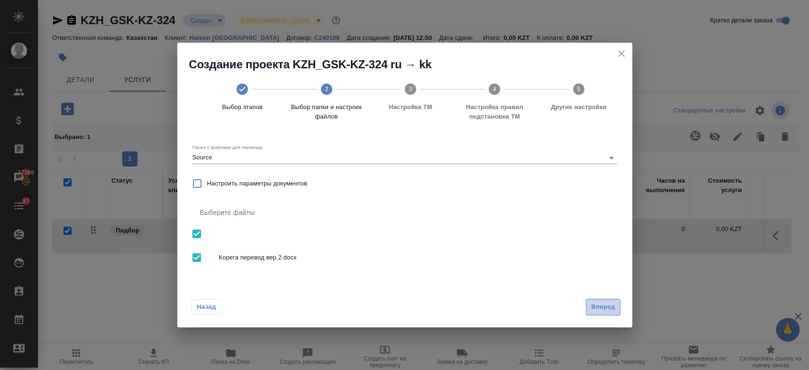
click at [596, 304] on span "Вперед" at bounding box center [603, 307] width 24 height 11
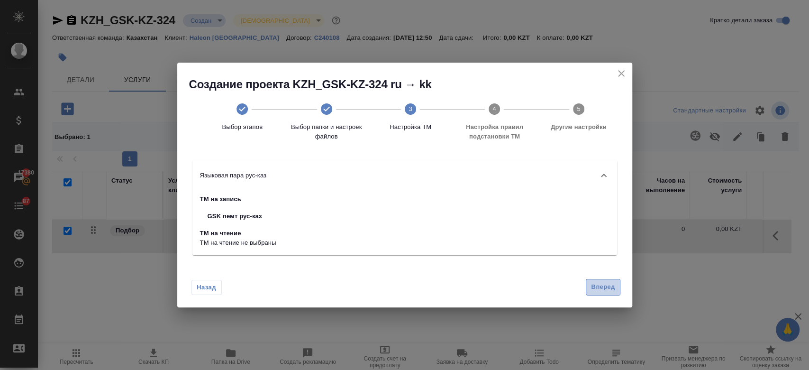
click at [592, 286] on span "Вперед" at bounding box center [603, 287] width 24 height 11
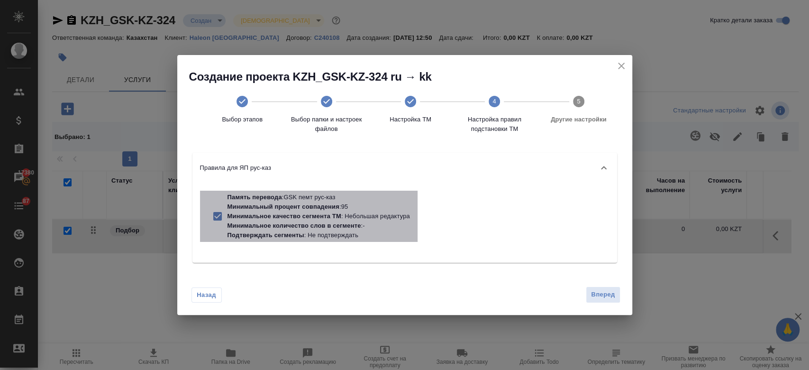
click at [385, 227] on p "Минимальное количество слов в сегменте : -" at bounding box center [319, 225] width 183 height 9
checkbox input "false"
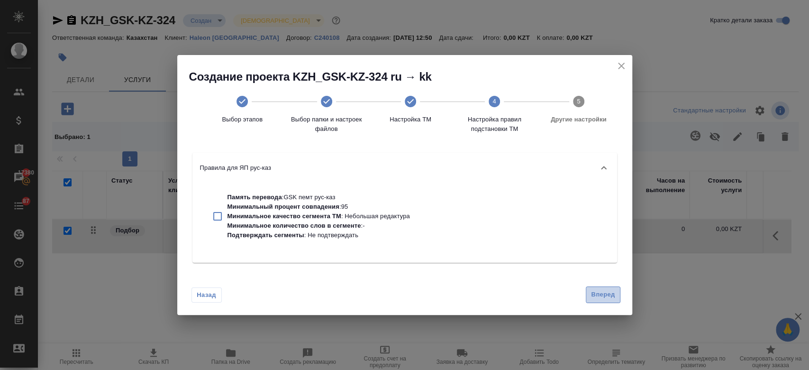
click at [594, 294] on span "Вперед" at bounding box center [603, 294] width 24 height 11
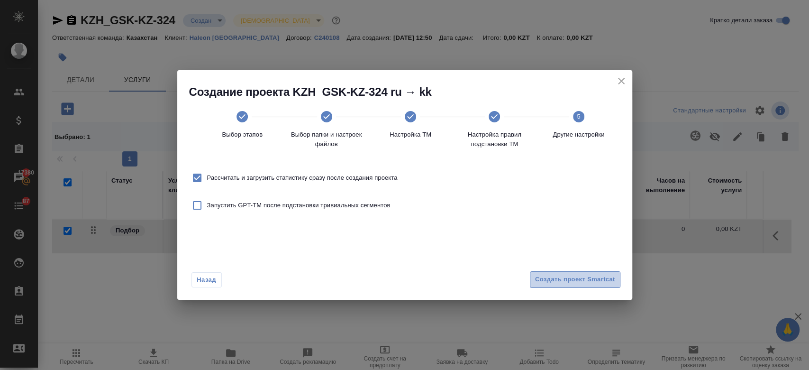
click at [573, 281] on span "Создать проект Smartcat" at bounding box center [575, 279] width 80 height 11
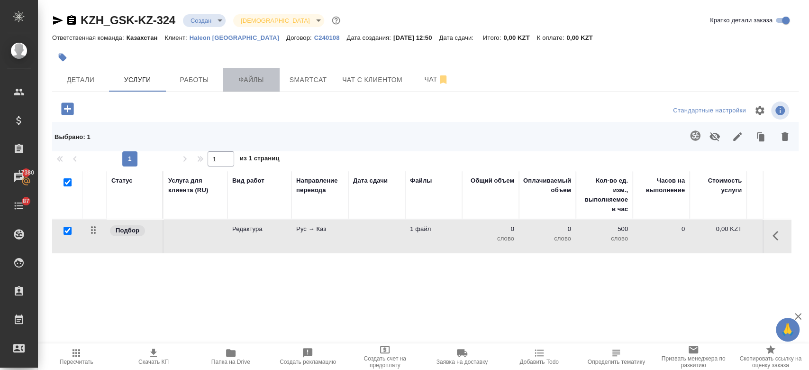
click at [266, 75] on span "Файлы" at bounding box center [251, 80] width 46 height 12
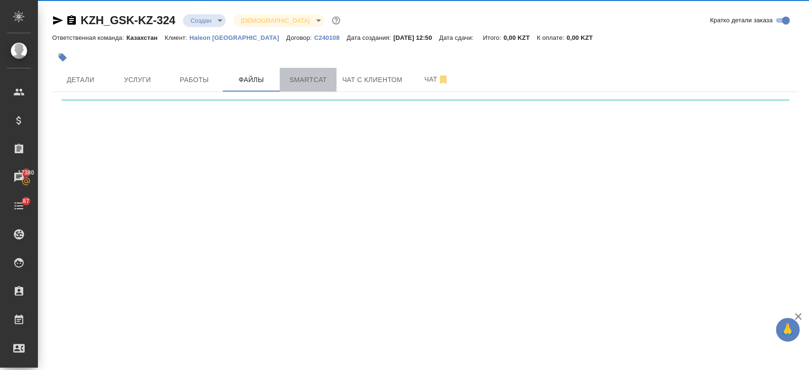
click at [307, 81] on span "Smartcat" at bounding box center [308, 80] width 46 height 12
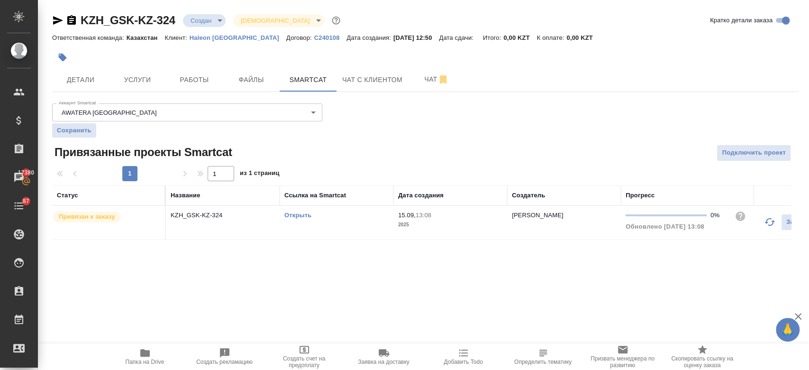
click at [296, 214] on link "Открыть" at bounding box center [297, 214] width 27 height 7
click at [140, 82] on span "Услуги" at bounding box center [138, 80] width 46 height 12
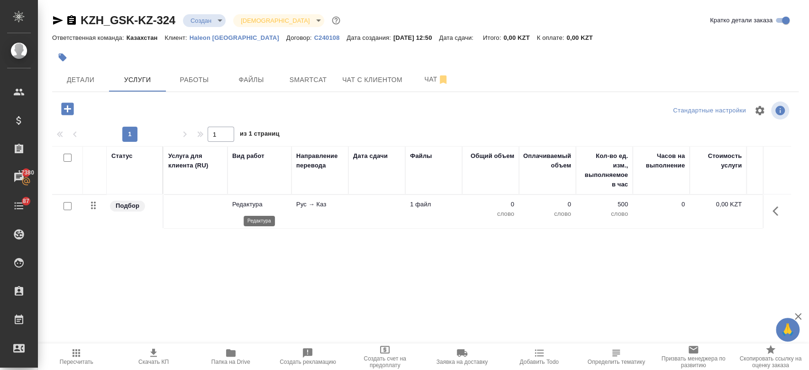
click at [232, 202] on p "Редактура" at bounding box center [259, 204] width 55 height 9
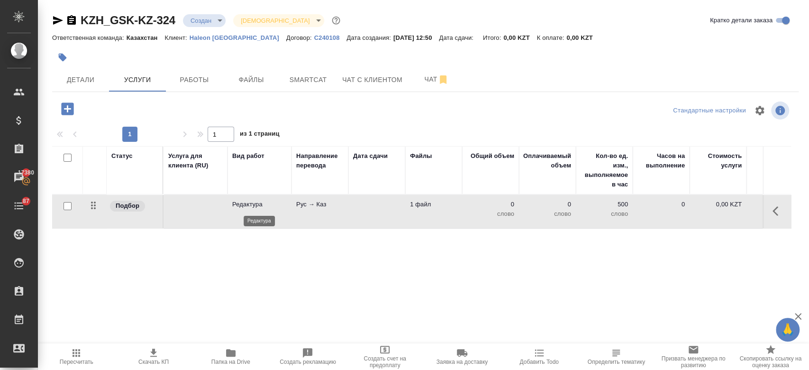
click at [232, 202] on p "Редактура" at bounding box center [259, 204] width 55 height 9
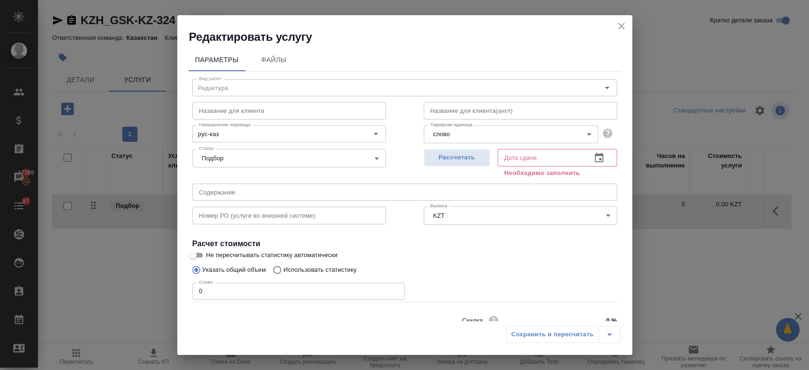
scroll to position [41, 0]
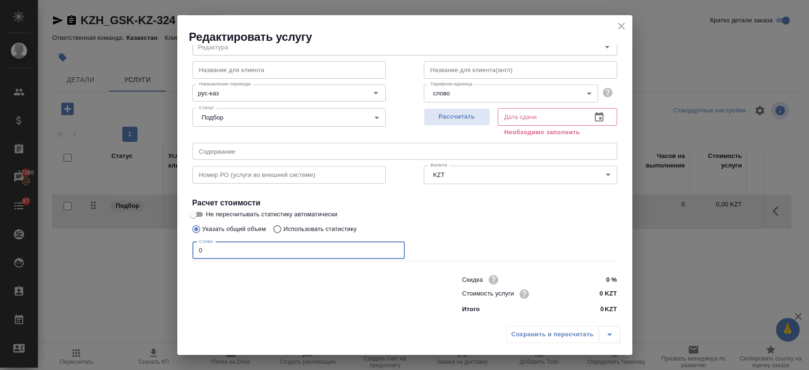
click at [234, 256] on input "0" at bounding box center [298, 250] width 212 height 17
type input "157"
click at [445, 121] on span "Рассчитать" at bounding box center [457, 116] width 56 height 11
type input "15.09.2025 13:27"
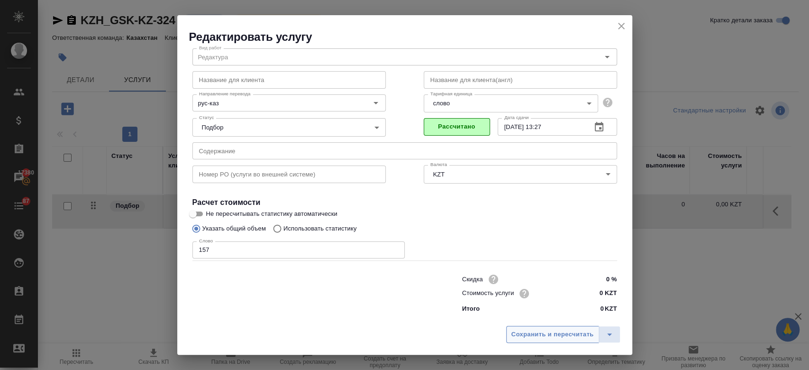
scroll to position [30, 0]
click at [536, 333] on span "Сохранить и пересчитать" at bounding box center [553, 334] width 82 height 11
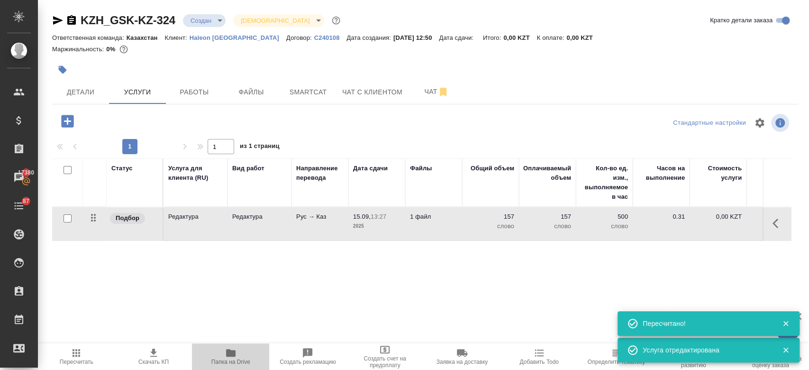
click at [226, 356] on icon "button" at bounding box center [230, 352] width 11 height 11
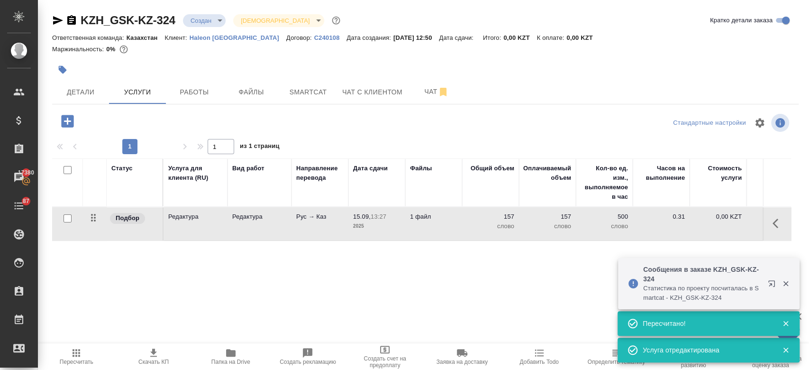
click at [208, 224] on td "Редактура" at bounding box center [196, 223] width 64 height 33
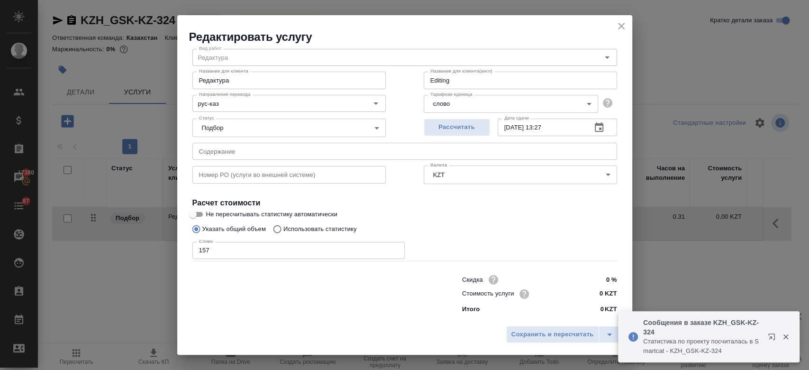
click at [595, 292] on input "0 KZT" at bounding box center [599, 294] width 36 height 14
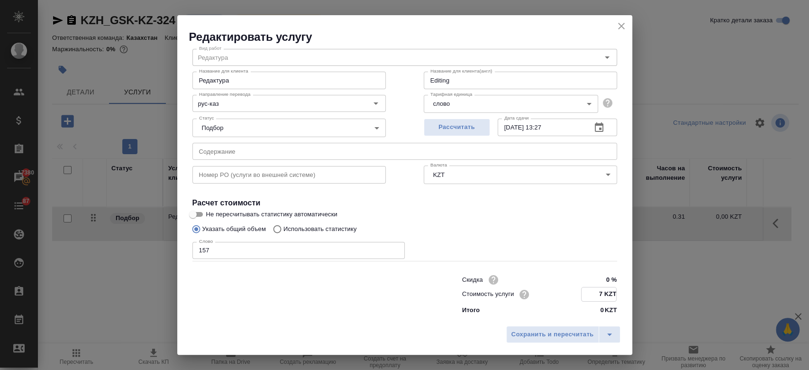
type input "7 KZT"
click at [196, 212] on input "Не пересчитывать статистику автоматически" at bounding box center [193, 214] width 34 height 11
checkbox input "true"
click at [548, 335] on span "Сохранить и пересчитать" at bounding box center [553, 334] width 82 height 11
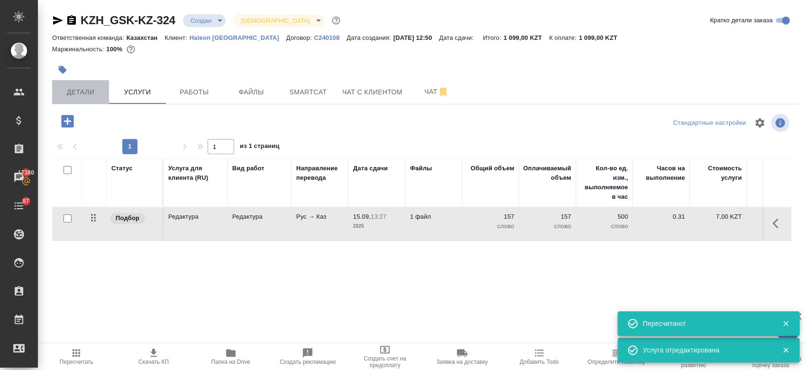
click at [76, 91] on span "Детали" at bounding box center [81, 92] width 46 height 12
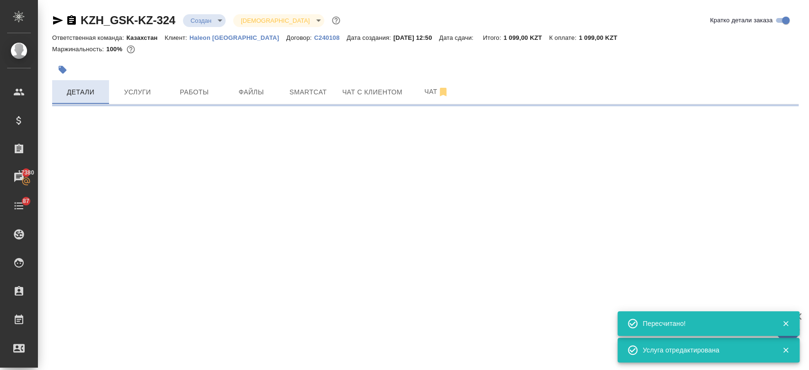
select select "RU"
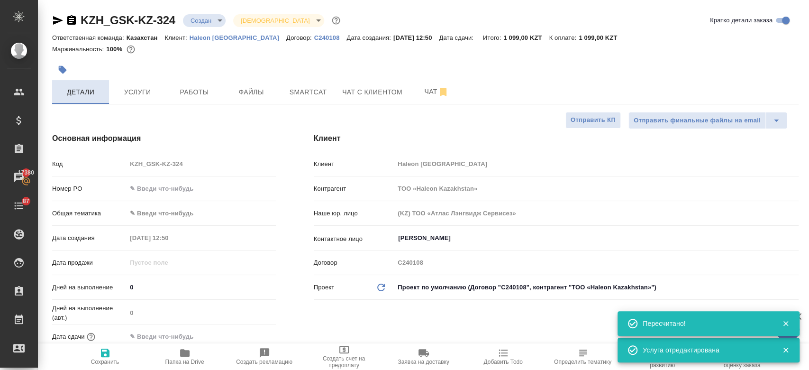
type textarea "x"
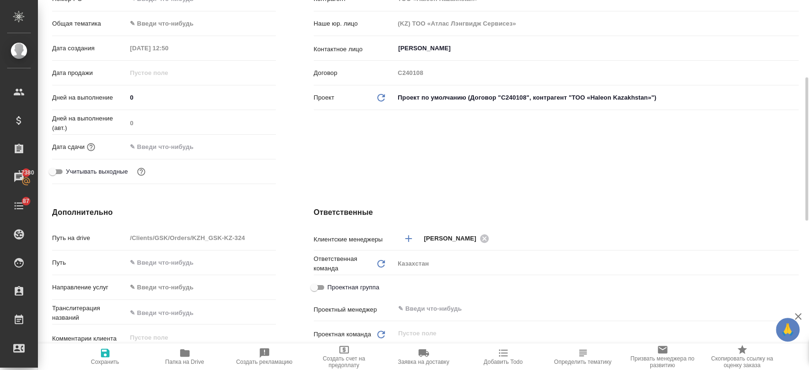
scroll to position [192, 0]
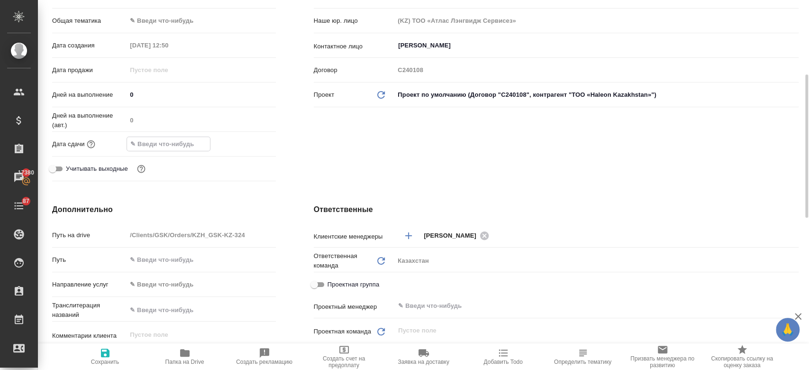
click at [171, 141] on input "text" at bounding box center [168, 144] width 83 height 14
click at [244, 144] on icon "button" at bounding box center [248, 142] width 9 height 9
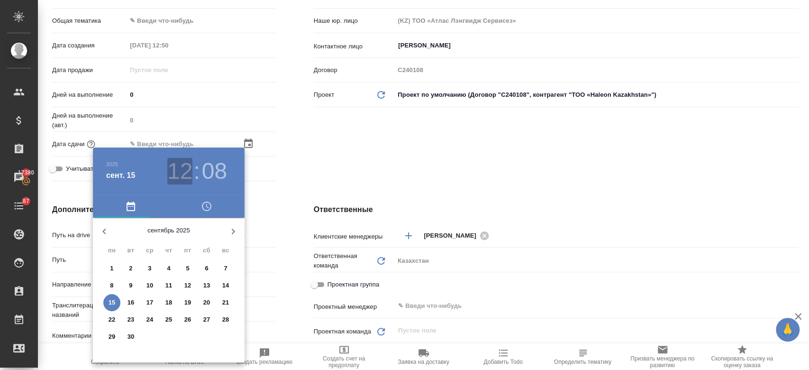
click at [183, 181] on h3 "12" at bounding box center [179, 171] width 25 height 27
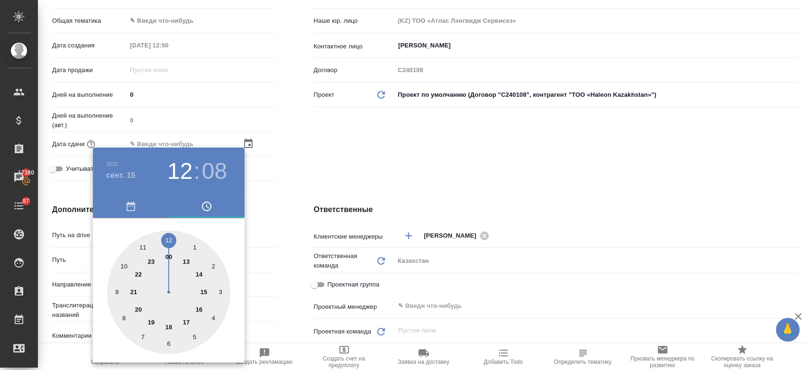
click at [206, 292] on div at bounding box center [168, 291] width 123 height 123
type input "15.09.2025 15:08"
type textarea "x"
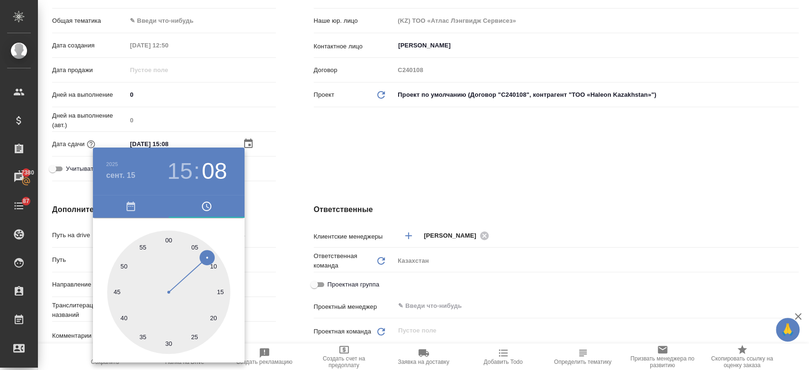
click at [166, 238] on div at bounding box center [168, 291] width 123 height 123
type input "15.09.2025 15:59"
type textarea "x"
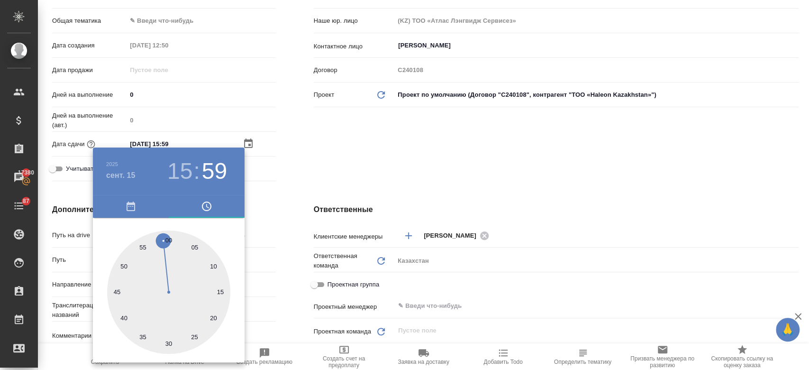
click at [167, 238] on div at bounding box center [168, 291] width 123 height 123
type input "15.09.2025 15:00"
type textarea "x"
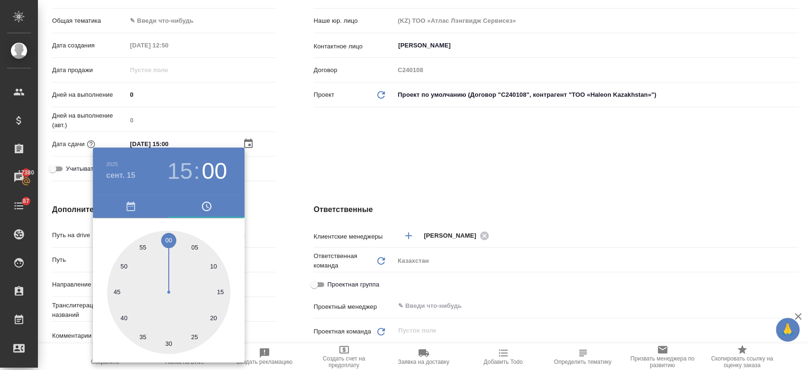
click at [335, 159] on div at bounding box center [404, 185] width 809 height 370
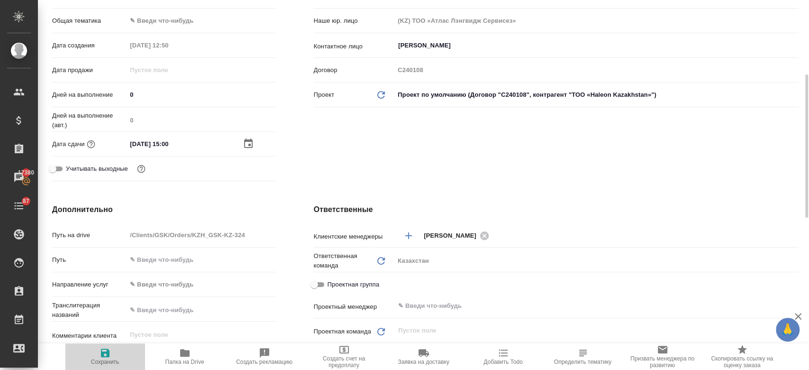
click at [97, 353] on span "Сохранить" at bounding box center [105, 356] width 68 height 18
type textarea "x"
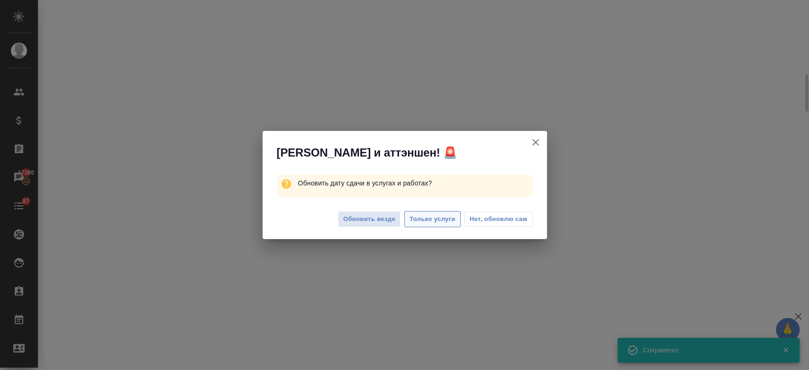
select select "RU"
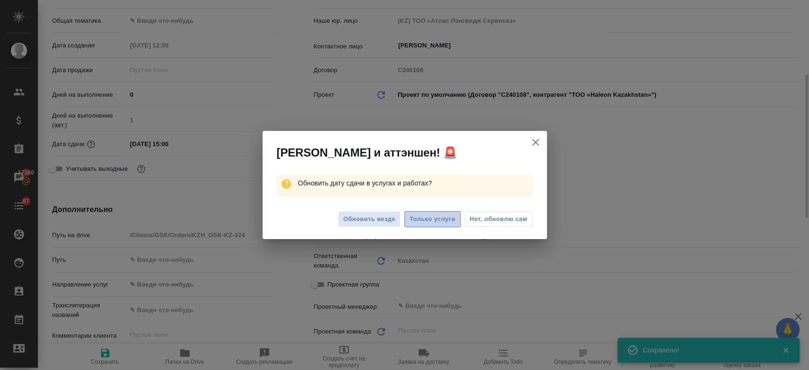
type textarea "x"
click at [417, 220] on span "Только услуги" at bounding box center [433, 219] width 46 height 11
type textarea "x"
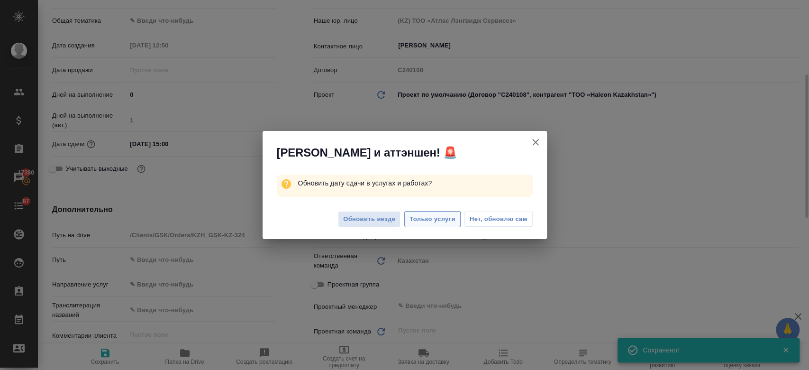
type textarea "x"
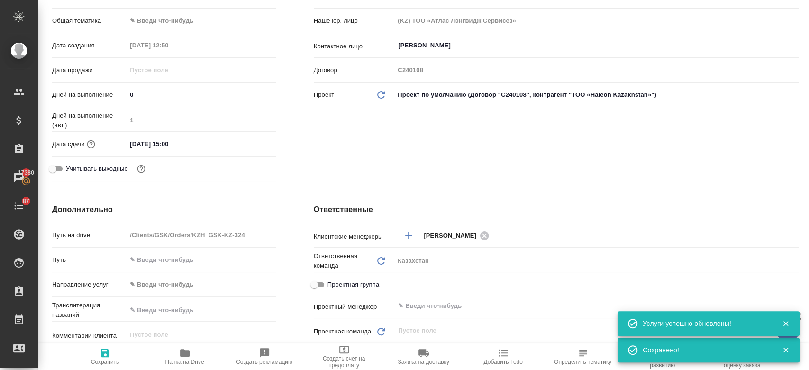
scroll to position [0, 0]
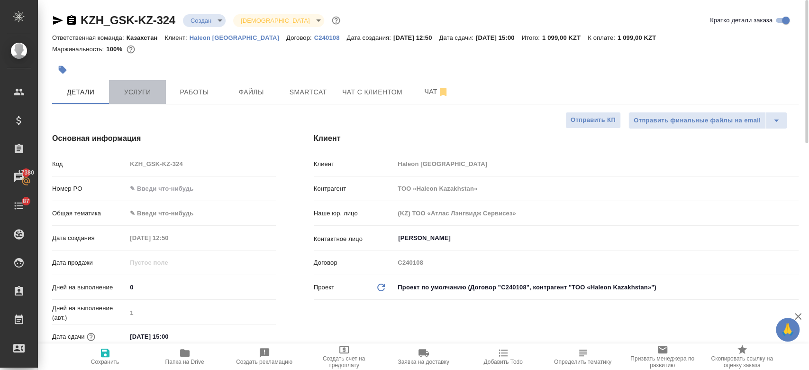
click at [129, 102] on button "Услуги" at bounding box center [137, 92] width 57 height 24
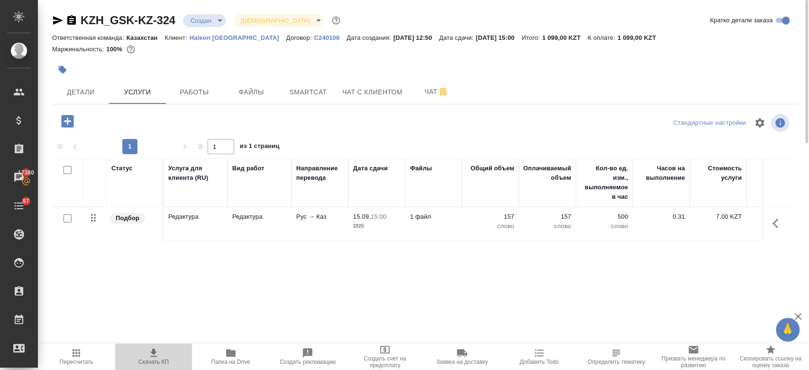
click at [151, 360] on span "Скачать КП" at bounding box center [153, 361] width 30 height 7
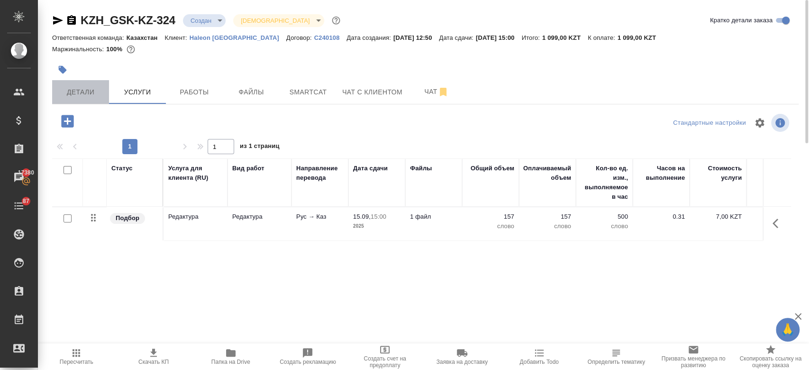
click at [83, 92] on span "Детали" at bounding box center [81, 92] width 46 height 12
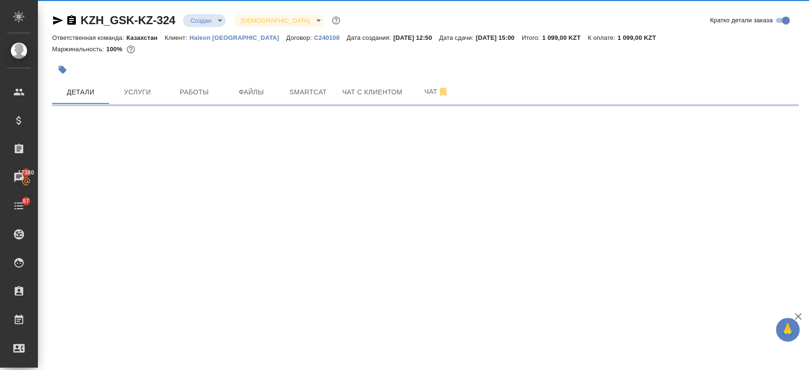
select select "RU"
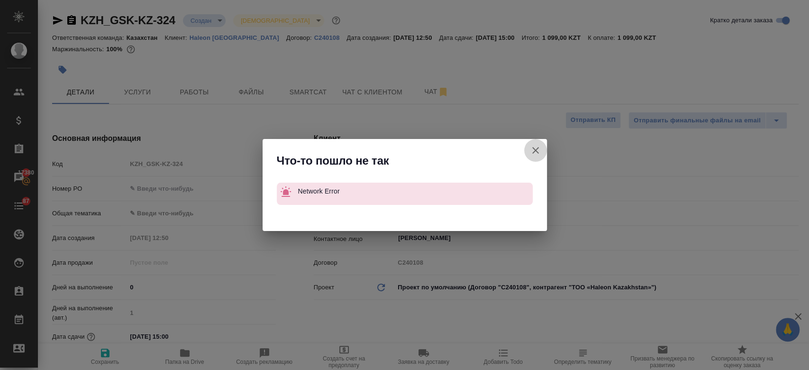
click at [535, 153] on icon "button" at bounding box center [535, 150] width 11 height 11
type textarea "x"
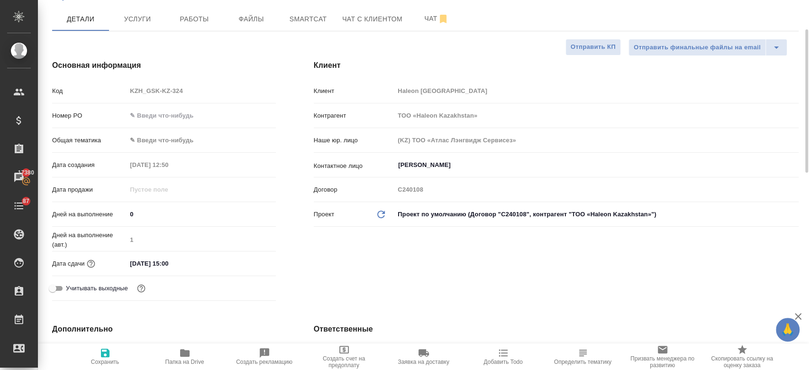
scroll to position [74, 0]
click at [160, 260] on input "15.09.2025 15:00" at bounding box center [168, 263] width 83 height 14
click at [248, 259] on icon "button" at bounding box center [248, 261] width 9 height 9
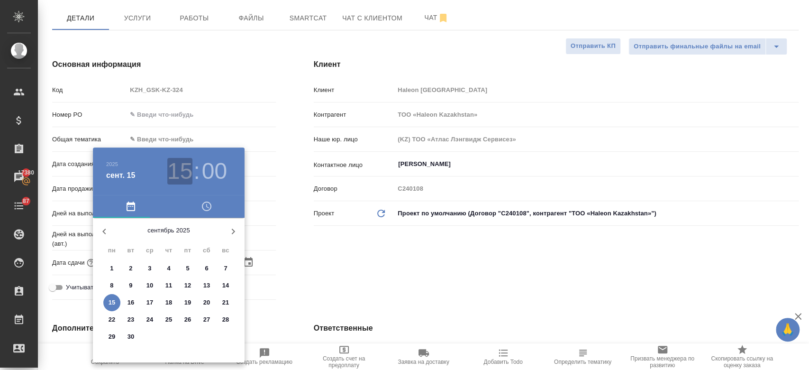
click at [183, 172] on h3 "15" at bounding box center [179, 171] width 25 height 27
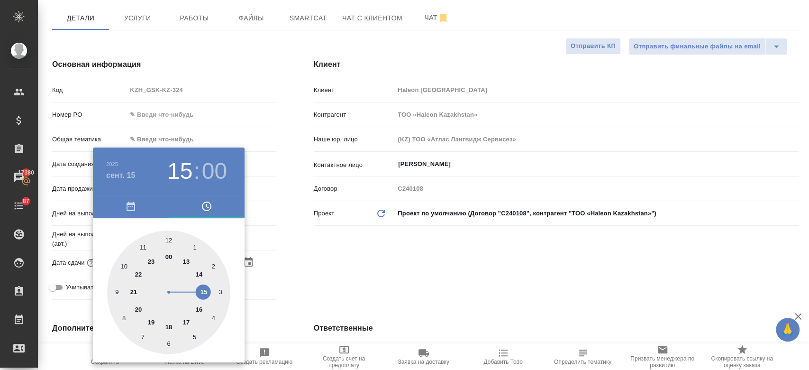
click at [200, 307] on div at bounding box center [168, 291] width 123 height 123
type input "15.09.2025 16:00"
type textarea "x"
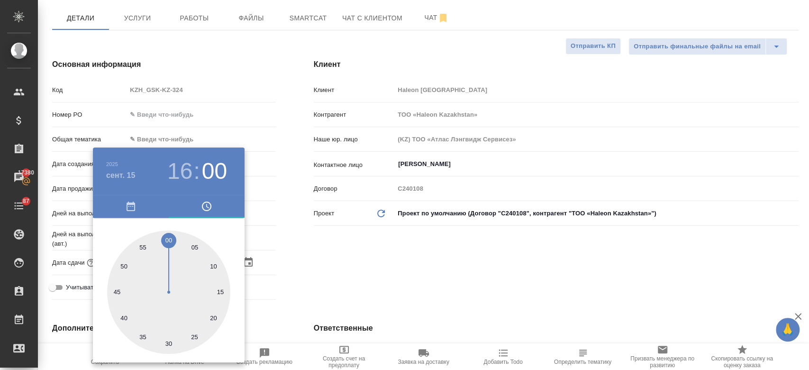
click at [300, 266] on div at bounding box center [404, 185] width 809 height 370
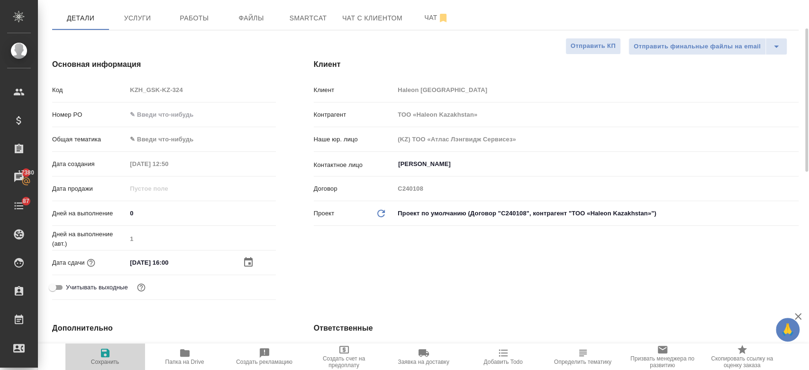
click at [103, 357] on icon "button" at bounding box center [105, 352] width 9 height 9
type textarea "x"
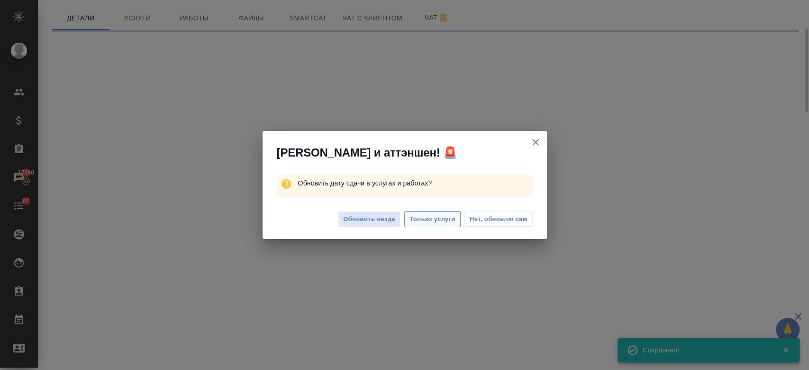
select select "RU"
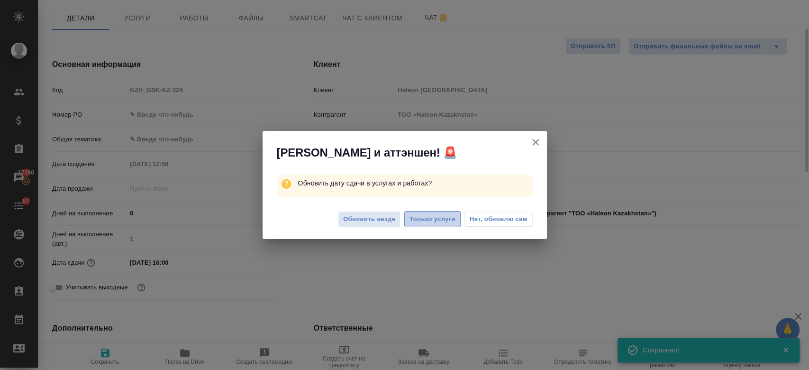
click at [445, 218] on span "Только услуги" at bounding box center [433, 219] width 46 height 11
type textarea "x"
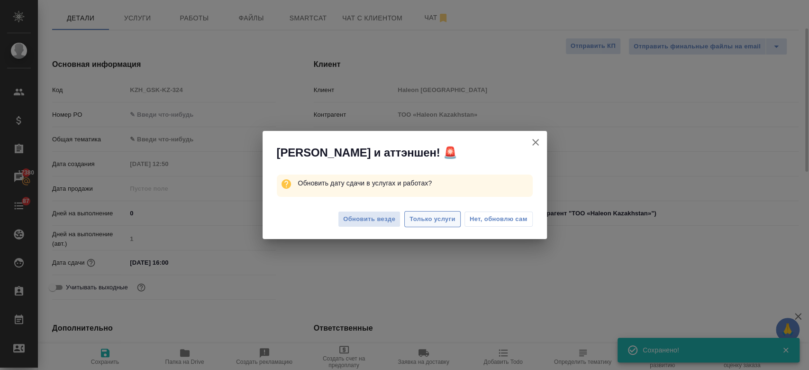
type textarea "x"
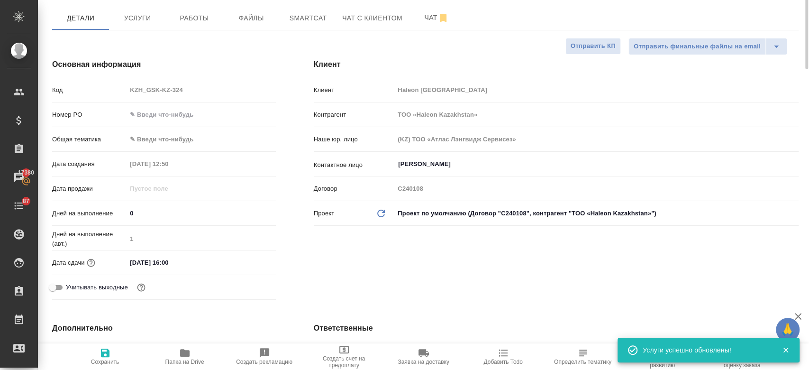
scroll to position [0, 0]
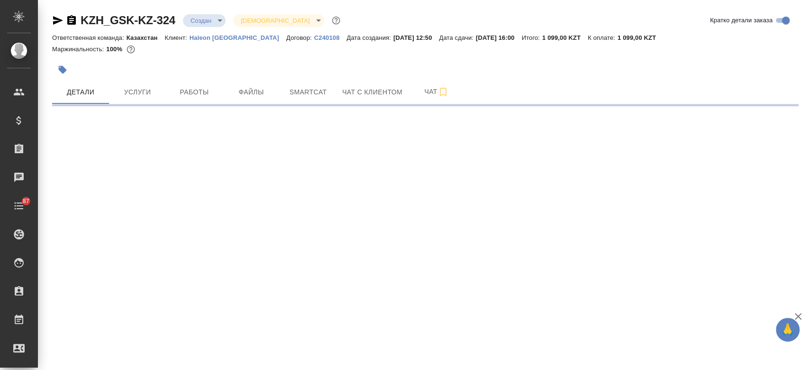
select select "RU"
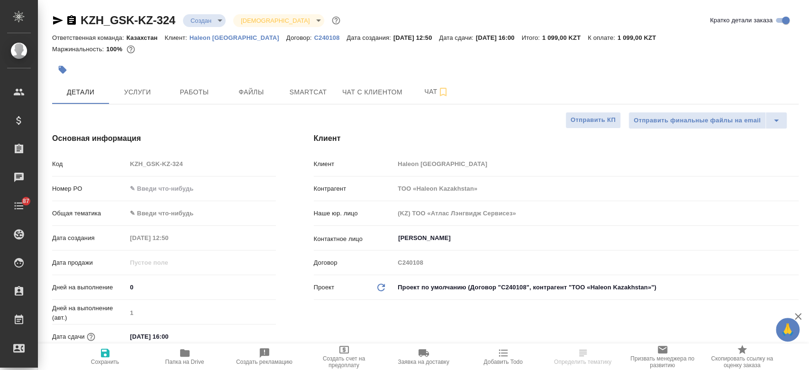
type textarea "x"
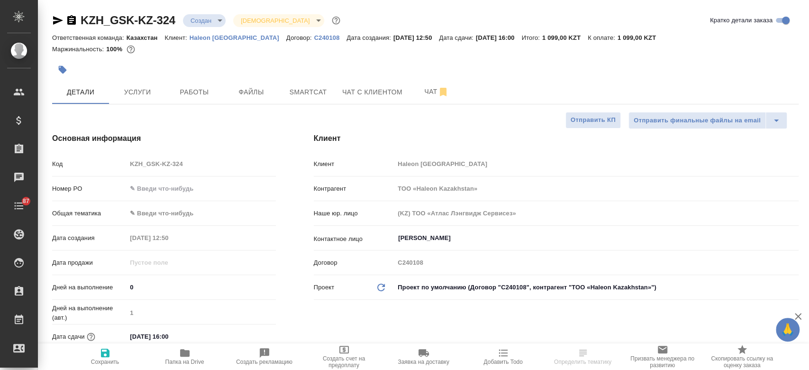
type textarea "x"
select select "RU"
type textarea "x"
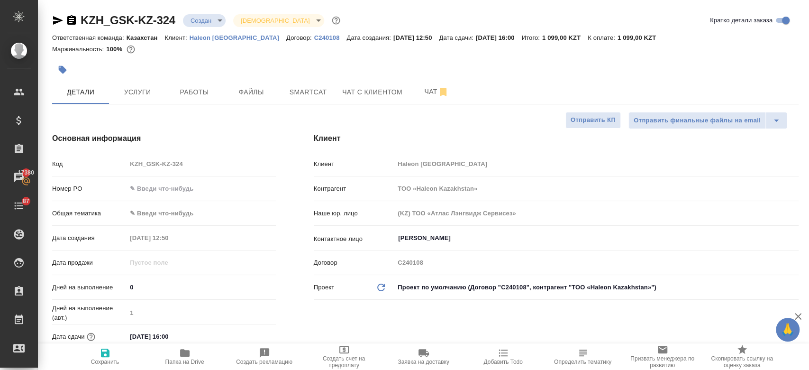
type textarea "x"
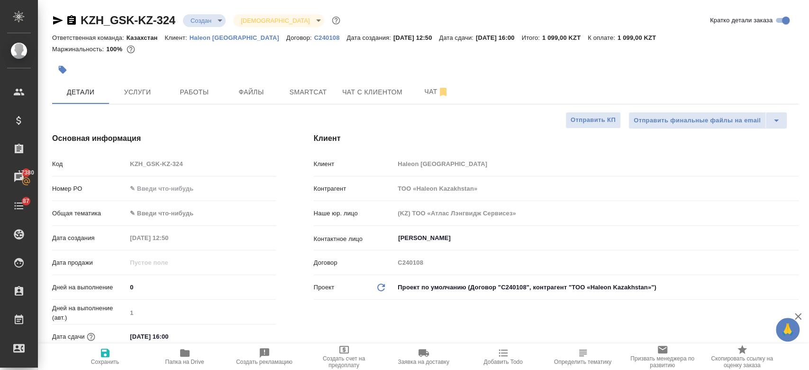
type textarea "x"
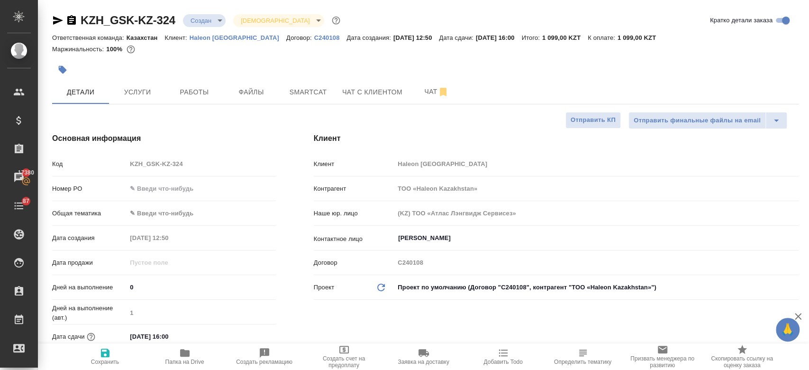
type textarea "x"
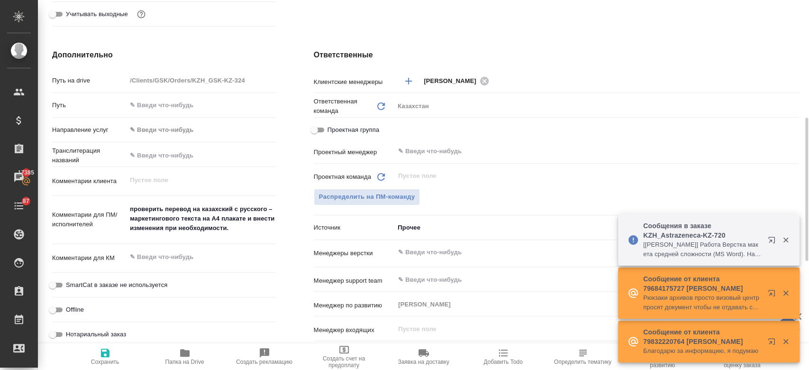
scroll to position [350, 0]
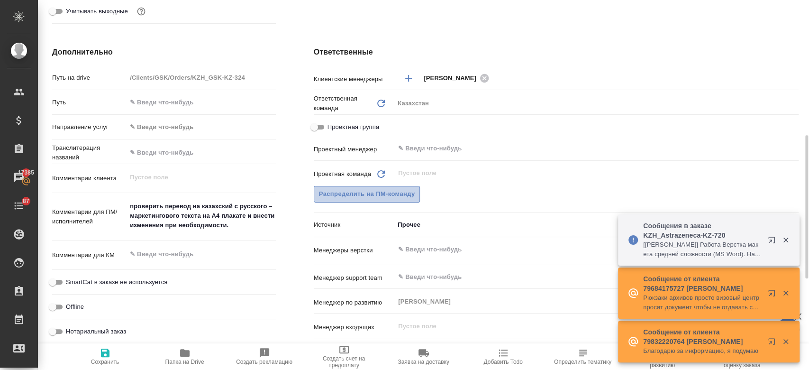
click at [362, 199] on button "Распределить на ПМ-команду" at bounding box center [367, 194] width 107 height 17
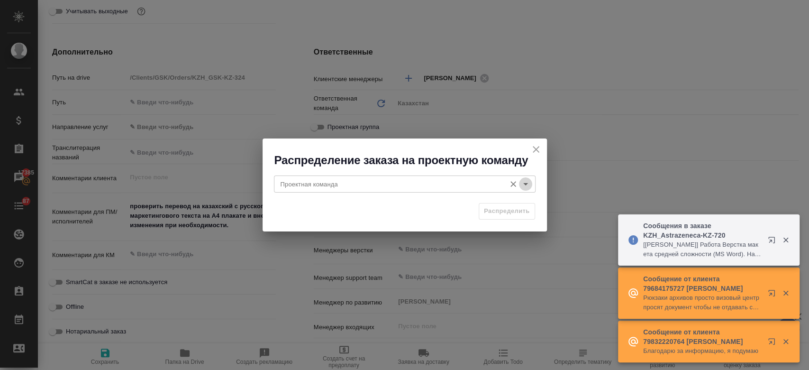
click at [526, 181] on icon "Open" at bounding box center [525, 183] width 11 height 11
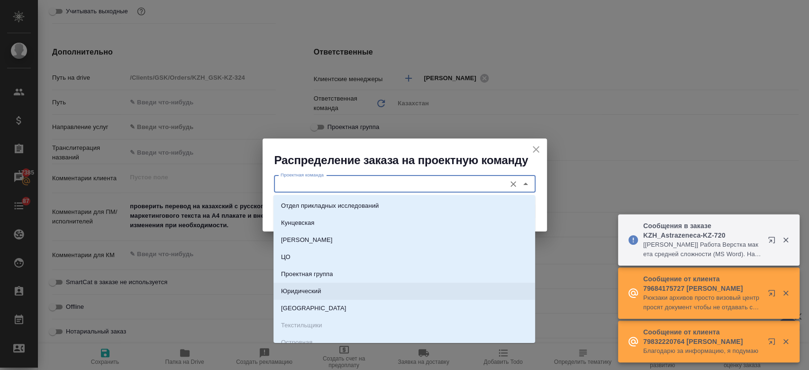
click at [404, 286] on li "Юридический" at bounding box center [405, 291] width 262 height 17
type input "Юридический"
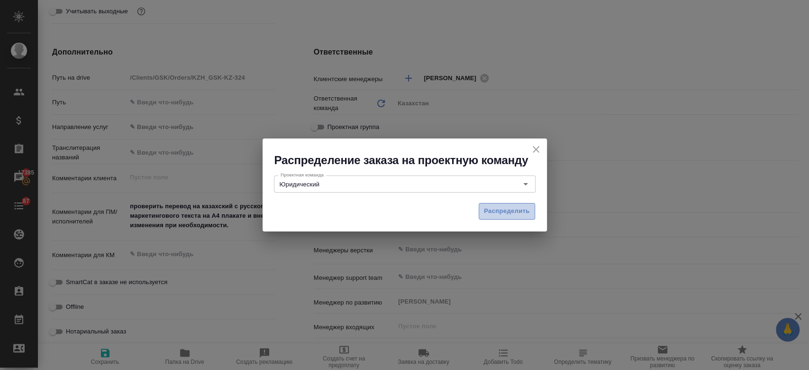
click at [483, 206] on button "Распределить" at bounding box center [507, 211] width 56 height 17
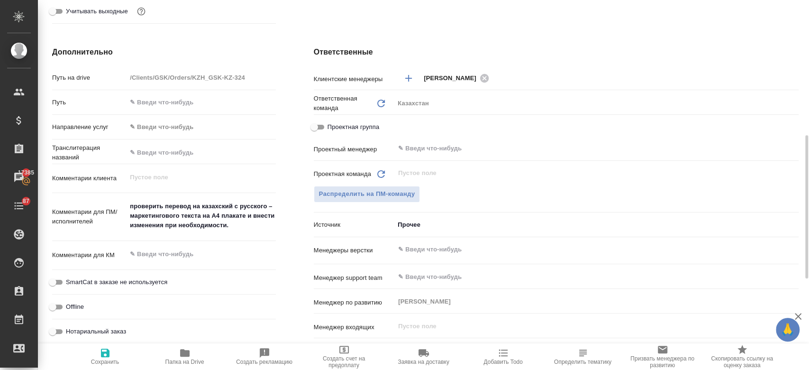
click at [100, 357] on icon "button" at bounding box center [105, 352] width 11 height 11
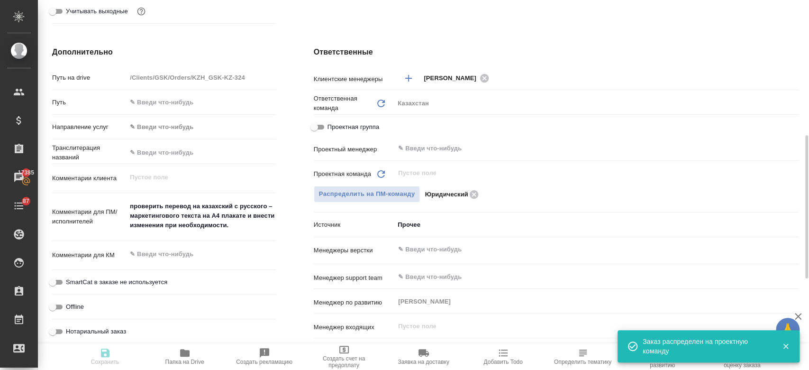
type textarea "x"
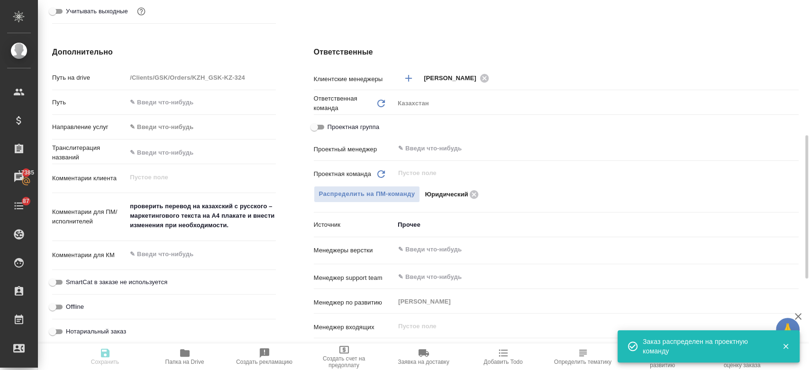
type textarea "x"
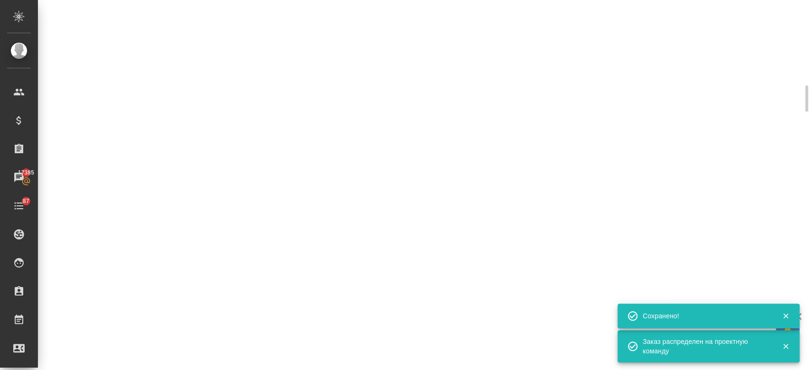
scroll to position [314, 0]
select select "RU"
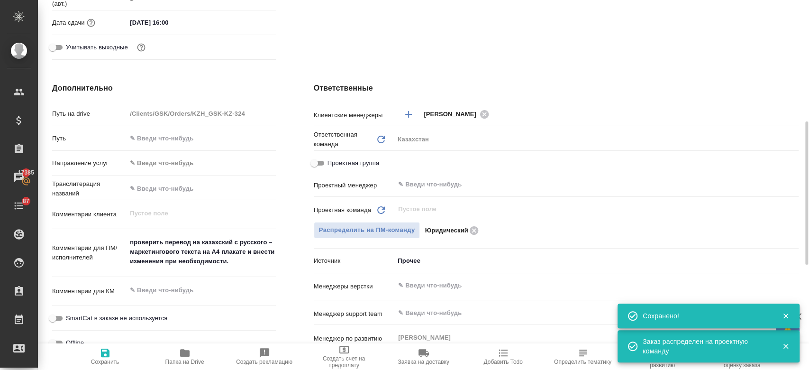
type textarea "x"
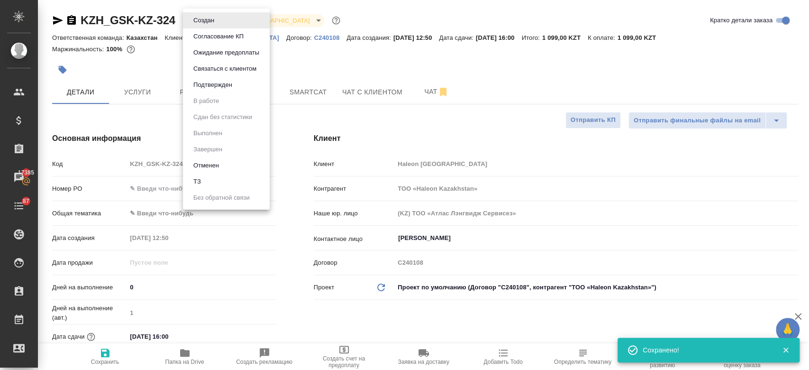
drag, startPoint x: 195, startPoint y: 21, endPoint x: 225, endPoint y: 99, distance: 83.3
click at [225, 99] on body "🙏 .cls-1 fill:#fff; AWATERA Kosherbayeva Nazerke Клиенты Спецификации Заказы 17…" at bounding box center [404, 185] width 809 height 370
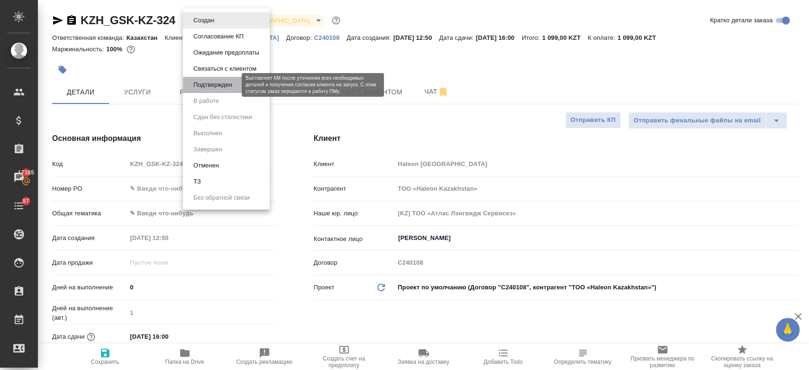
click at [217, 82] on button "Подтвержден" at bounding box center [213, 85] width 45 height 10
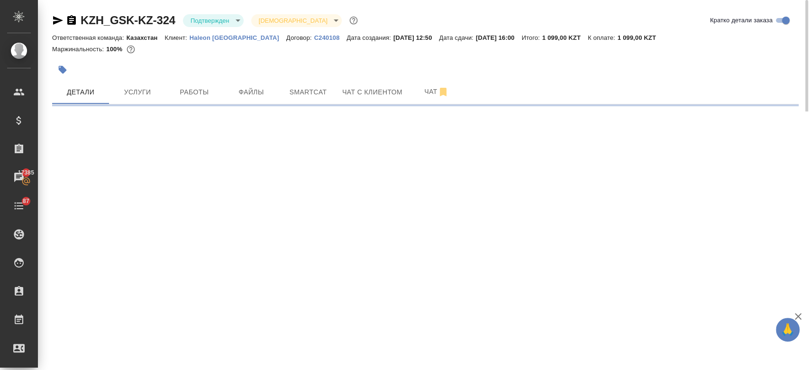
select select "RU"
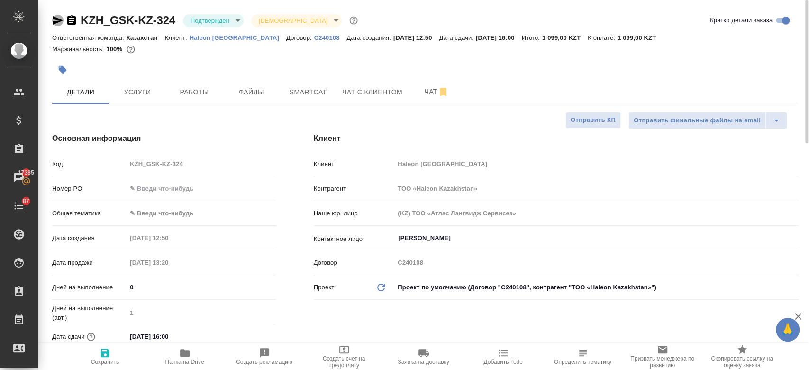
click at [55, 22] on icon "button" at bounding box center [58, 20] width 10 height 9
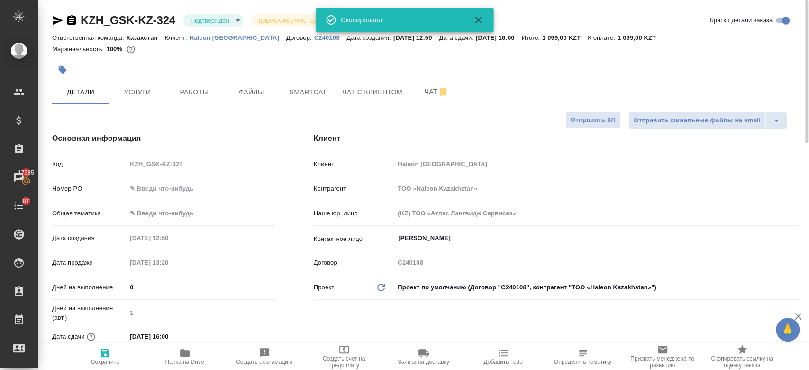
type textarea "x"
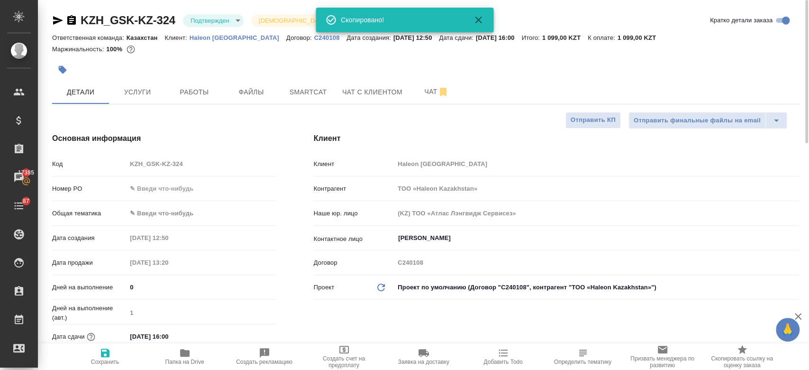
type textarea "x"
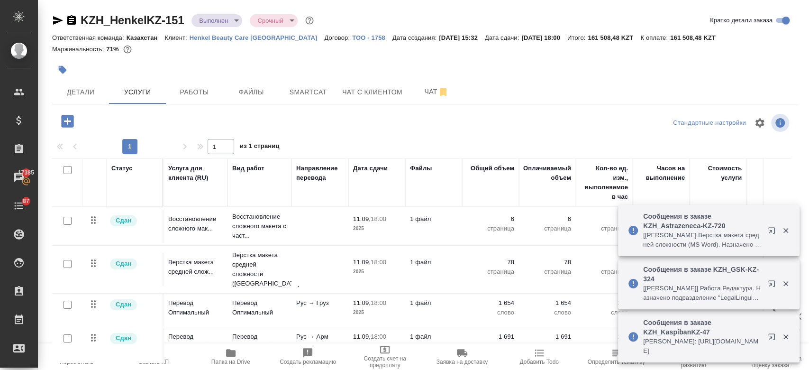
click at [243, 60] on div at bounding box center [301, 69] width 498 height 21
